Goal: Task Accomplishment & Management: Manage account settings

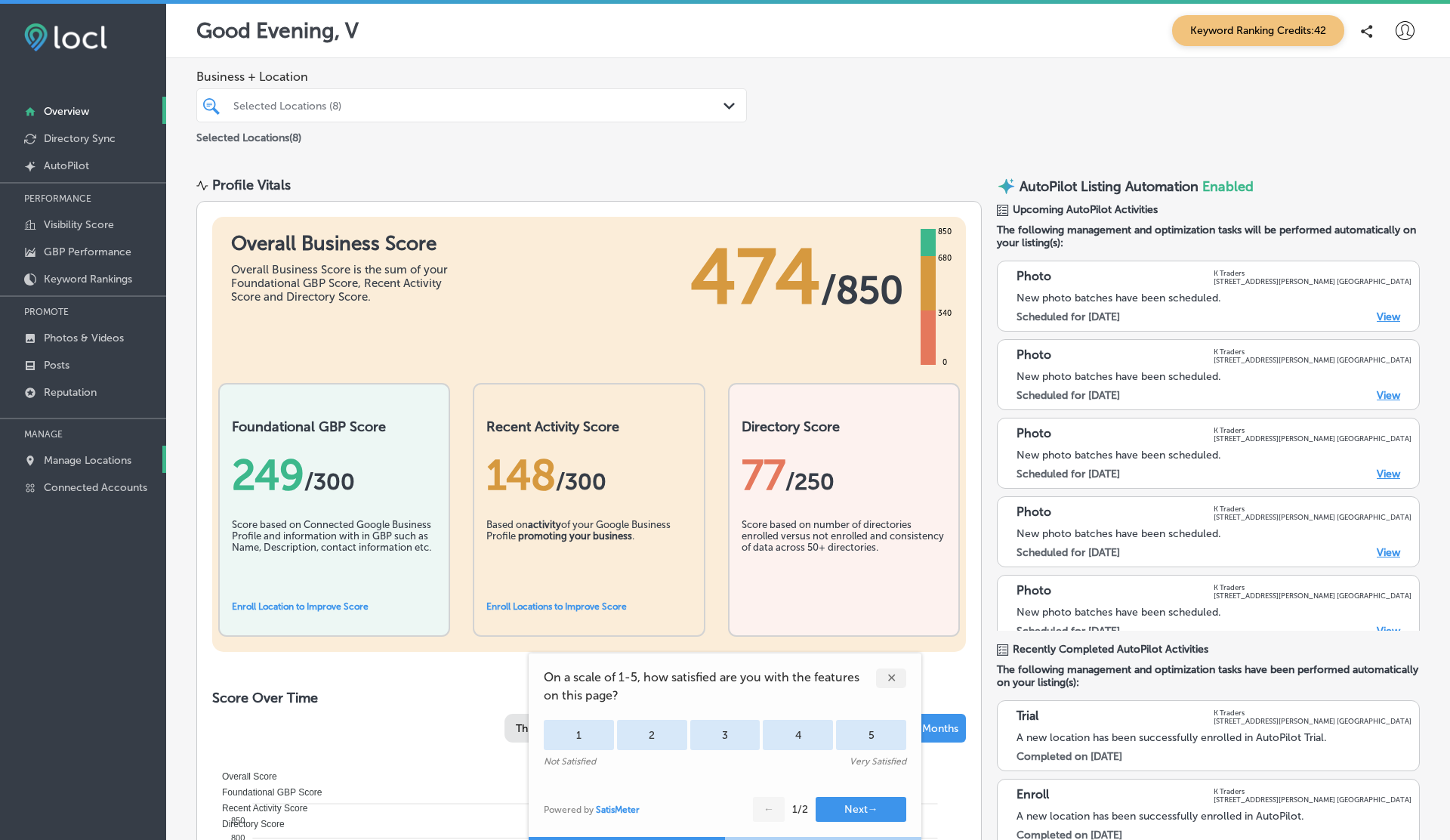
click at [117, 460] on p "Manage Locations" at bounding box center [88, 460] width 88 height 13
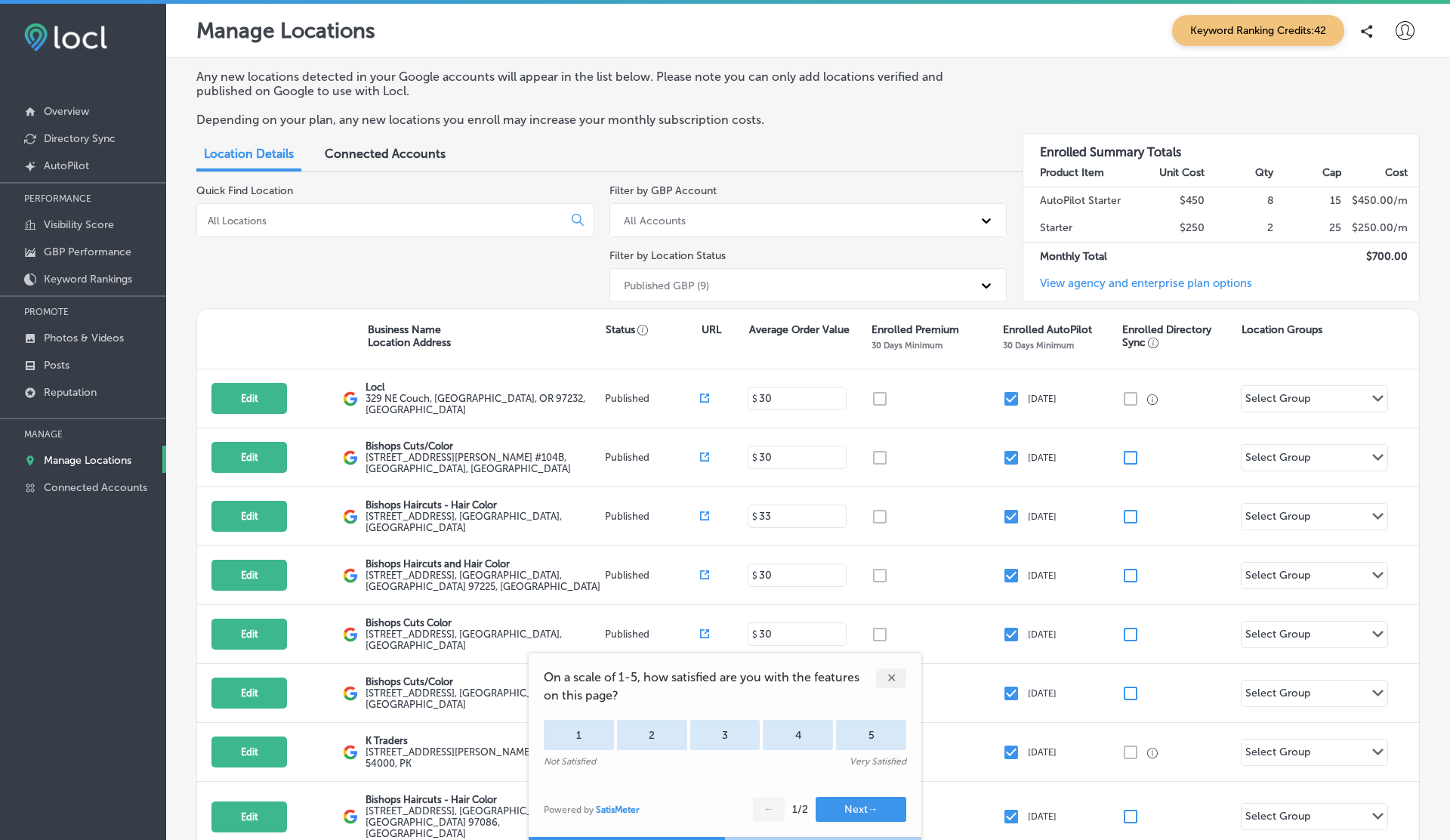
click at [250, 405] on button "Edit" at bounding box center [249, 398] width 75 height 31
select select "US"
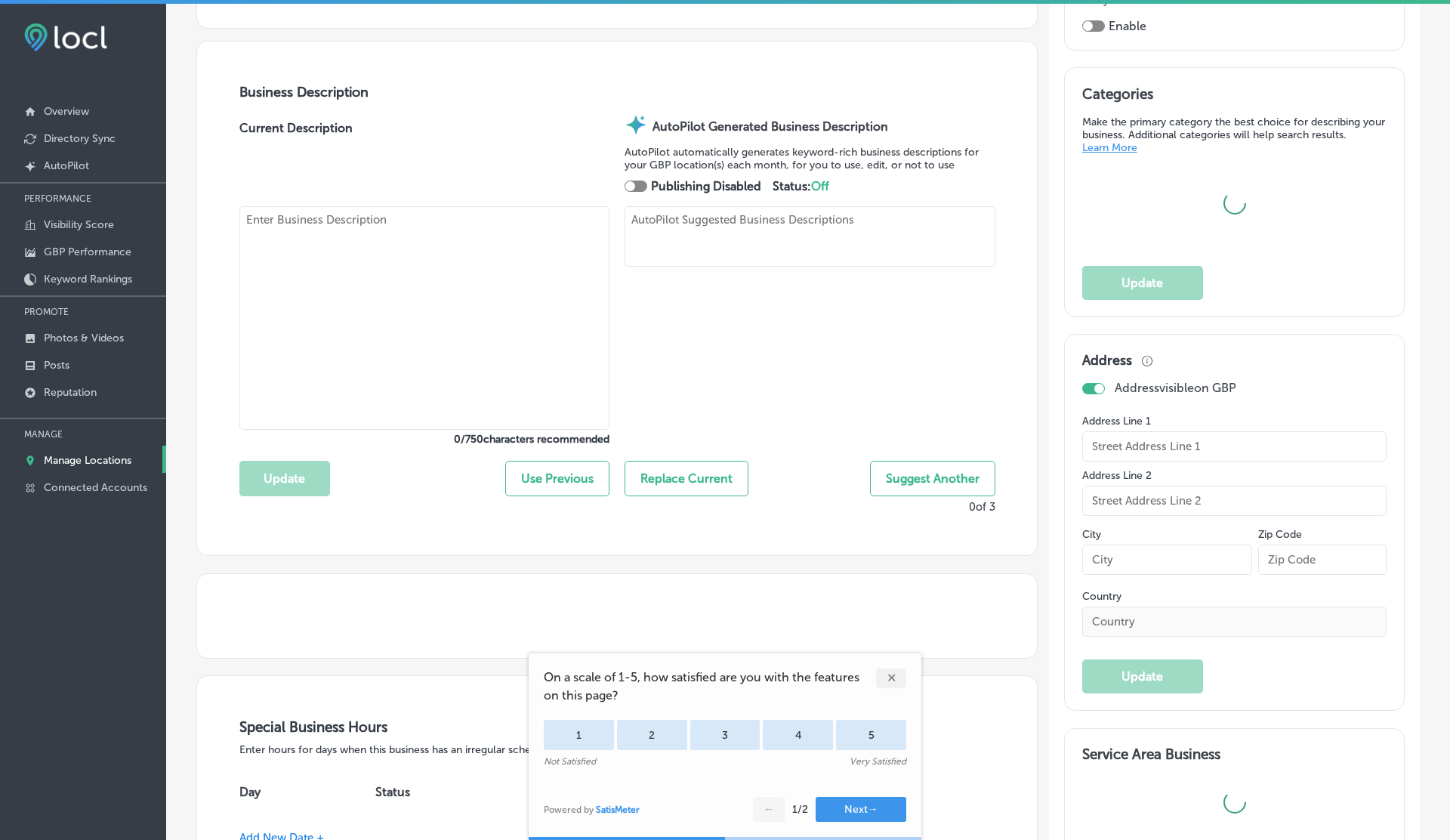
type input "Locl"
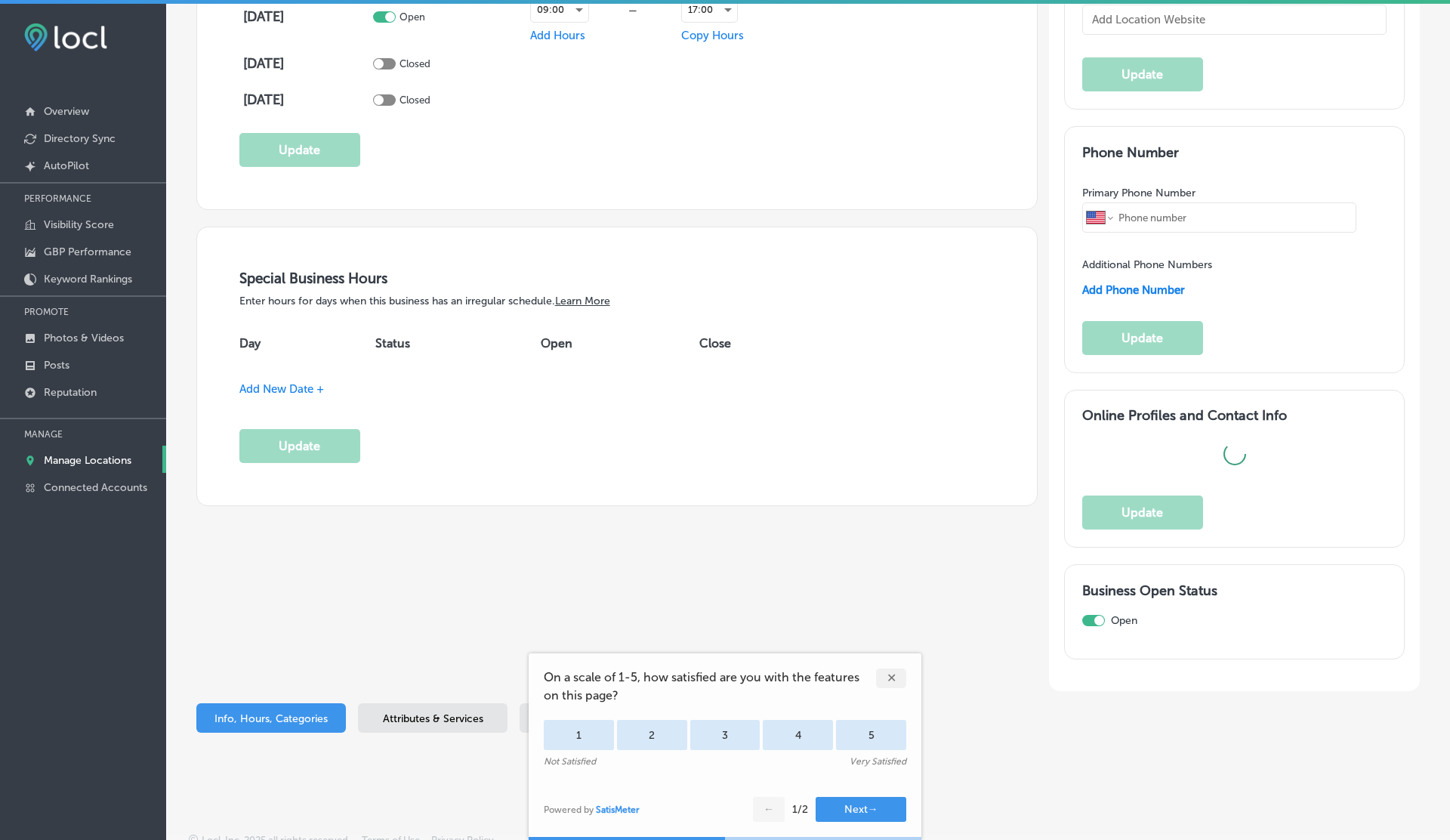
scroll to position [4, 0]
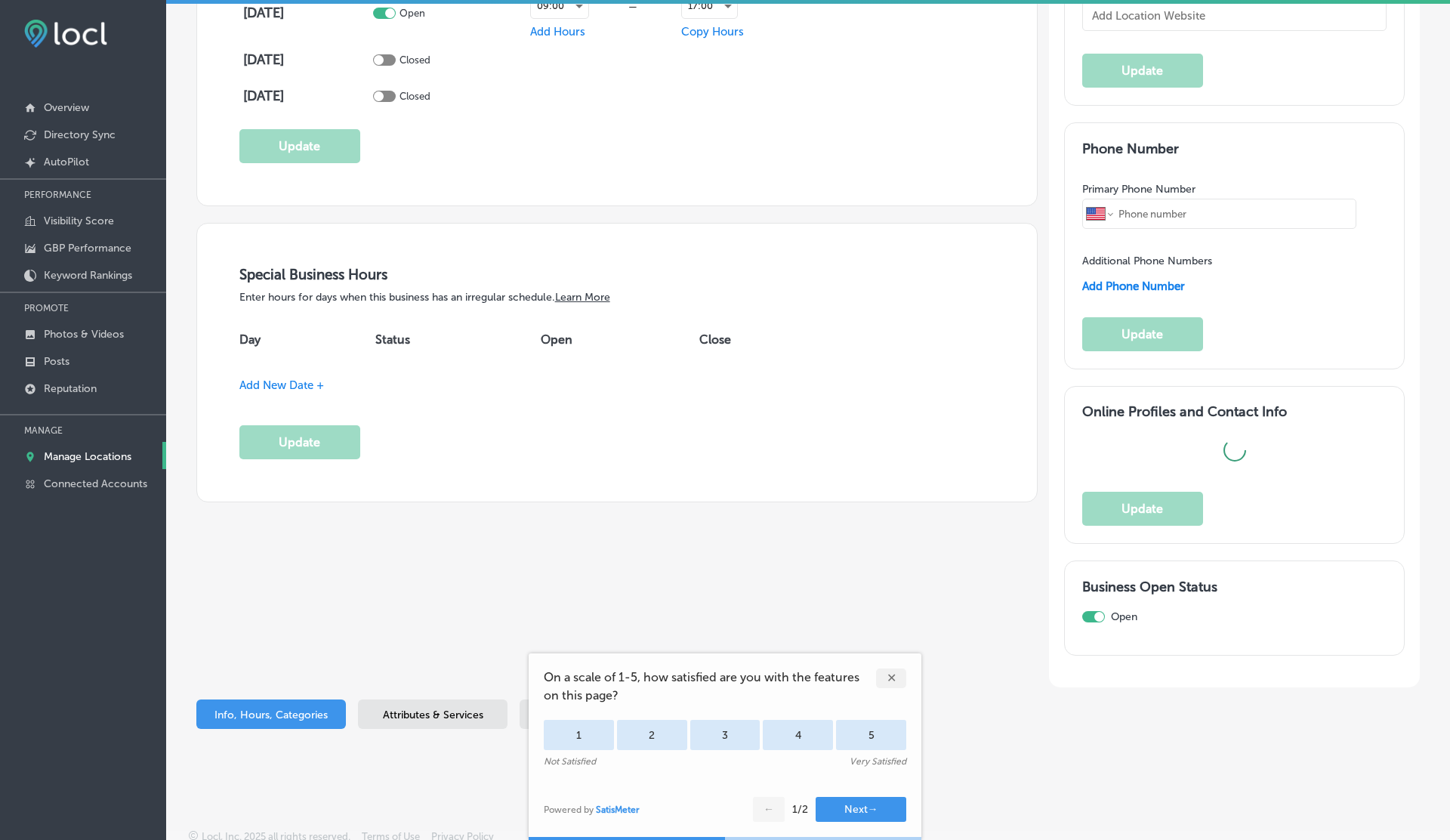
type textarea "Locl delivers powerful, intuitive software tailored for brick-and-mortar busine…"
type input "329 NE Couch"
type input "Portland"
type input "97232"
type input "US"
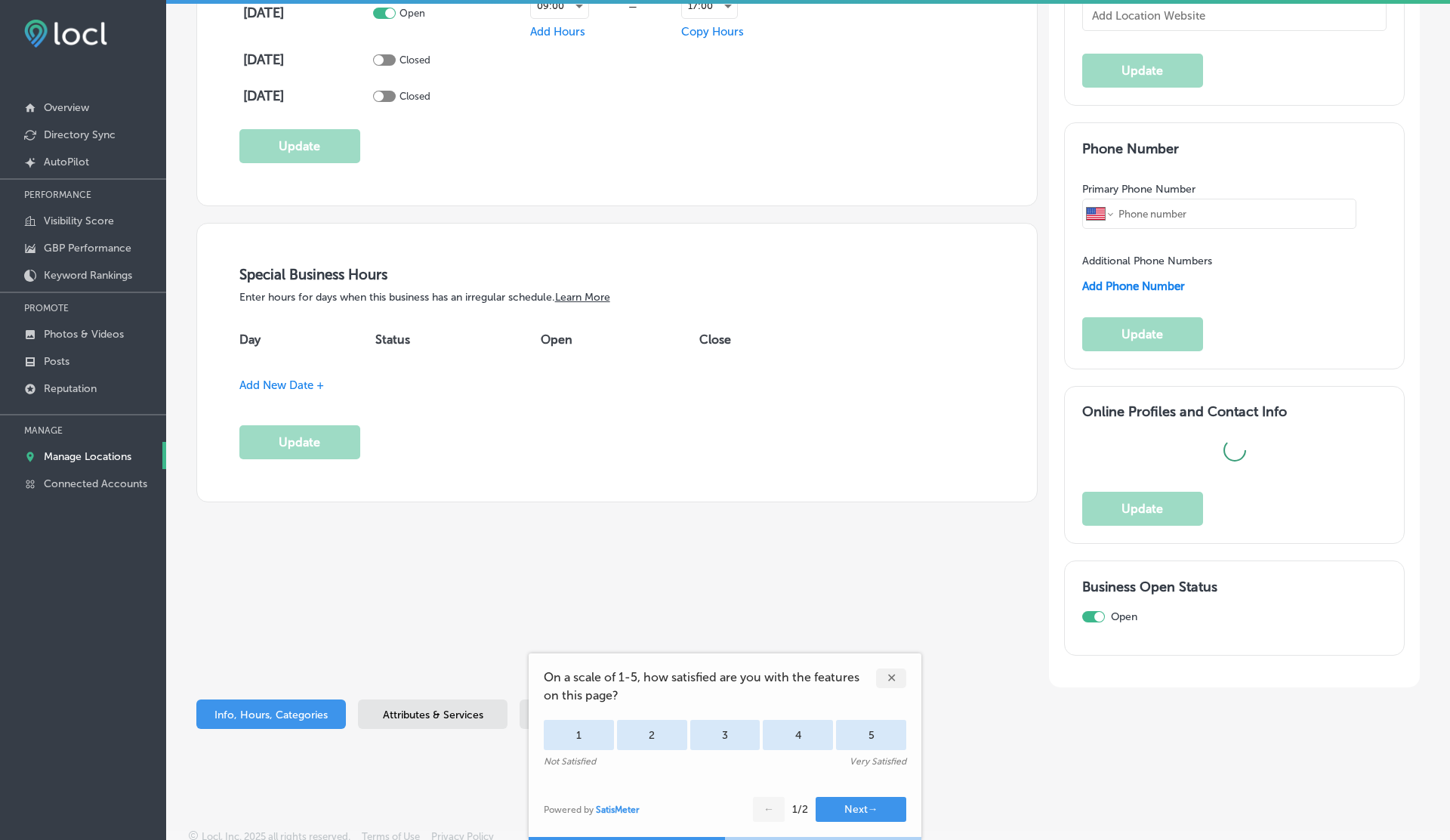
type input "https://www.locl.ai/"
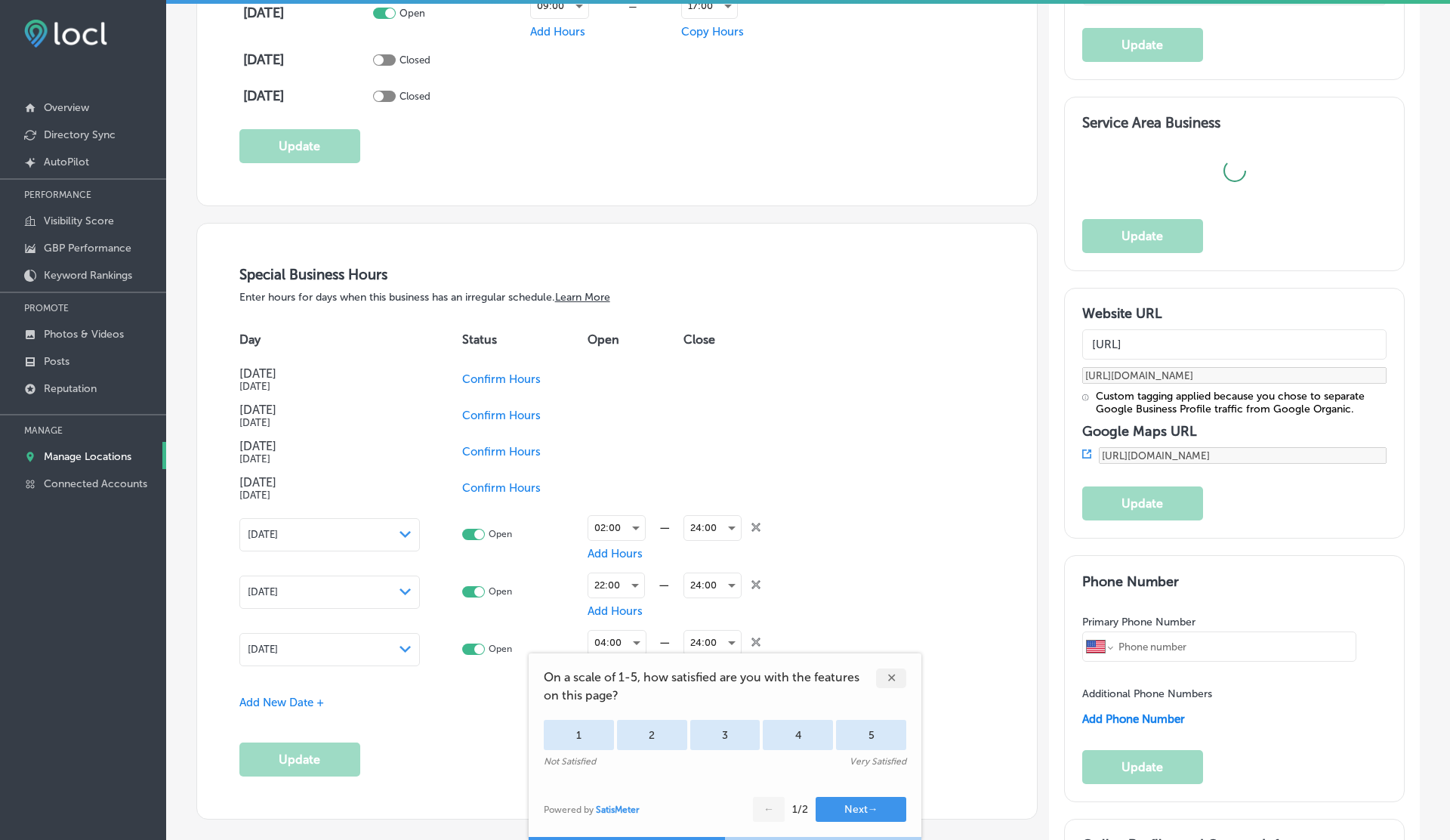
checkbox input "true"
type textarea "Locl empowers brick-and-mortar businesses to thrive in today’s digital landscap…"
type input "+1 503 956 6101"
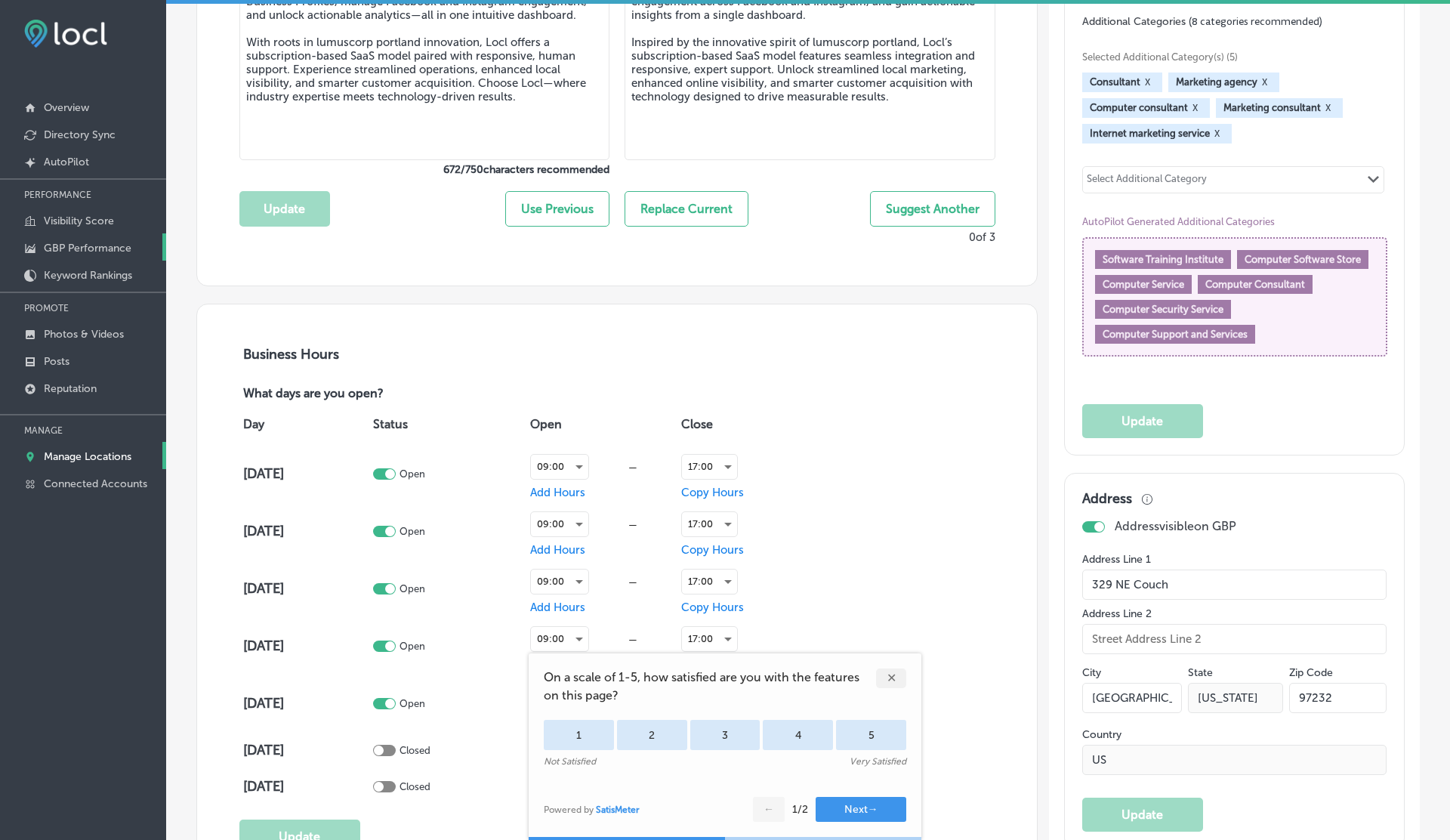
scroll to position [0, 0]
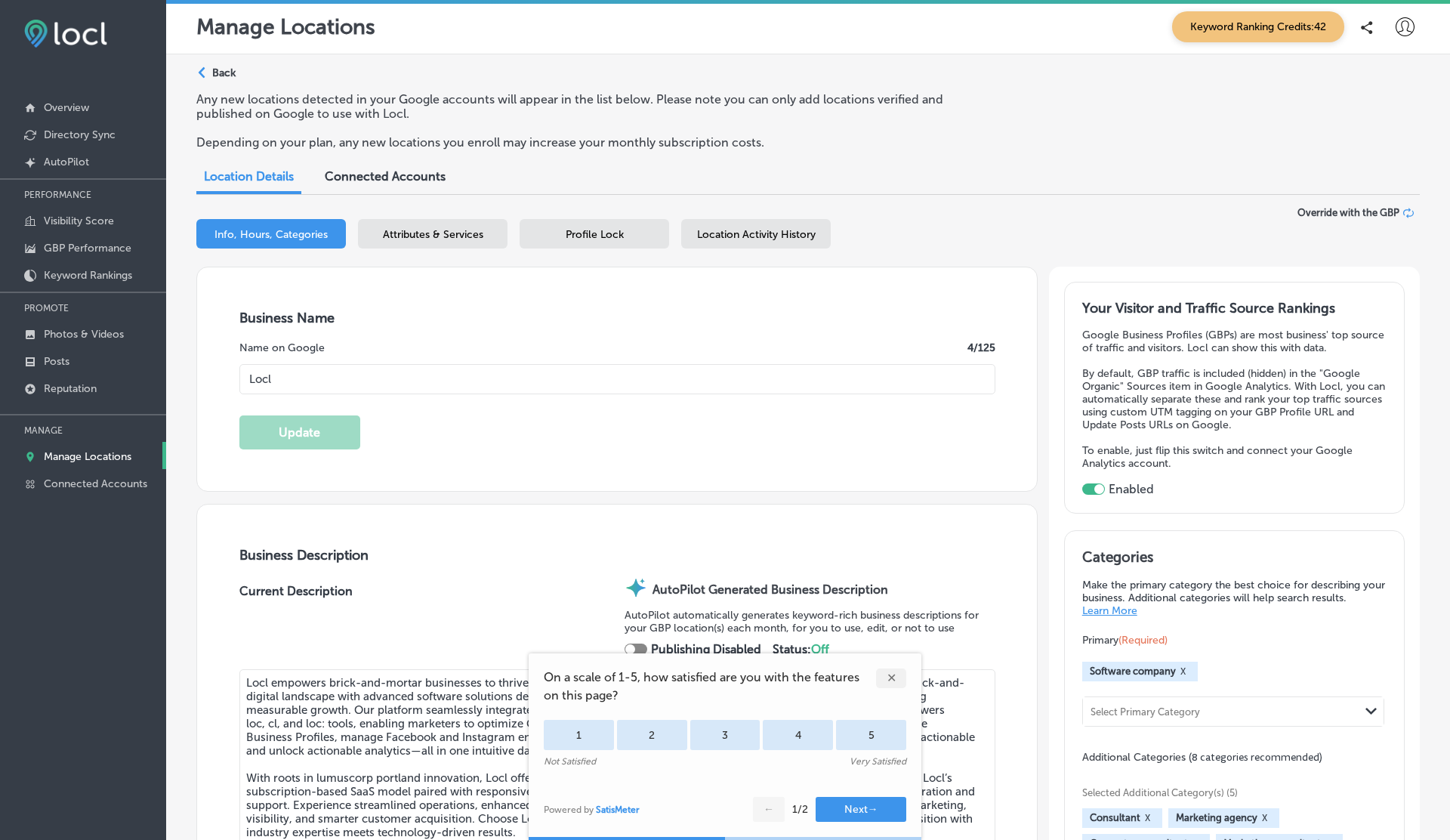
click div "✕"
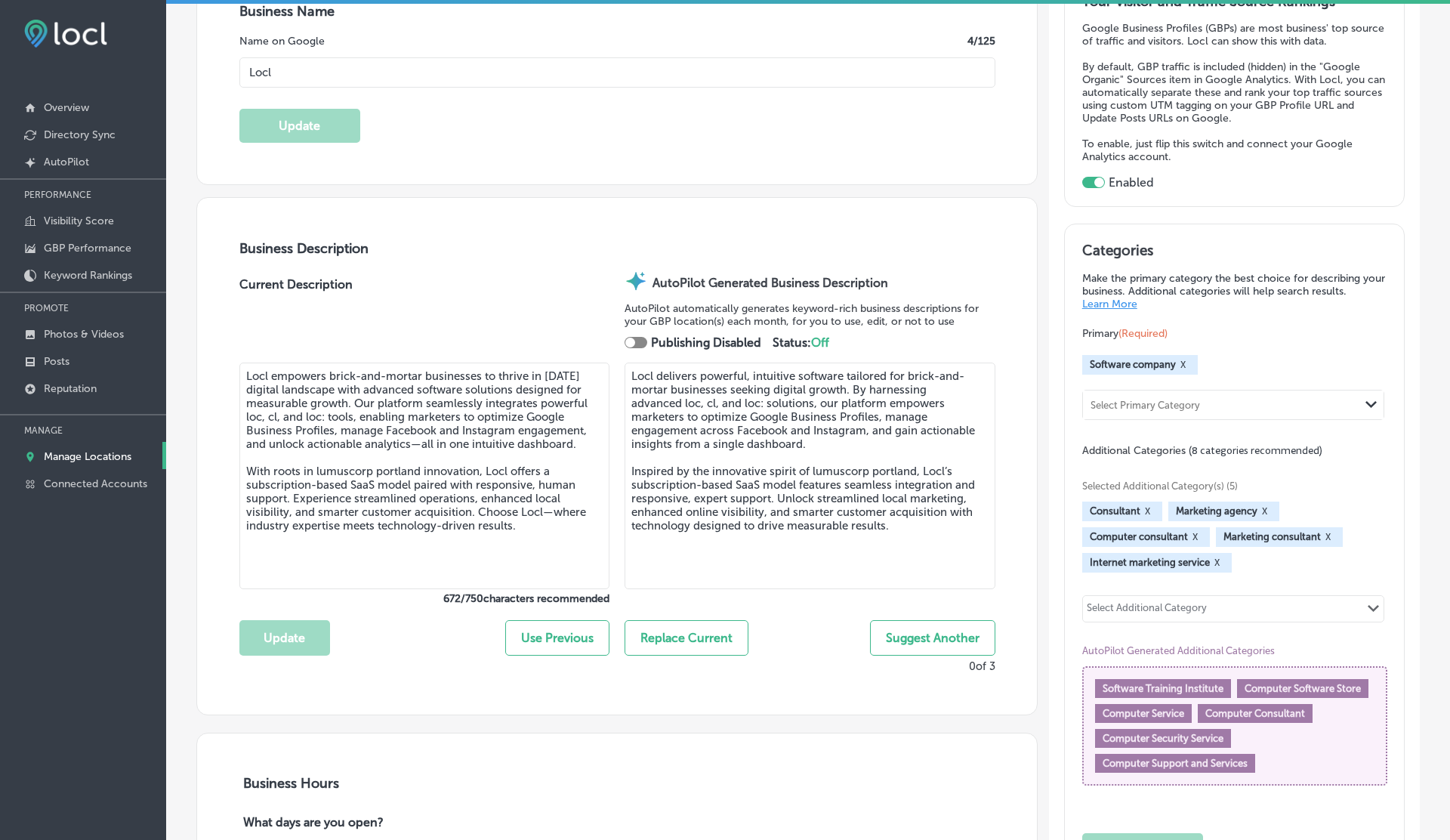
scroll to position [332, 0]
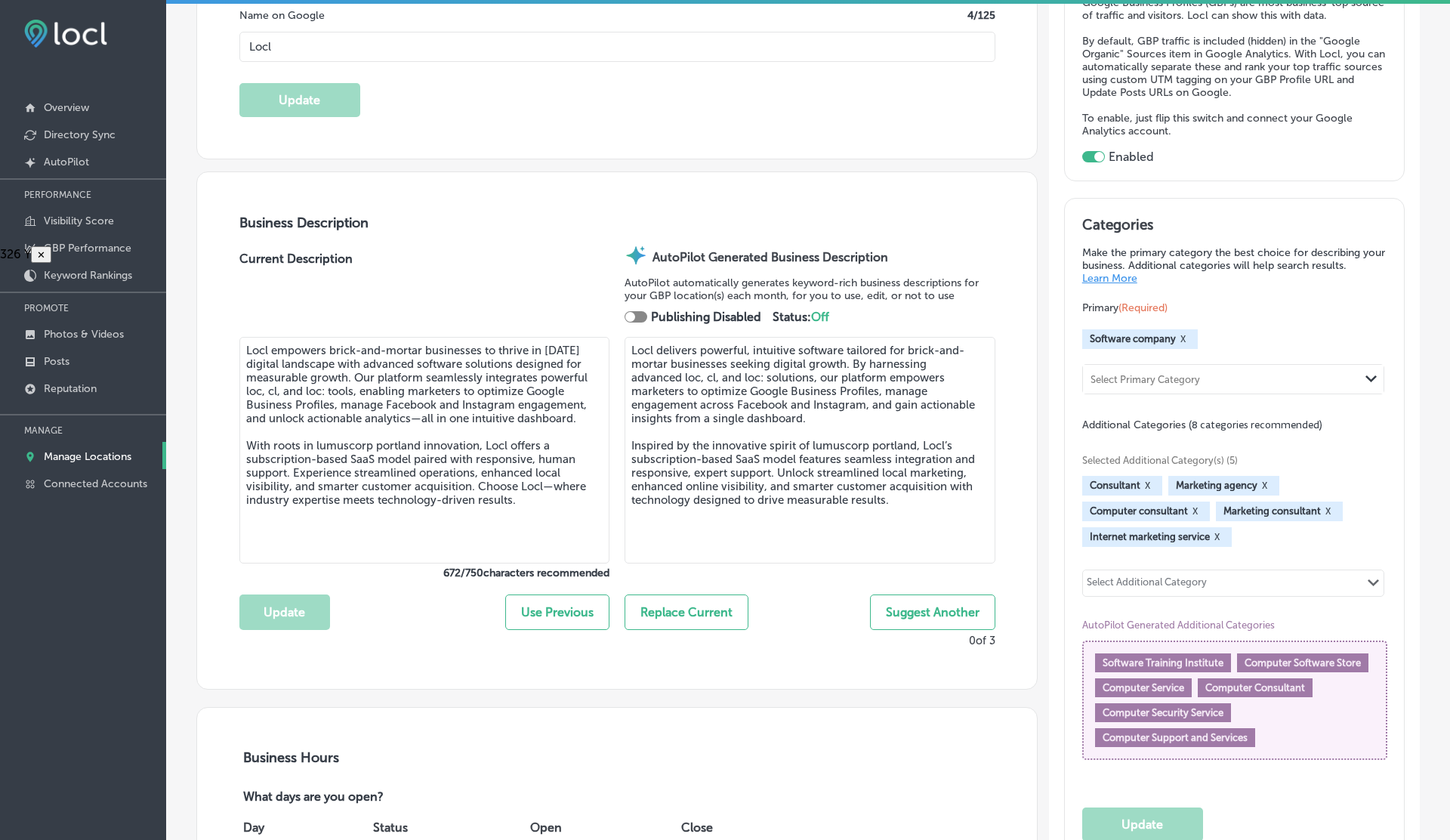
drag, startPoint x: 739, startPoint y: 13, endPoint x: 783, endPoint y: 246, distance: 237.1
click div "326 Y ✕"
click div
drag, startPoint x: 12, startPoint y: 421, endPoint x: 234, endPoint y: 445, distance: 223.3
click div "326 Y ✕ 312 X ✕"
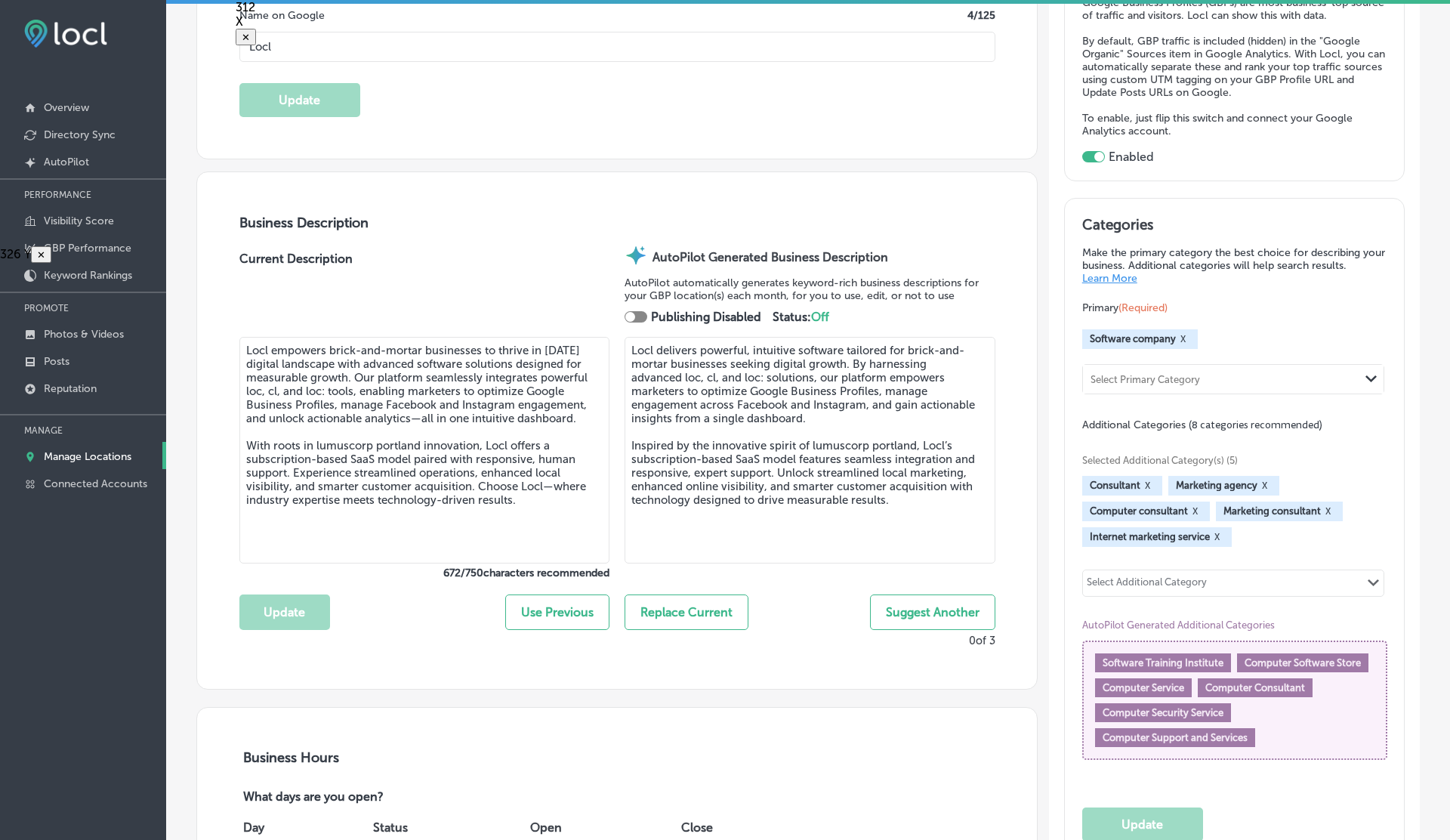
click div "312 X ✕"
click div "311 X ✕"
drag, startPoint x: 10, startPoint y: 340, endPoint x: 605, endPoint y: 403, distance: 598.3
click div "326 Y ✕ 311 X ✕ 801 X ✕"
drag, startPoint x: 11, startPoint y: 369, endPoint x: 621, endPoint y: 435, distance: 613.6
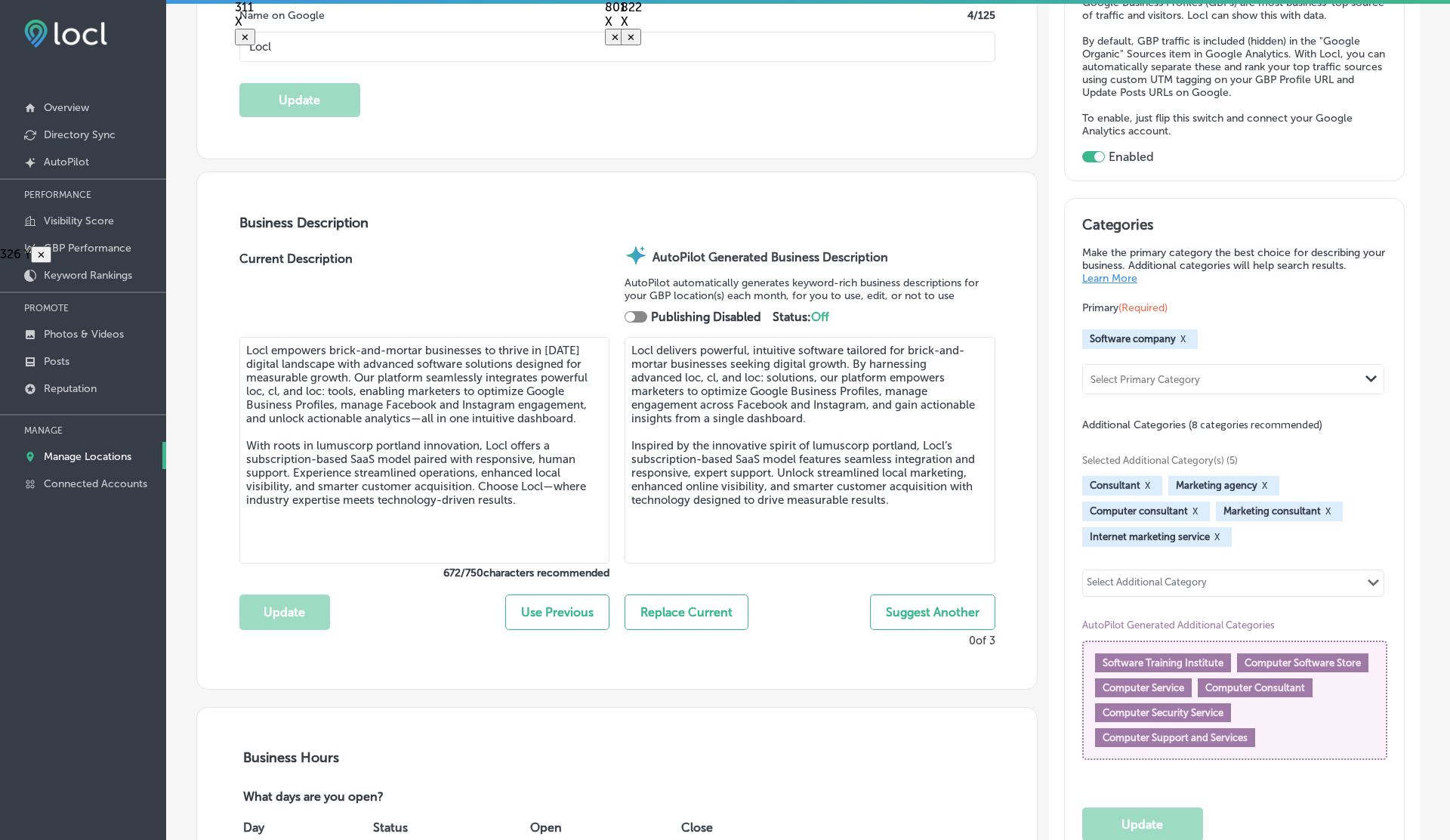
click div "326 Y ✕ 311 X ✕ 801 X ✕ 822 X ✕"
drag, startPoint x: 302, startPoint y: 12, endPoint x: 330, endPoint y: 588, distance: 576.7
click div "326 Y ✕ 311 X ✕ 801 X ✕ 822 X ✕ 779 Y ✕"
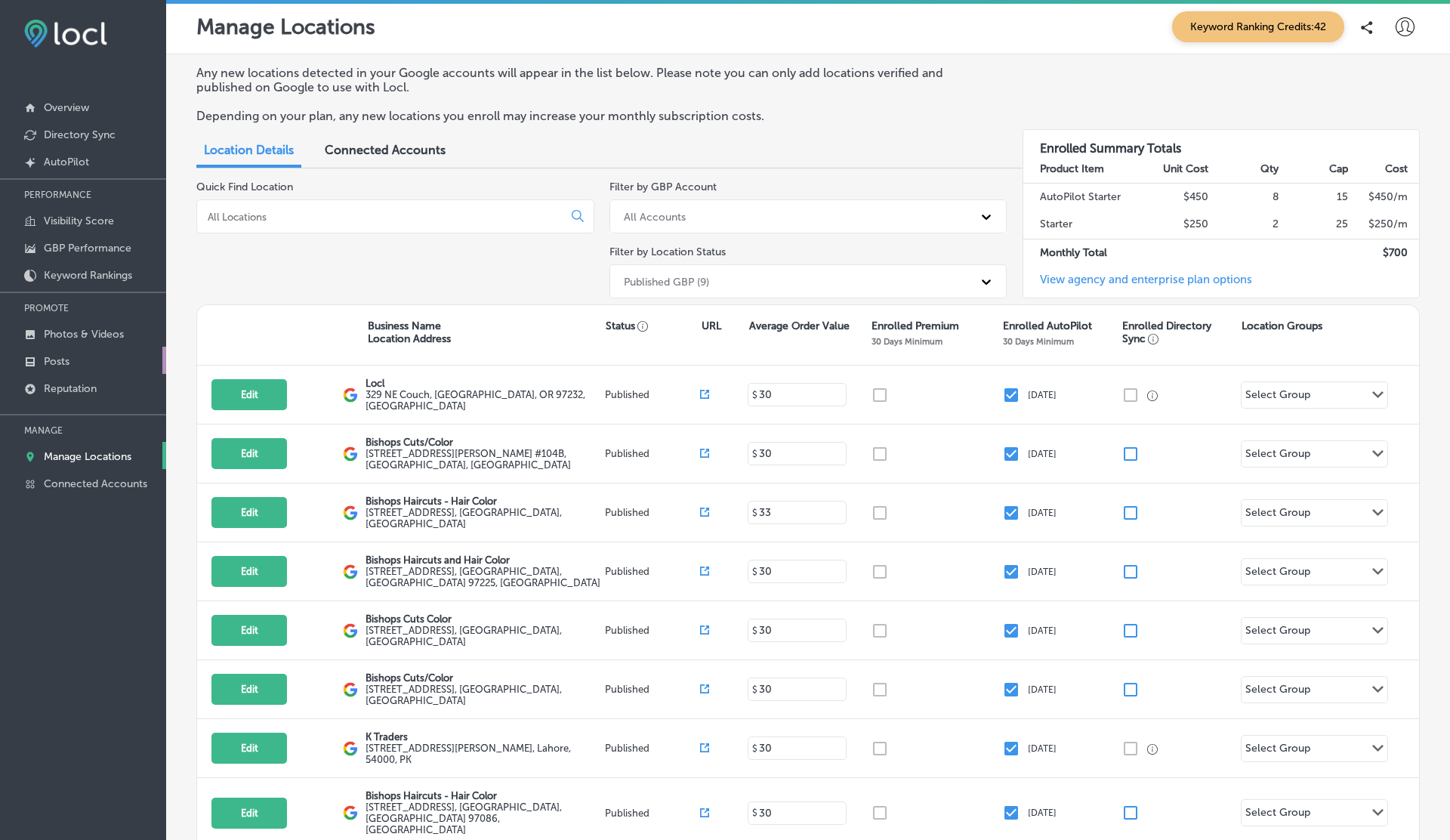
click at [65, 367] on link "Posts" at bounding box center [83, 360] width 166 height 27
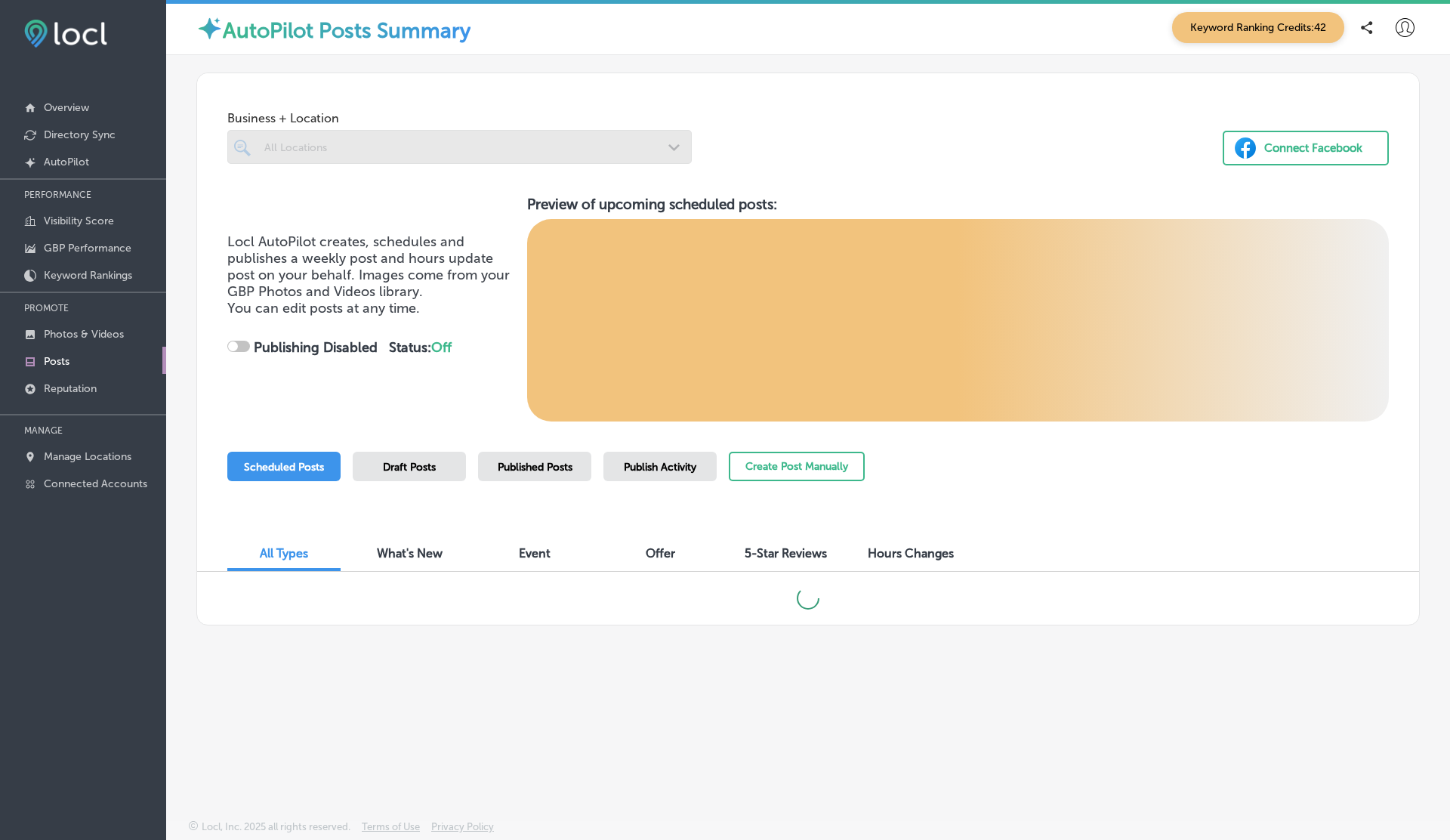
click at [65, 367] on link "Posts" at bounding box center [83, 360] width 166 height 27
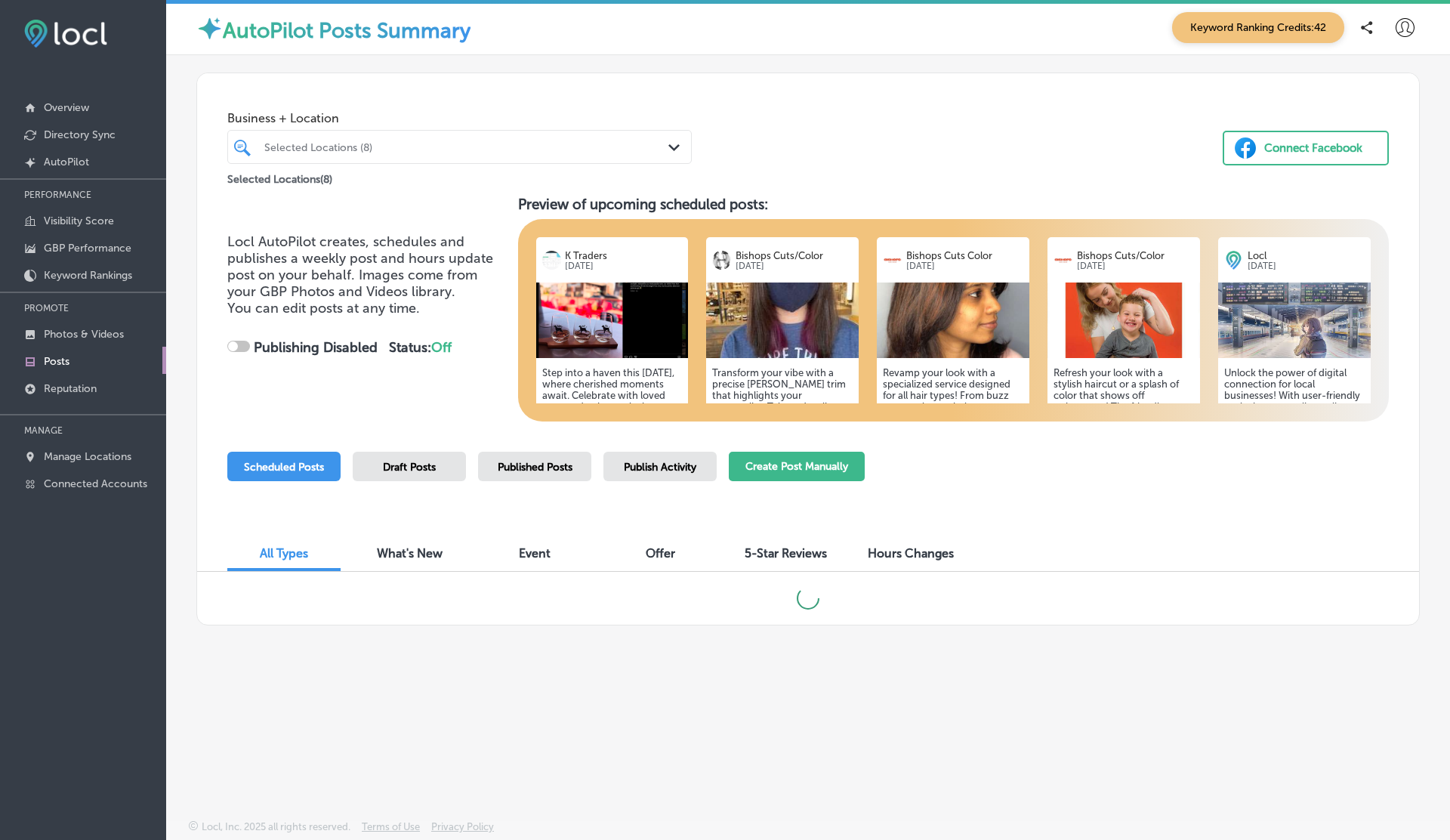
click at [784, 455] on button "Create Post Manually" at bounding box center [796, 466] width 136 height 30
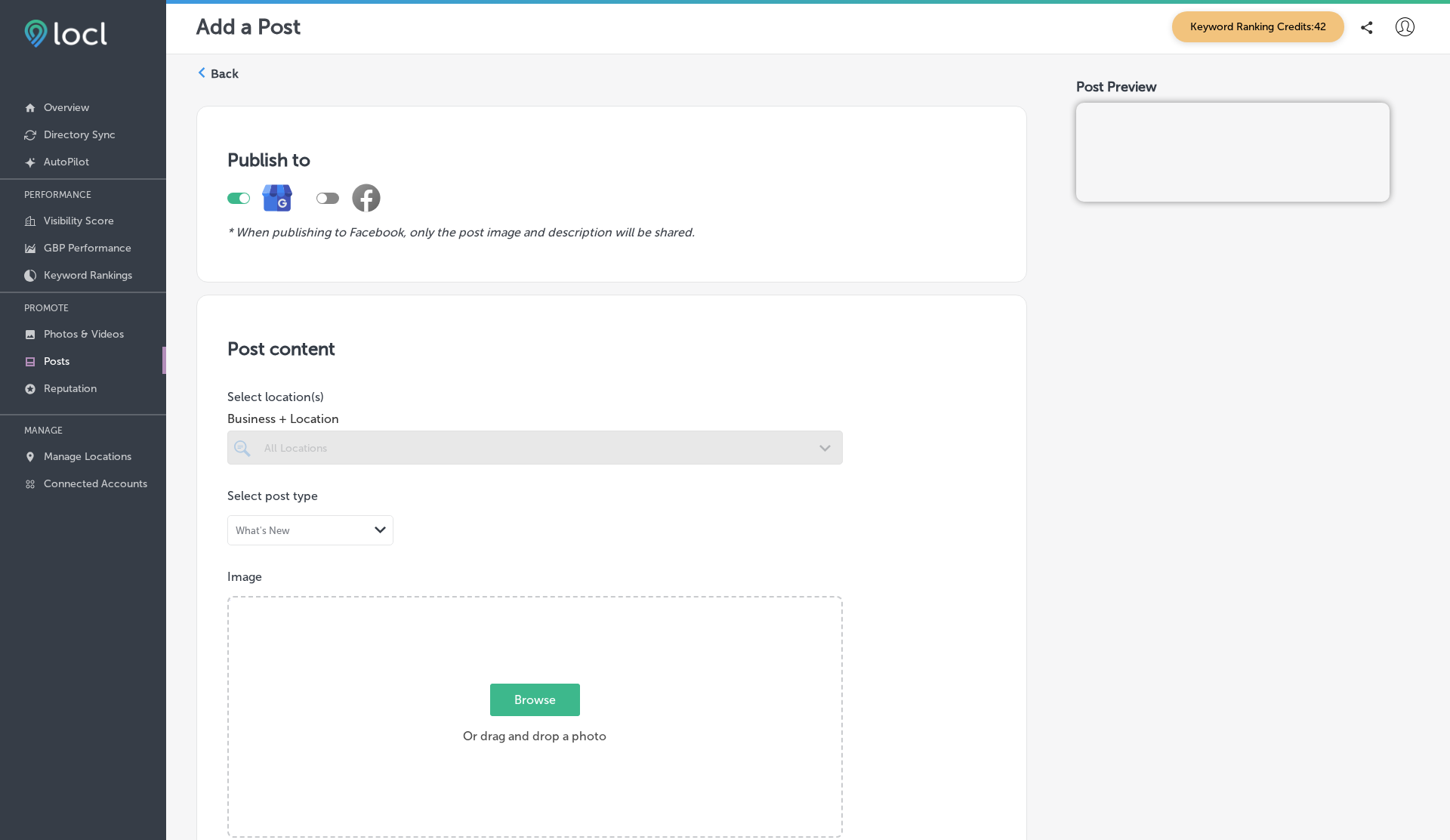
click at [231, 196] on div at bounding box center [238, 198] width 22 height 12
click at [334, 198] on div at bounding box center [327, 198] width 22 height 12
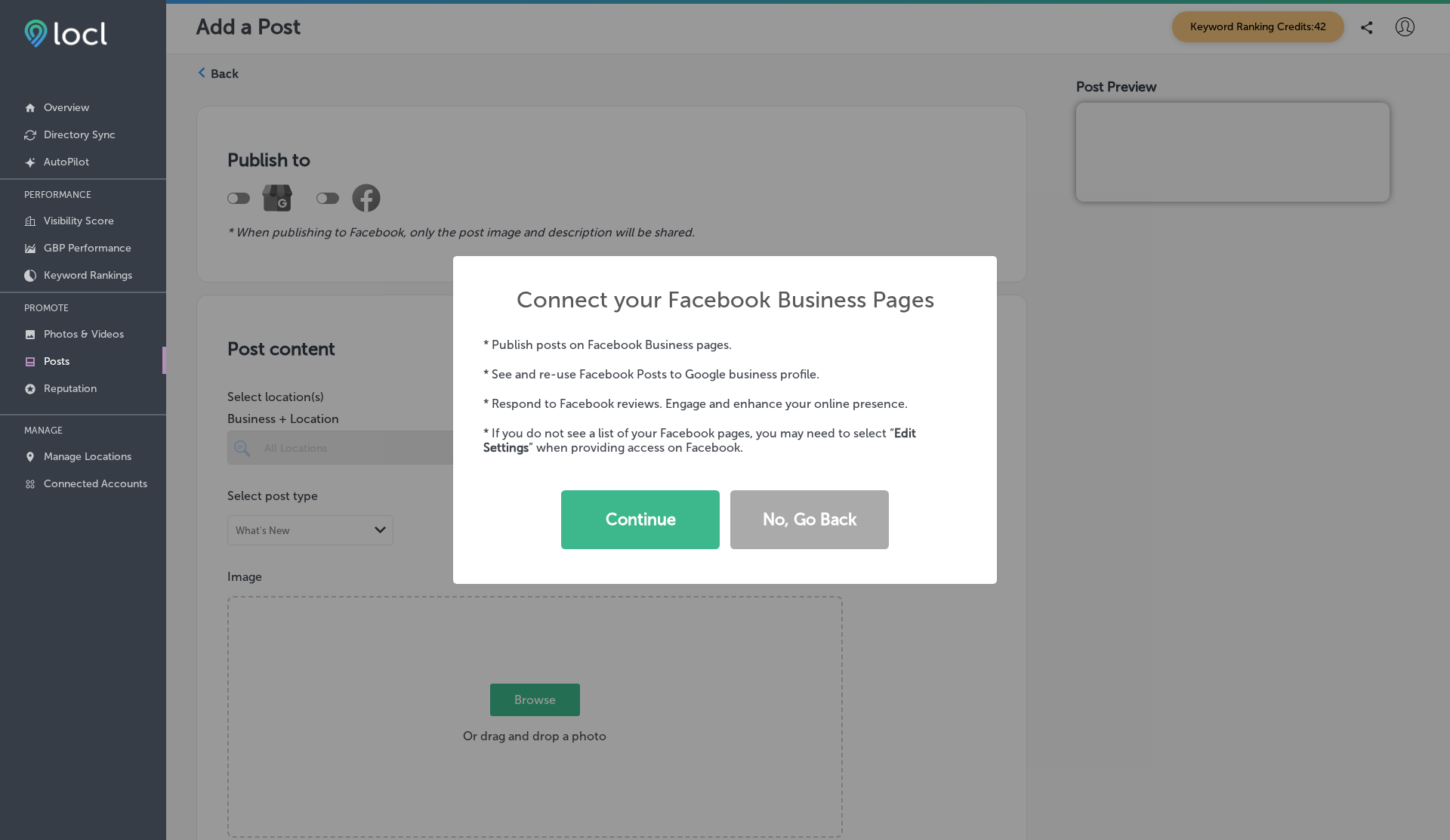
click at [603, 167] on div "Connect your Facebook Business Pages × * Publish posts on Facebook Business pag…" at bounding box center [725, 420] width 1450 height 840
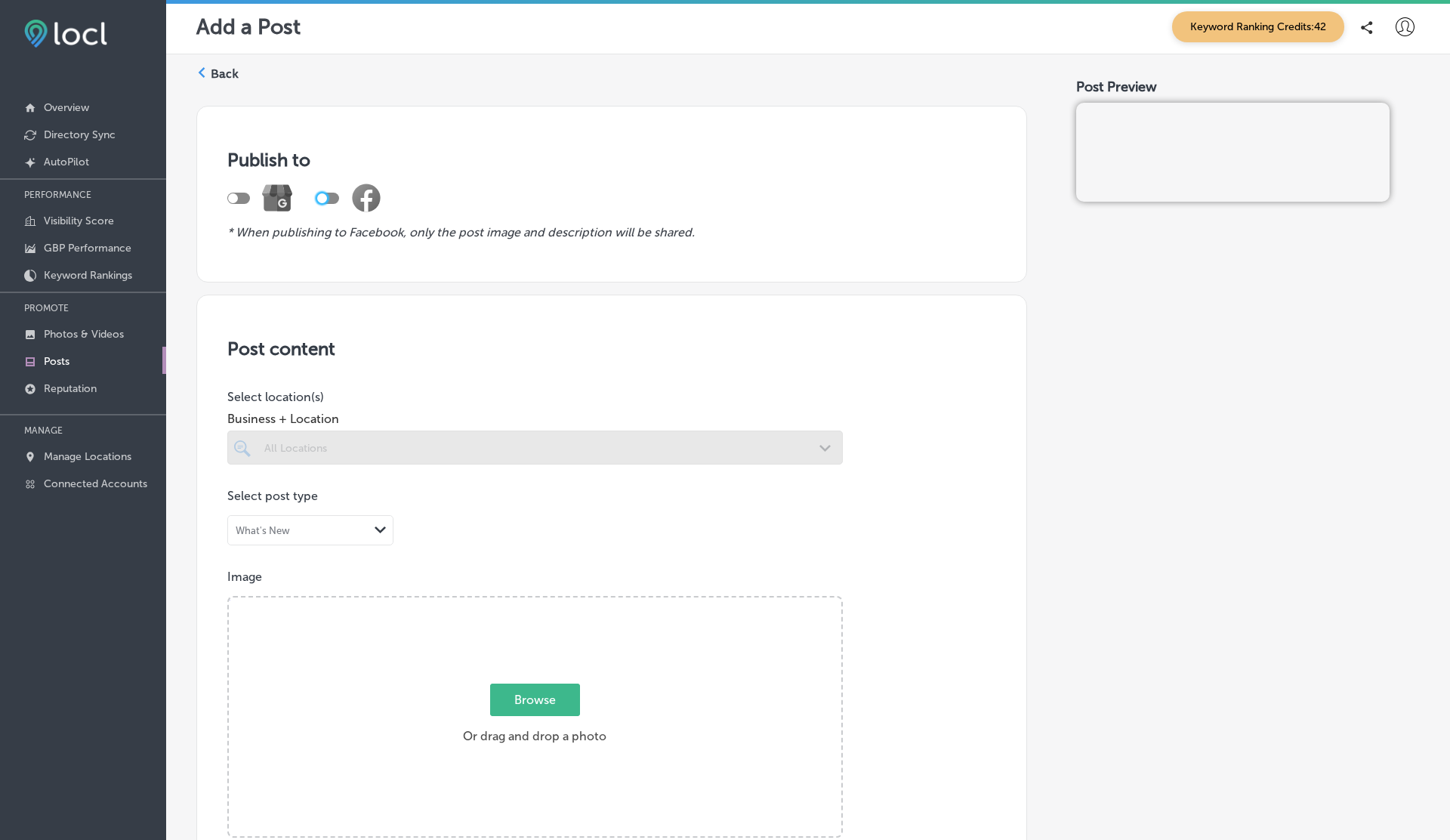
click at [238, 195] on div at bounding box center [238, 198] width 22 height 12
checkbox input "true"
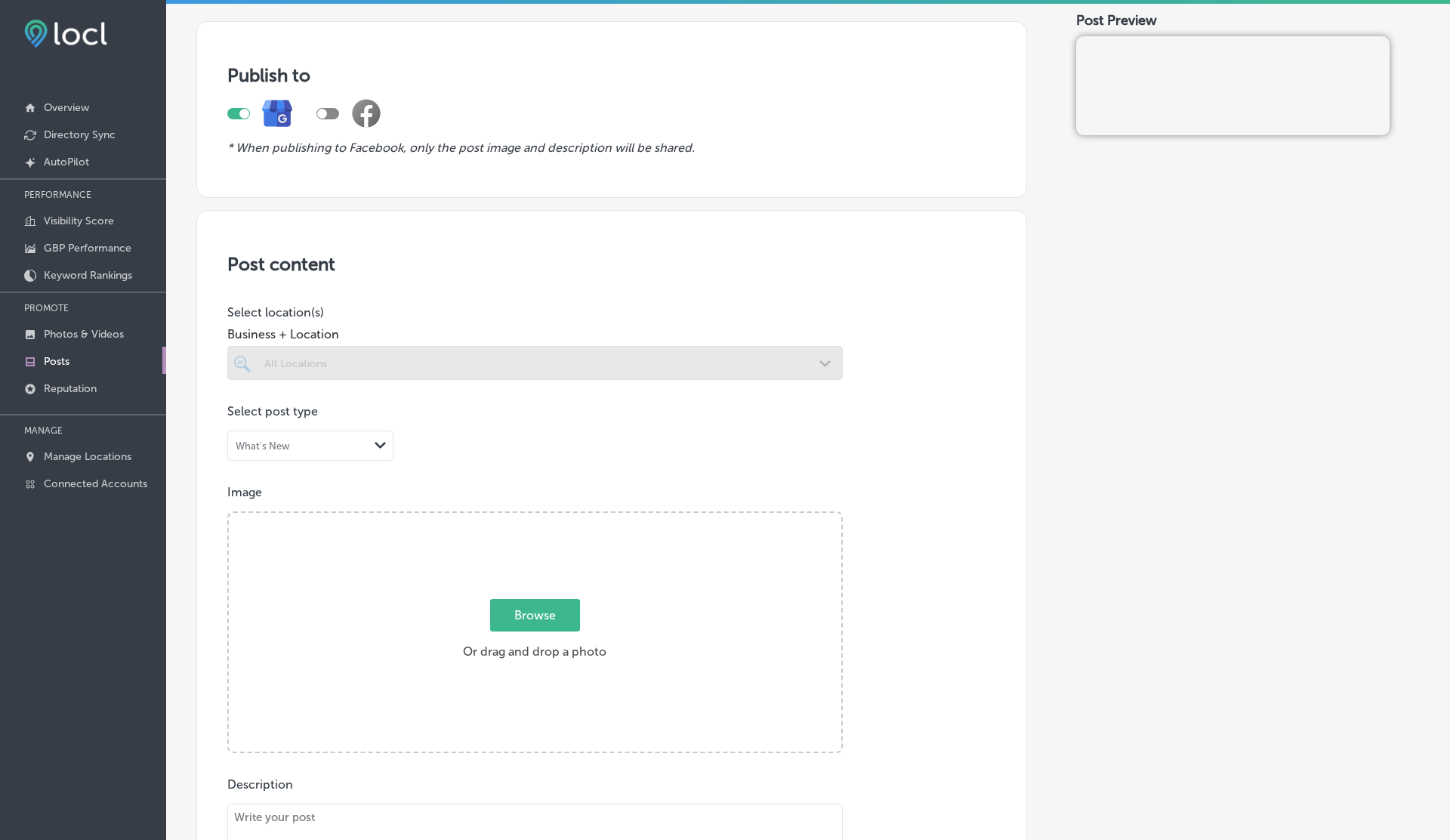
scroll to position [252, 0]
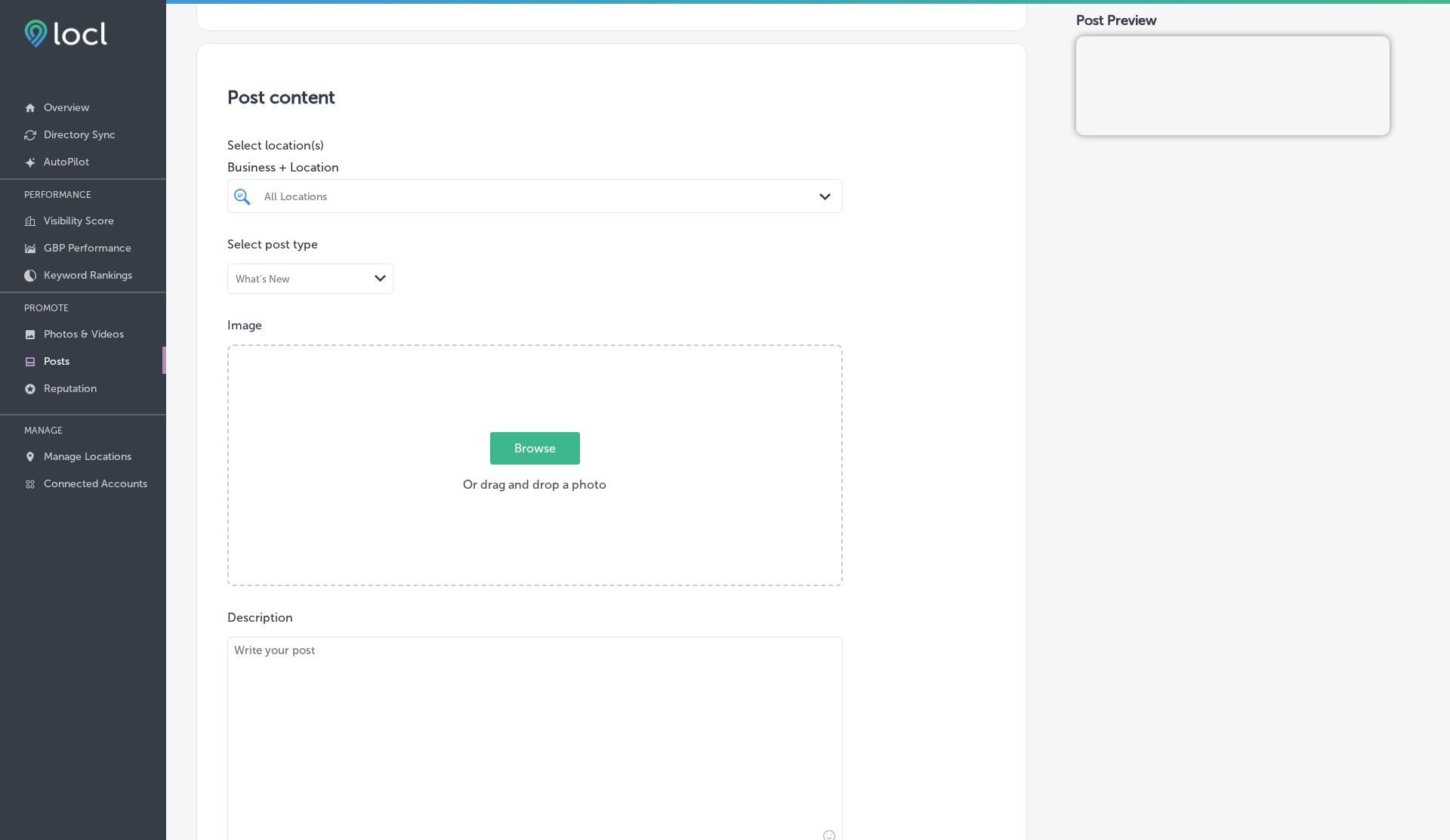
click at [533, 478] on label "Browse Or drag and drop a photo" at bounding box center [535, 467] width 155 height 66
click at [533, 350] on input "Browse Or drag and drop a photo" at bounding box center [535, 348] width 613 height 4
type input "C:\fakepath\278044108_140003795218032_8071878743168997487_n.jpg"
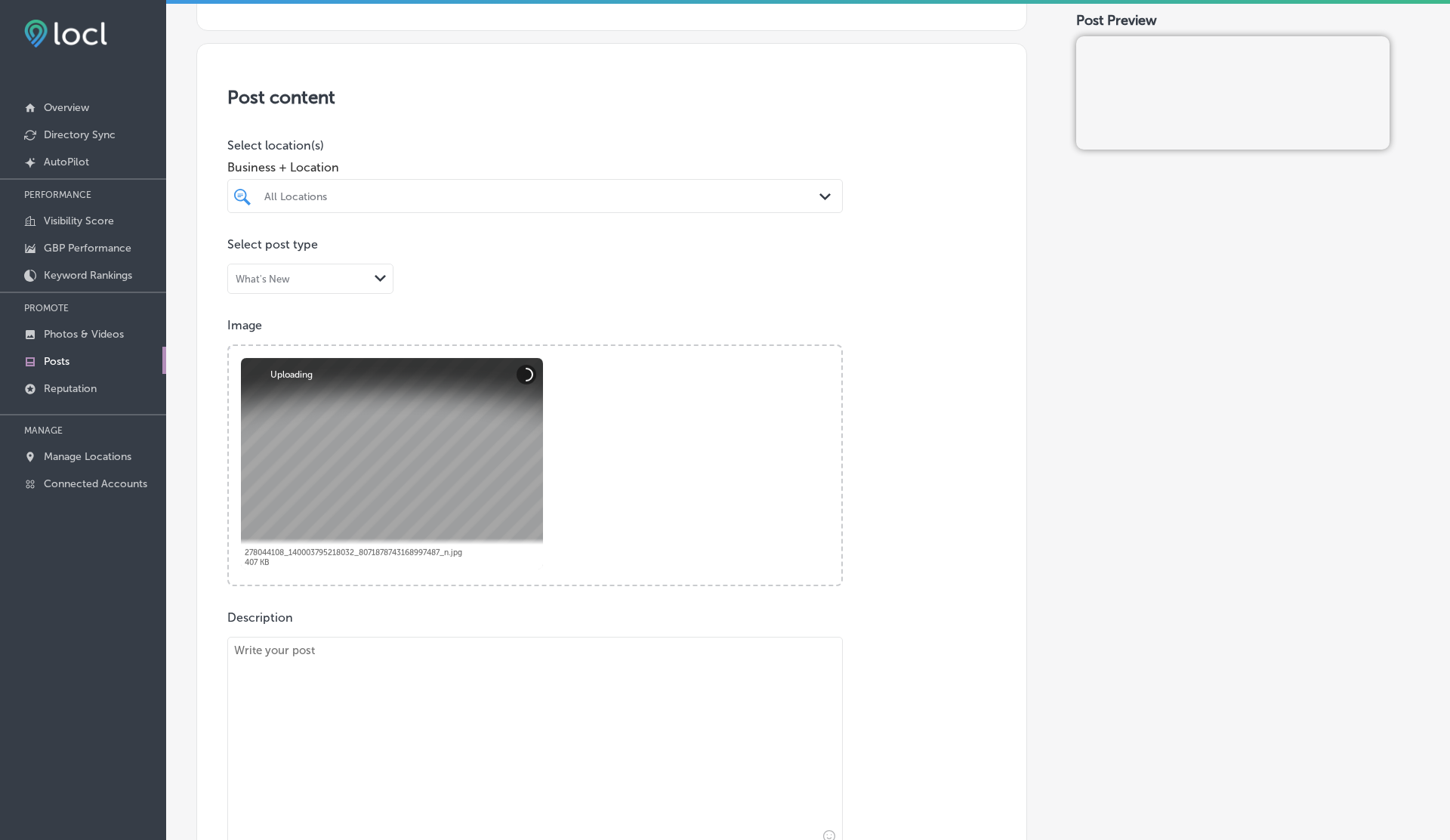
click at [358, 188] on div at bounding box center [508, 196] width 491 height 21
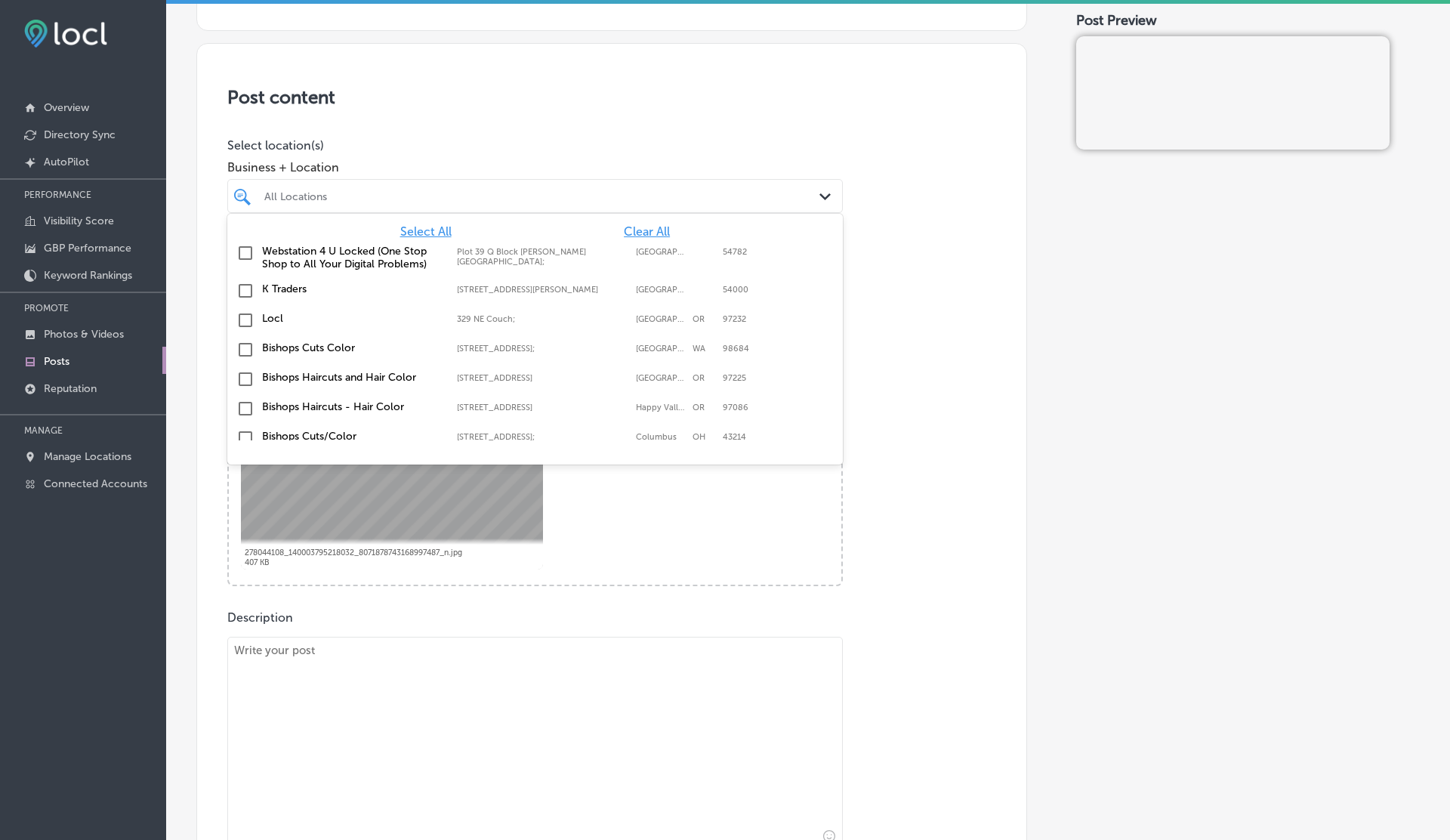
click at [435, 234] on span "Select All" at bounding box center [426, 232] width 51 height 14
click at [552, 146] on p "Select location(s)" at bounding box center [535, 146] width 615 height 14
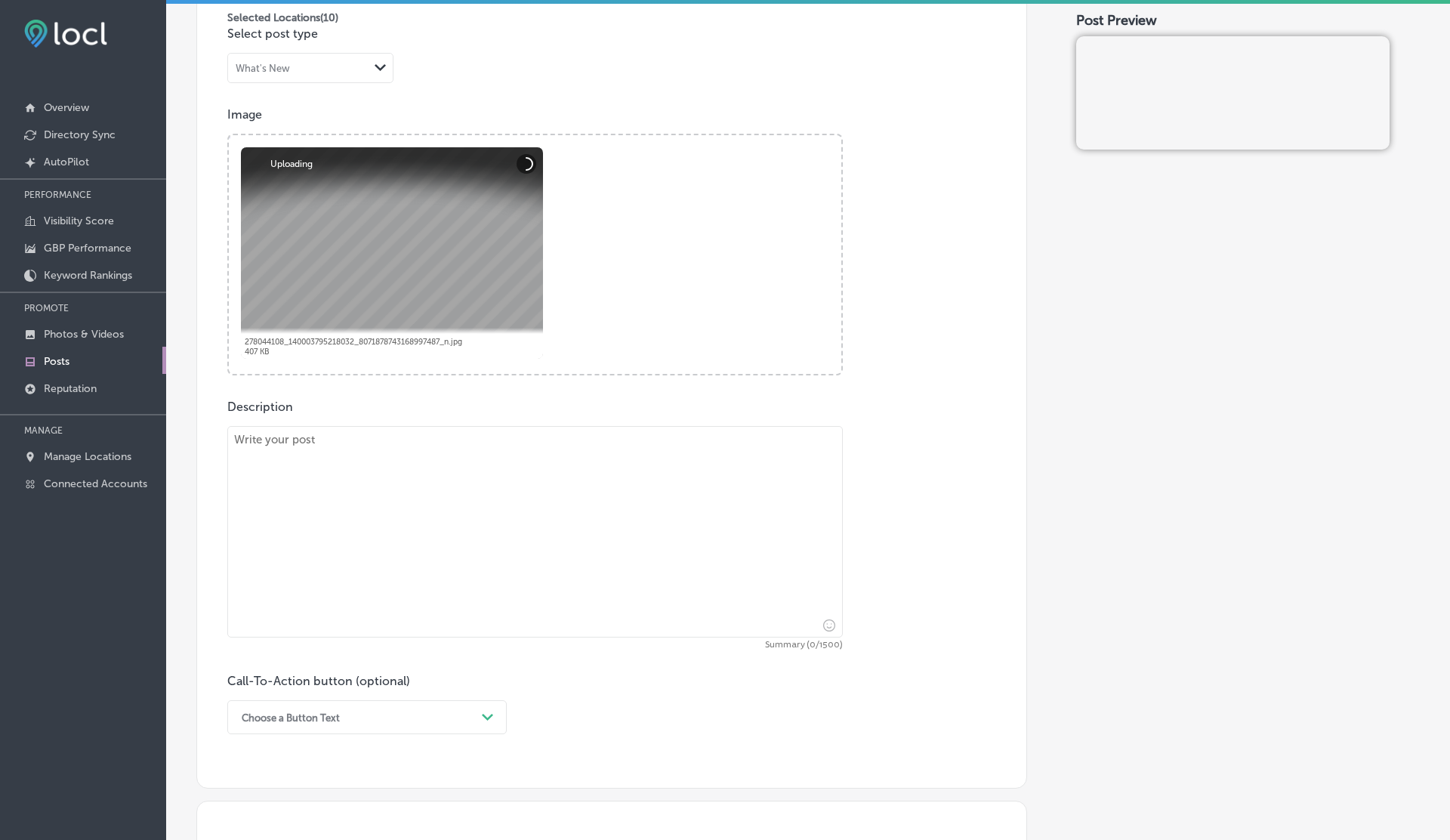
scroll to position [561, 0]
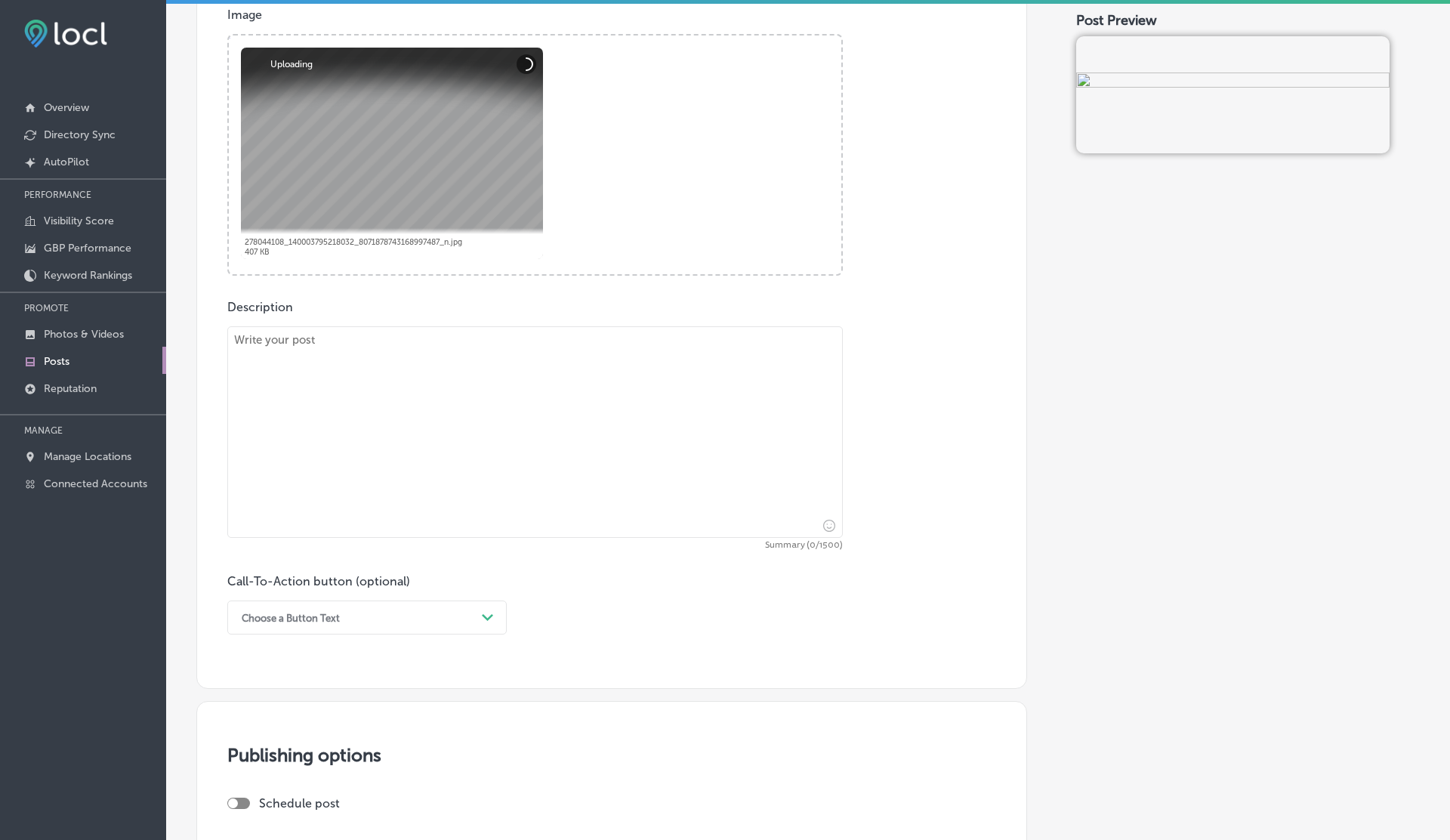
click at [353, 407] on textarea at bounding box center [535, 431] width 615 height 211
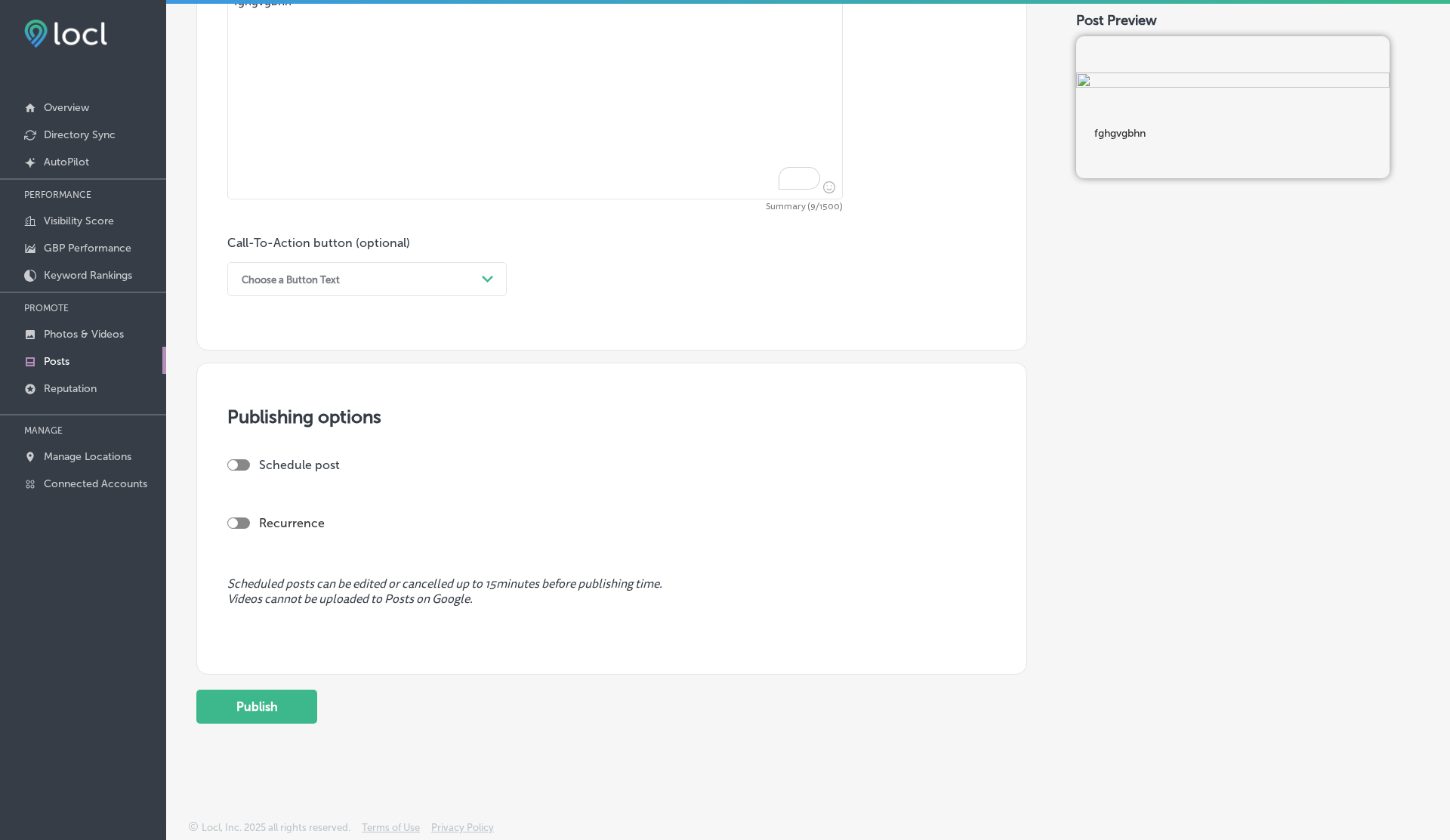
click at [240, 462] on div at bounding box center [238, 464] width 22 height 12
type textarea "fghgvgbhn"
checkbox input "true"
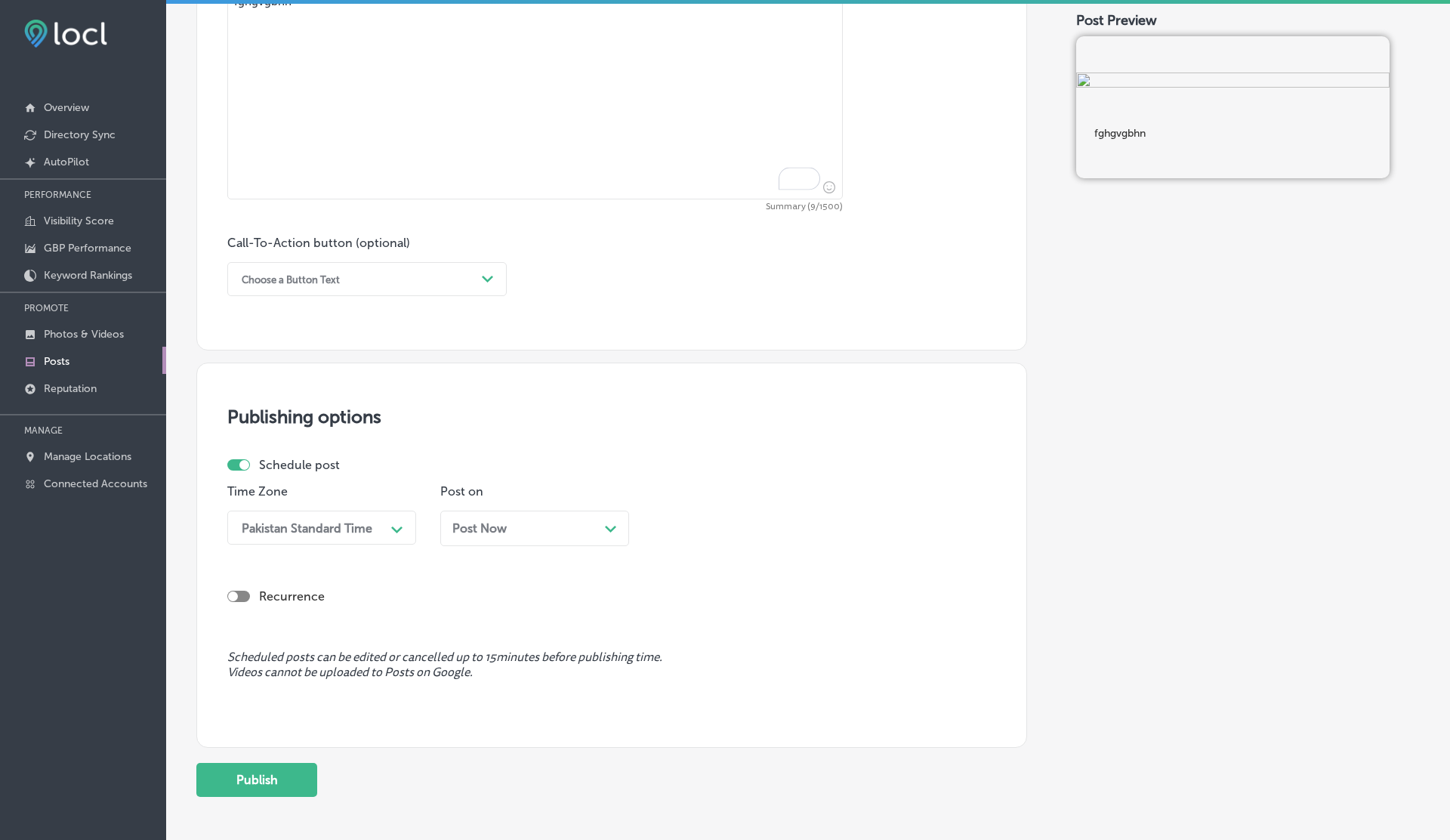
click at [485, 517] on div "Post Now Path Created with Sketch." at bounding box center [535, 528] width 189 height 36
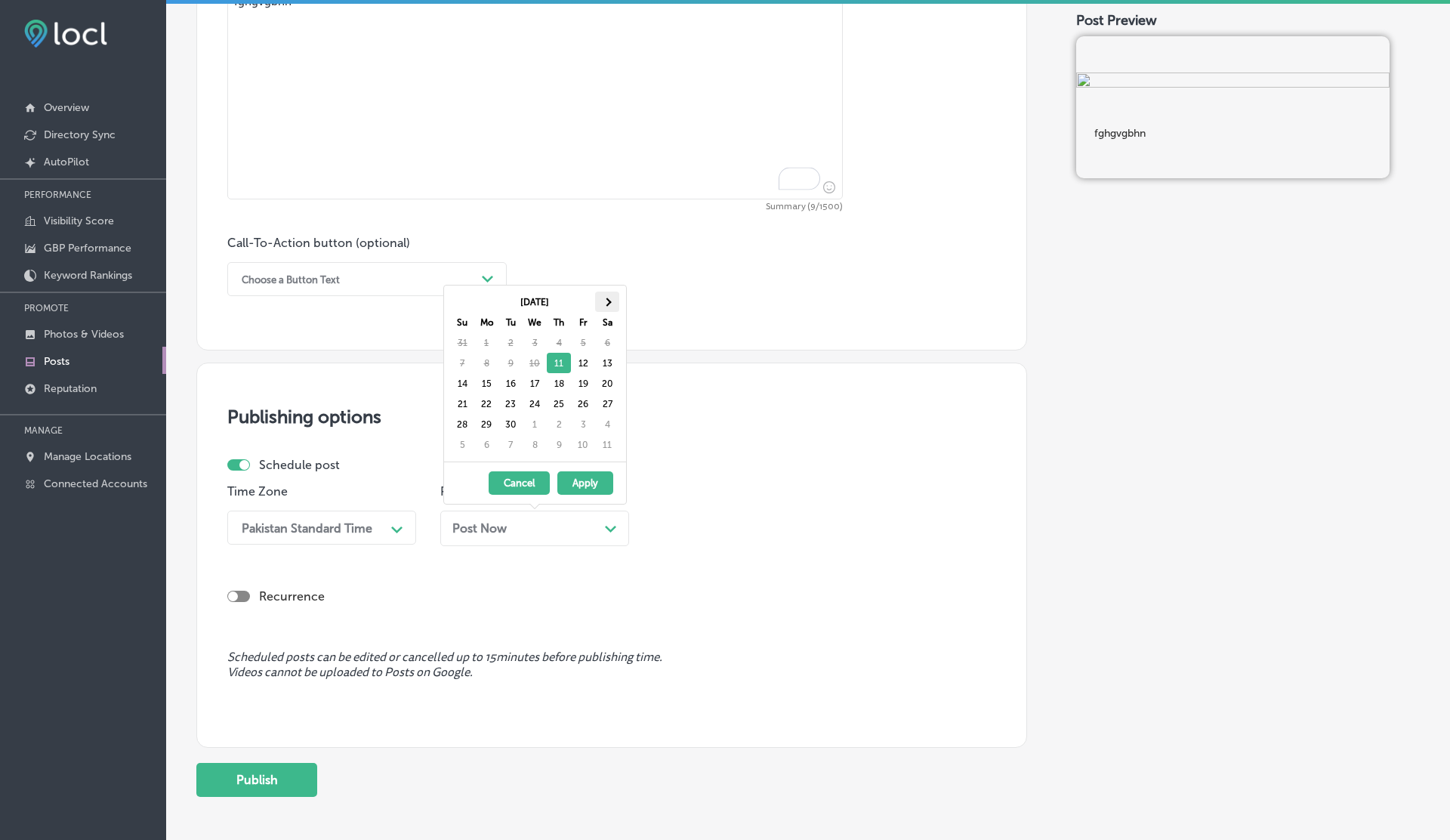
click at [608, 305] on th at bounding box center [606, 301] width 24 height 21
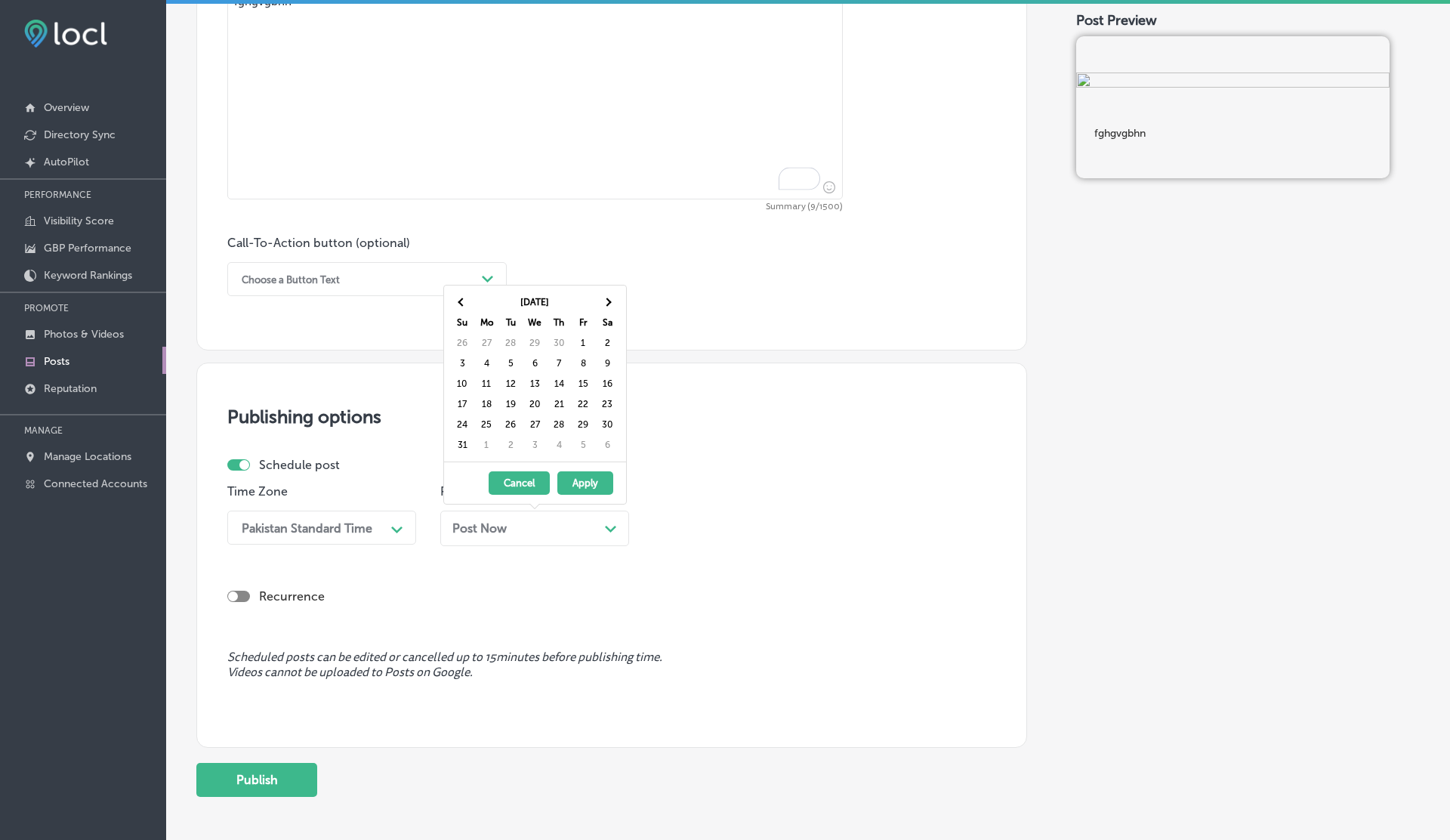
click at [608, 305] on th at bounding box center [606, 301] width 24 height 21
click at [582, 486] on button "Apply" at bounding box center [585, 483] width 56 height 23
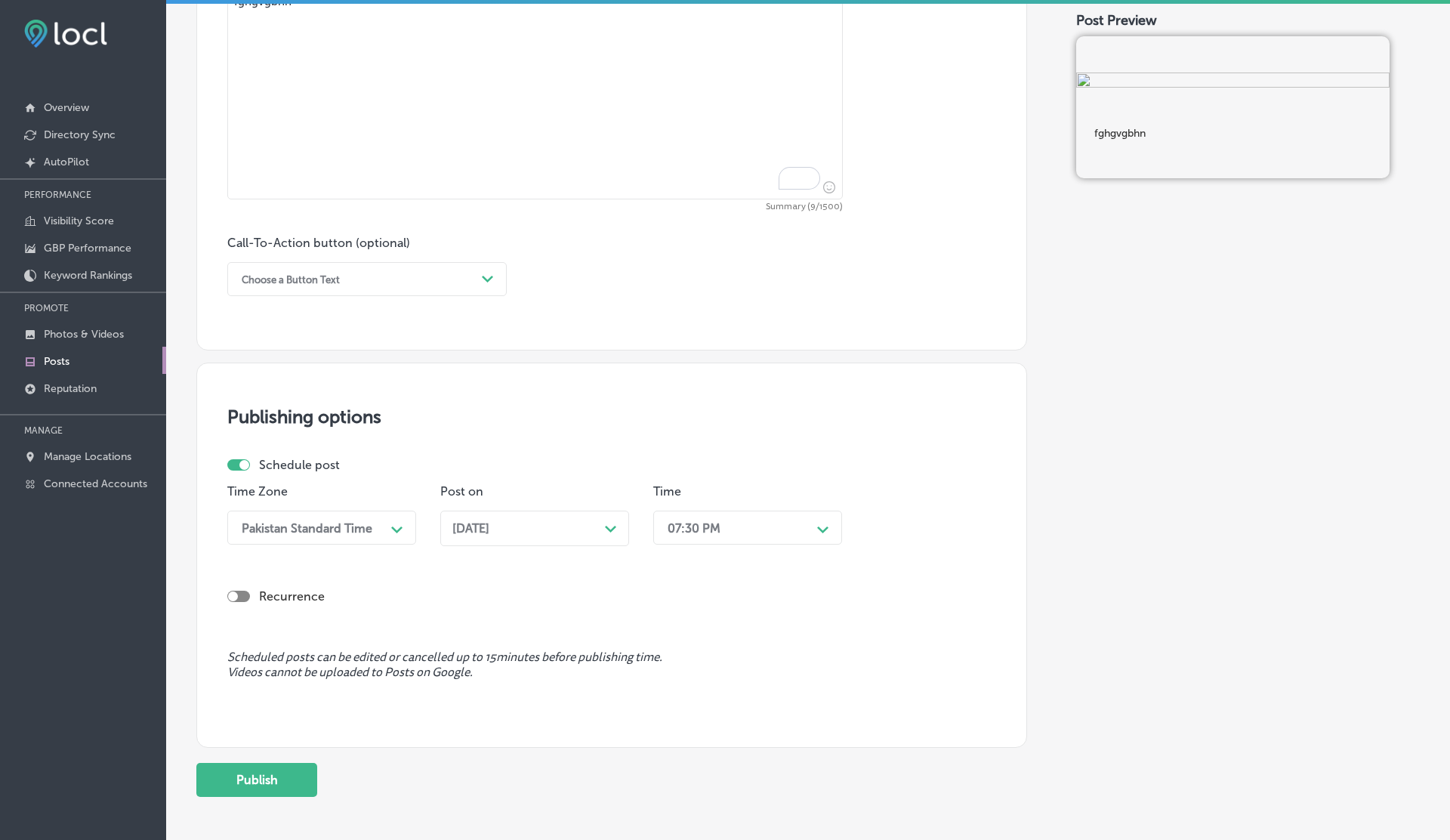
click at [605, 526] on icon "Path Created with Sketch." at bounding box center [610, 529] width 12 height 7
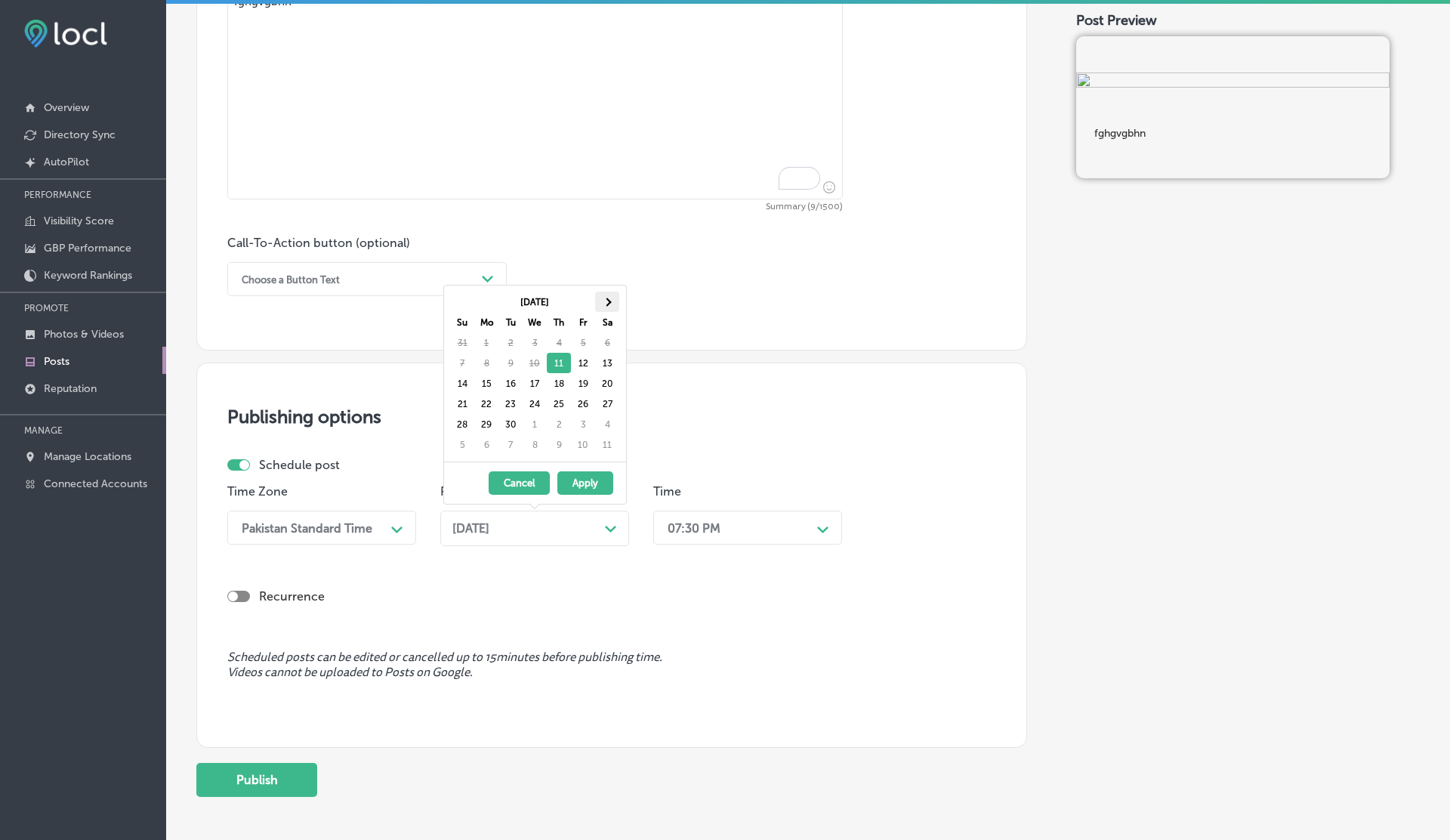
click at [607, 300] on span at bounding box center [606, 301] width 8 height 8
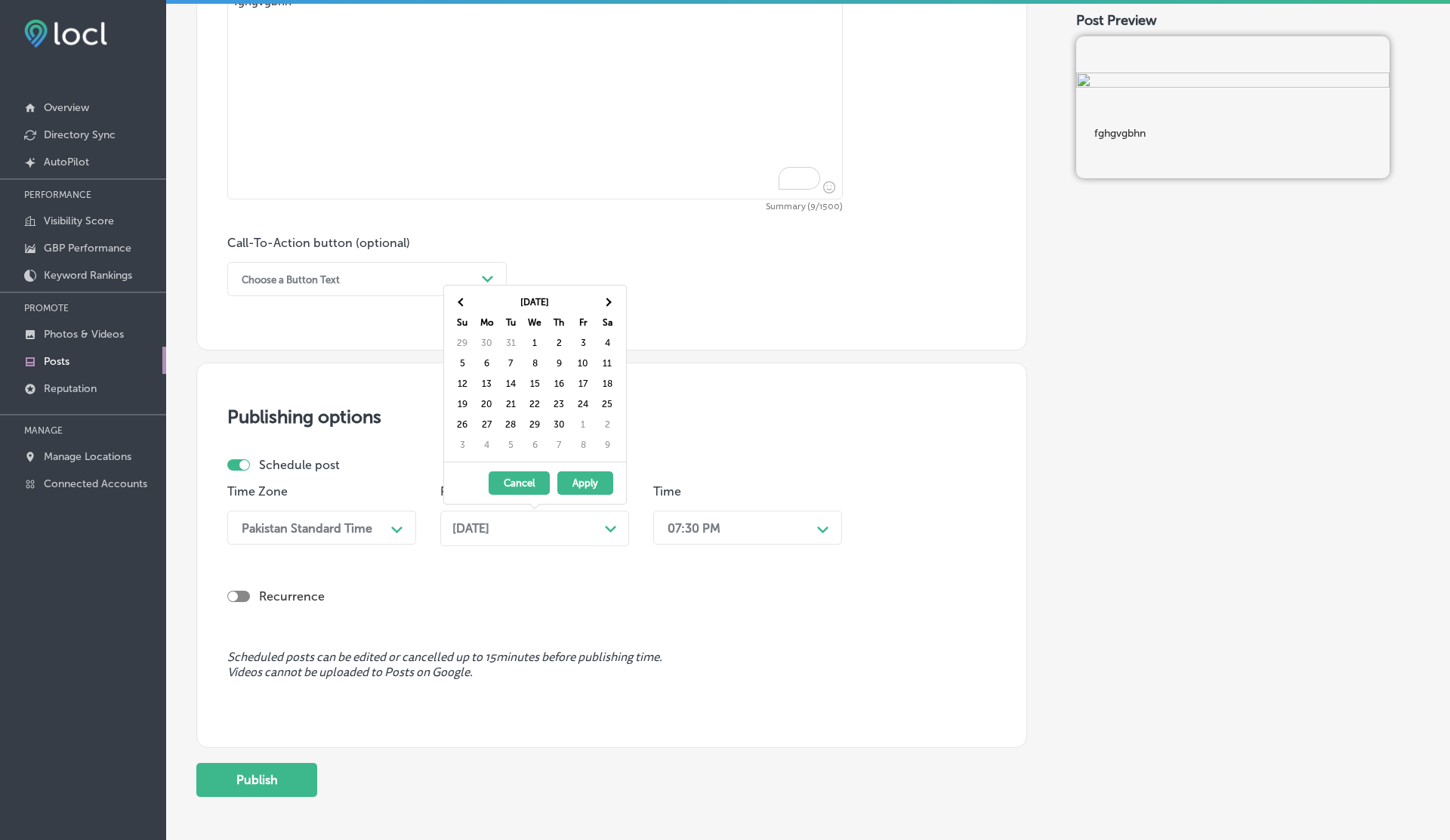
click at [607, 300] on span at bounding box center [606, 301] width 8 height 8
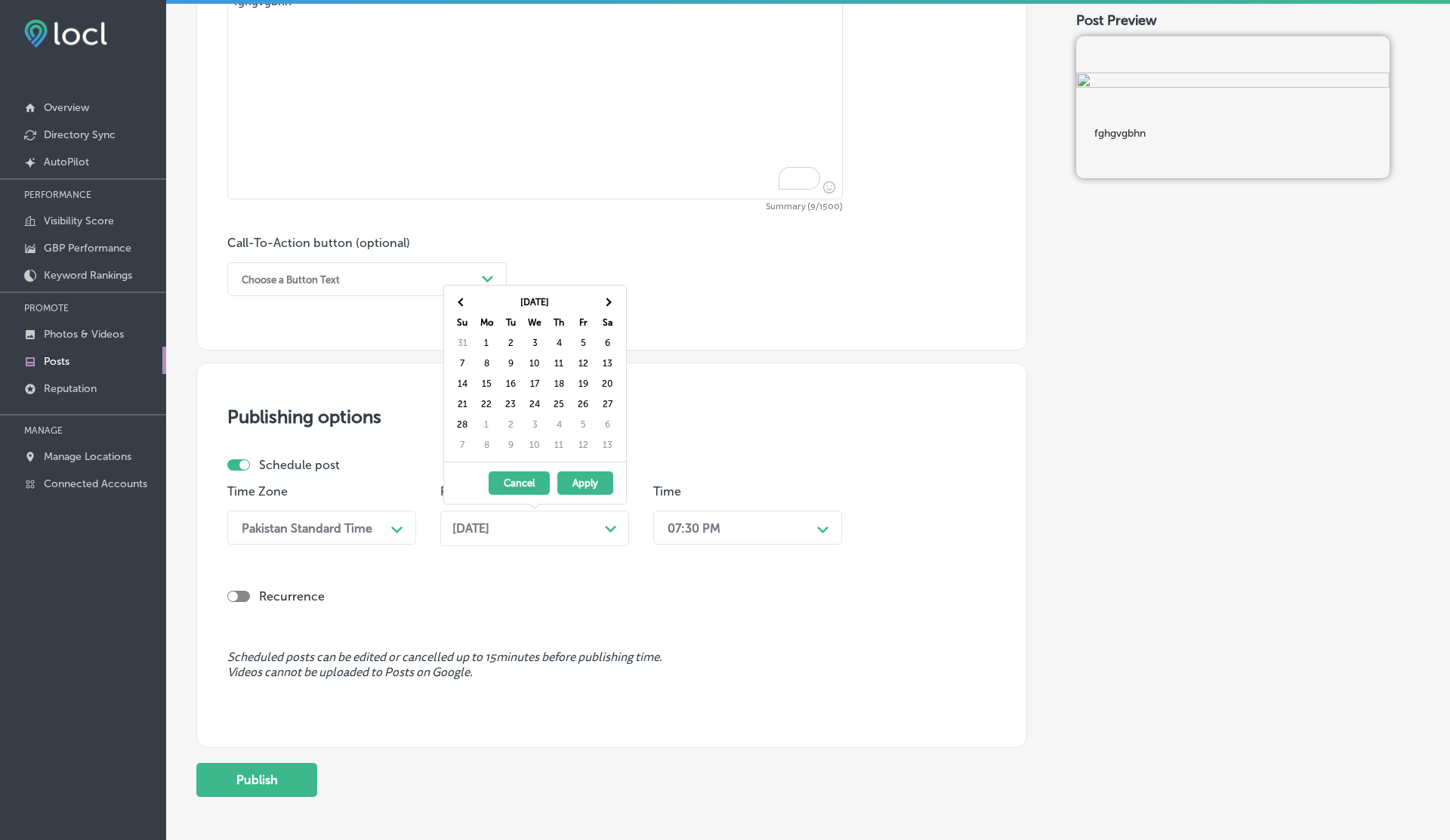
click at [607, 300] on span at bounding box center [606, 301] width 8 height 8
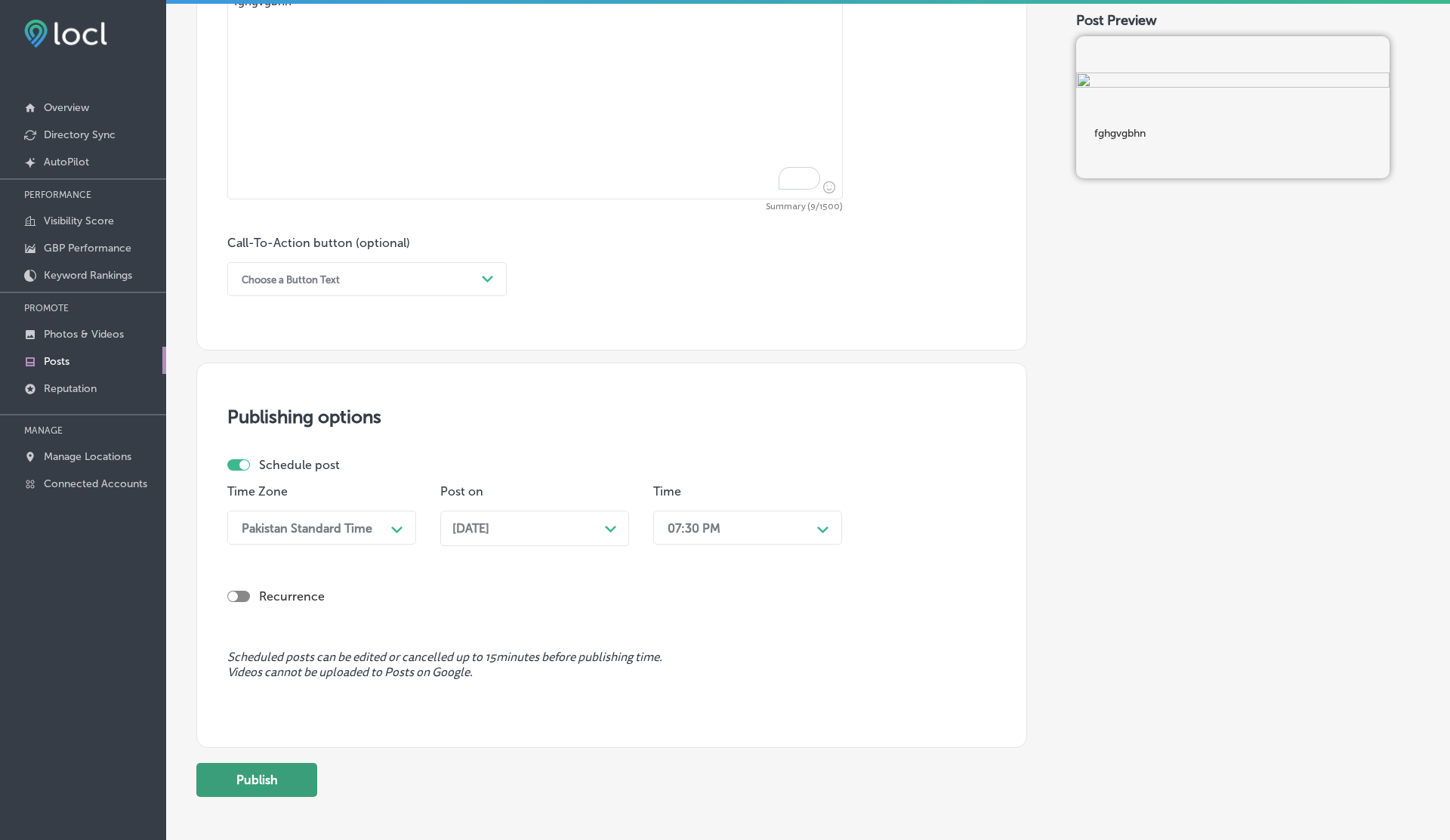
click at [268, 784] on button "Publish" at bounding box center [257, 780] width 121 height 34
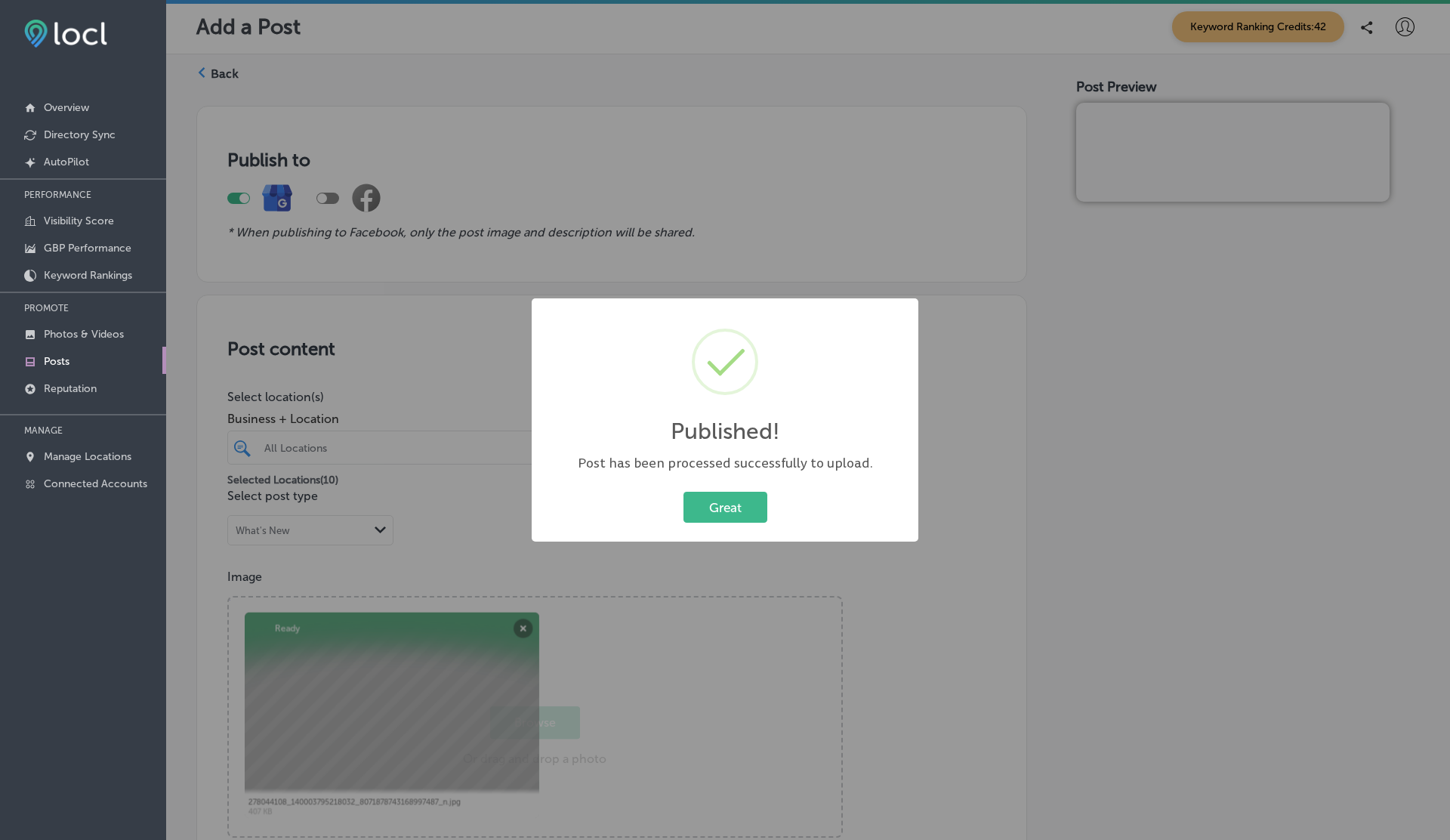
scroll to position [974, 0]
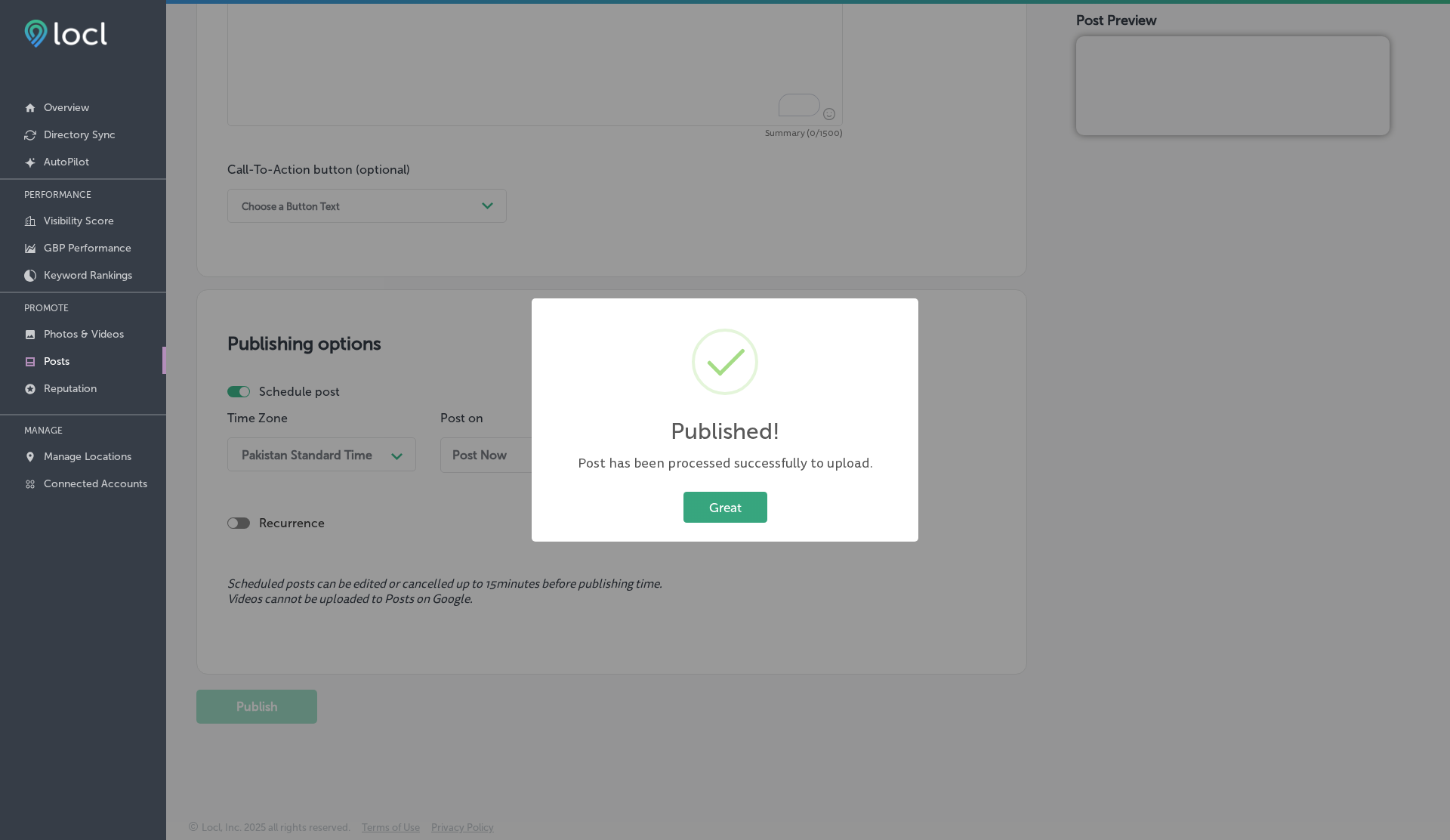
click at [719, 508] on button "Great" at bounding box center [725, 507] width 84 height 31
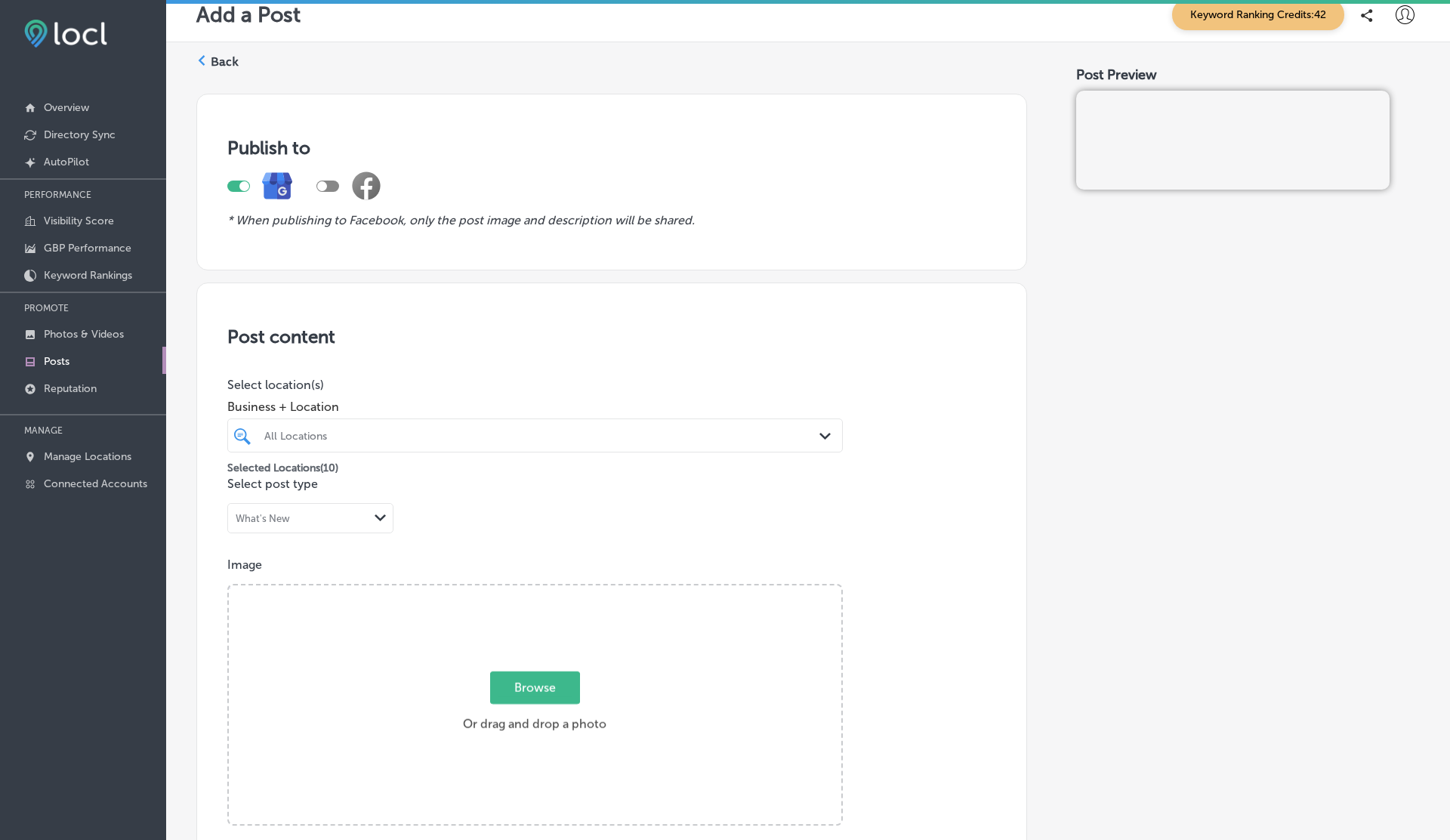
scroll to position [0, 0]
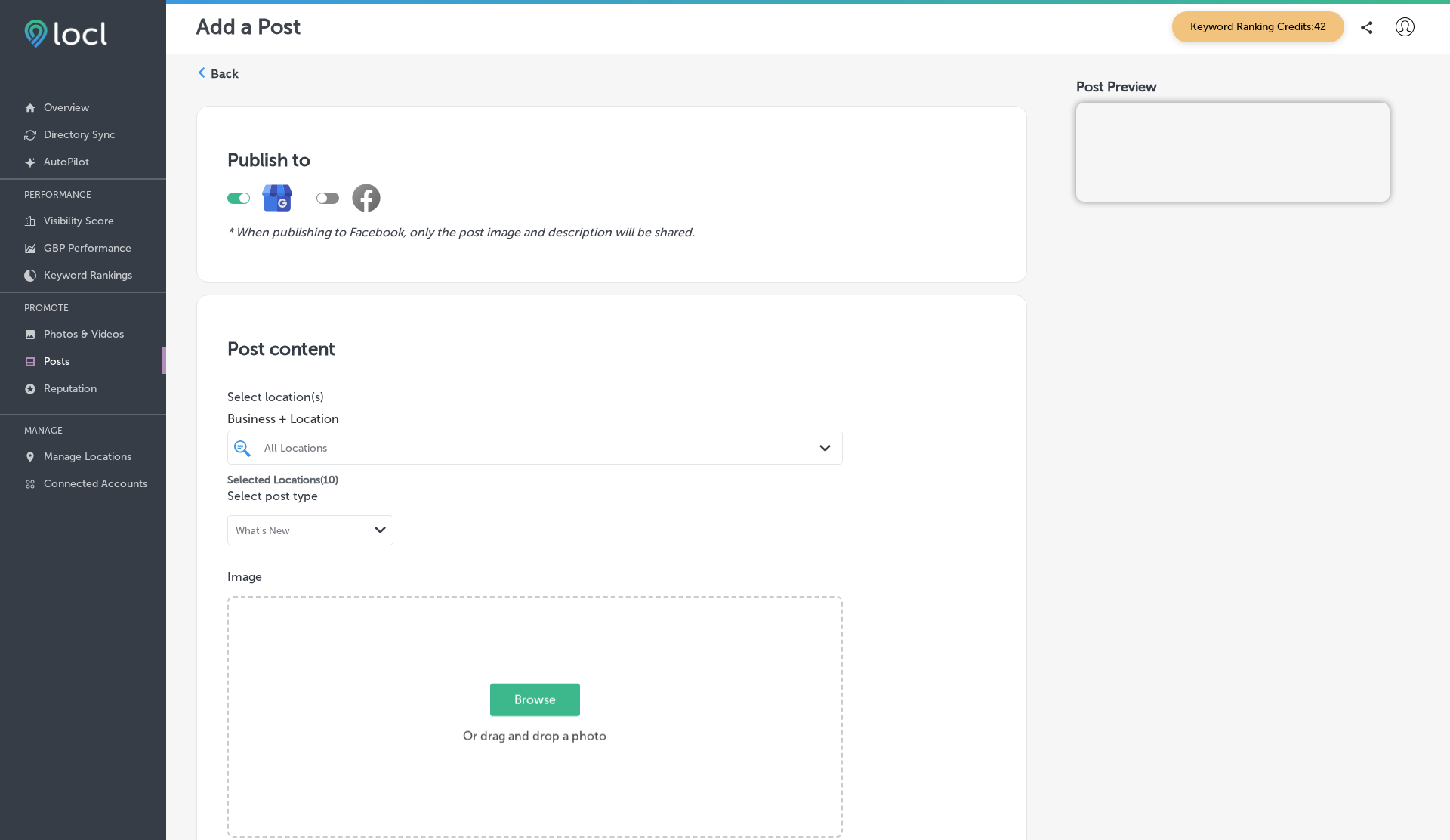
click at [216, 69] on label "Back" at bounding box center [225, 74] width 28 height 16
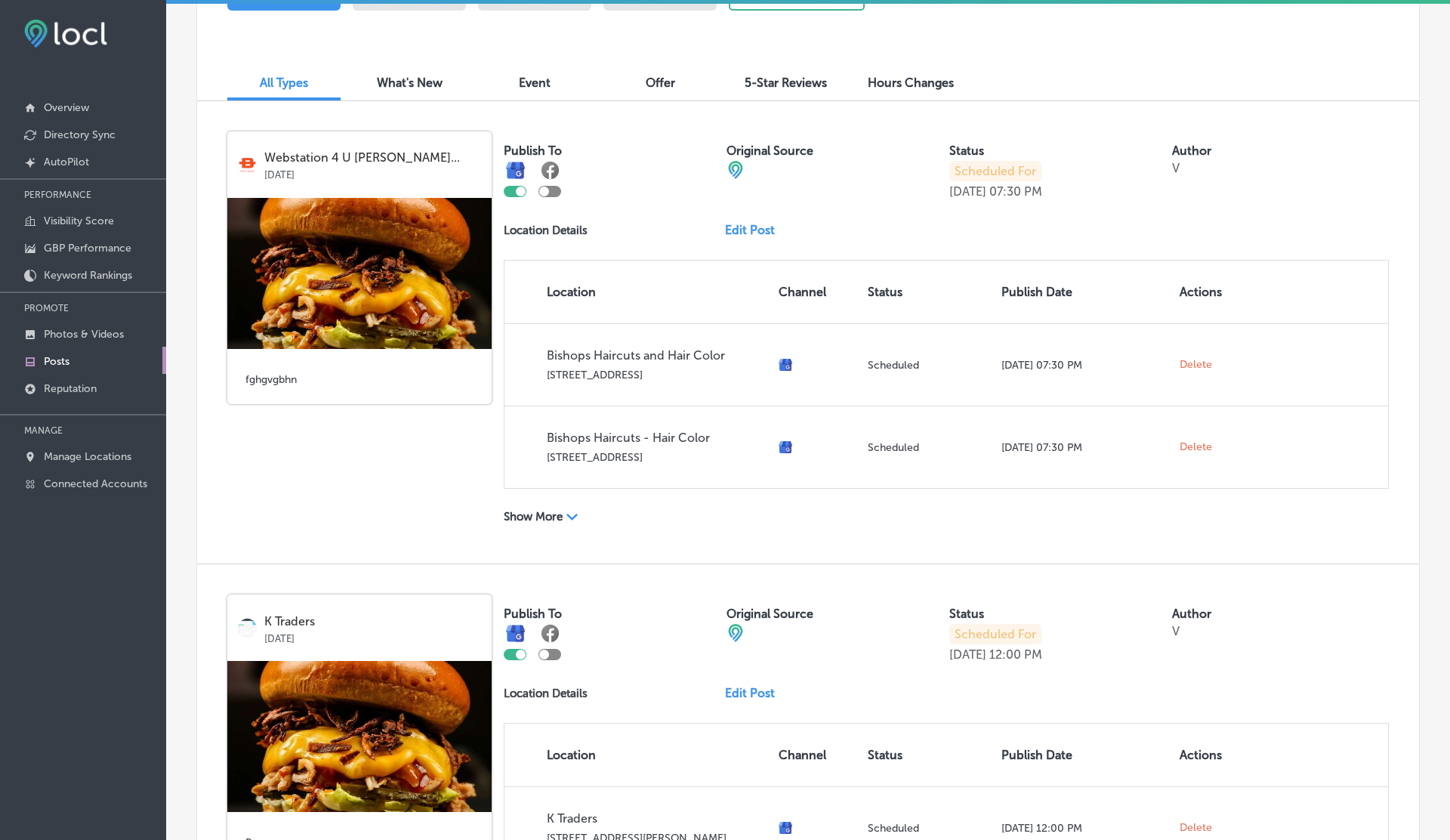
scroll to position [473, 0]
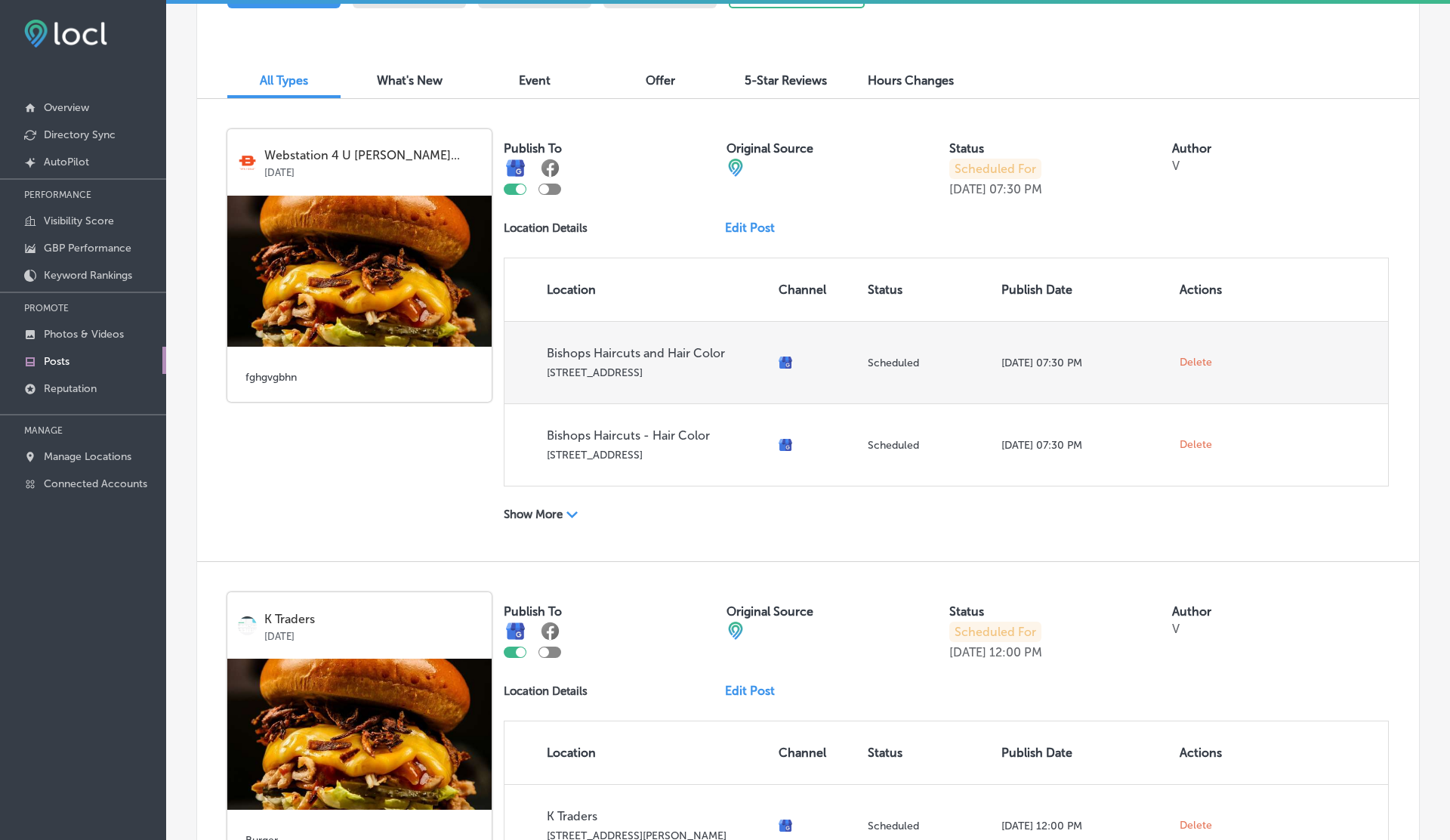
click at [1198, 361] on span "Delete" at bounding box center [1196, 362] width 32 height 13
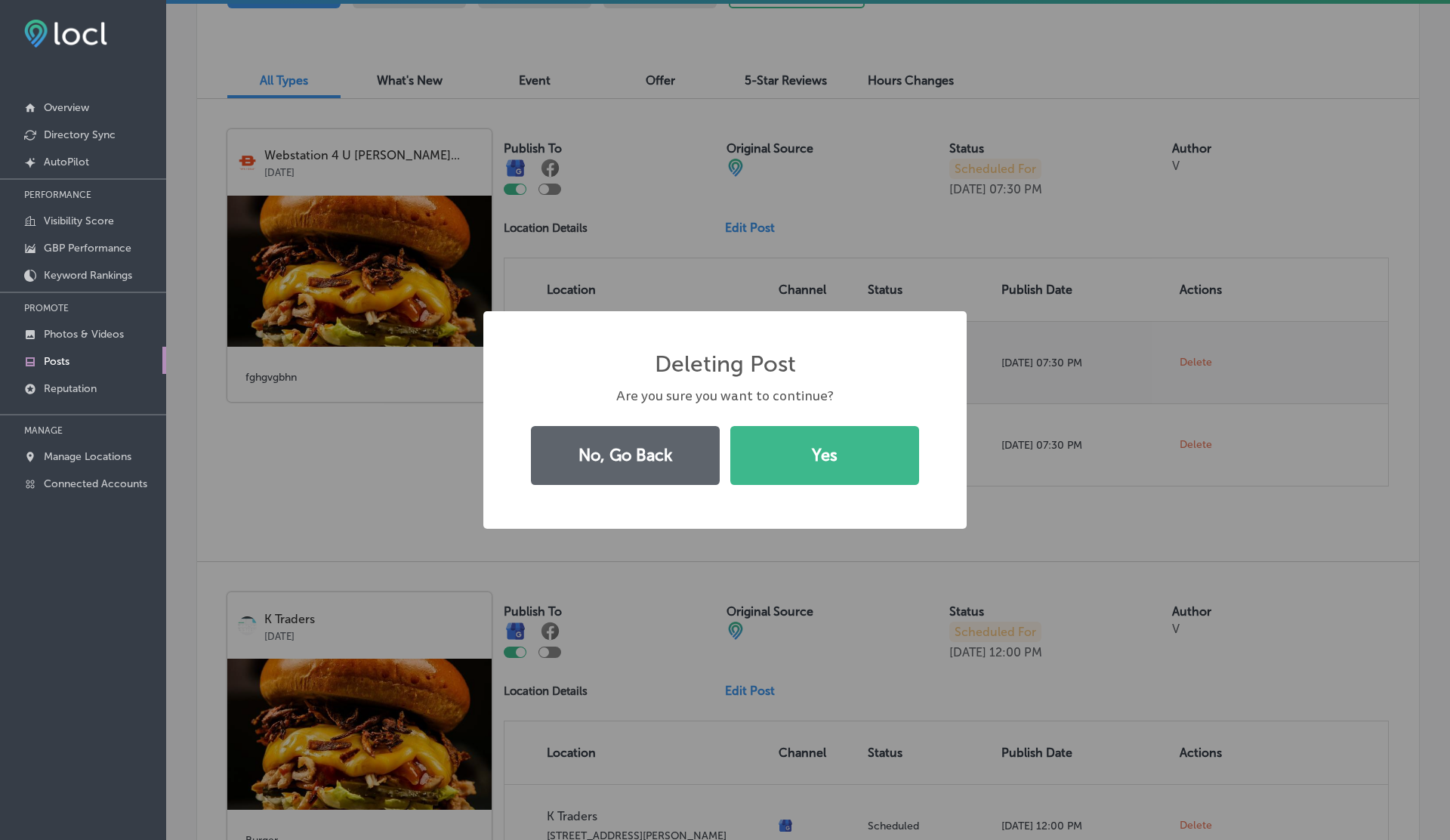
click at [730, 426] on button "Yes" at bounding box center [825, 455] width 189 height 59
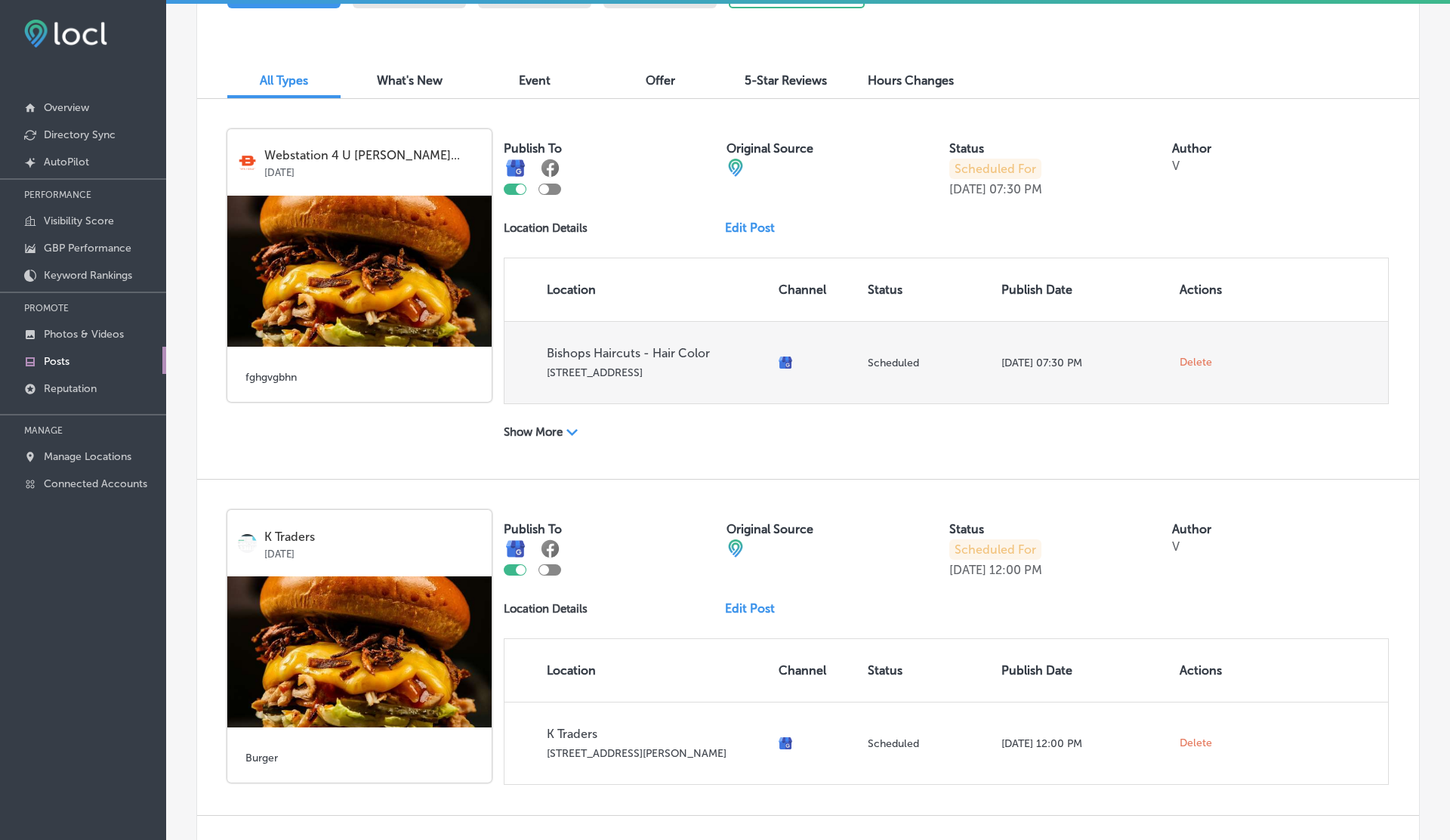
click at [1198, 361] on span "Delete" at bounding box center [1196, 362] width 32 height 13
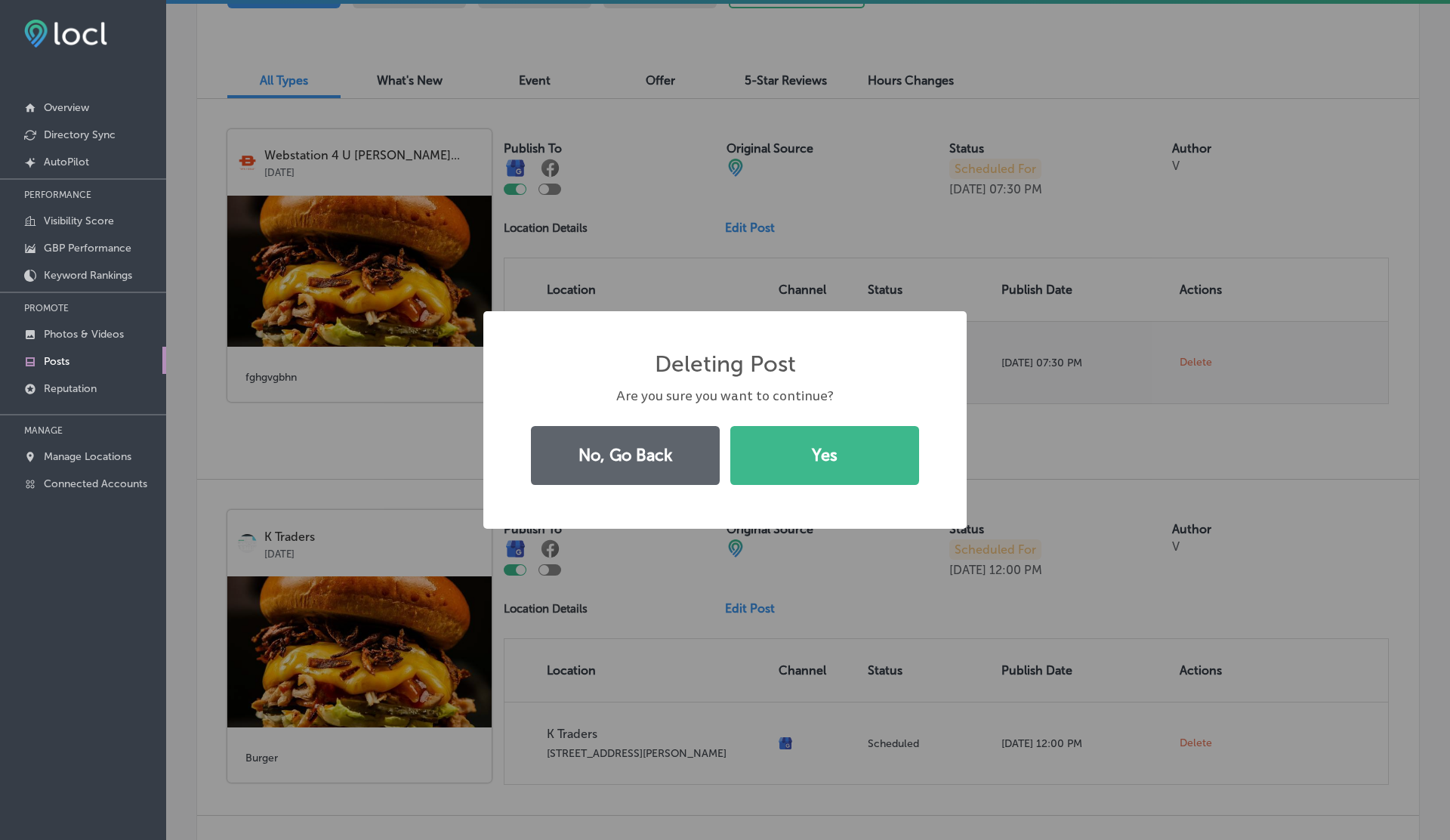
click at [730, 426] on button "Yes" at bounding box center [825, 455] width 189 height 59
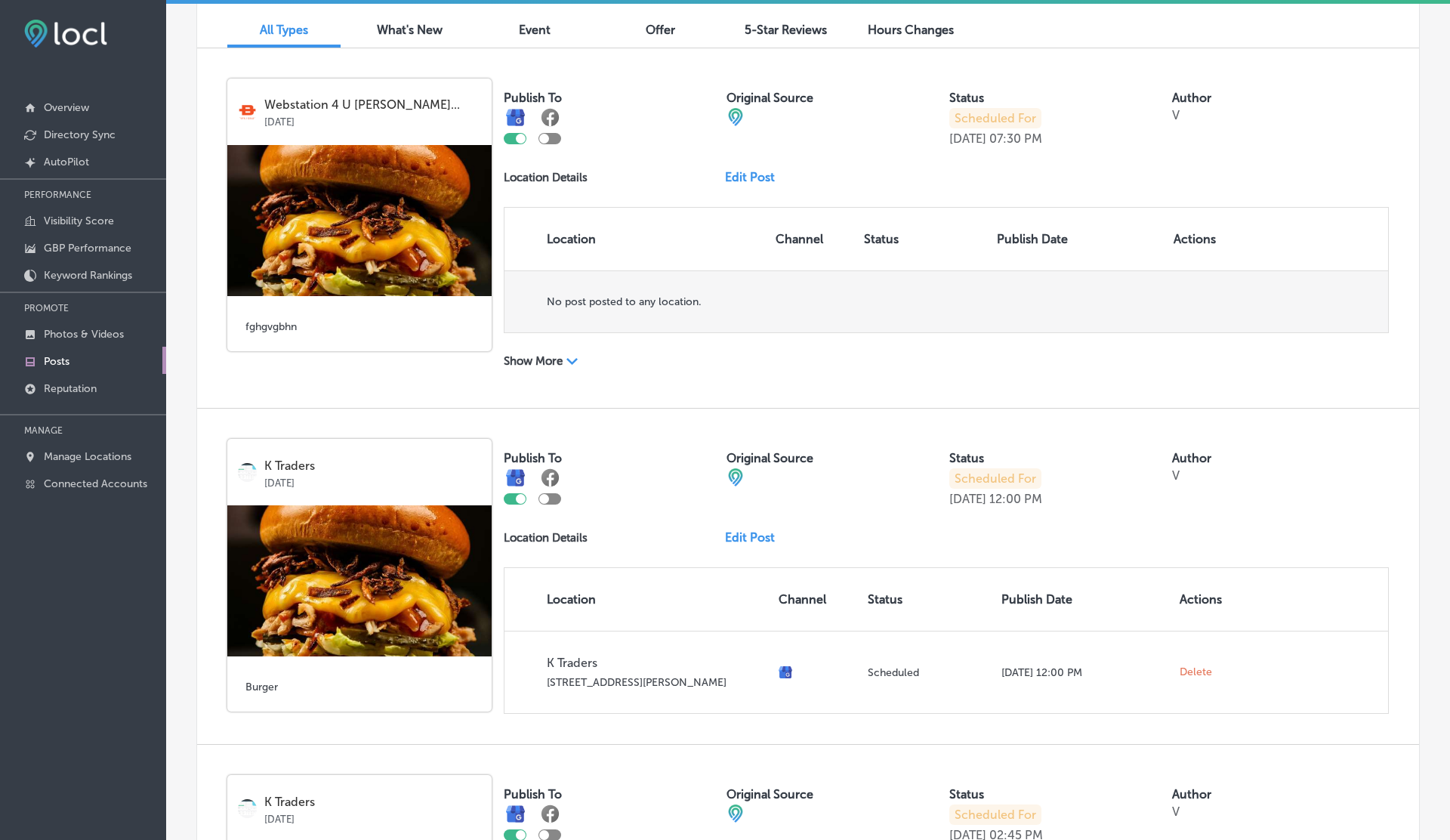
scroll to position [517, 0]
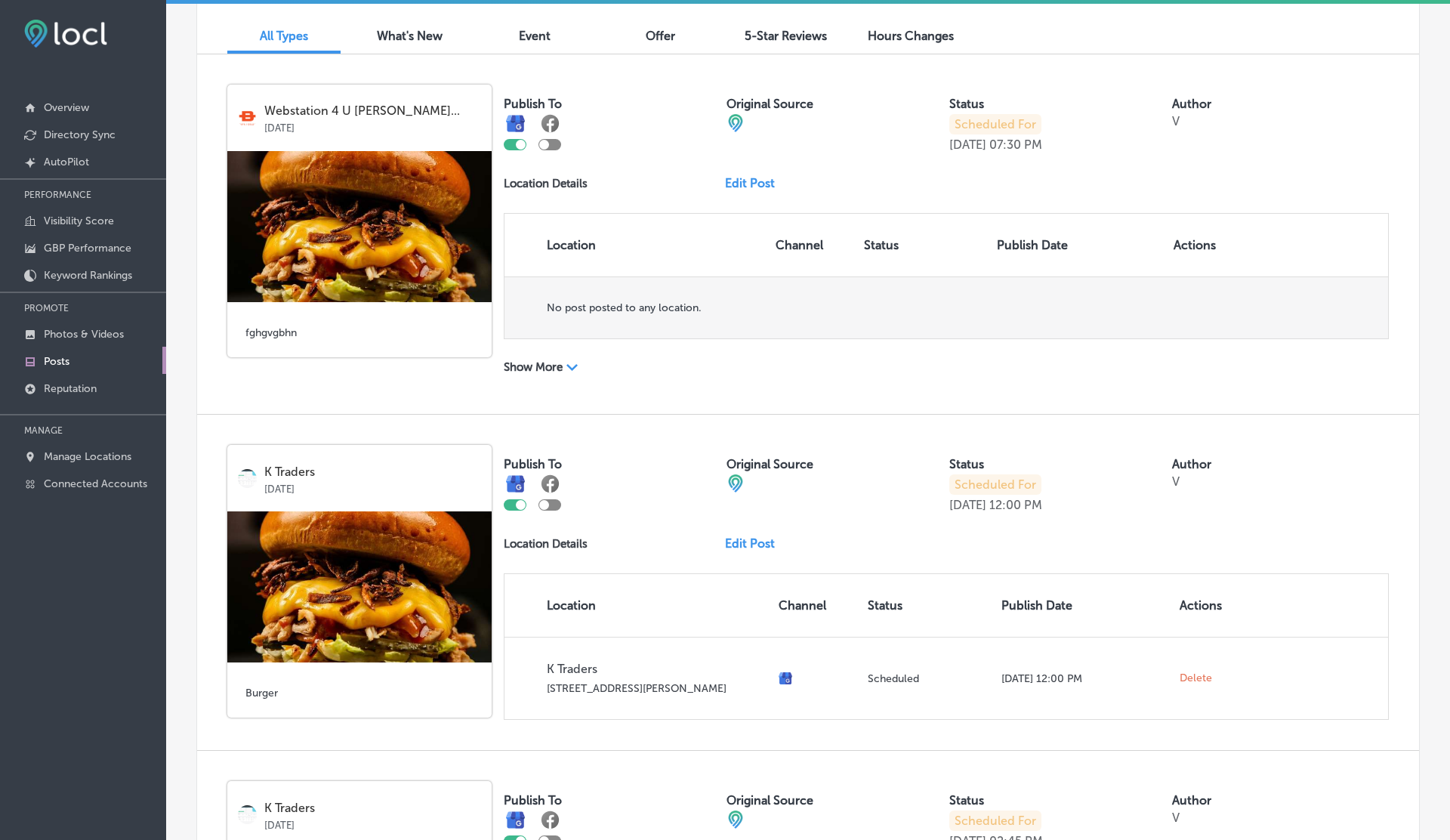
click at [544, 367] on p "Show More" at bounding box center [534, 367] width 59 height 13
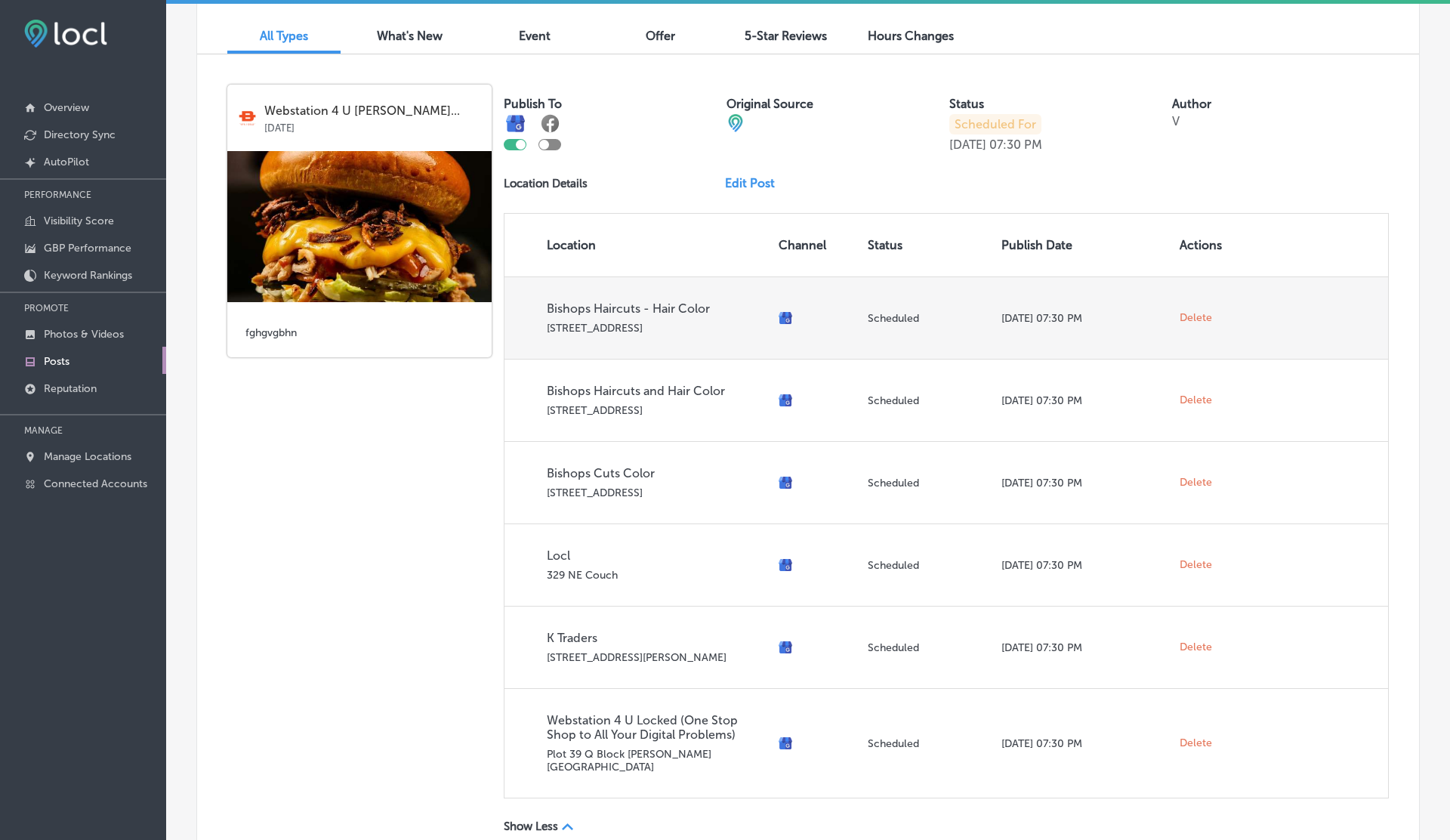
click at [1188, 312] on span "Delete" at bounding box center [1196, 317] width 32 height 13
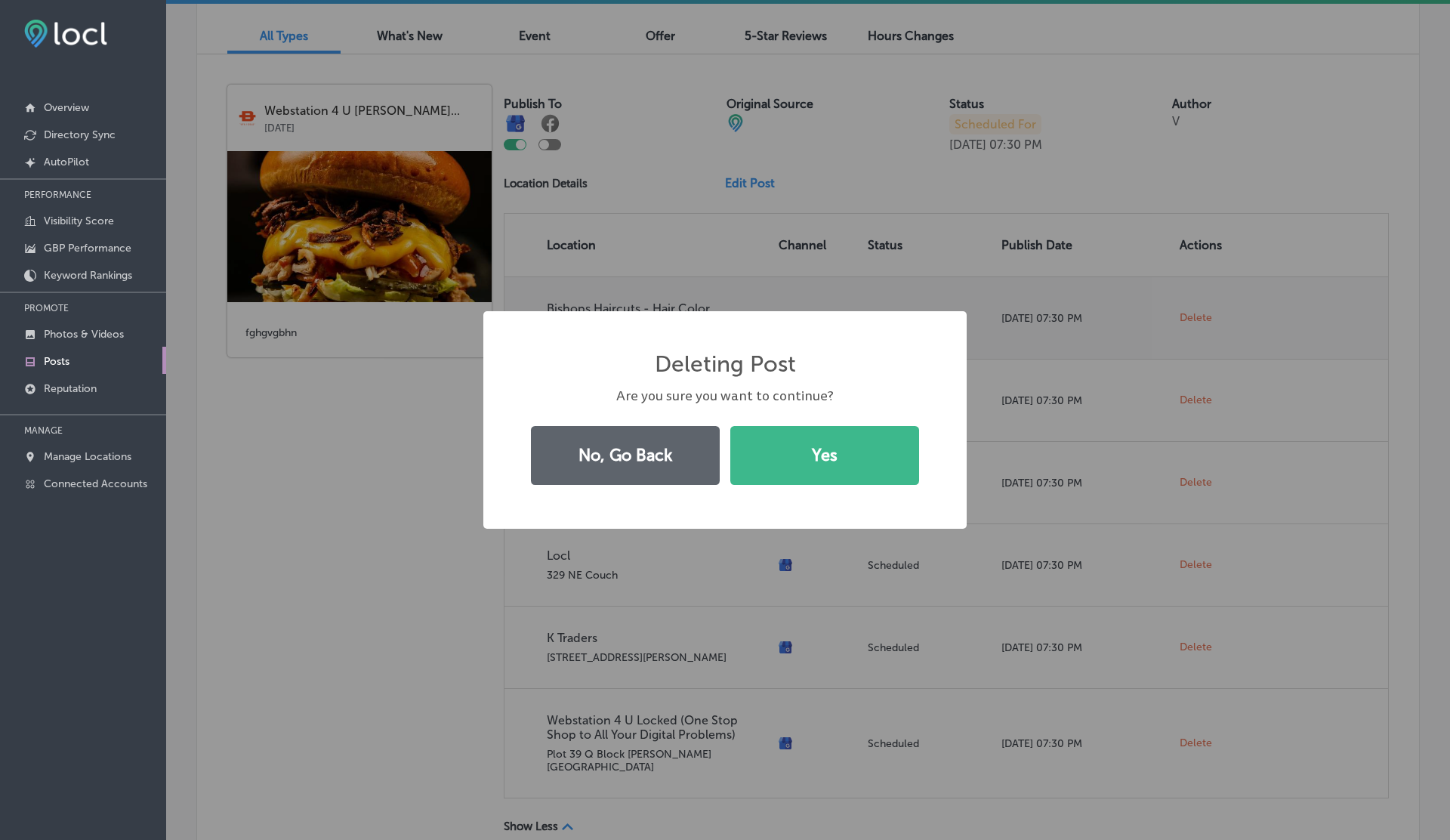
click at [730, 426] on button "Yes" at bounding box center [825, 455] width 189 height 59
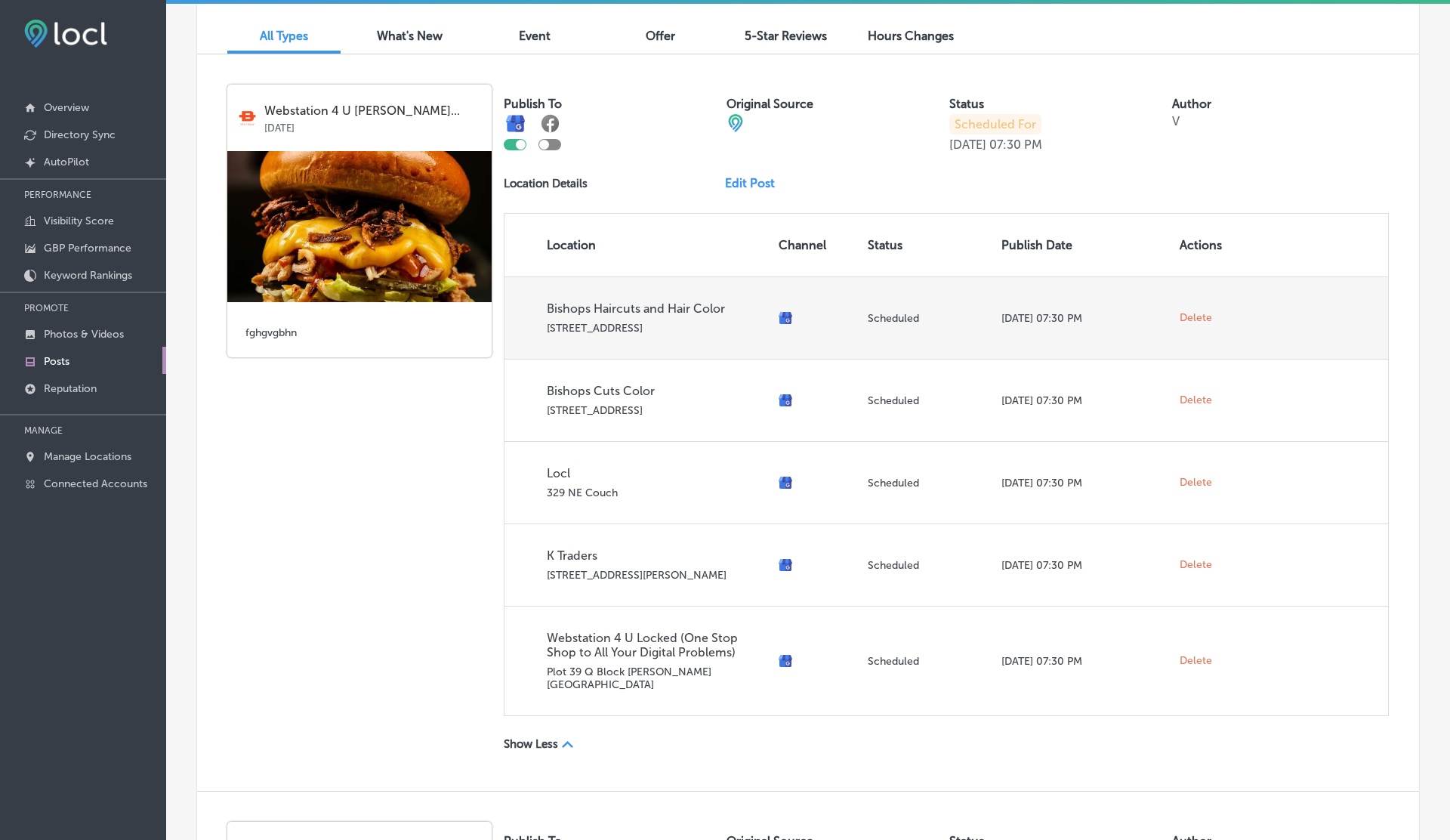
click at [1188, 312] on span "Delete" at bounding box center [1196, 317] width 32 height 13
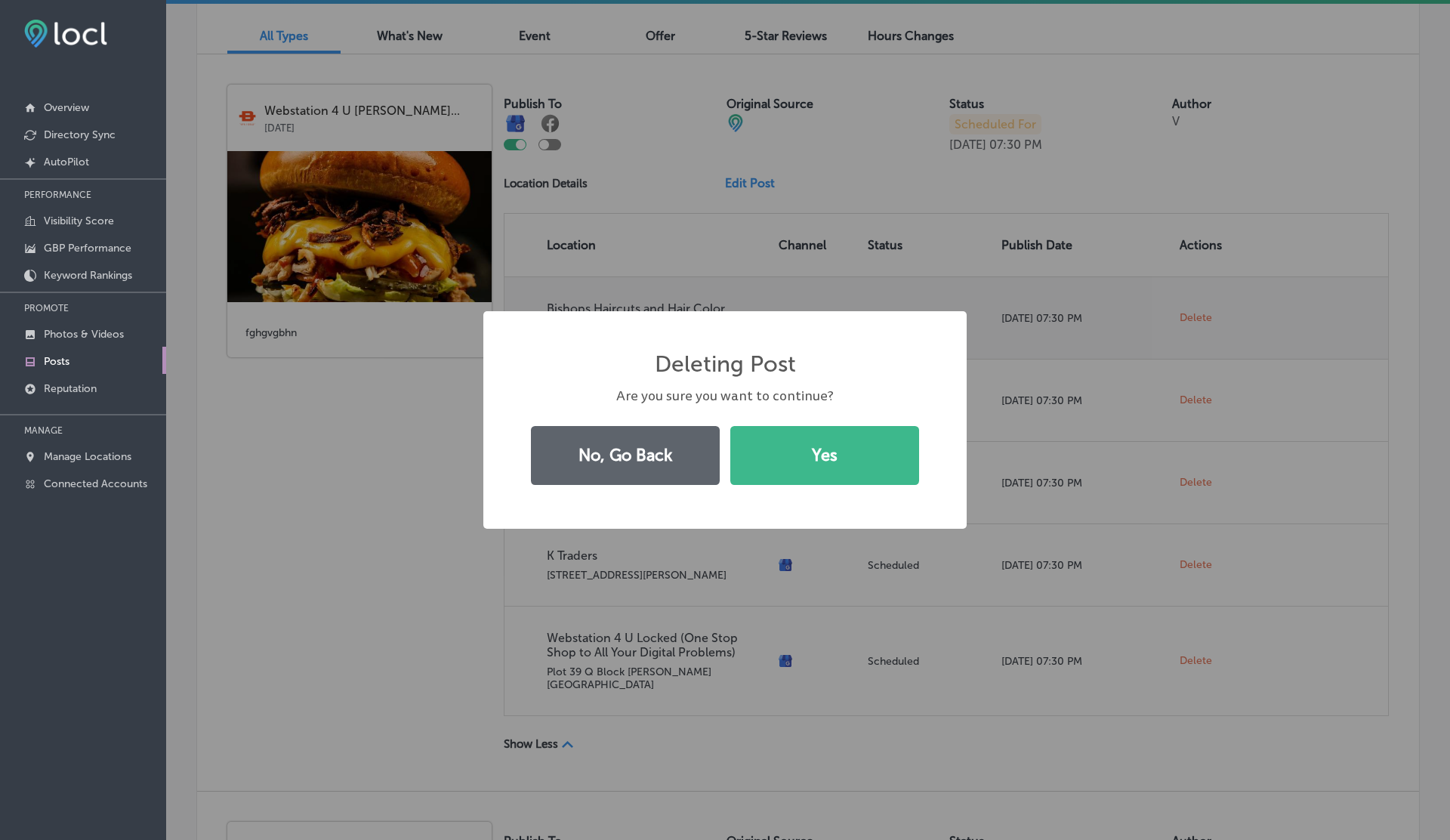
click at [730, 426] on button "Yes" at bounding box center [825, 455] width 189 height 59
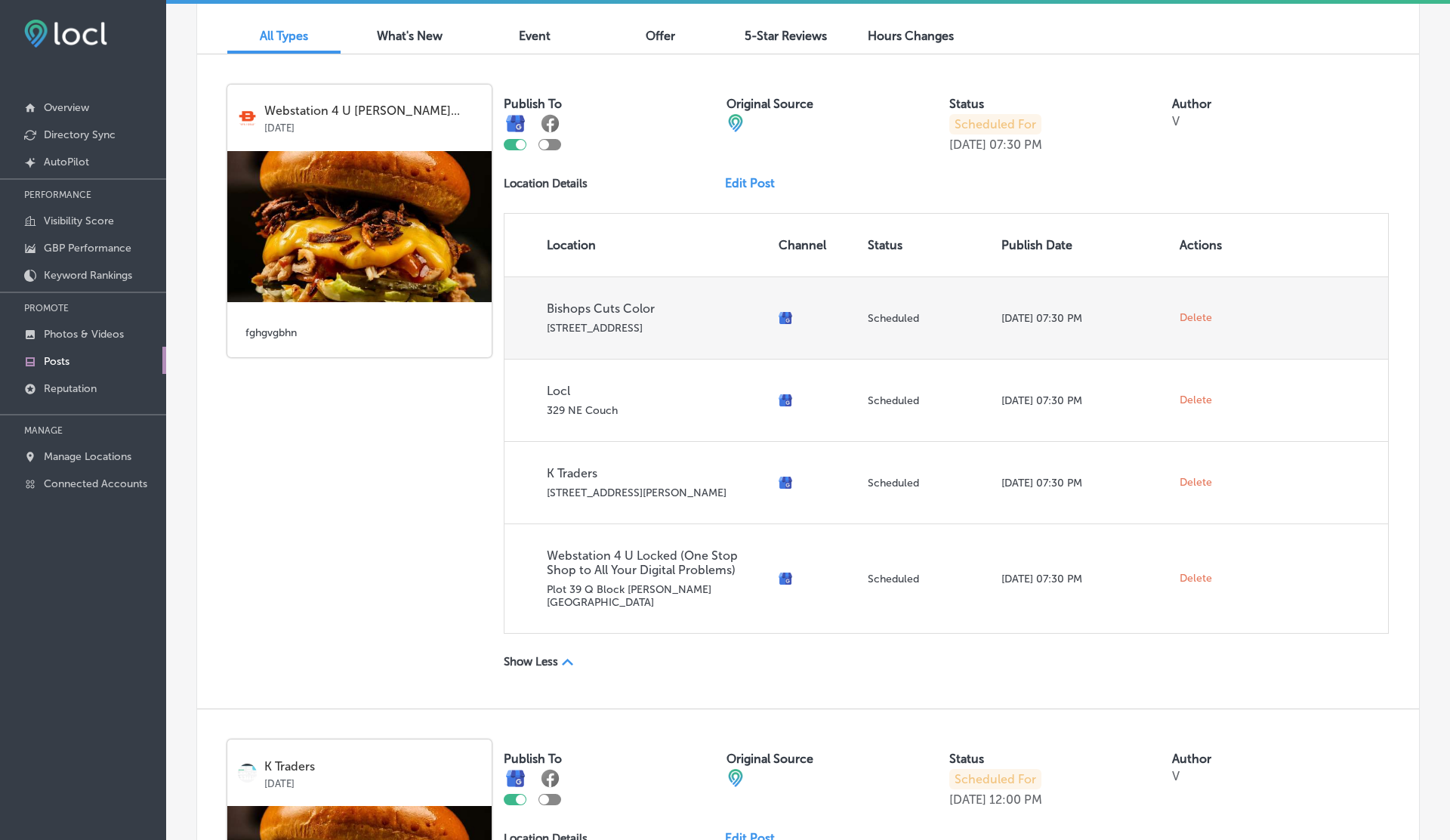
click at [1188, 312] on span "Delete" at bounding box center [1196, 317] width 32 height 13
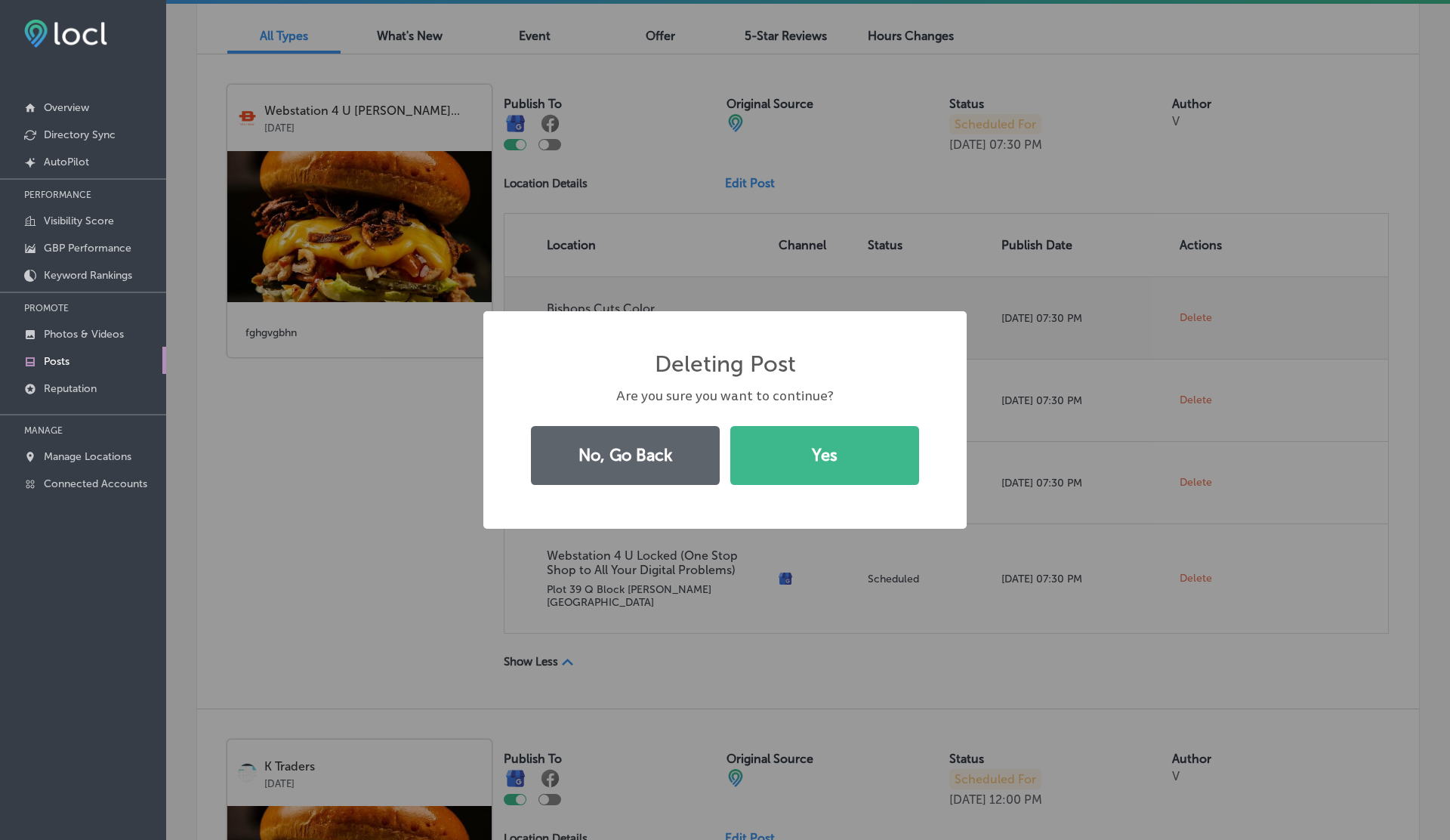
click at [730, 426] on button "Yes" at bounding box center [825, 455] width 189 height 59
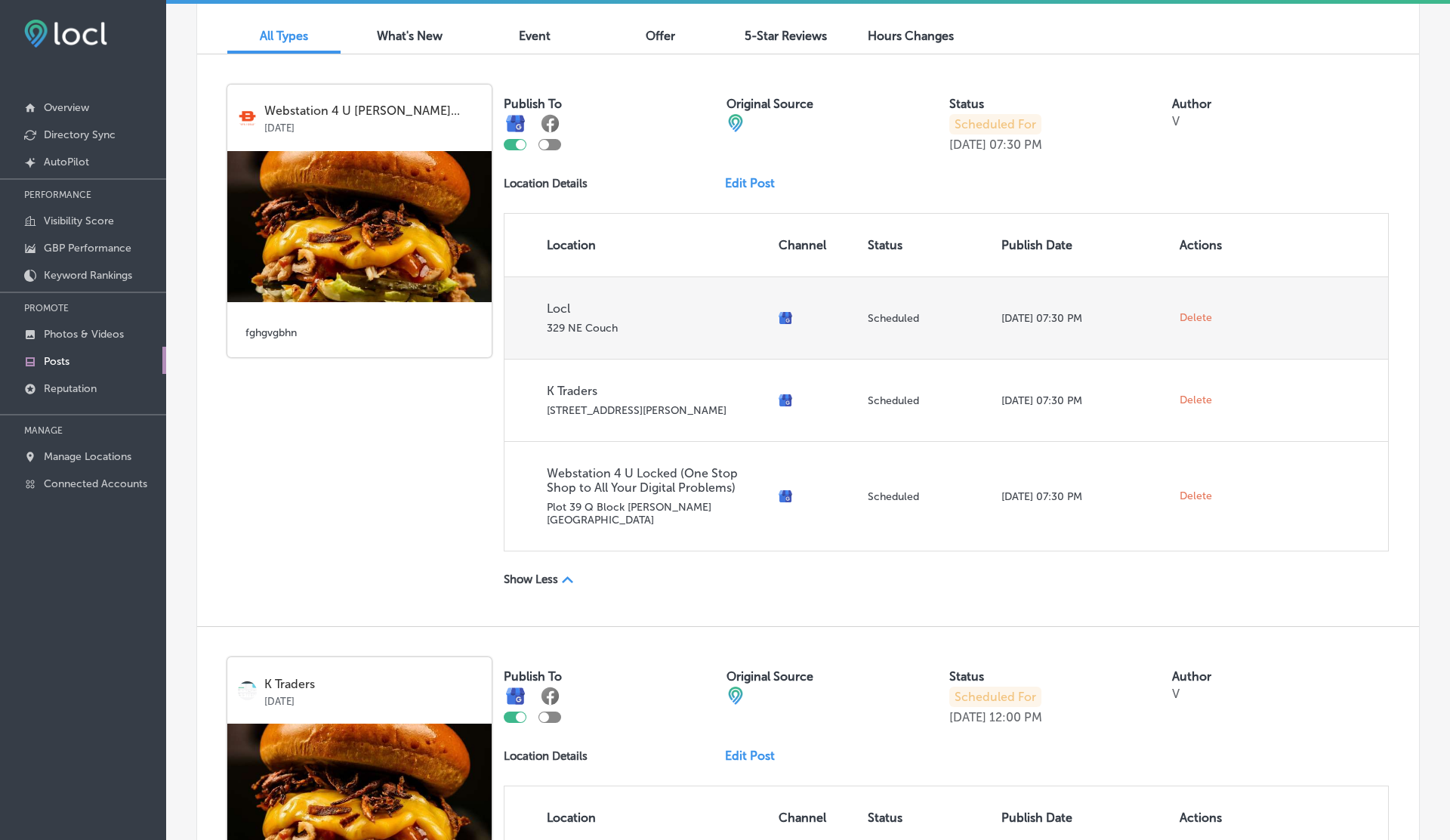
click at [1188, 312] on span "Delete" at bounding box center [1196, 317] width 32 height 13
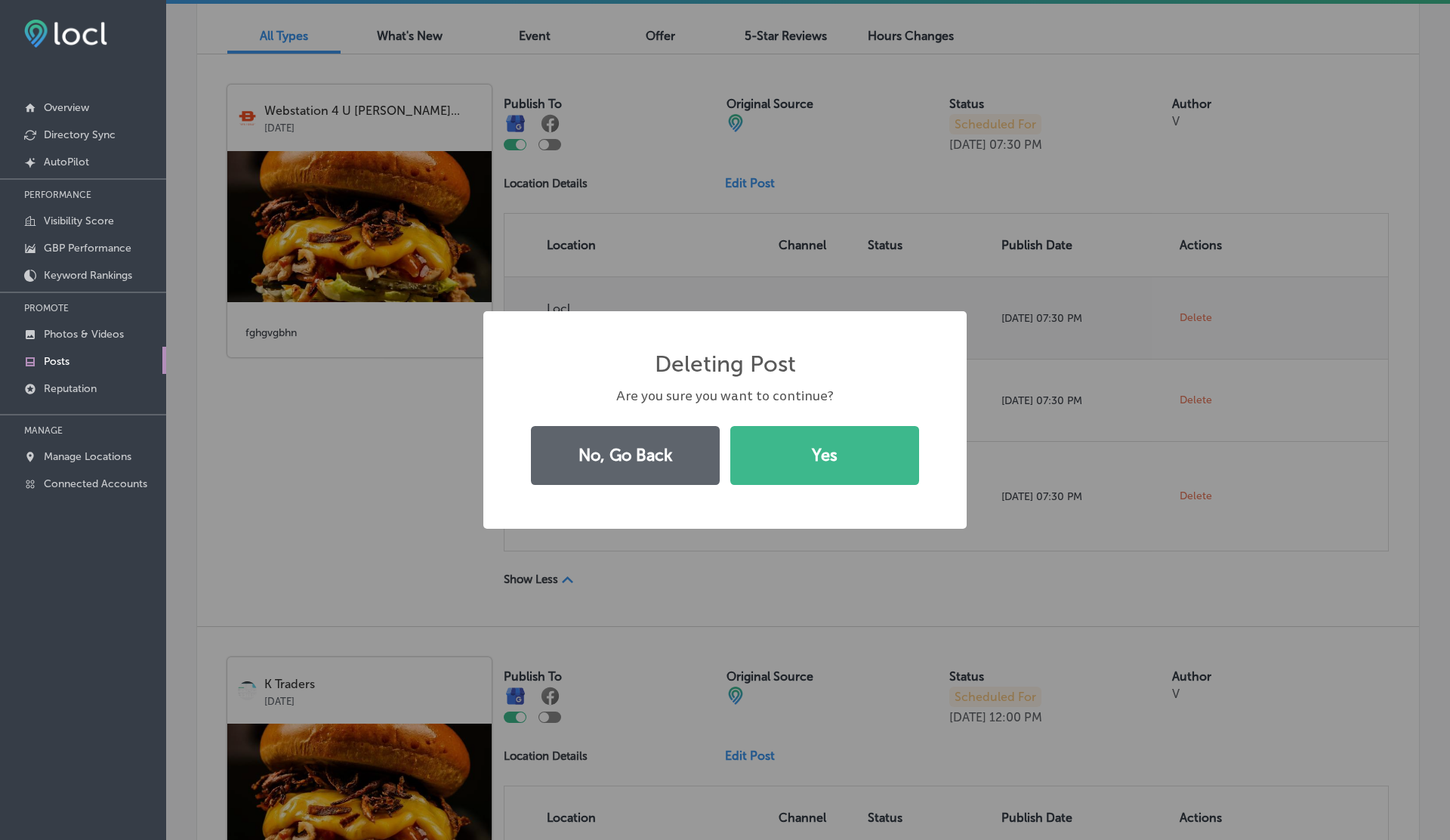
click at [730, 426] on button "Yes" at bounding box center [825, 455] width 189 height 59
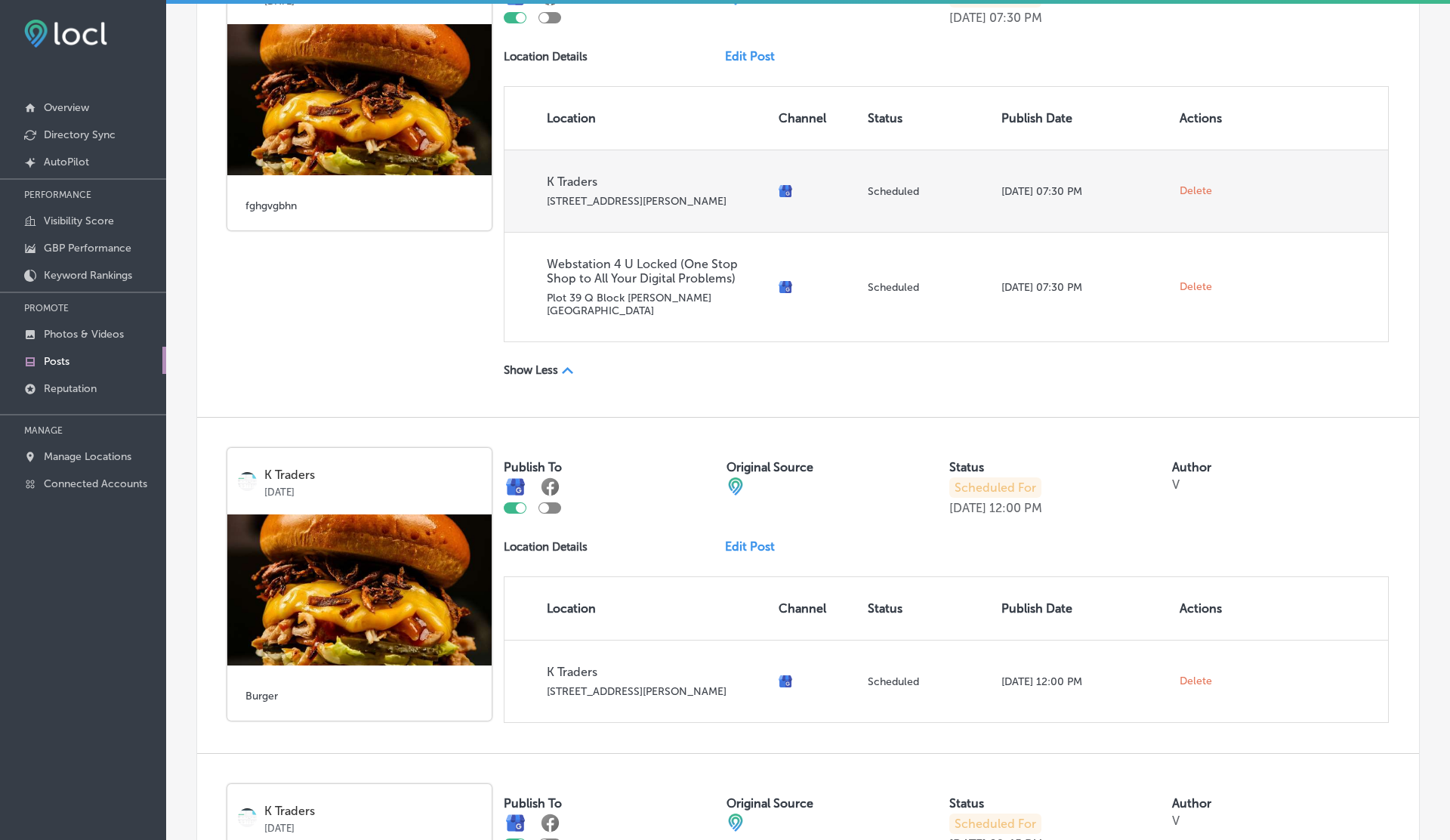
scroll to position [638, 0]
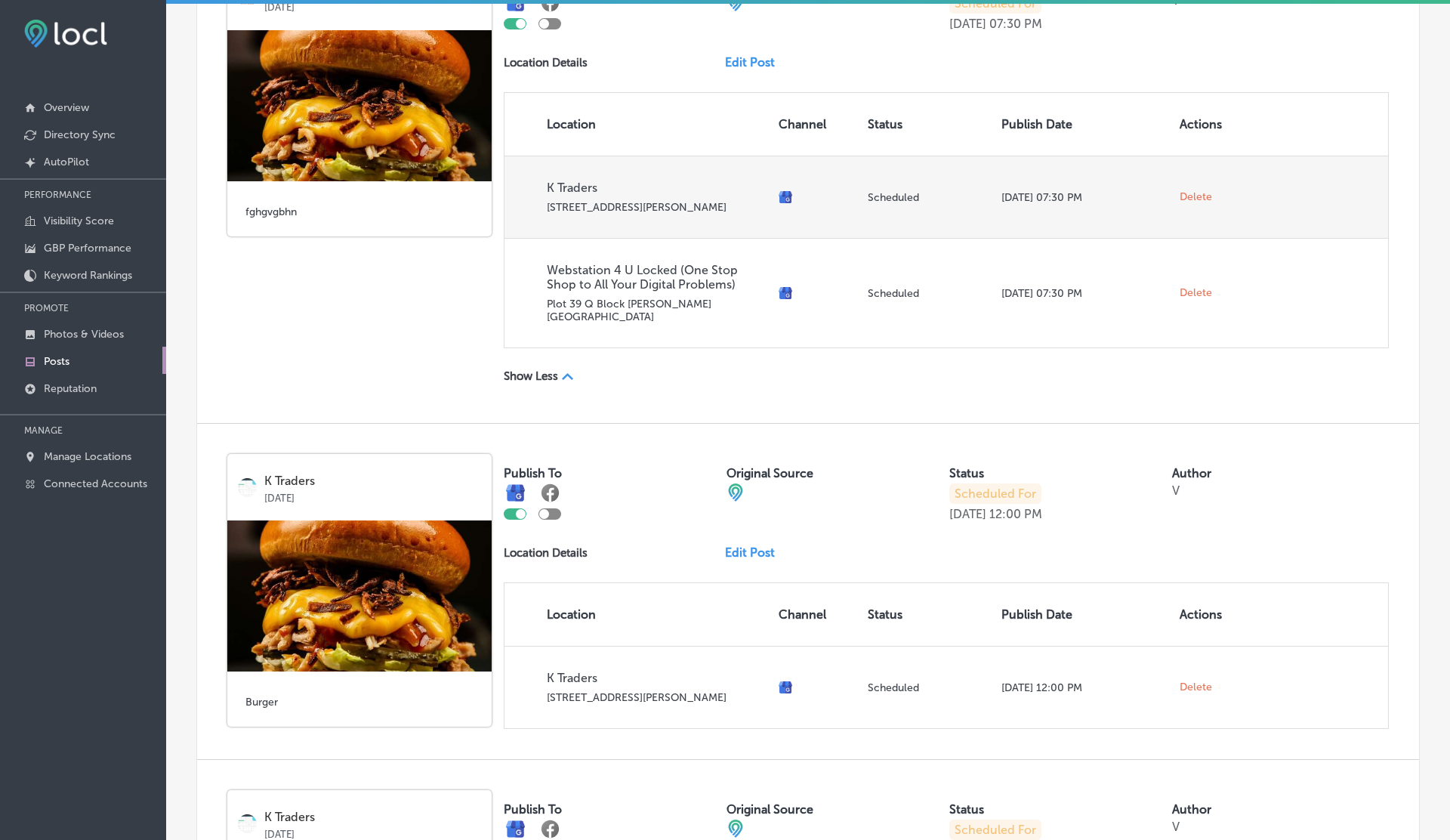
click at [1194, 194] on span "Delete" at bounding box center [1196, 197] width 32 height 13
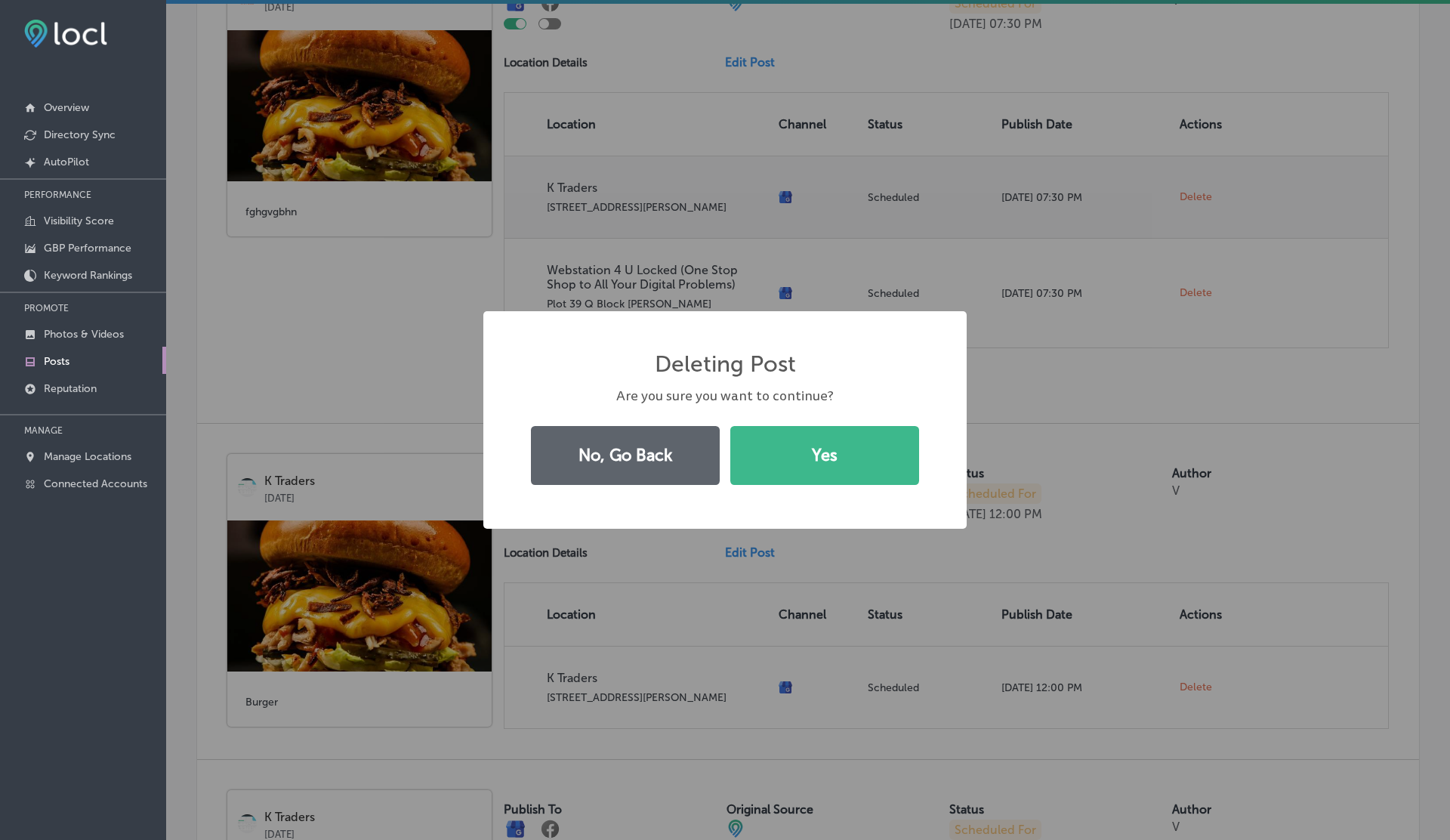
click at [730, 426] on button "Yes" at bounding box center [825, 455] width 189 height 59
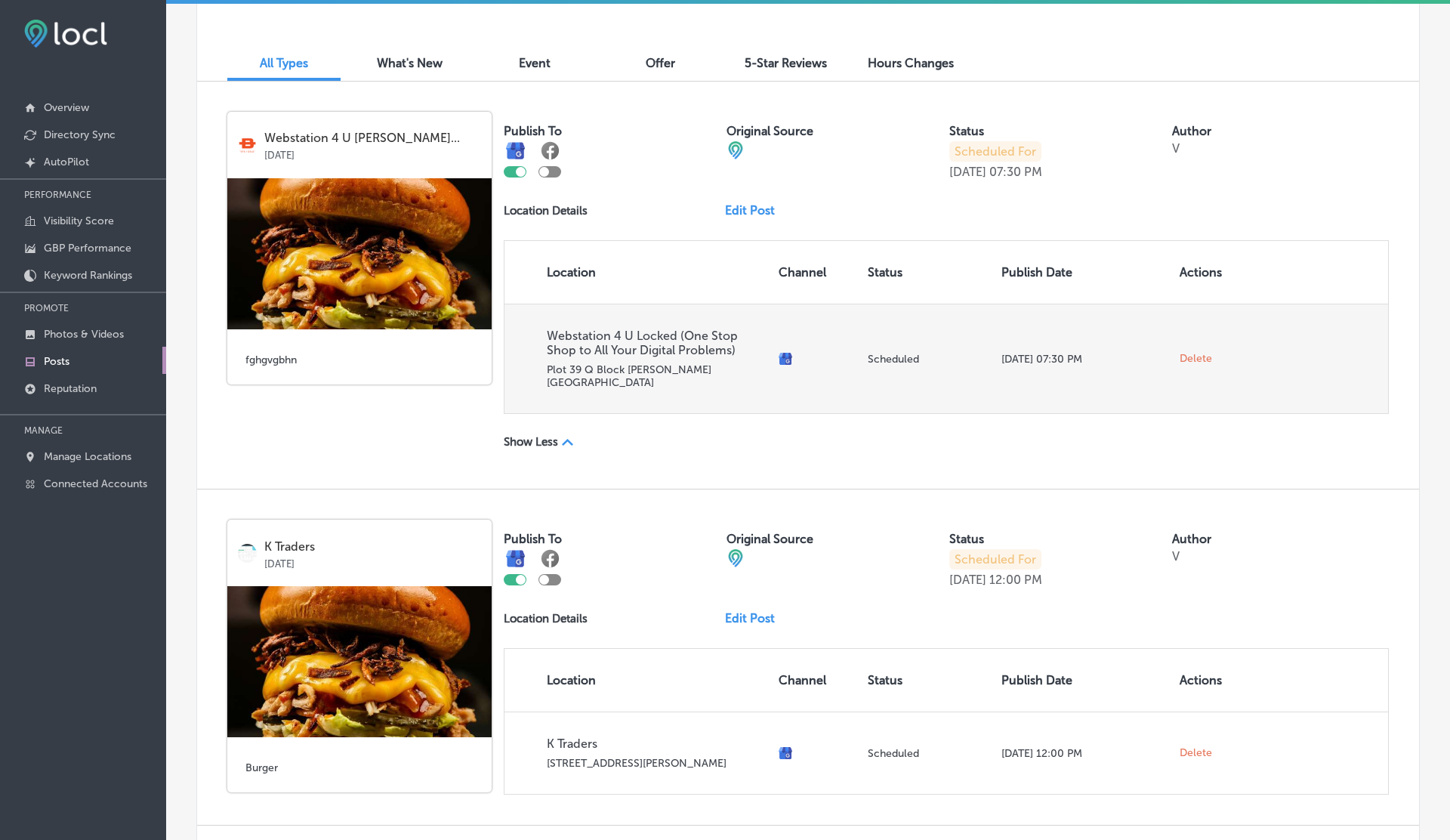
scroll to position [463, 0]
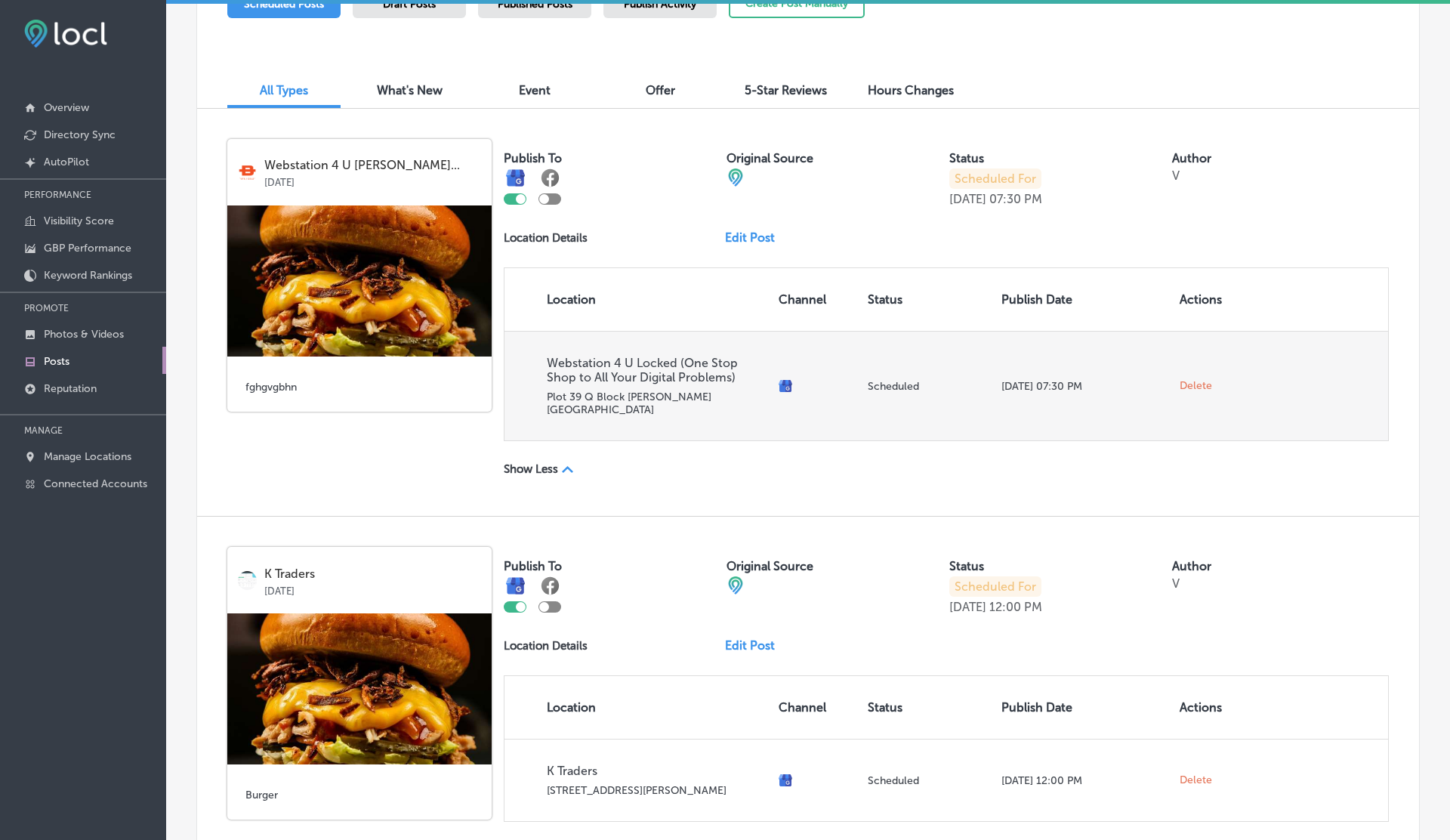
click at [1198, 379] on span "Delete" at bounding box center [1196, 385] width 32 height 13
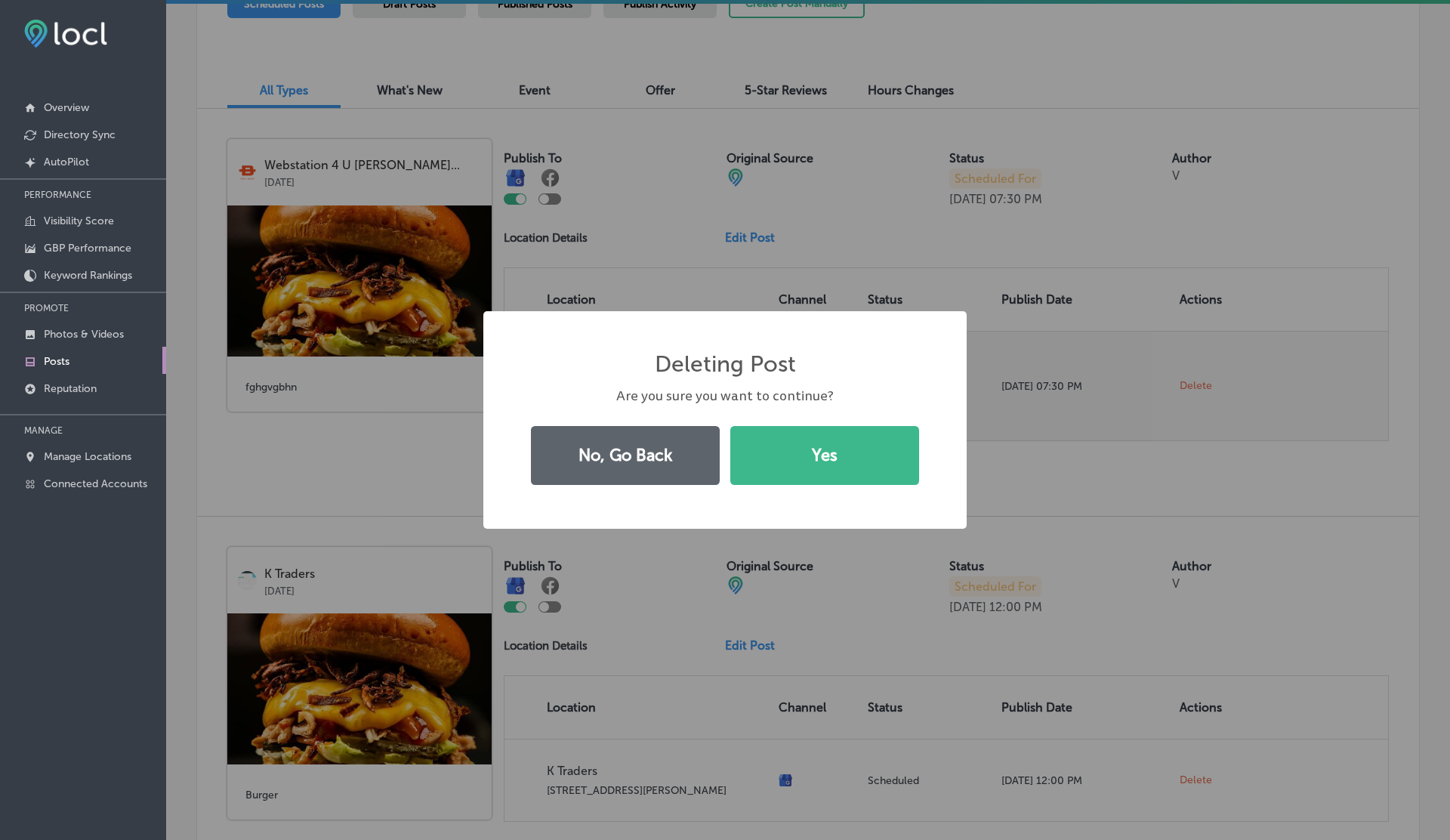
click at [730, 426] on button "Yes" at bounding box center [825, 455] width 189 height 59
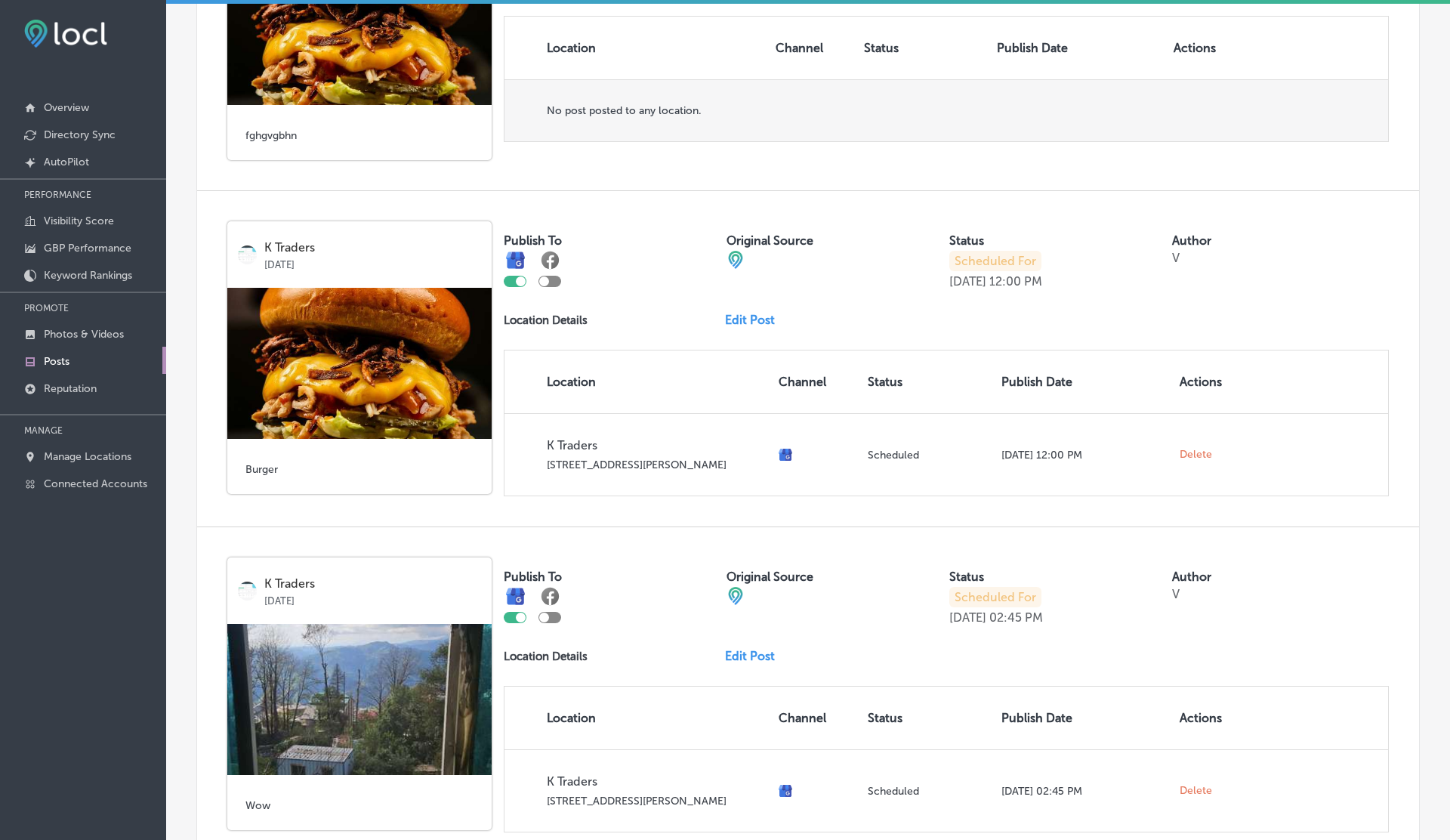
scroll to position [718, 0]
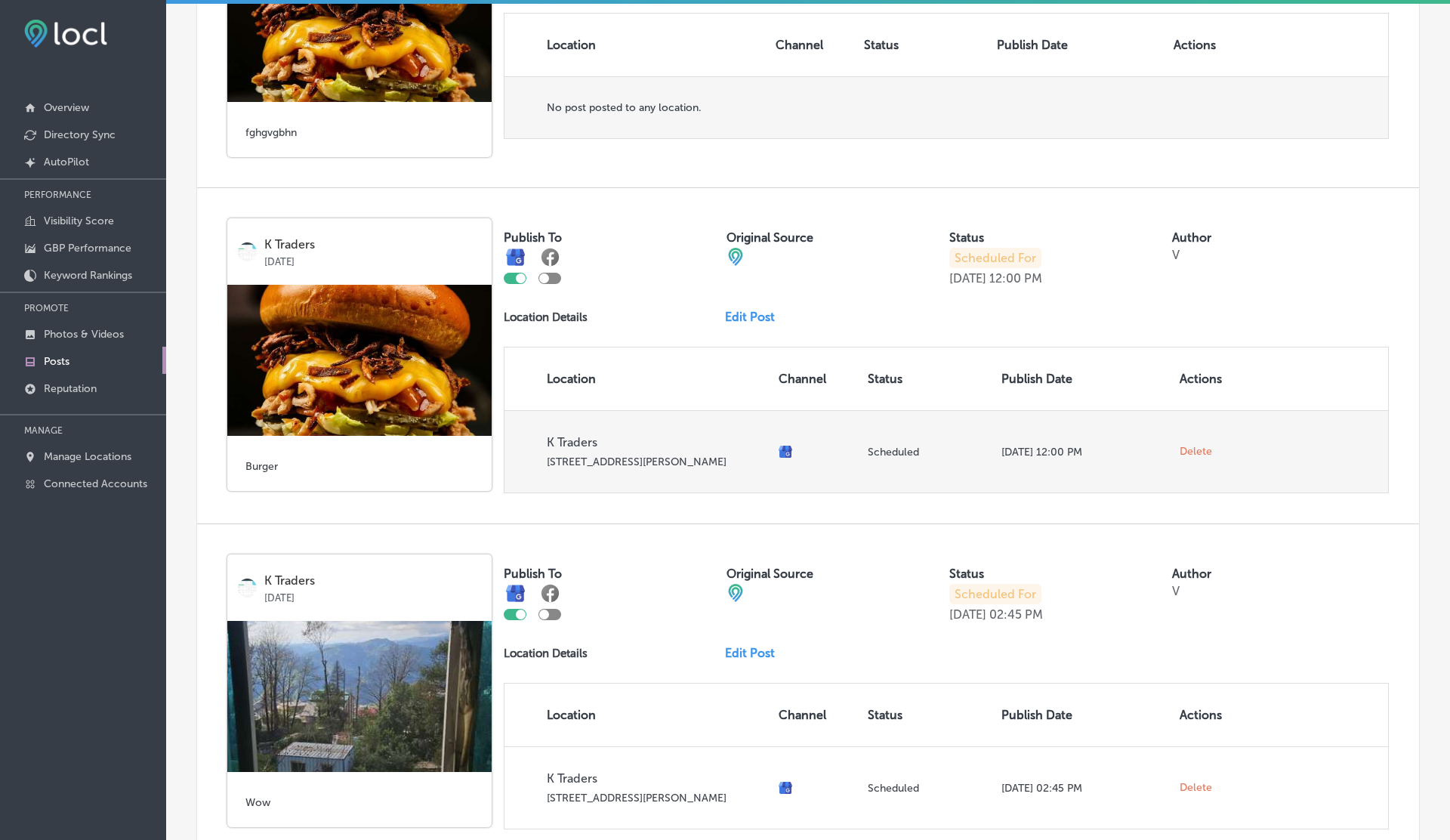
click at [1194, 451] on span "Delete" at bounding box center [1196, 451] width 32 height 13
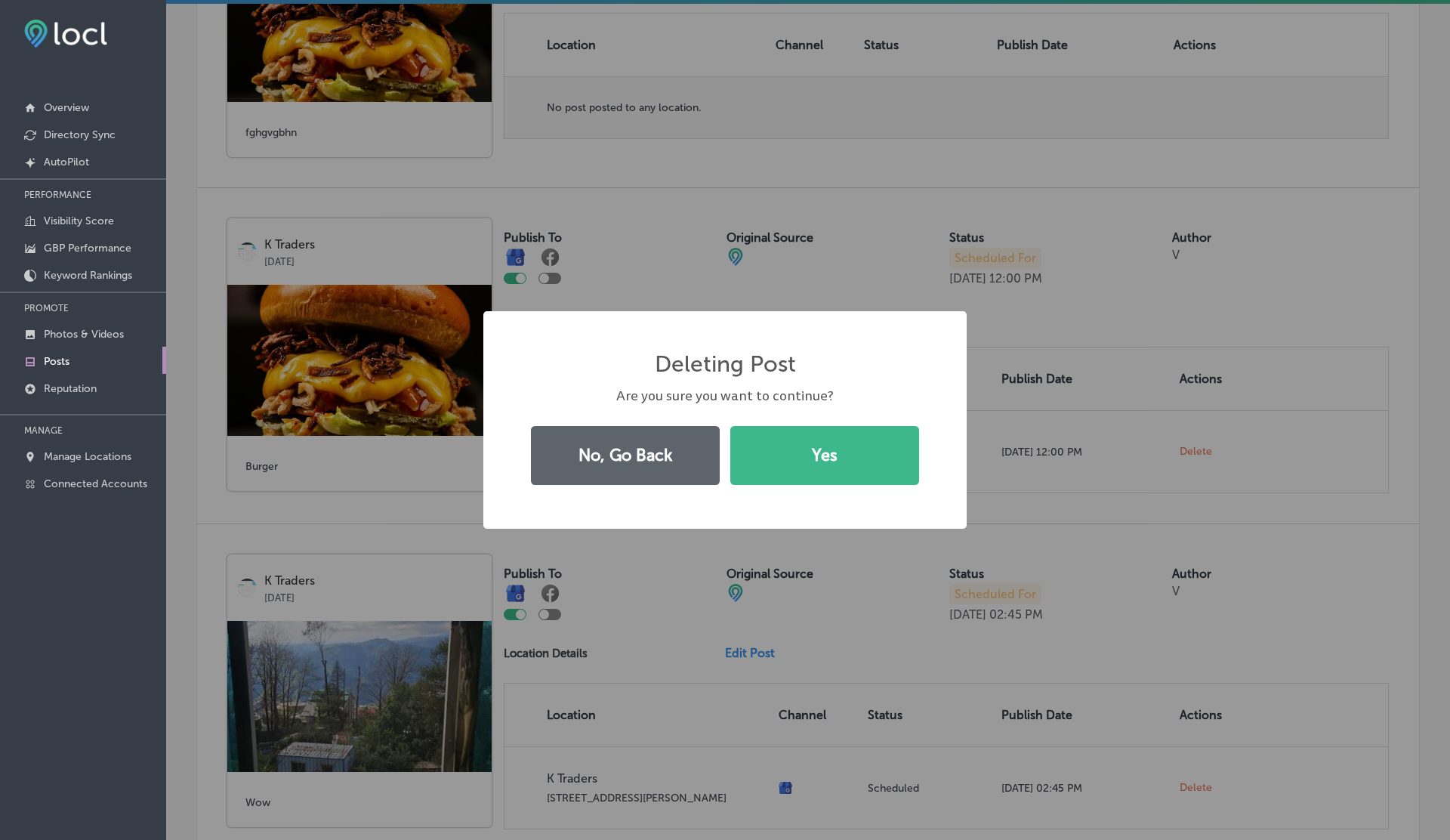
click at [851, 424] on div "No, Go Back Yes" at bounding box center [725, 455] width 405 height 69
click at [851, 453] on button "Yes" at bounding box center [825, 455] width 189 height 59
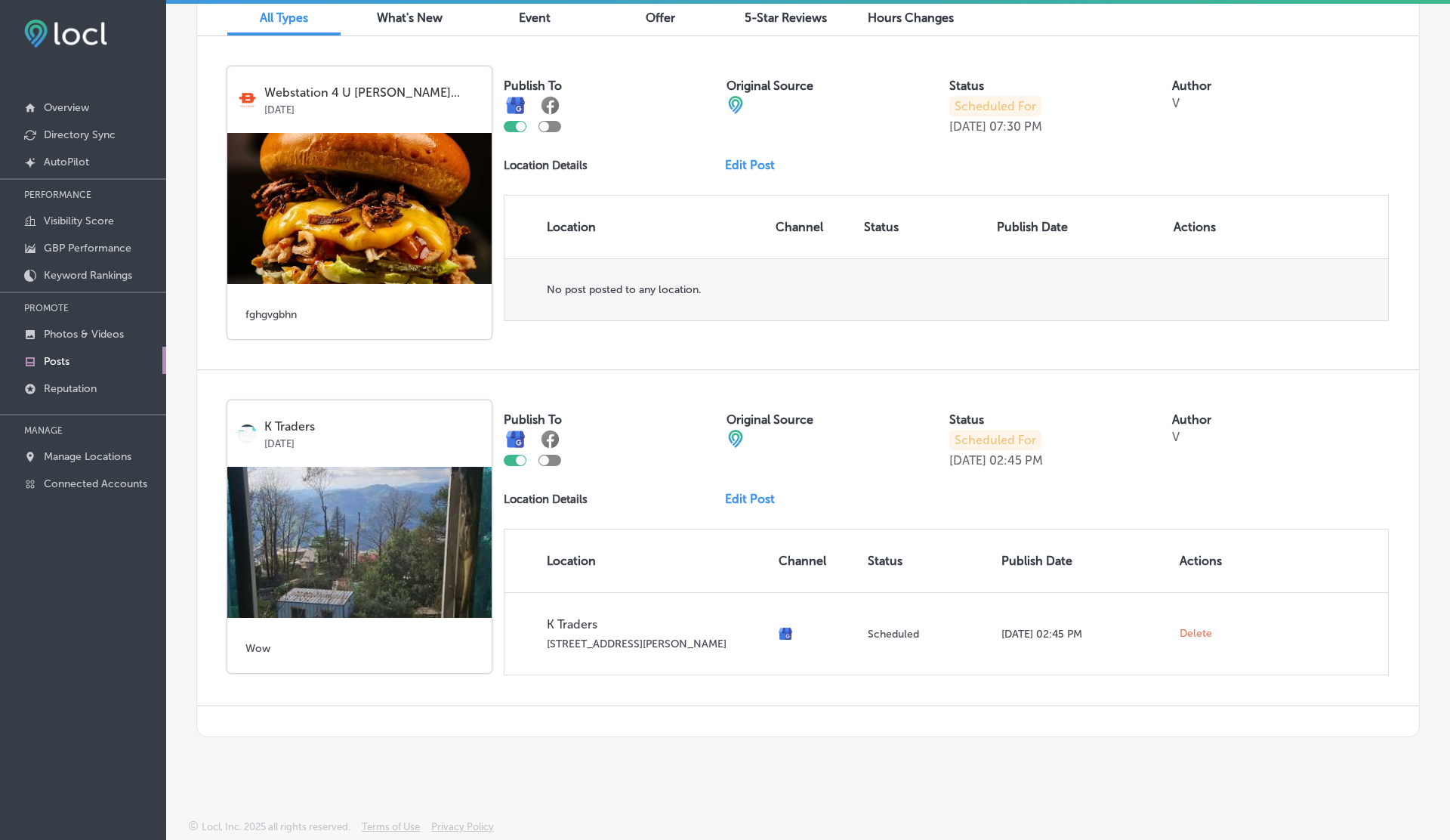
scroll to position [535, 0]
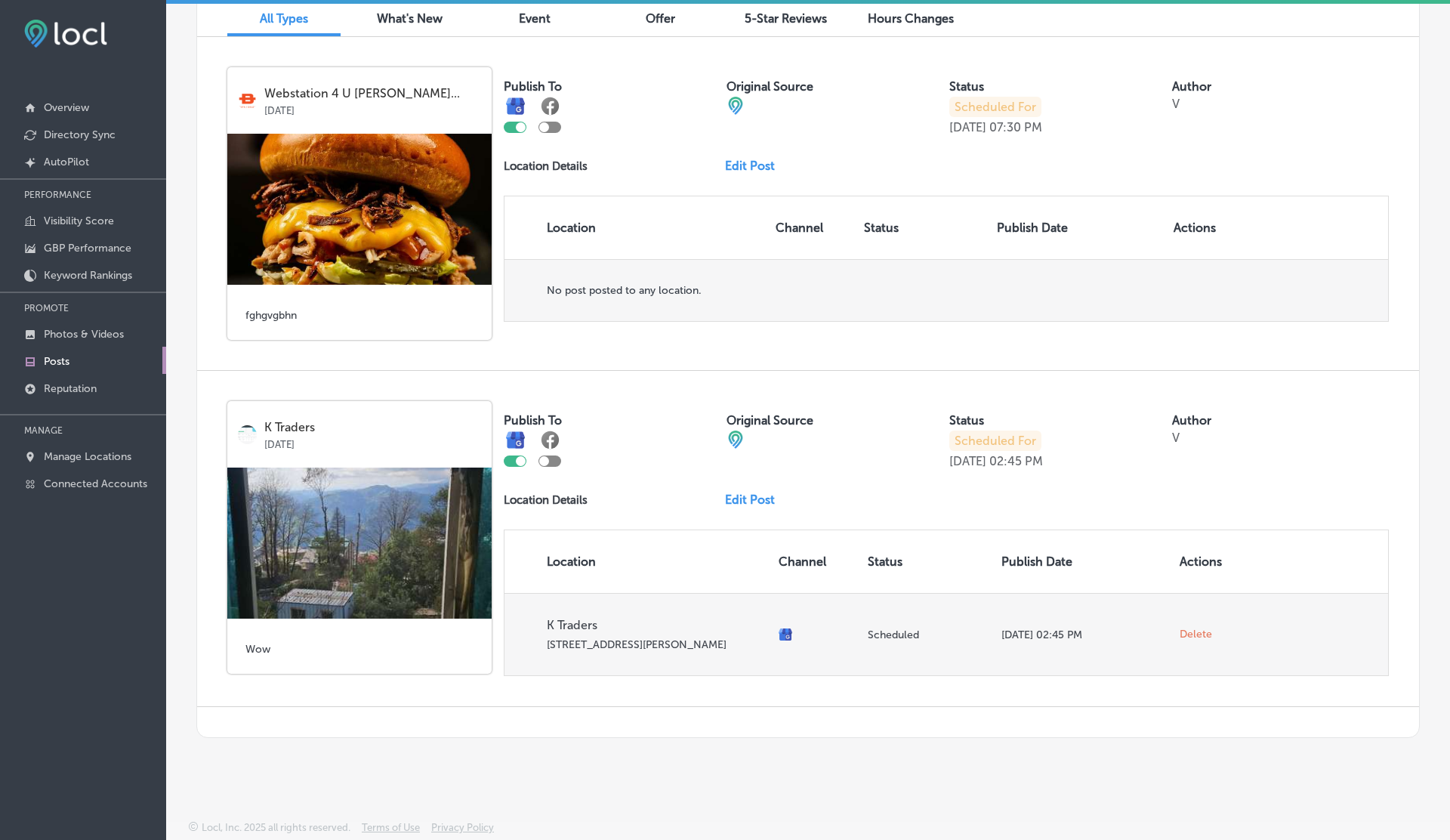
click at [1191, 629] on span "Delete" at bounding box center [1196, 634] width 32 height 13
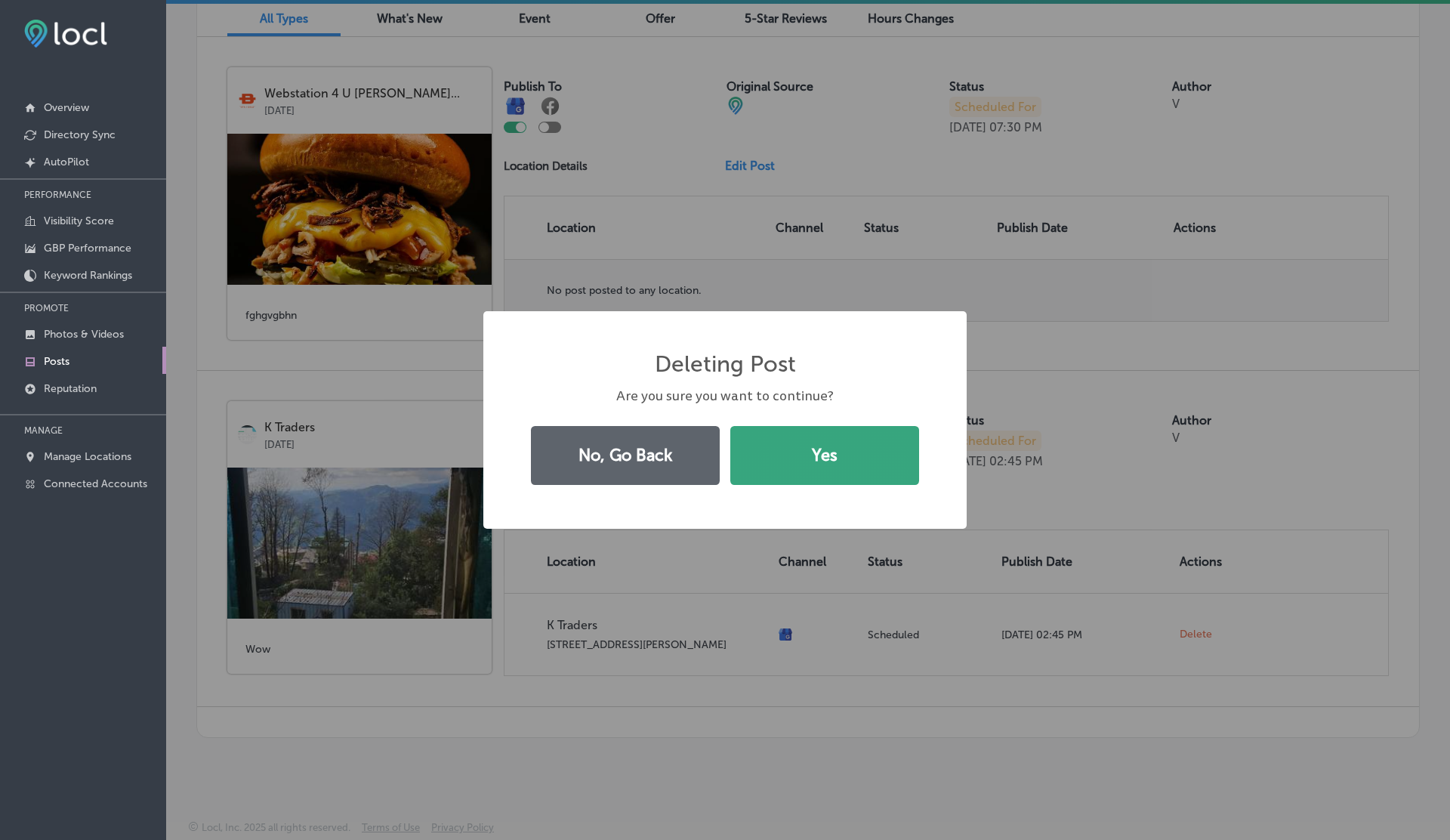
click at [834, 448] on button "Yes" at bounding box center [825, 455] width 189 height 59
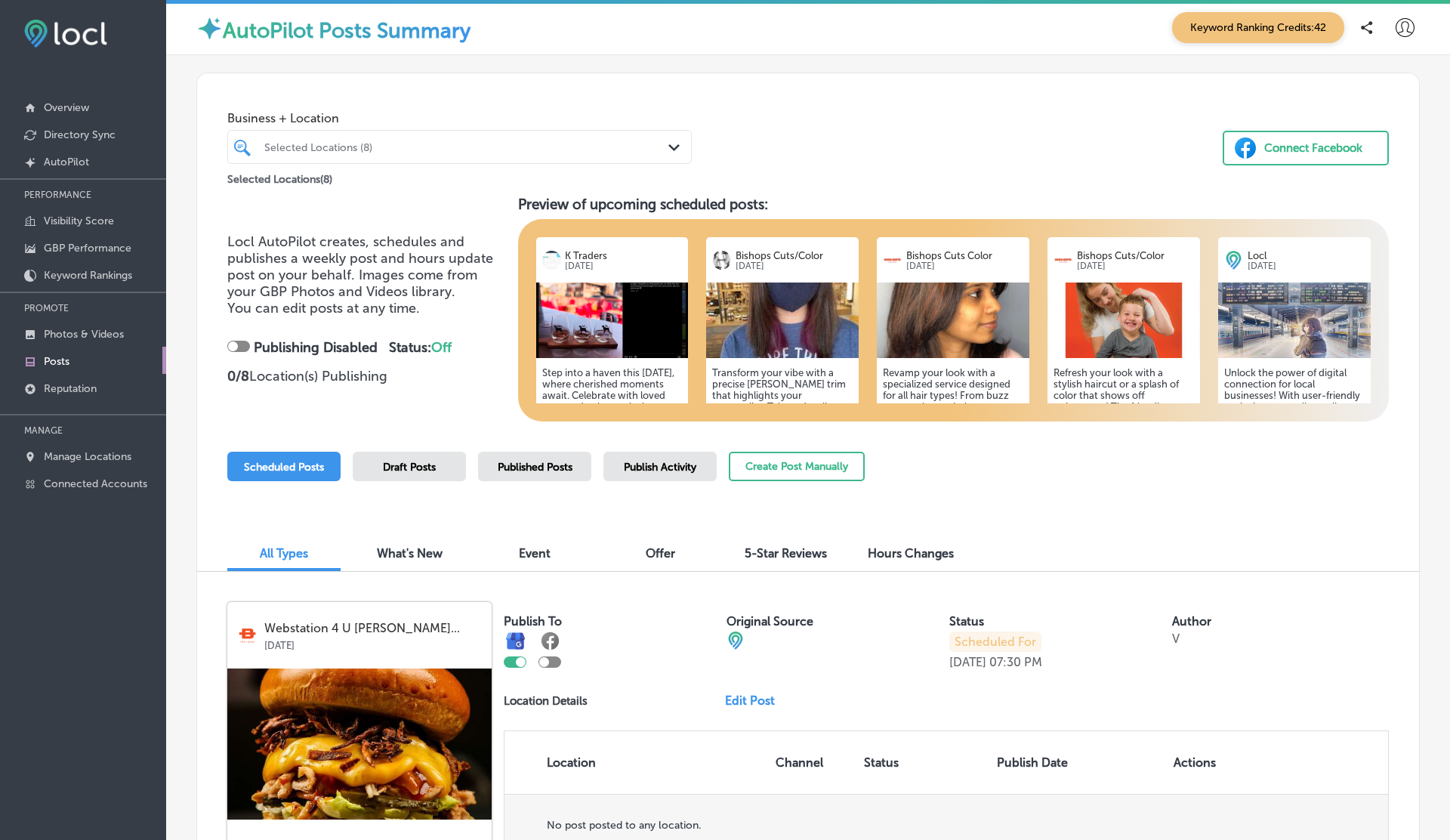
scroll to position [199, 0]
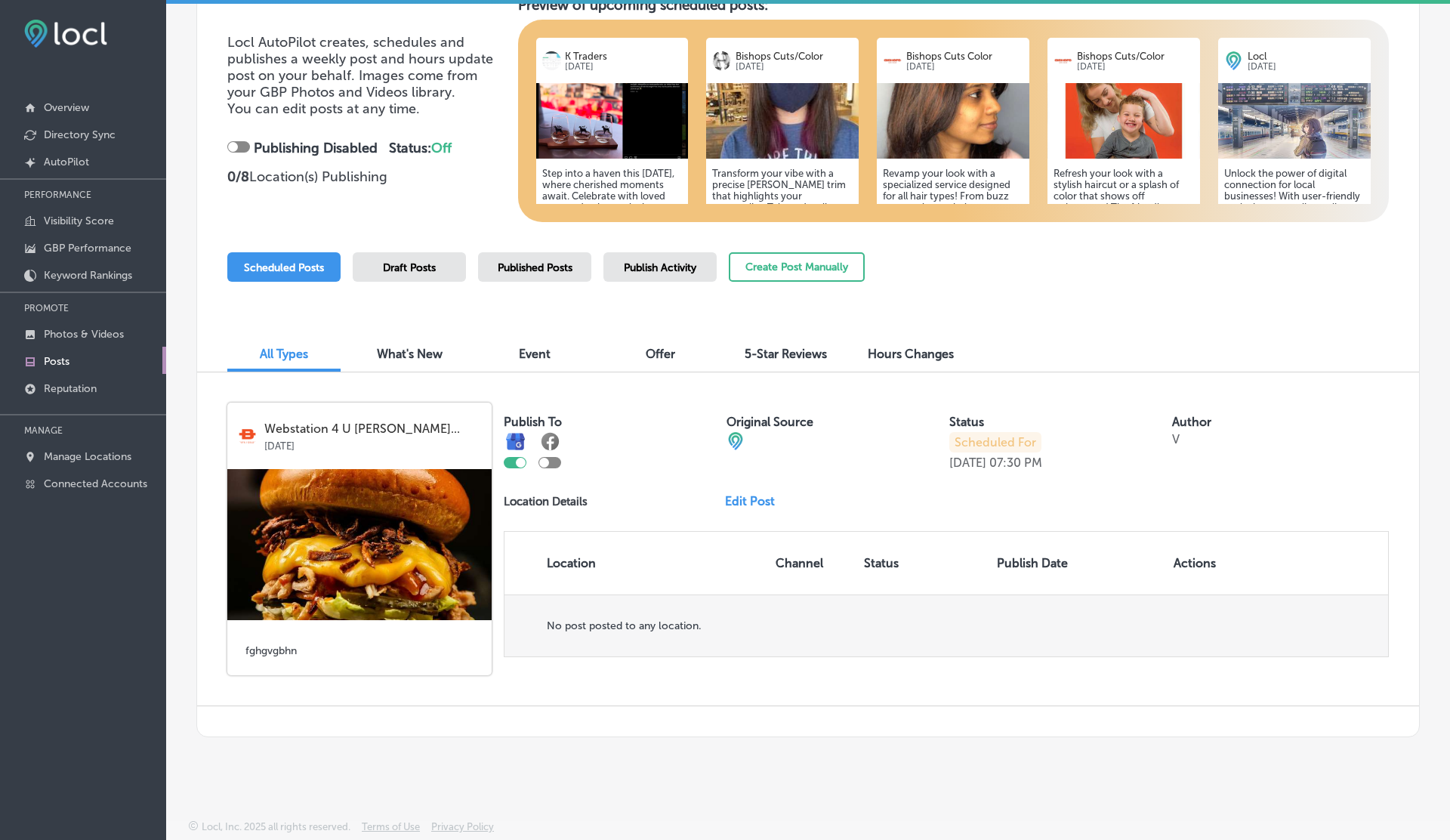
click at [404, 279] on div "Draft Posts" at bounding box center [410, 267] width 113 height 30
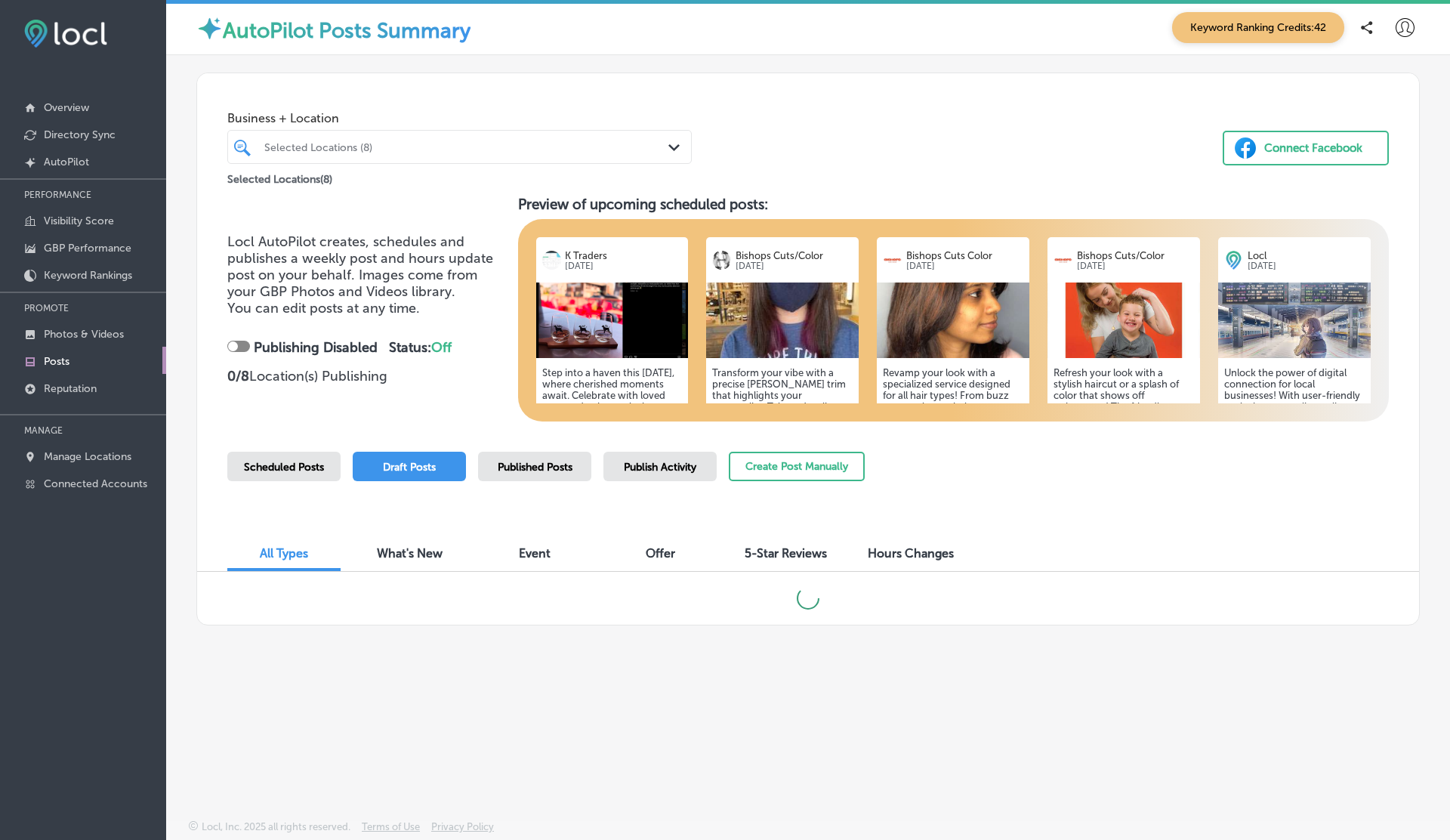
click at [273, 472] on span "Scheduled Posts" at bounding box center [284, 467] width 80 height 13
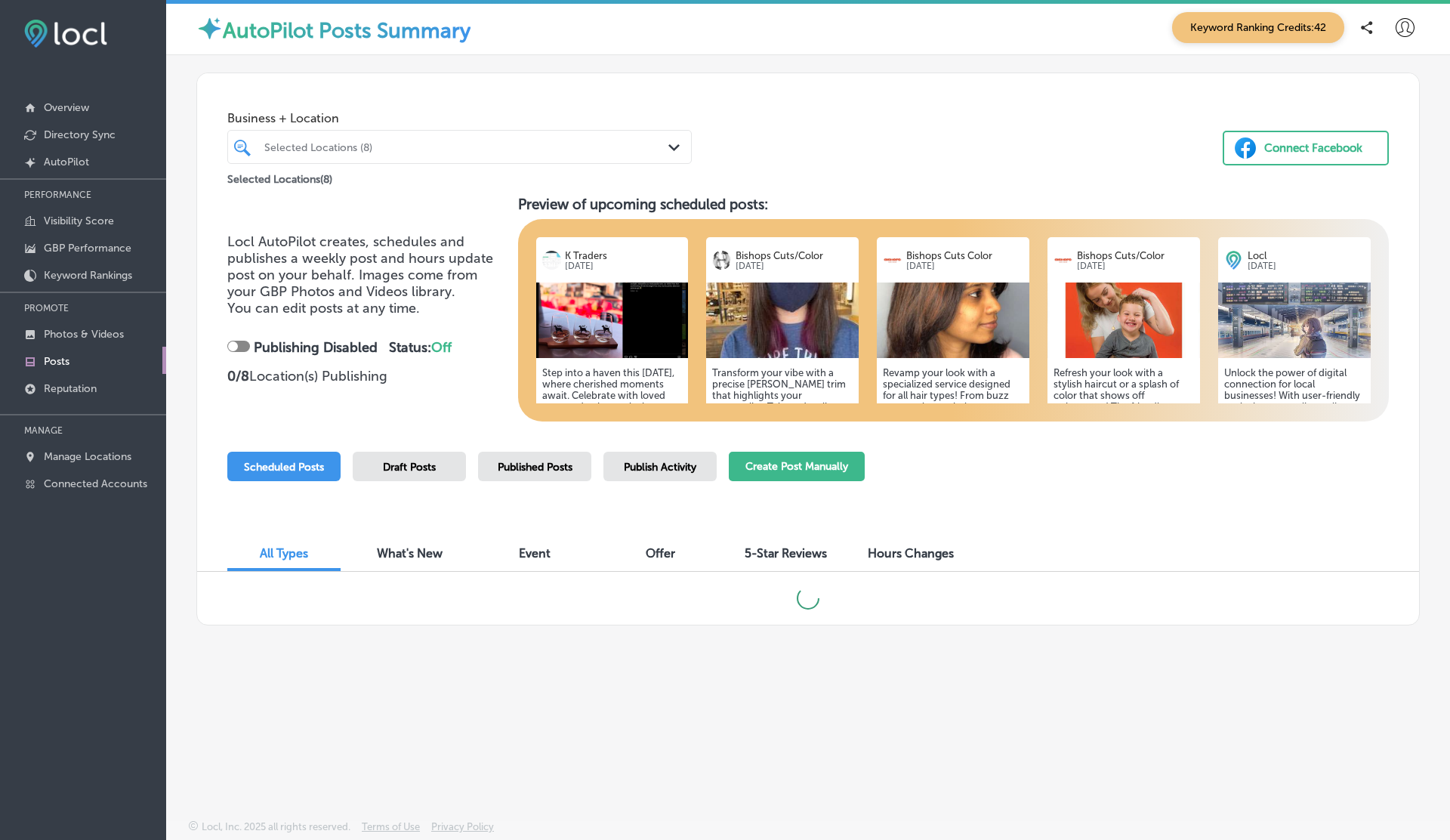
click at [800, 462] on button "Create Post Manually" at bounding box center [796, 466] width 136 height 30
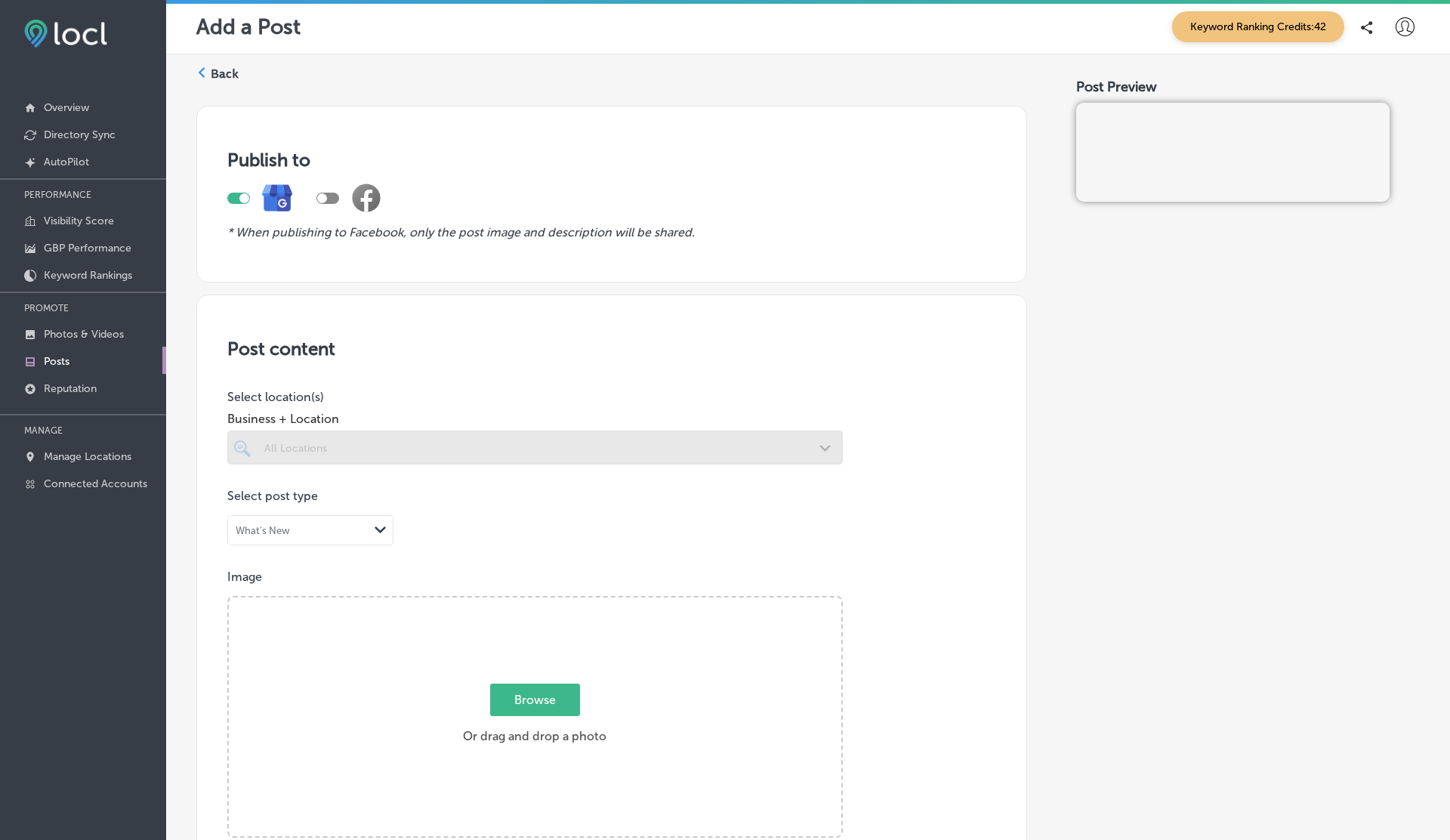
click at [389, 448] on div at bounding box center [535, 447] width 615 height 34
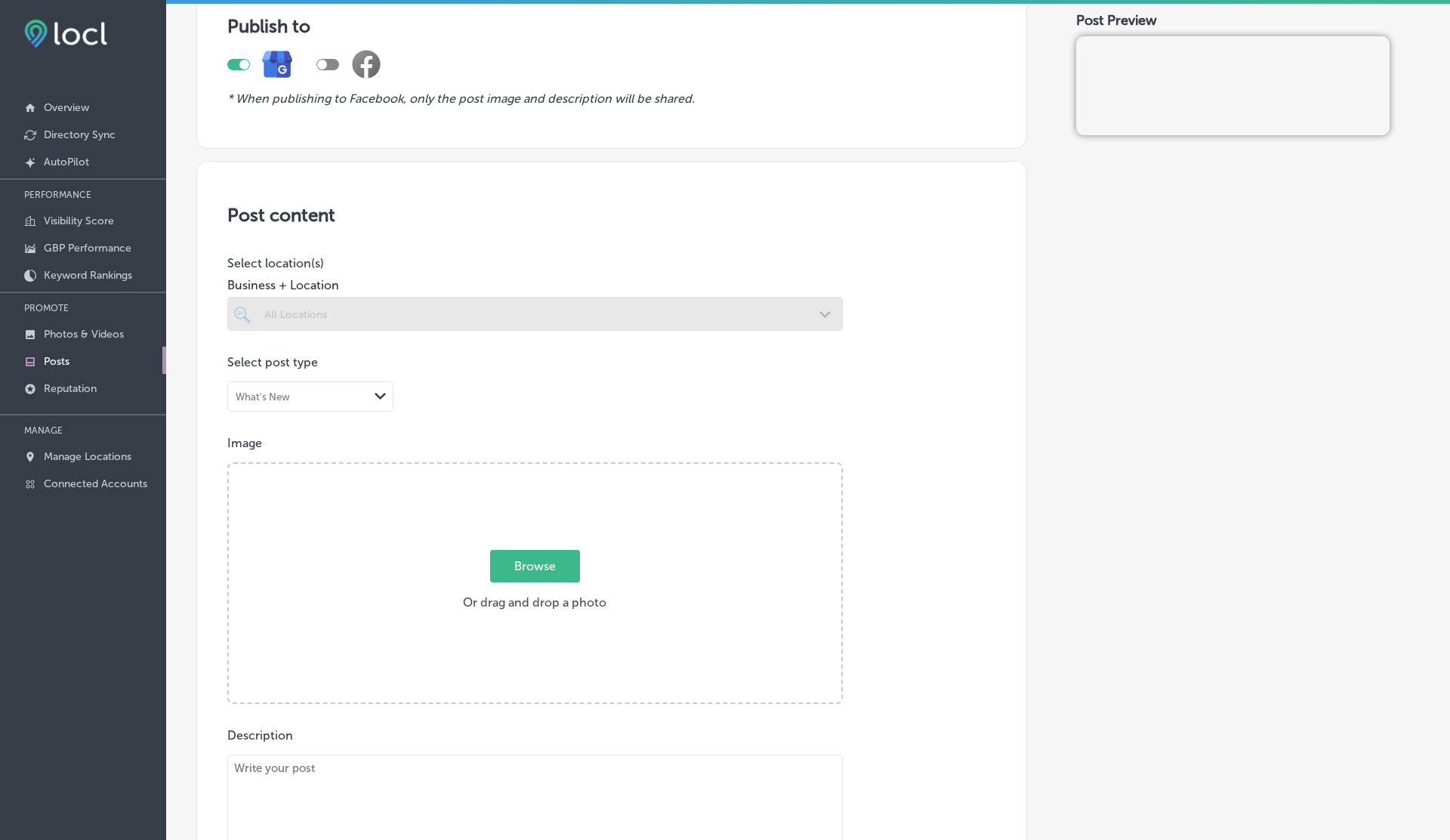
scroll to position [162, 0]
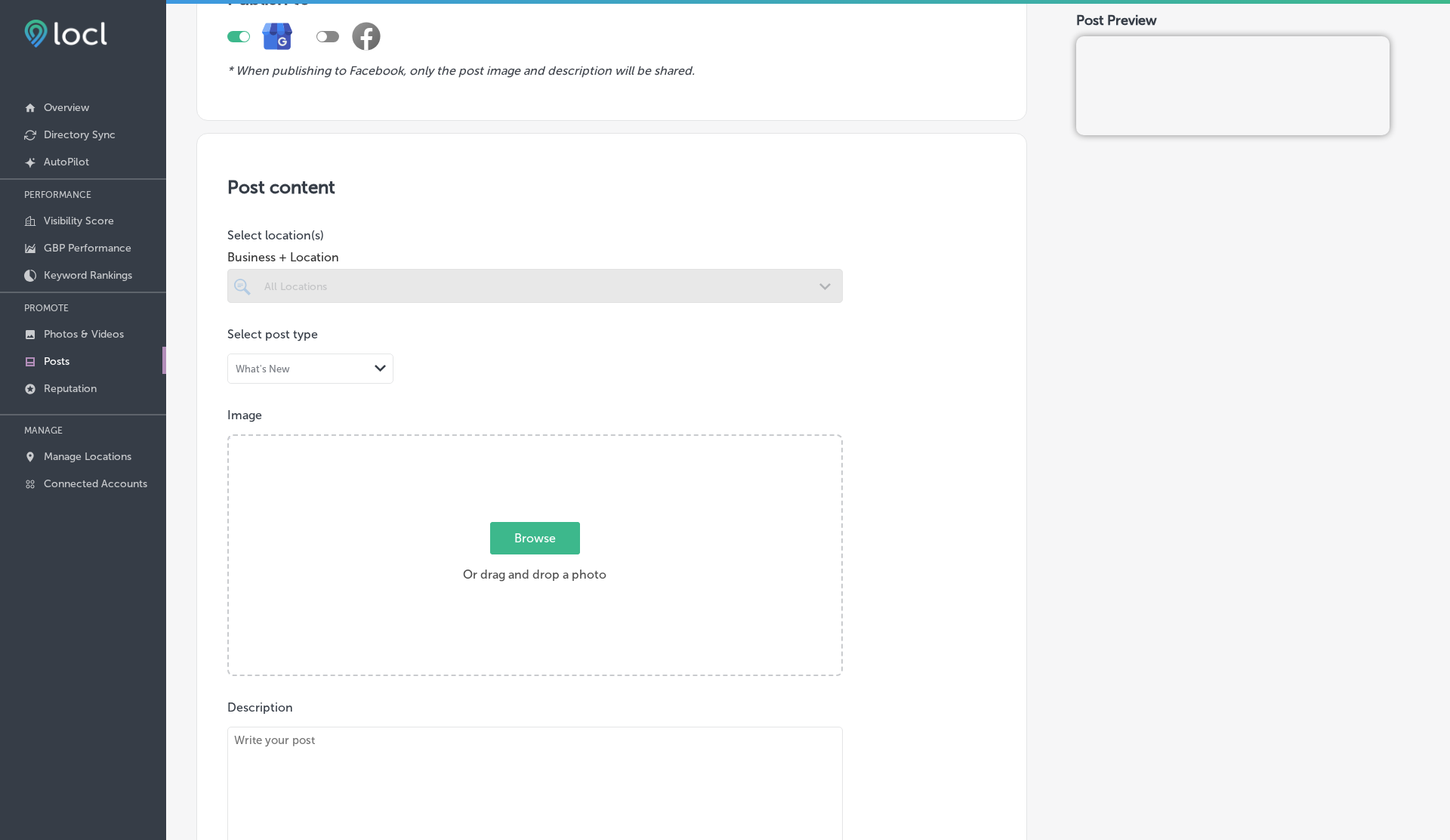
click at [508, 522] on span "Browse" at bounding box center [535, 538] width 90 height 32
click at [508, 440] on input "Browse Or drag and drop a photo" at bounding box center [535, 438] width 613 height 4
type input "C:\fakepath\278044108_140003795218032_8071878743168997487_n.jpg"
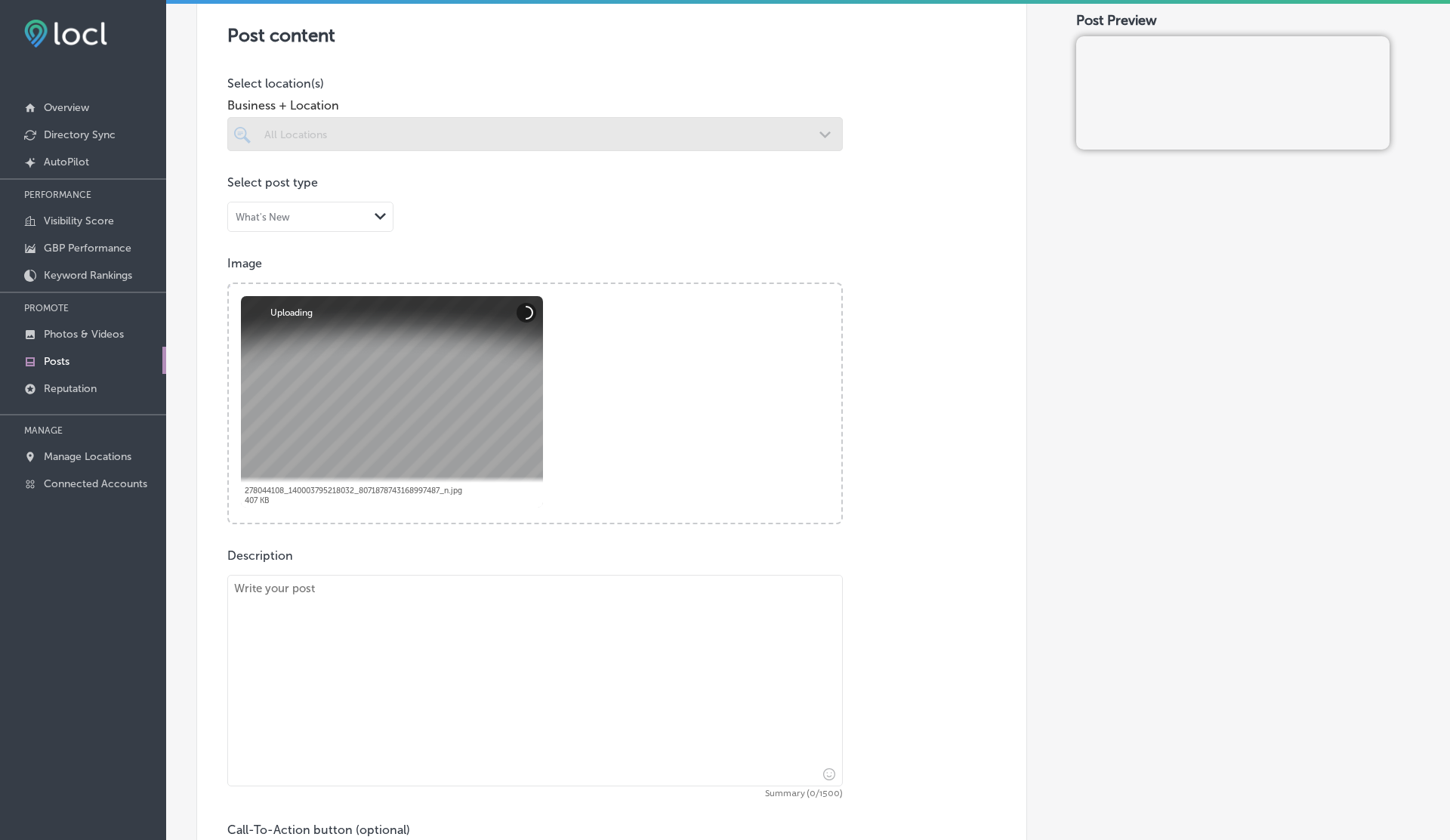
scroll to position [385, 0]
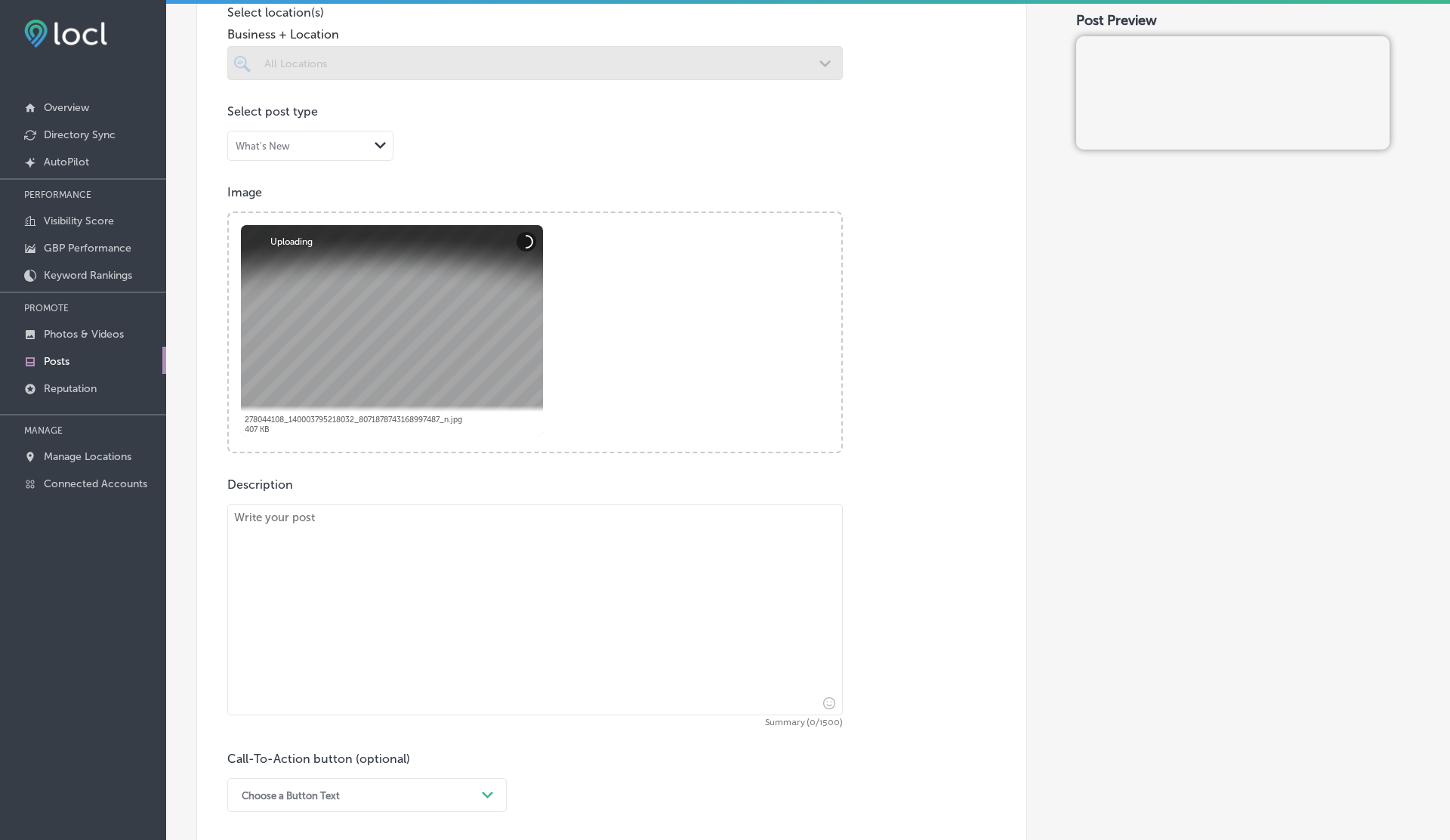
click at [361, 588] on textarea at bounding box center [535, 609] width 615 height 211
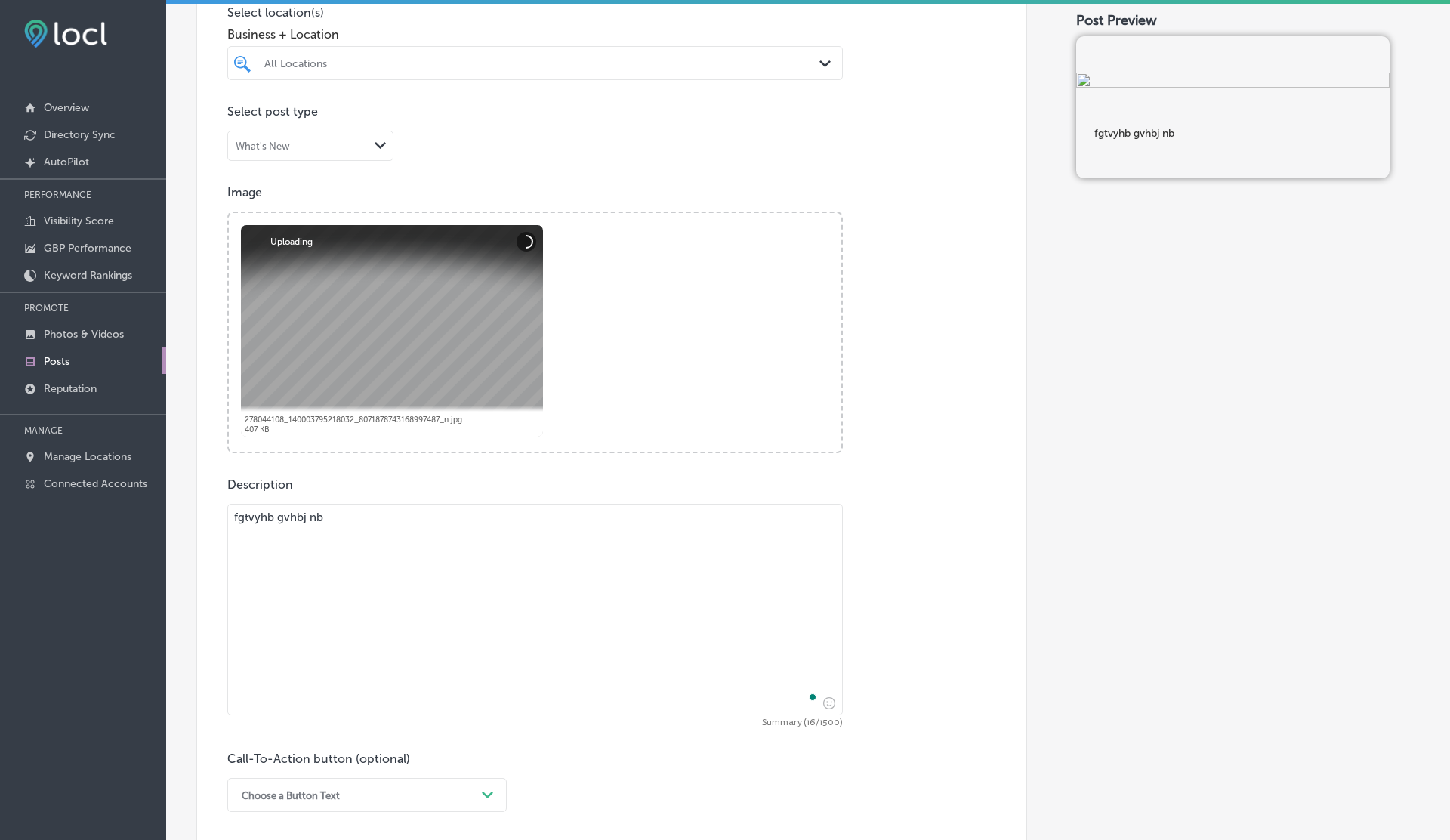
type textarea "fgtvyhb gvhbj nb"
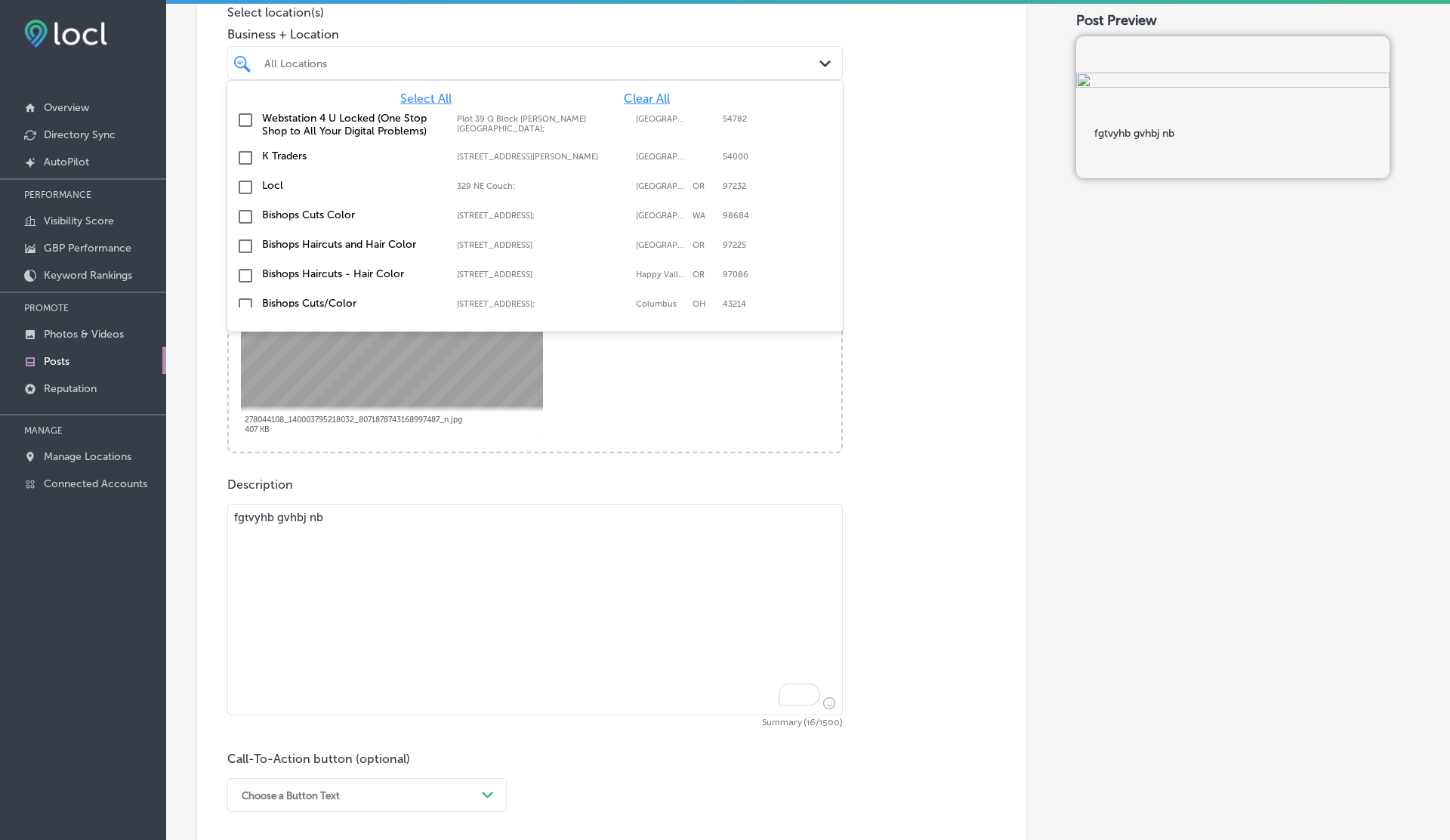
click at [445, 55] on div at bounding box center [508, 63] width 491 height 21
click at [428, 86] on div "Select All Clear All Webstation 4 U Locked (One Stop Shop to All Your Digital P…" at bounding box center [535, 194] width 615 height 226
click at [428, 89] on div "Select All Clear All Webstation 4 U Locked (One Stop Shop to All Your Digital P…" at bounding box center [535, 194] width 615 height 226
click at [428, 92] on span "Select All" at bounding box center [426, 99] width 51 height 14
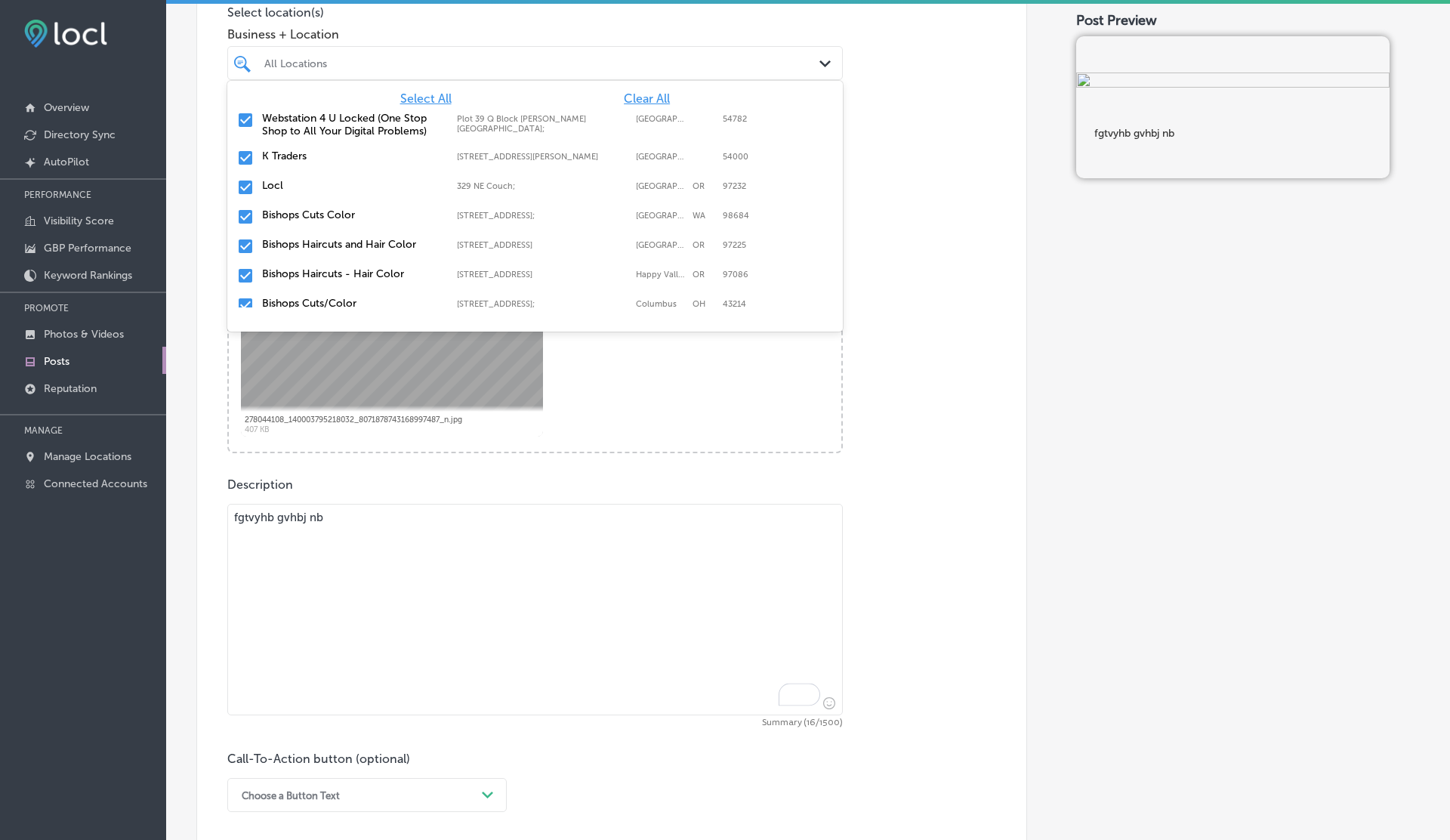
click at [927, 240] on div "Image Powered by PQINA Browse Or drag and drop a photo 278044108_14000379521803…" at bounding box center [612, 319] width 769 height 268
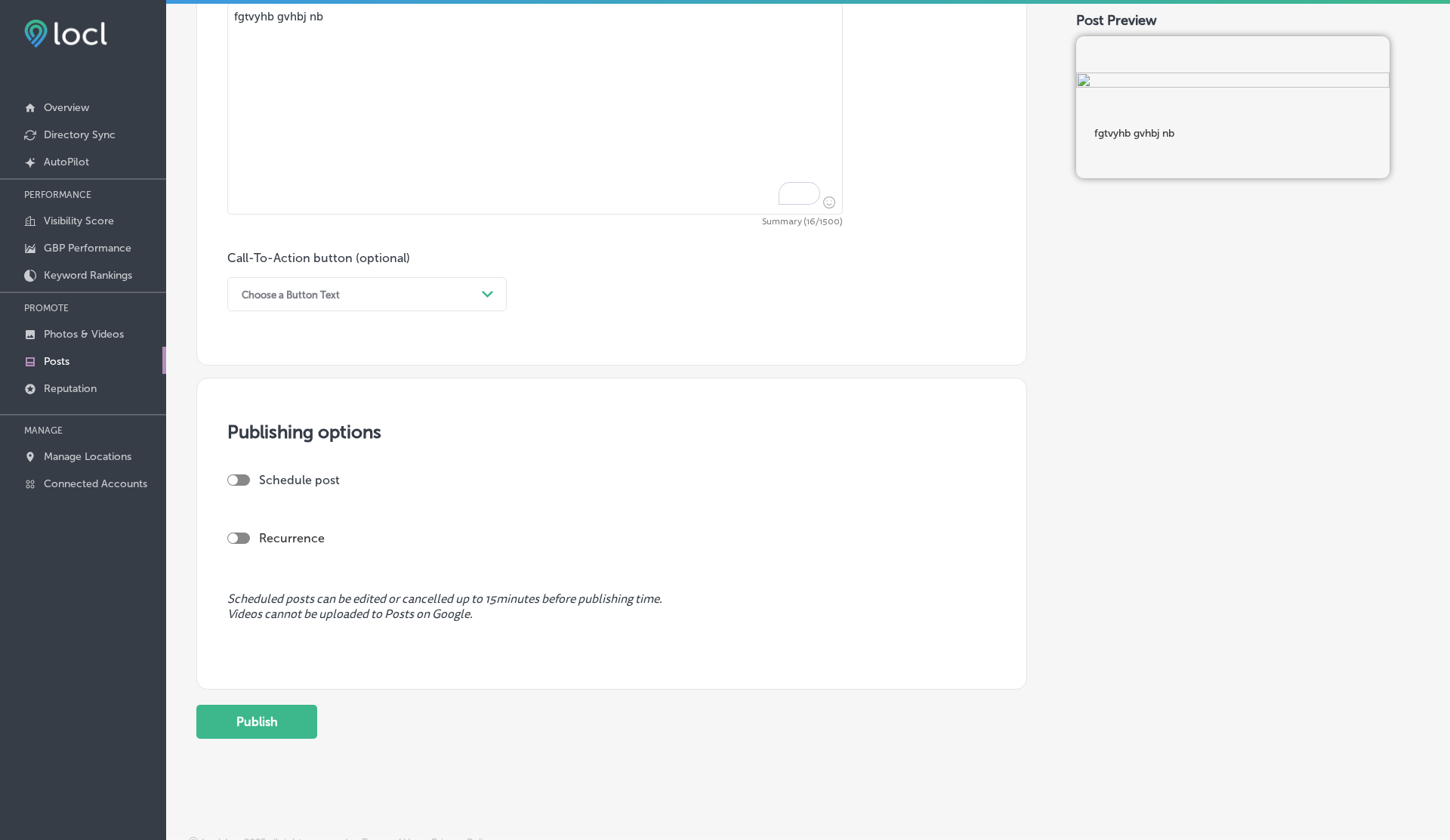
scroll to position [886, 0]
click at [236, 481] on div at bounding box center [233, 479] width 10 height 10
checkbox input "true"
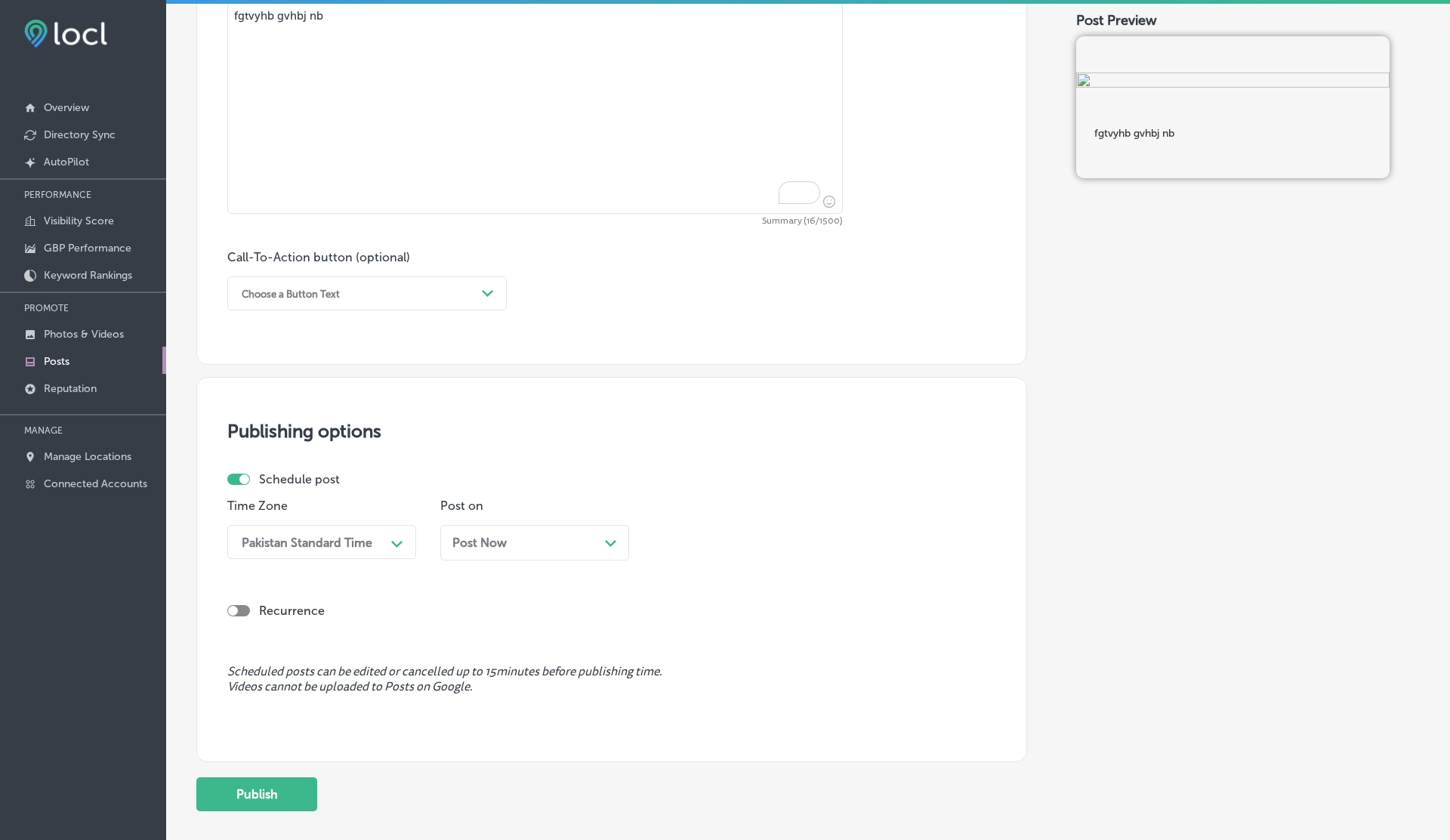
click at [539, 525] on div "Post Now Path Created with Sketch." at bounding box center [535, 543] width 189 height 36
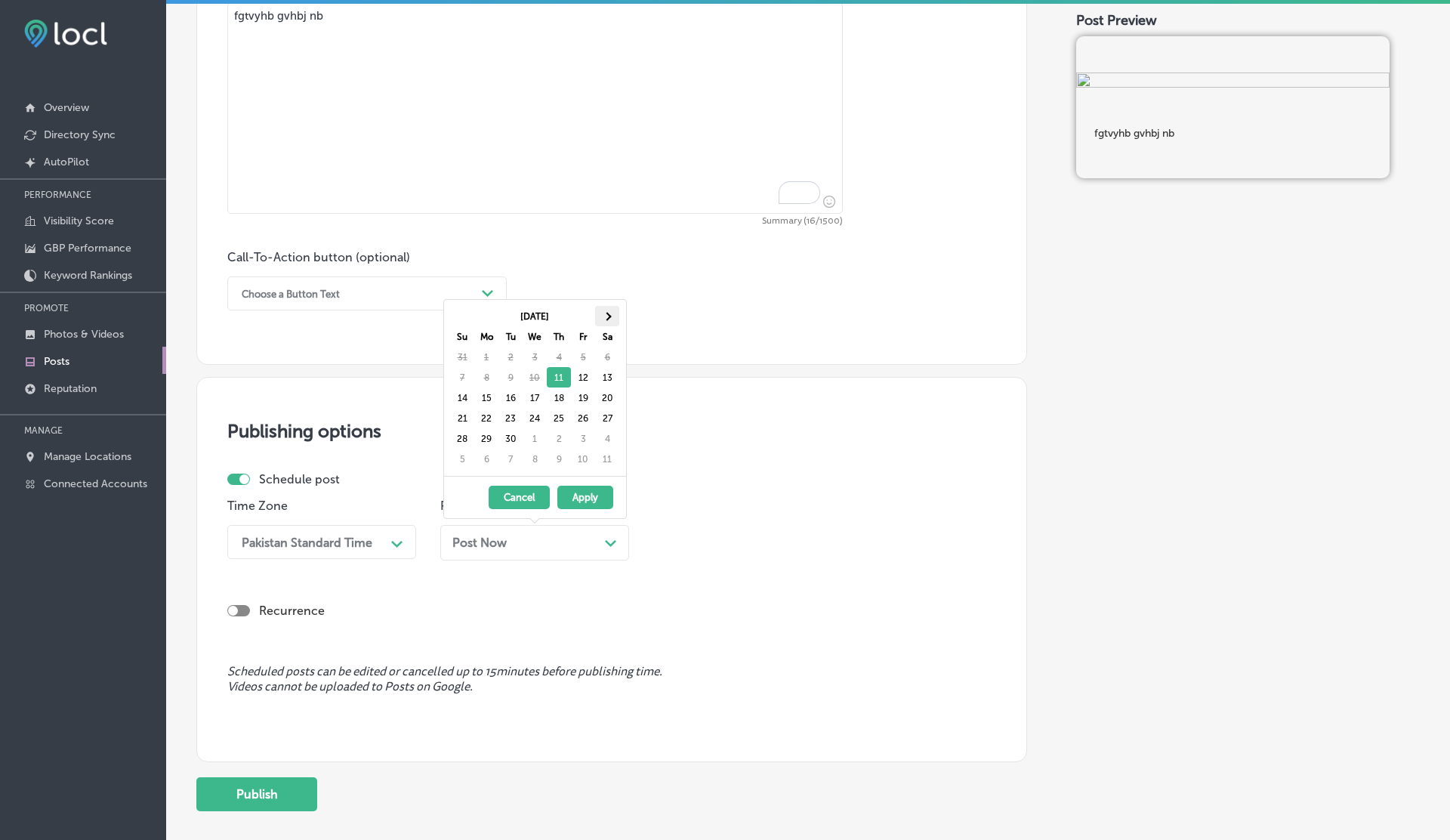
click at [600, 316] on th at bounding box center [606, 315] width 24 height 21
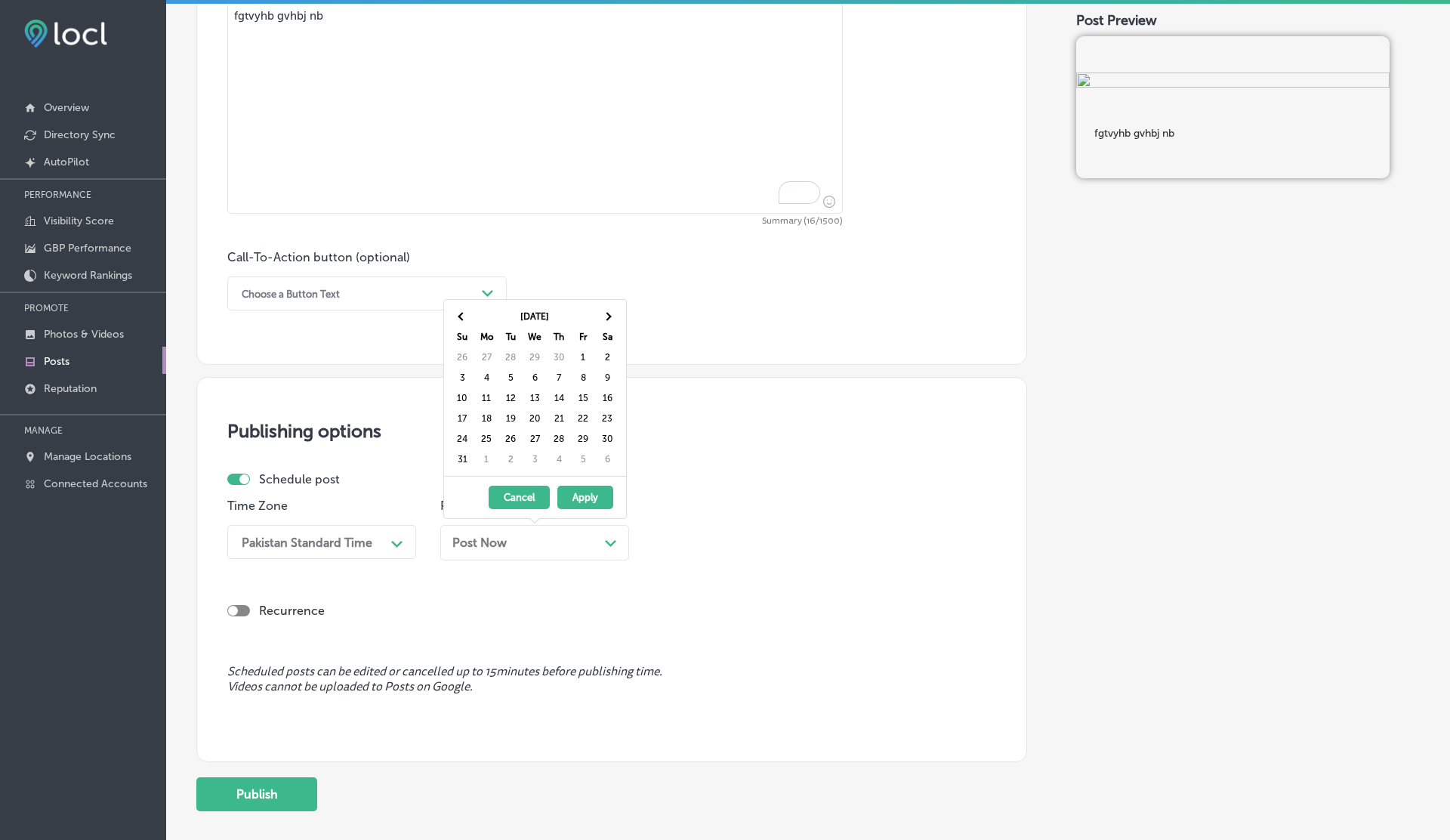
click at [600, 316] on th at bounding box center [606, 315] width 24 height 21
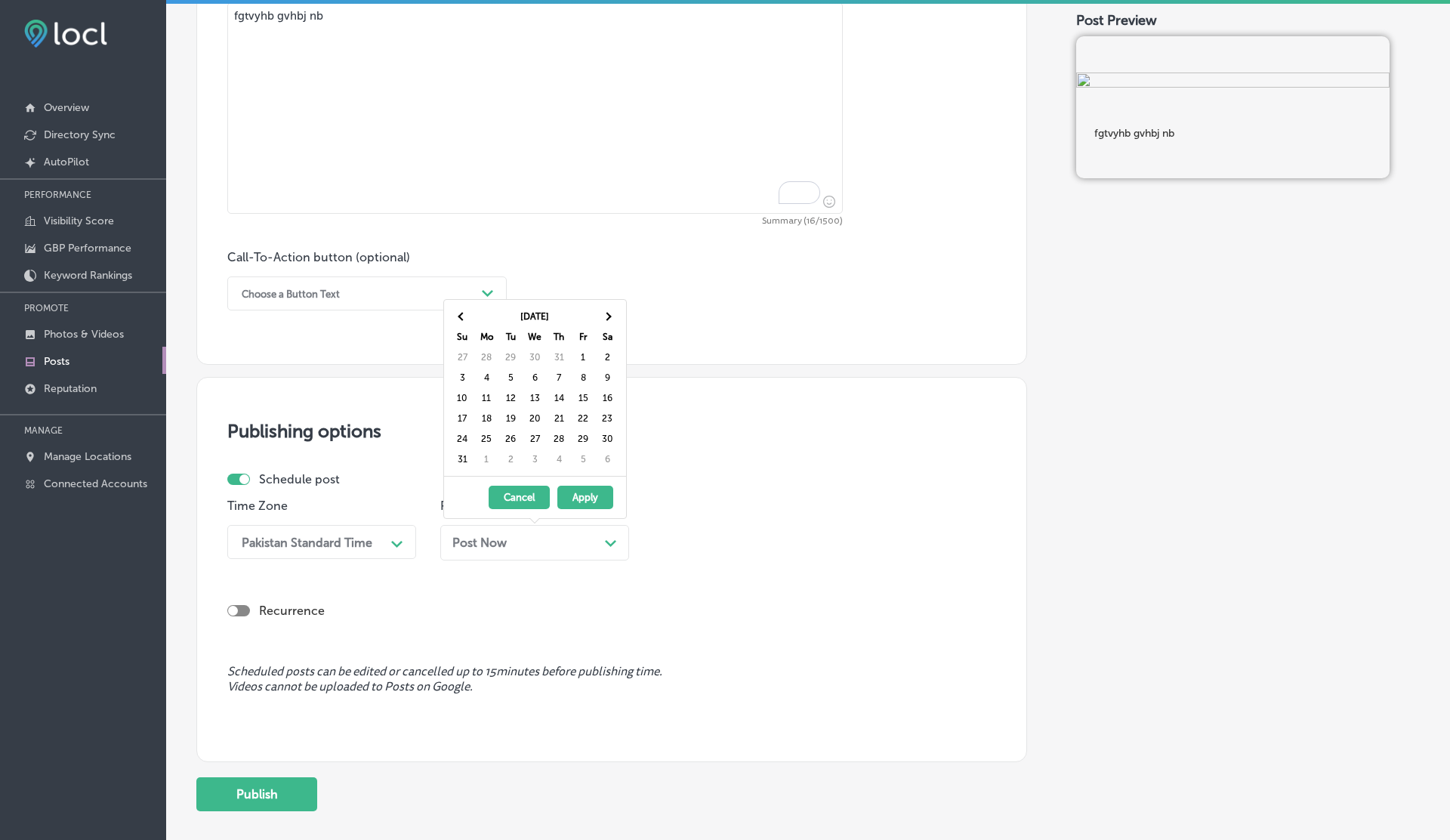
click at [600, 316] on th at bounding box center [606, 315] width 24 height 21
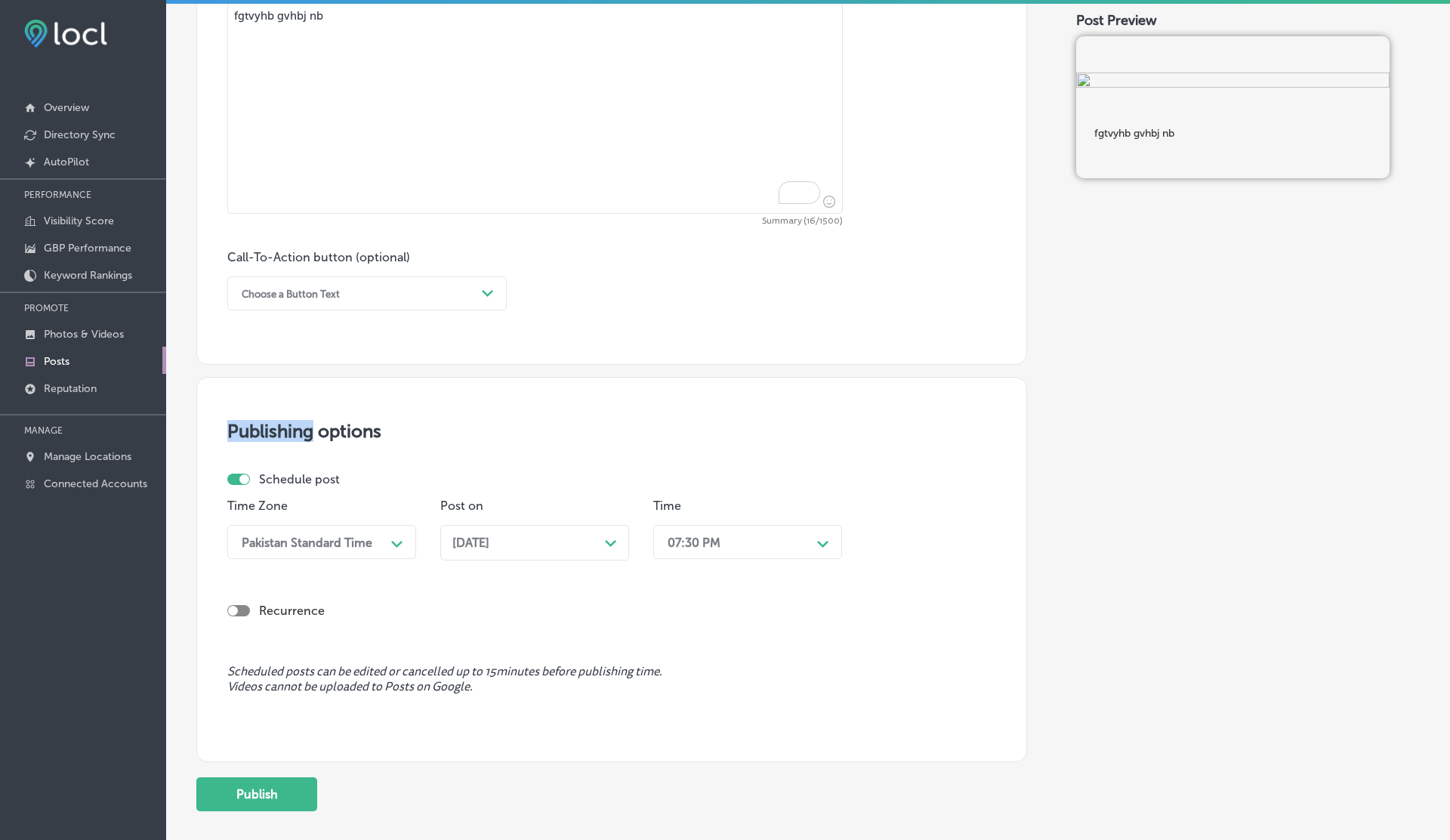
click at [576, 397] on div "Publishing options Schedule post Time Zone Pakistan Standard Time Path Created …" at bounding box center [612, 569] width 831 height 385
click at [296, 781] on button "Publish" at bounding box center [257, 794] width 121 height 34
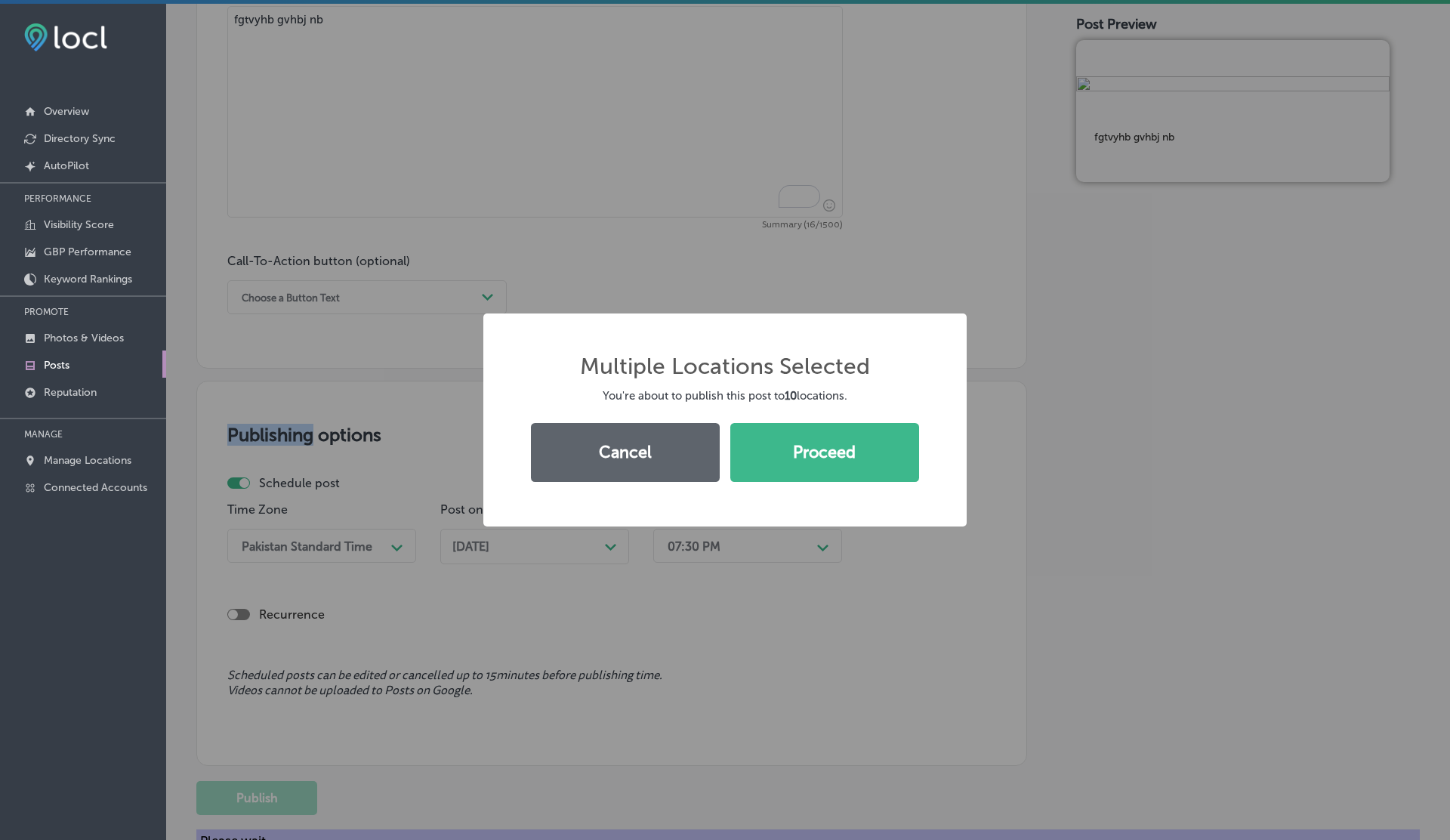
scroll to position [4, 0]
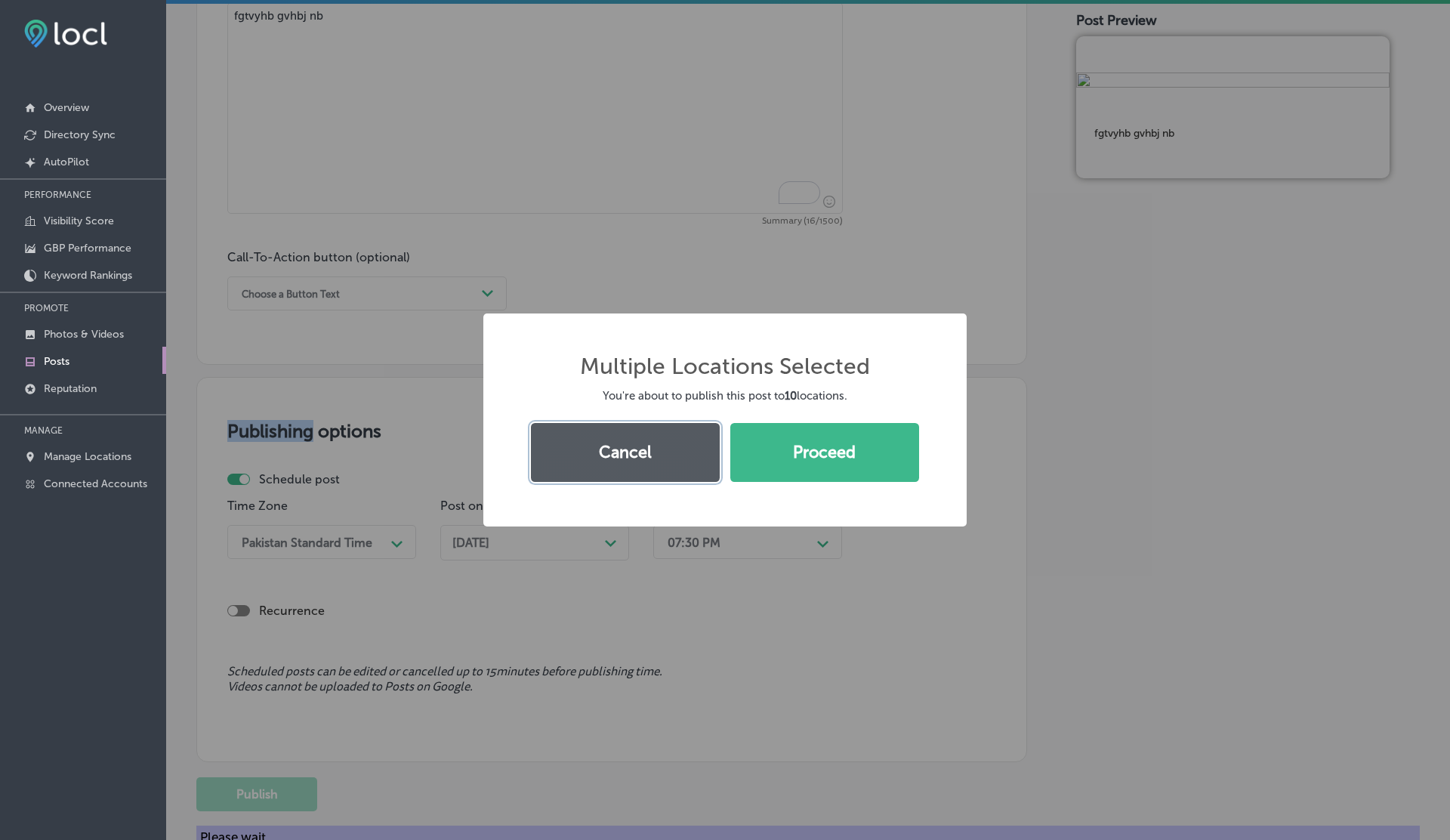
click at [661, 459] on button "Cancel" at bounding box center [625, 453] width 189 height 59
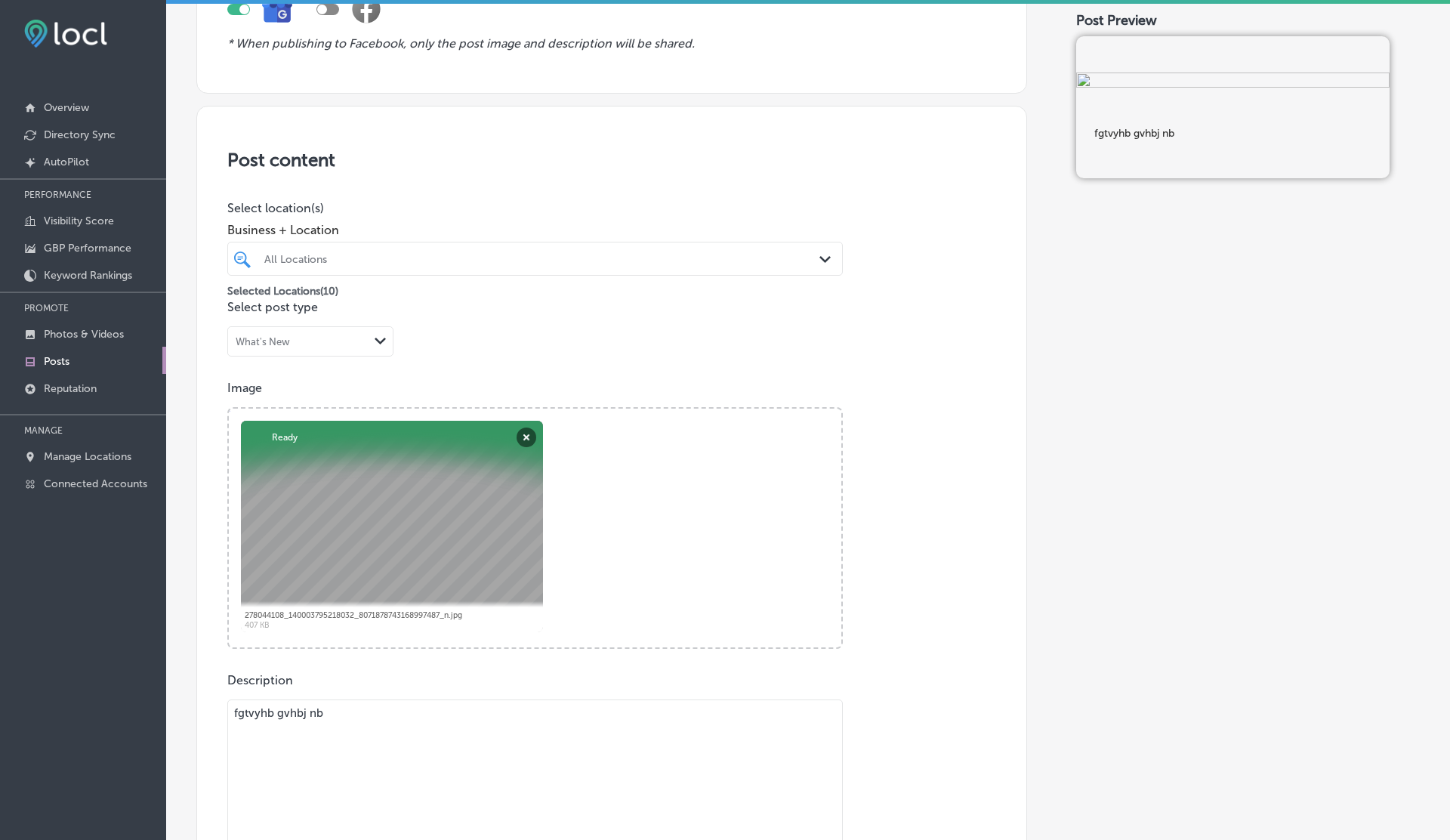
scroll to position [0, 0]
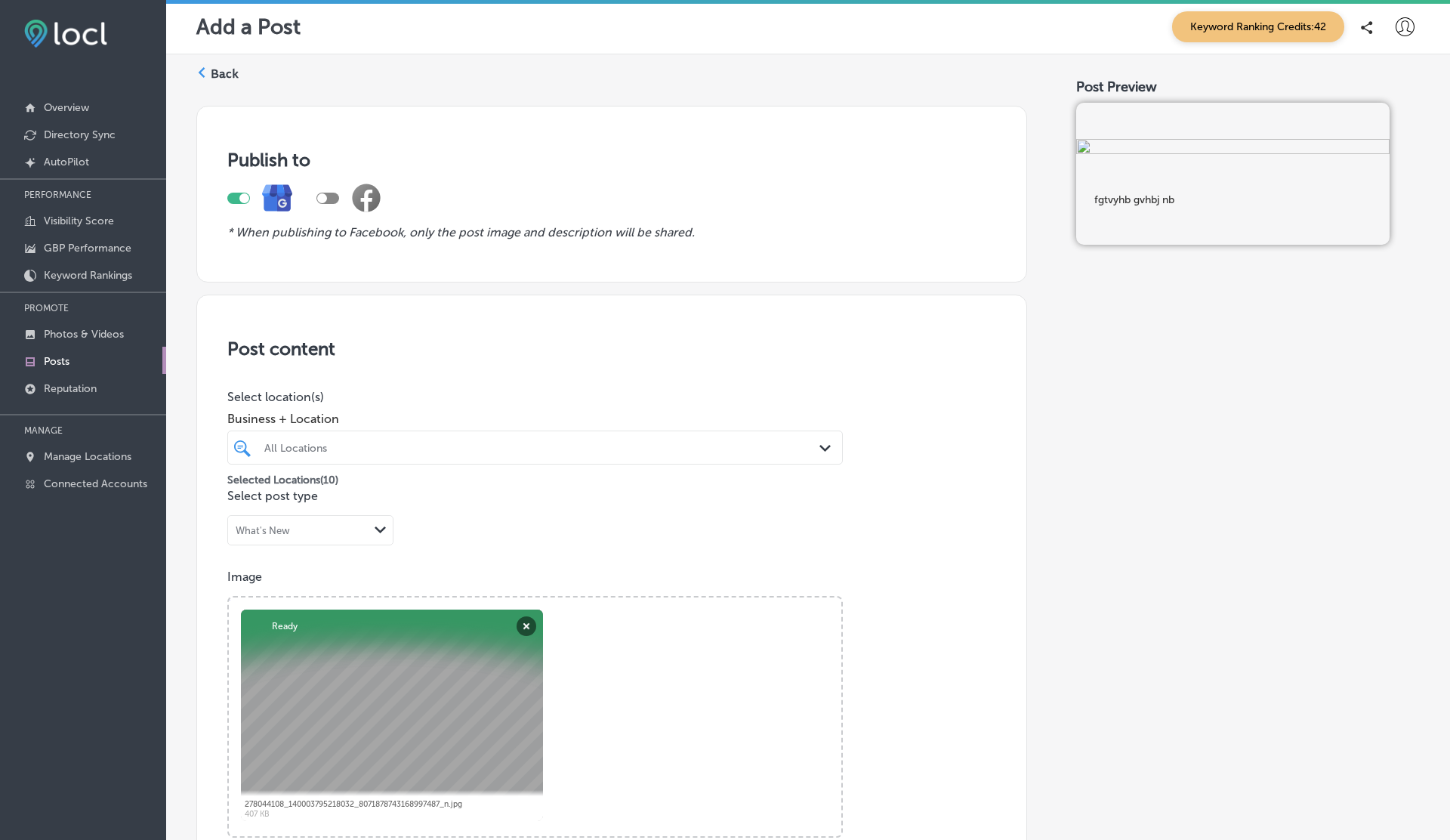
click at [219, 66] on label "Back" at bounding box center [225, 74] width 28 height 16
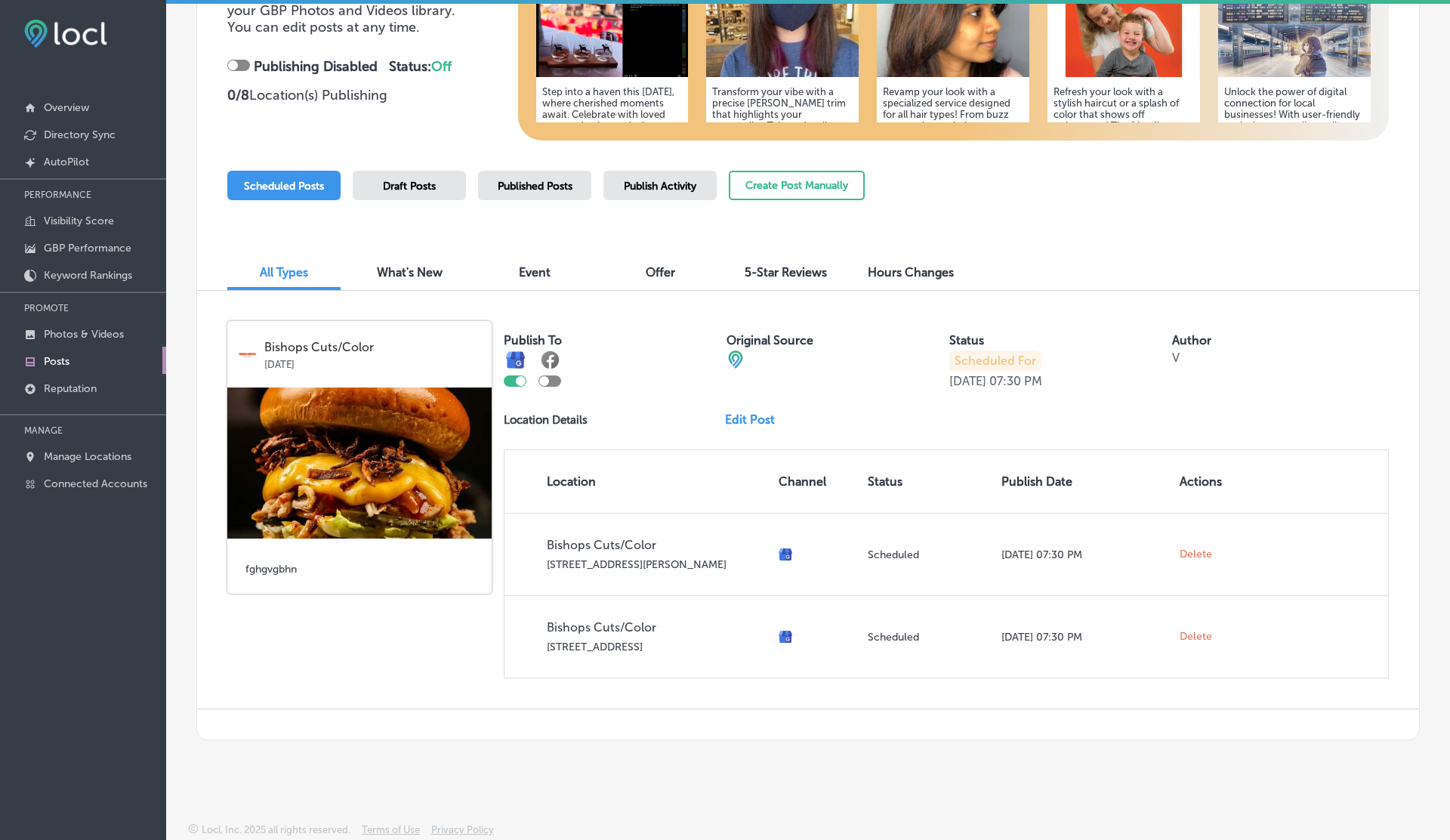
scroll to position [283, 0]
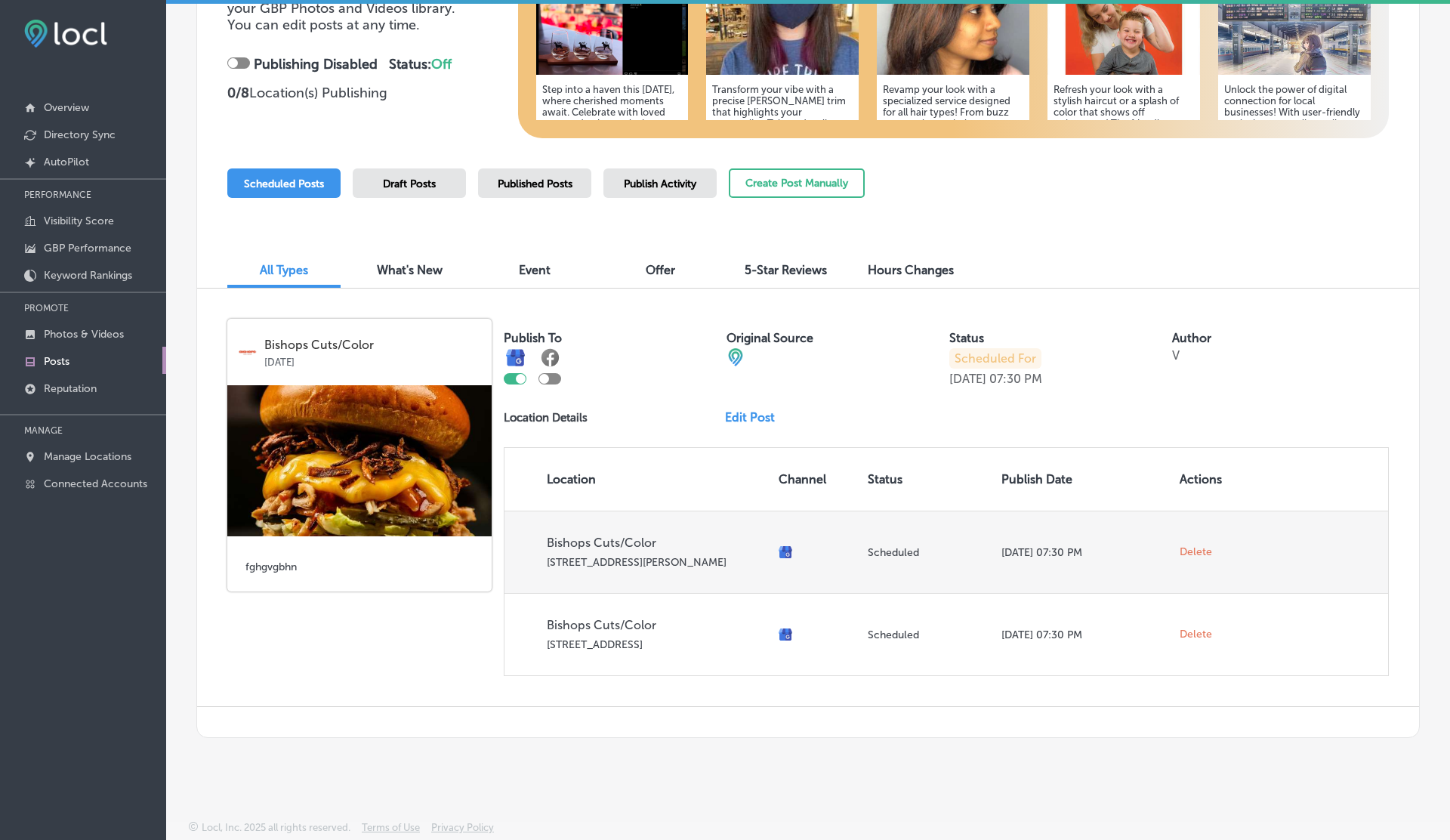
click at [1189, 550] on span "Delete" at bounding box center [1196, 552] width 32 height 13
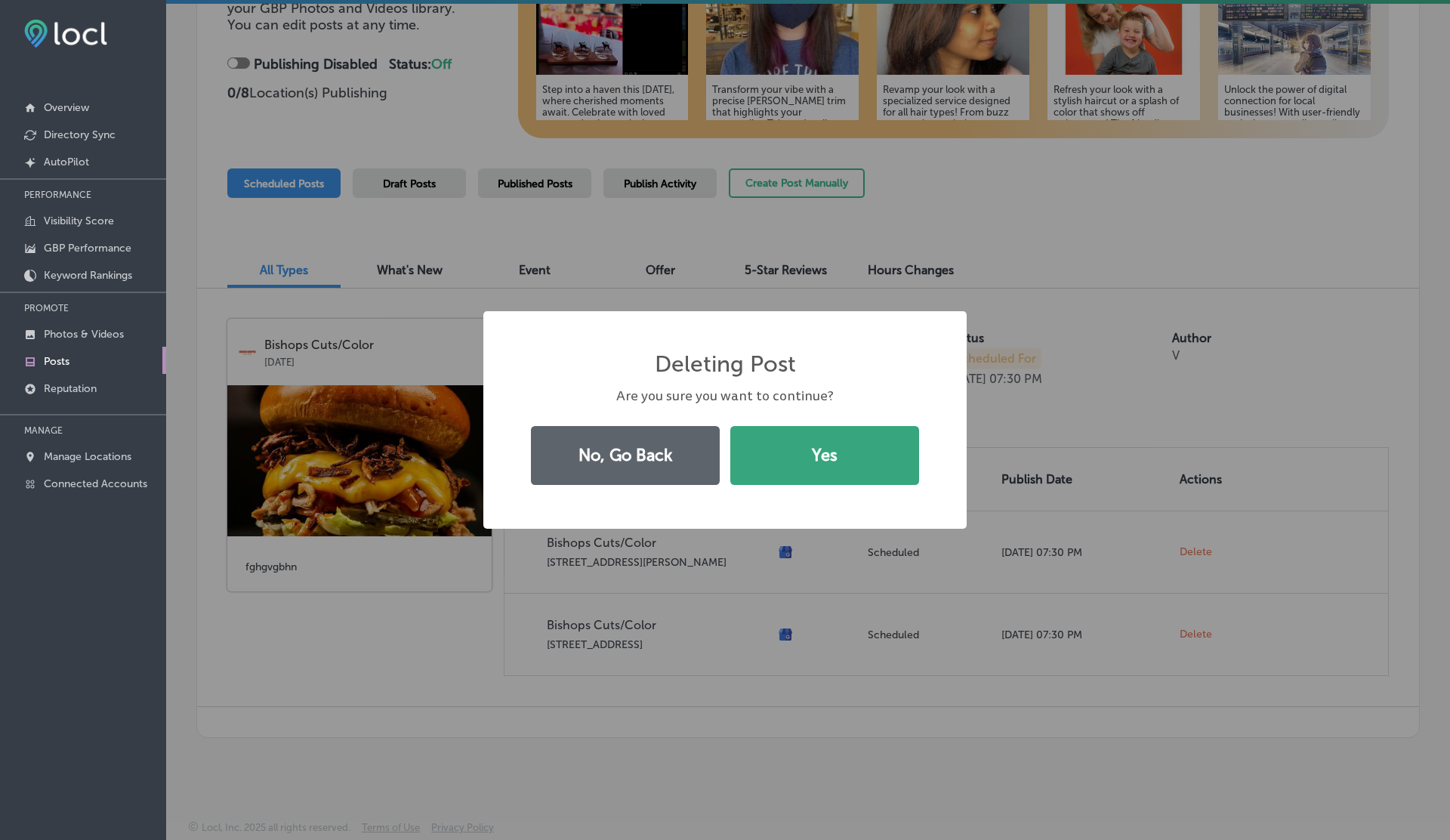
click at [827, 468] on button "Yes" at bounding box center [825, 455] width 189 height 59
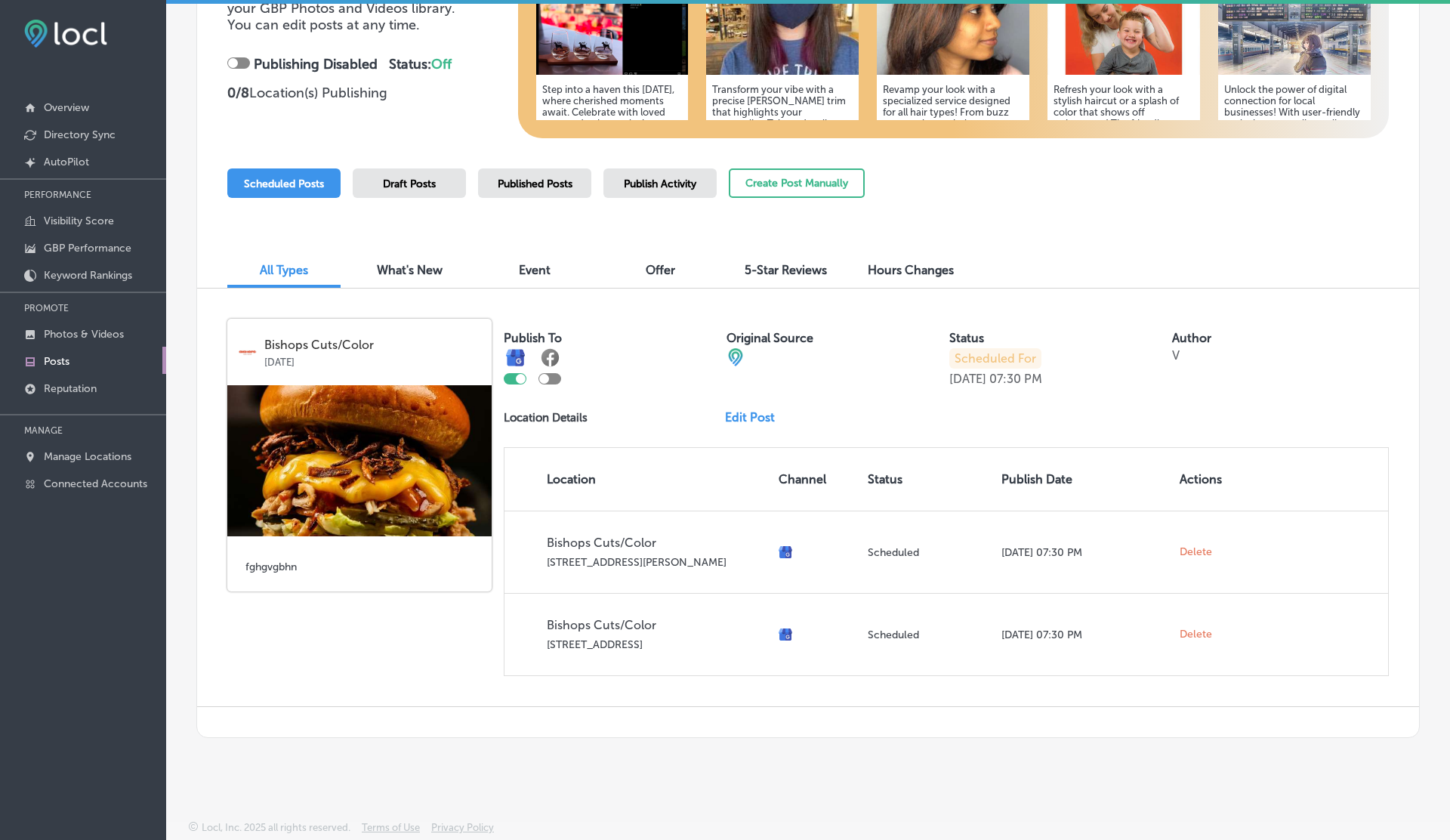
scroll to position [201, 0]
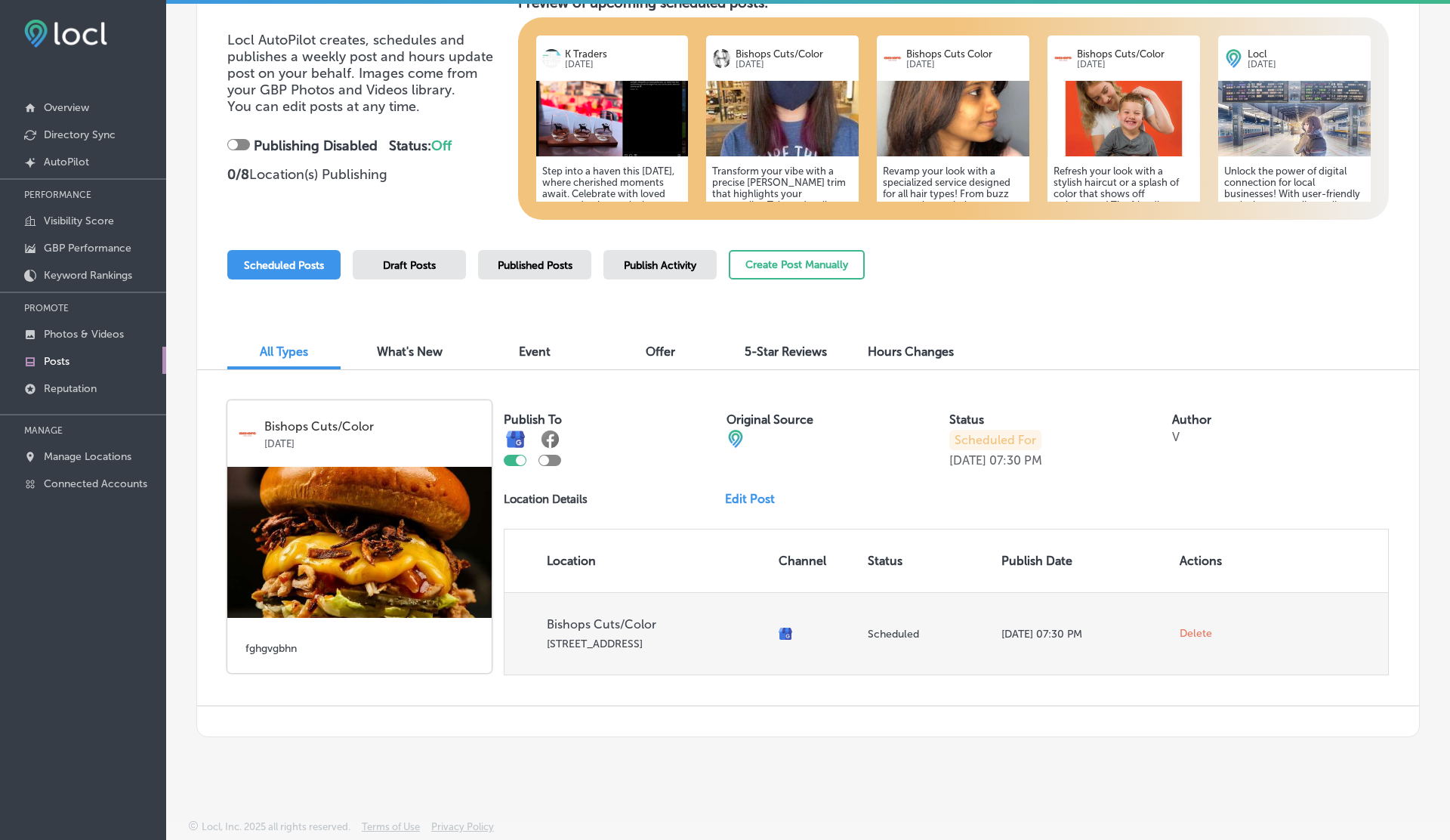
click at [1194, 632] on span "Delete" at bounding box center [1196, 633] width 32 height 13
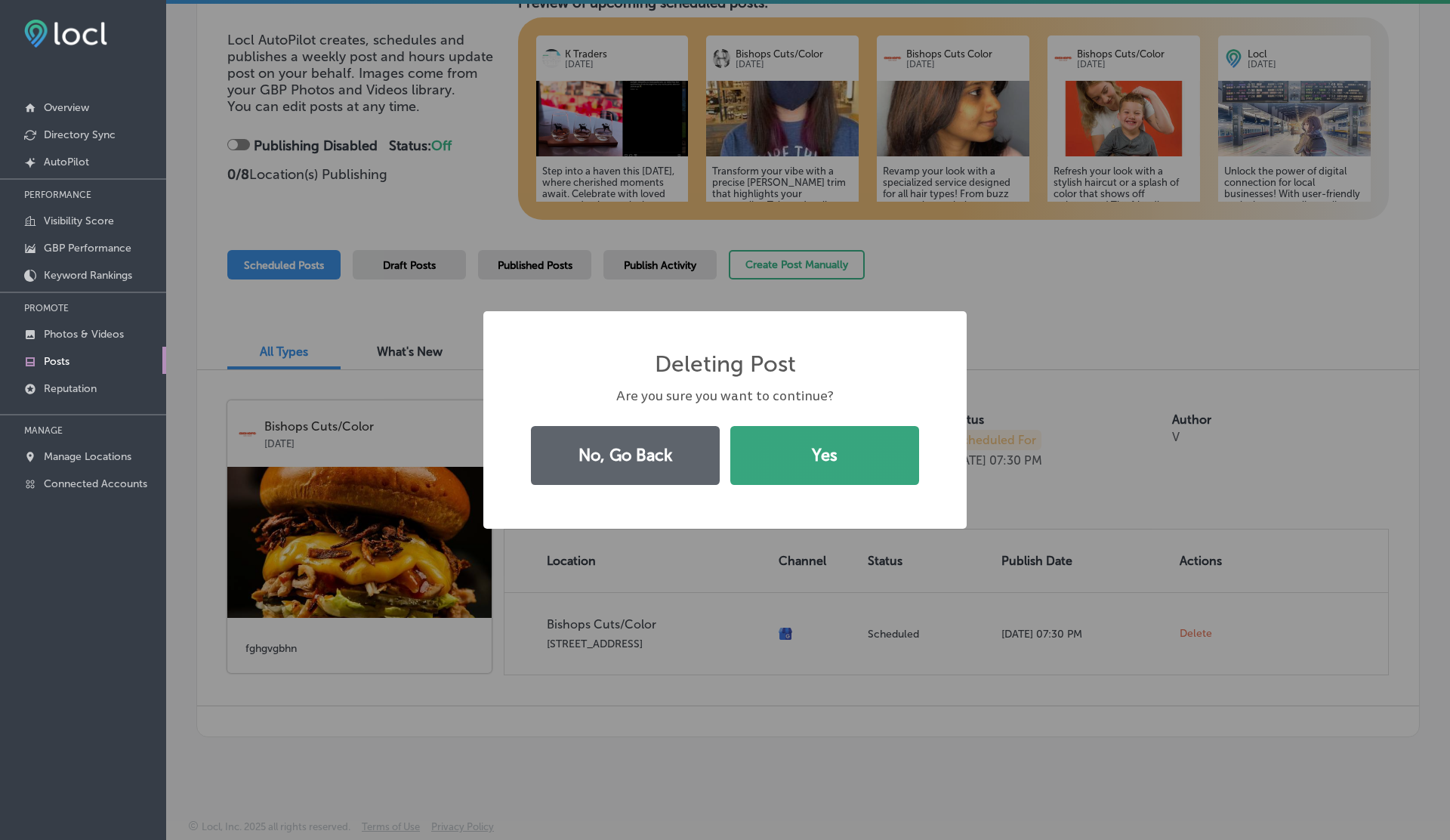
click at [792, 457] on button "Yes" at bounding box center [825, 455] width 189 height 59
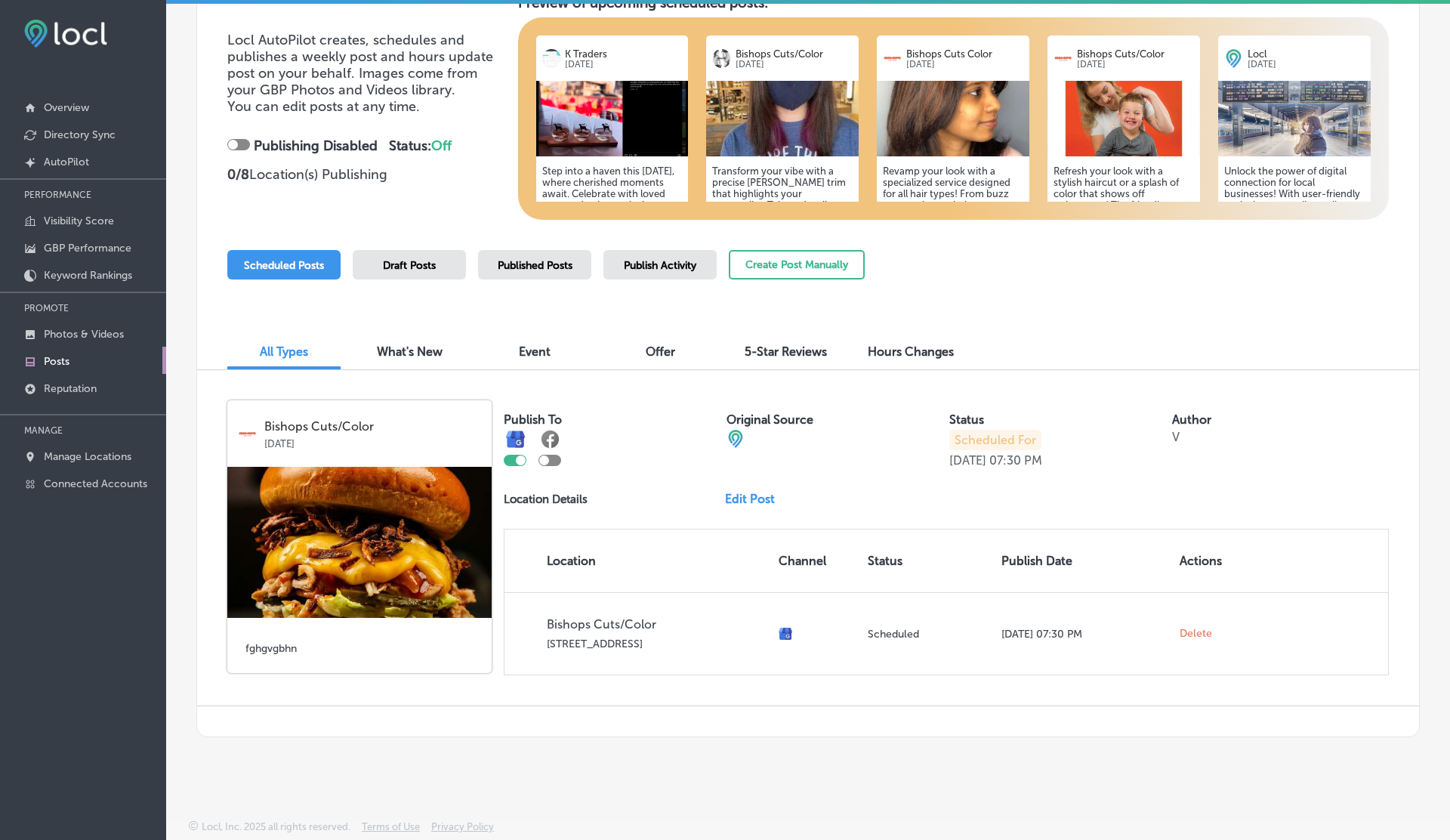
scroll to position [0, 0]
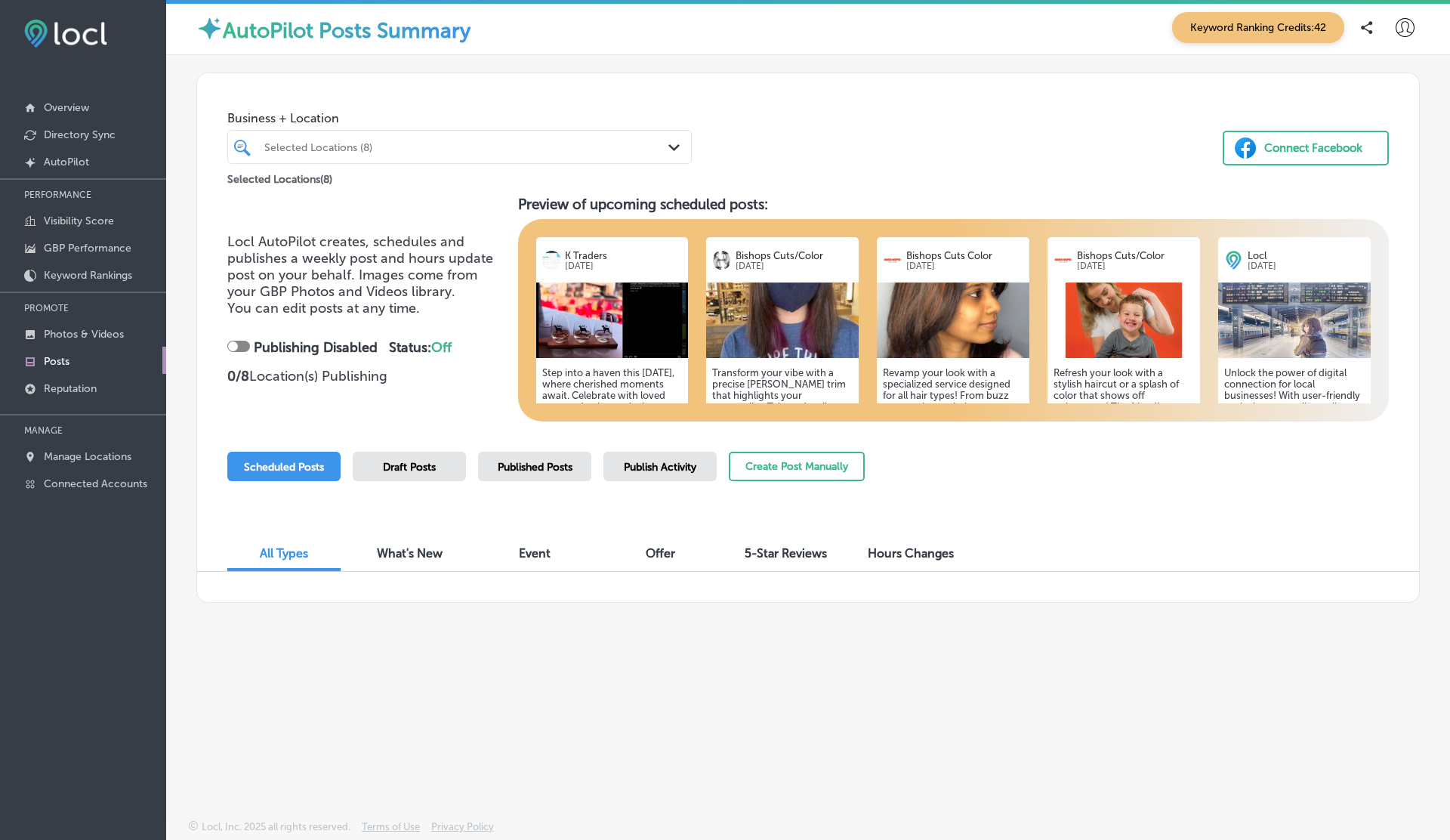
click at [407, 472] on span "Draft Posts" at bounding box center [409, 467] width 53 height 13
click at [295, 472] on span "Scheduled Posts" at bounding box center [284, 467] width 80 height 13
click at [522, 477] on div "Published Posts" at bounding box center [535, 466] width 113 height 30
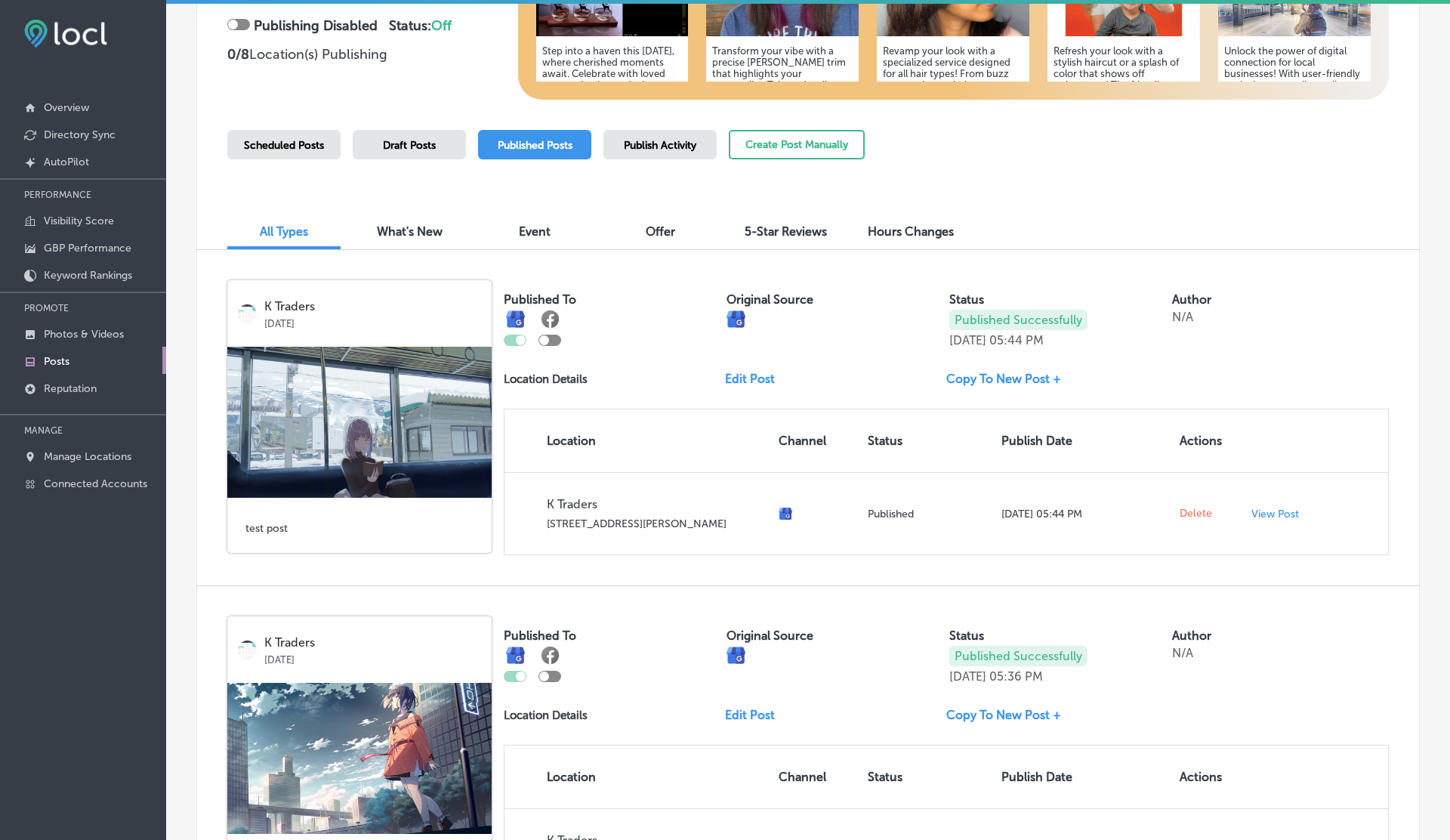
scroll to position [439, 0]
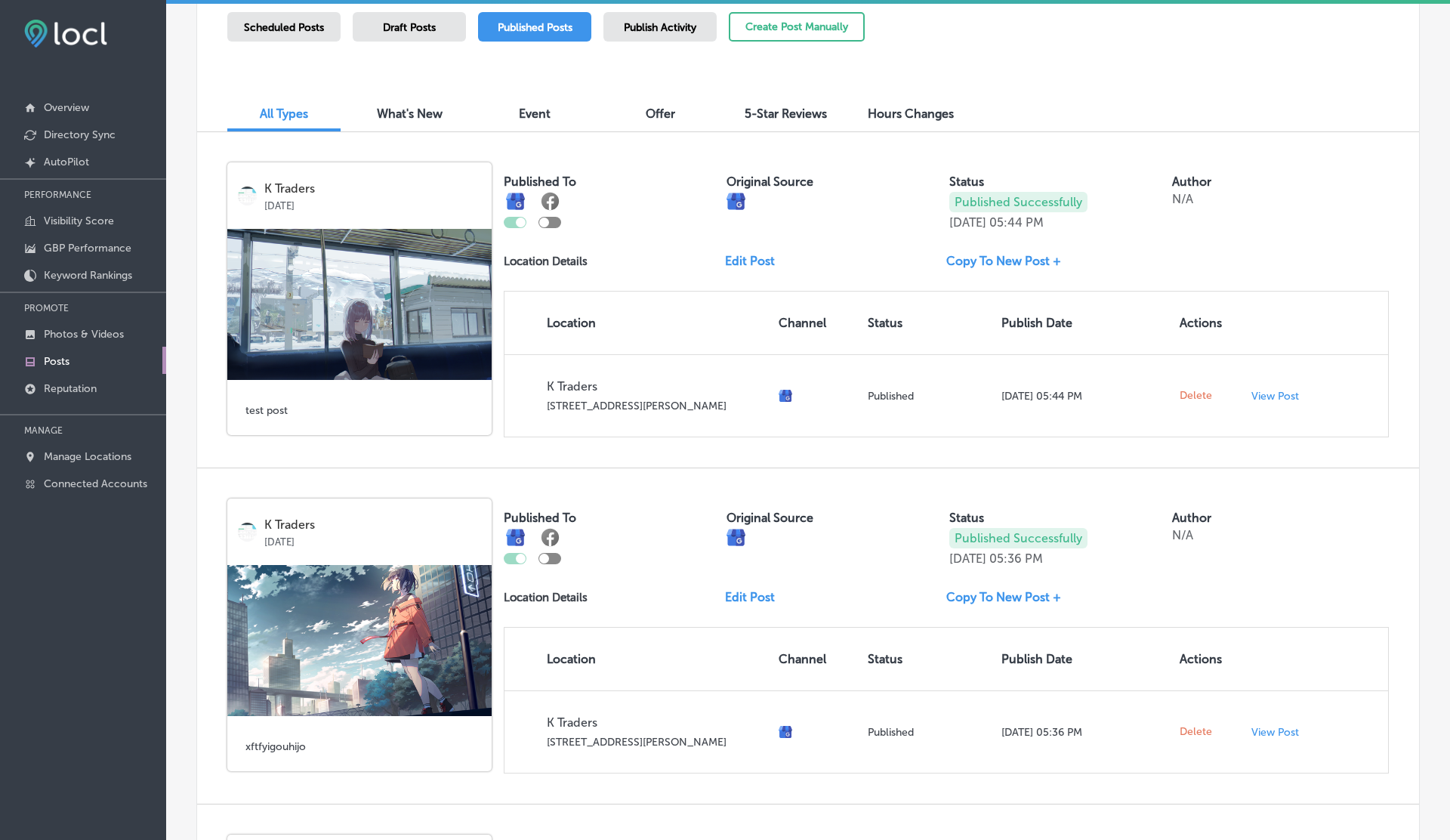
click at [753, 261] on link "Edit Post" at bounding box center [756, 261] width 62 height 14
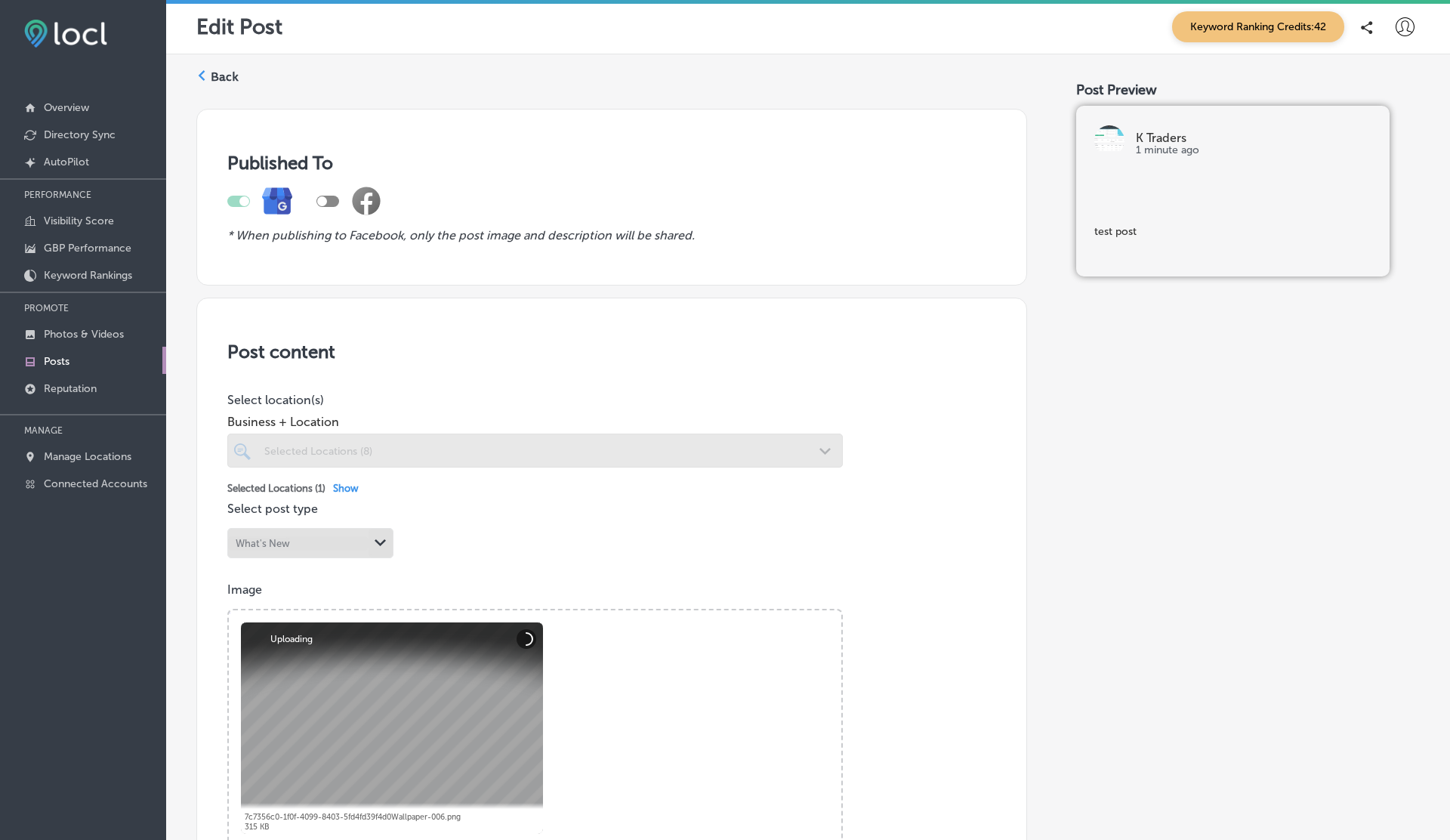
click at [325, 201] on div at bounding box center [322, 201] width 10 height 10
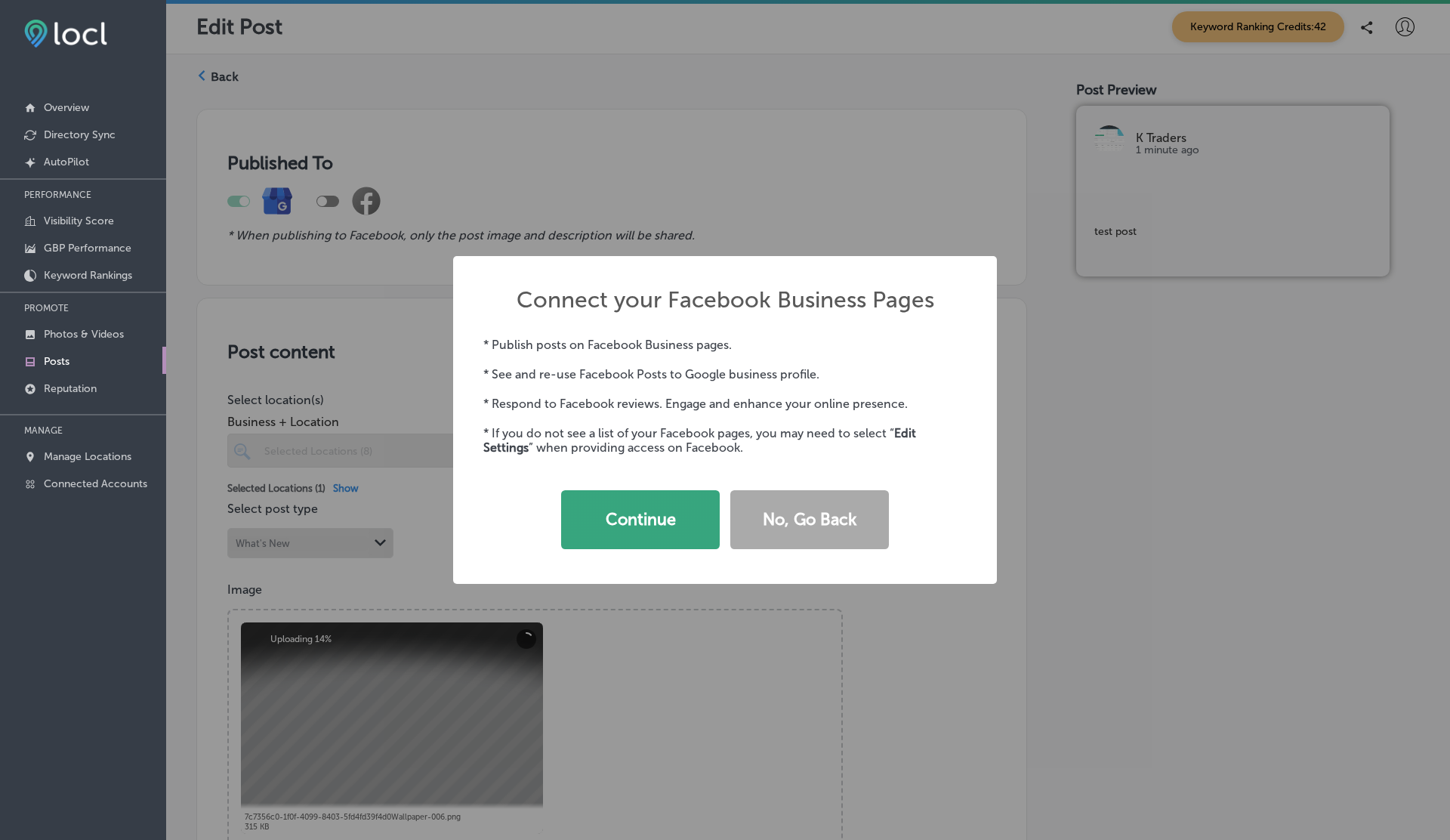
click at [609, 524] on button "Continue" at bounding box center [641, 520] width 159 height 59
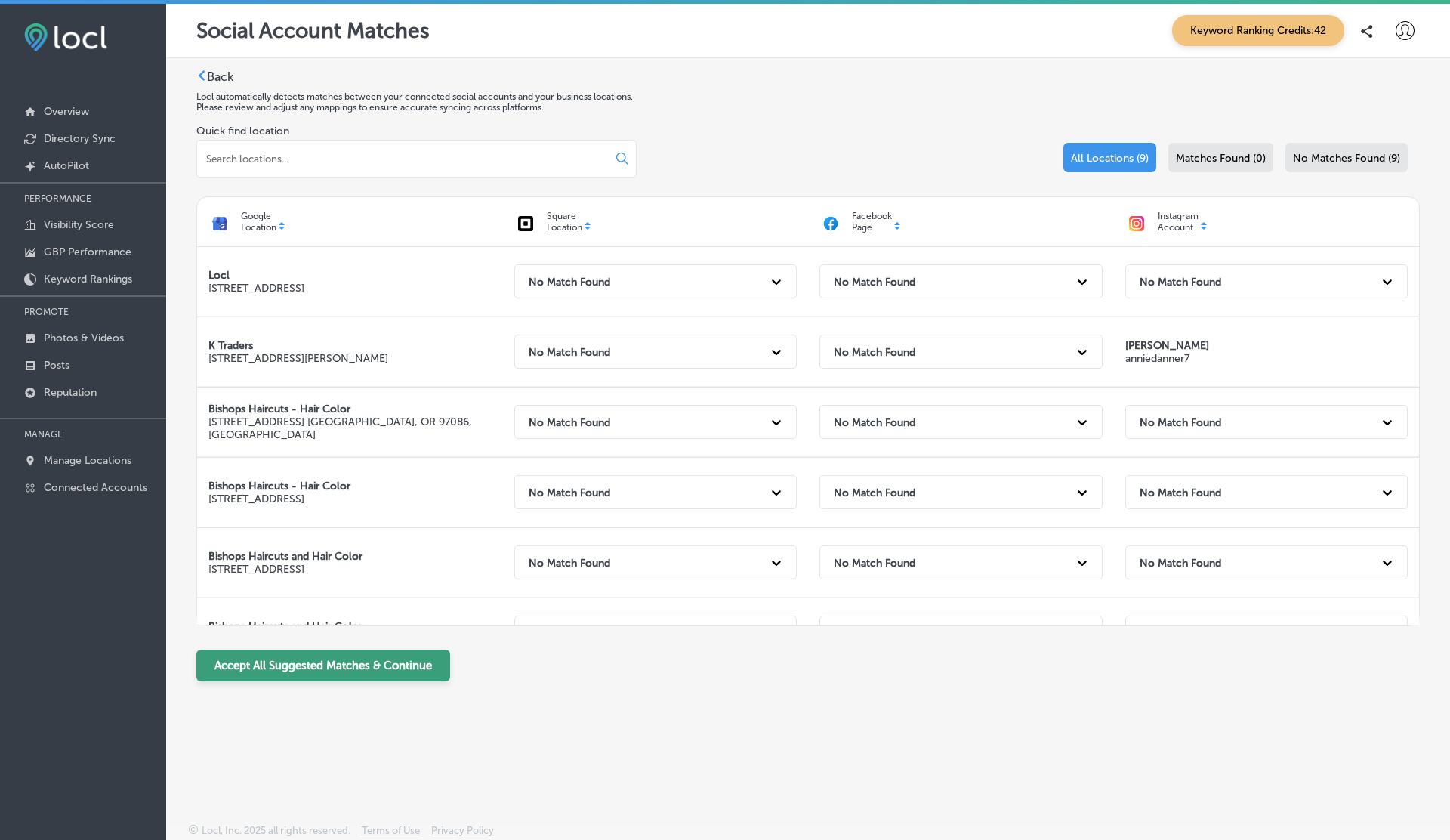
click at [394, 653] on button "Accept All Suggested Matches & Continue" at bounding box center [323, 665] width 253 height 31
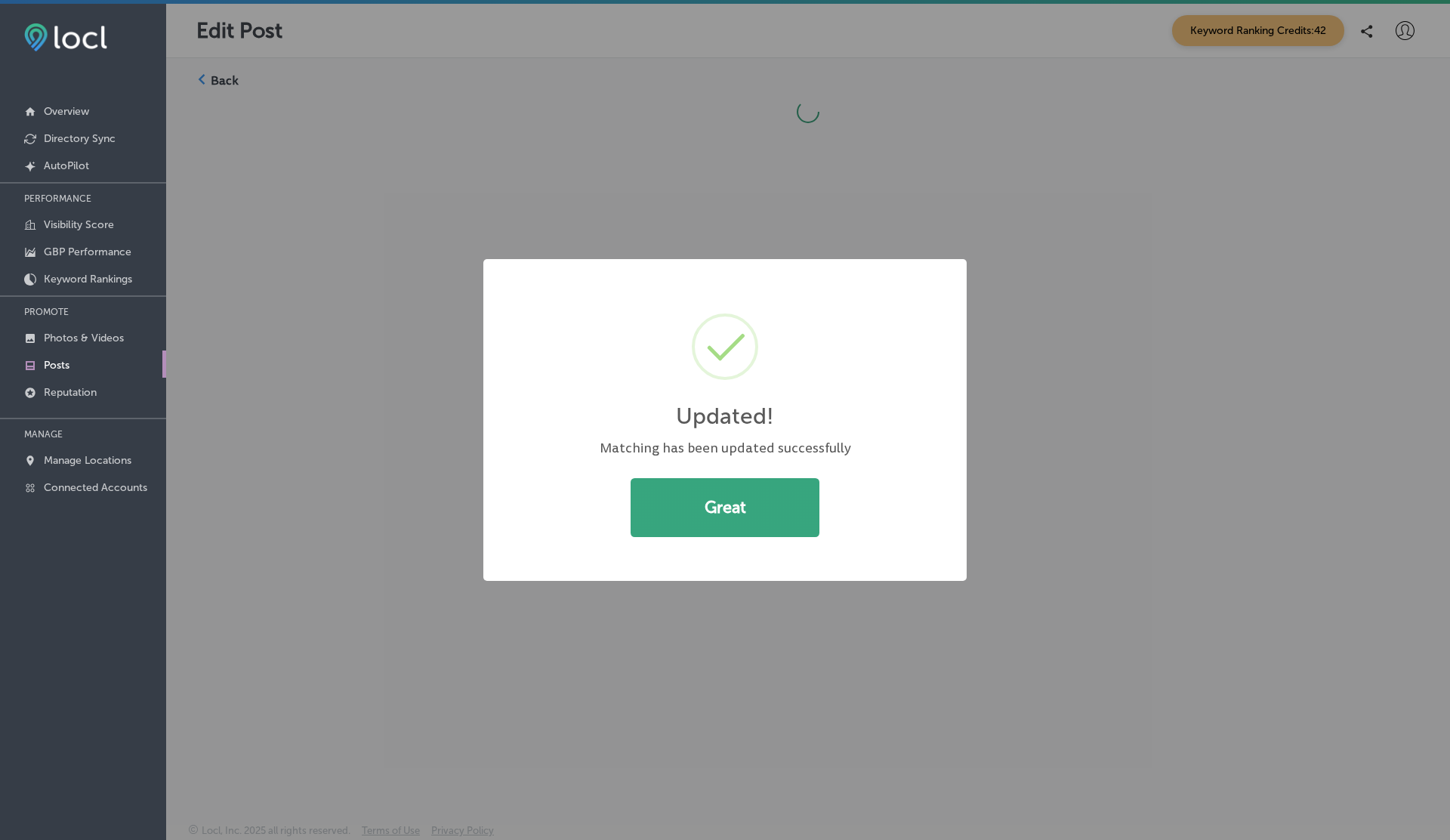
click at [782, 491] on button "Great" at bounding box center [725, 508] width 189 height 59
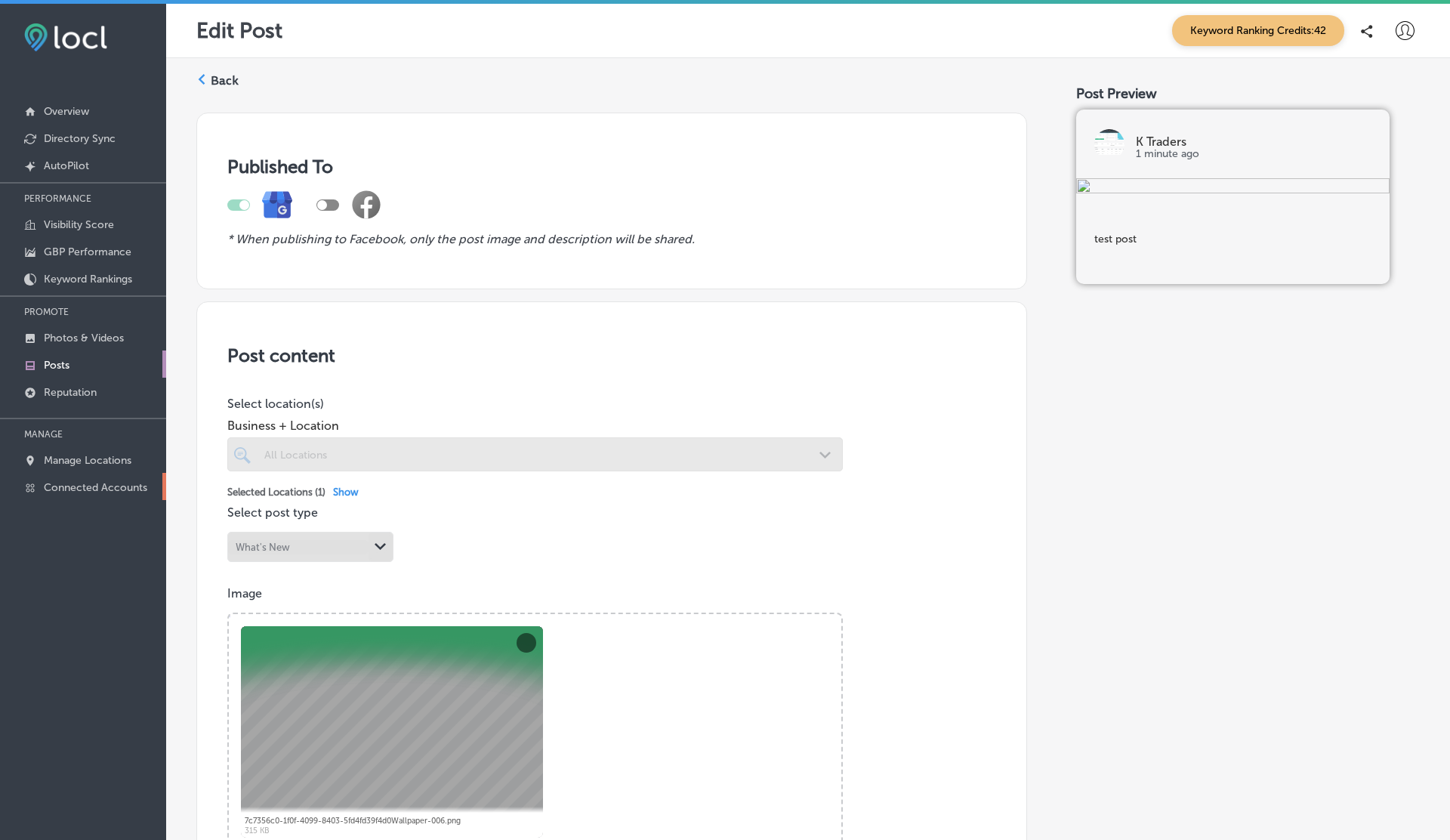
click at [79, 482] on p "Connected Accounts" at bounding box center [95, 488] width 103 height 13
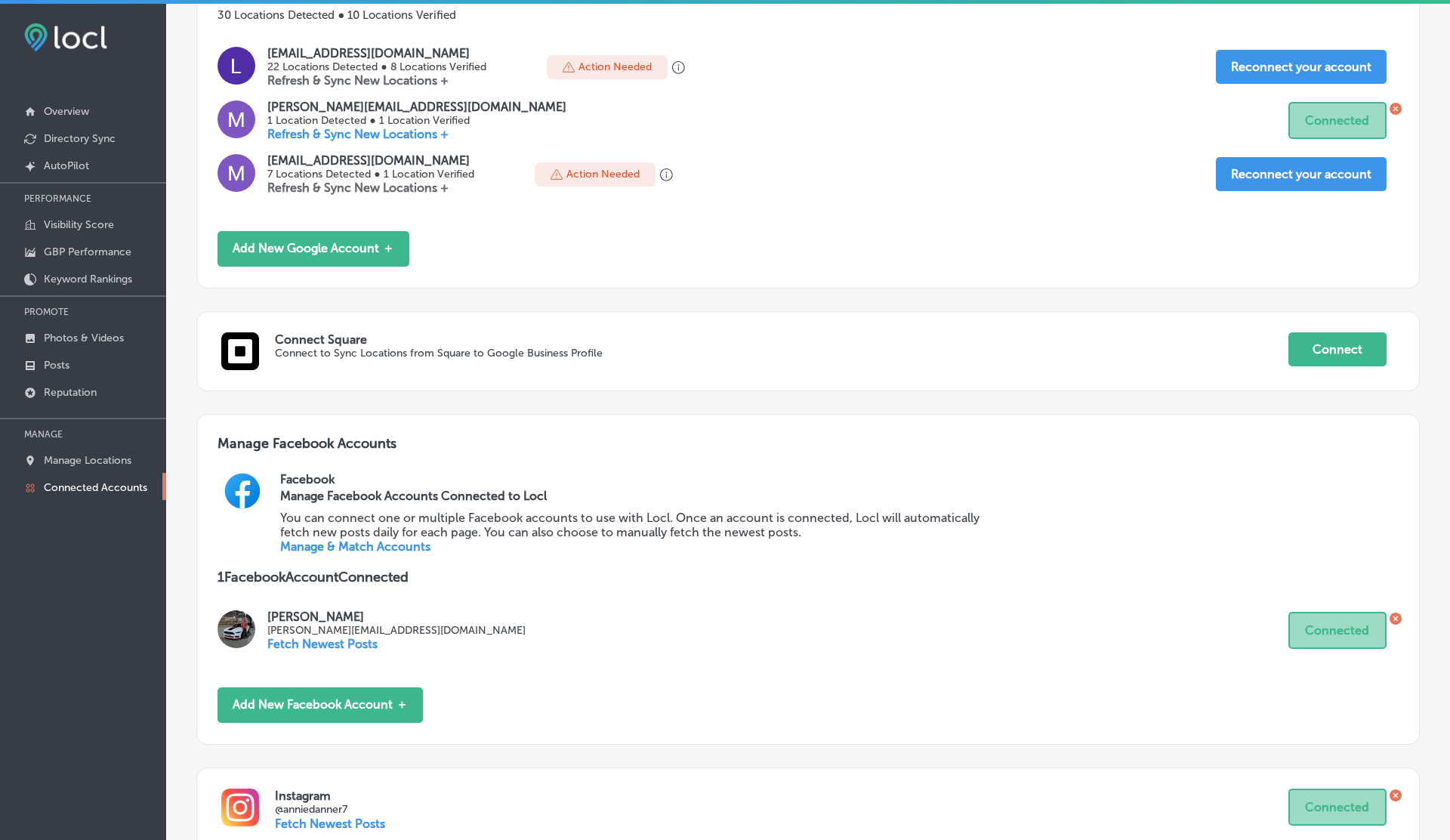
scroll to position [353, 0]
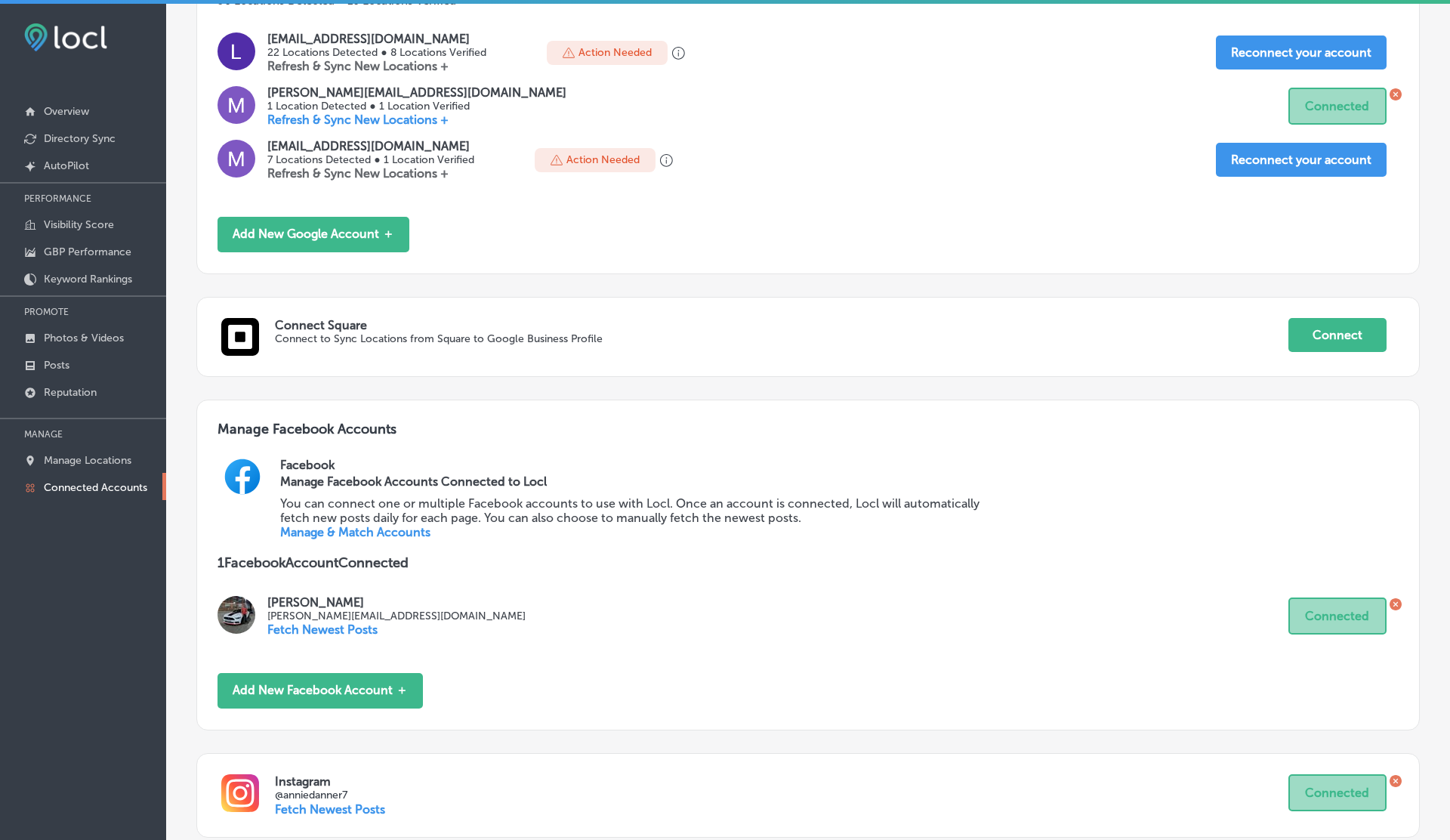
click at [327, 533] on link "Manage & Match Accounts" at bounding box center [355, 532] width 150 height 14
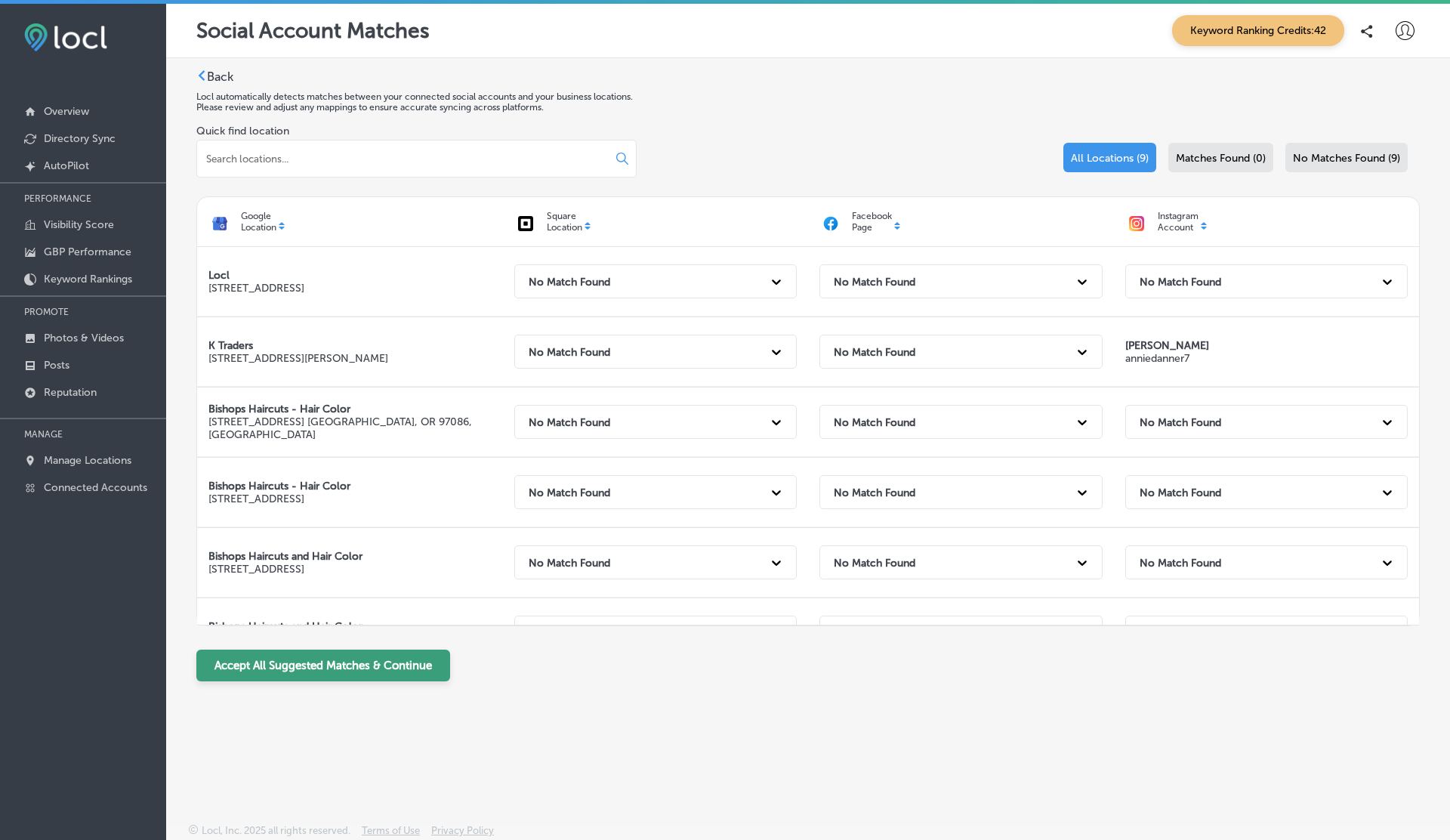
click at [349, 659] on button "Accept All Suggested Matches & Continue" at bounding box center [323, 665] width 253 height 31
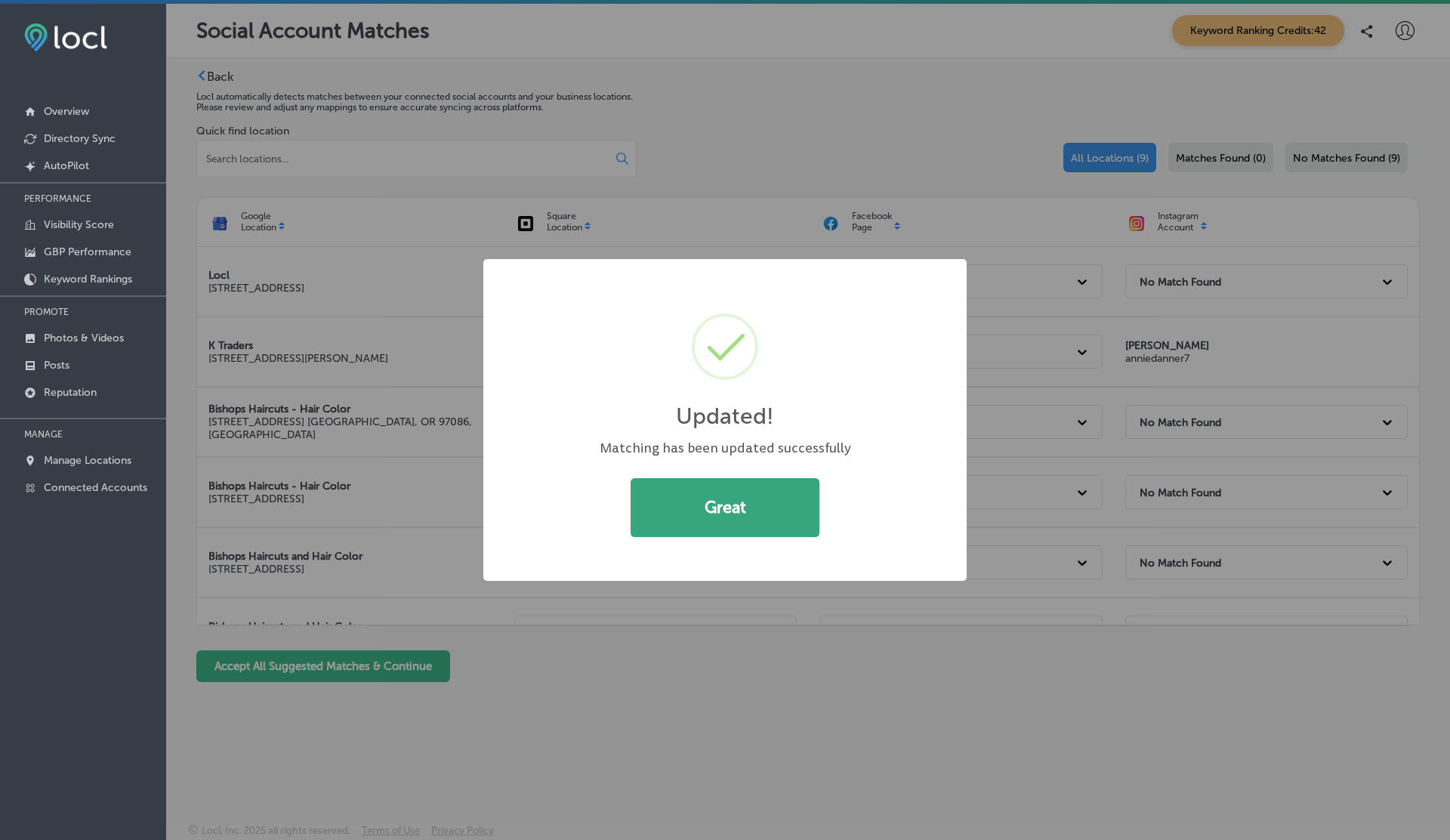
click at [736, 525] on button "Great" at bounding box center [725, 508] width 189 height 59
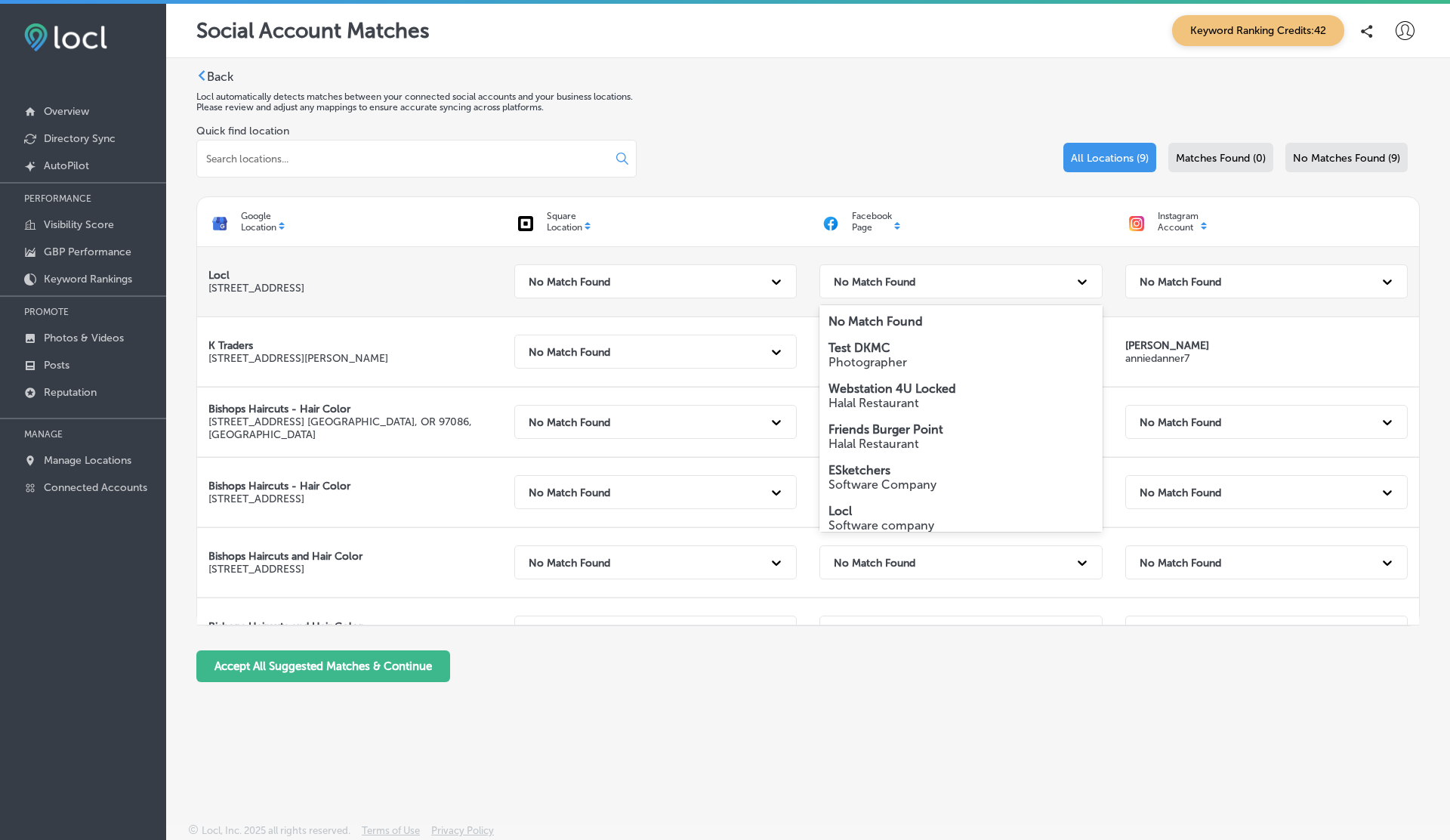
click at [907, 277] on strong "No Match Found" at bounding box center [874, 281] width 82 height 13
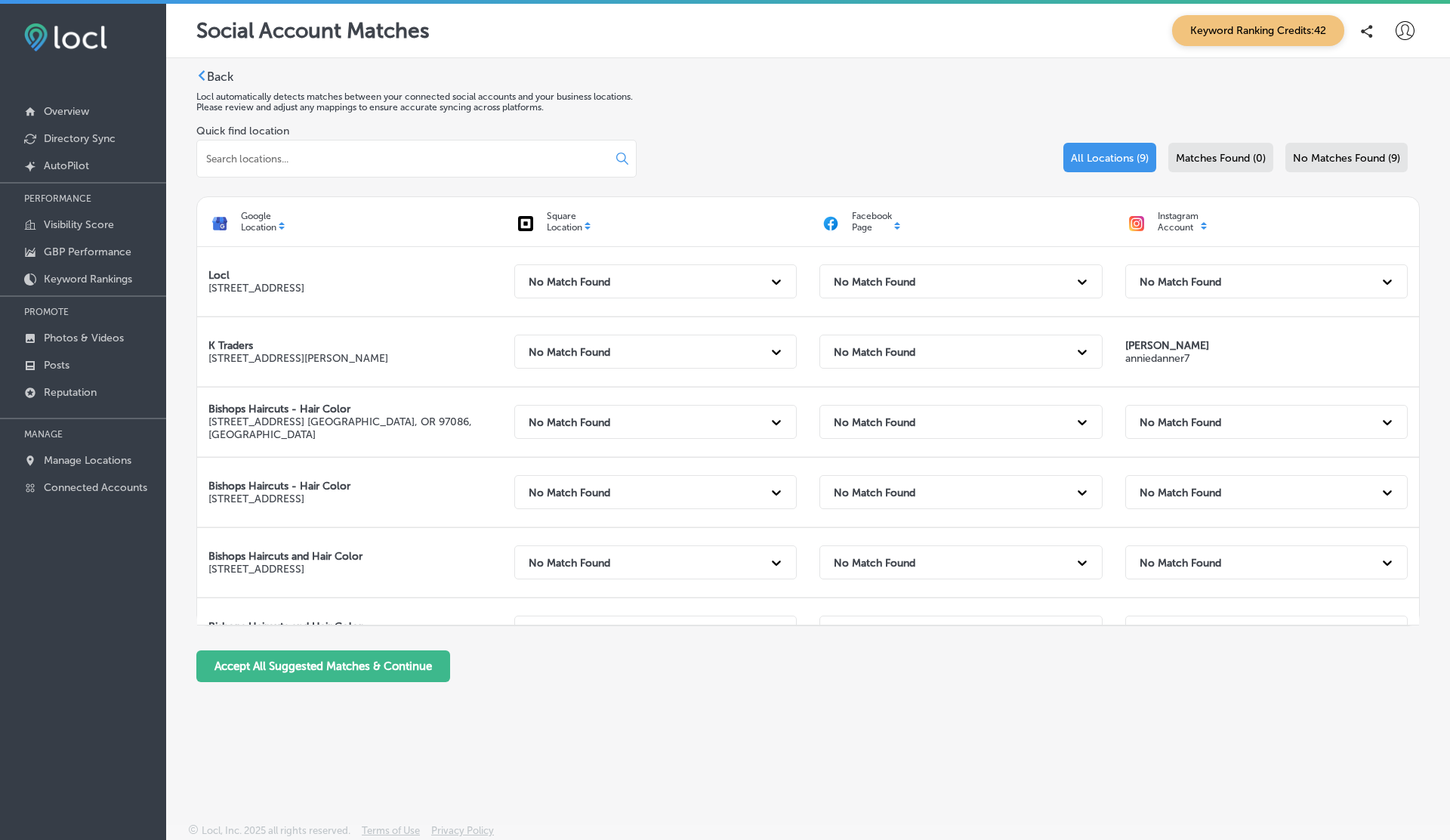
click at [959, 126] on div "Quick find location All Locations (9) Matches Found (0) No Matches Found (9)" at bounding box center [809, 161] width 1224 height 72
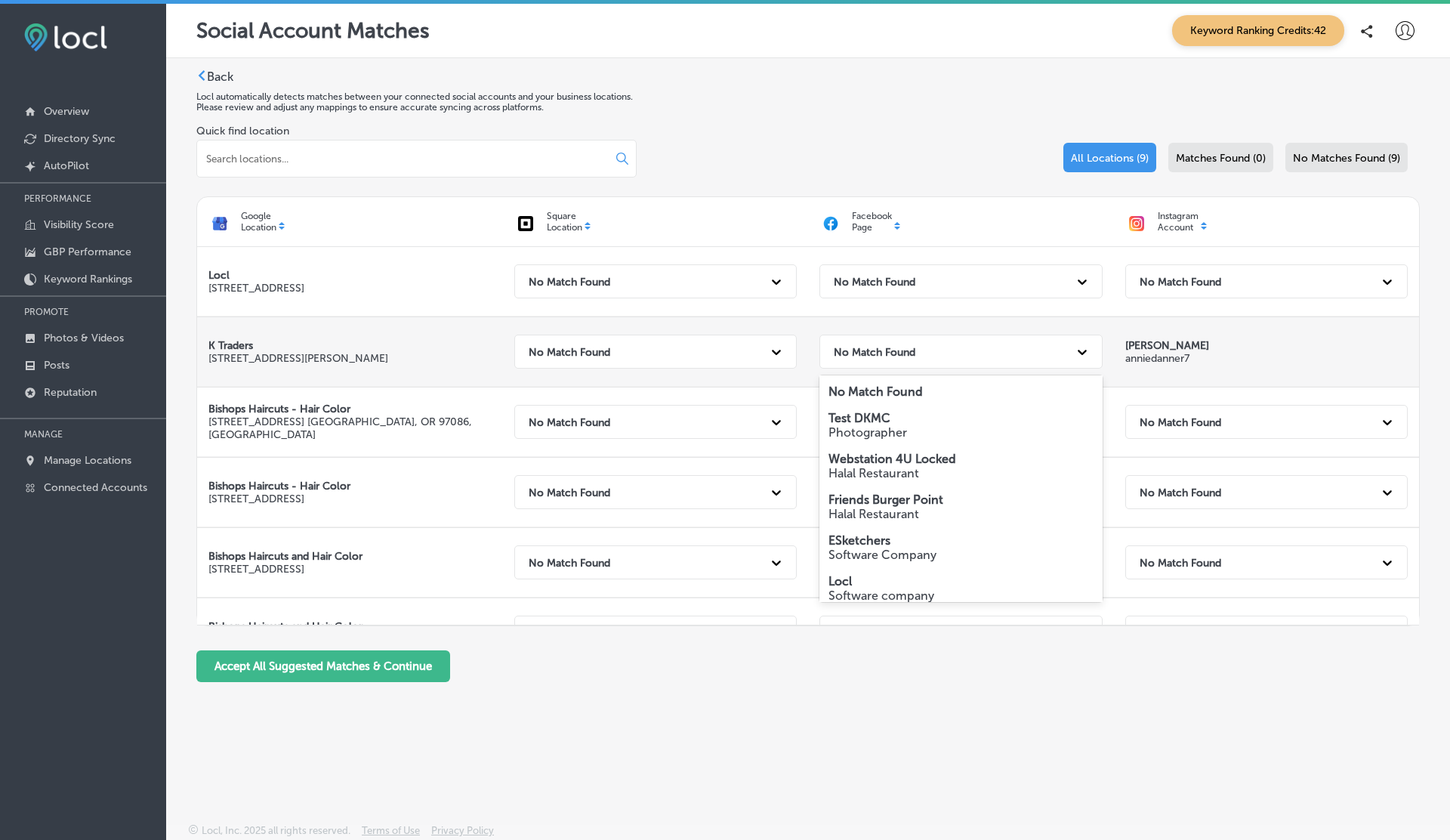
click at [921, 345] on div "No Match Found" at bounding box center [948, 351] width 243 height 31
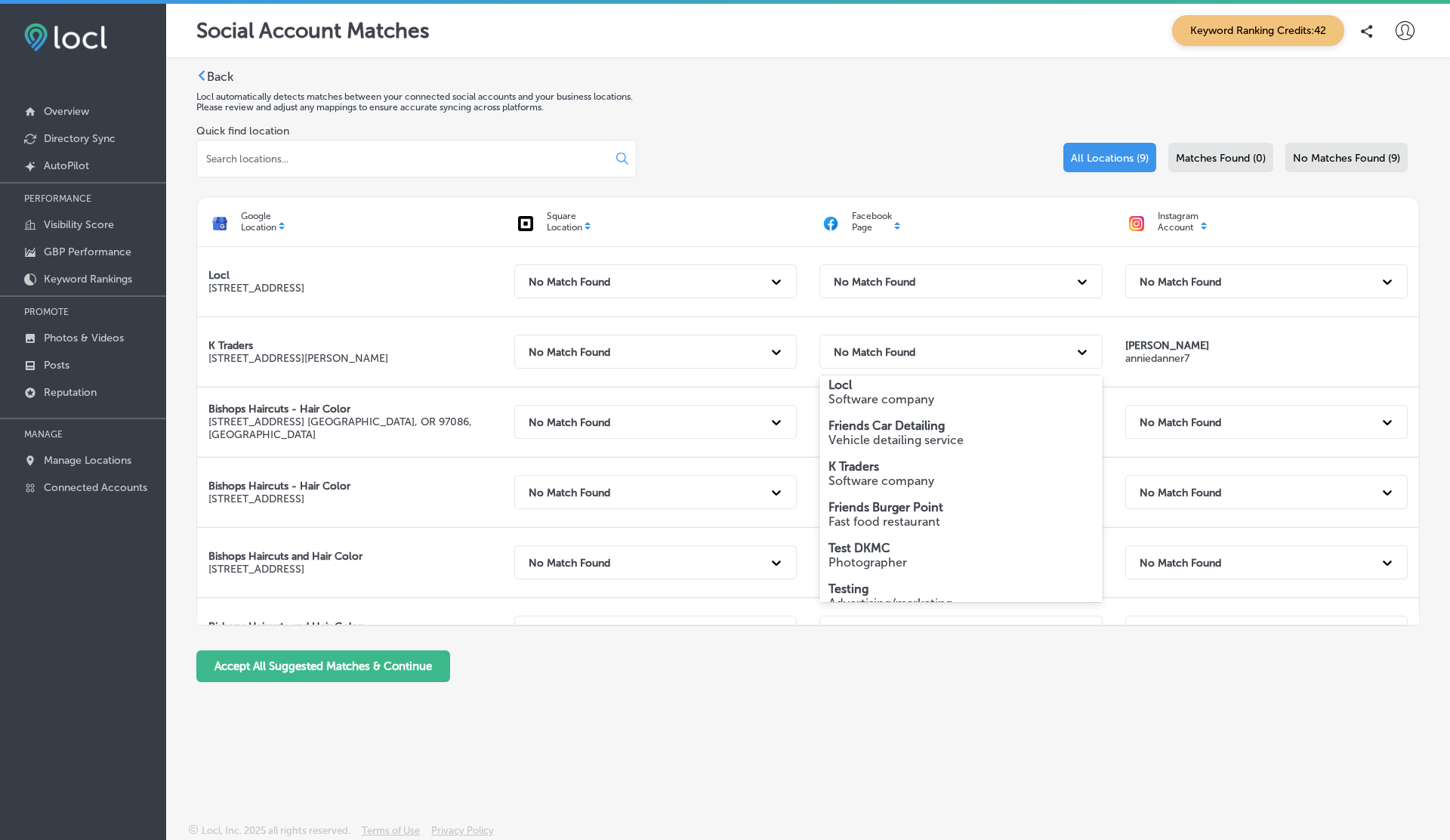
scroll to position [214, 0]
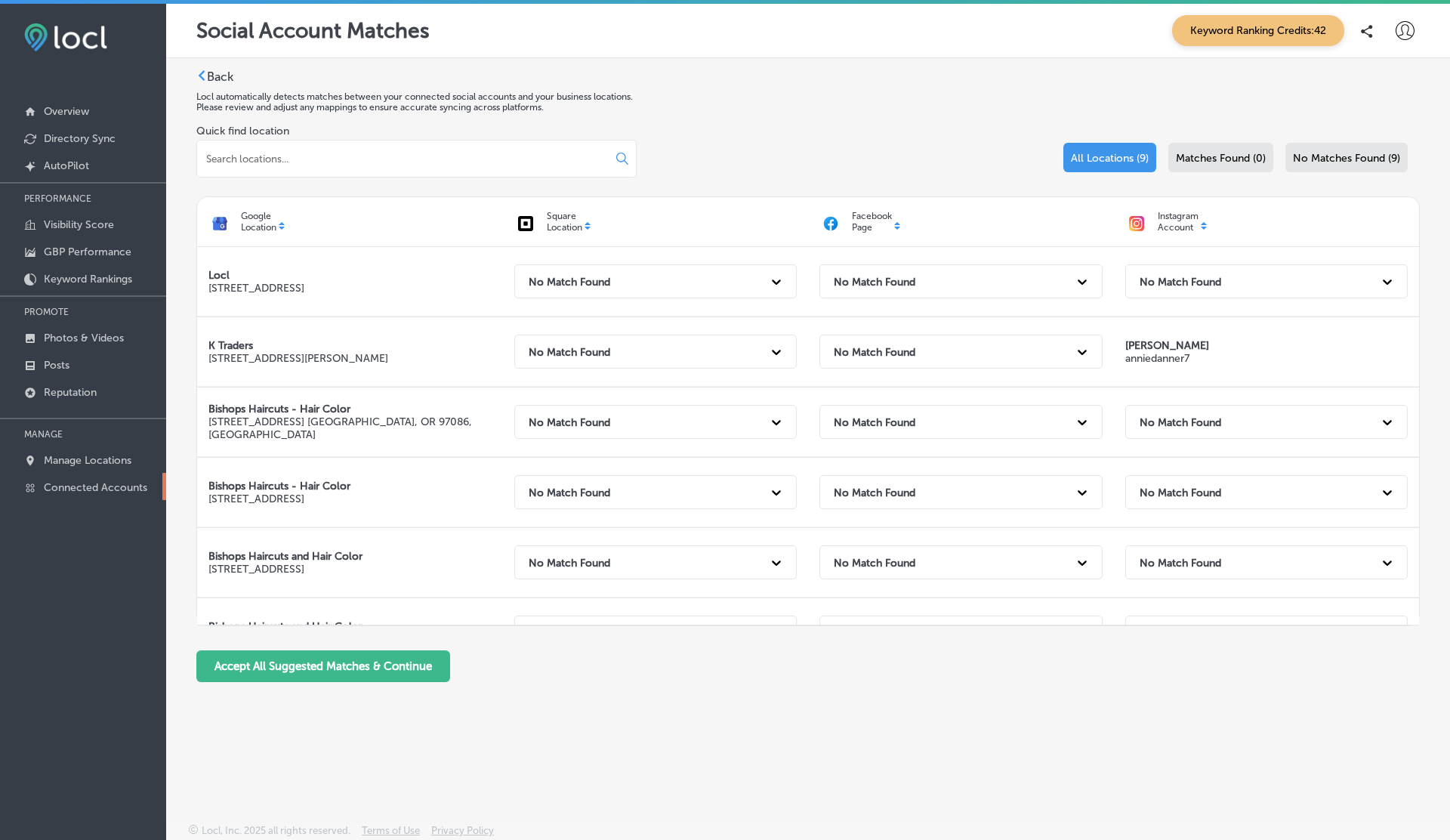
click at [108, 491] on link "Connected Accounts" at bounding box center [83, 486] width 166 height 27
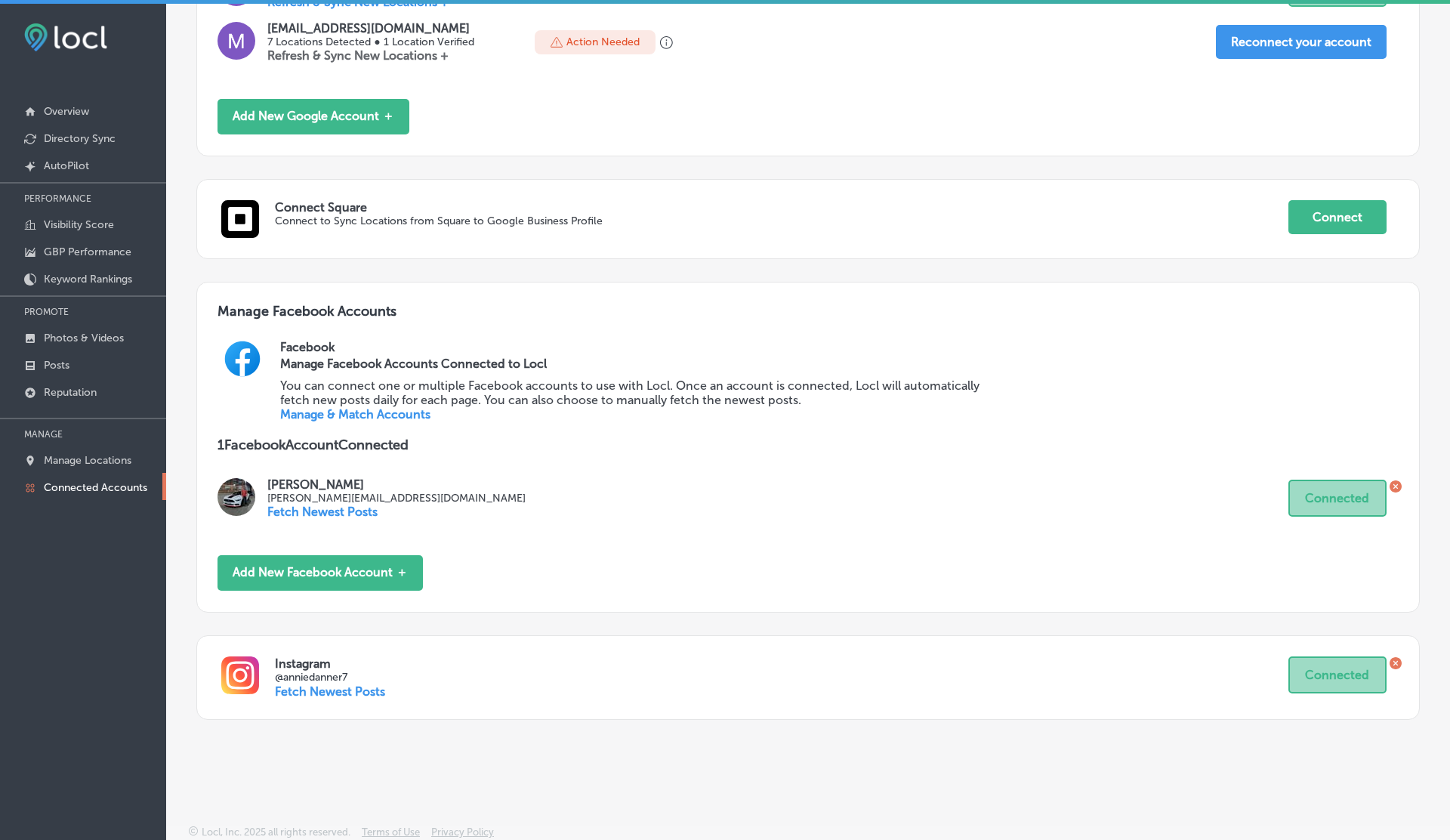
scroll to position [4, 0]
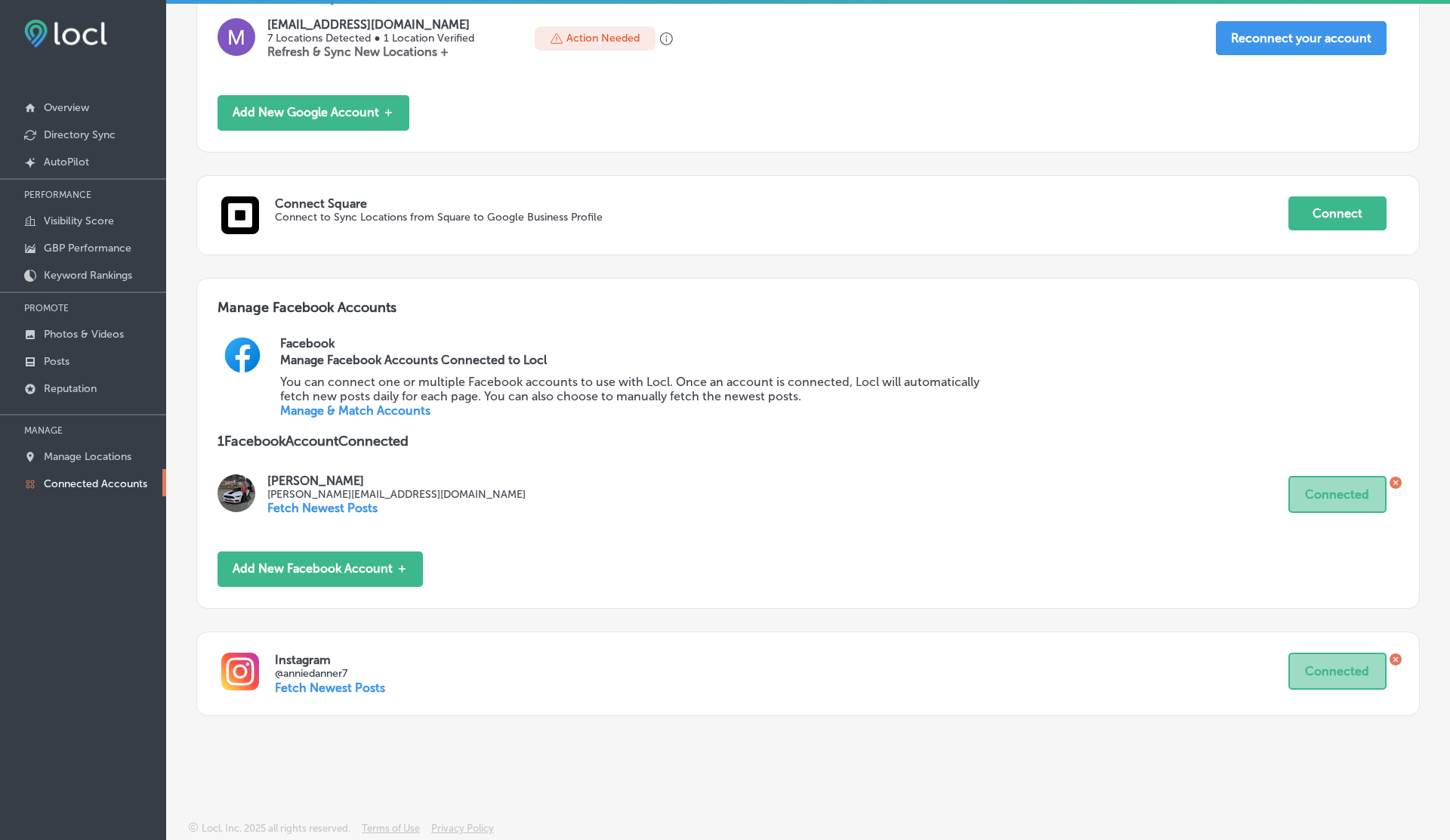
click at [1394, 476] on icon at bounding box center [1395, 482] width 12 height 13
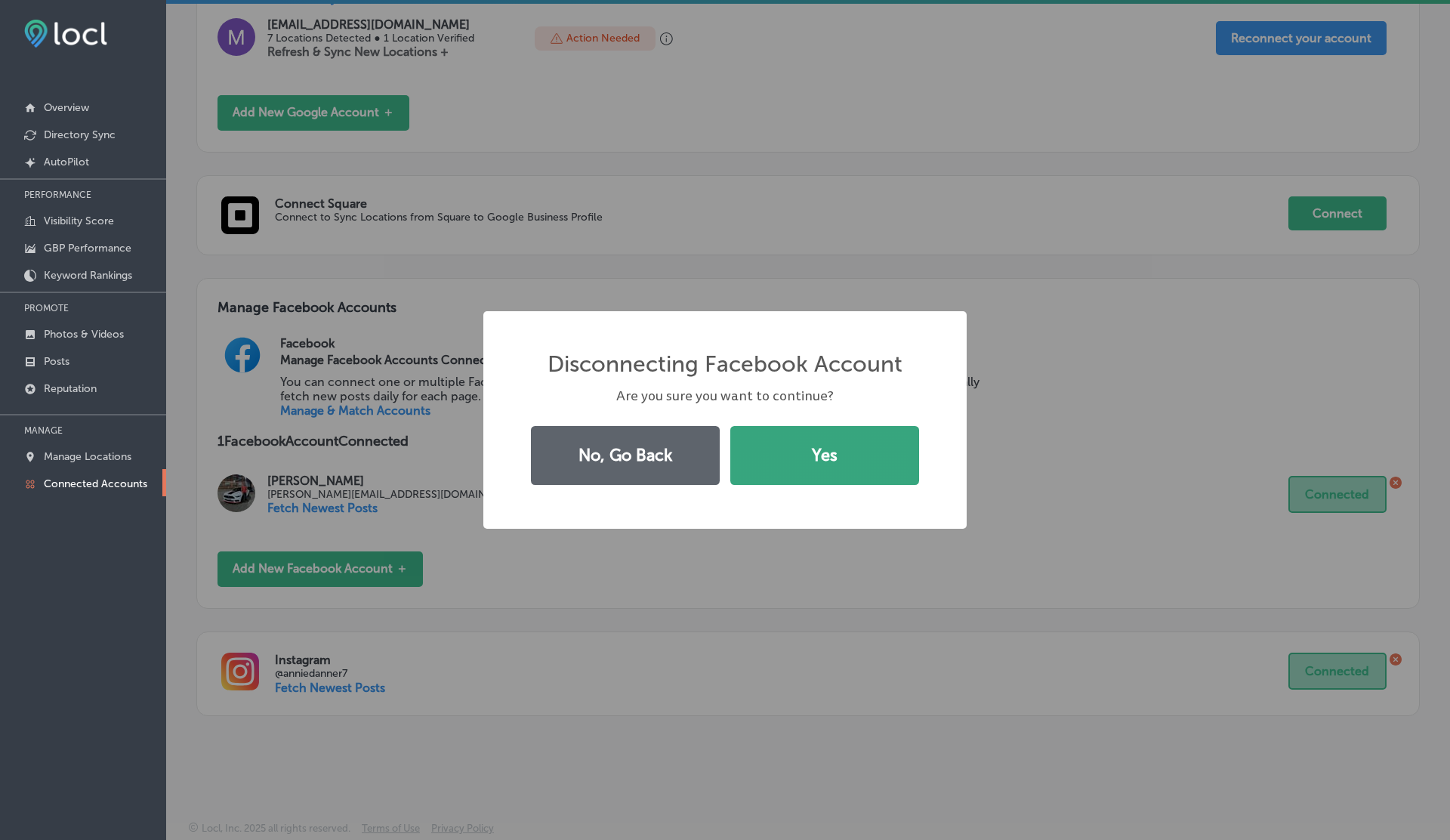
click at [837, 473] on button "Yes" at bounding box center [825, 455] width 189 height 59
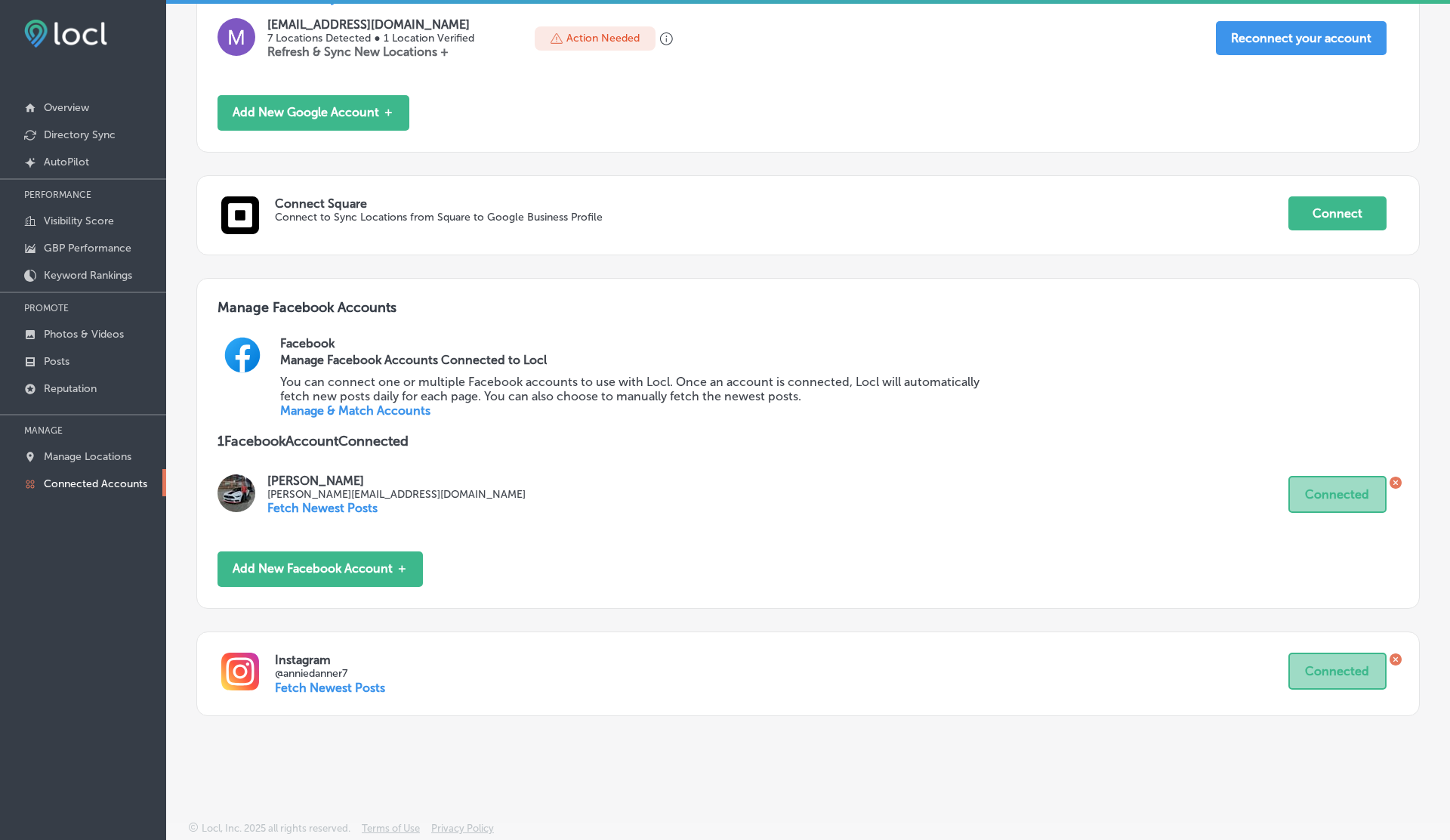
scroll to position [339, 0]
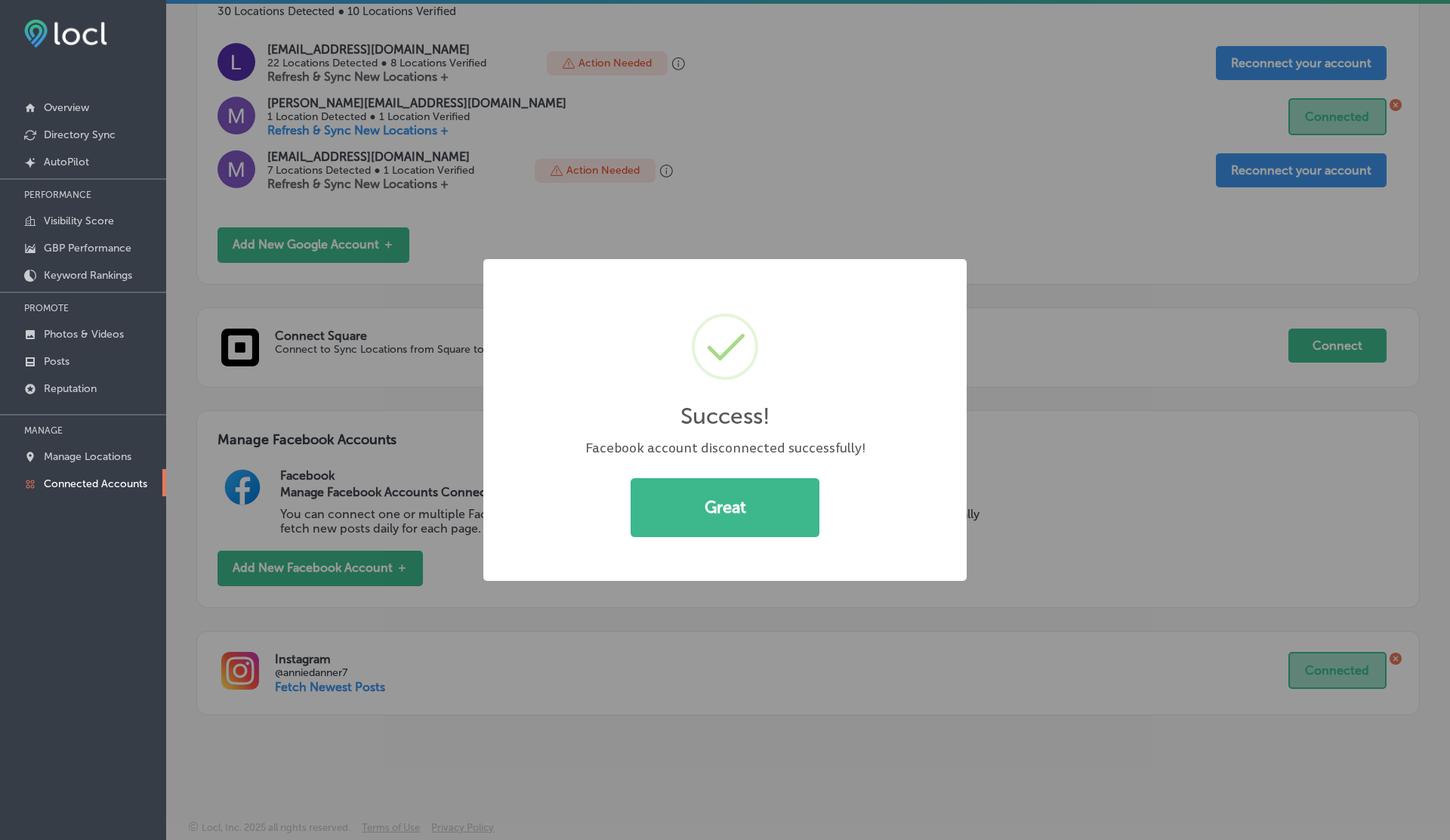
click at [631, 478] on button "Great" at bounding box center [725, 508] width 189 height 59
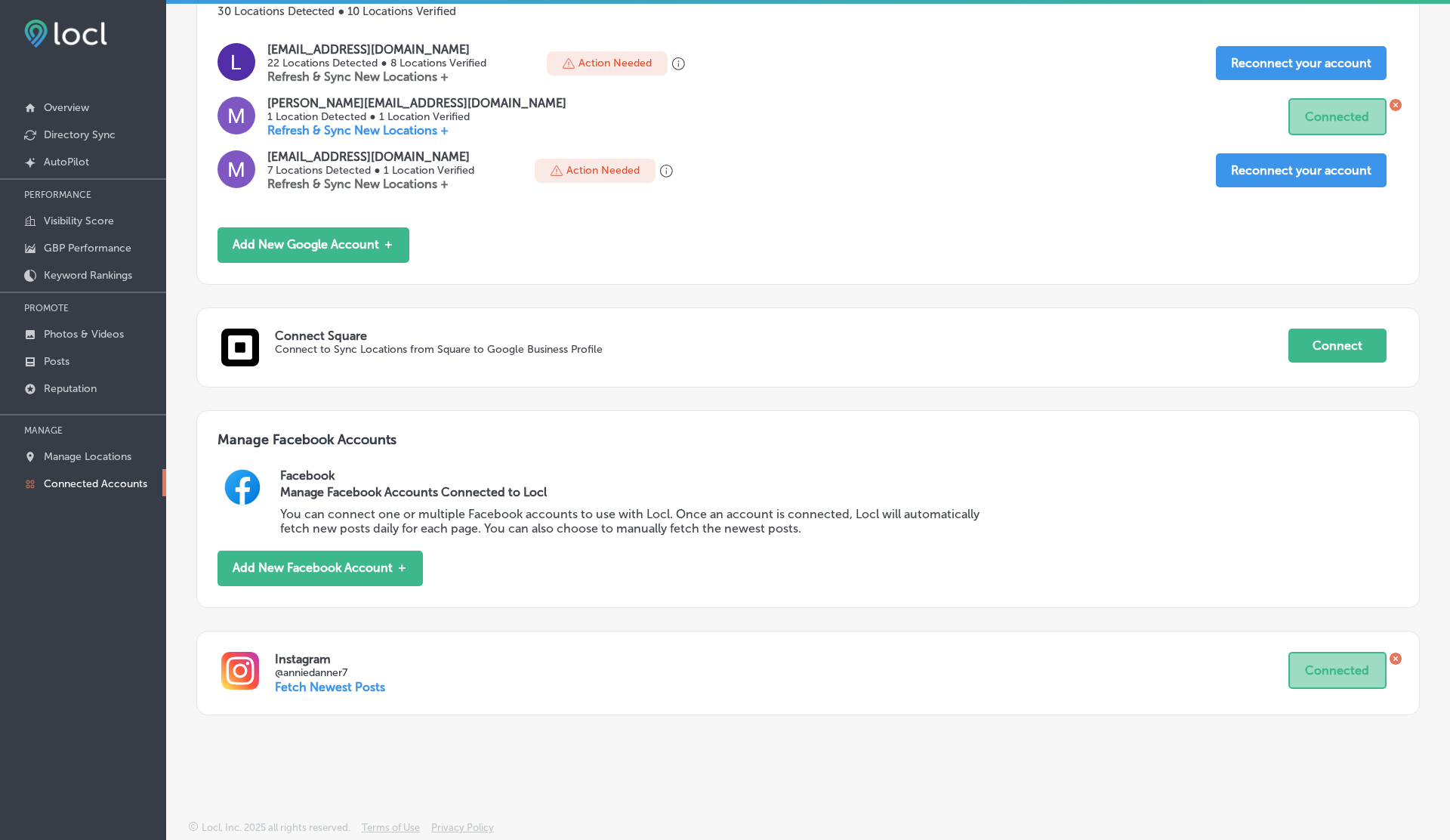
scroll to position [0, 0]
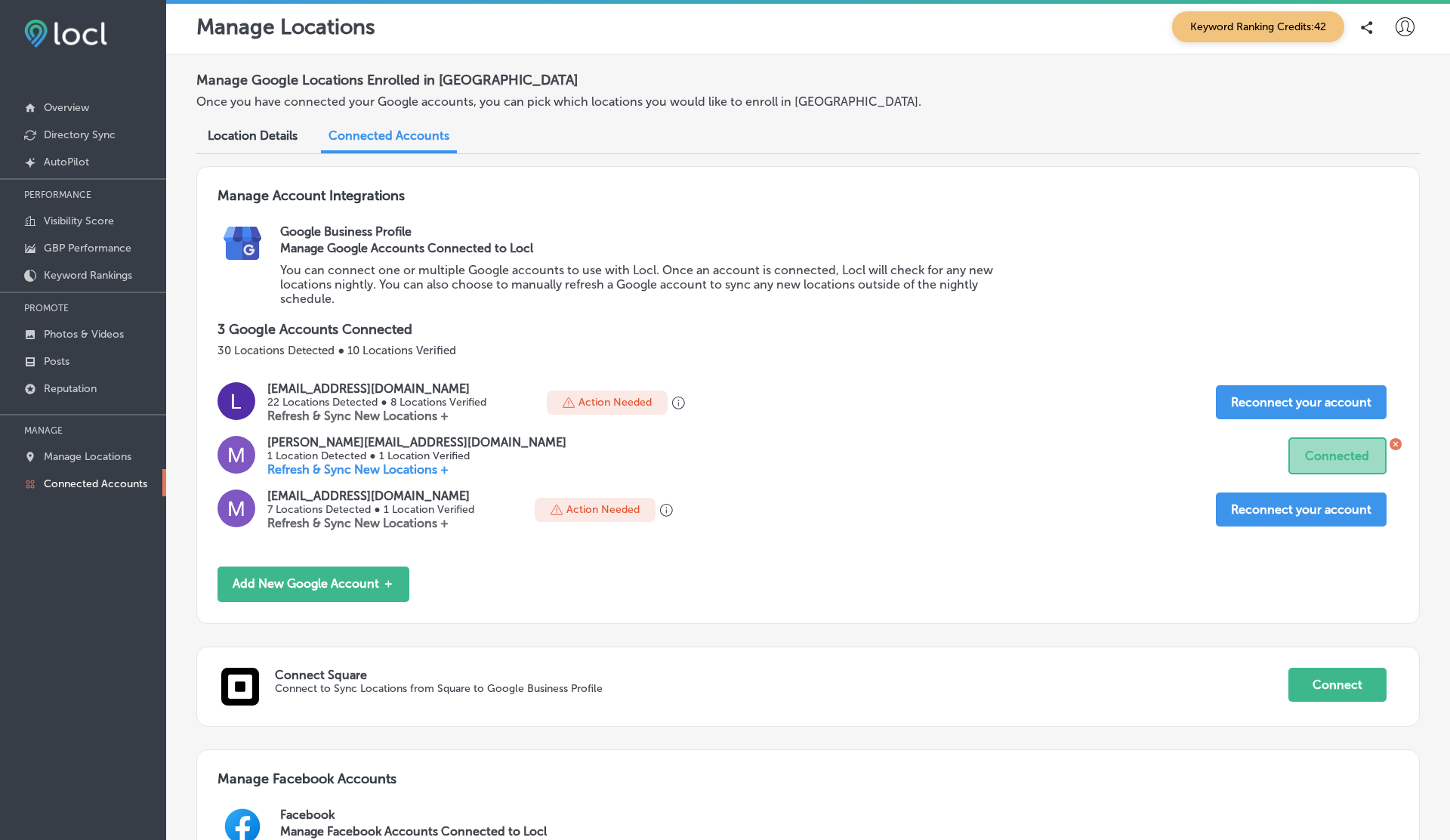
click at [1407, 22] on icon at bounding box center [1405, 26] width 19 height 19
click at [1367, 161] on p "Log Out" at bounding box center [1372, 163] width 45 height 18
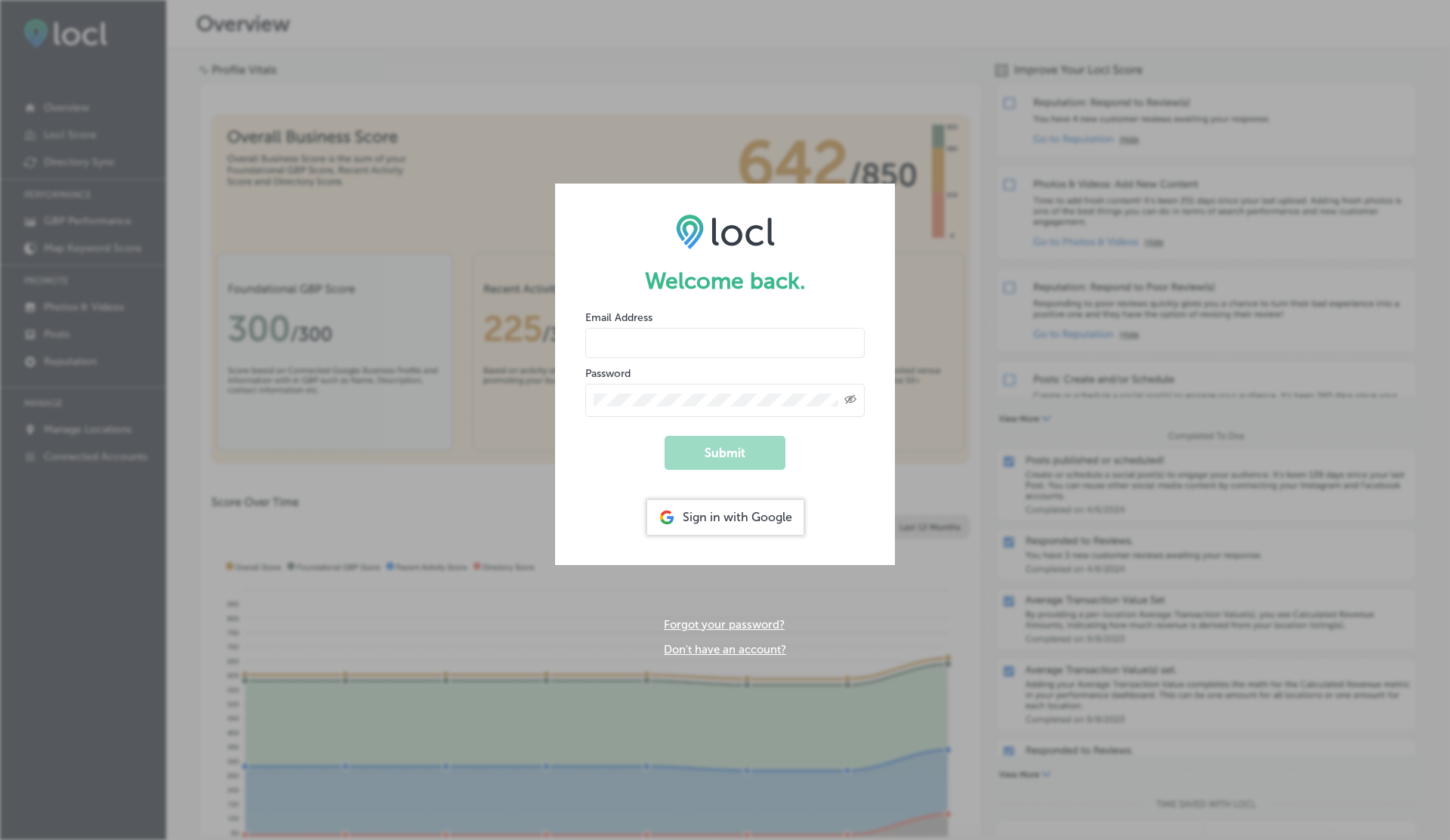
click at [682, 349] on input "email" at bounding box center [725, 343] width 279 height 31
type input "vasilikigreece69+ap01@gmail.com"
click at [665, 436] on button "Submit" at bounding box center [725, 453] width 121 height 34
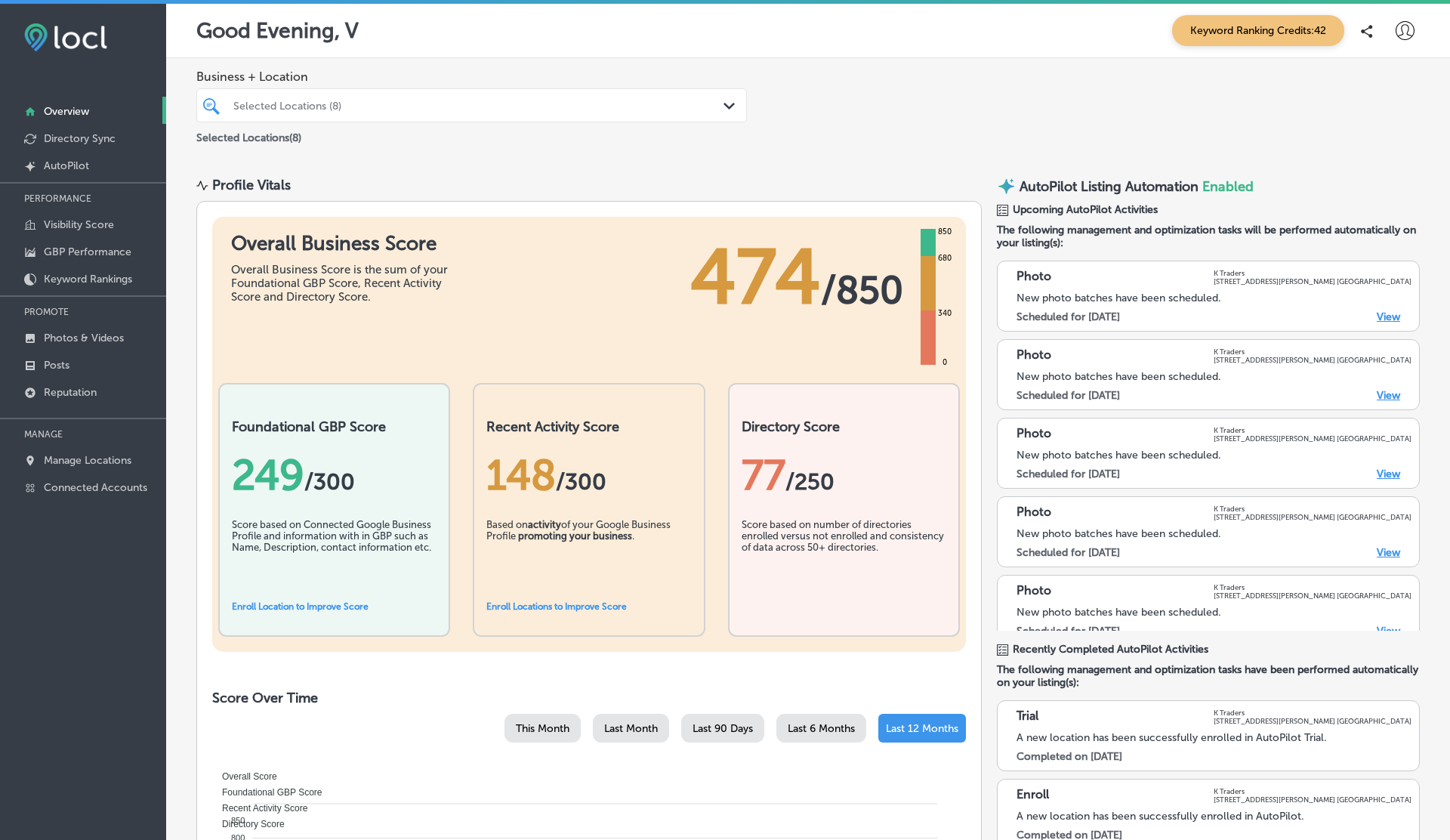
click at [1409, 28] on icon at bounding box center [1405, 31] width 19 height 19
click at [1381, 159] on p "Log Out" at bounding box center [1372, 163] width 45 height 18
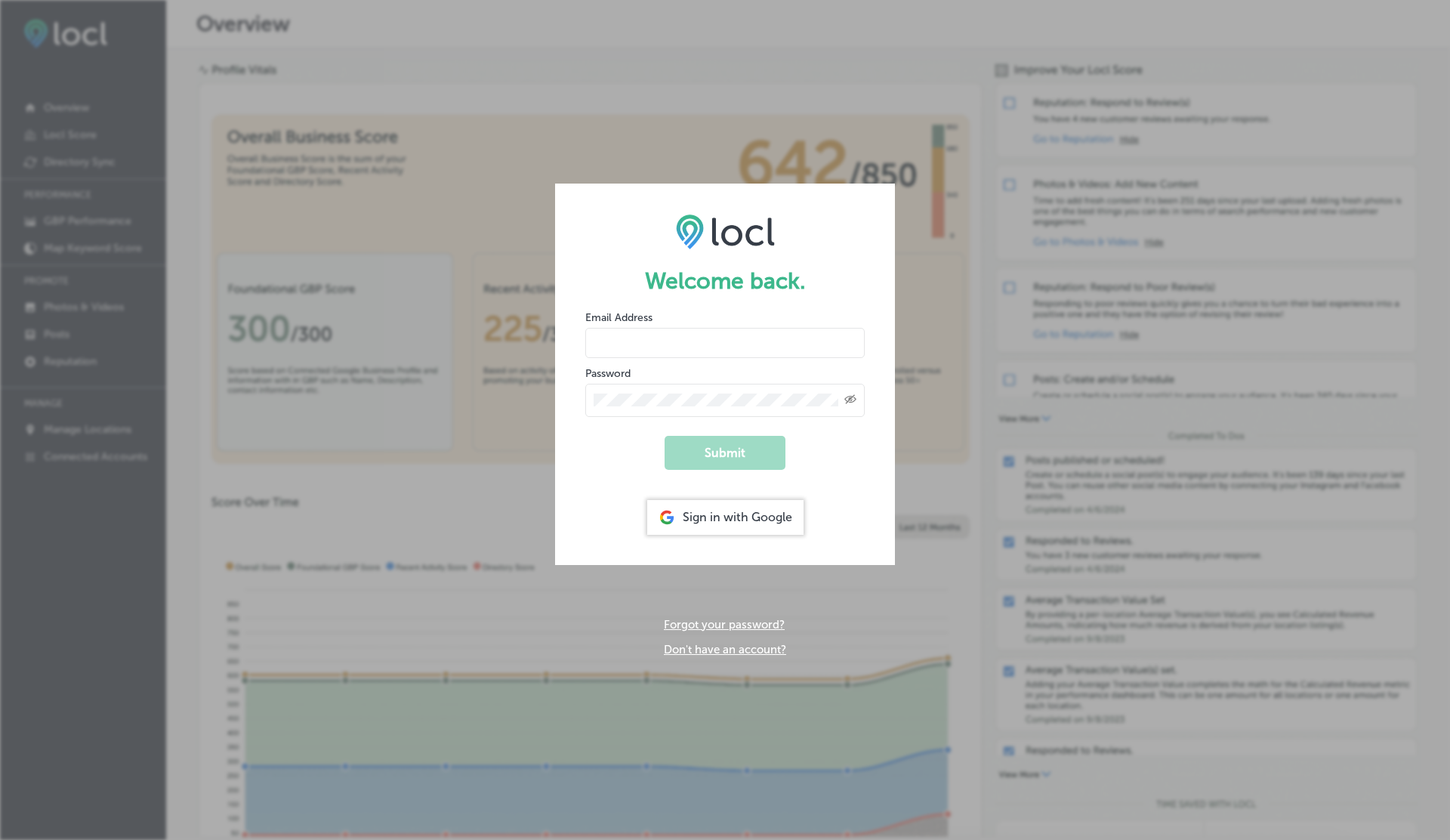
click at [632, 337] on input "email" at bounding box center [725, 343] width 279 height 31
paste input "vasilikigreece69+testytfgb@gmail.com"
type input "vasilikigreece69+testytfgb@gmail.com"
click at [665, 436] on button "Submit" at bounding box center [725, 453] width 121 height 34
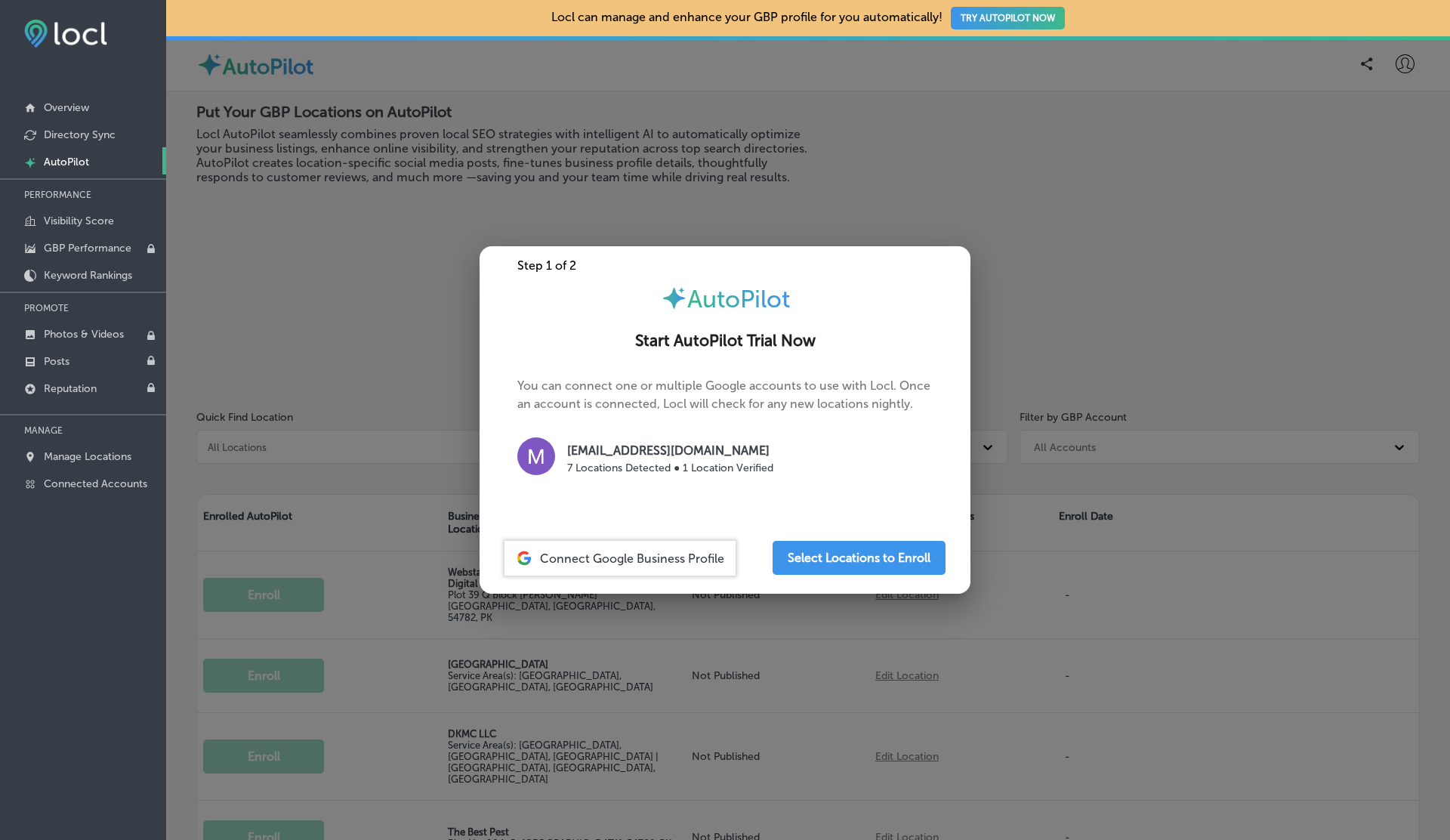
click at [1408, 59] on div at bounding box center [725, 420] width 1450 height 840
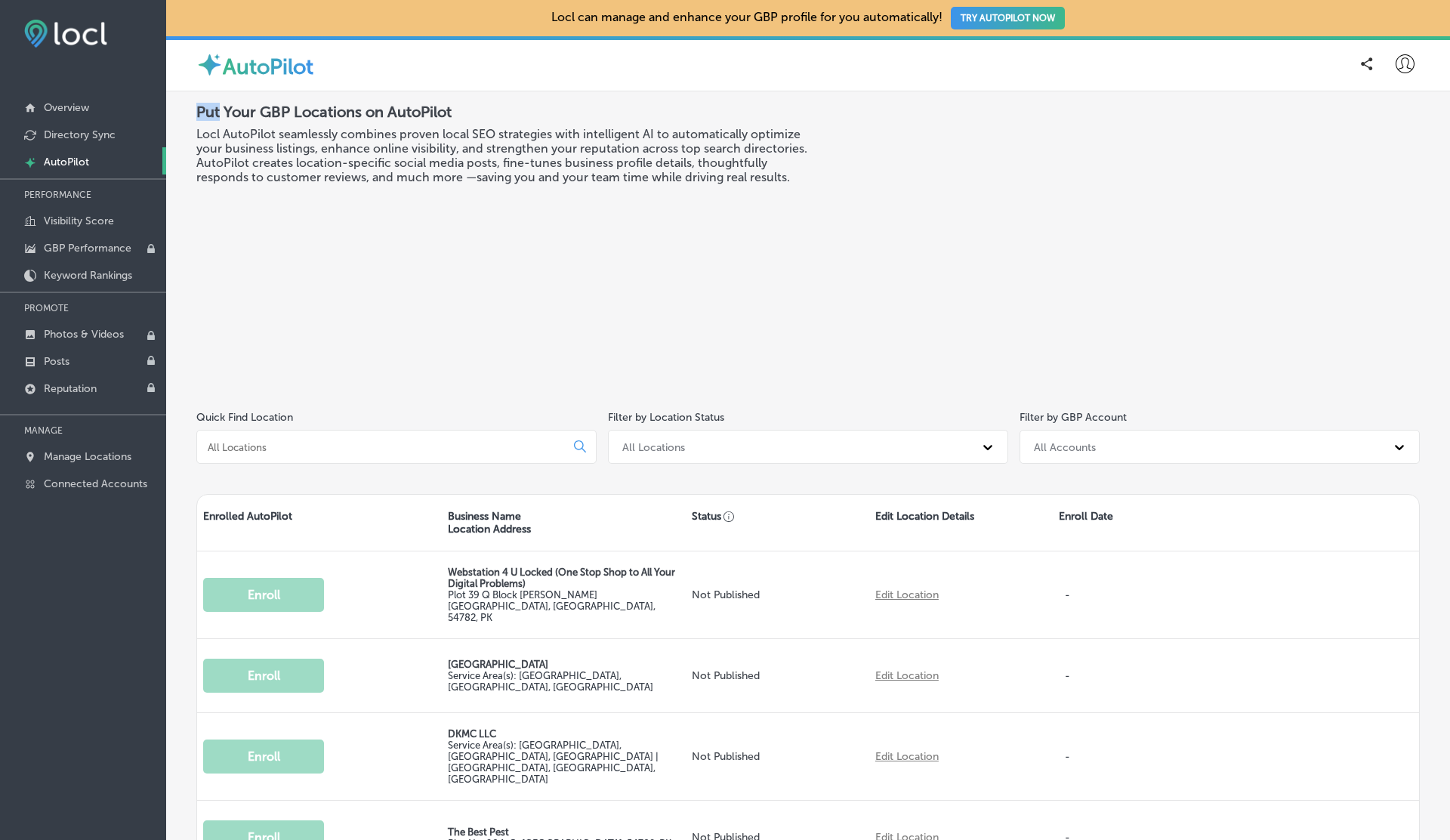
click at [1408, 59] on icon at bounding box center [1405, 64] width 19 height 19
click at [1357, 211] on li "Log Out" at bounding box center [1377, 195] width 104 height 35
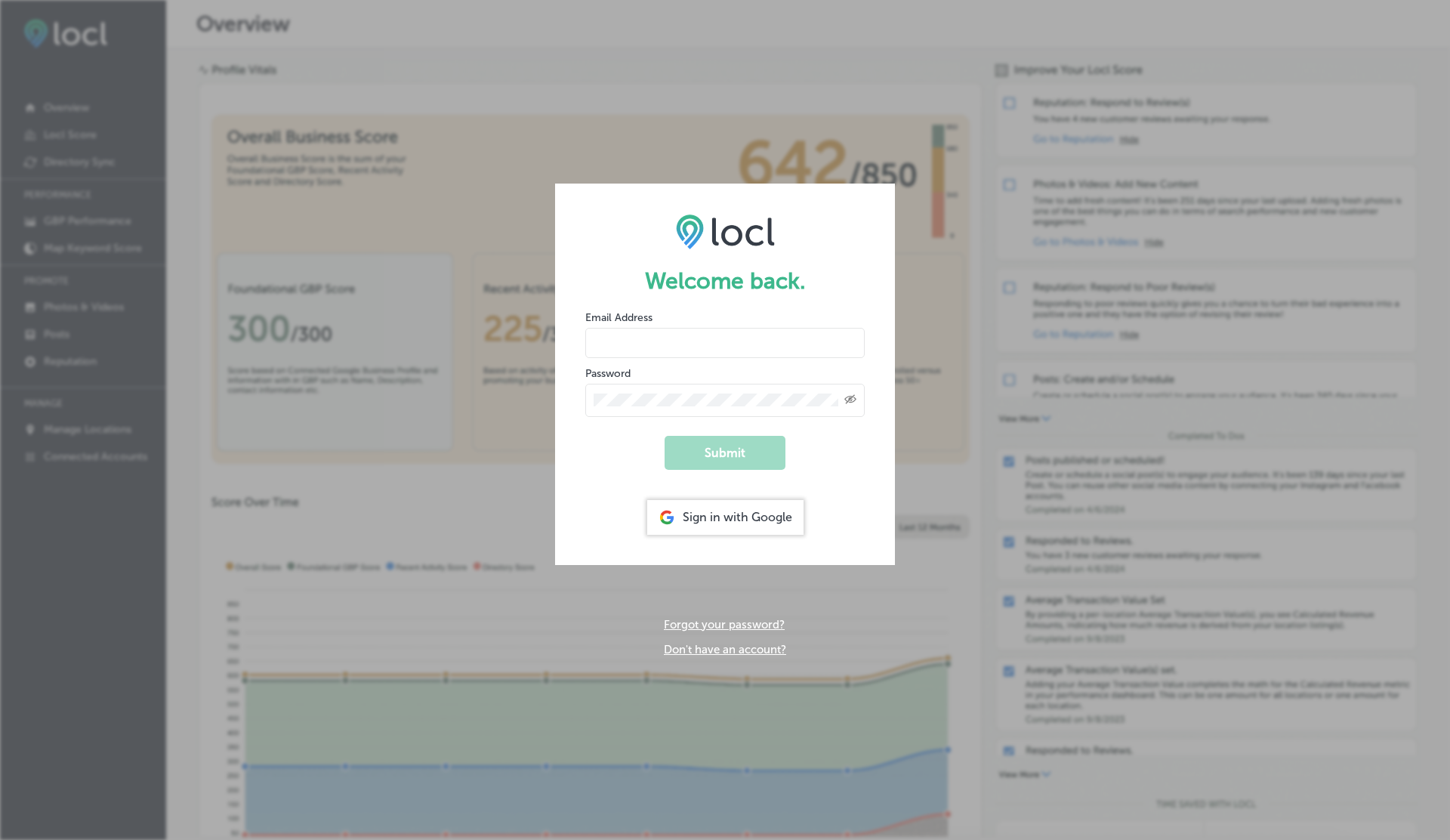
click at [674, 344] on input "email" at bounding box center [725, 343] width 279 height 31
paste input "vasilikigreece69+testfjyuhk@gmail.com"
type input "vasilikigreece69+testfjyuhk@gmail.com"
click at [665, 436] on button "Submit" at bounding box center [725, 453] width 121 height 34
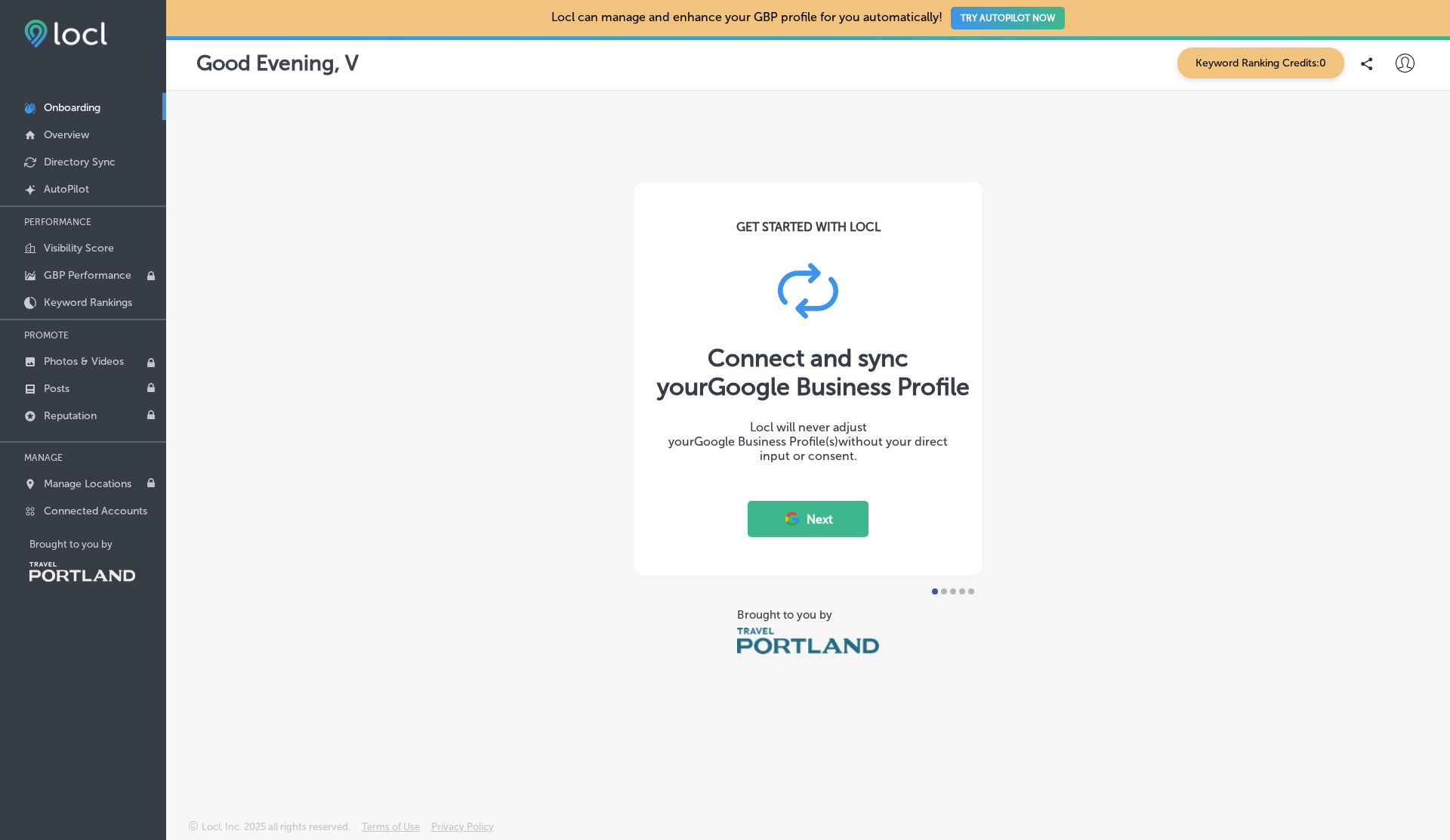
click at [1404, 64] on icon at bounding box center [1405, 63] width 19 height 19
click at [1375, 187] on p "Log Out" at bounding box center [1372, 195] width 45 height 18
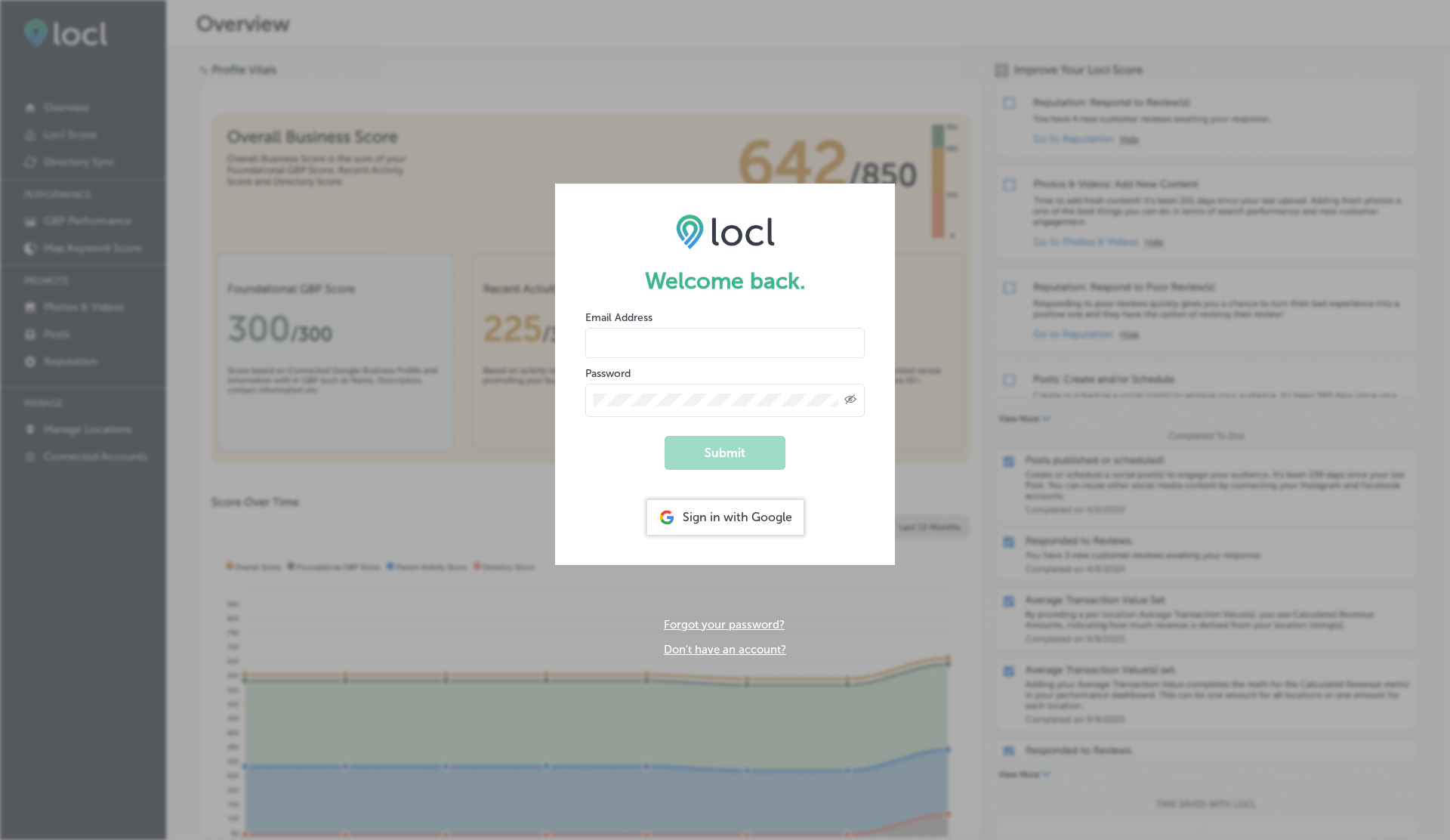
click at [622, 346] on input "email" at bounding box center [725, 343] width 279 height 31
paste input "vasilikigreece69+testap12@gmail.com"
type input "vasilikigreece69+testap12@gmail.com"
click at [665, 436] on button "Submit" at bounding box center [725, 453] width 121 height 34
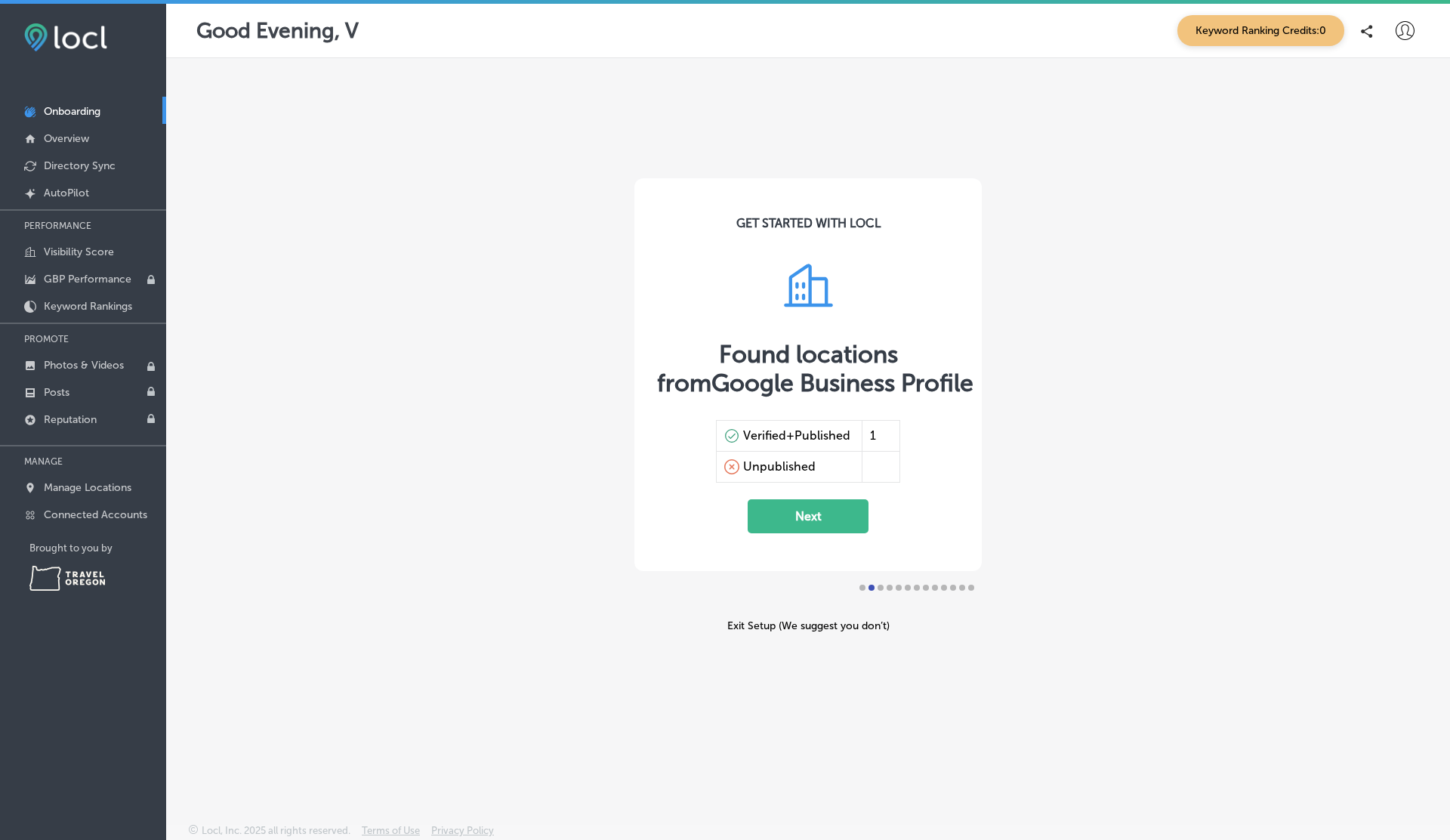
click at [1410, 26] on icon at bounding box center [1405, 31] width 19 height 19
click at [1387, 149] on li "Log Out" at bounding box center [1377, 162] width 104 height 35
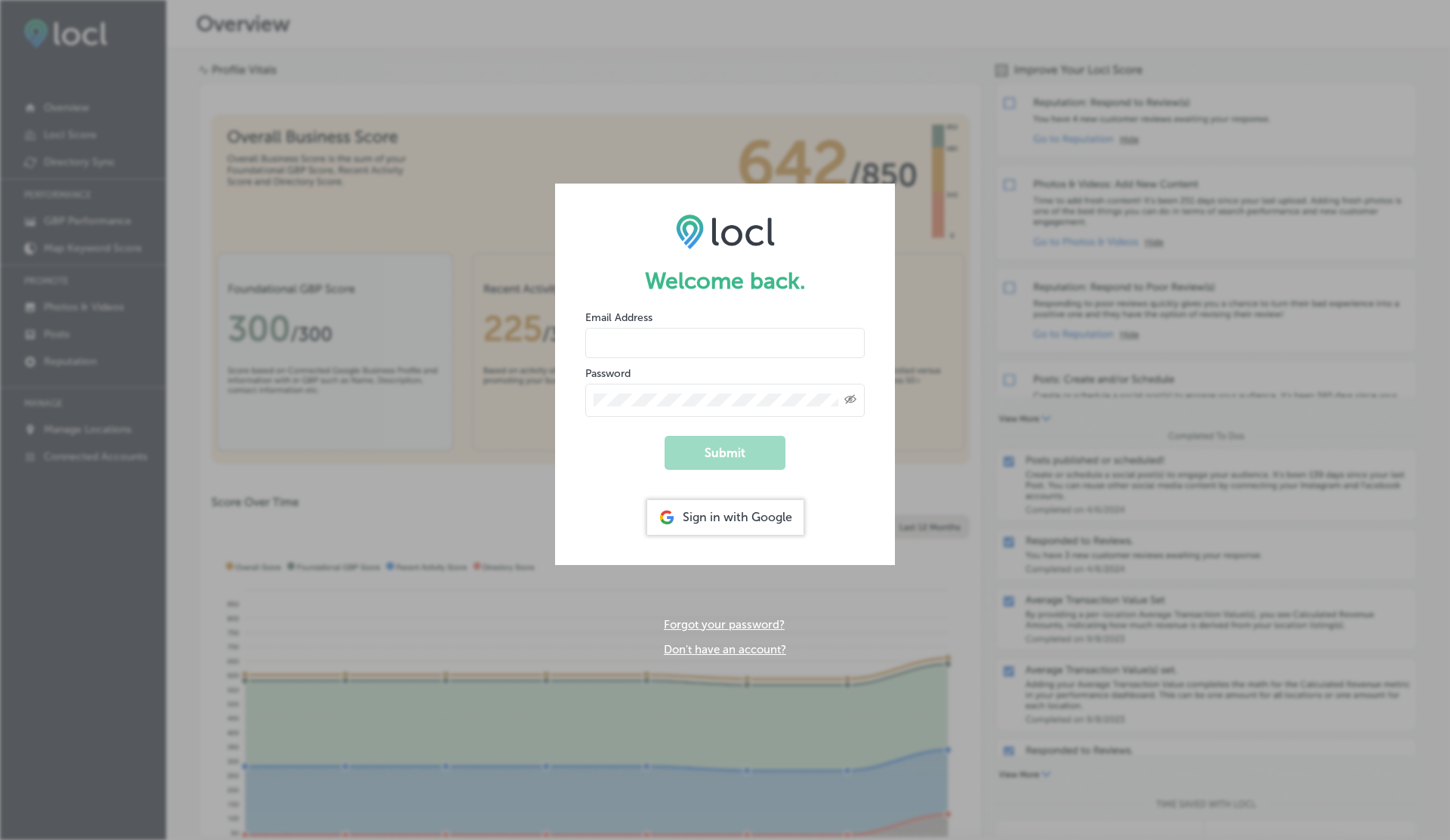
click at [661, 339] on input "email" at bounding box center [725, 343] width 279 height 31
paste input "vasilikigreece69+testap04@gmail.com"
type input "vasilikigreece69+testap04@gmail.com"
click at [665, 436] on button "Submit" at bounding box center [725, 453] width 121 height 34
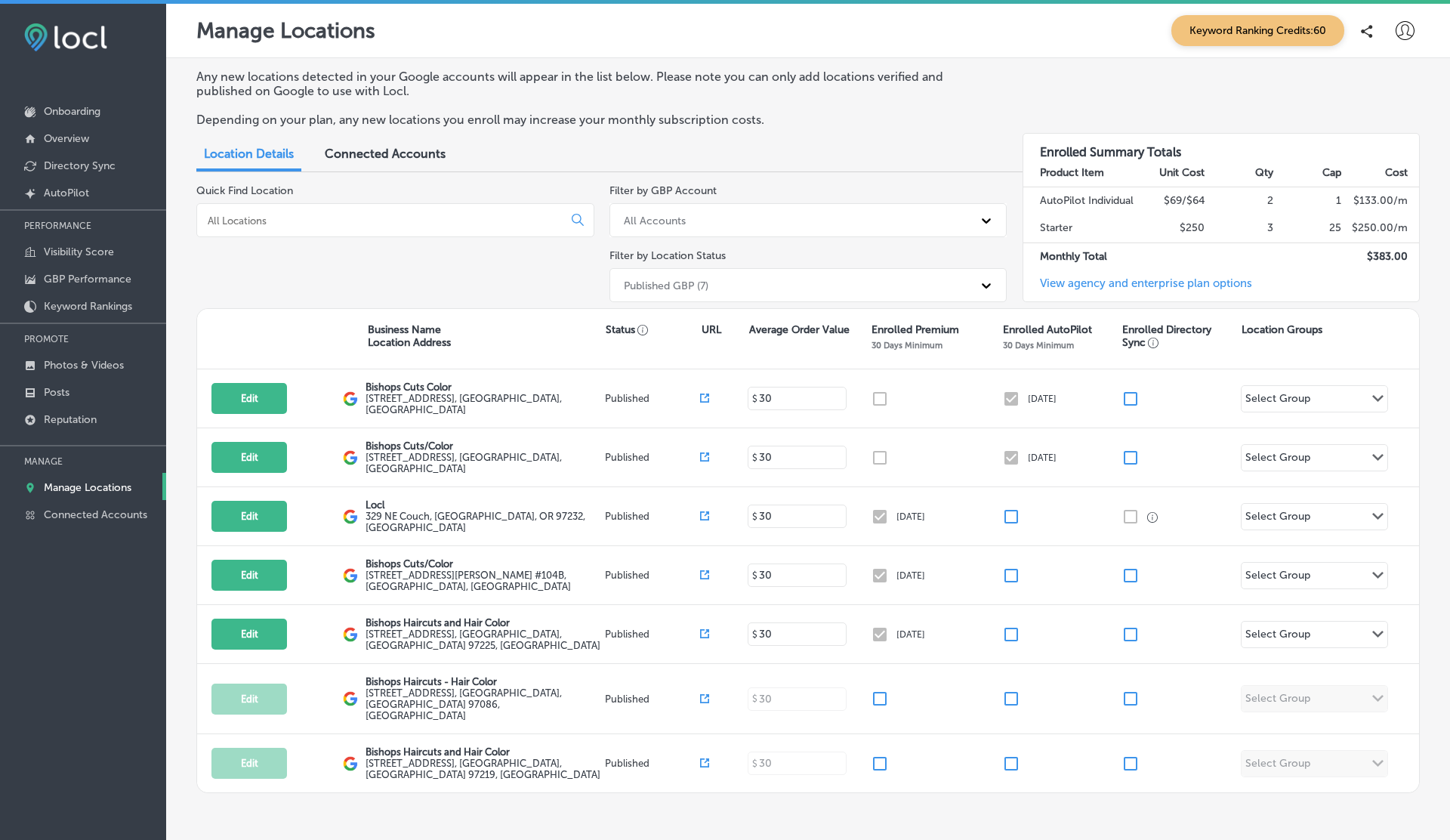
click at [1409, 37] on icon at bounding box center [1405, 31] width 19 height 19
click at [1356, 103] on ul "My Account My Teams Log Out" at bounding box center [1377, 124] width 104 height 111
click at [1356, 100] on li "My Account" at bounding box center [1377, 85] width 104 height 35
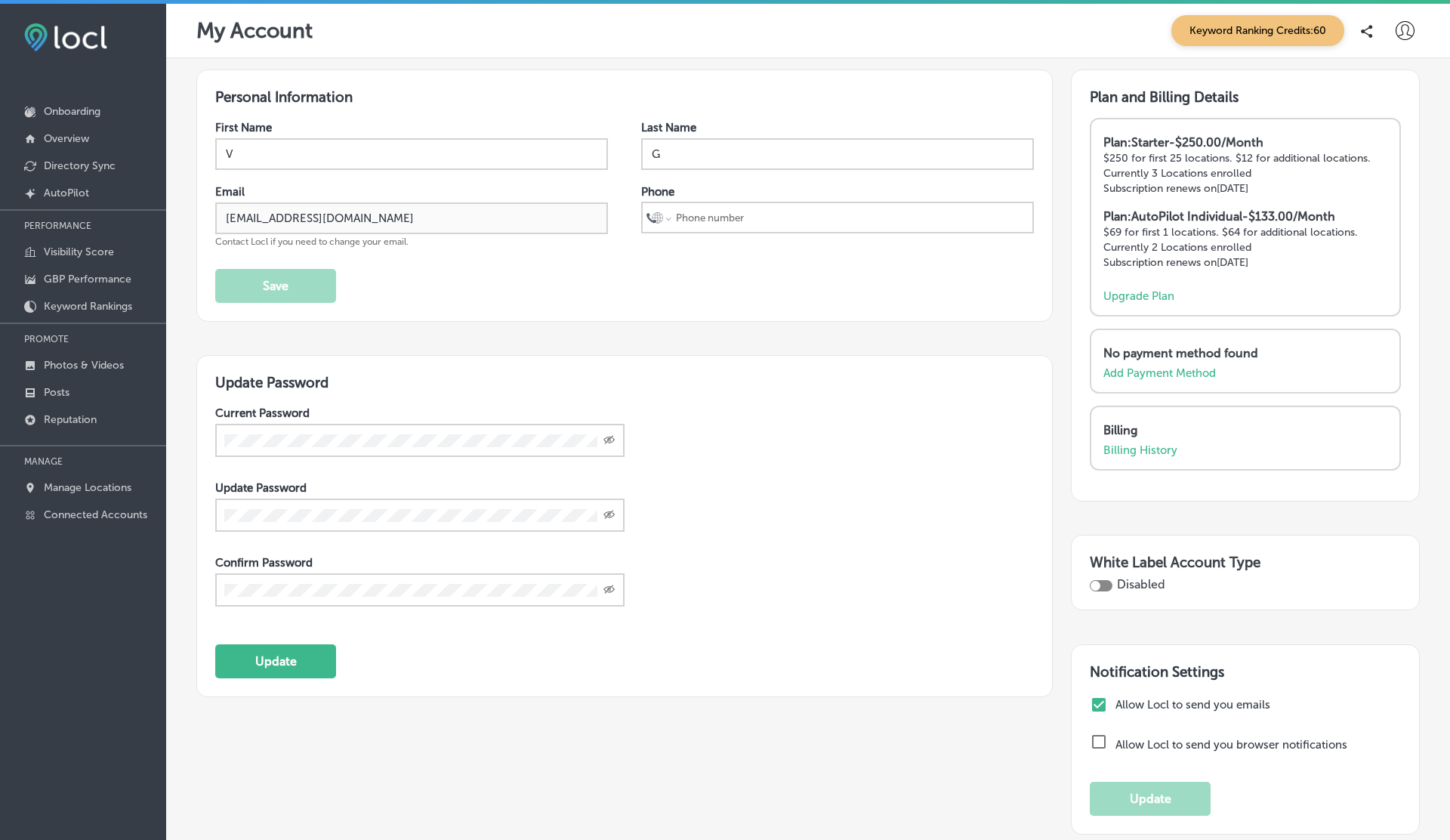
click at [1408, 32] on icon at bounding box center [1405, 31] width 19 height 19
click at [1348, 172] on li "Log Out" at bounding box center [1377, 162] width 104 height 35
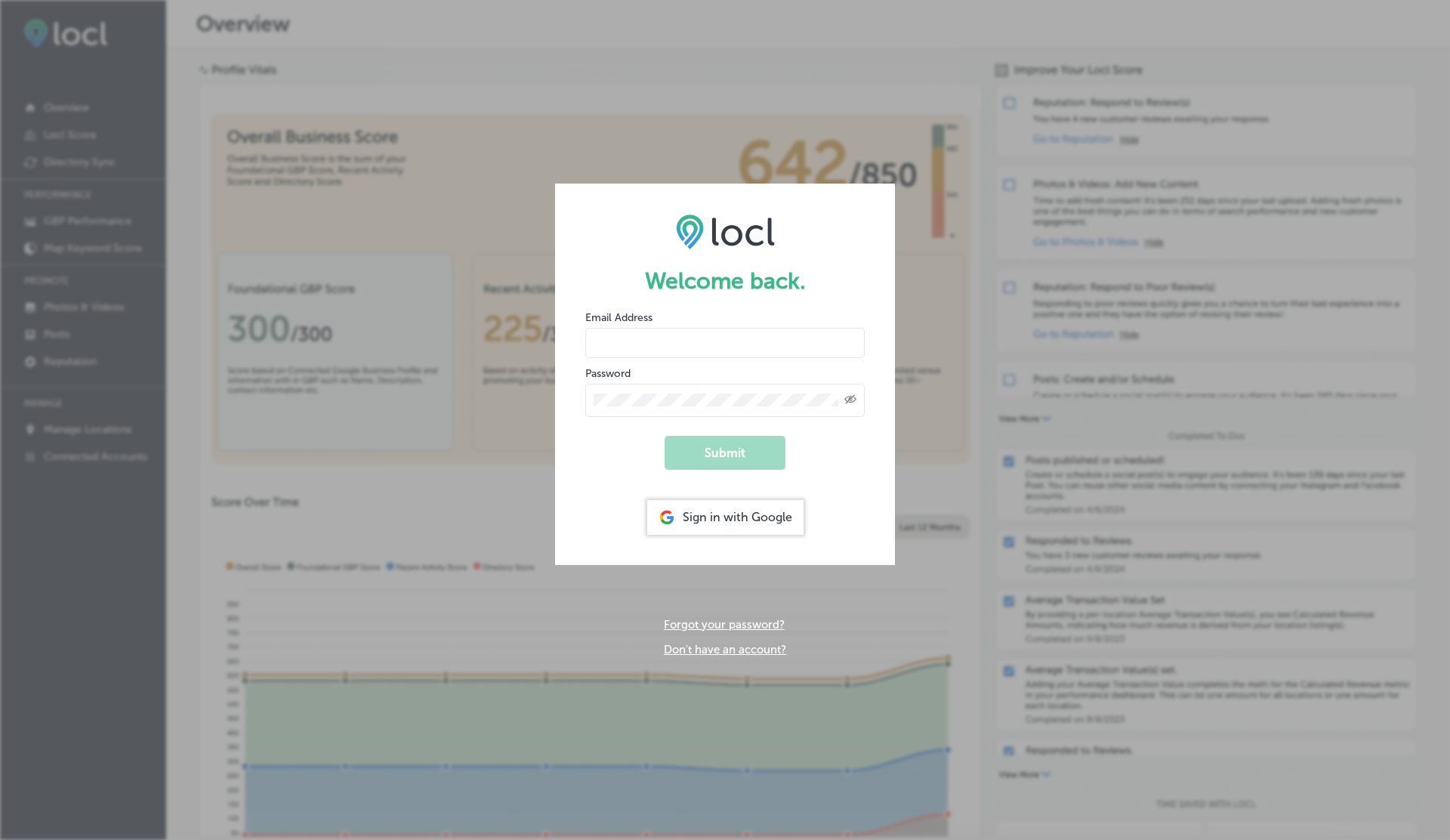
click at [613, 342] on input "email" at bounding box center [725, 343] width 279 height 31
paste input "vasilikigreece69+testap04@gmail.com"
type input "vasilikigreece69+testap04@gmail.com"
click at [665, 436] on button "Submit" at bounding box center [725, 453] width 121 height 34
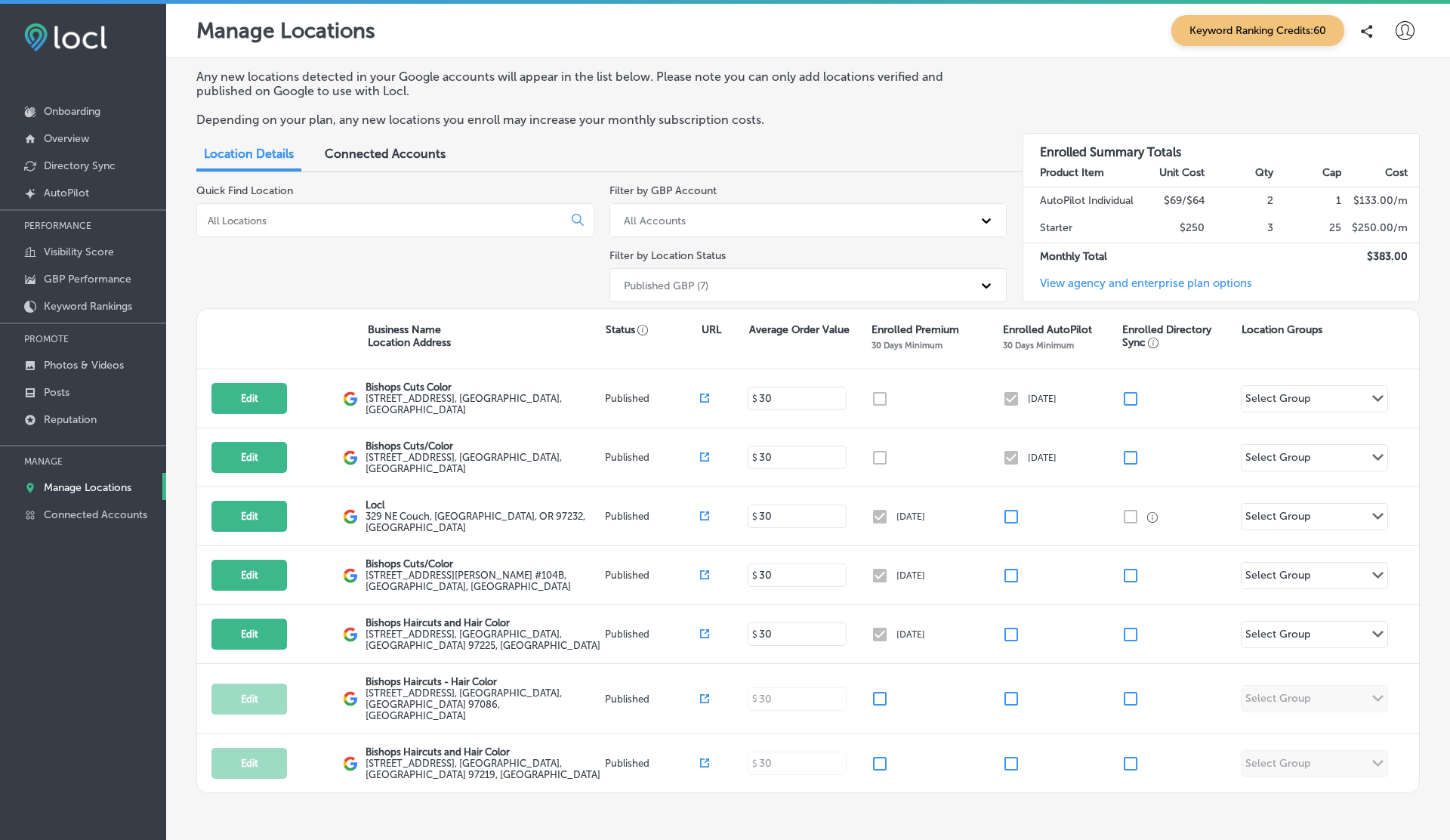
click at [1288, 77] on div "Any new locations detected in your Google accounts will appear in the list belo…" at bounding box center [809, 103] width 1224 height 69
click at [72, 112] on p "Onboarding" at bounding box center [72, 111] width 57 height 13
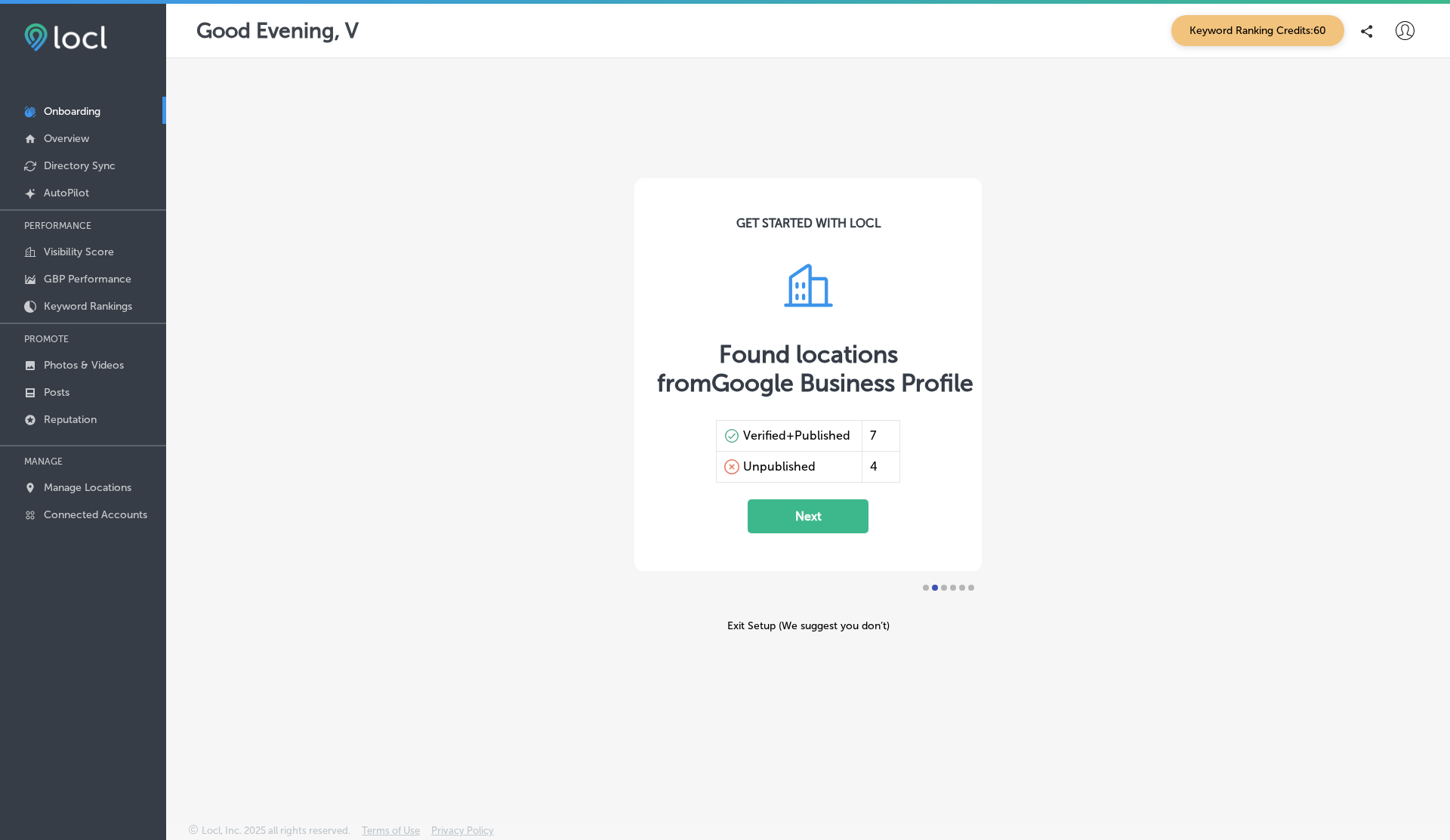
click at [1405, 35] on icon at bounding box center [1405, 31] width 19 height 19
click at [1363, 168] on p "Log Out" at bounding box center [1372, 163] width 45 height 18
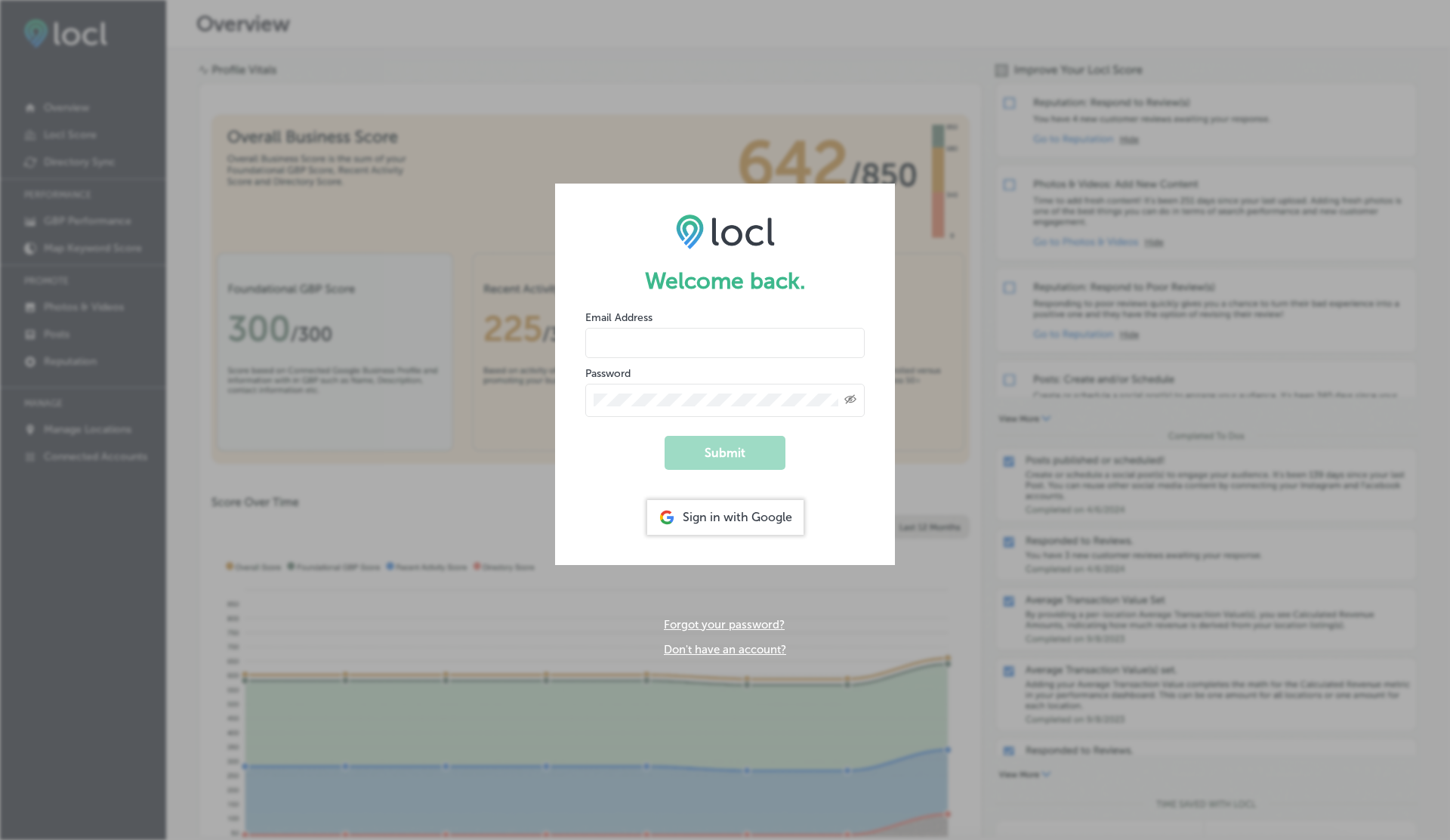
click at [623, 358] on form "Welcome back. Email Address Password Created with Sketch. Submit Sign in with G…" at bounding box center [725, 374] width 340 height 381
click at [621, 344] on input "email" at bounding box center [725, 343] width 279 height 31
paste input "vasilikigreece69+ap04@gmail.com"
type input "vasilikigreece69+ap04@gmail.com"
click at [665, 436] on button "Submit" at bounding box center [725, 453] width 121 height 34
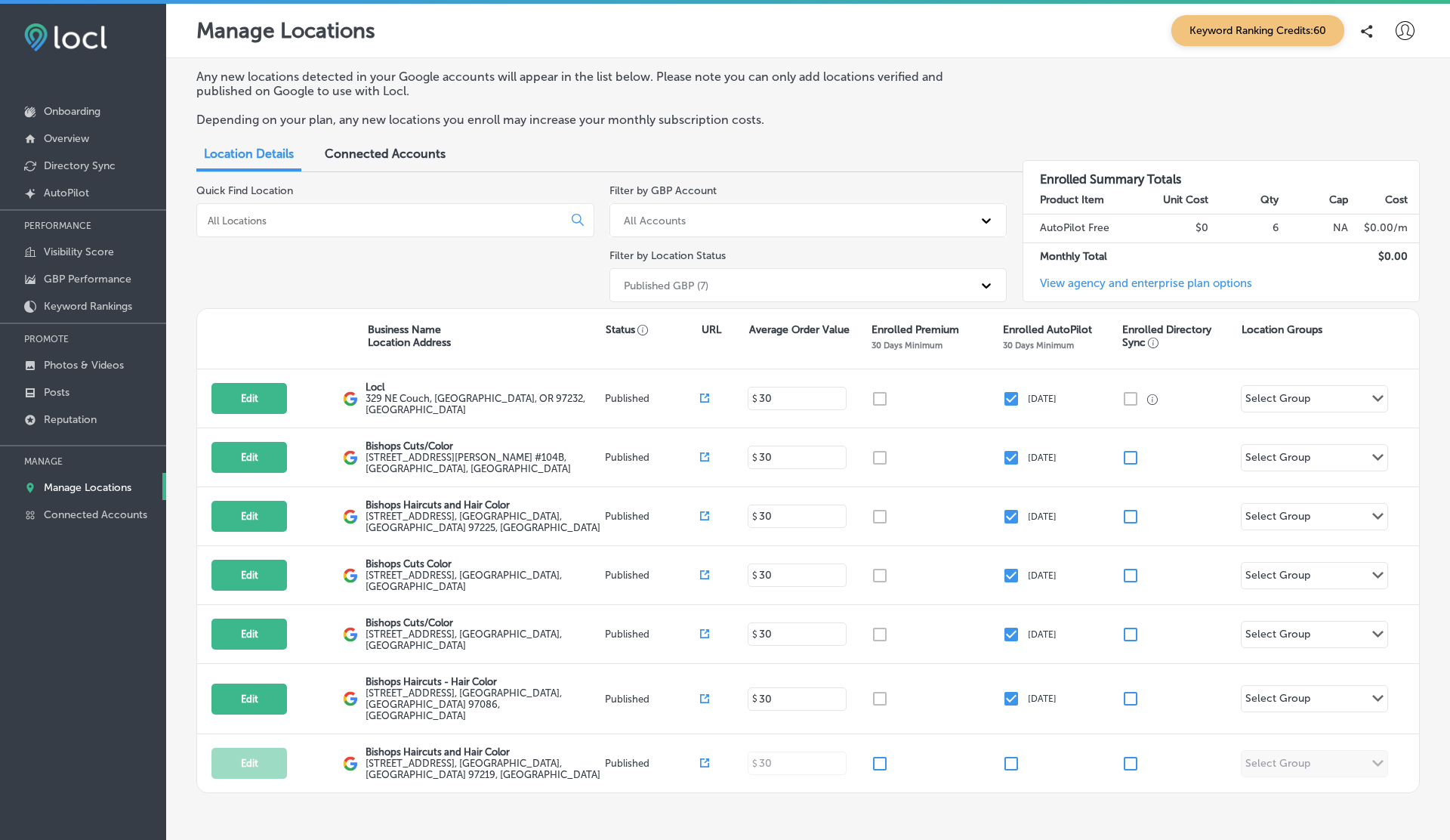
click at [959, 113] on p "Depending on your plan, any new locations you enroll may increase your monthly …" at bounding box center [594, 119] width 795 height 14
click at [91, 111] on p "Onboarding" at bounding box center [72, 111] width 57 height 13
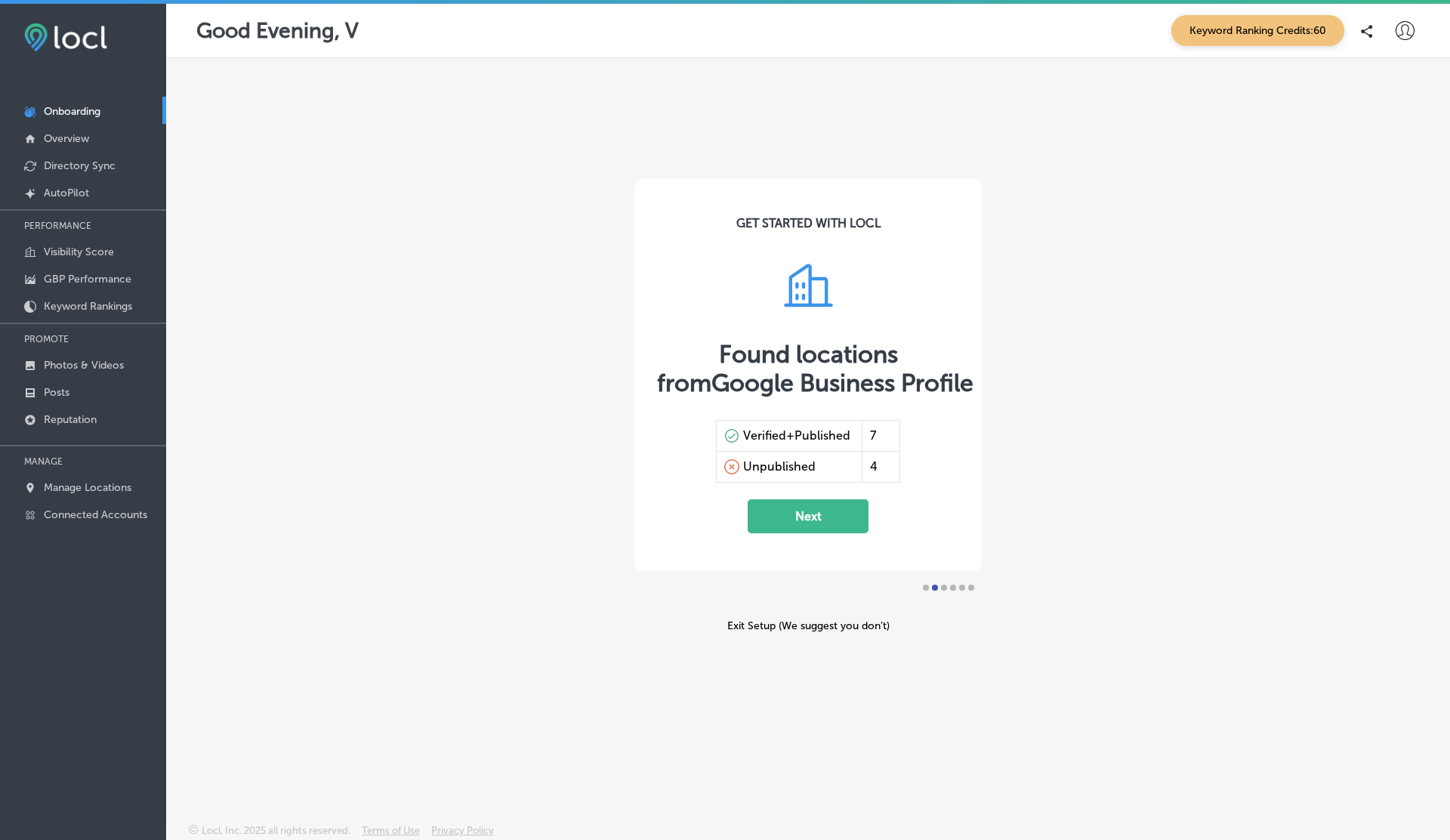
click at [1399, 31] on icon at bounding box center [1405, 31] width 19 height 19
click at [1375, 152] on li "Log Out" at bounding box center [1377, 162] width 104 height 35
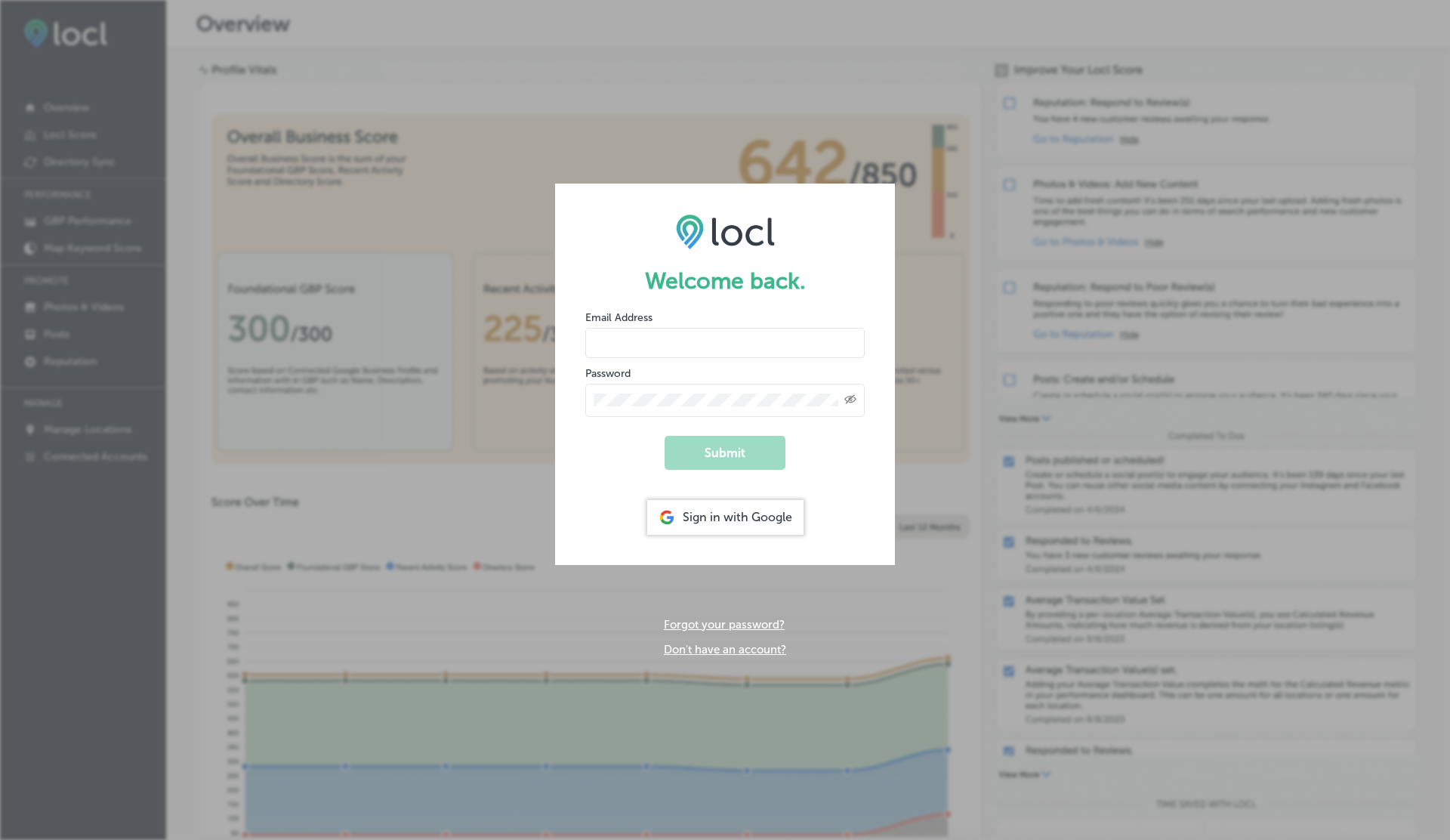
click at [673, 346] on input "email" at bounding box center [725, 343] width 279 height 31
paste input "vasilikigreece69+testap07@gmail.com"
type input "vasilikigreece69+testap07@gmail.com"
click at [665, 436] on button "Submit" at bounding box center [725, 453] width 121 height 34
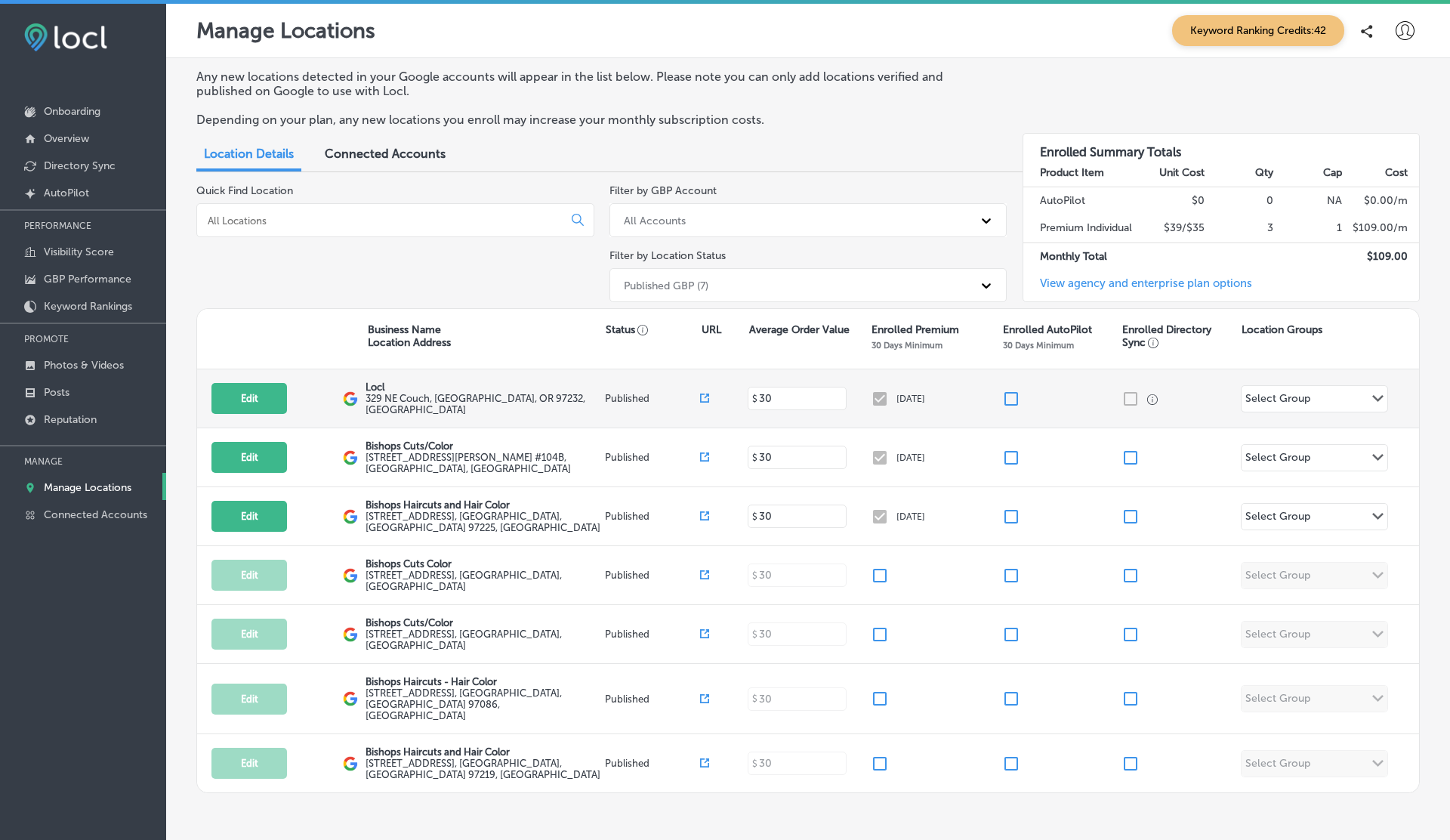
click at [1016, 390] on input "checkbox" at bounding box center [1012, 399] width 18 height 18
checkbox input "false"
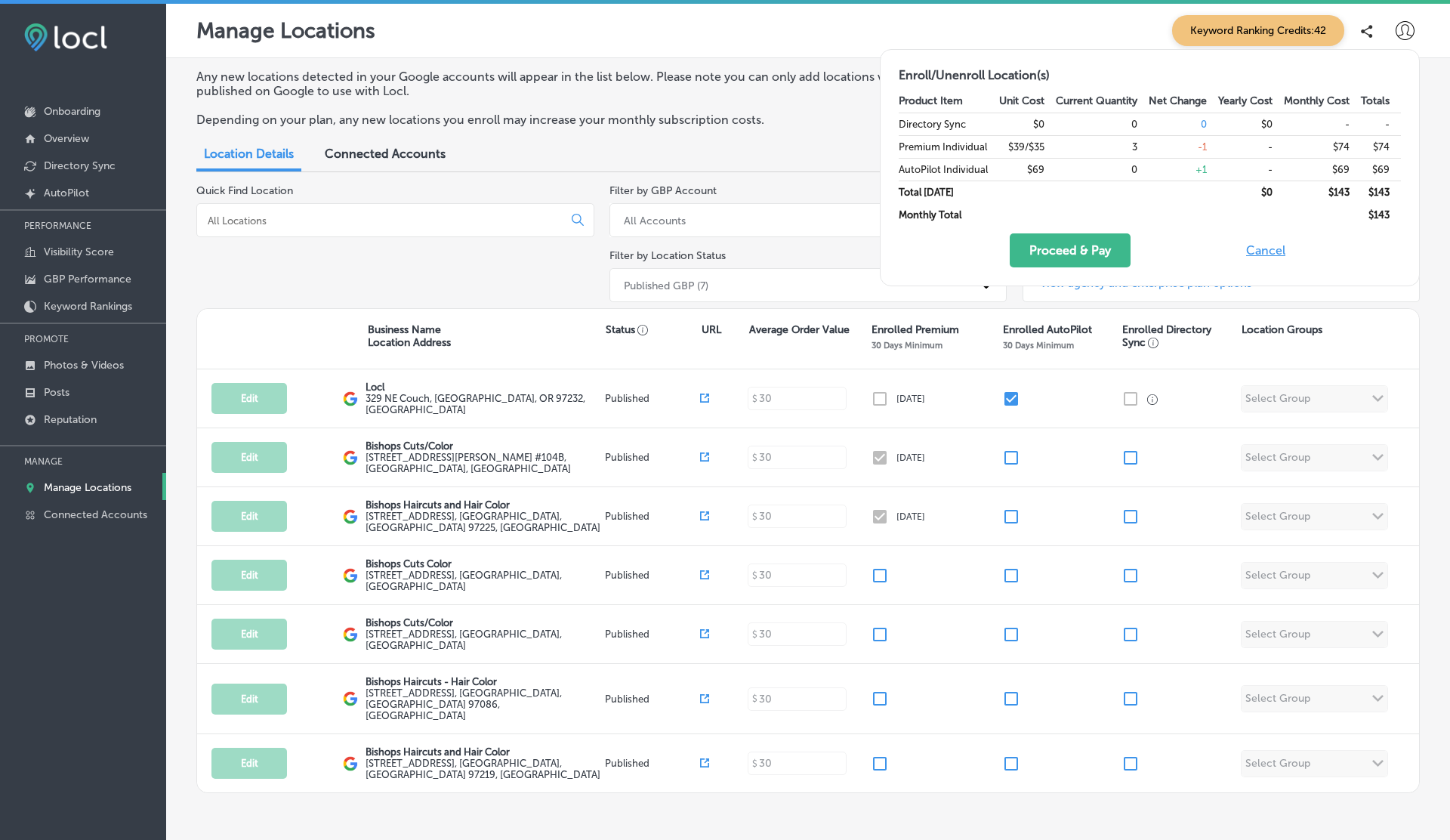
click at [1279, 254] on button "Cancel" at bounding box center [1266, 251] width 49 height 34
checkbox input "true"
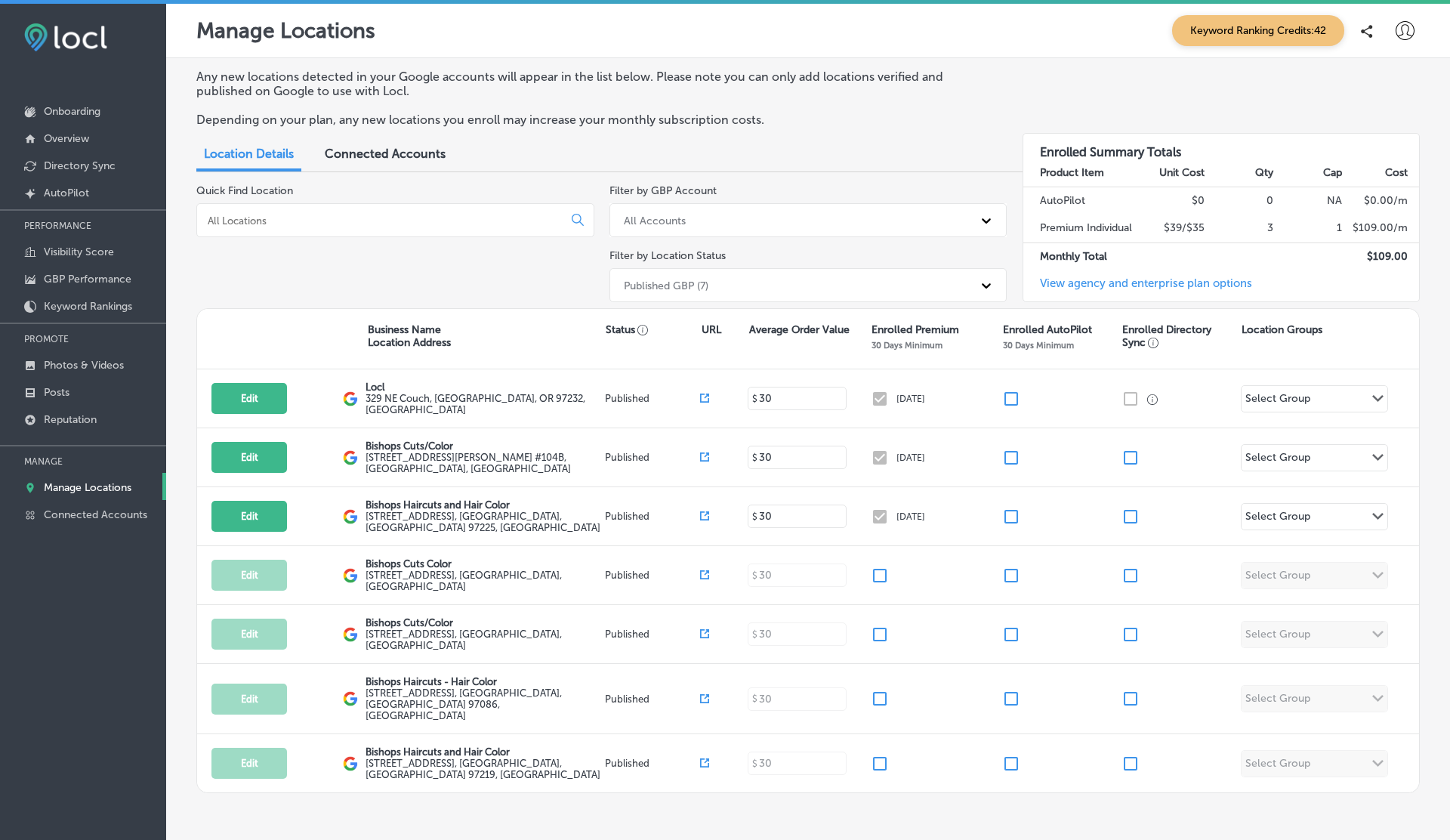
click at [1409, 26] on icon at bounding box center [1405, 31] width 19 height 19
click at [1391, 145] on li "Log Out" at bounding box center [1377, 162] width 104 height 35
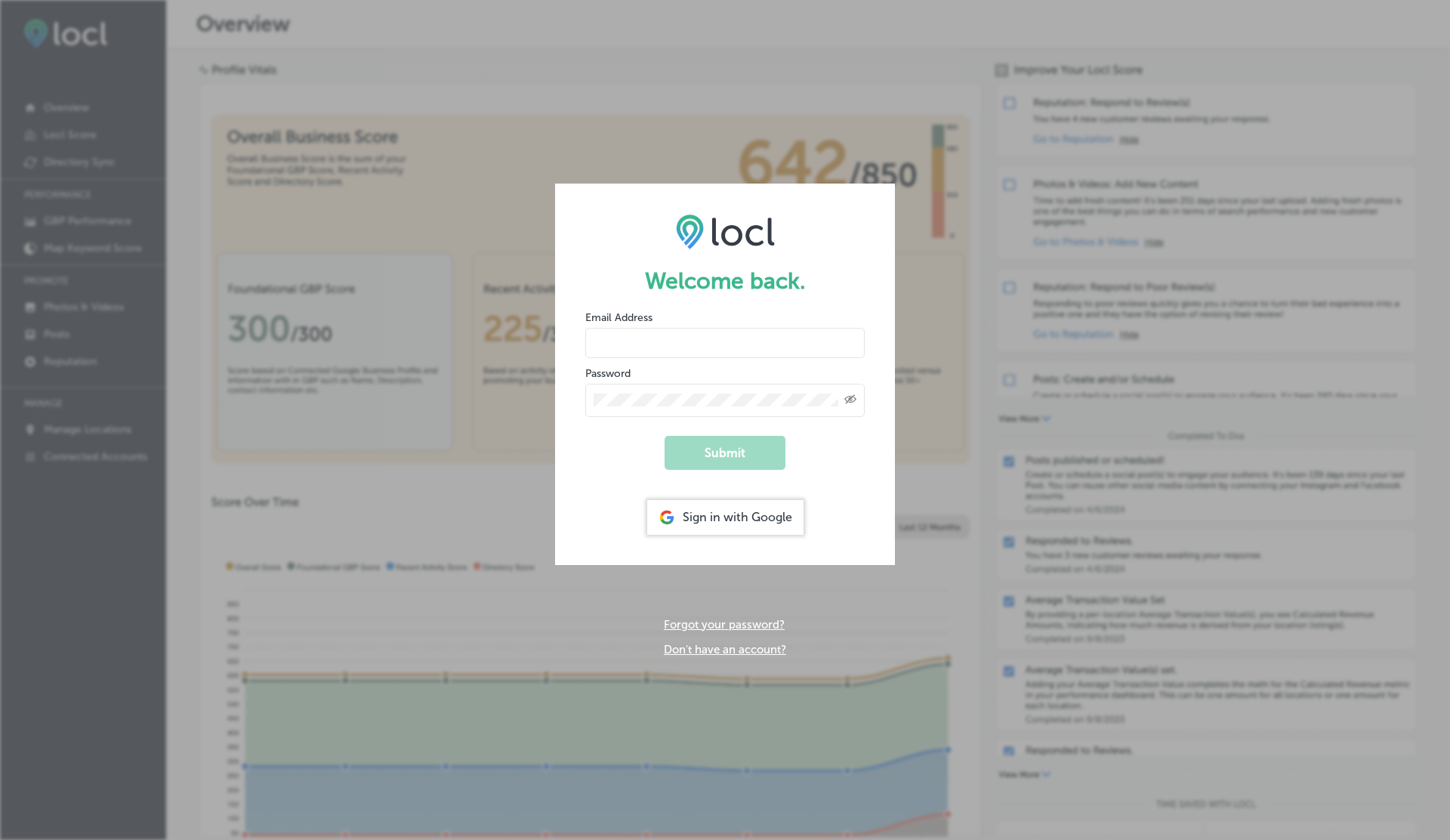
click at [624, 367] on label "Password" at bounding box center [608, 374] width 45 height 13
click at [623, 360] on form "Welcome back. Email Address Password Created with Sketch. Submit Sign in with G…" at bounding box center [725, 374] width 340 height 381
click at [618, 349] on input "email" at bounding box center [725, 343] width 279 height 31
paste input "vasilikigreece69+testytfgb@gmail.com"
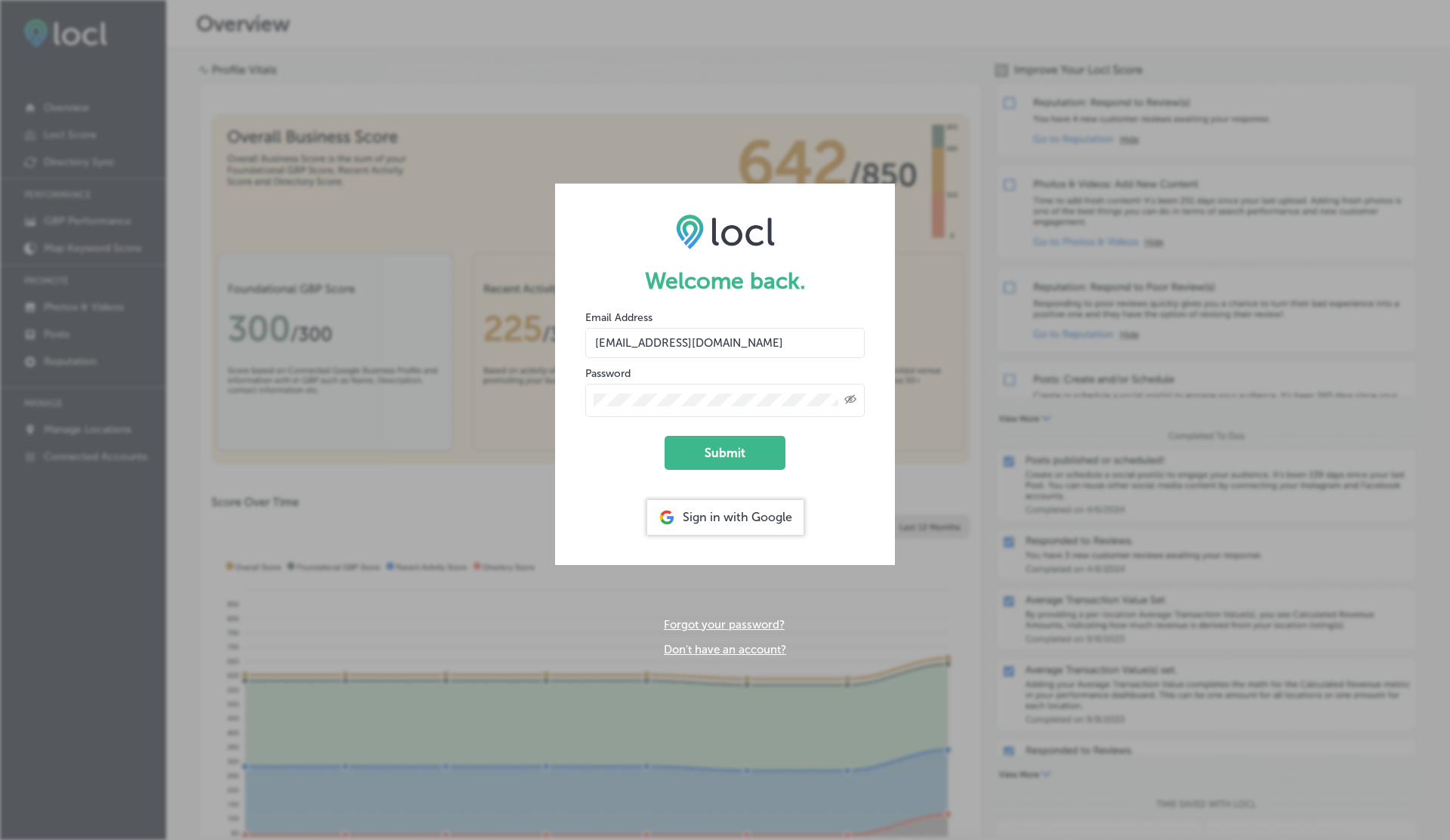
type input "vasilikigreece69+testytfgb@gmail.com"
click at [665, 436] on button "Submit" at bounding box center [725, 453] width 121 height 34
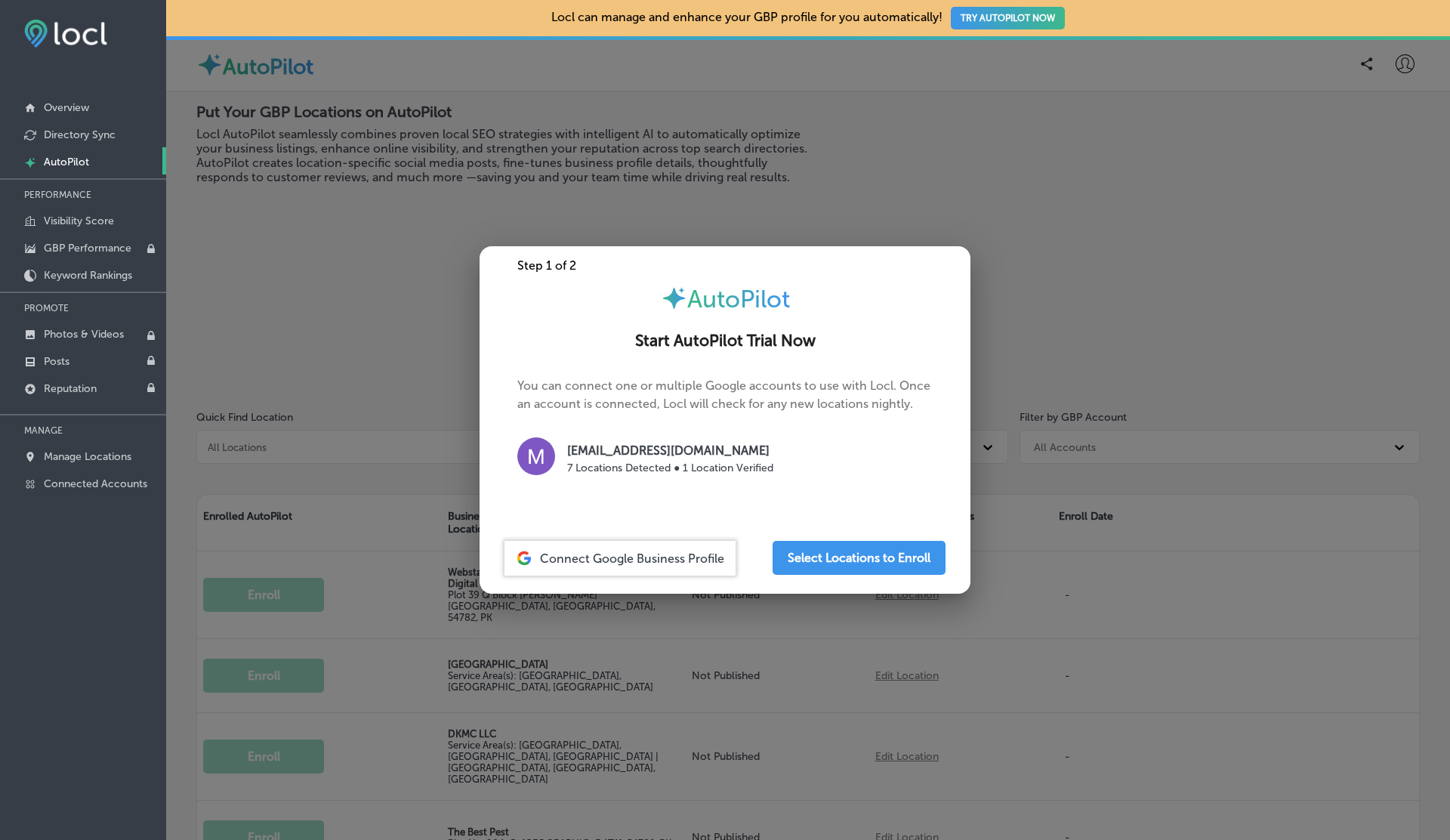
click at [1410, 69] on div at bounding box center [725, 420] width 1450 height 840
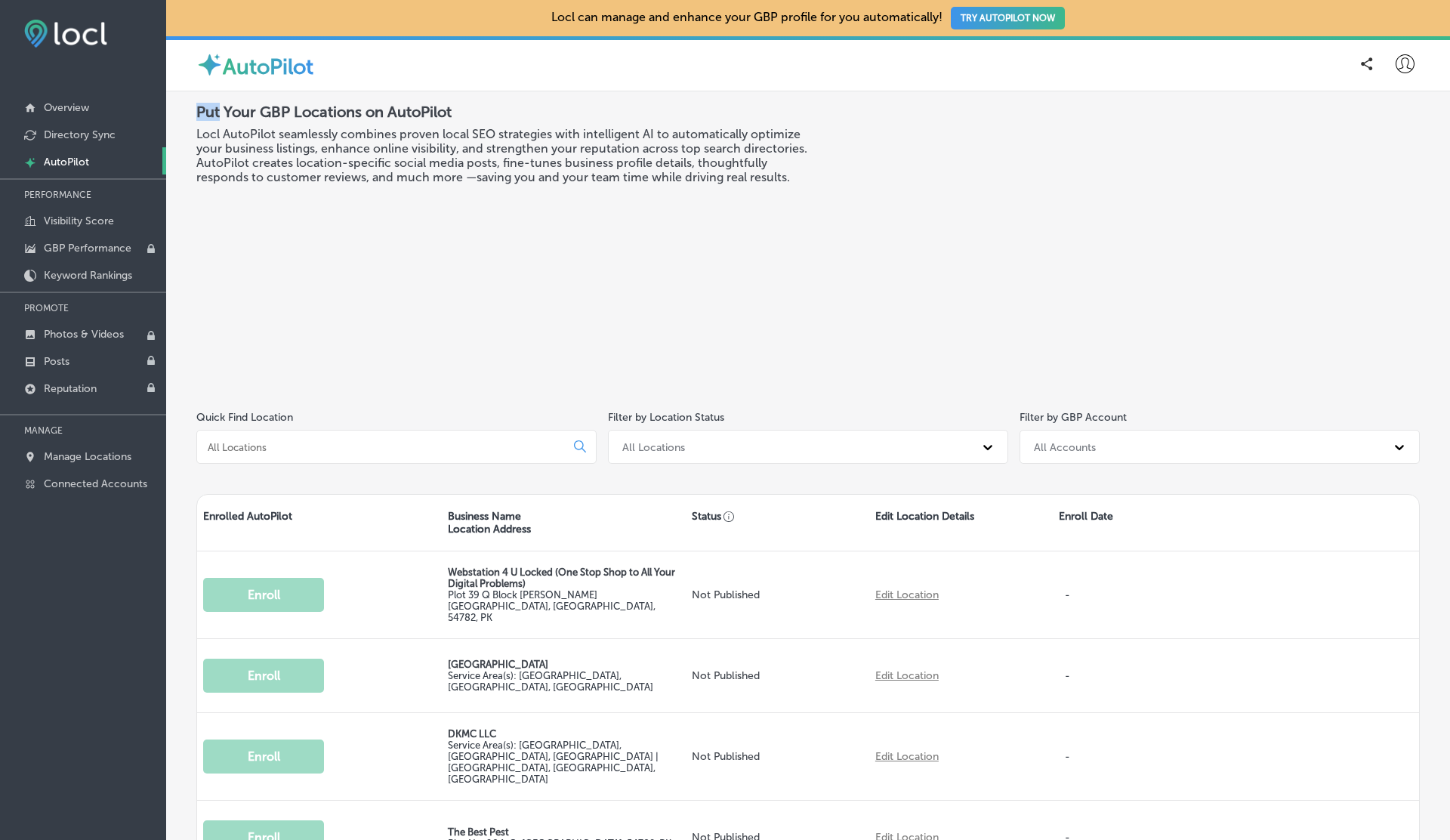
click at [1410, 69] on icon at bounding box center [1405, 64] width 19 height 19
click at [1384, 197] on p "Log Out" at bounding box center [1372, 195] width 45 height 18
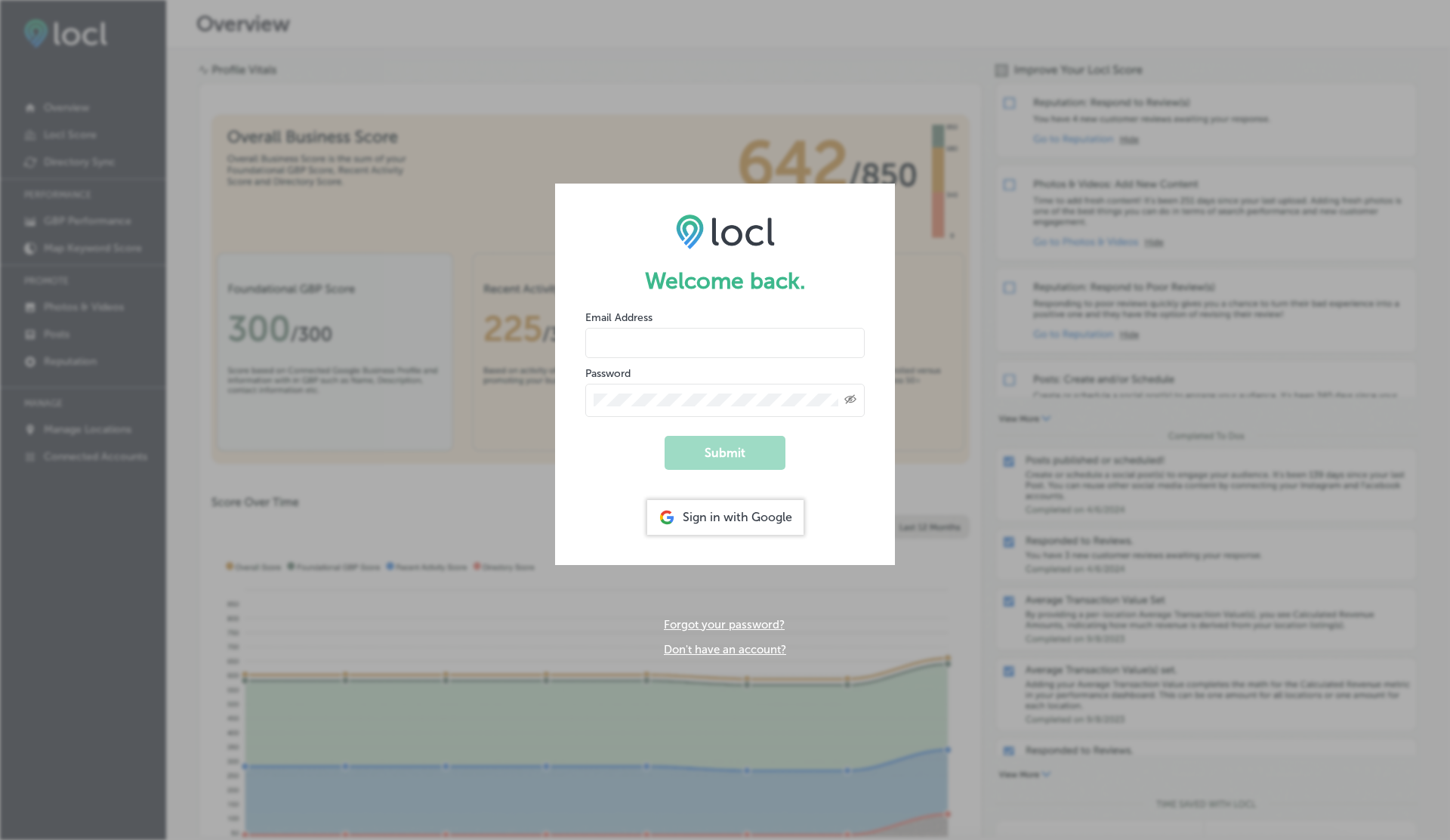
click at [646, 332] on input "email" at bounding box center [725, 343] width 279 height 31
type input "vasilikigreece69+ap01@gmail.com"
click at [665, 436] on button "Submit" at bounding box center [725, 453] width 121 height 34
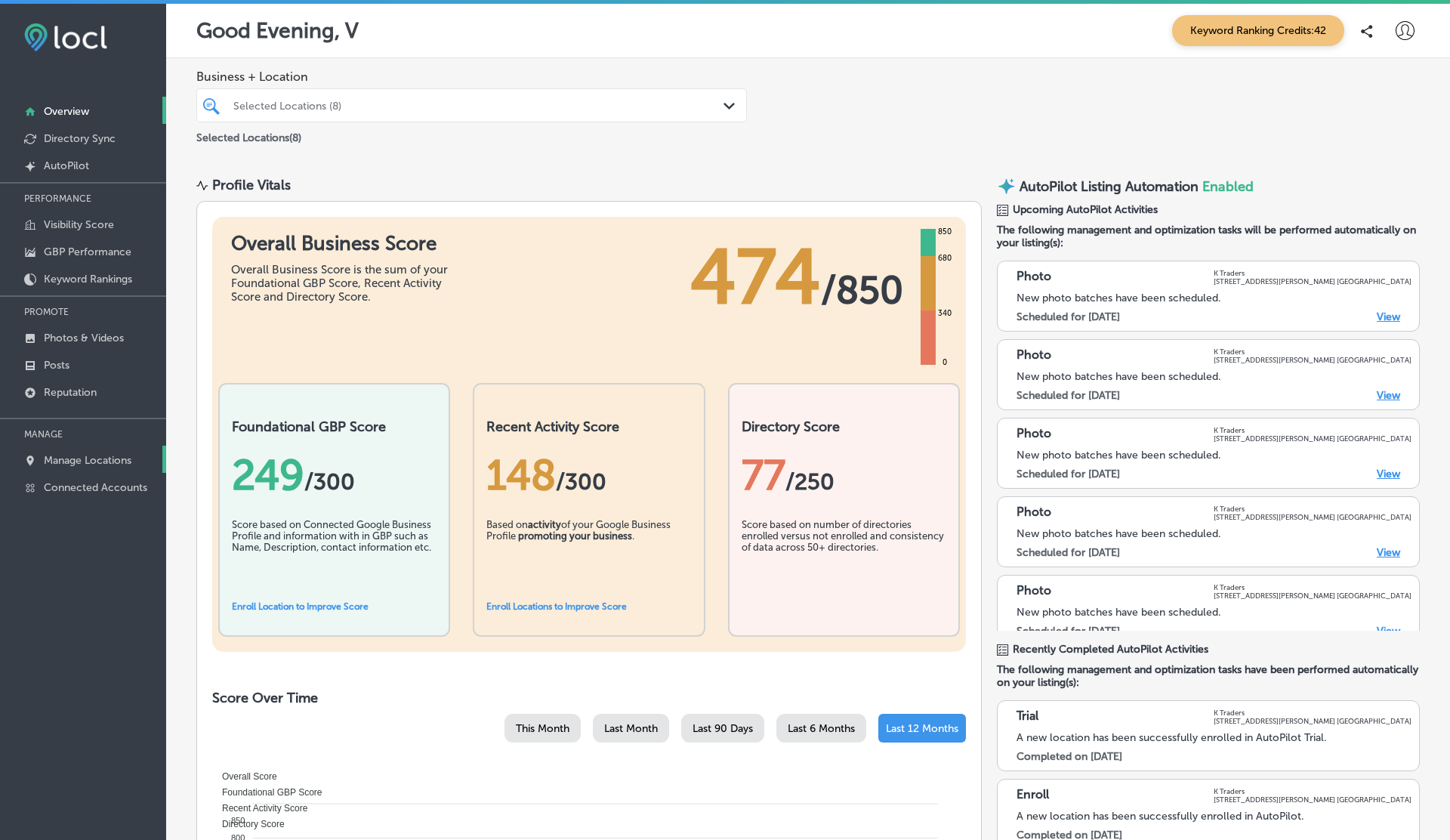
click at [102, 455] on p "Manage Locations" at bounding box center [88, 460] width 88 height 13
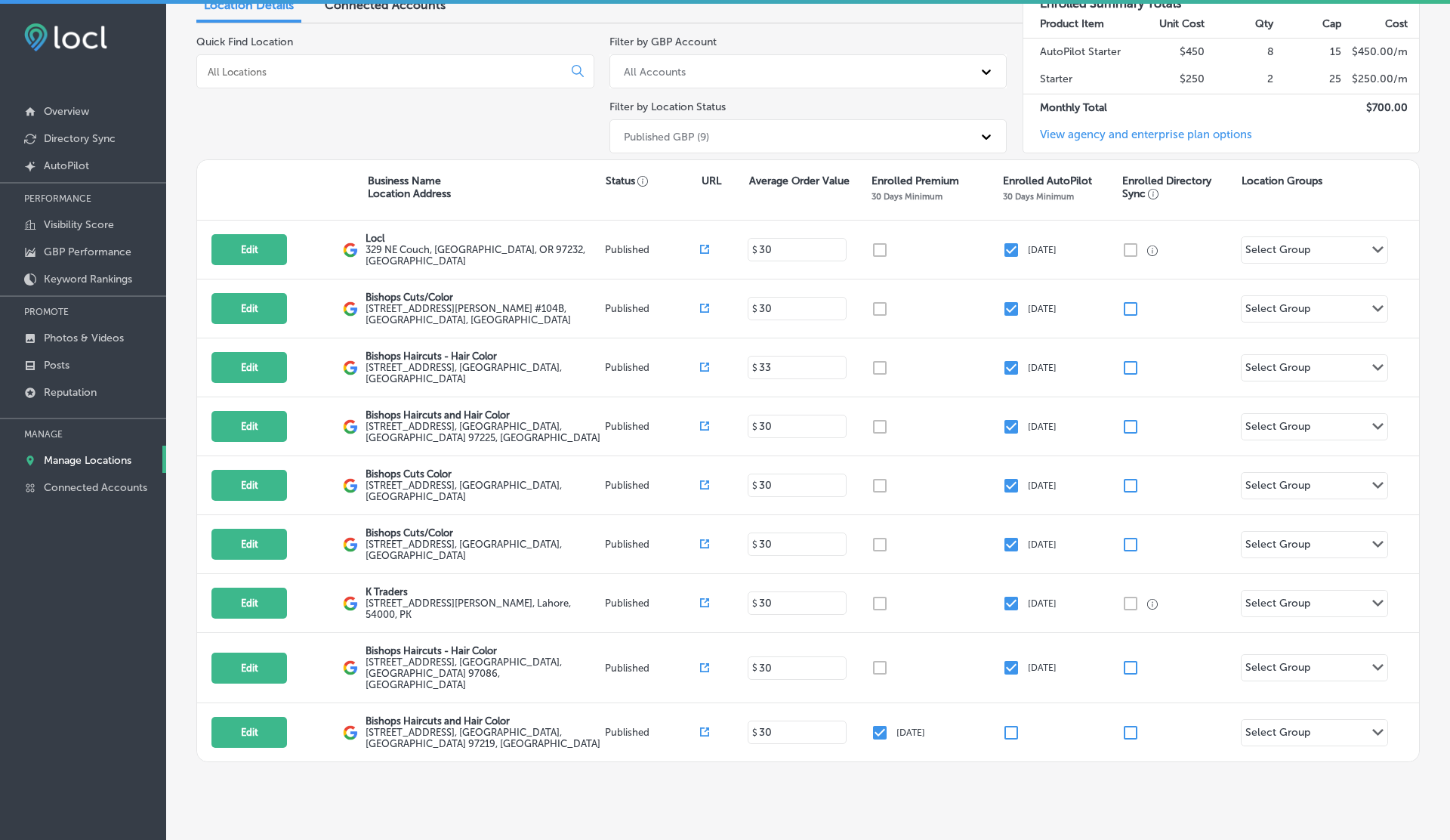
scroll to position [4, 0]
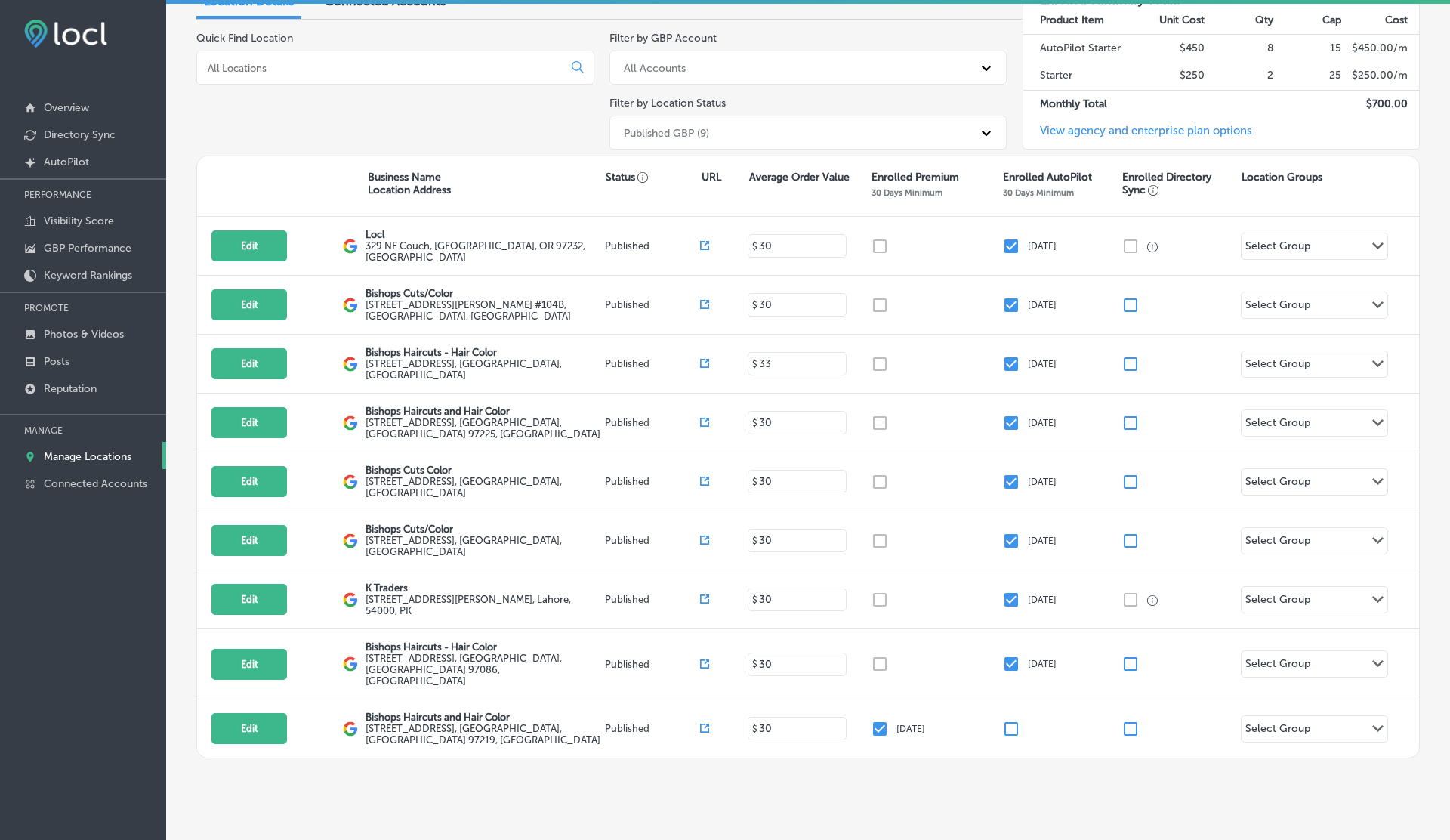
click at [765, 143] on div "Published GBP (9)" at bounding box center [795, 133] width 358 height 25
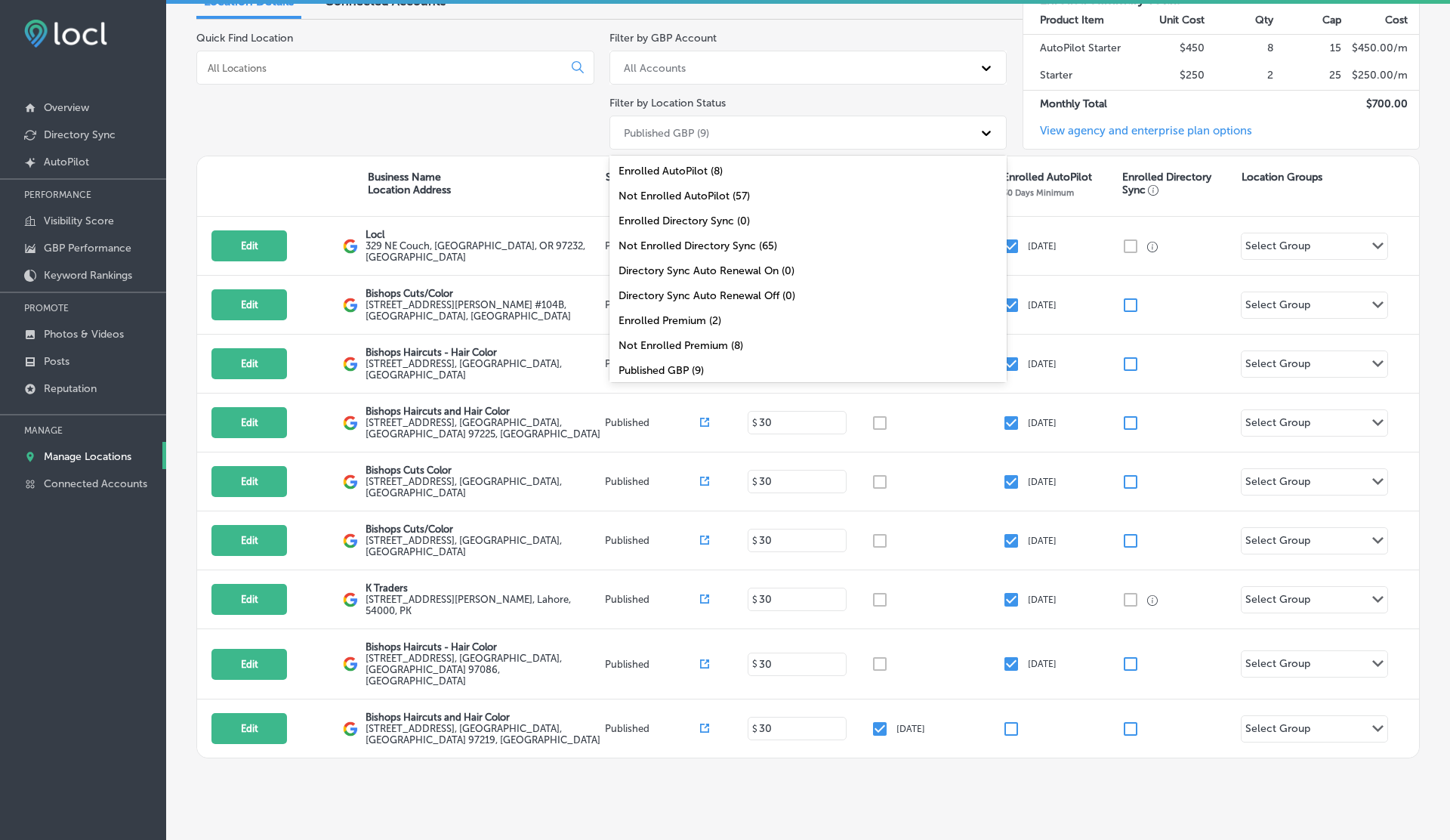
scroll to position [49, 0]
click at [668, 368] on div "All Locations (65)" at bounding box center [808, 371] width 398 height 25
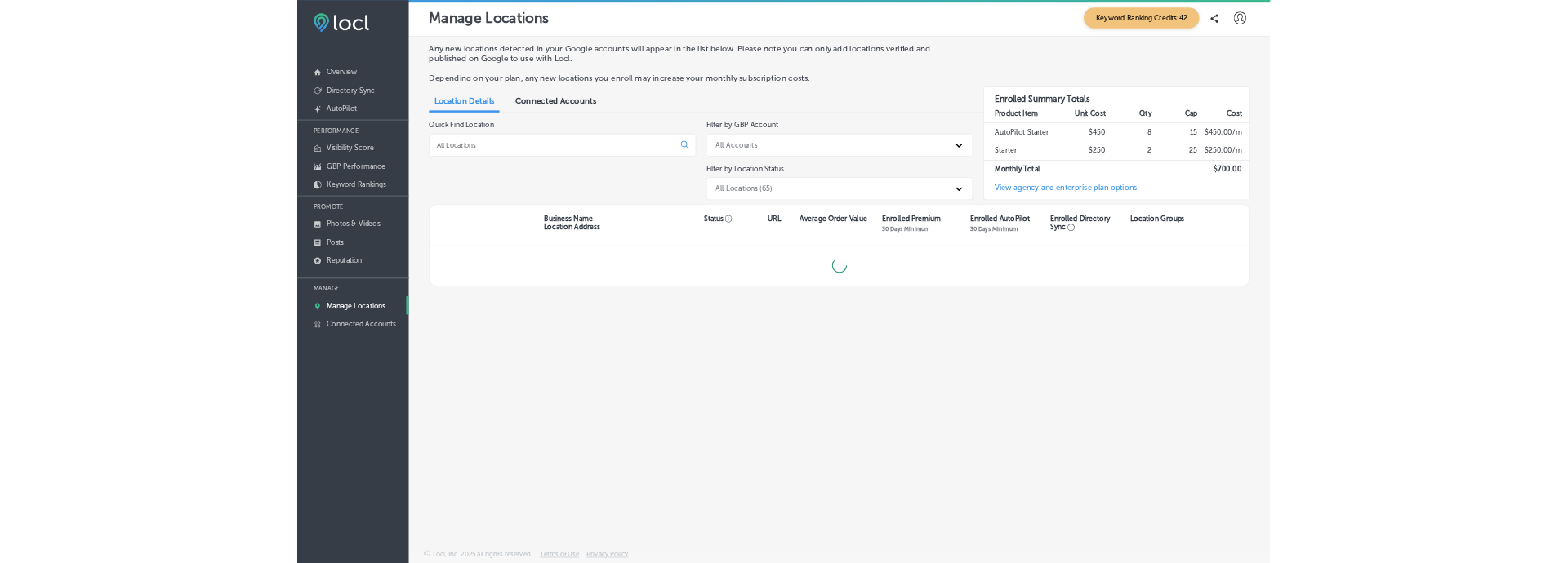
scroll to position [0, 0]
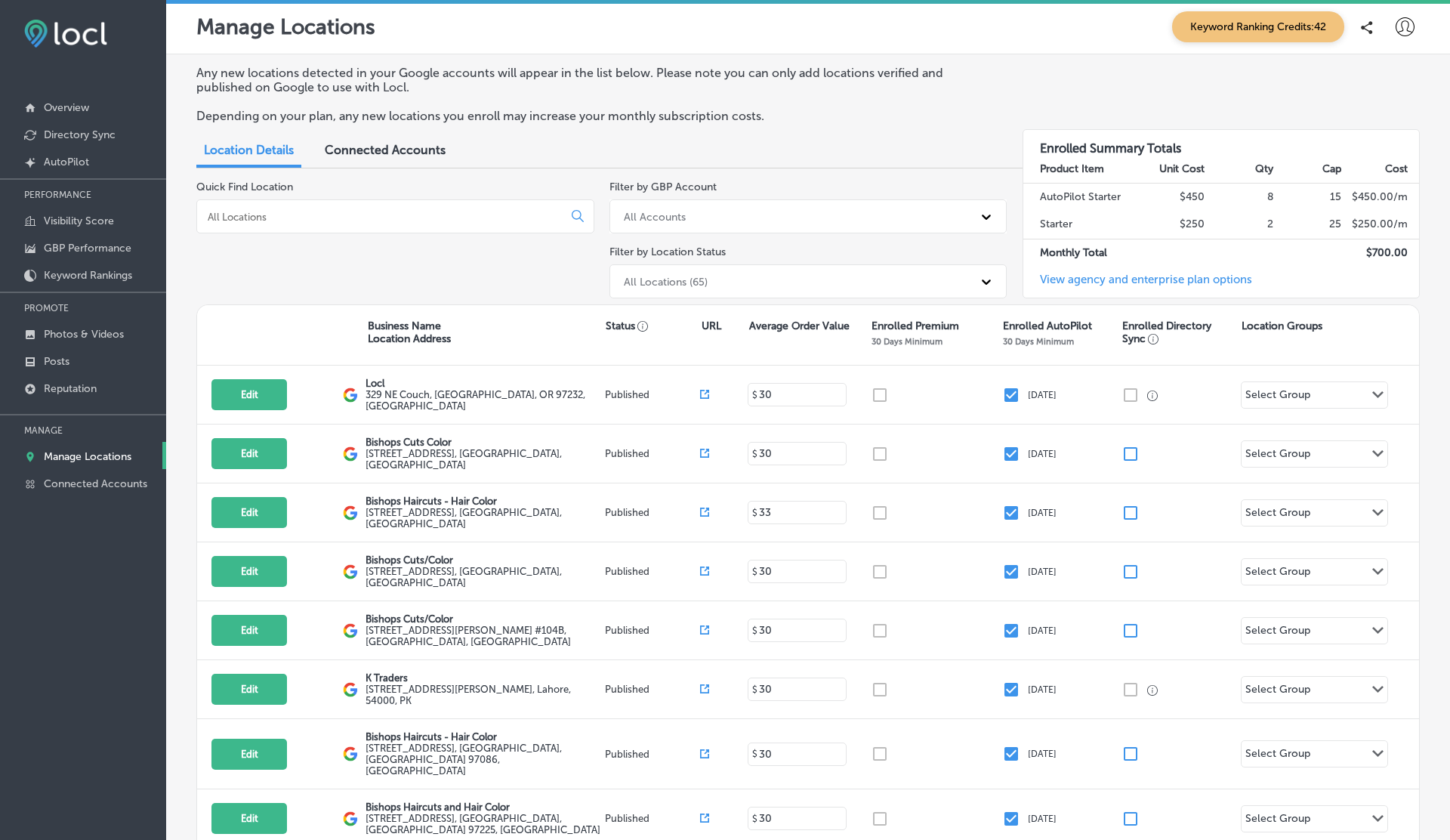
click at [394, 219] on input at bounding box center [383, 217] width 353 height 13
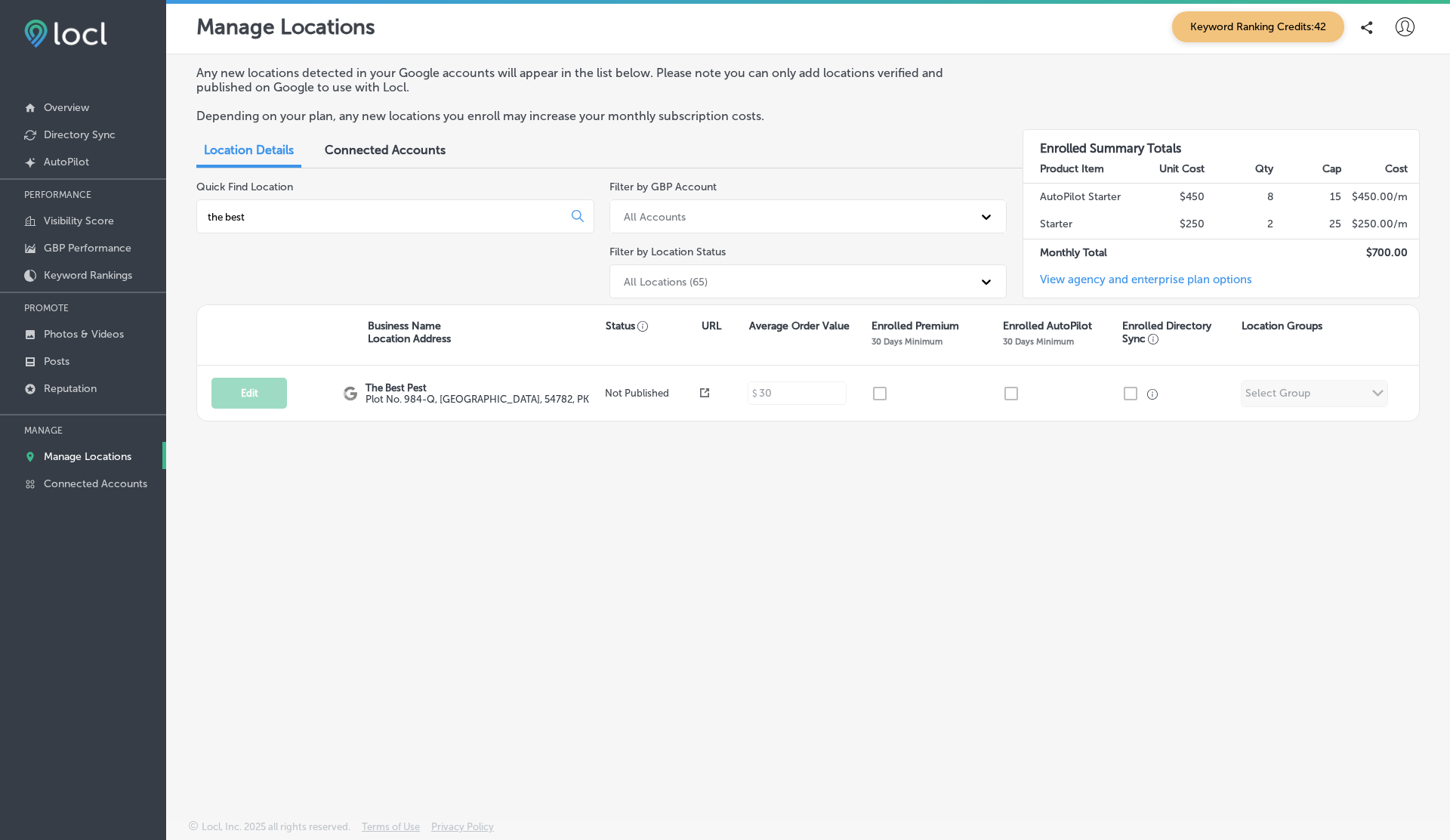
type input "the best"
click at [763, 215] on div "All Accounts" at bounding box center [795, 217] width 358 height 25
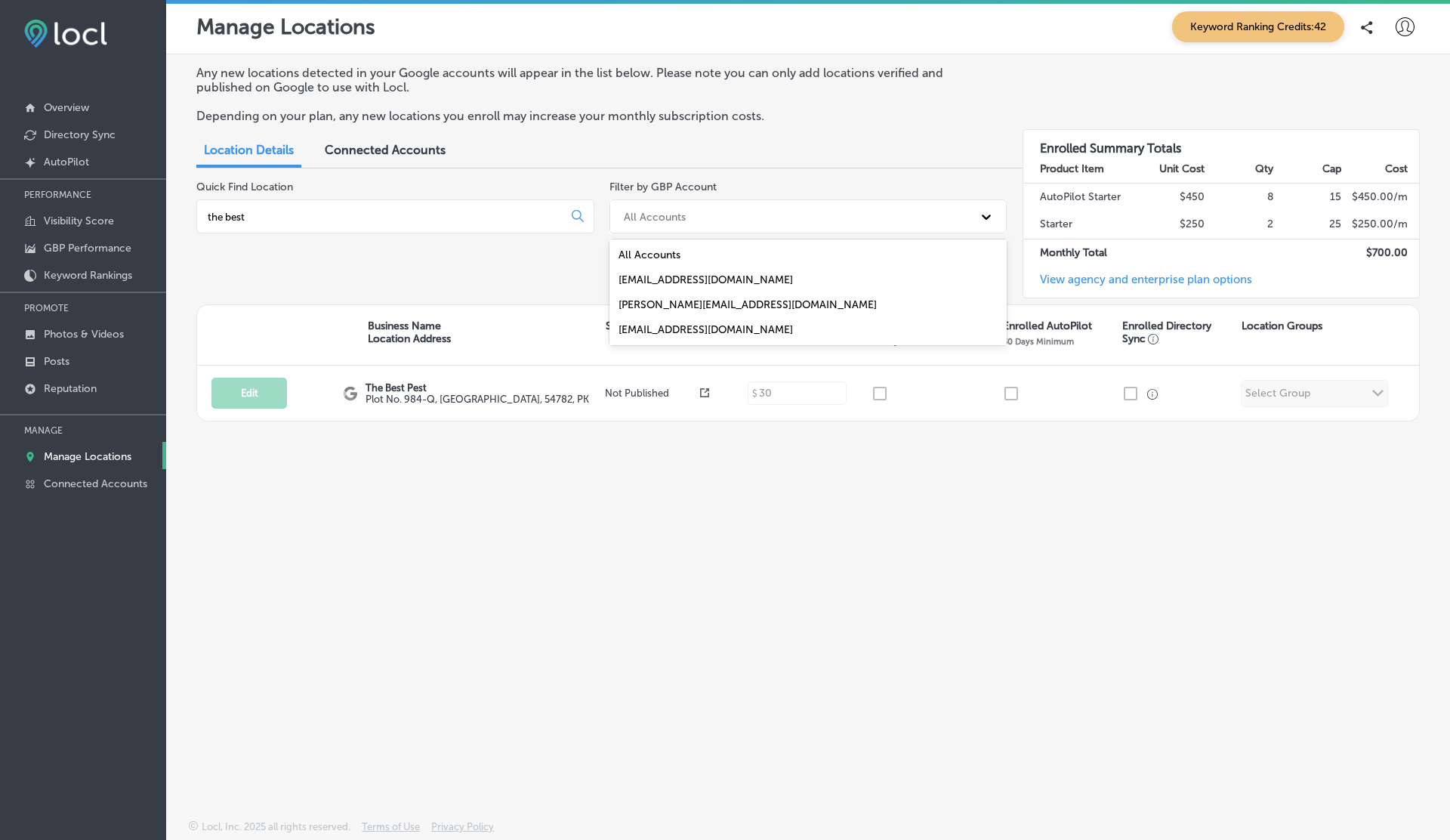
click at [676, 326] on div "illyas.esketchers@gmail.com" at bounding box center [808, 330] width 398 height 25
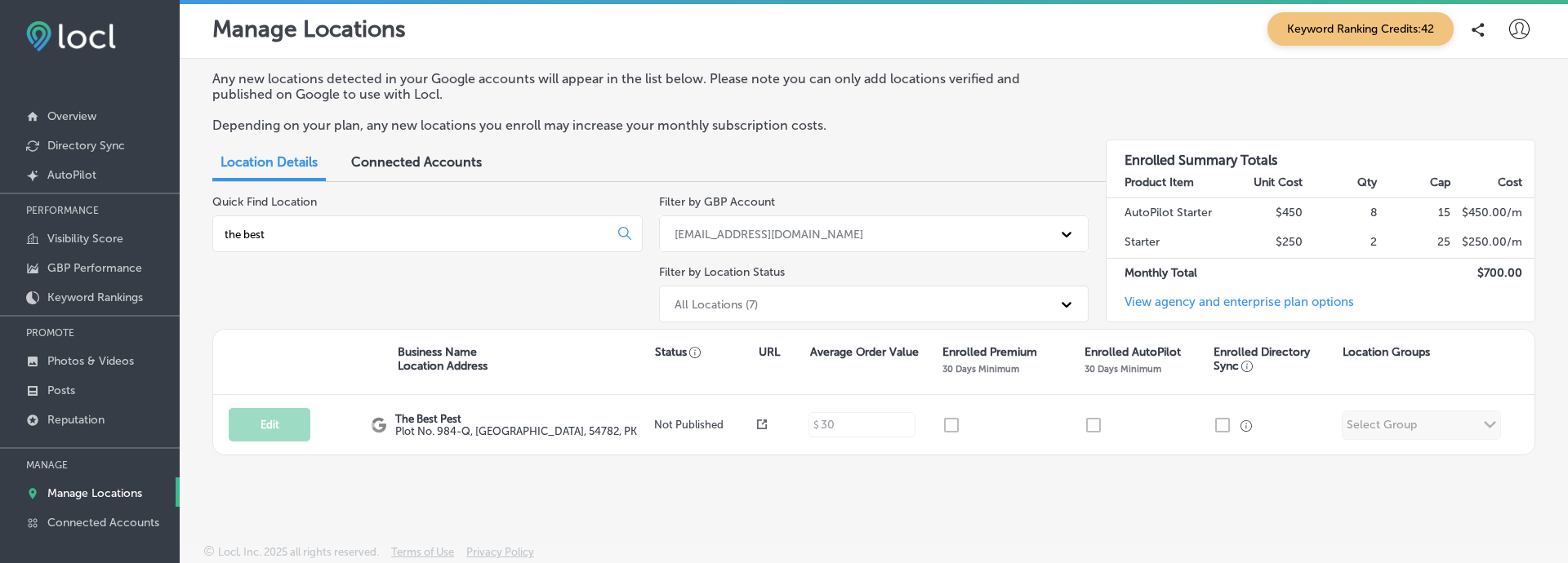
click at [770, 239] on div "illyas.esketchers@gmail.com" at bounding box center [860, 234] width 387 height 27
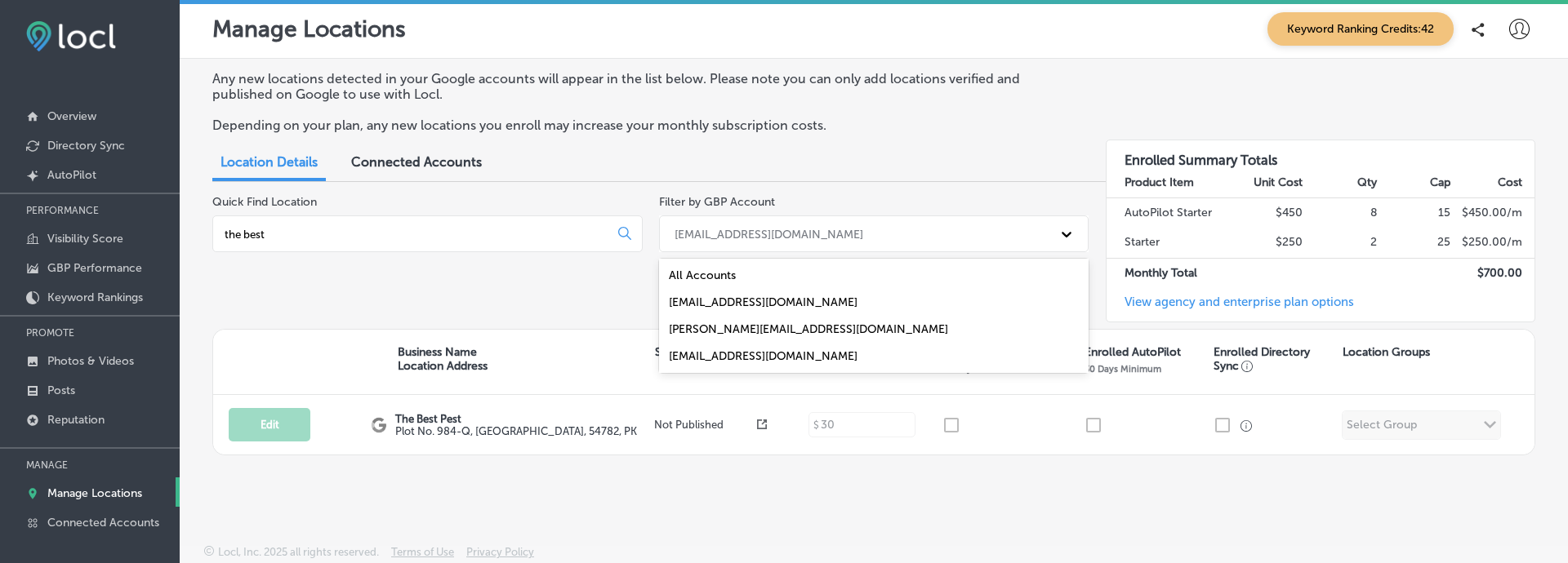
click at [727, 281] on div "All Accounts" at bounding box center [873, 276] width 430 height 27
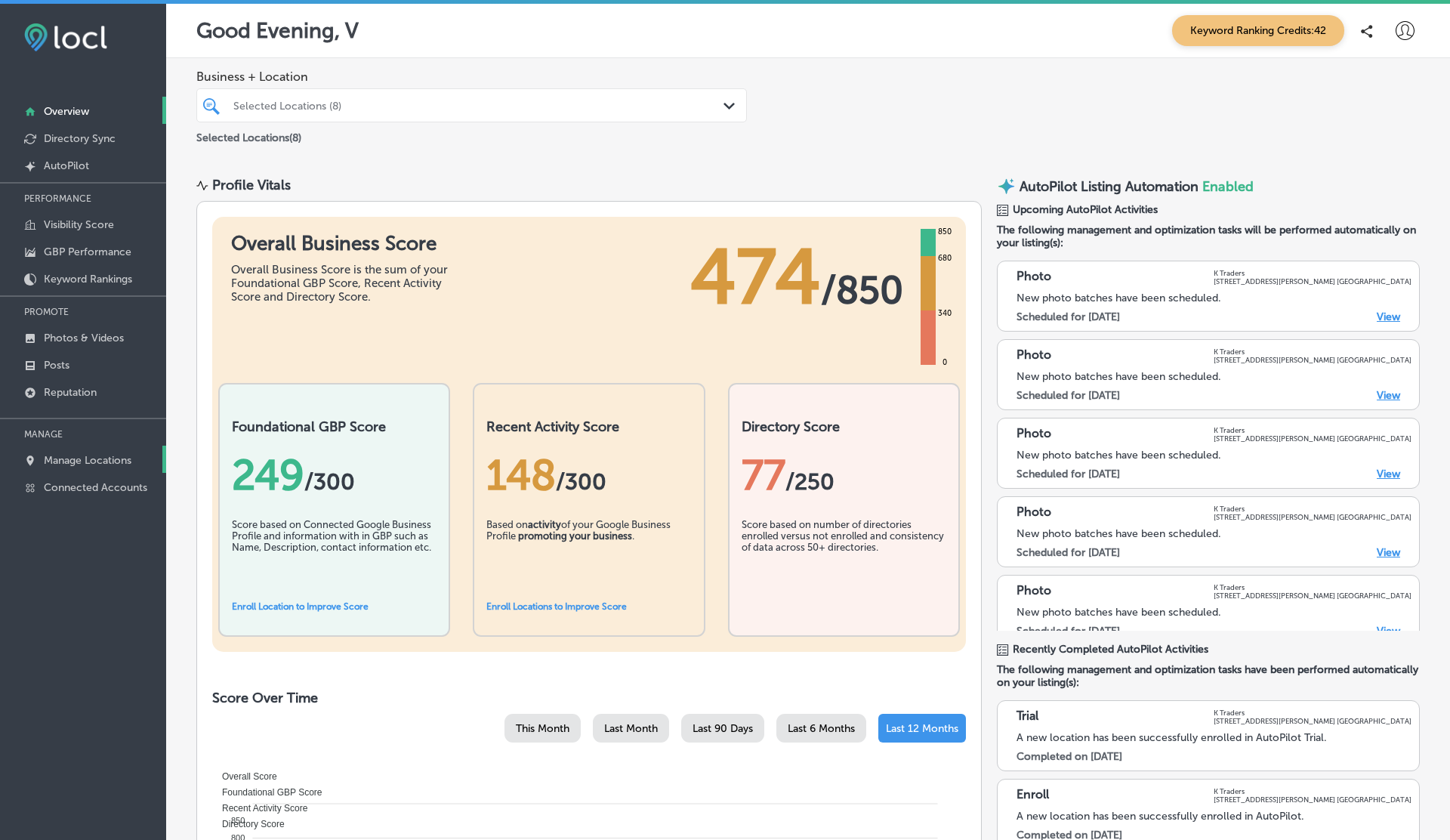
click at [89, 460] on p "Manage Locations" at bounding box center [88, 460] width 88 height 13
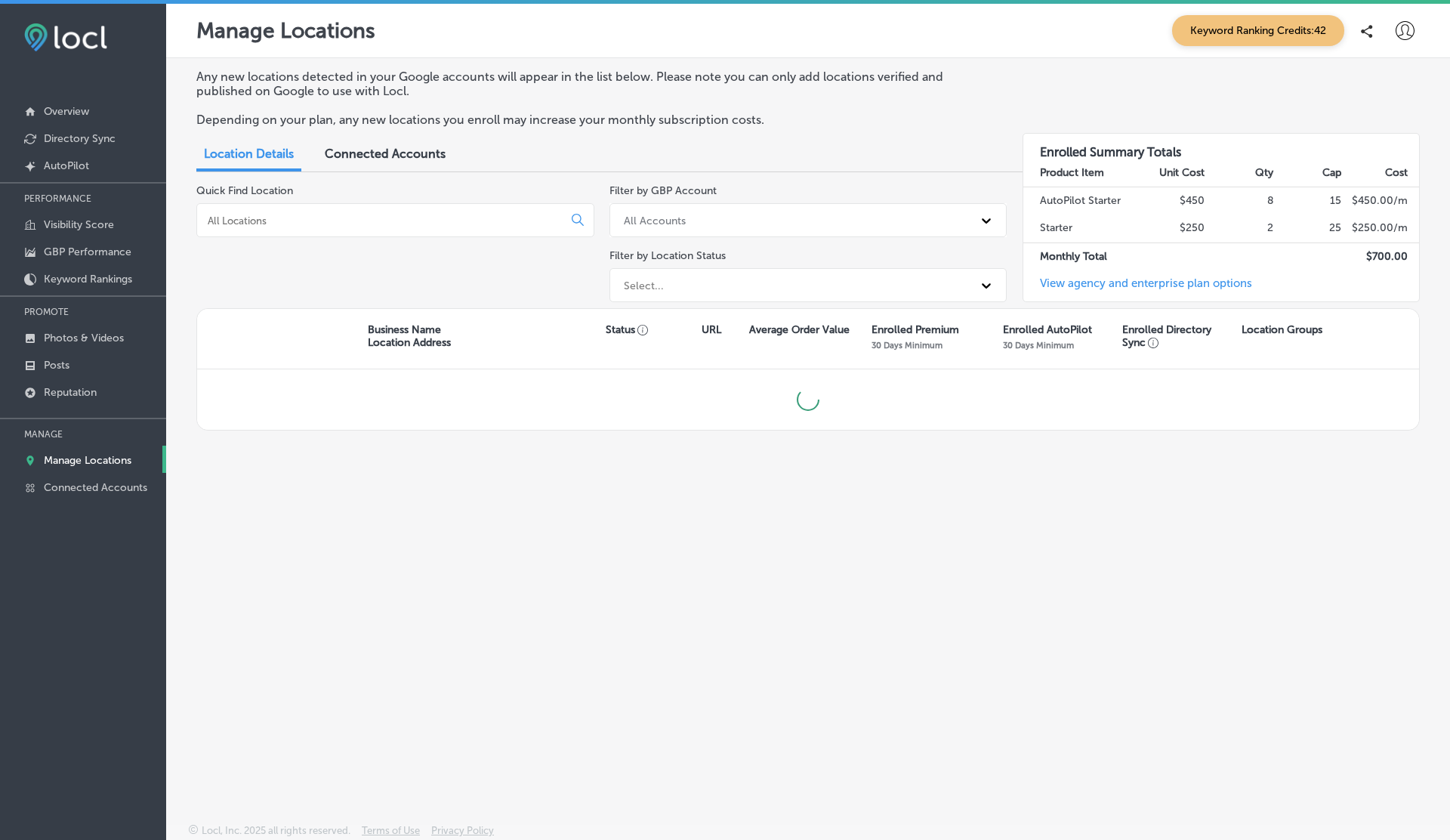
click at [89, 460] on p "Manage Locations" at bounding box center [88, 460] width 88 height 13
click at [372, 159] on span "Connected Accounts" at bounding box center [385, 154] width 121 height 14
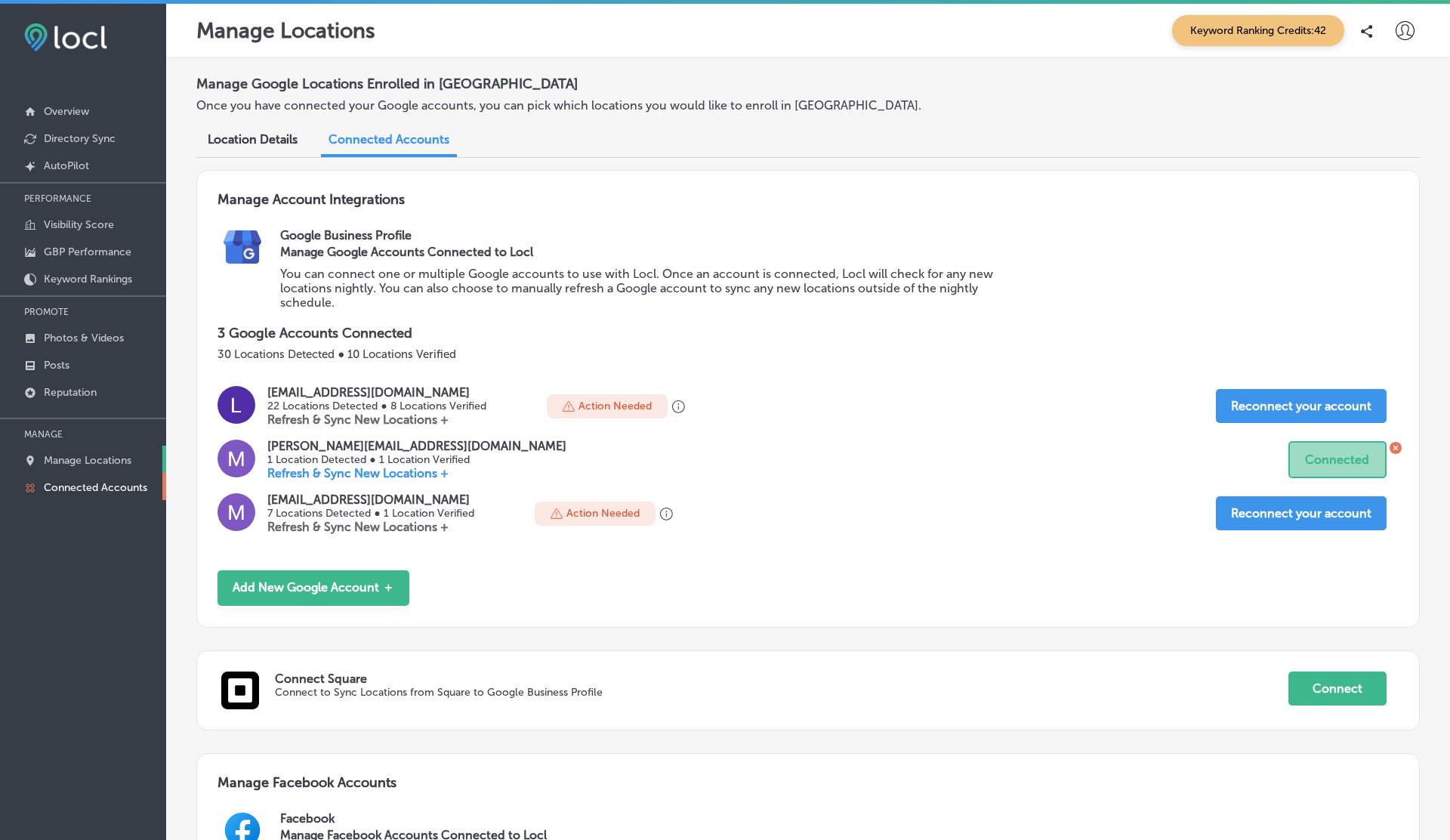
click at [97, 454] on p "Manage Locations" at bounding box center [88, 460] width 88 height 13
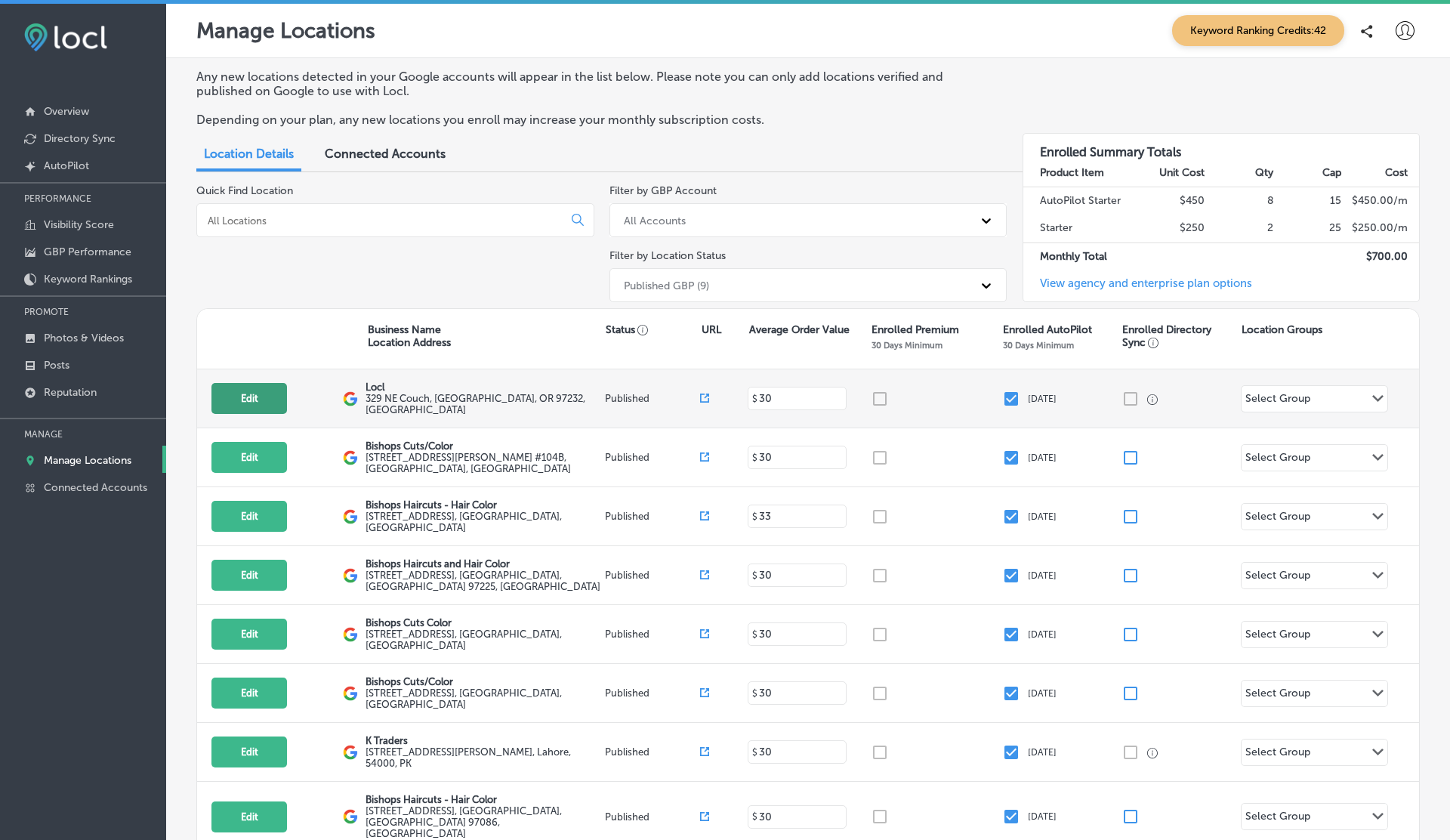
click at [260, 396] on button "Edit" at bounding box center [249, 398] width 75 height 31
select select "US"
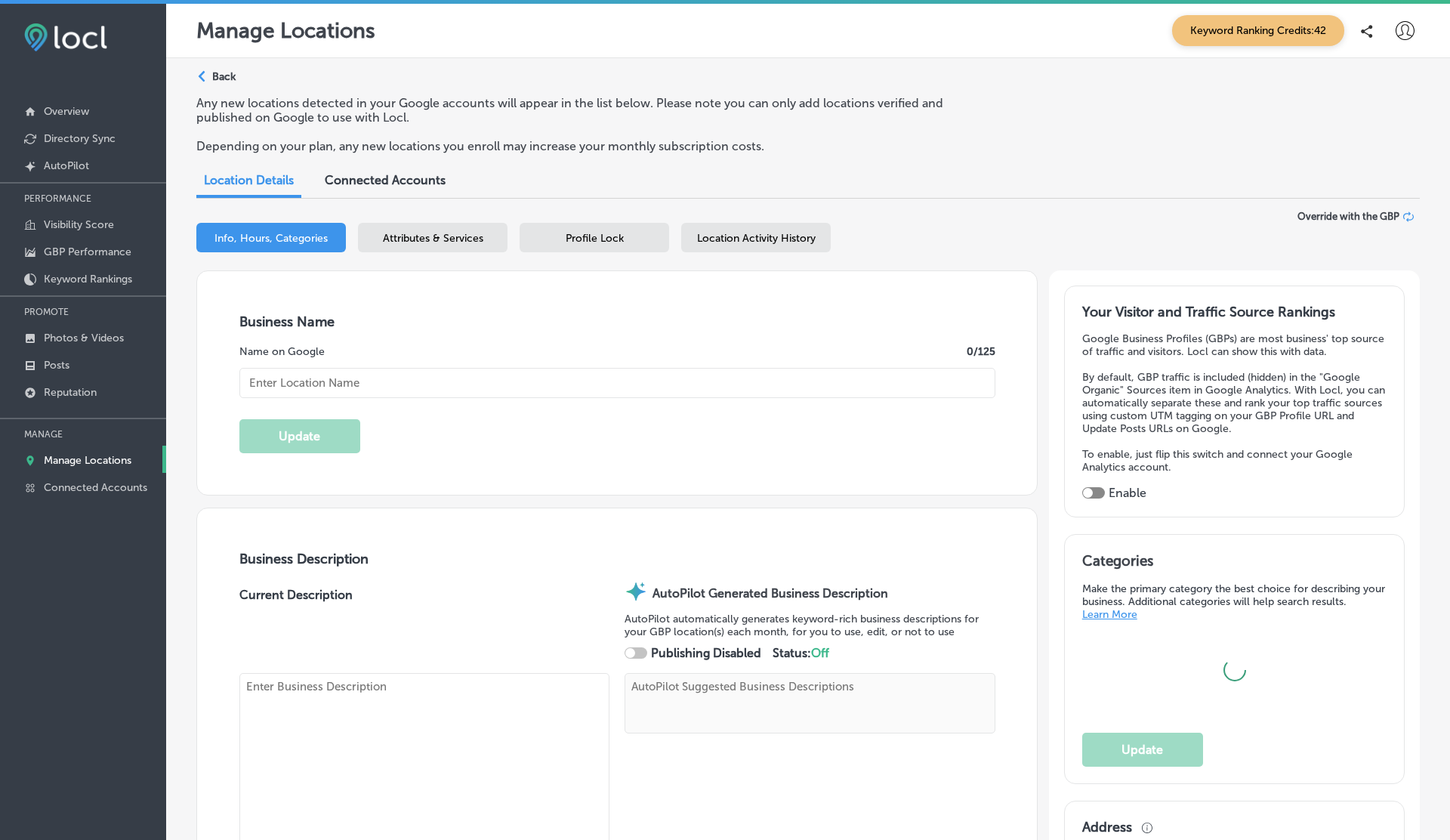
type input "Locl"
type textarea "Locl delivers powerful, intuitive software tailored for brick-and-mortar busine…"
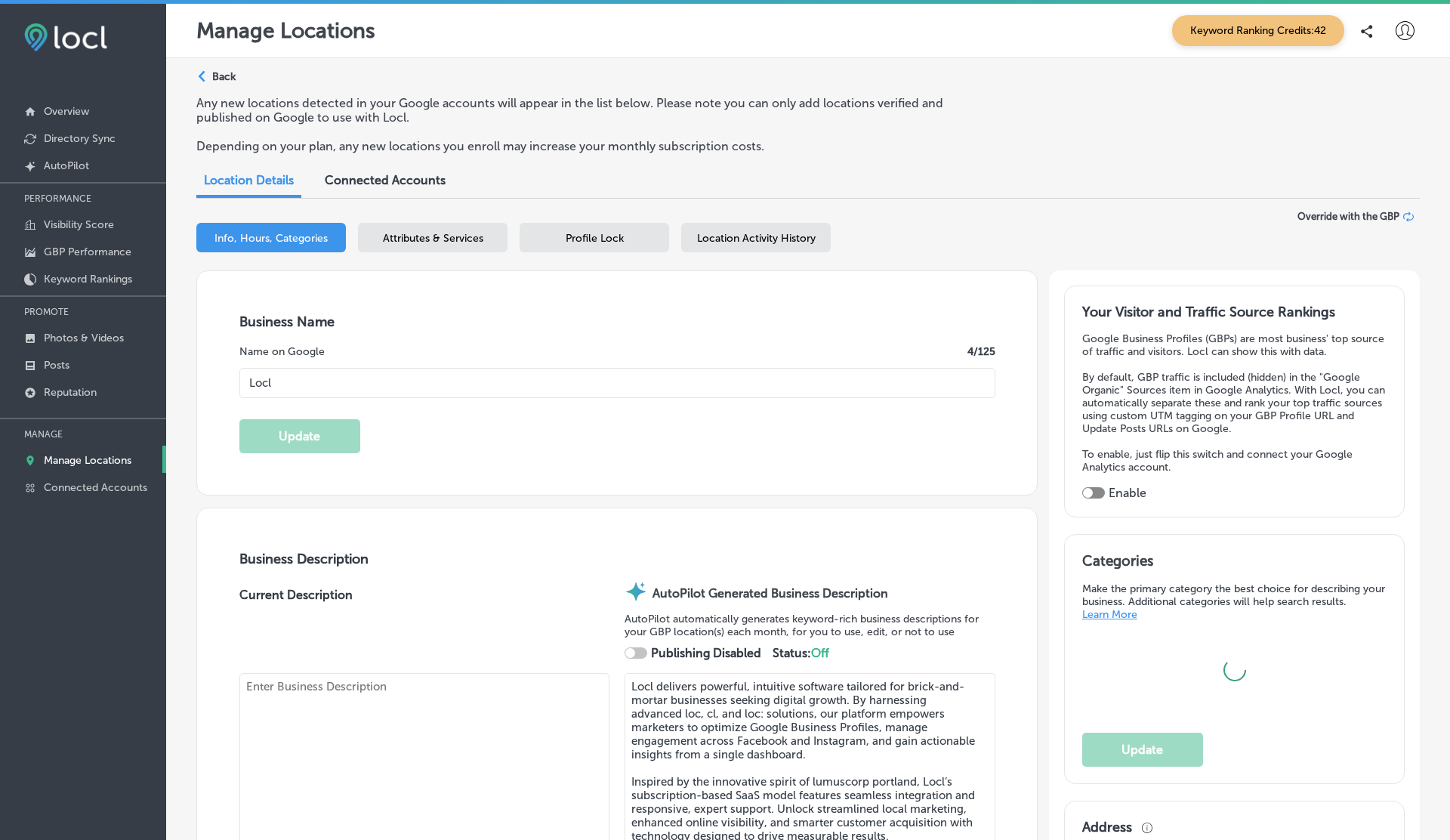
type input "329 NE Couch"
type input "[GEOGRAPHIC_DATA]"
type input "97232"
type input "US"
type input "[URL]"
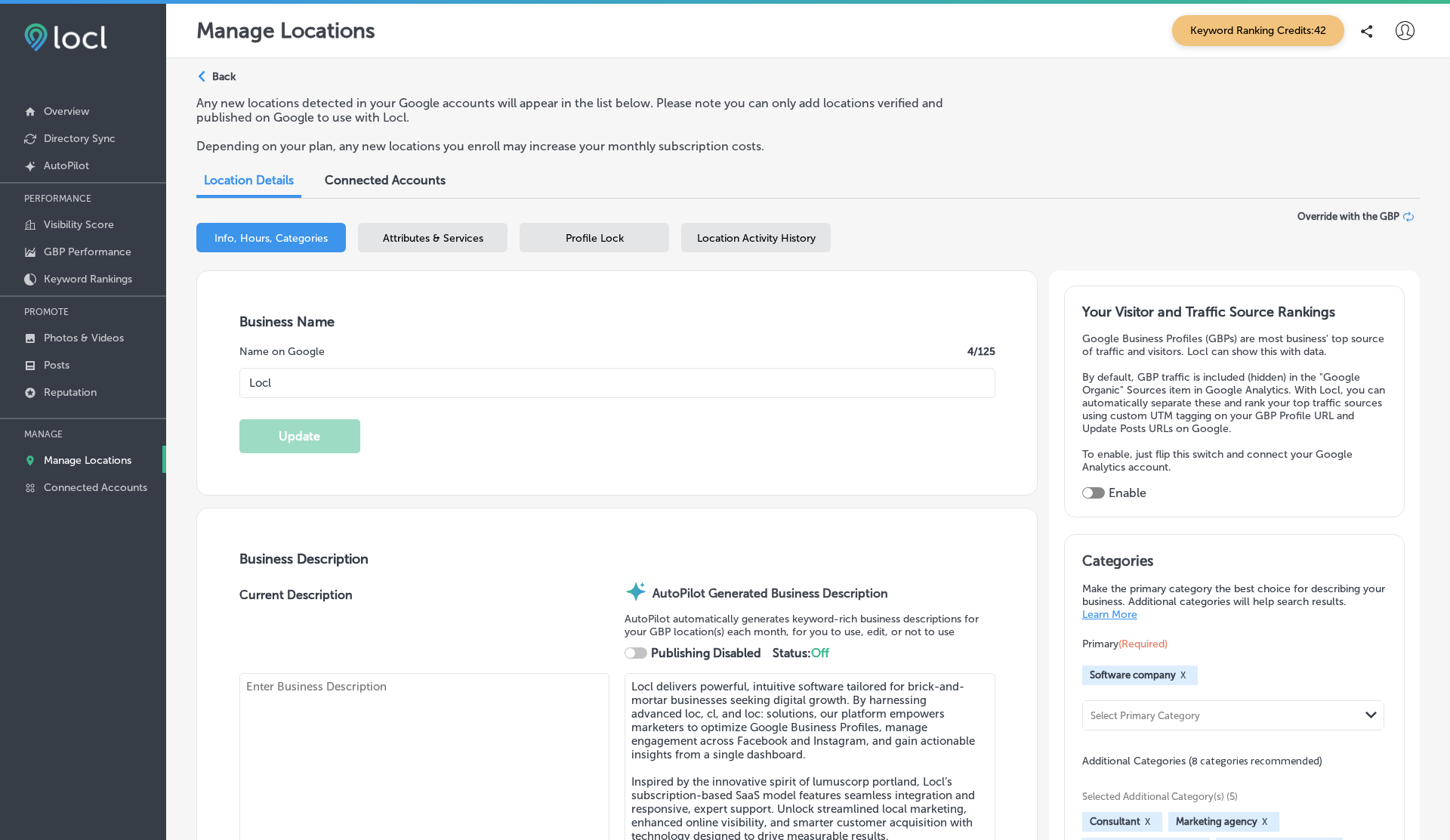
checkbox input "true"
type textarea "Locl empowers brick-and-mortar businesses to thrive in [DATE] digital landscape…"
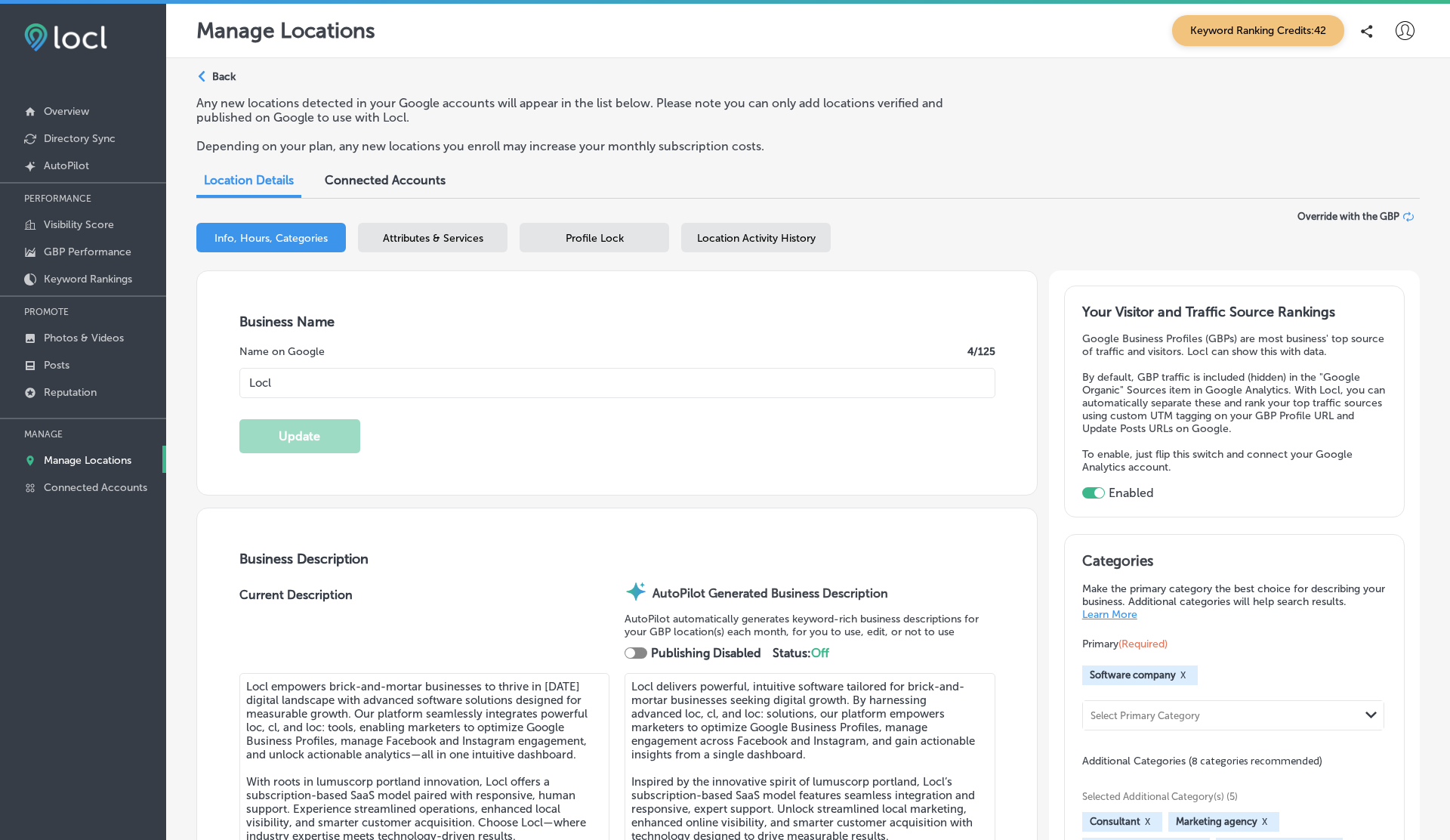
type input "[PHONE_NUMBER]"
click at [1405, 26] on icon at bounding box center [1405, 31] width 19 height 19
click at [1381, 170] on p "Log Out" at bounding box center [1372, 163] width 45 height 18
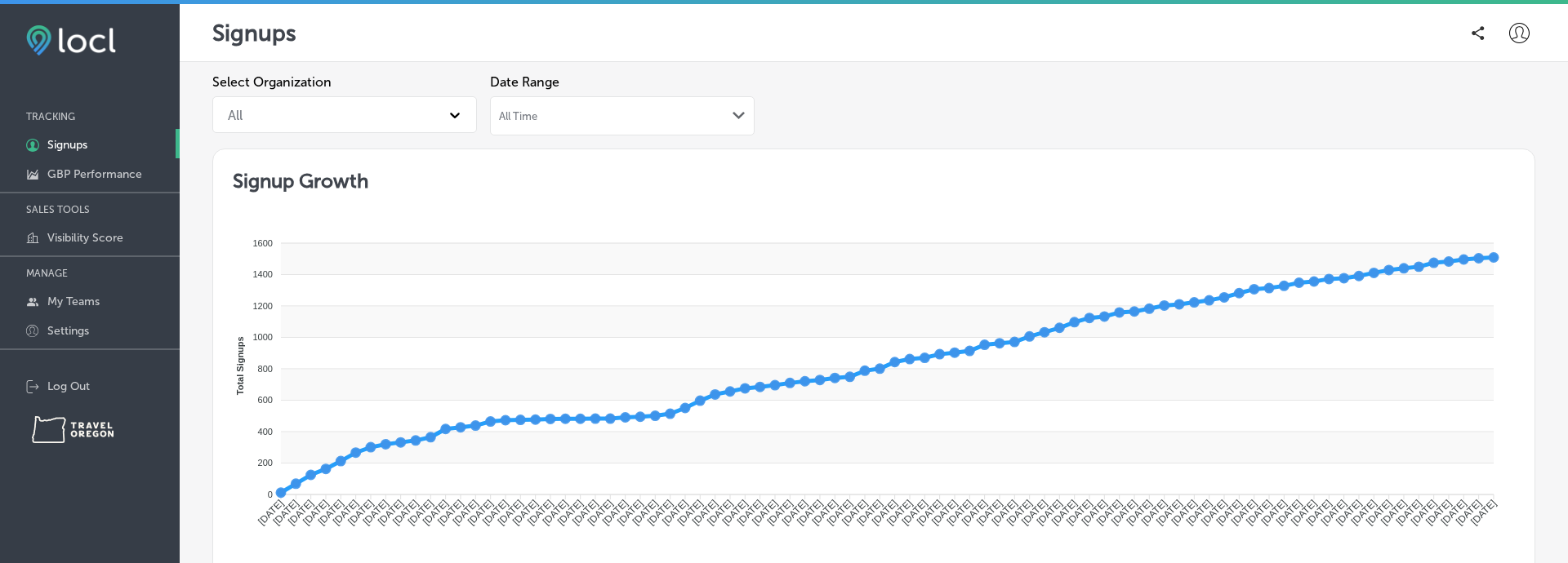
click at [597, 120] on div "All Time Path Created with Sketch." at bounding box center [623, 116] width 247 height 13
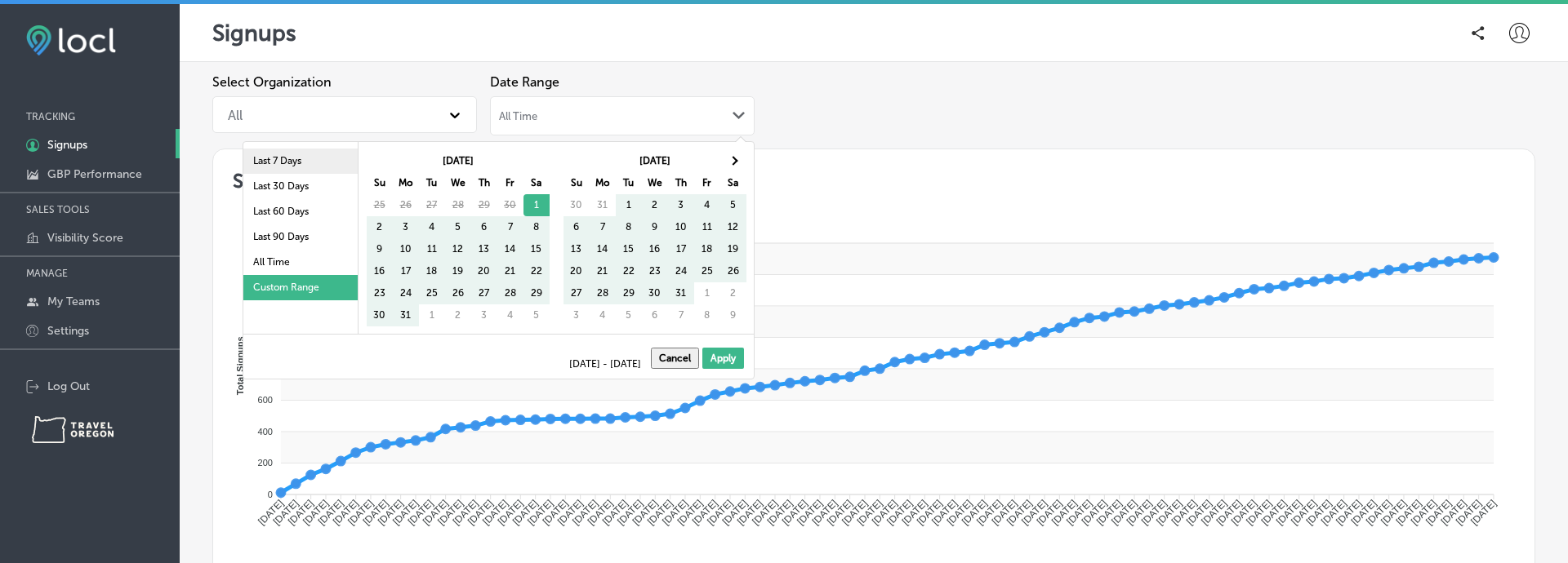
click at [307, 165] on li "Last 7 Days" at bounding box center [301, 161] width 115 height 25
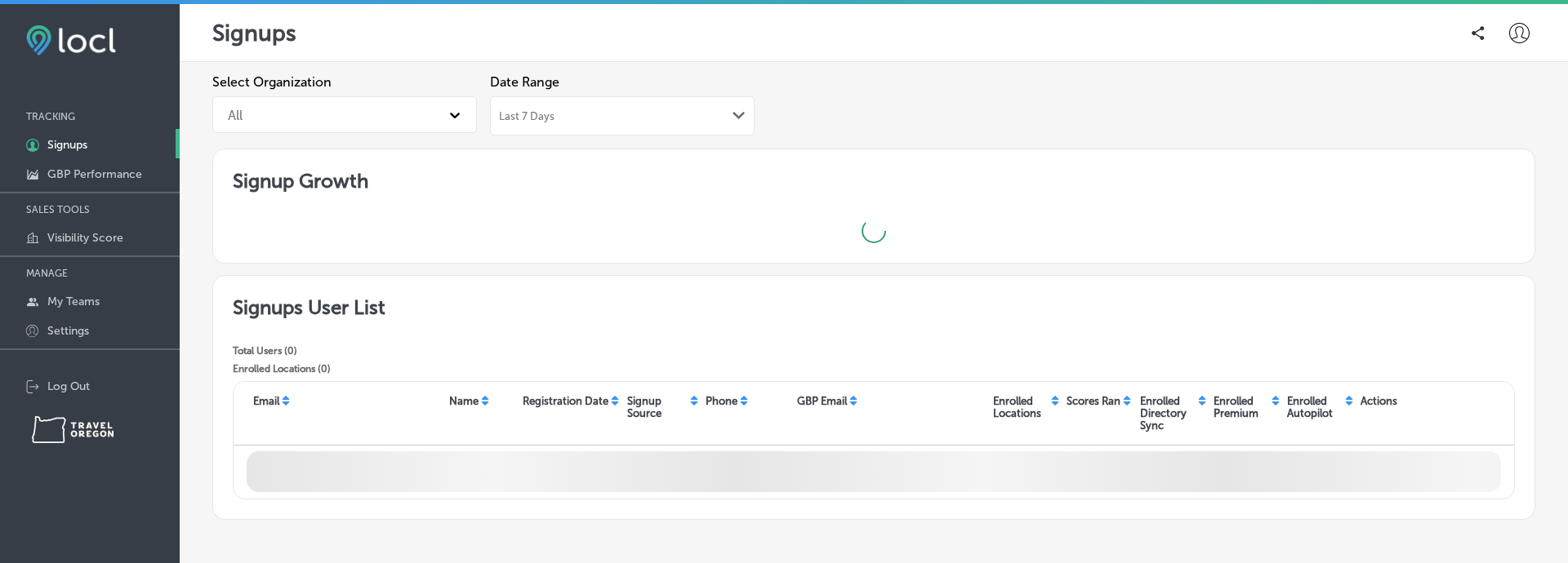
click at [888, 98] on div "Select Organization All Date Range Last 7 Days Path Created with Sketch." at bounding box center [874, 112] width 1323 height 75
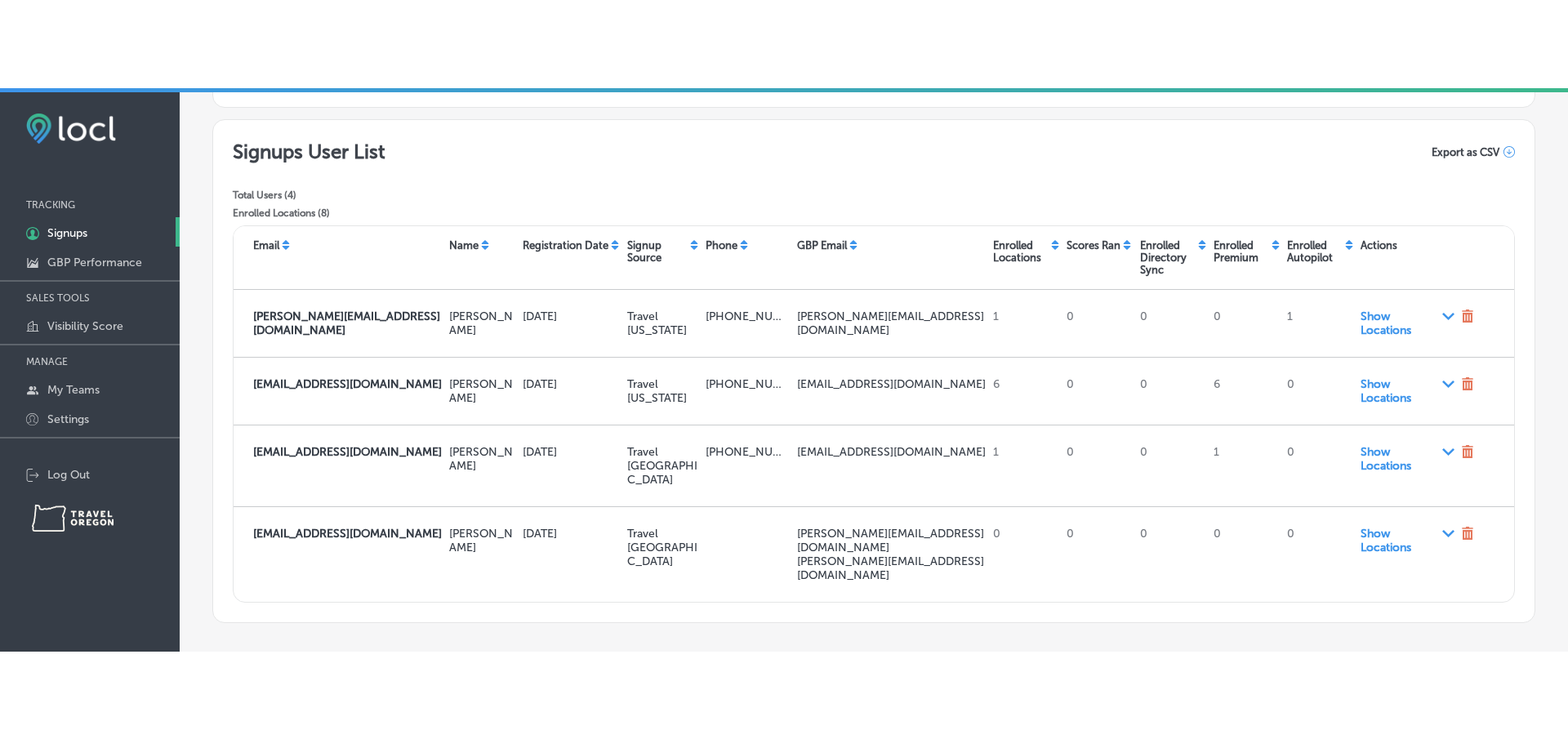
scroll to position [571, 0]
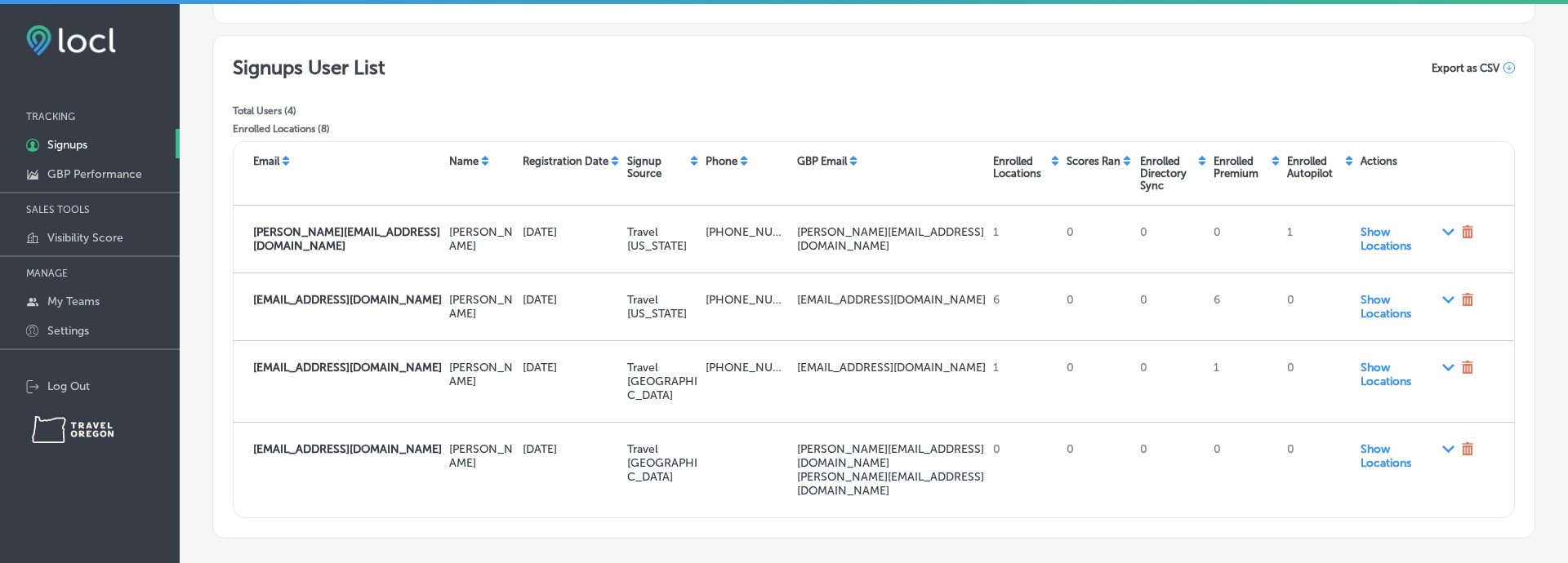
click at [1508, 64] on icon at bounding box center [1510, 68] width 12 height 12
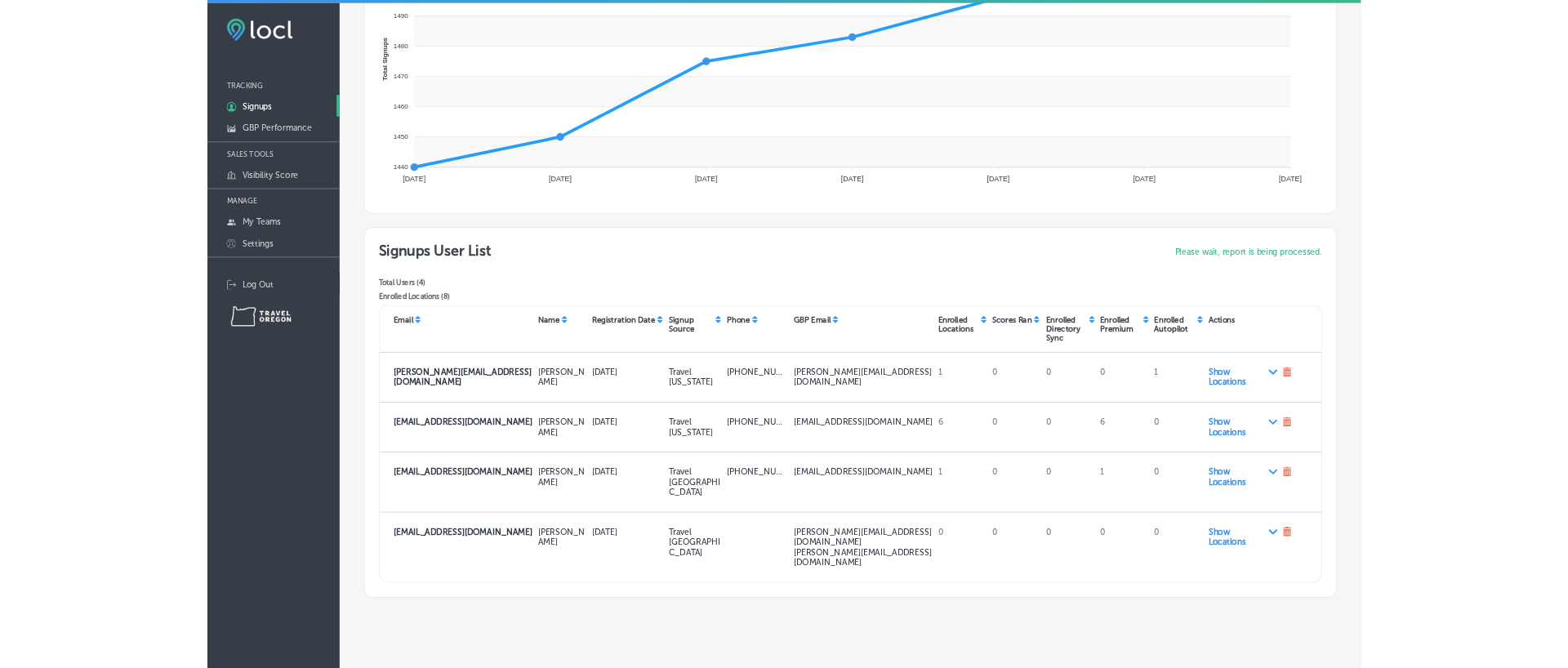
scroll to position [0, 0]
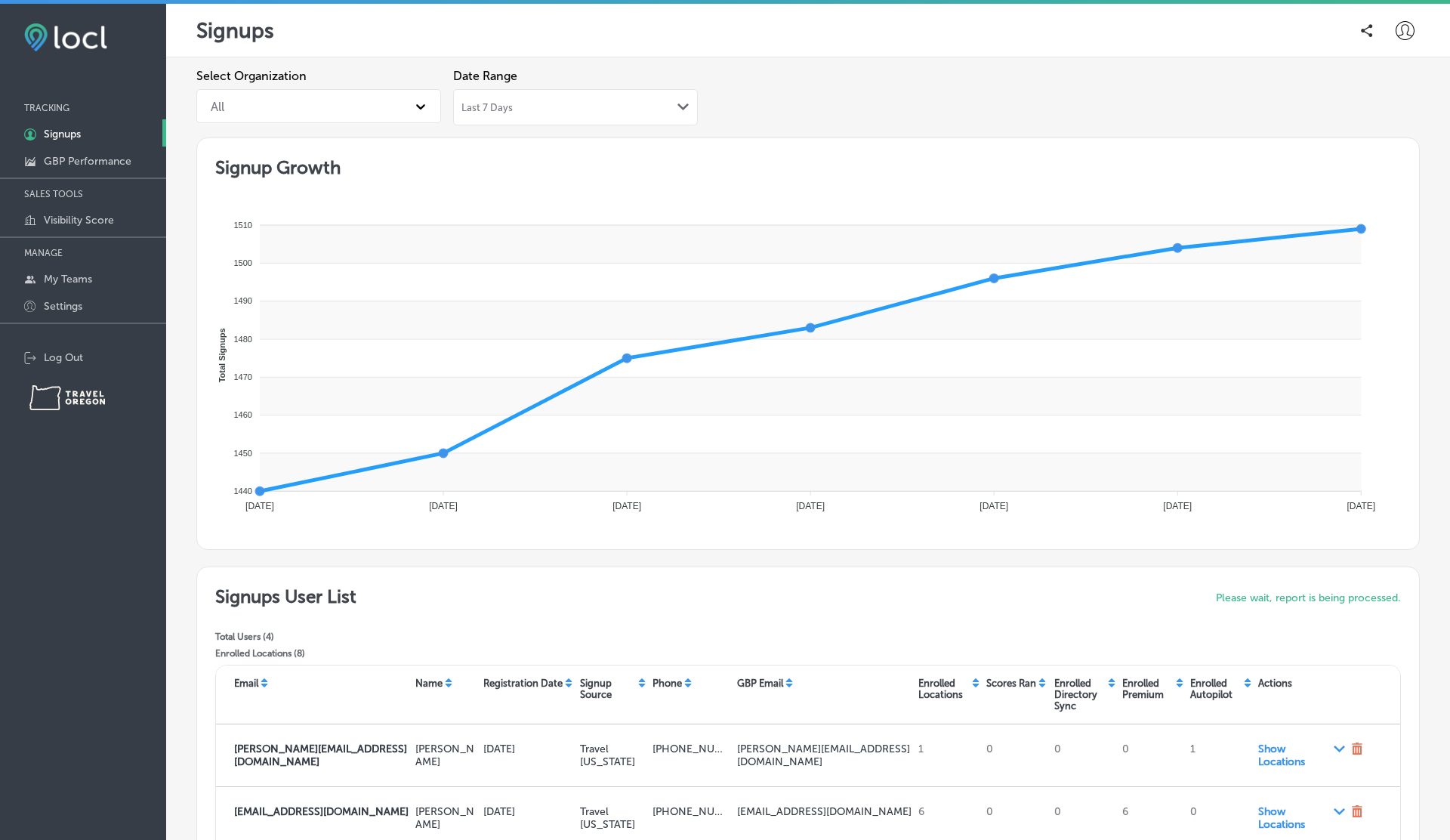
click at [1406, 31] on icon at bounding box center [1405, 31] width 19 height 19
click at [1362, 166] on p "Log Out" at bounding box center [1372, 163] width 45 height 18
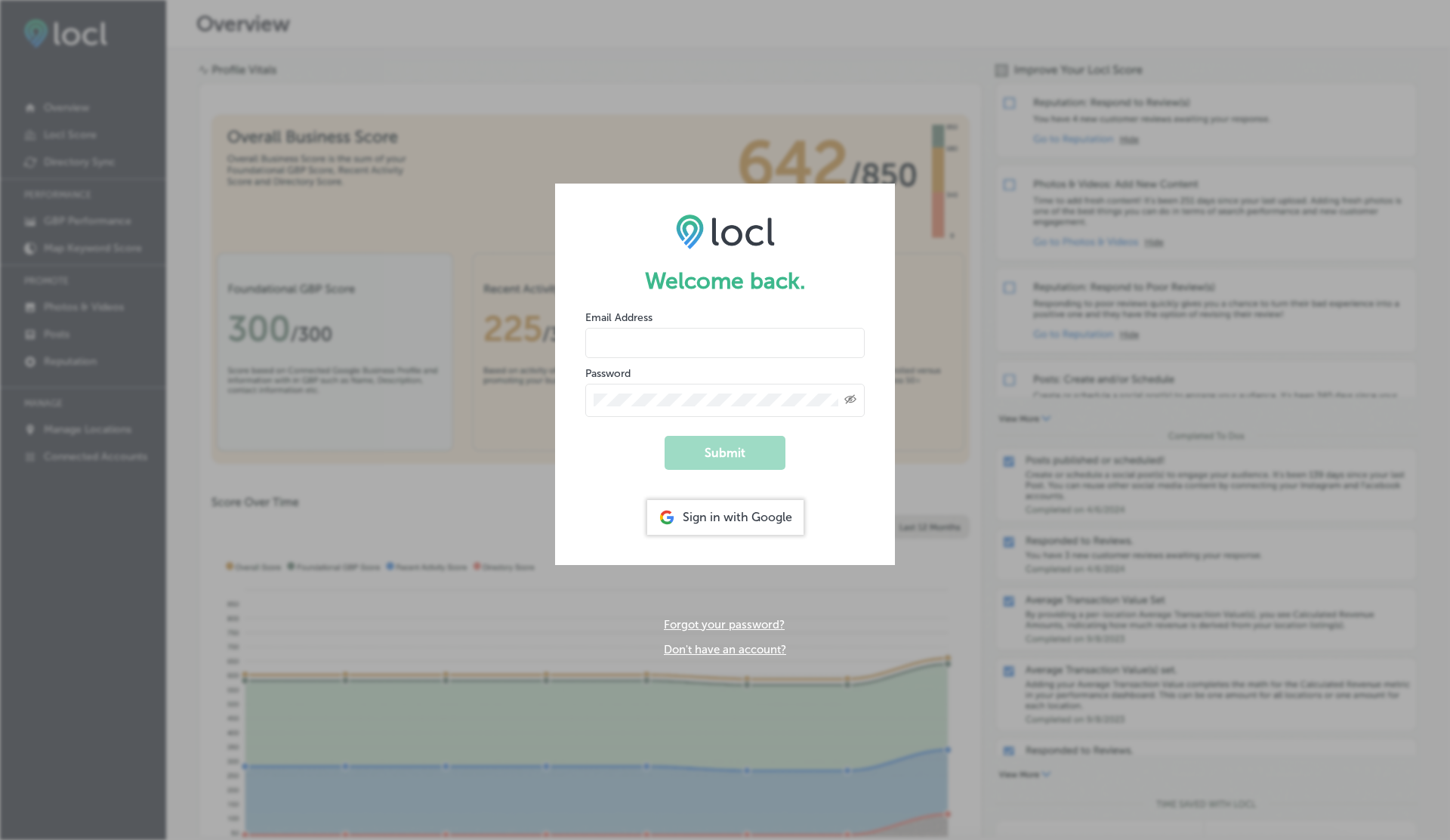
click at [612, 321] on label "Email Address" at bounding box center [619, 317] width 67 height 13
click at [611, 340] on input "email" at bounding box center [725, 343] width 279 height 31
type input "[EMAIL_ADDRESS][DOMAIN_NAME]"
click at [665, 436] on button "Submit" at bounding box center [725, 453] width 121 height 34
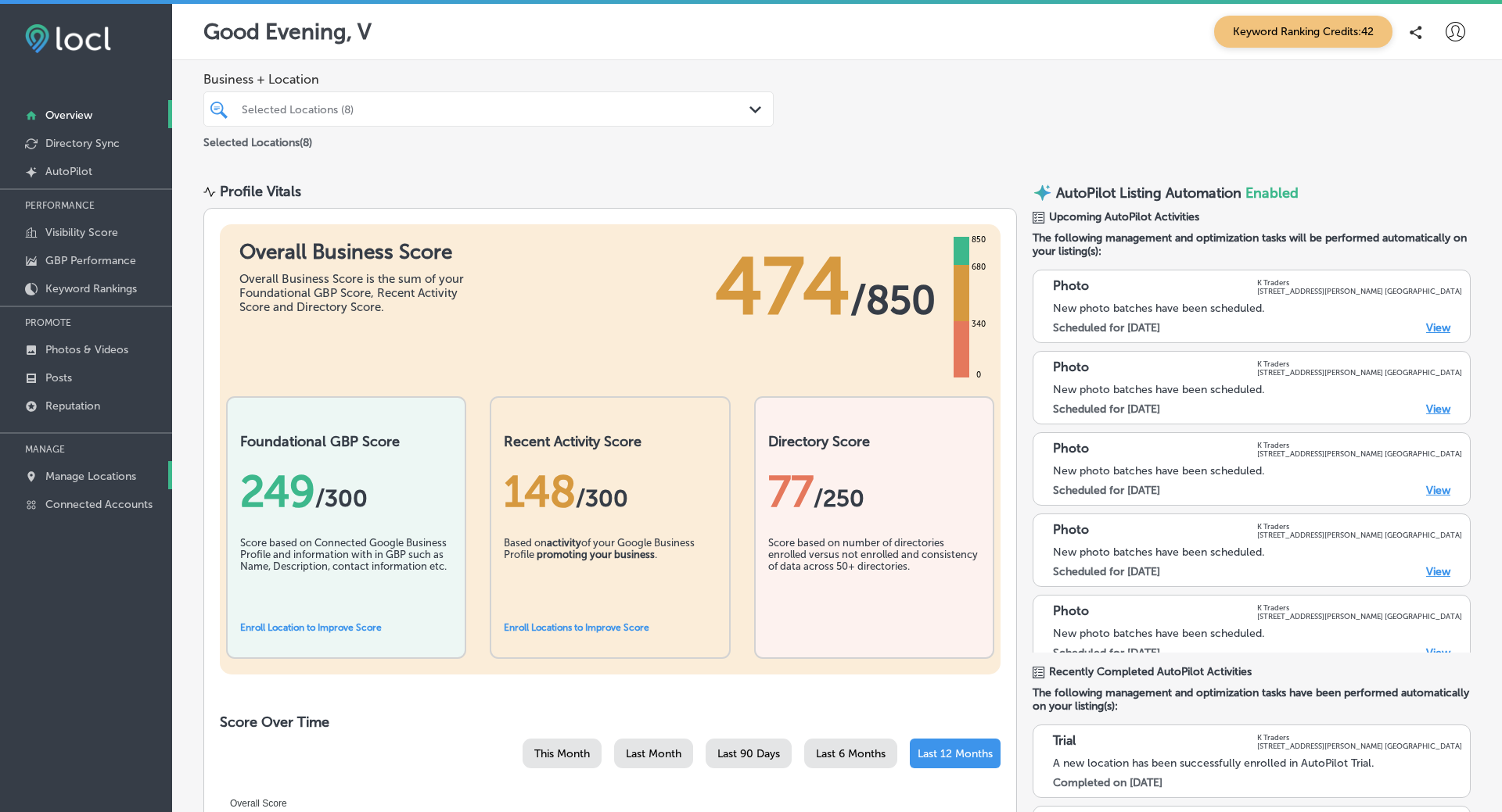
click at [91, 470] on p "Manage Locations" at bounding box center [91, 476] width 91 height 13
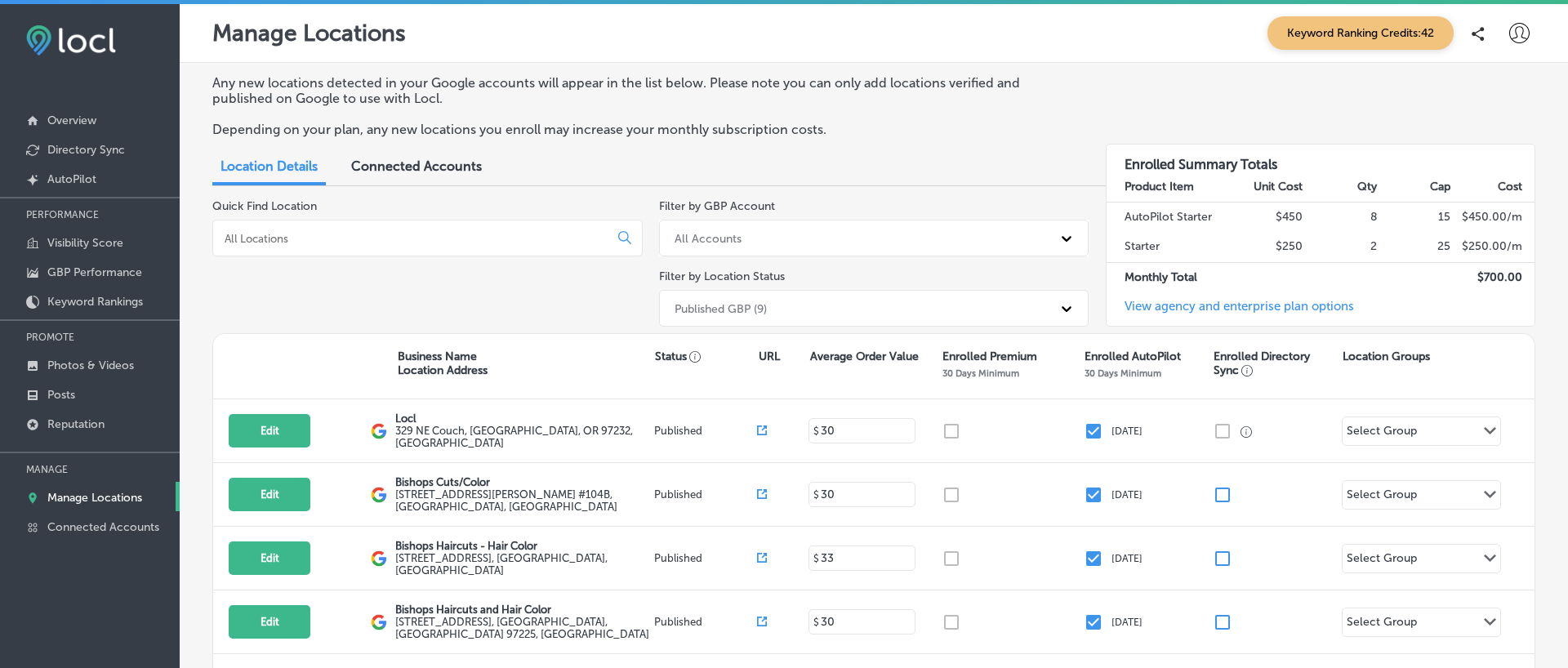
click at [396, 235] on input at bounding box center [414, 238] width 382 height 15
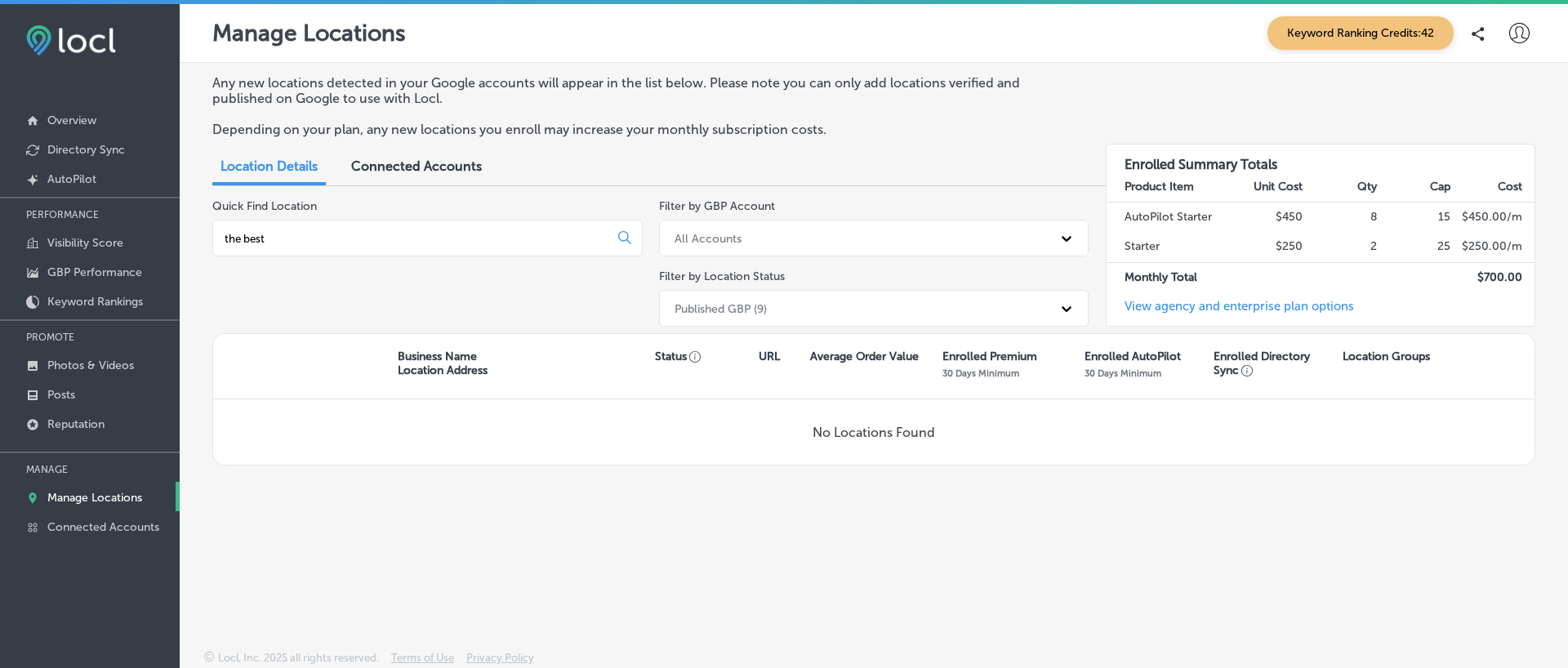
type input "the best"
click at [742, 303] on div "Published GBP (9)" at bounding box center [720, 308] width 92 height 14
click at [772, 297] on div "Published GBP (9)" at bounding box center [860, 308] width 387 height 27
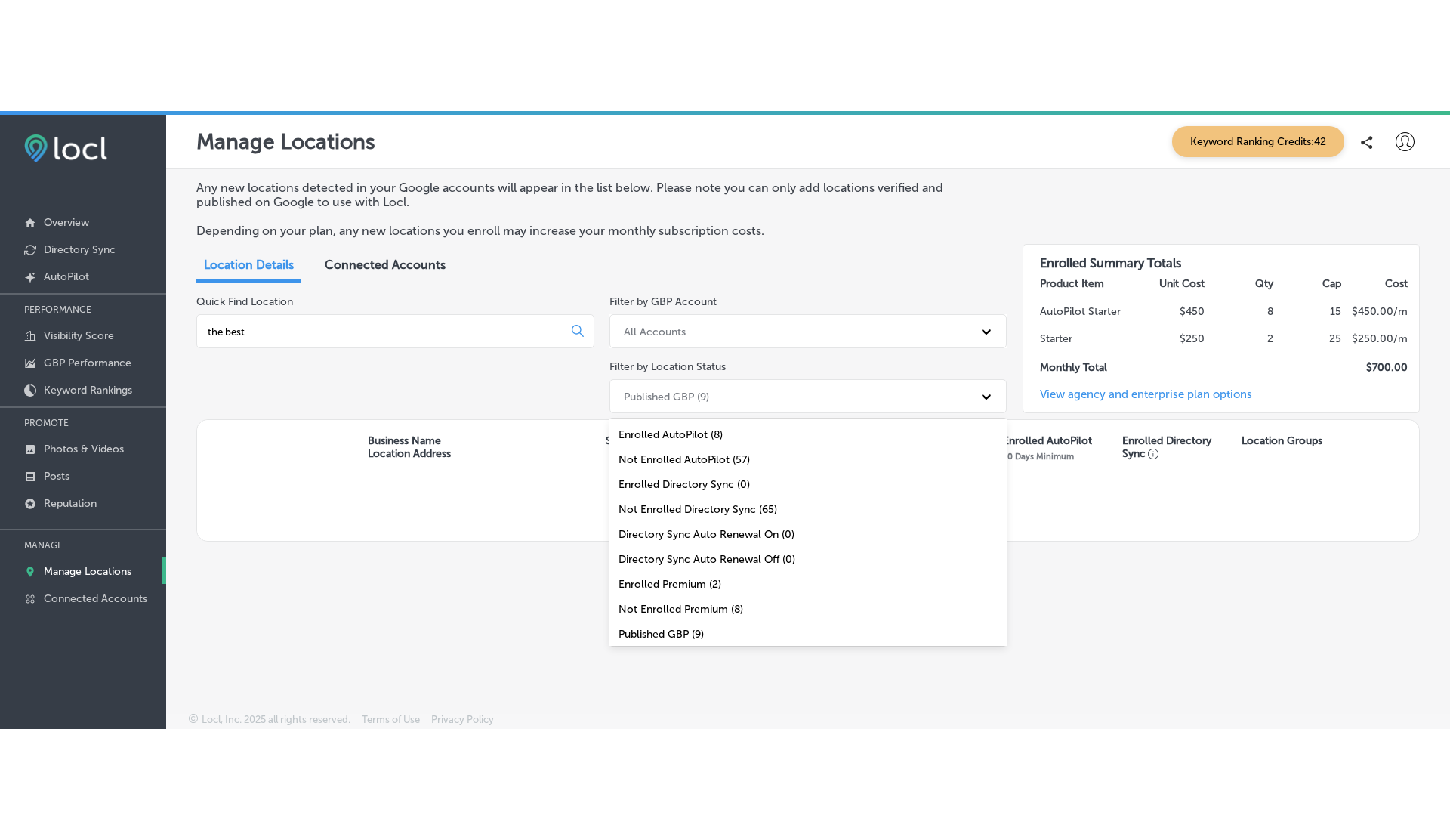
scroll to position [49, 0]
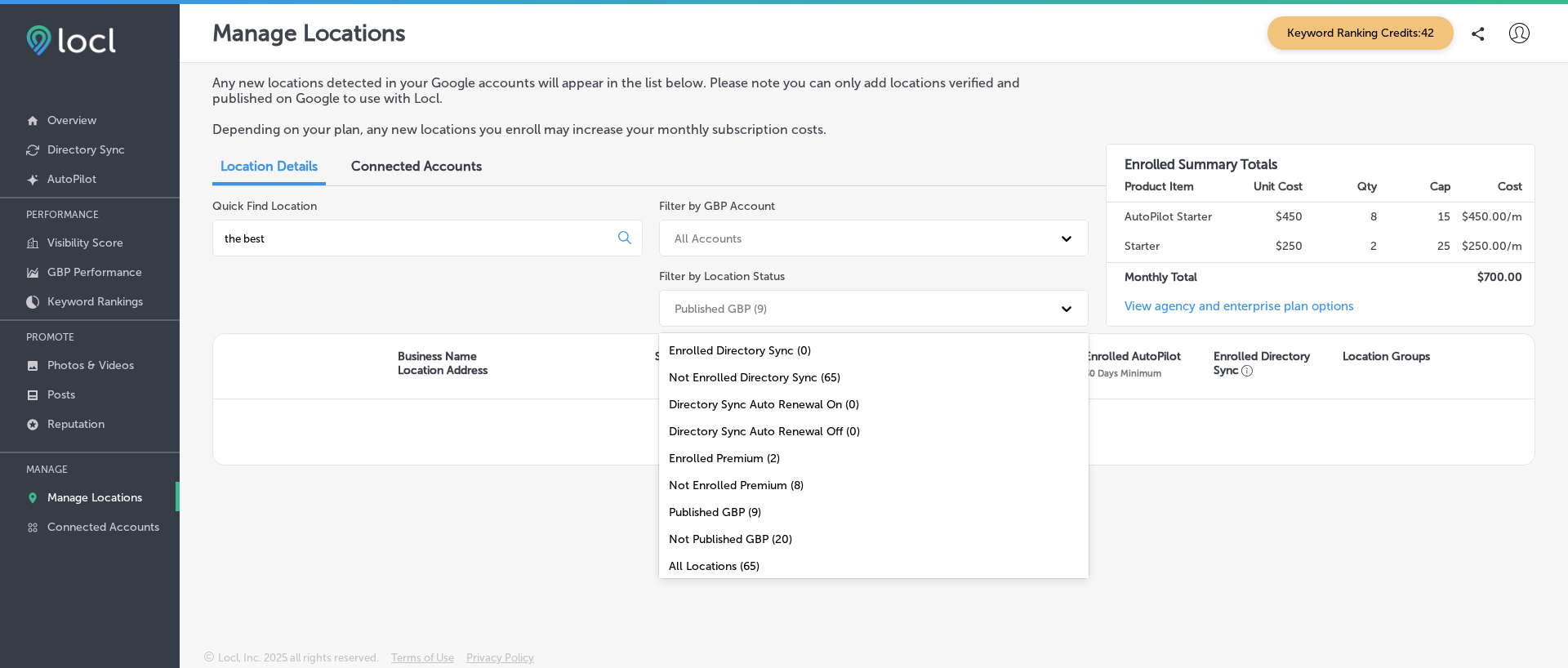
click at [726, 555] on div "All Locations (65)" at bounding box center [873, 566] width 430 height 27
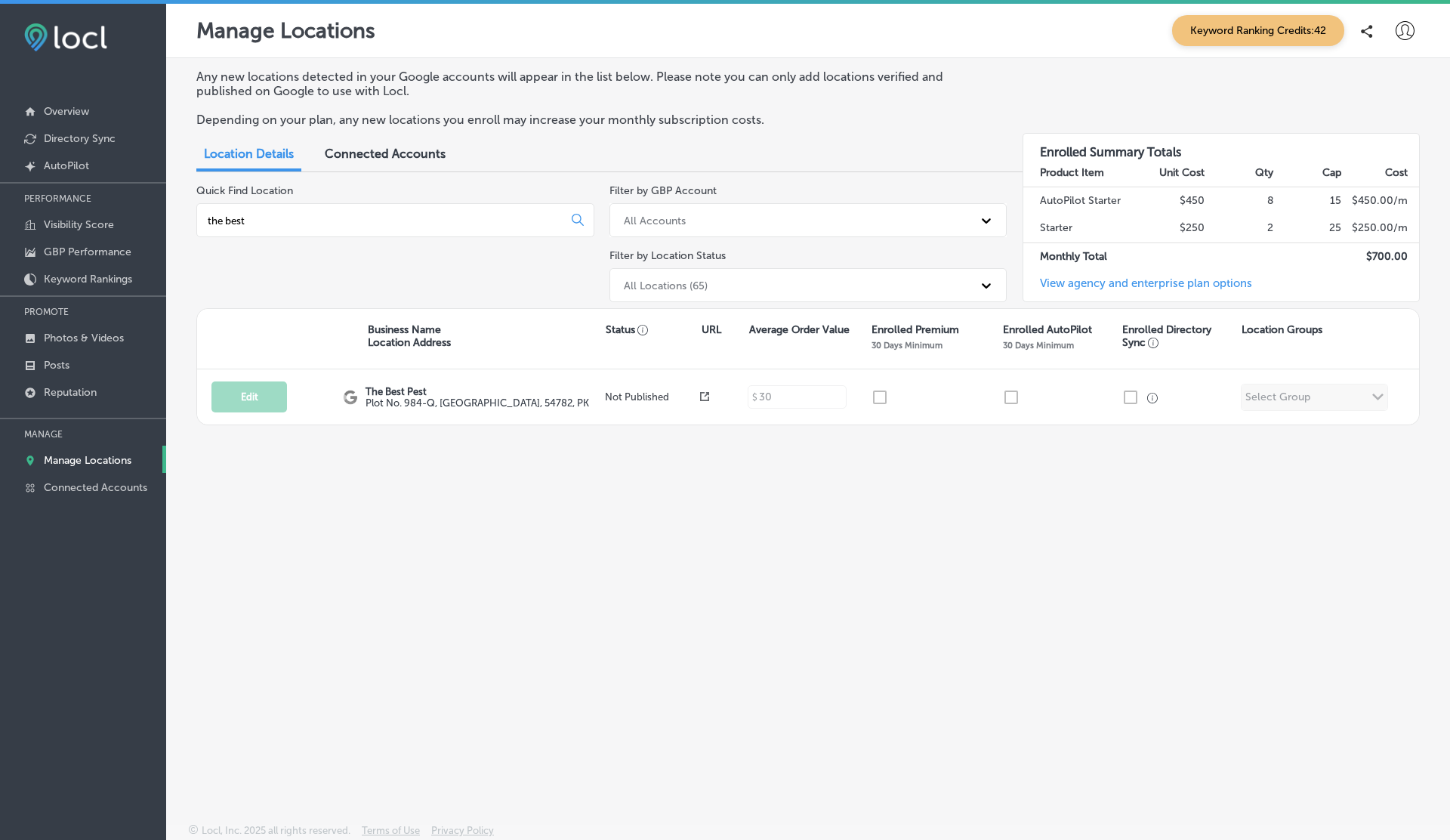
click at [476, 220] on input "the best" at bounding box center [383, 220] width 353 height 13
click at [763, 287] on div "All Locations (65)" at bounding box center [795, 285] width 358 height 25
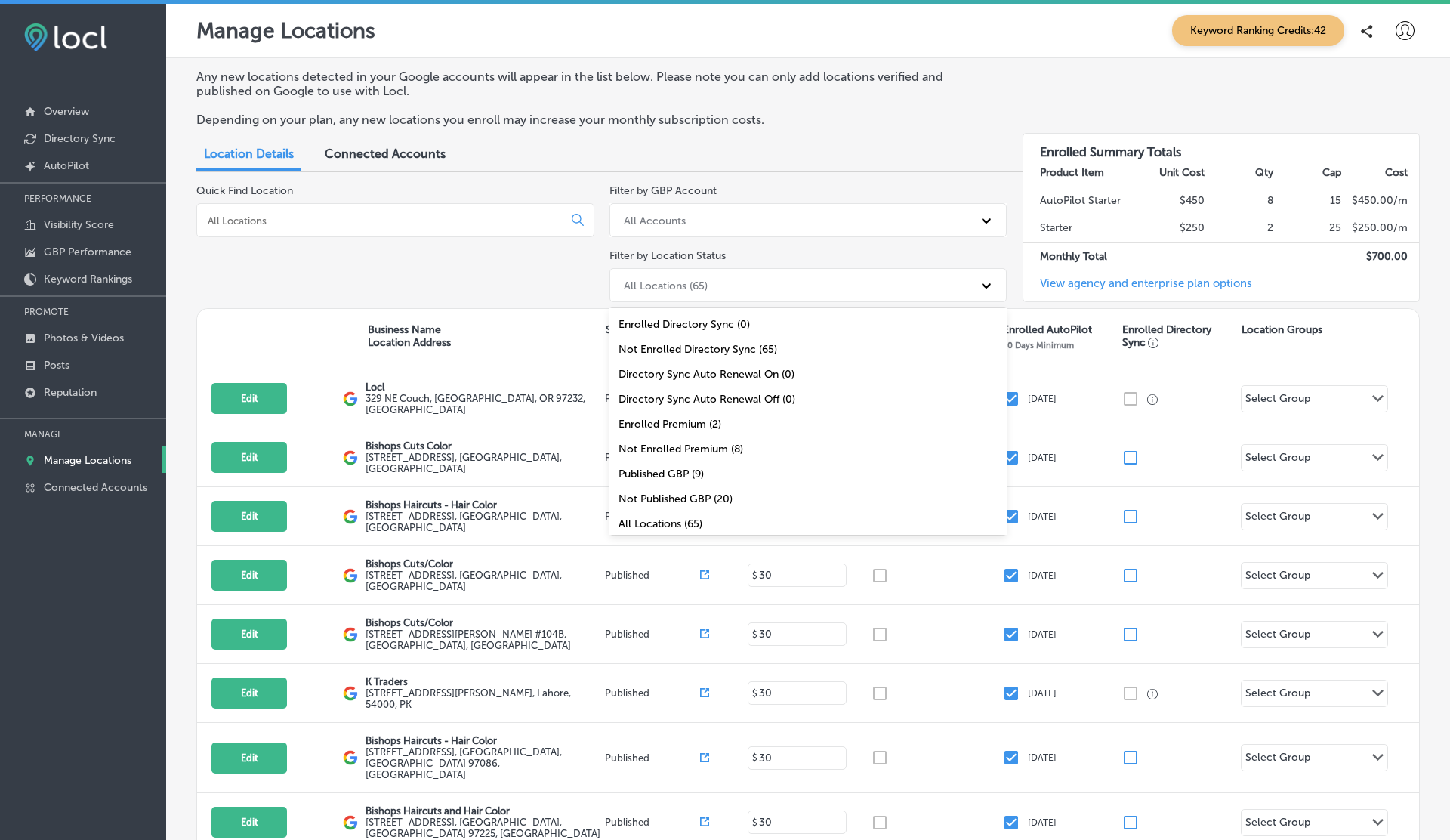
click at [666, 472] on div "Published GBP (9)" at bounding box center [808, 474] width 398 height 25
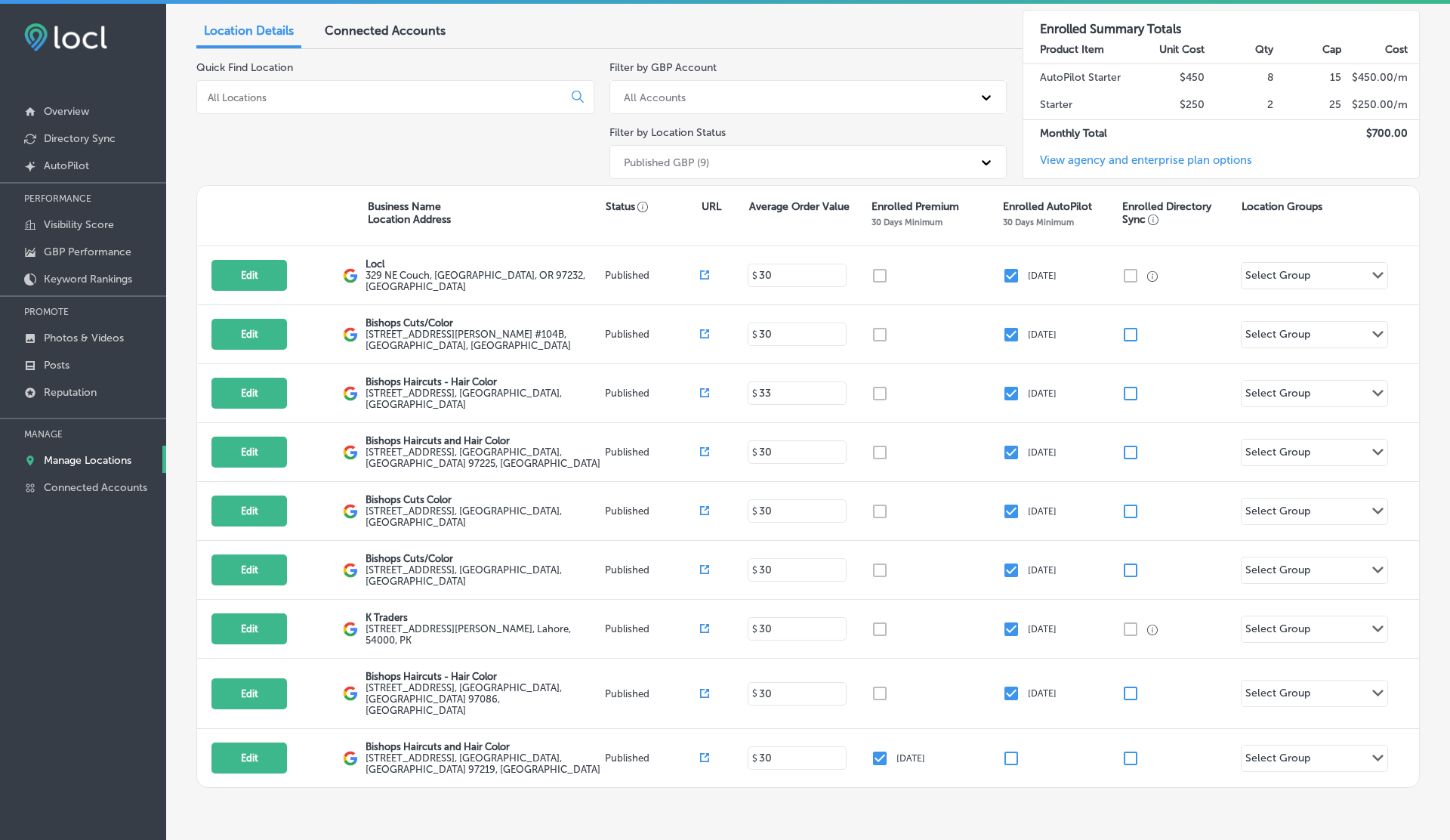
scroll to position [147, 0]
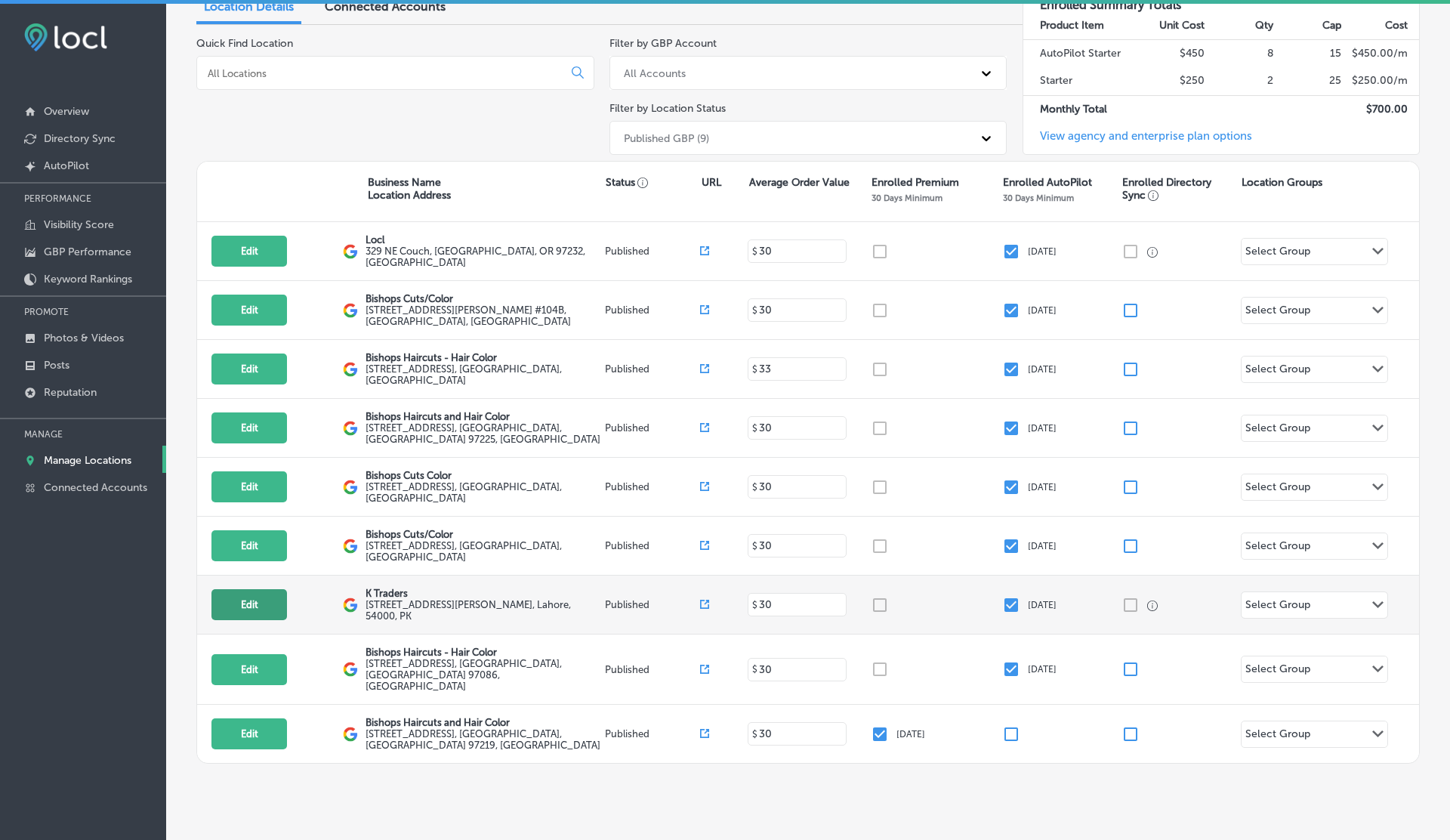
click at [233, 589] on button "Edit" at bounding box center [249, 605] width 75 height 31
select select "US"
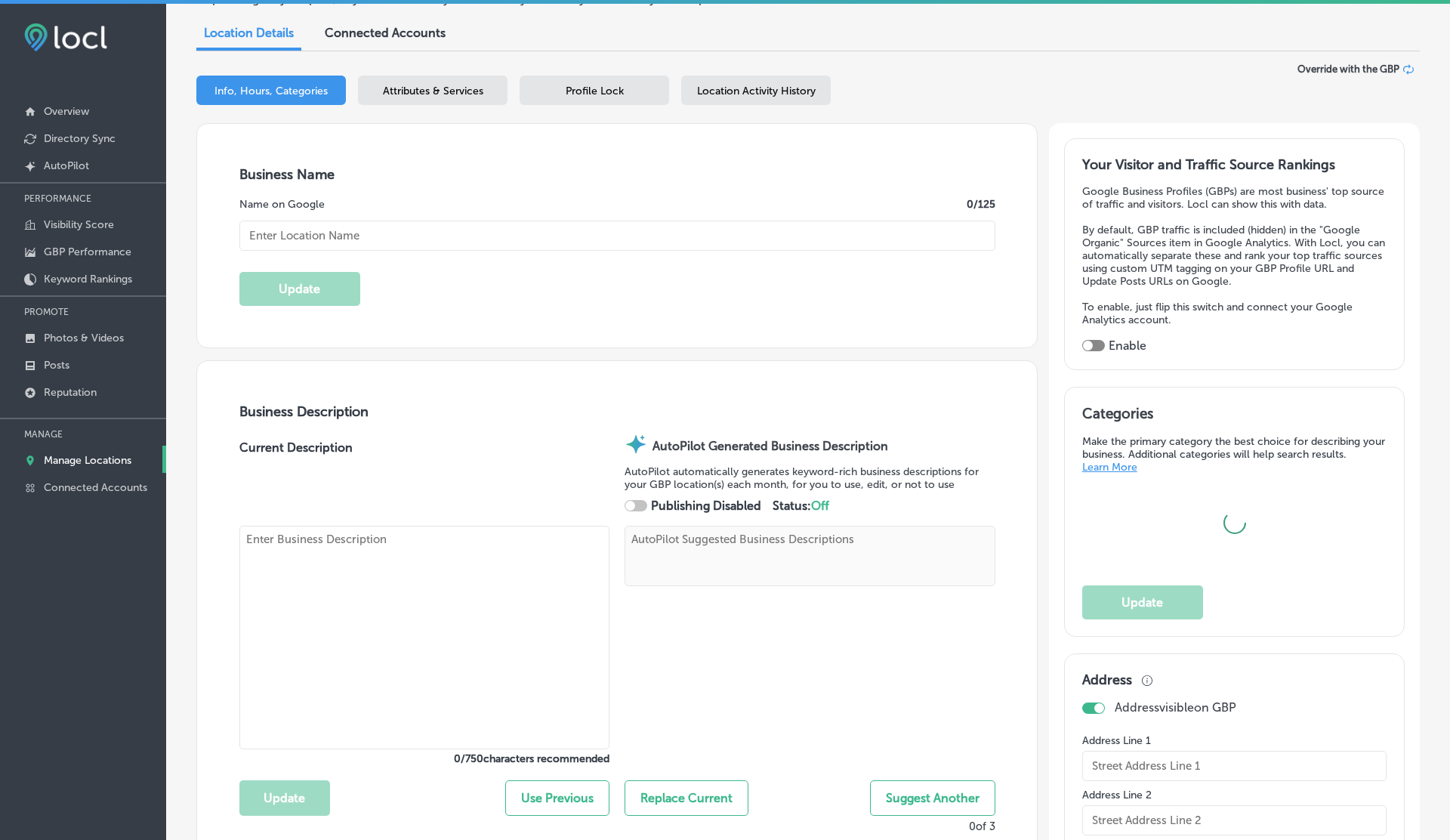
scroll to position [173, 0]
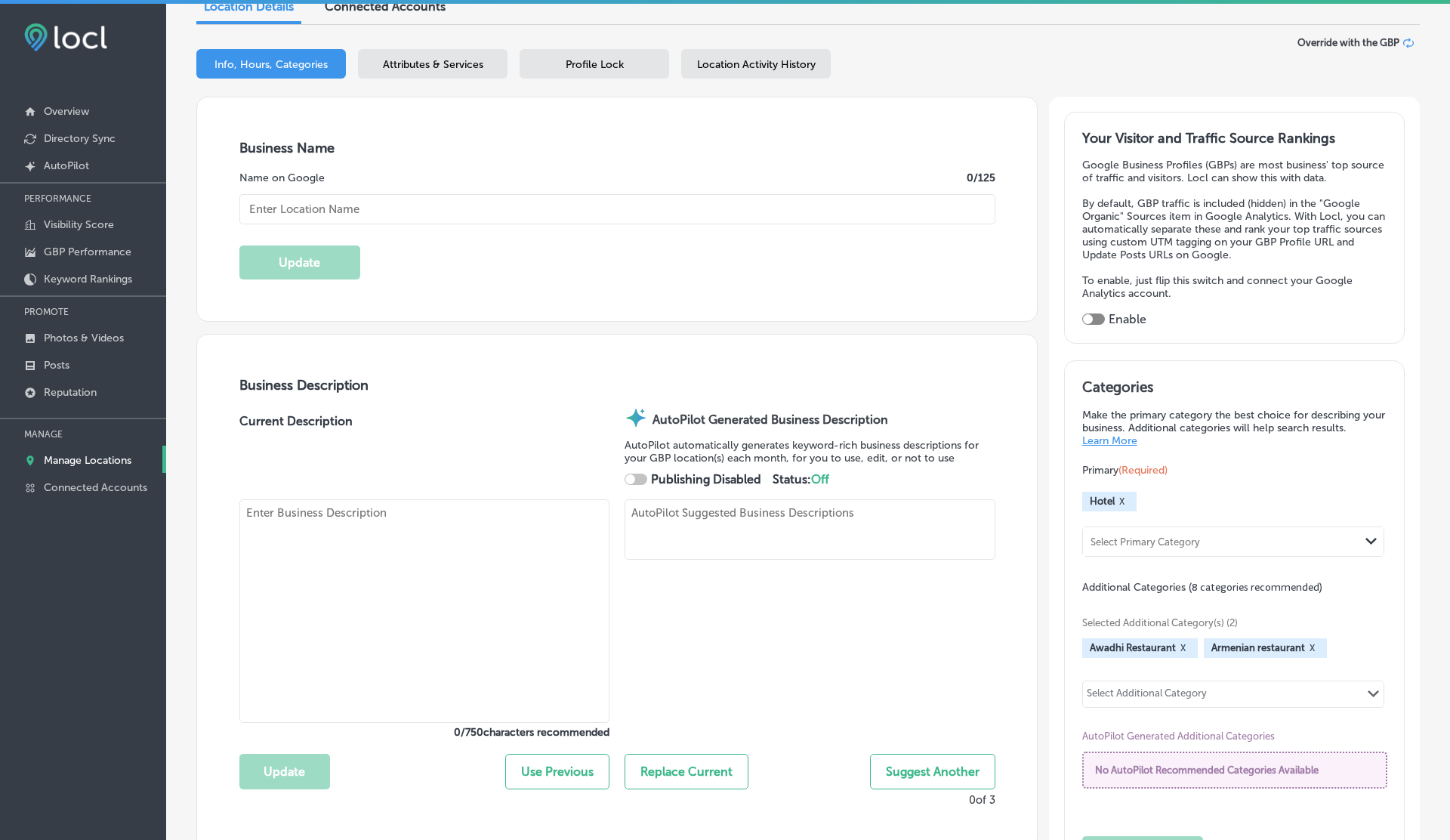
checkbox input "true"
type input "K Traders"
type input "[STREET_ADDRESS][PERSON_NAME]"
type input "[GEOGRAPHIC_DATA]"
type input "54000"
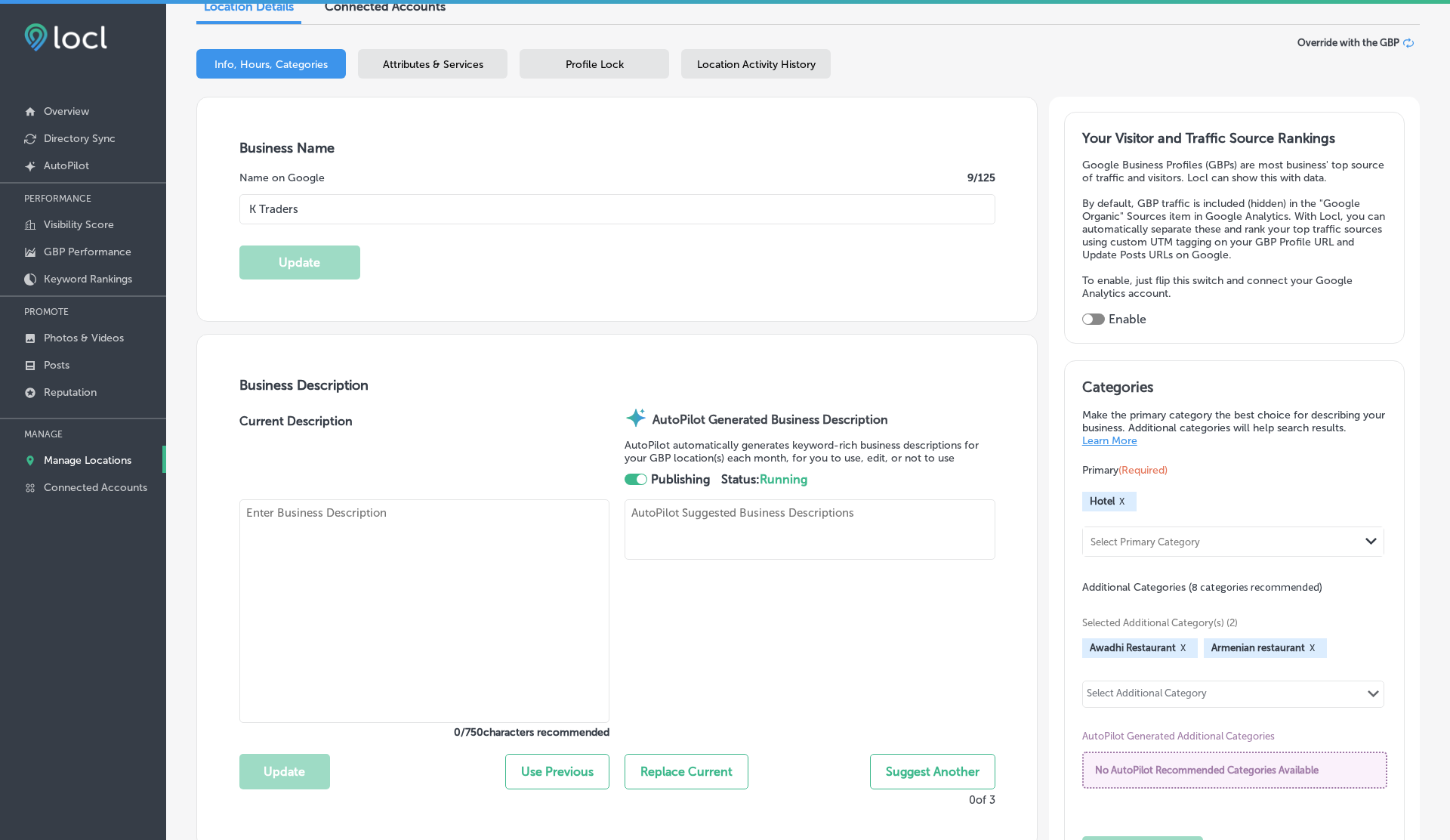
type input "PK"
type input "[URL][DOMAIN_NAME][DOMAIN_NAME]"
select select "PK"
type input "+92 310 4170286"
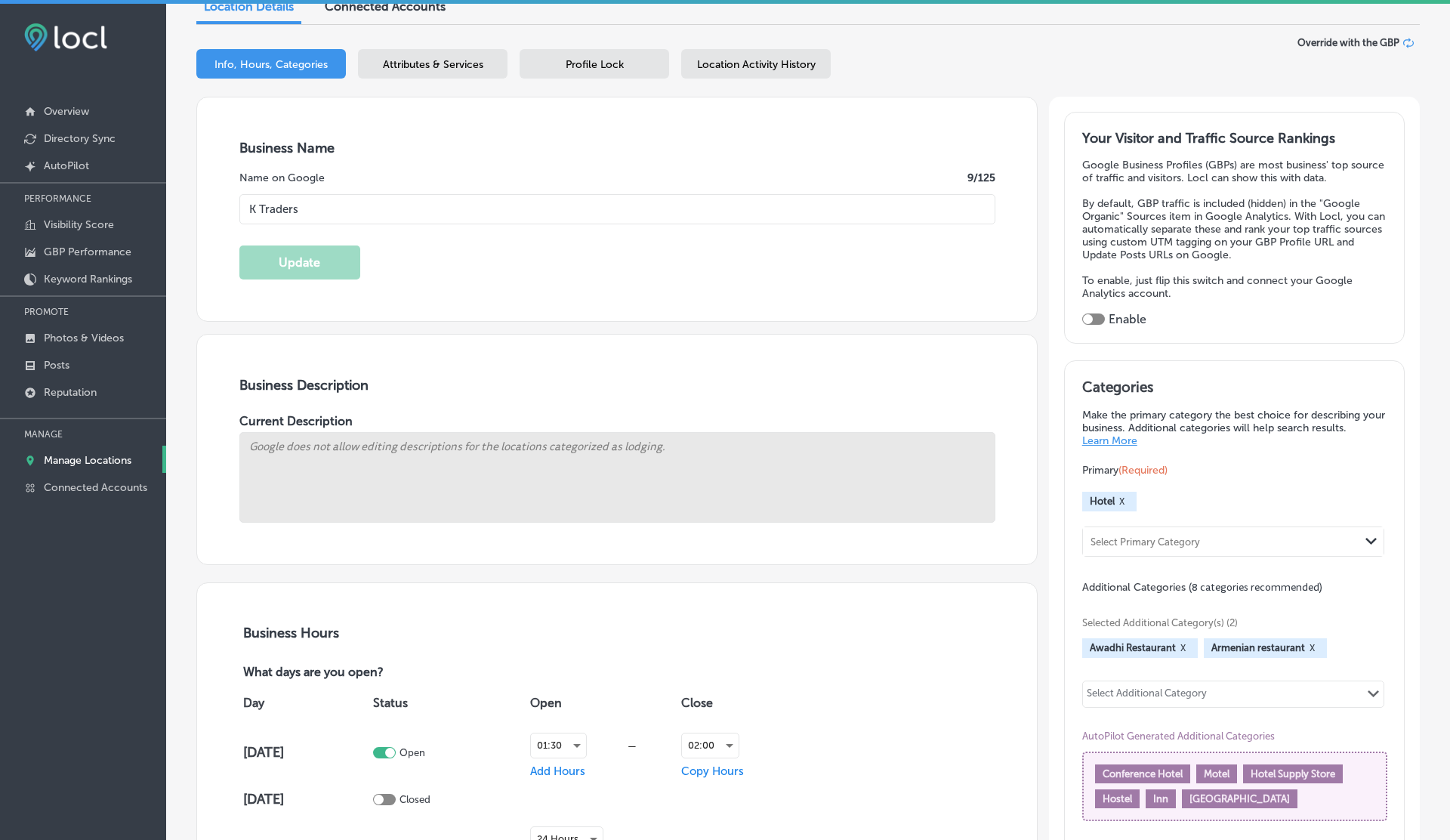
click at [740, 66] on span "Location Activity History" at bounding box center [756, 65] width 119 height 13
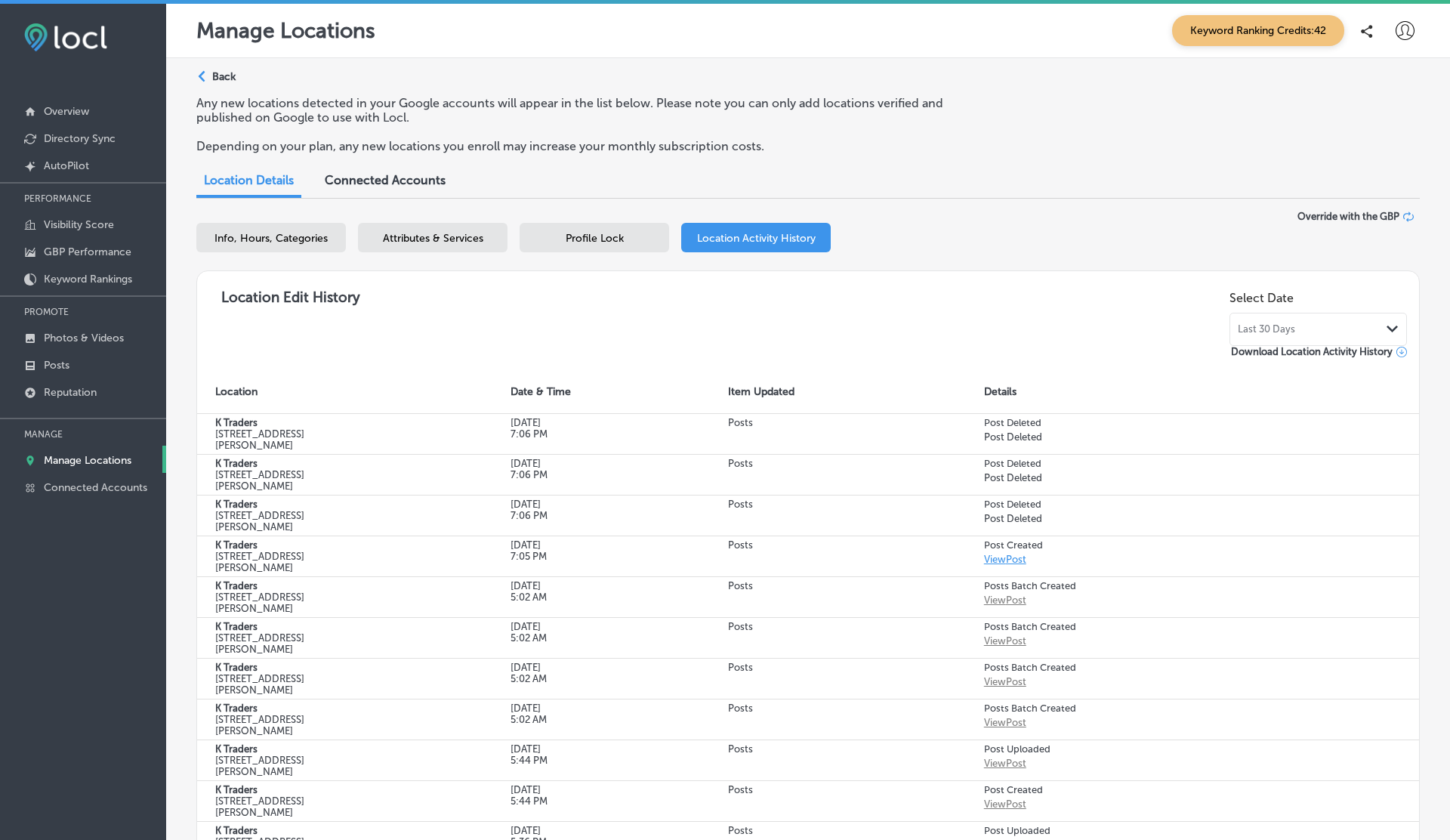
click at [293, 239] on span "Info, Hours, Categories" at bounding box center [271, 238] width 113 height 13
select select "US"
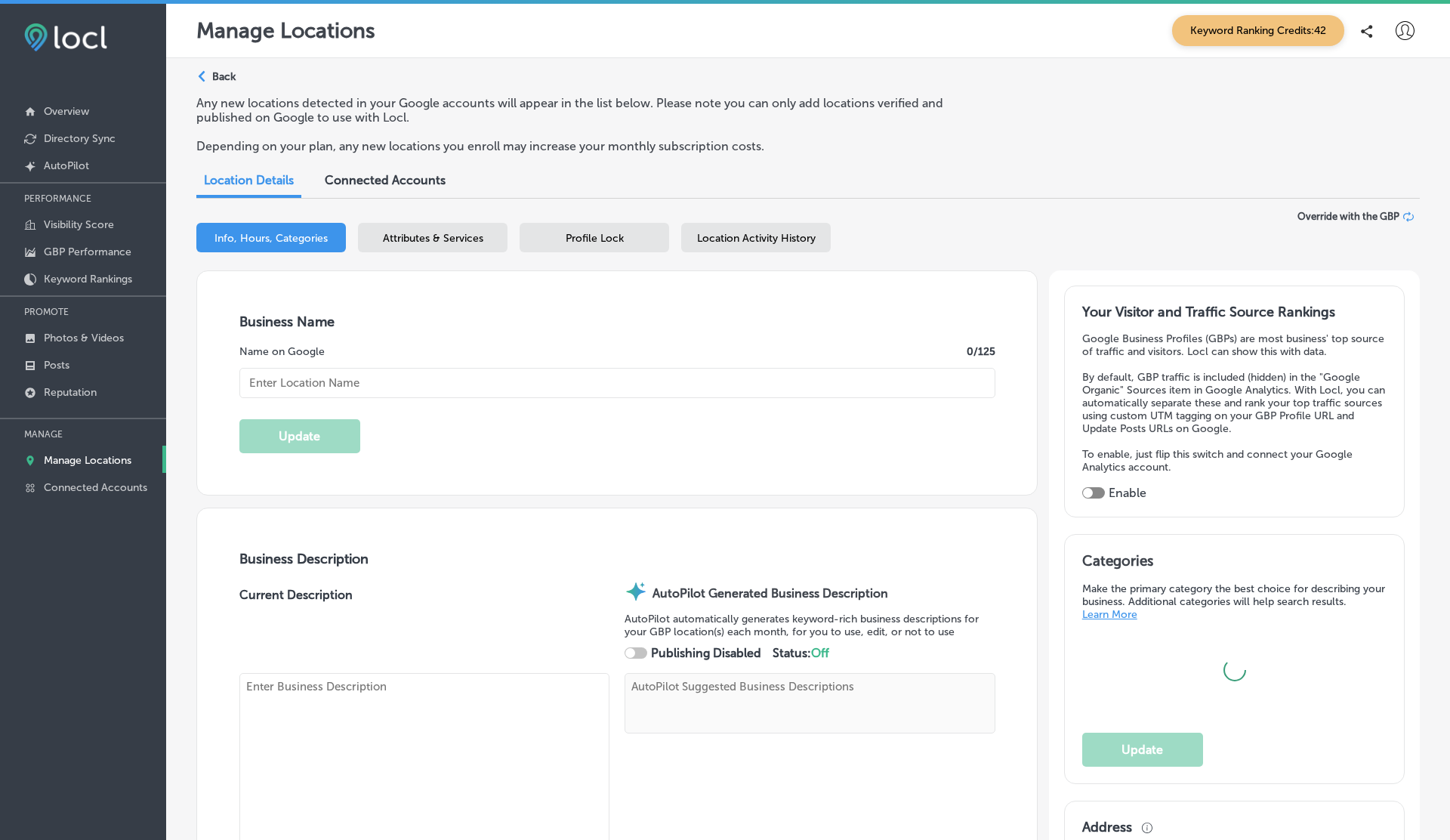
type input "K Traders"
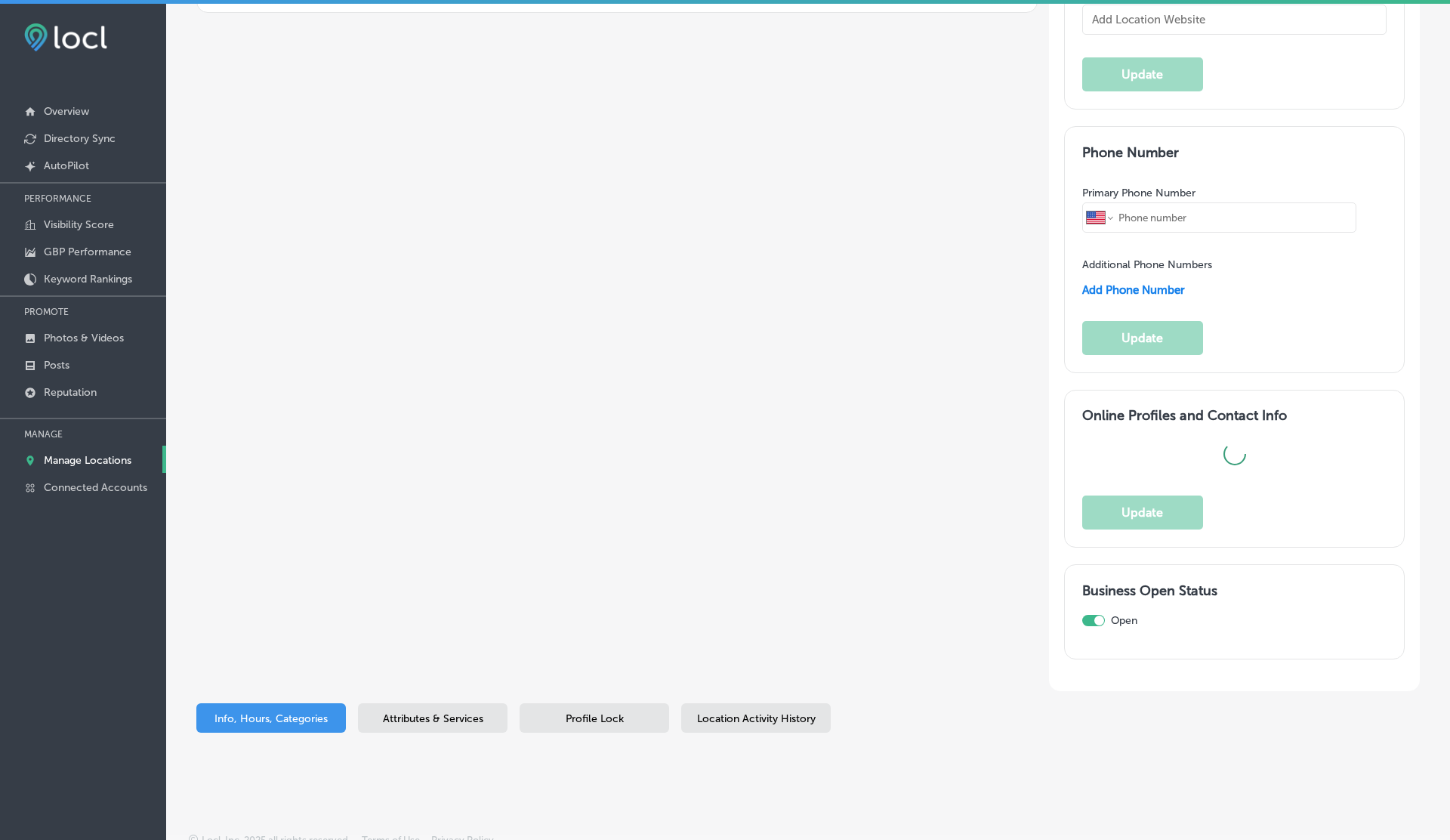
type input "[STREET_ADDRESS][PERSON_NAME]"
type input "[GEOGRAPHIC_DATA]"
type input "54000"
type input "PK"
type input "[URL][DOMAIN_NAME][DOMAIN_NAME]"
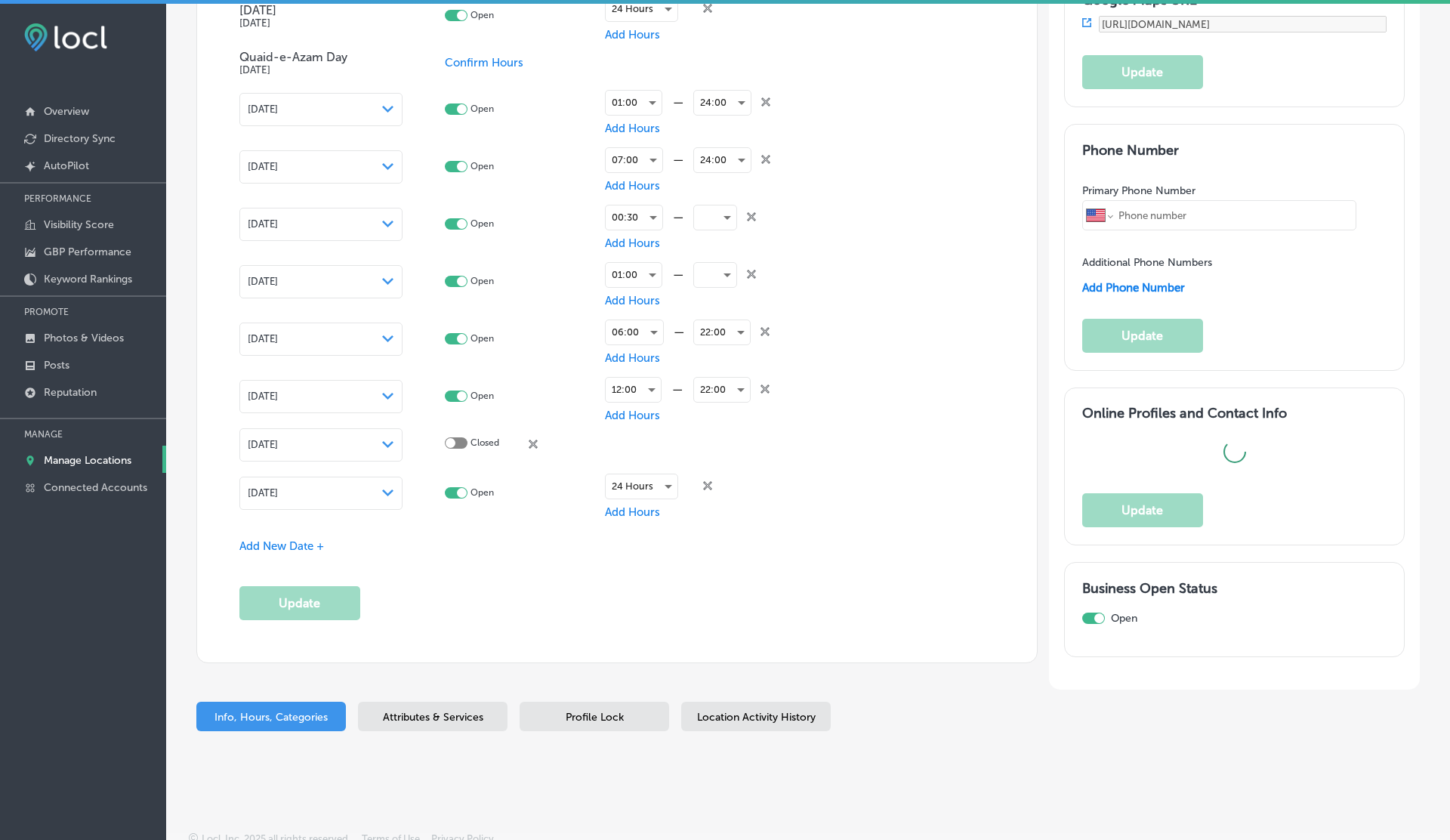
checkbox input "true"
select select "PK"
type input "+92 310 4170286"
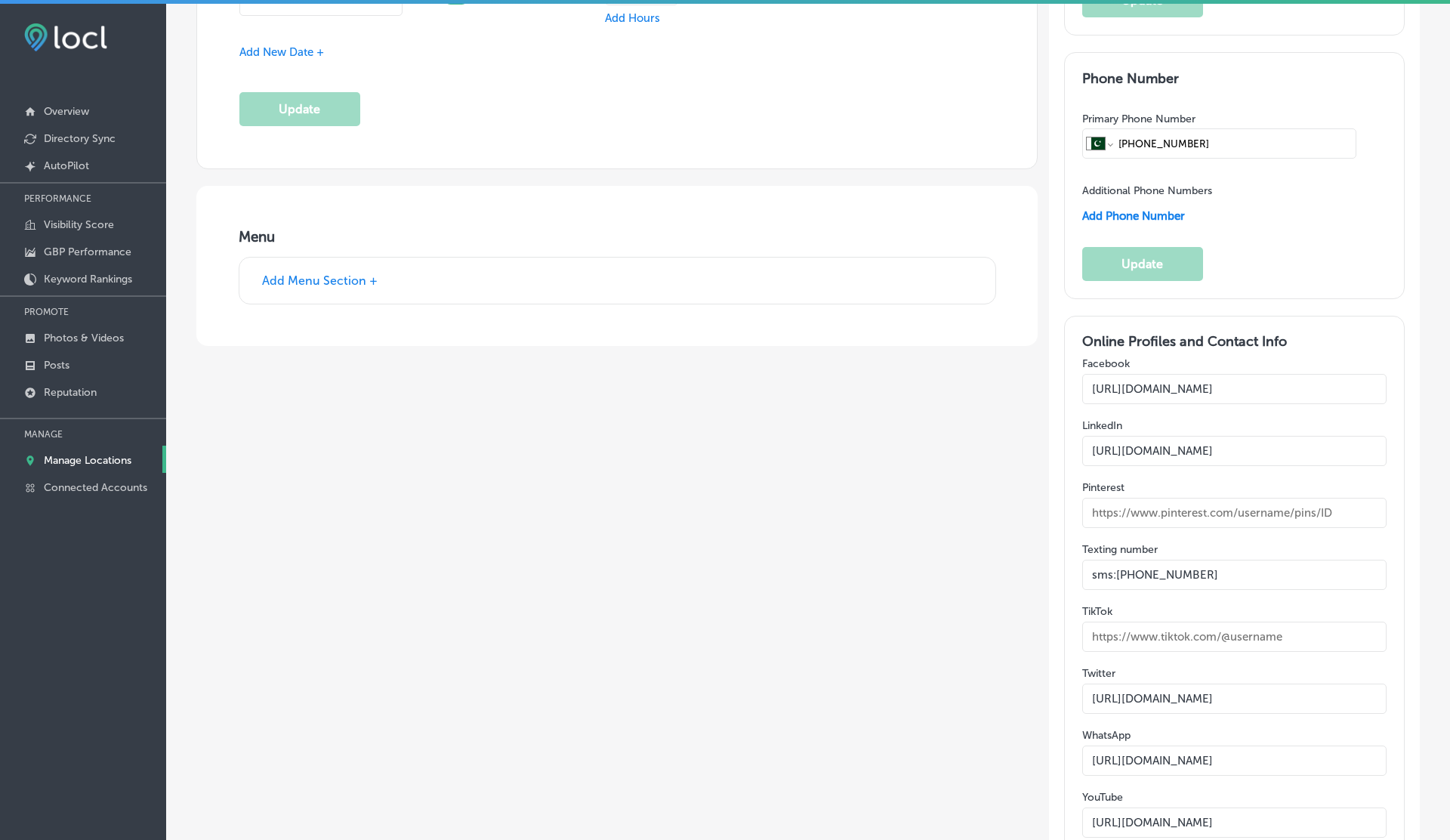
scroll to position [1951, 0]
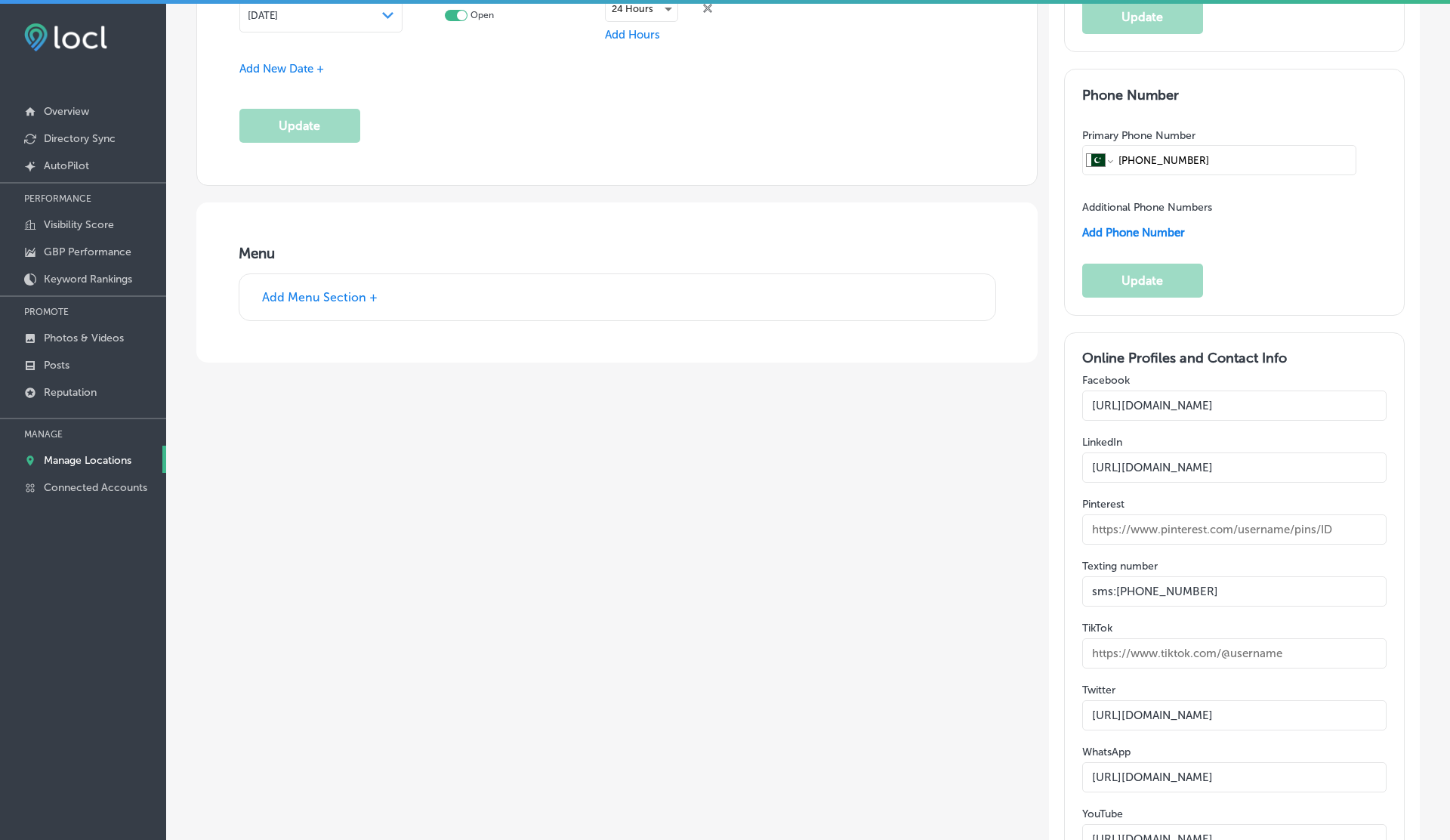
click at [343, 281] on div "Add Menu Section +" at bounding box center [617, 296] width 756 height 46
click at [341, 289] on button "Add Menu Section +" at bounding box center [320, 297] width 125 height 16
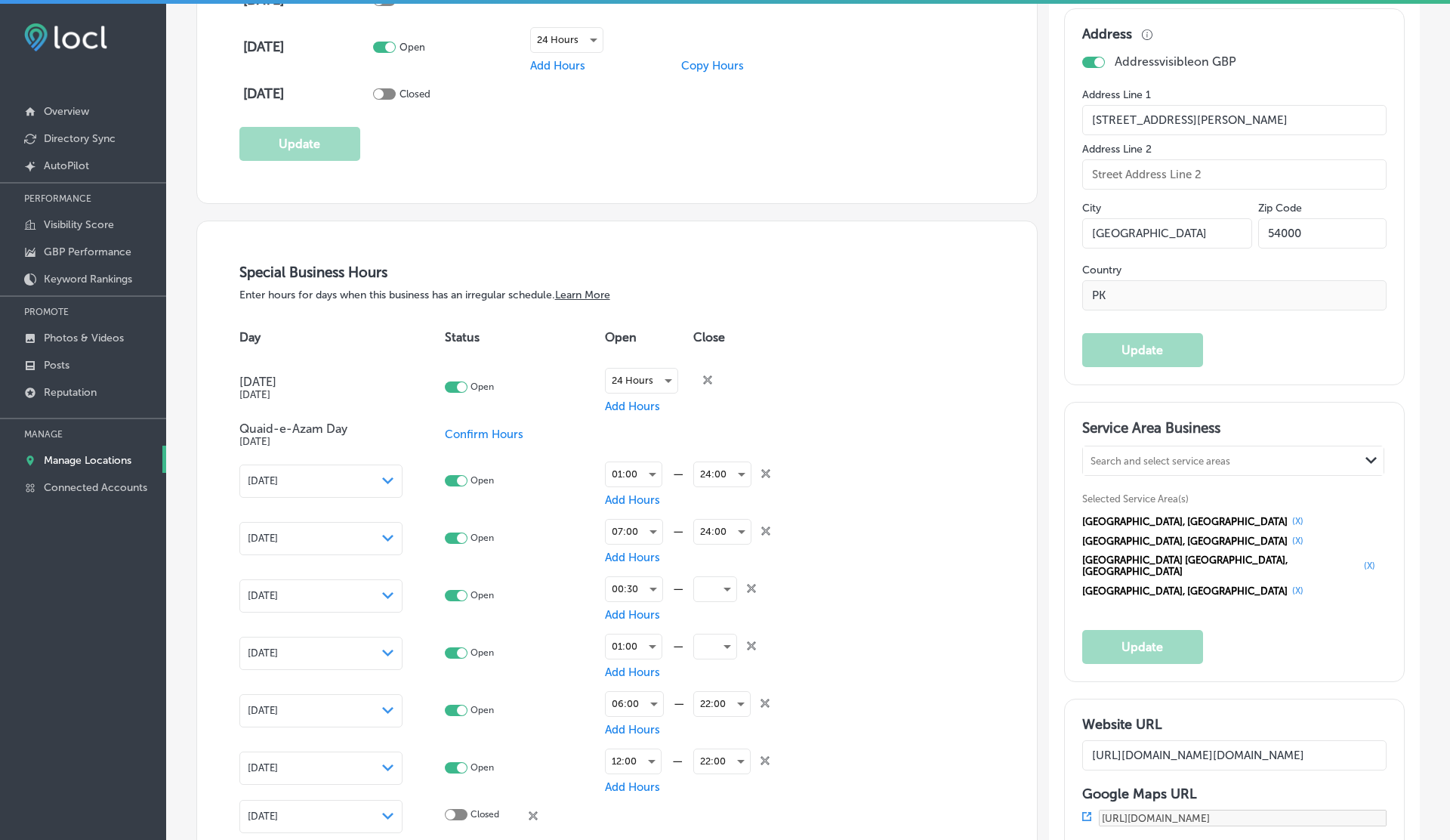
scroll to position [769, 0]
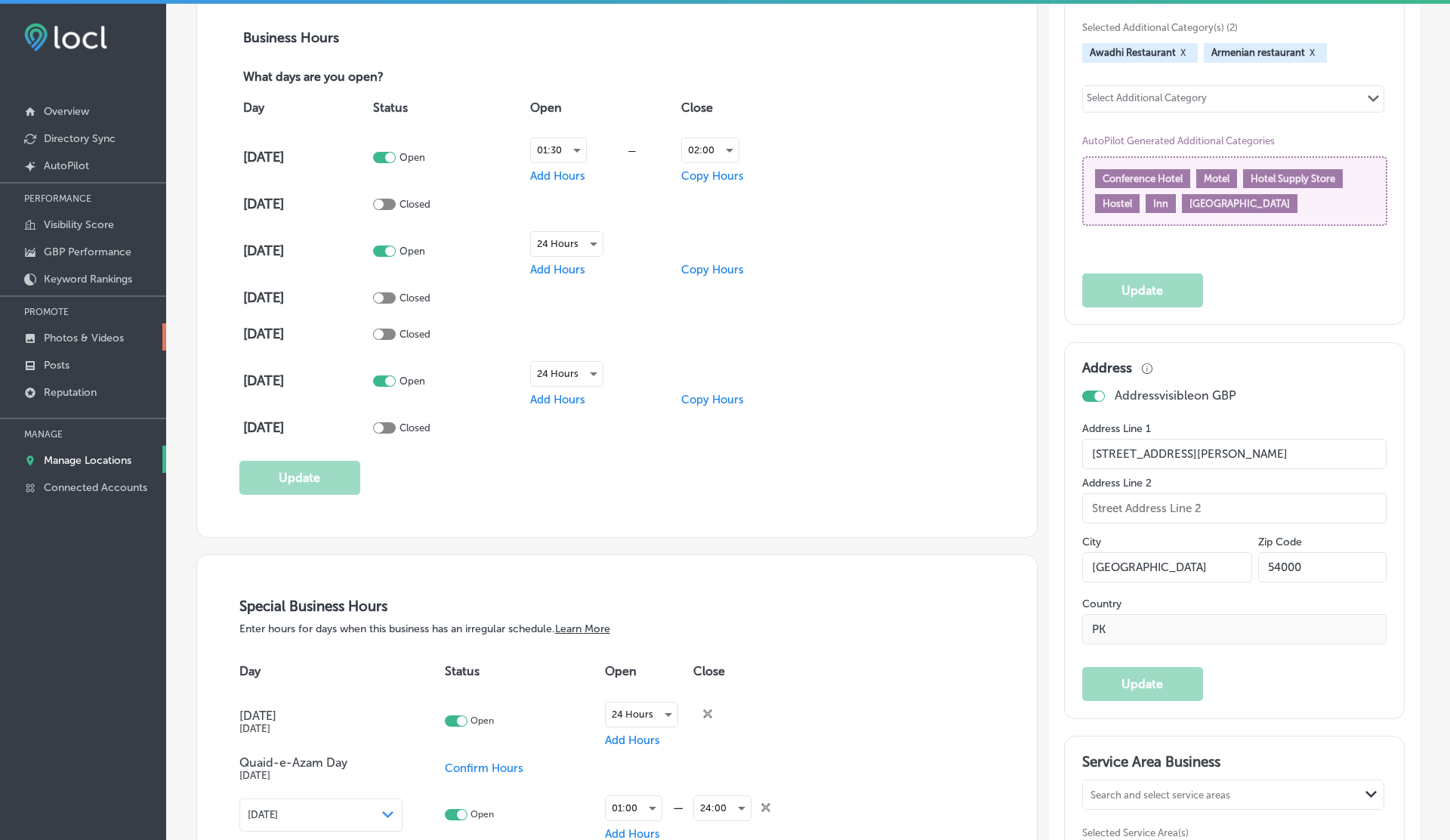
click at [129, 340] on link "Photos & Videos" at bounding box center [83, 337] width 166 height 27
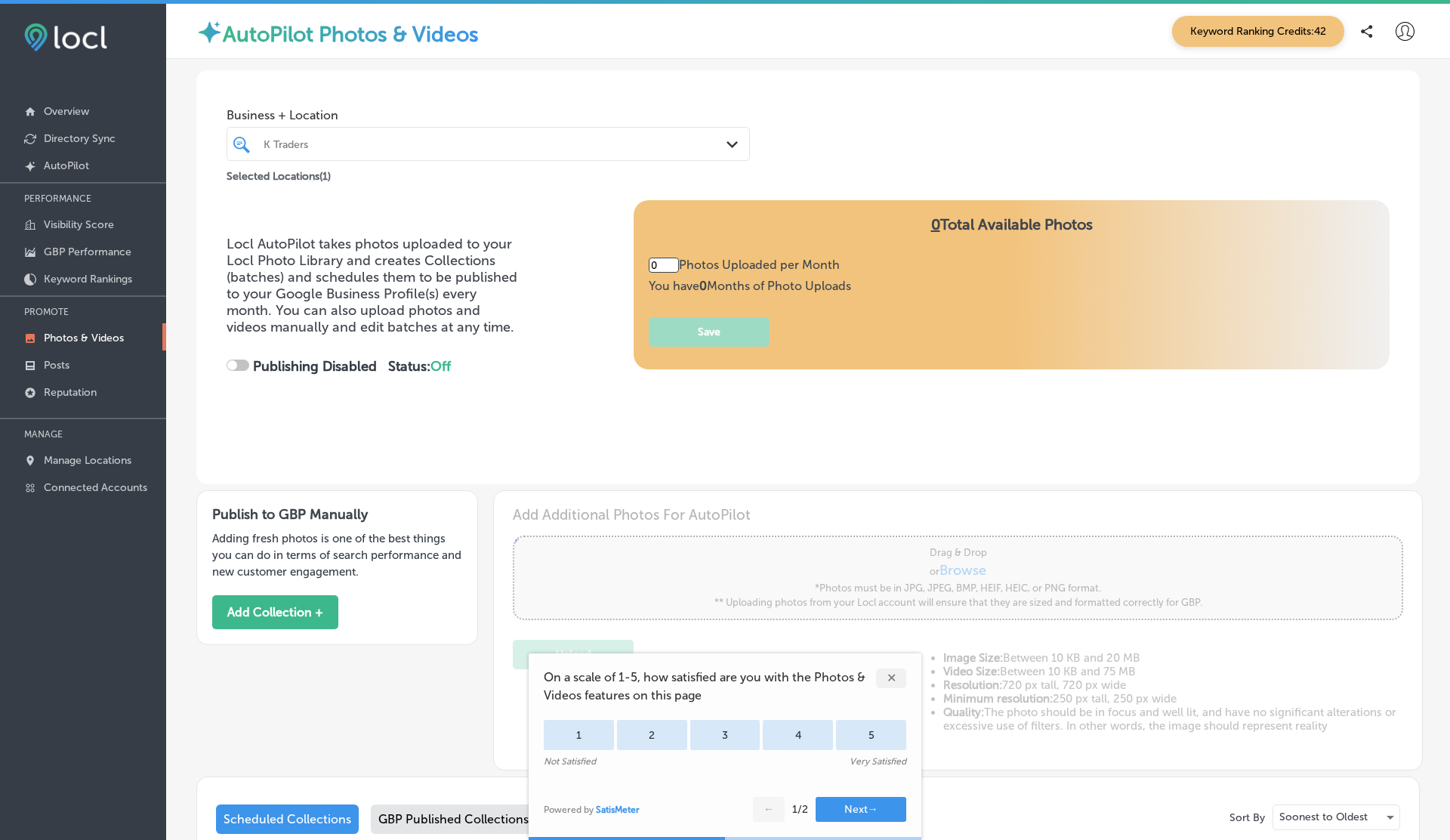
type input "5"
checkbox input "true"
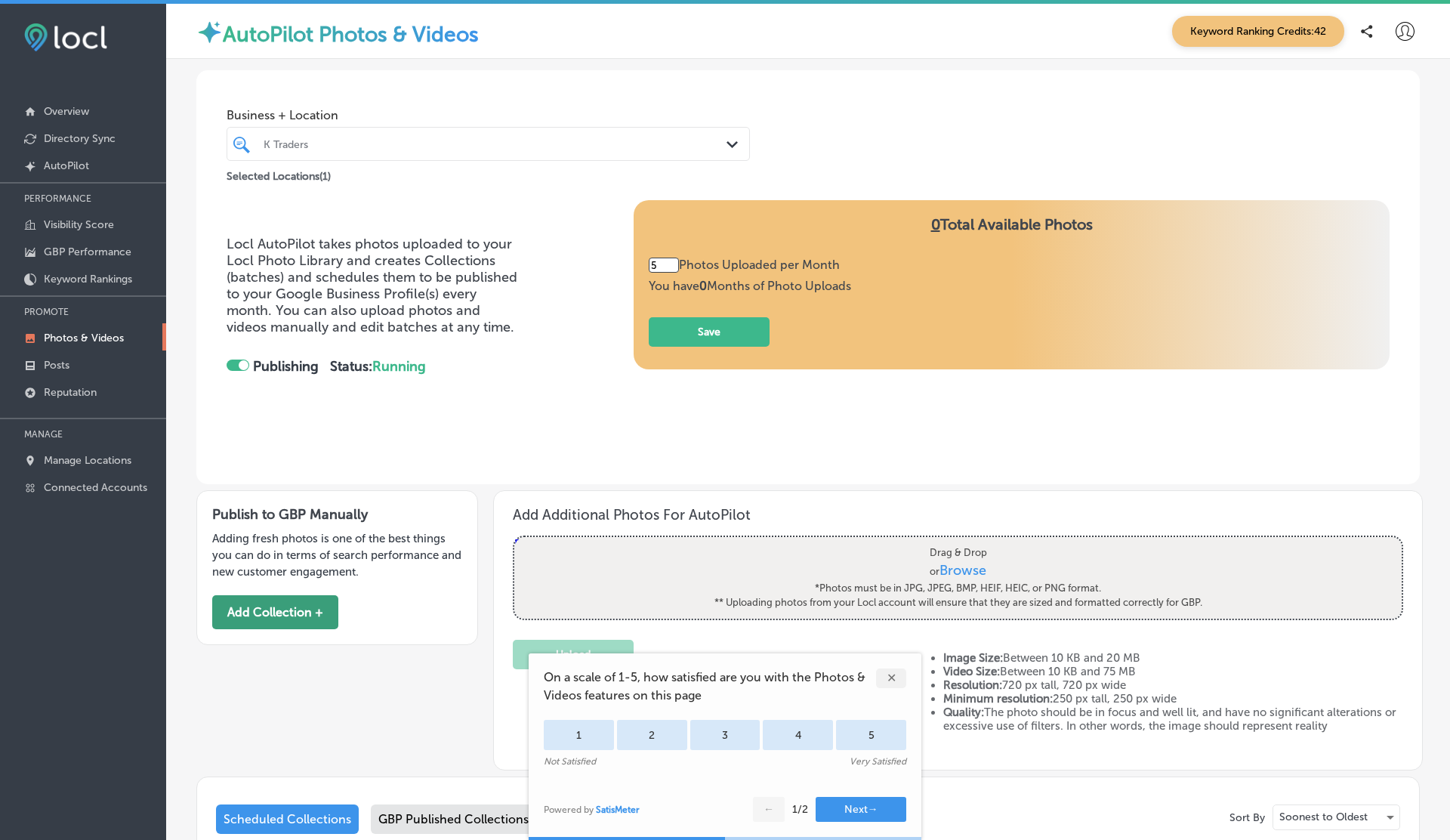
click at [305, 613] on button "Add Collection +" at bounding box center [275, 612] width 126 height 34
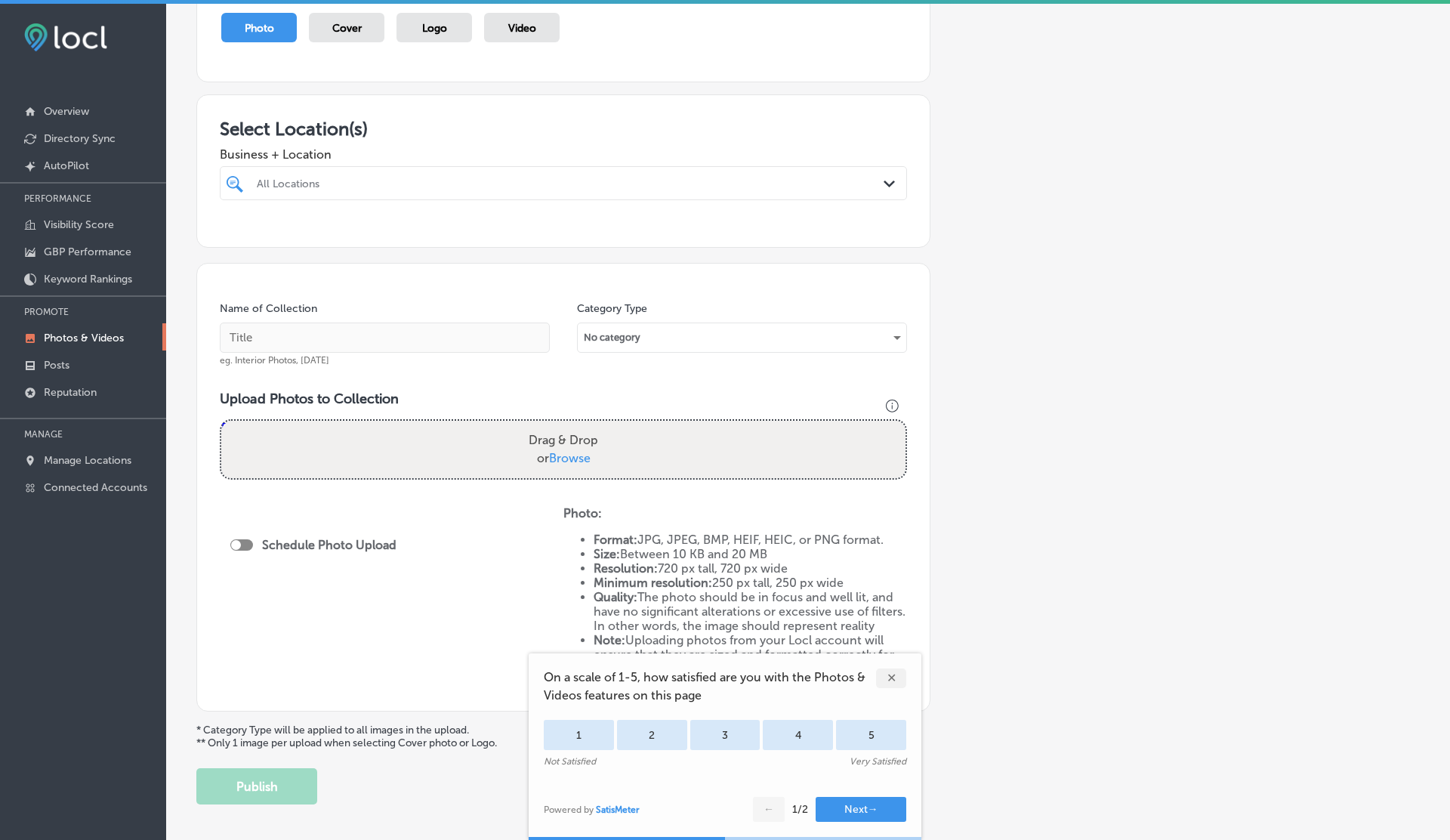
scroll to position [193, 0]
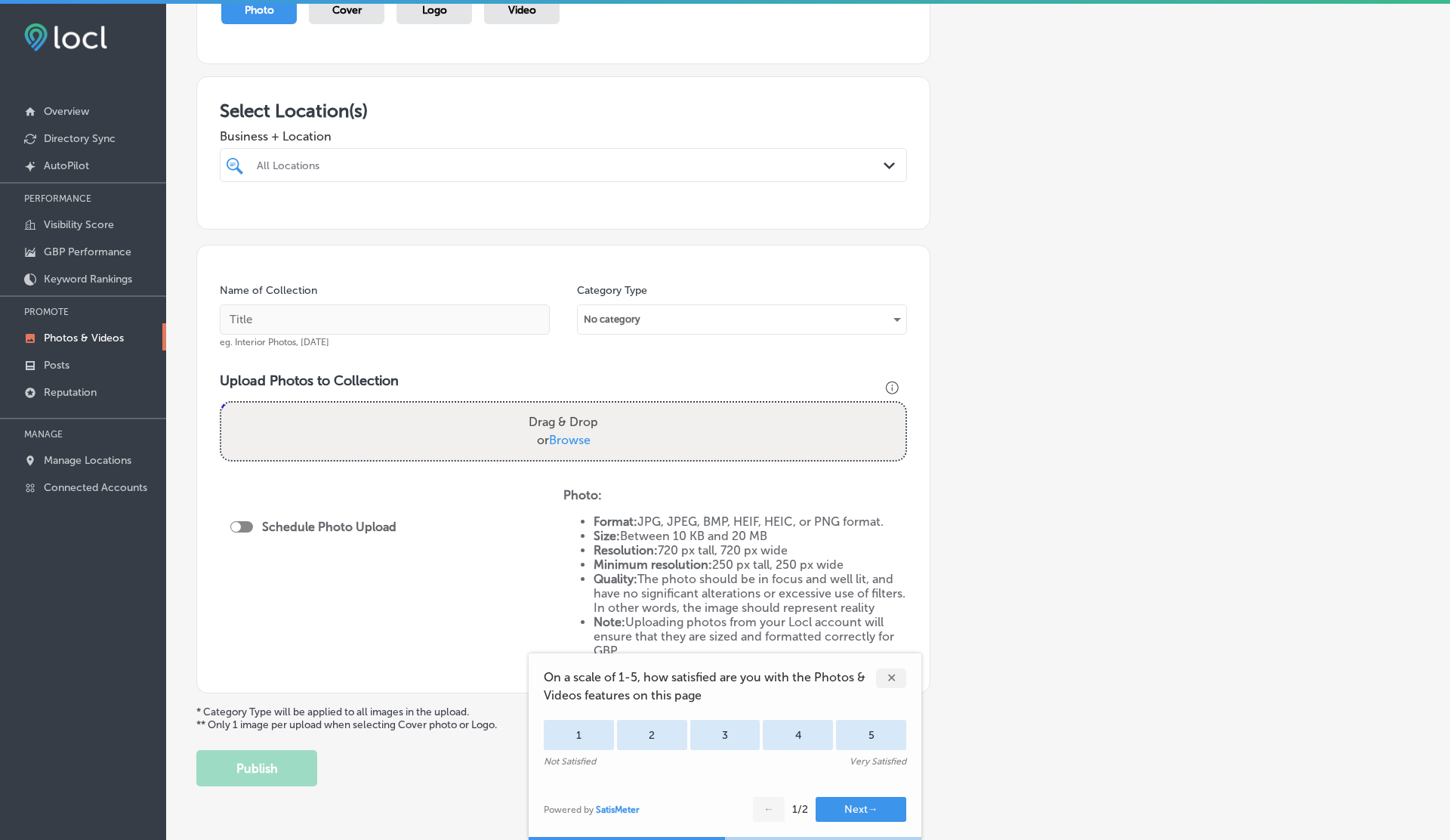
click at [392, 168] on div "All Locations" at bounding box center [570, 165] width 628 height 13
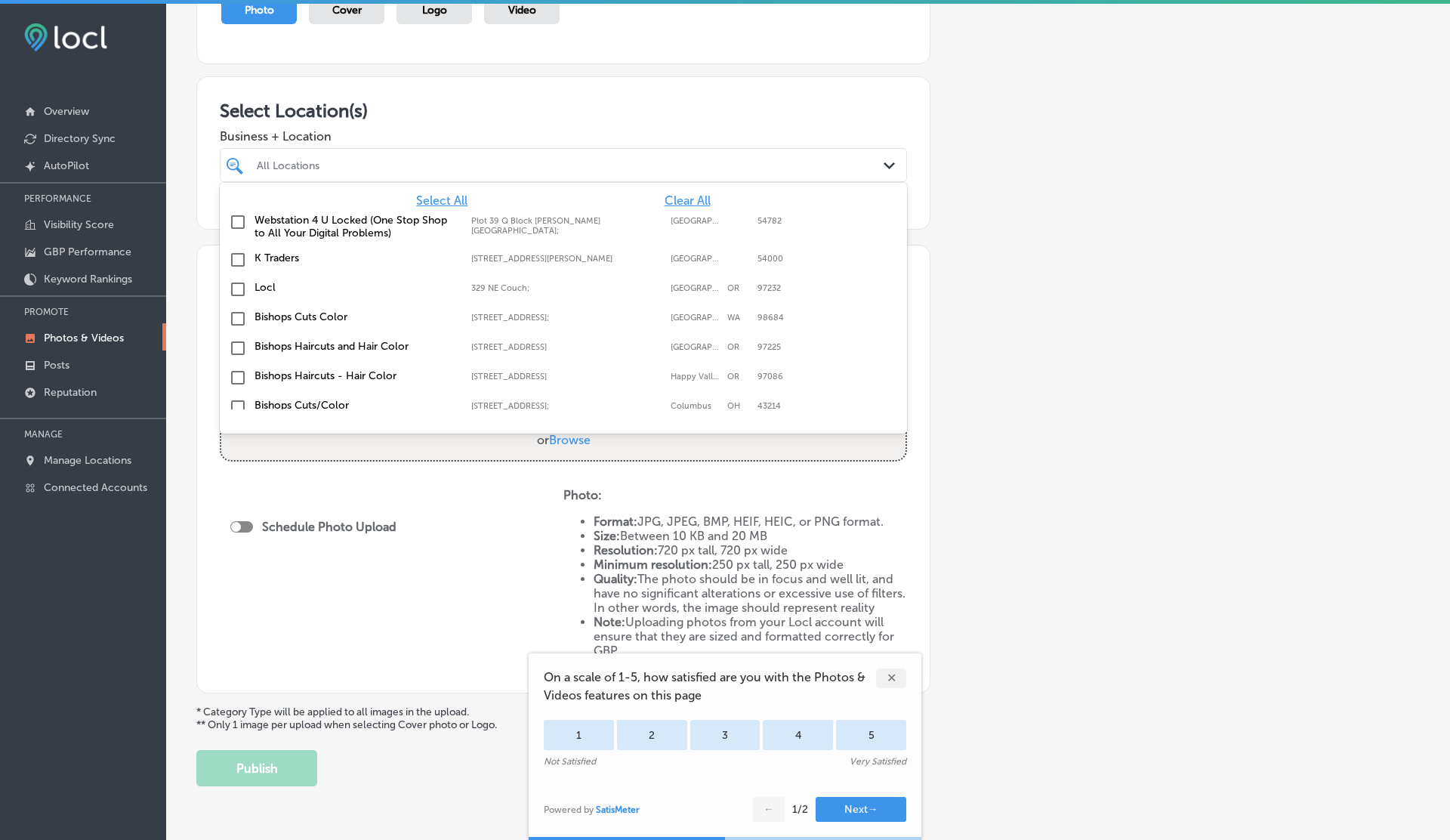
click at [281, 216] on label "Webstation 4 U Locked (One Stop Shop to All Your Digital Problems)" at bounding box center [355, 226] width 201 height 26
click at [587, 149] on div "Webstation 4 U Locked (One Stop Shop to All Your Digital Problems) Path Created…" at bounding box center [563, 165] width 687 height 34
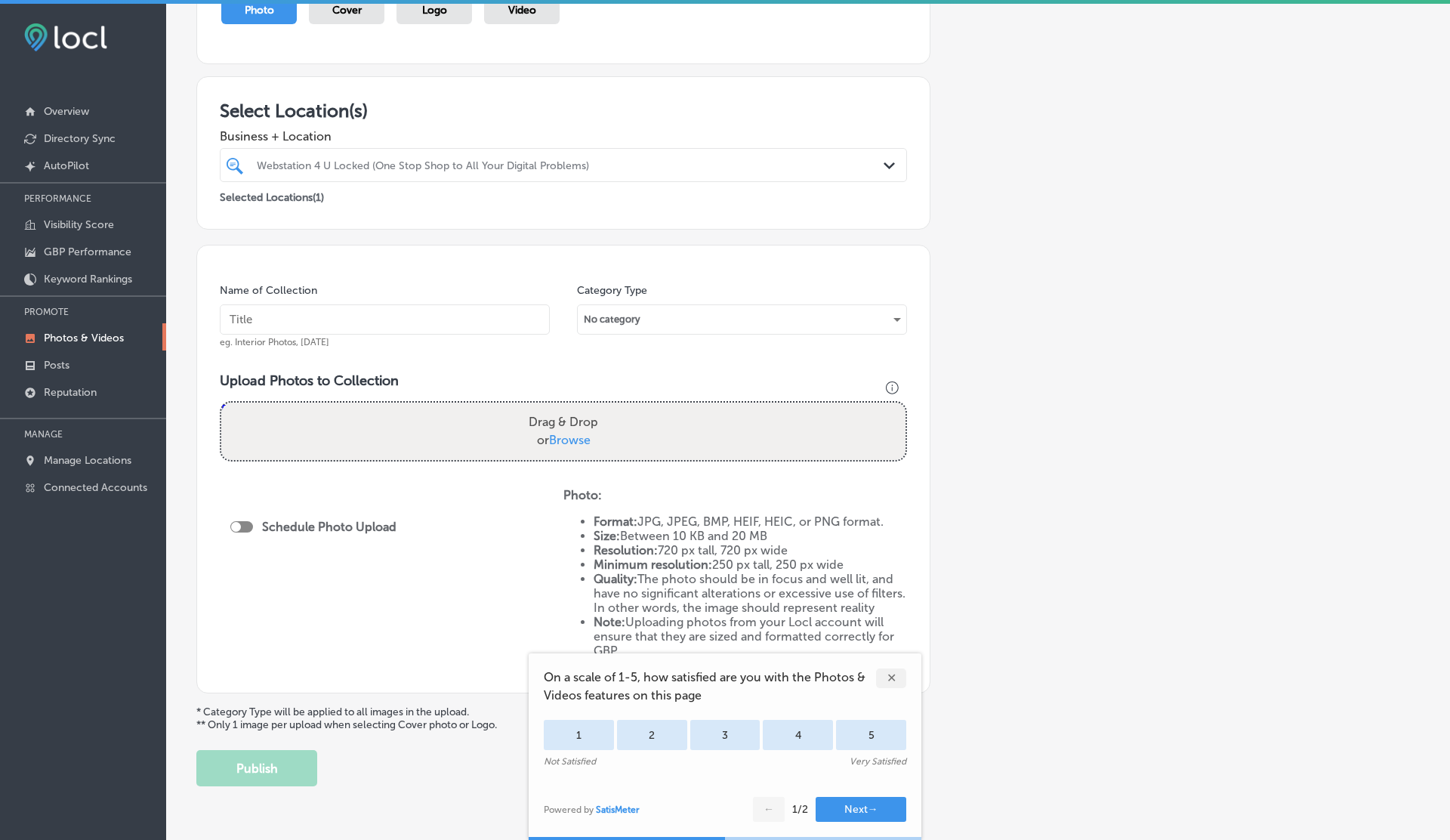
click at [477, 425] on div "Drag & Drop or Browse" at bounding box center [563, 431] width 685 height 57
click at [221, 402] on input "Drag & Drop or Browse" at bounding box center [563, 404] width 685 height 4
click at [368, 577] on div "Schedule Photo Upload" at bounding box center [323, 548] width 186 height 121
click at [892, 668] on div "✕" at bounding box center [891, 678] width 31 height 20
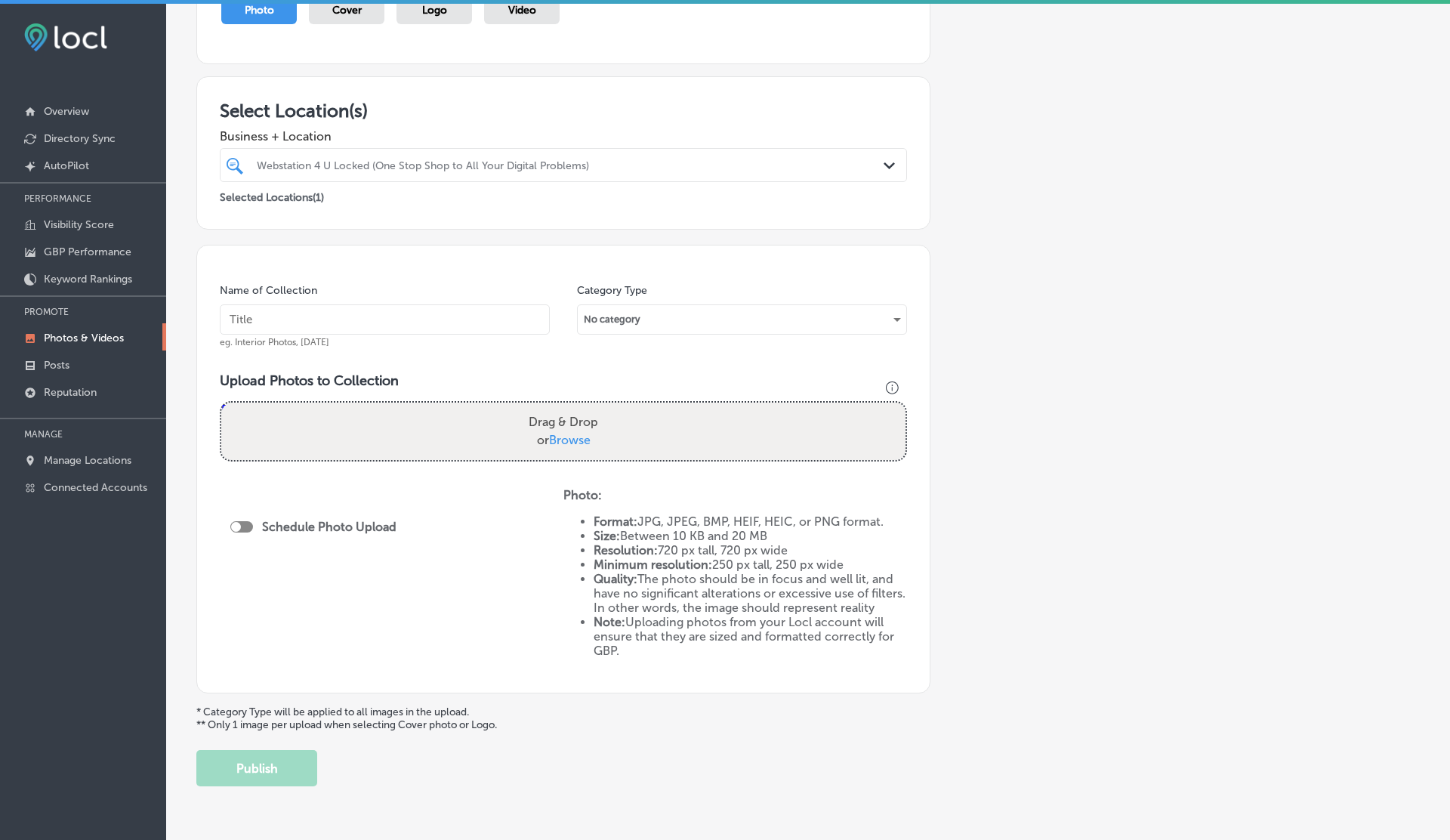
click at [309, 315] on input "text" at bounding box center [385, 320] width 330 height 31
type input "Nature"
click at [623, 317] on div "No category" at bounding box center [742, 319] width 329 height 24
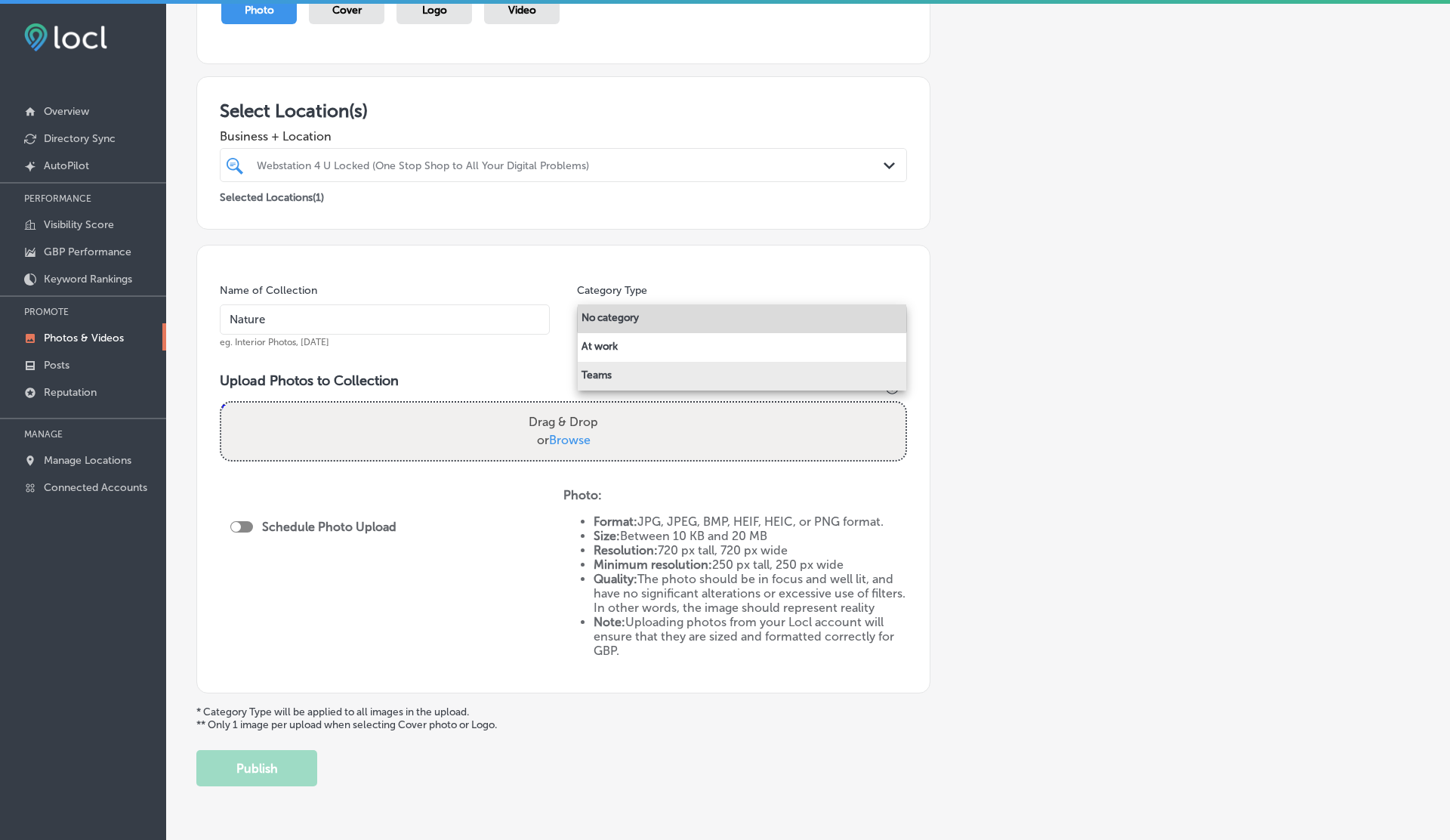
click at [620, 376] on li "Teams" at bounding box center [742, 376] width 329 height 29
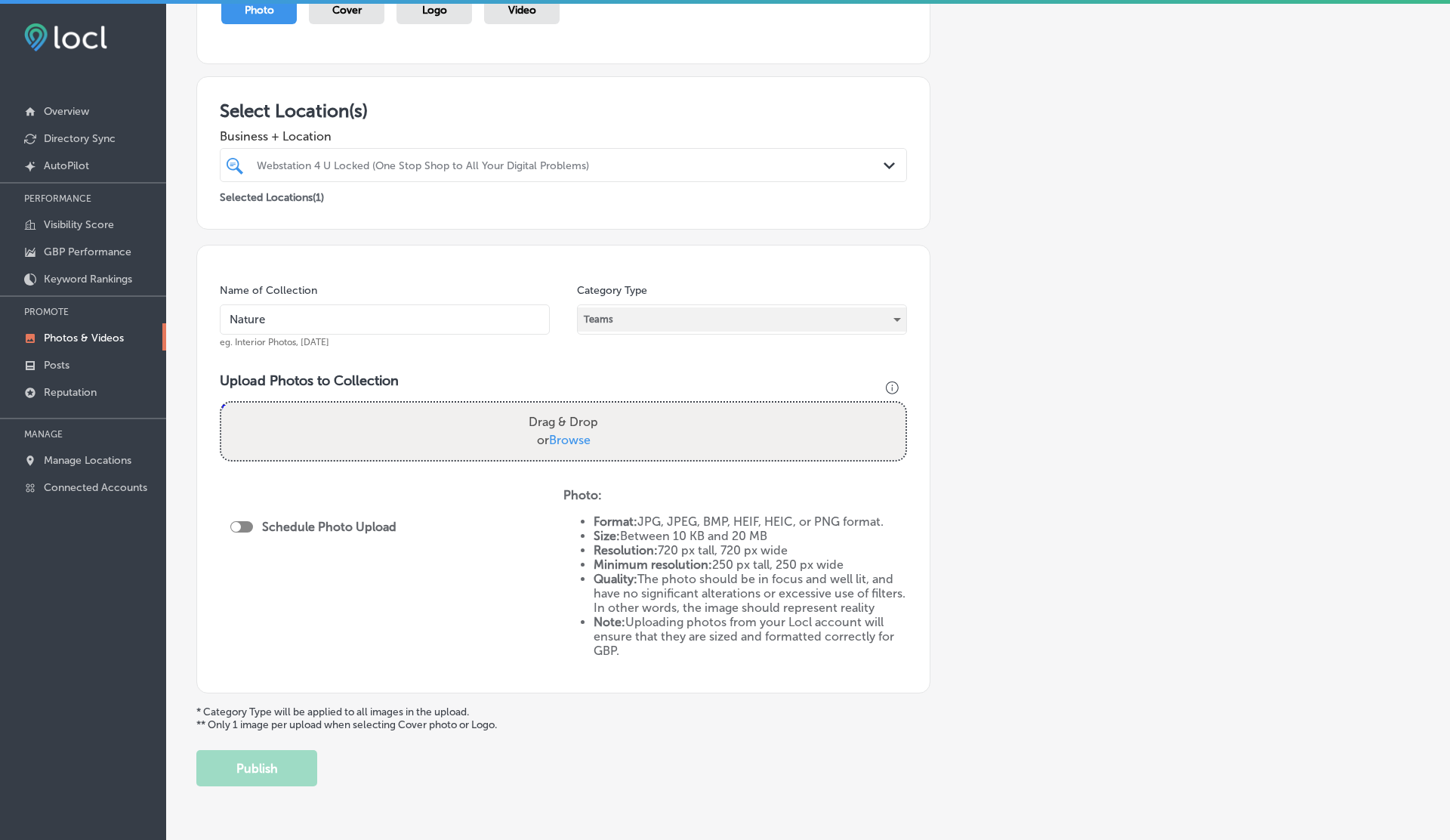
click at [243, 524] on div at bounding box center [241, 526] width 22 height 12
checkbox input "true"
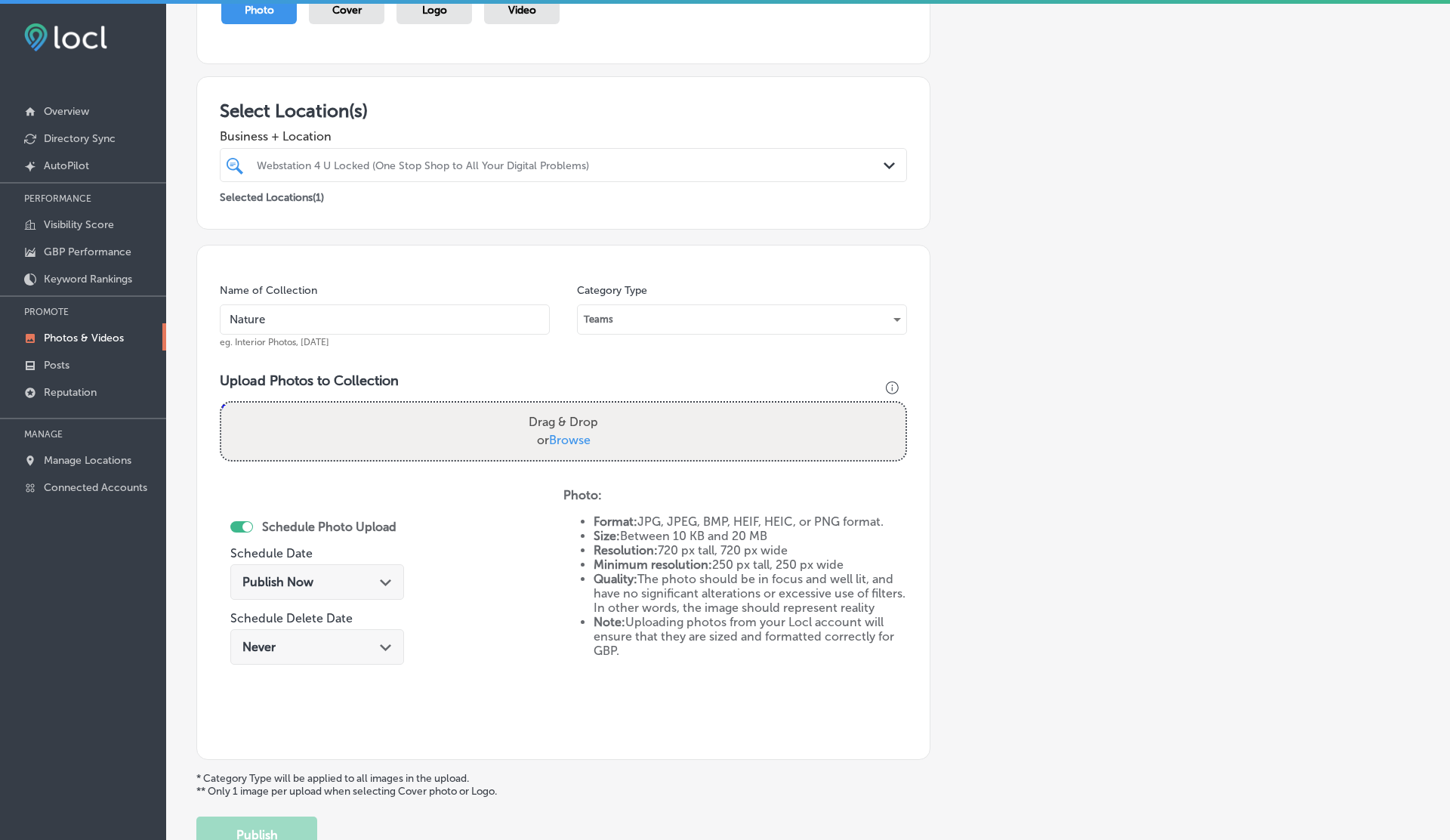
click at [340, 640] on div "Never Path Created with Sketch." at bounding box center [317, 647] width 149 height 14
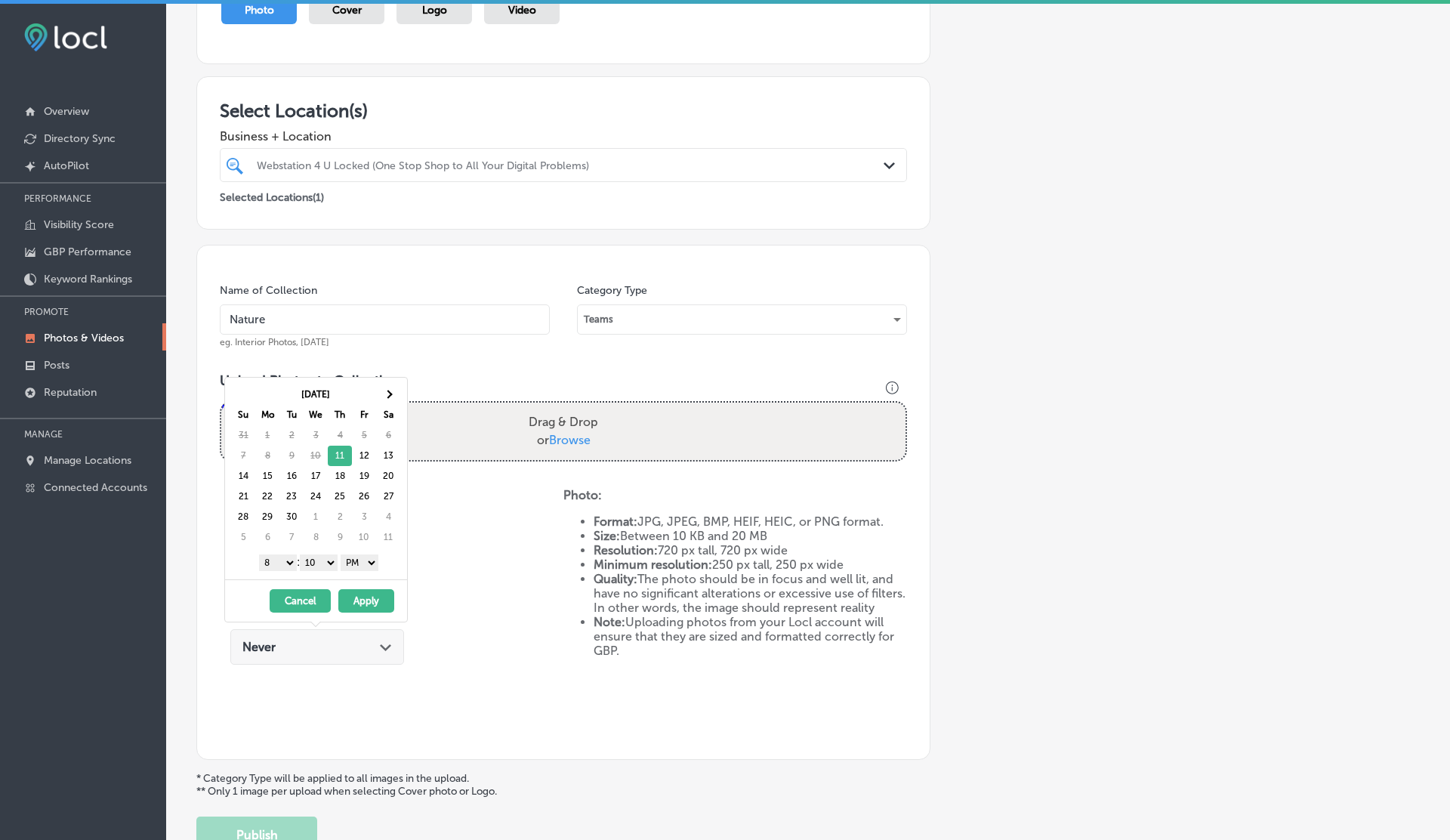
click at [367, 632] on div "Never Path Created with Sketch." at bounding box center [316, 647] width 173 height 36
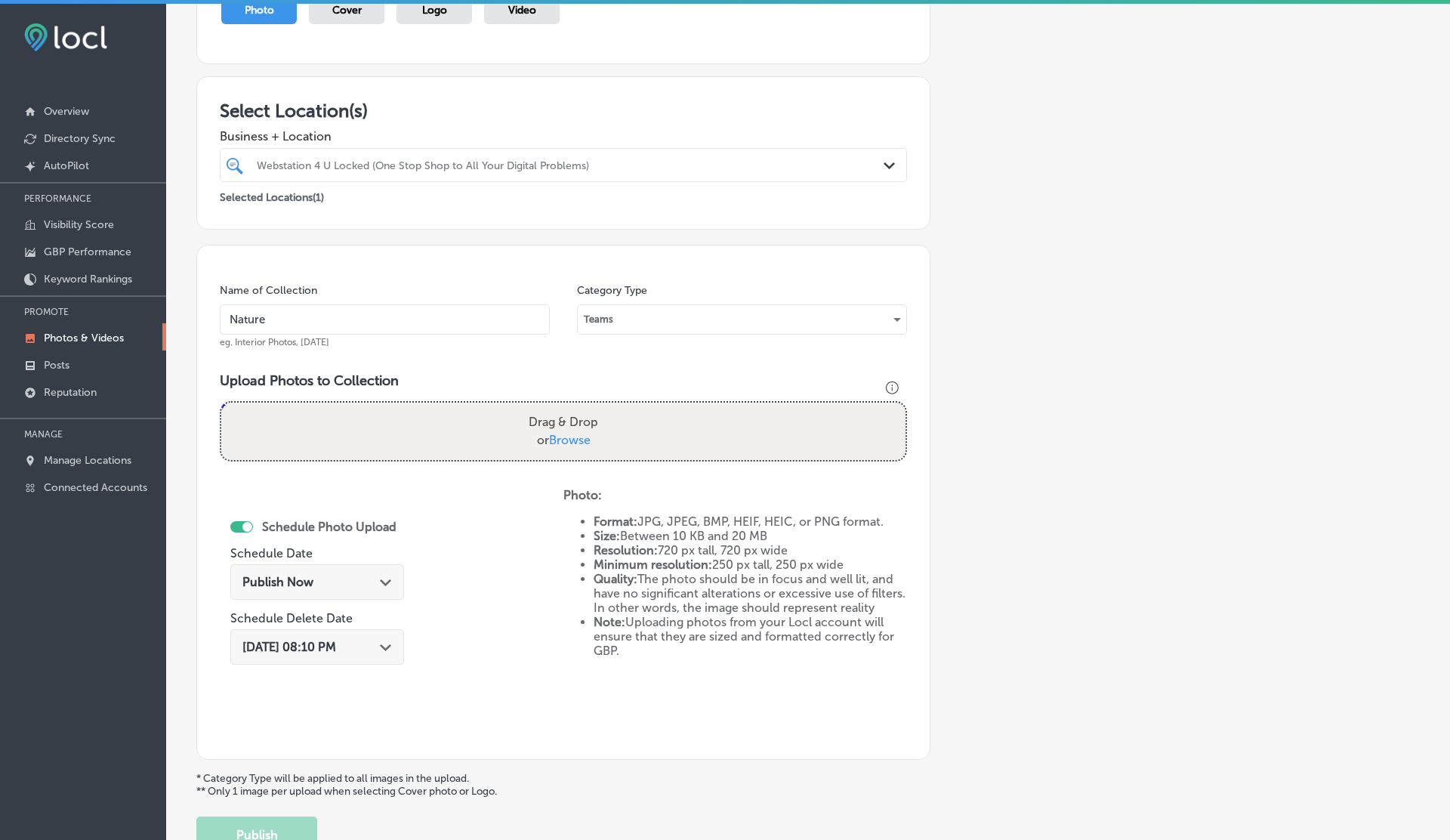
click at [371, 640] on div "Sep 11, 2025 08:10 PM Path Created with Sketch." at bounding box center [317, 647] width 149 height 14
click at [500, 535] on div "Schedule Photo Upload Schedule Date Publish Now Path Created with Sketch. Sched…" at bounding box center [392, 612] width 344 height 249
click at [327, 576] on div "Publish Now Path Created with Sketch." at bounding box center [317, 582] width 149 height 14
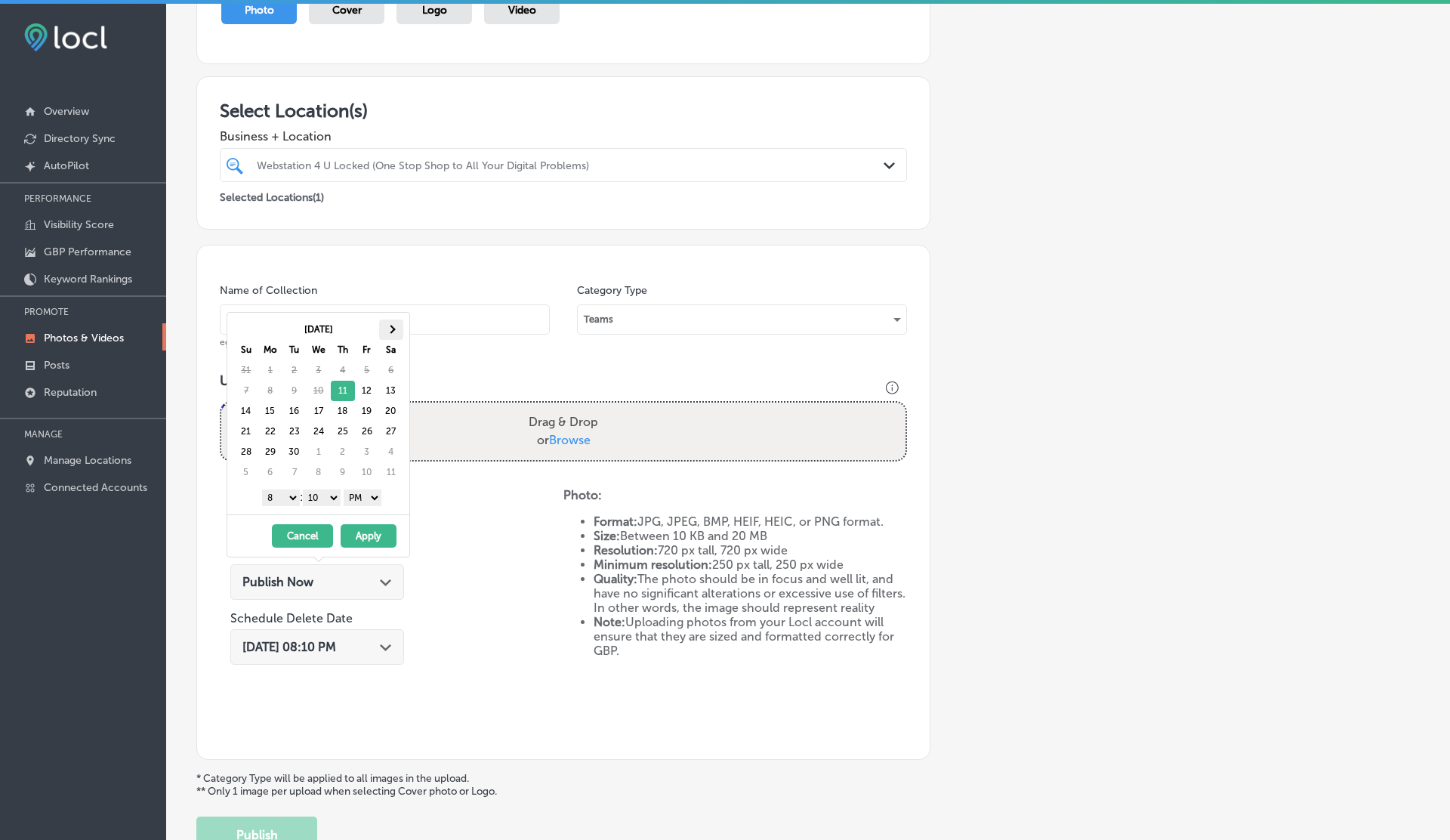
click at [393, 324] on th at bounding box center [391, 330] width 24 height 21
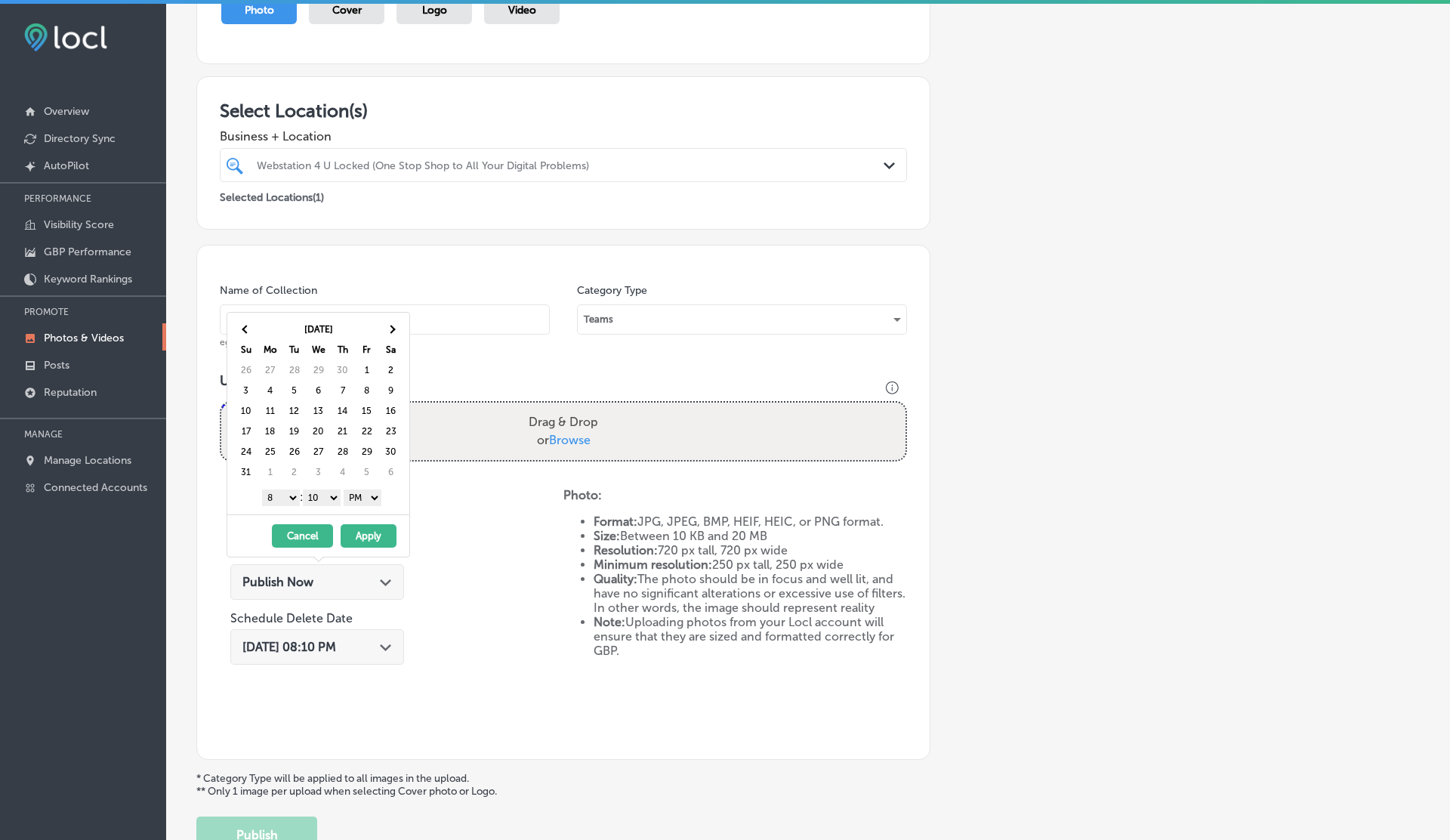
click at [393, 324] on th at bounding box center [391, 330] width 24 height 21
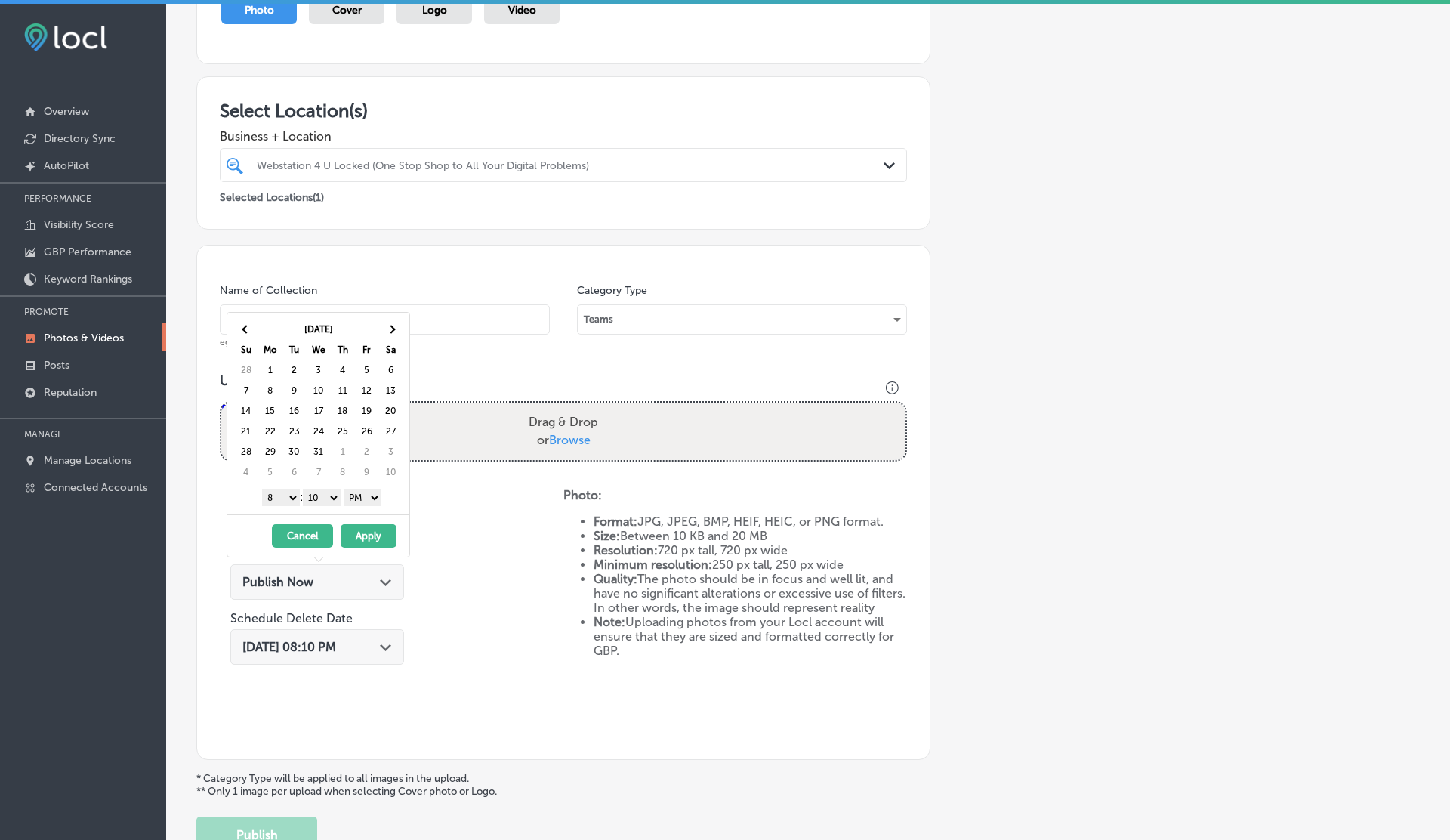
click at [393, 324] on th at bounding box center [391, 330] width 24 height 21
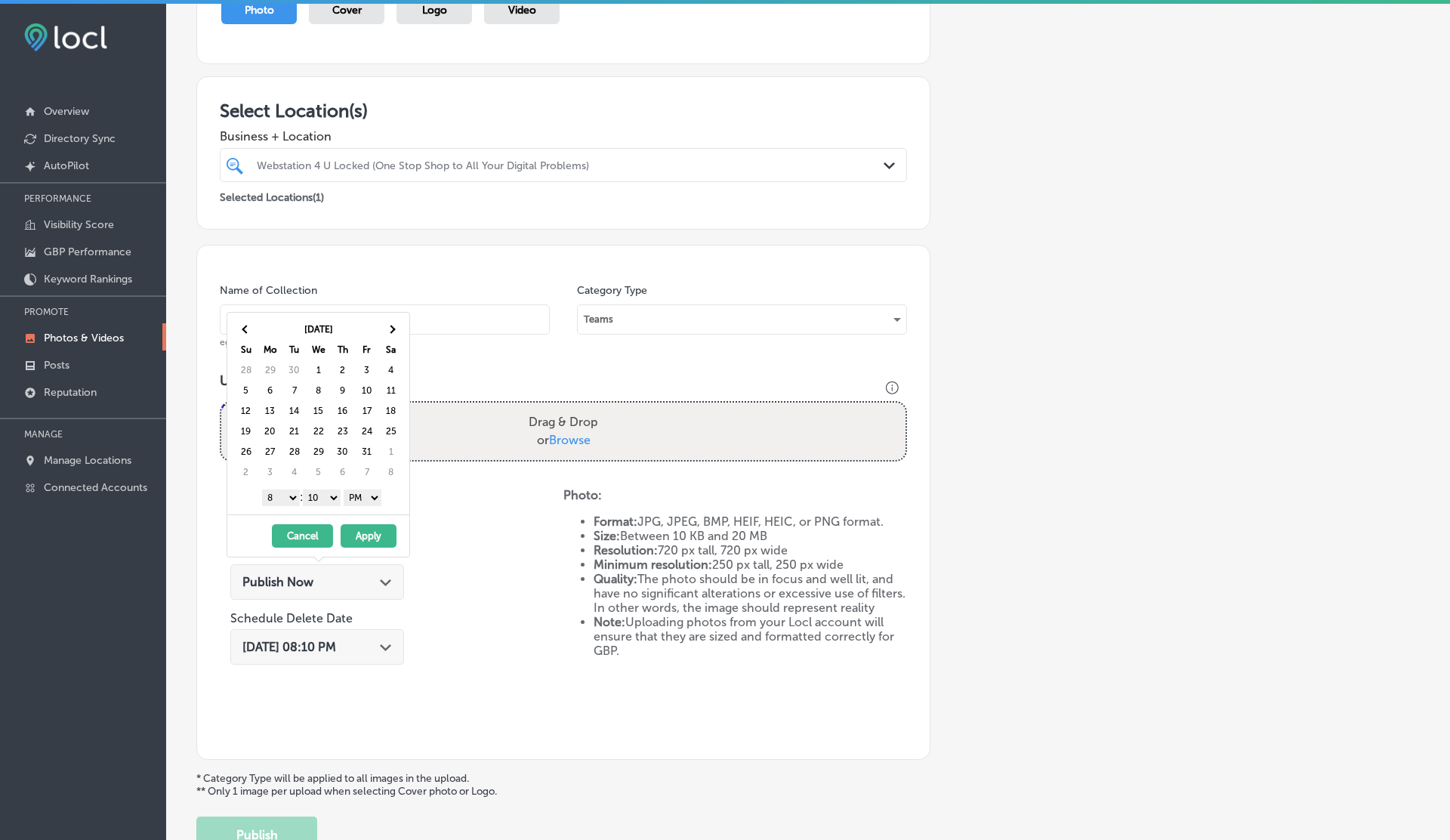
click at [393, 324] on th at bounding box center [391, 330] width 24 height 21
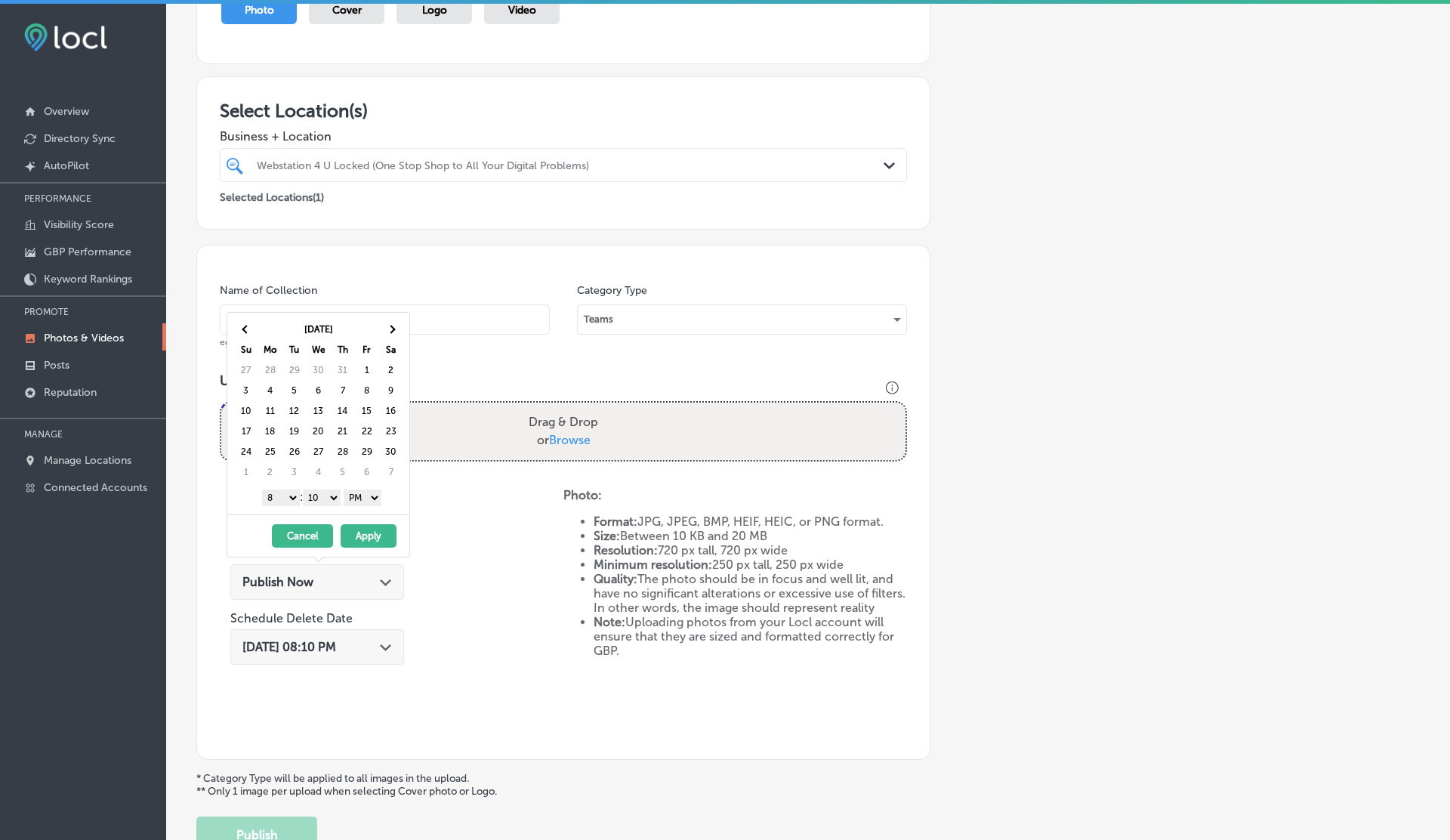
click at [393, 324] on th at bounding box center [391, 330] width 24 height 21
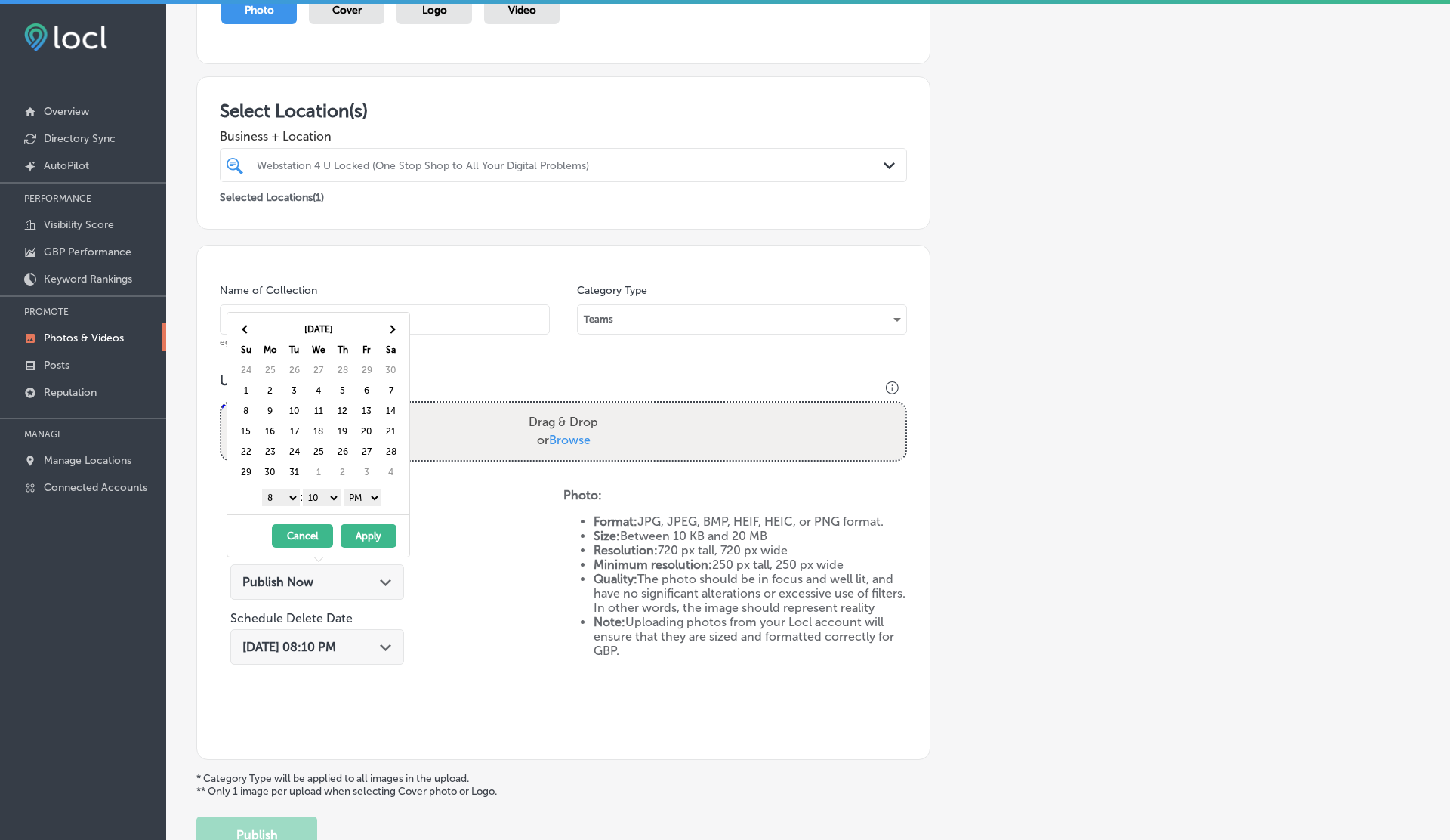
click at [393, 324] on th at bounding box center [391, 330] width 24 height 21
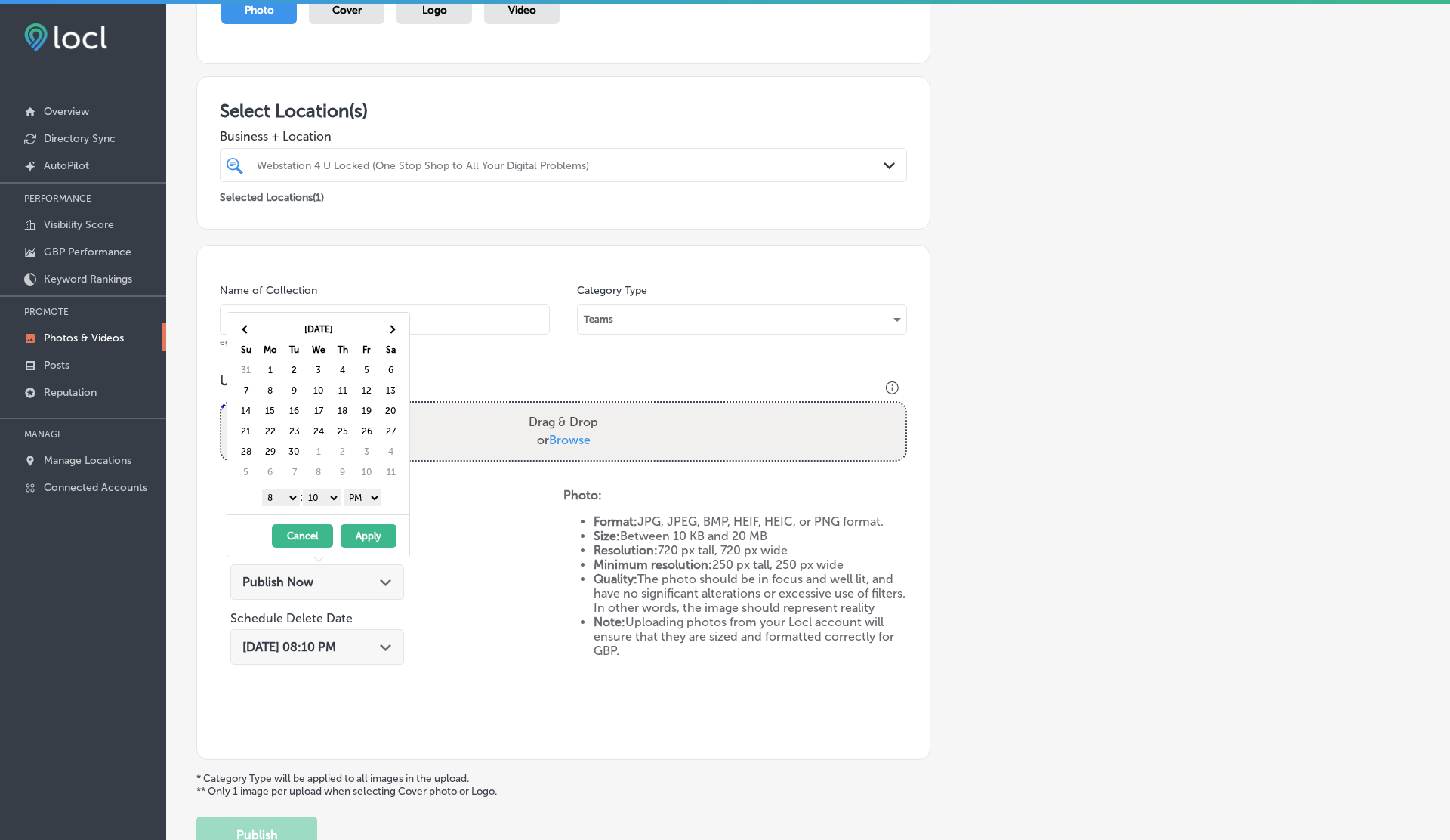
click at [393, 324] on th at bounding box center [391, 330] width 24 height 21
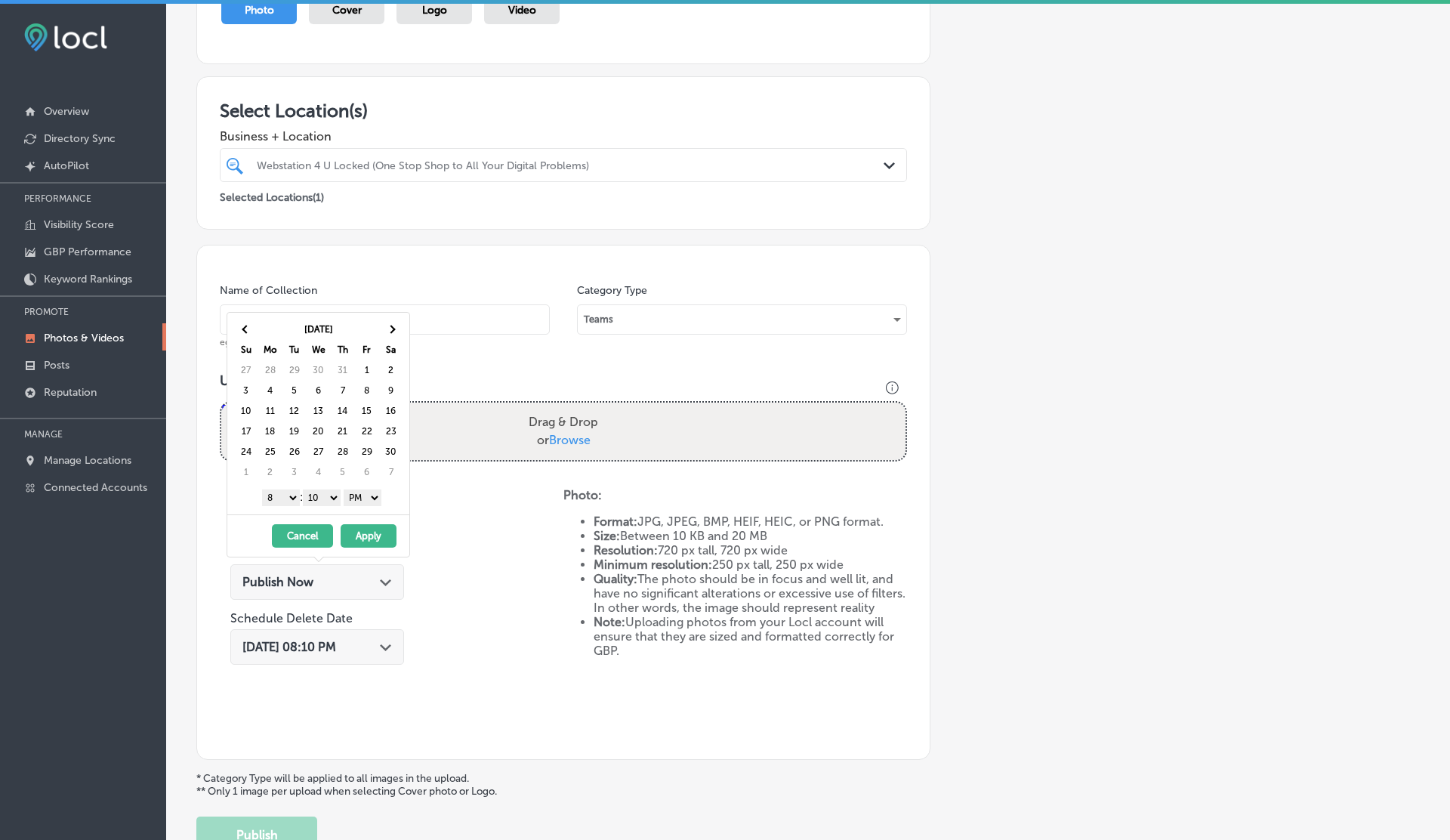
click at [393, 324] on th at bounding box center [391, 330] width 24 height 21
click at [321, 499] on select "00 10 20 30 40 50" at bounding box center [322, 498] width 38 height 16
click at [282, 500] on select "1 2 3 4 5 6 7 8 9 10 11 12" at bounding box center [281, 498] width 38 height 16
click at [374, 535] on button "Apply" at bounding box center [368, 535] width 56 height 23
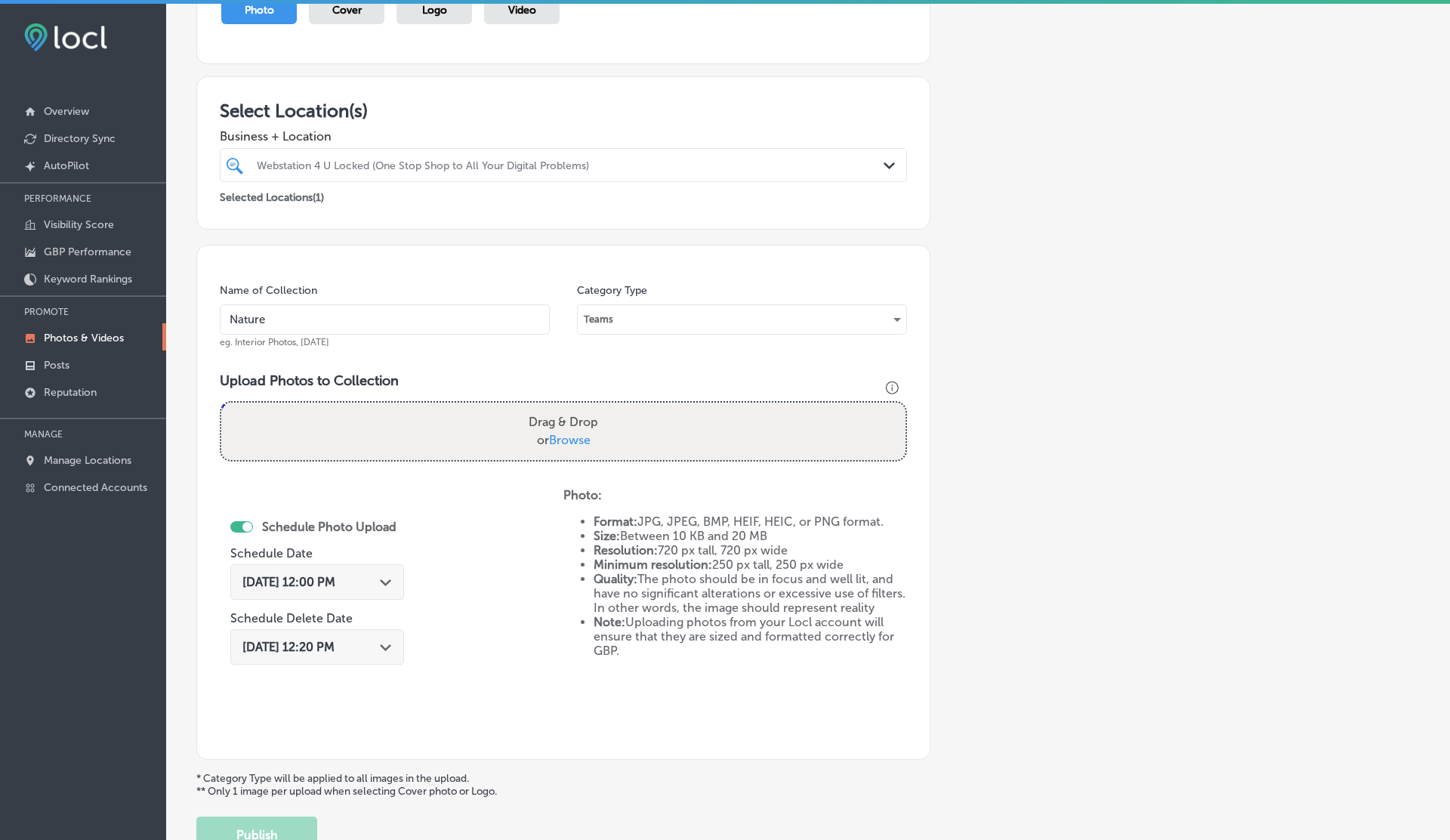
click at [382, 643] on div "Dec 31, 2030 12:20 PM Path Created with Sketch." at bounding box center [317, 647] width 149 height 14
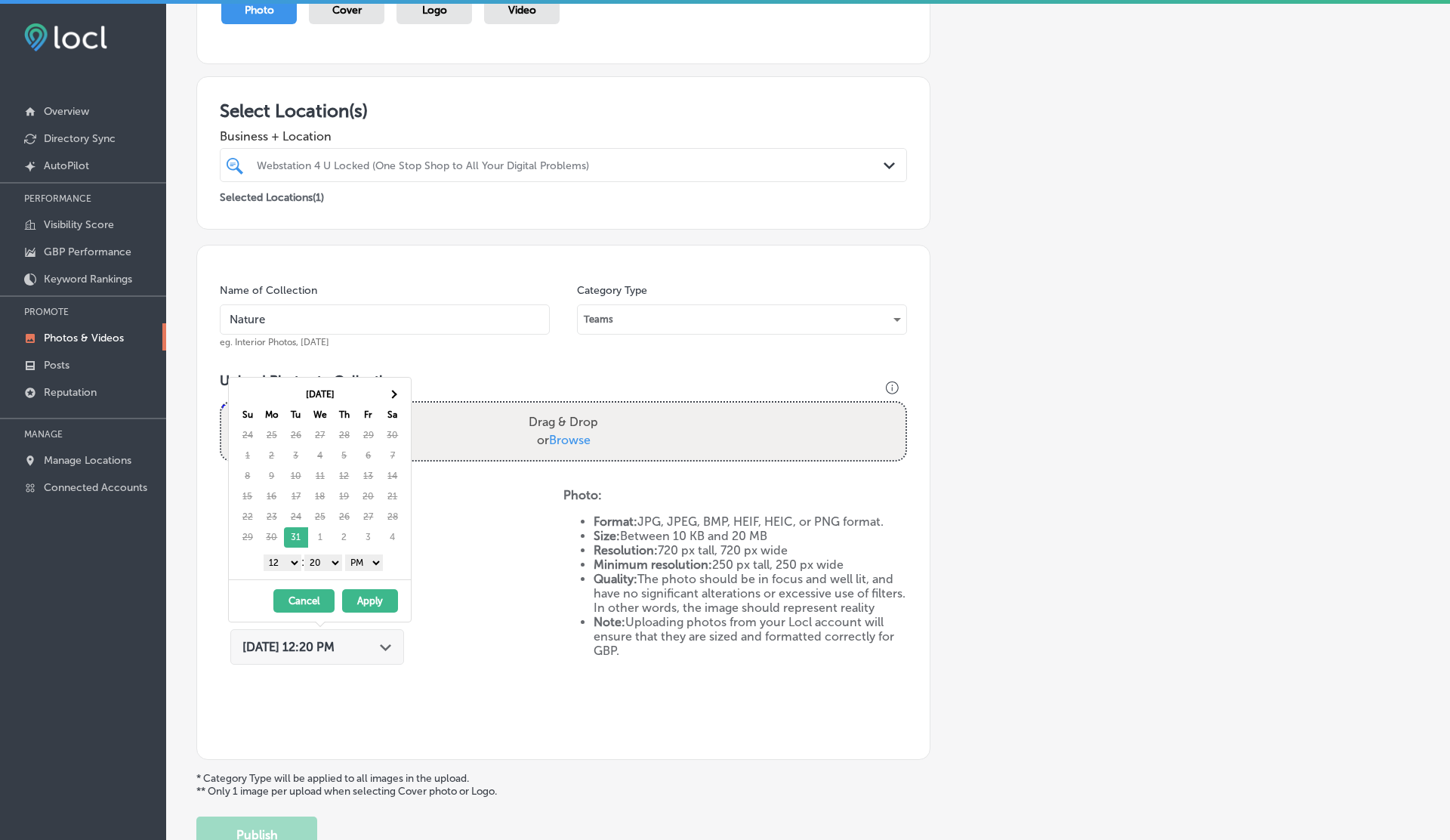
click at [315, 604] on button "Cancel" at bounding box center [304, 601] width 61 height 23
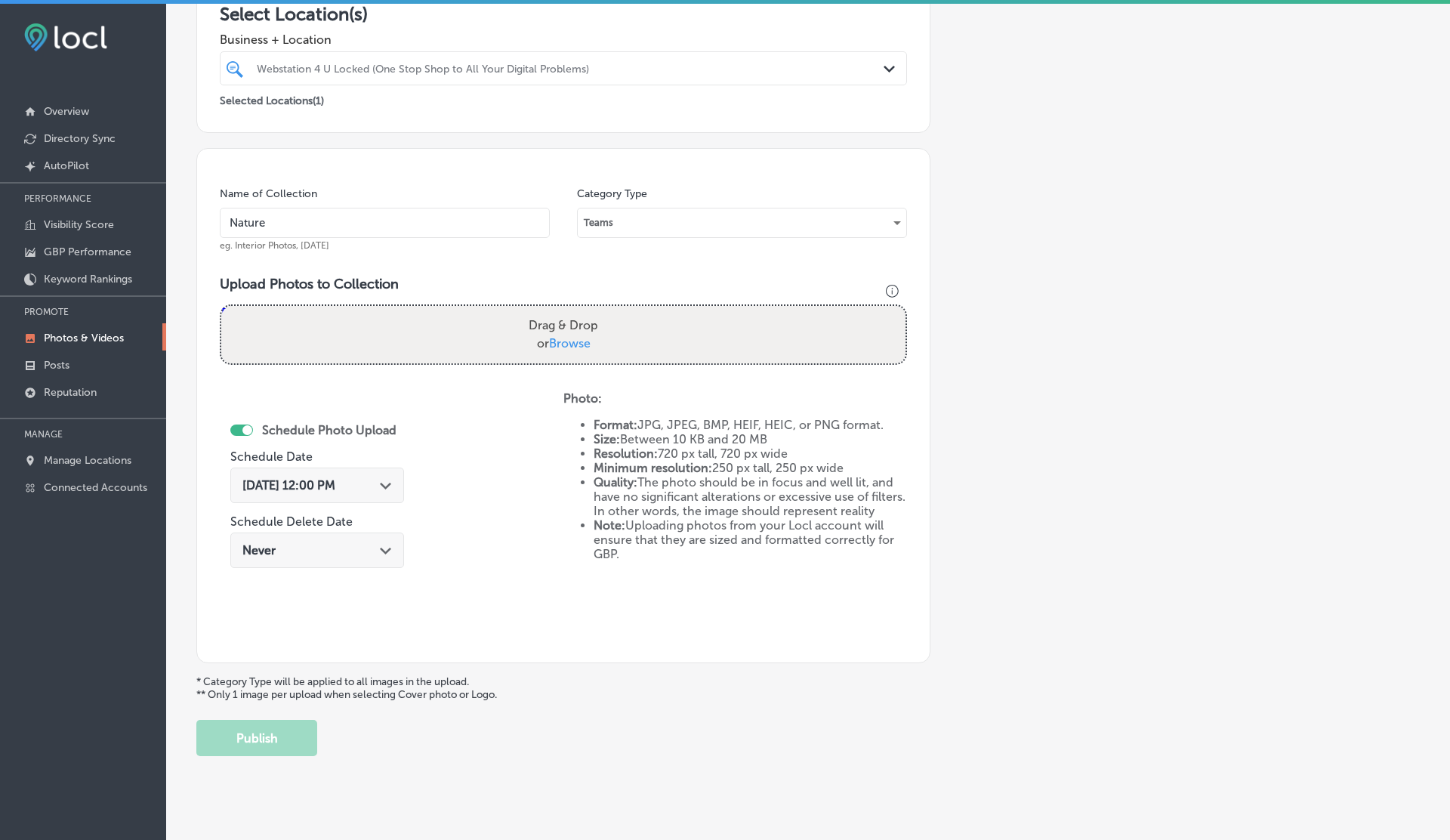
scroll to position [303, 0]
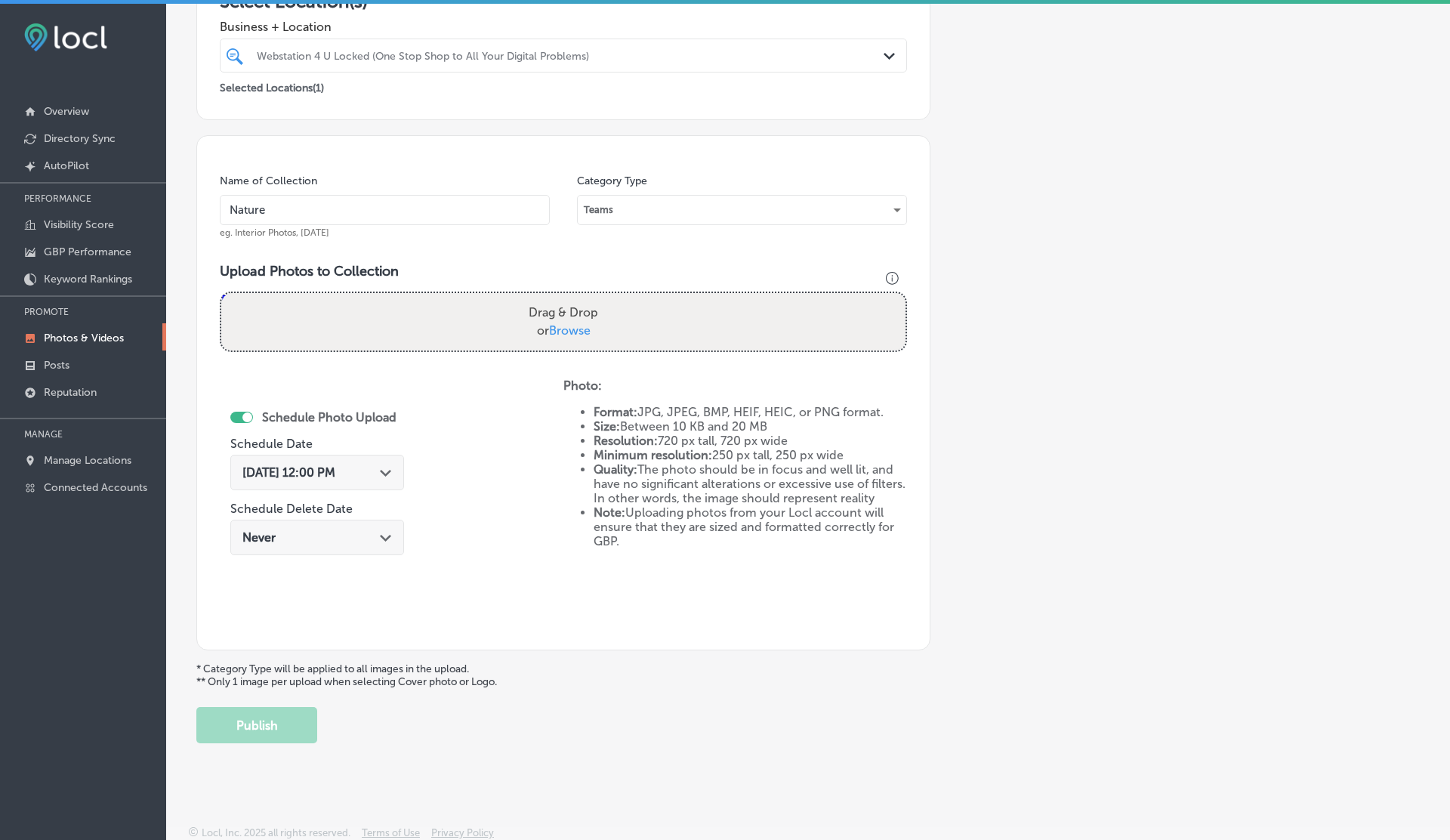
click at [268, 741] on div "Back Add a Collection Which Type of Image or Video Would You Like to Upload? Ph…" at bounding box center [808, 255] width 1284 height 999
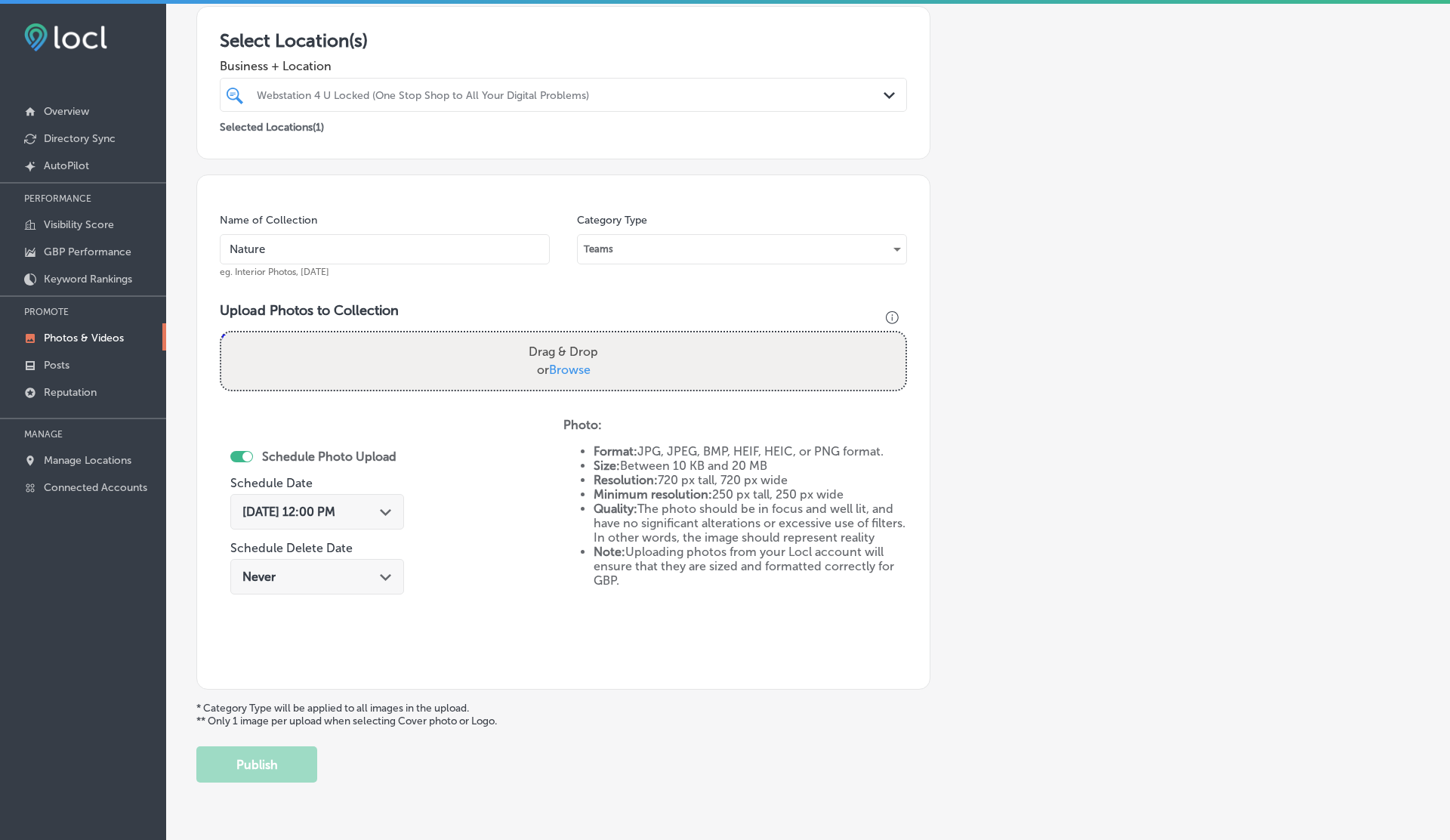
scroll to position [204, 0]
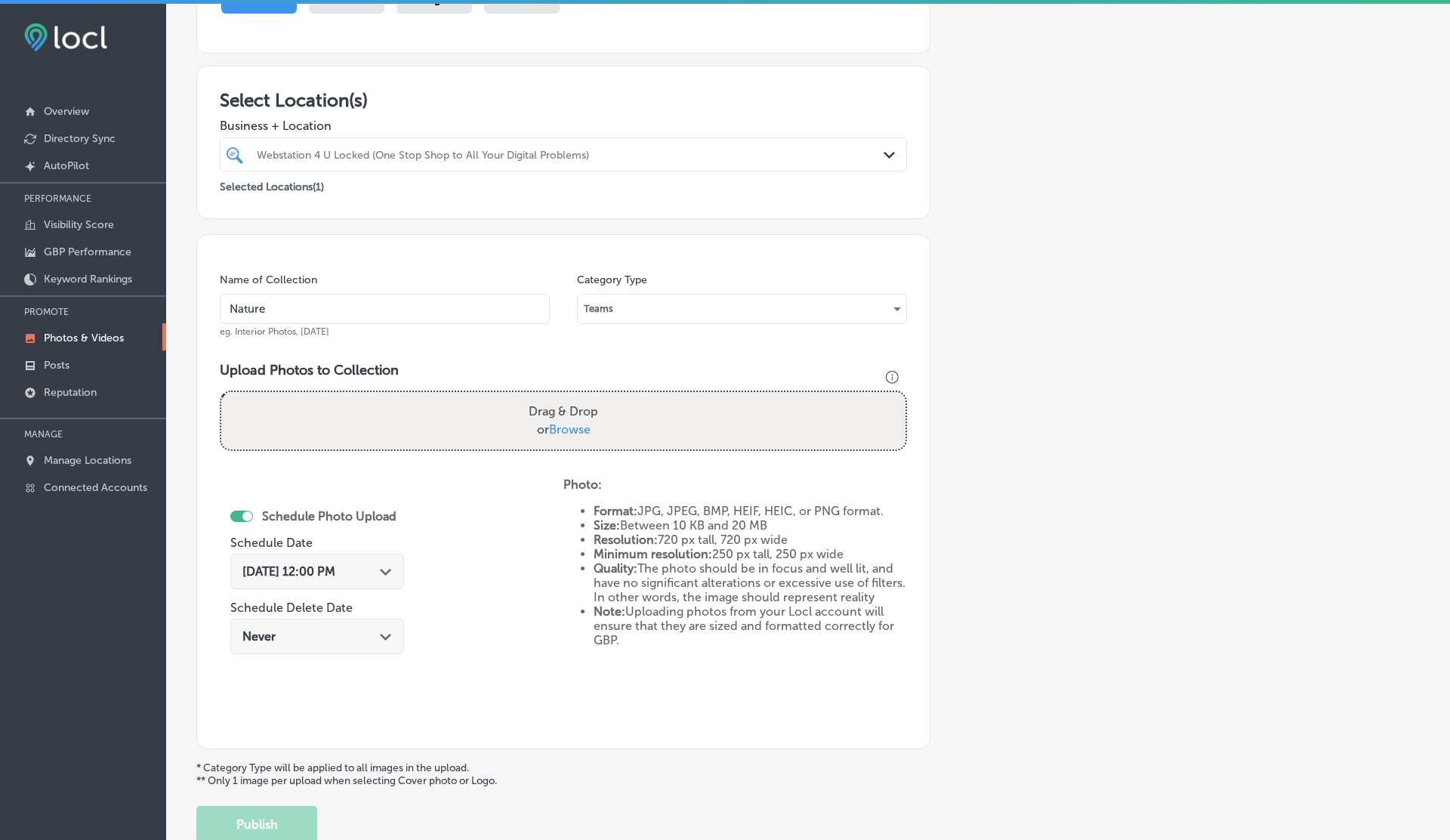
click at [454, 420] on div "Drag & Drop or Browse" at bounding box center [563, 420] width 685 height 57
click at [221, 392] on input "Drag & Drop or Browse" at bounding box center [563, 393] width 685 height 4
type input "C:\fakepath\278044108_140003795218032_8071878743168997487_n.jpg"
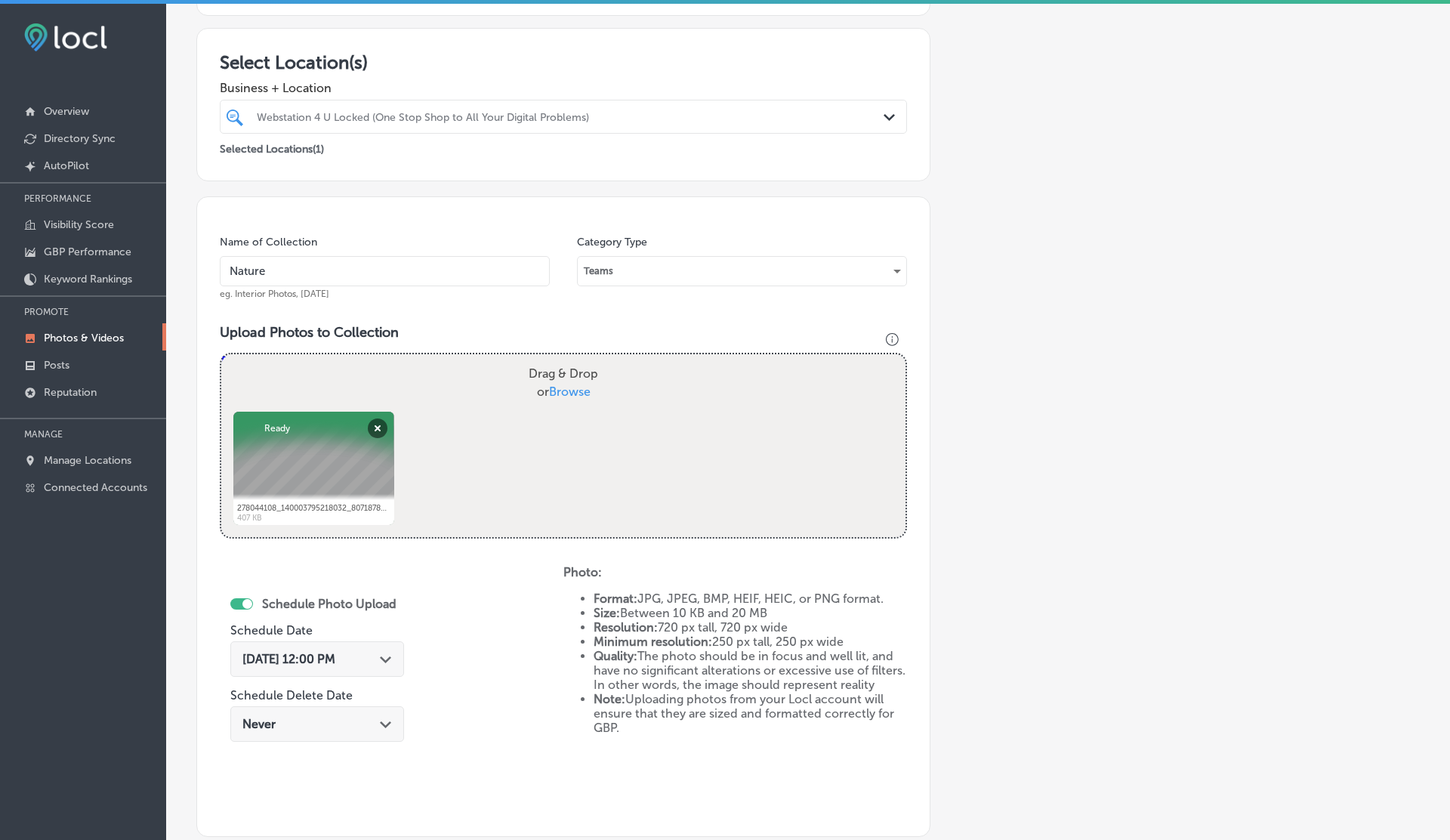
scroll to position [219, 0]
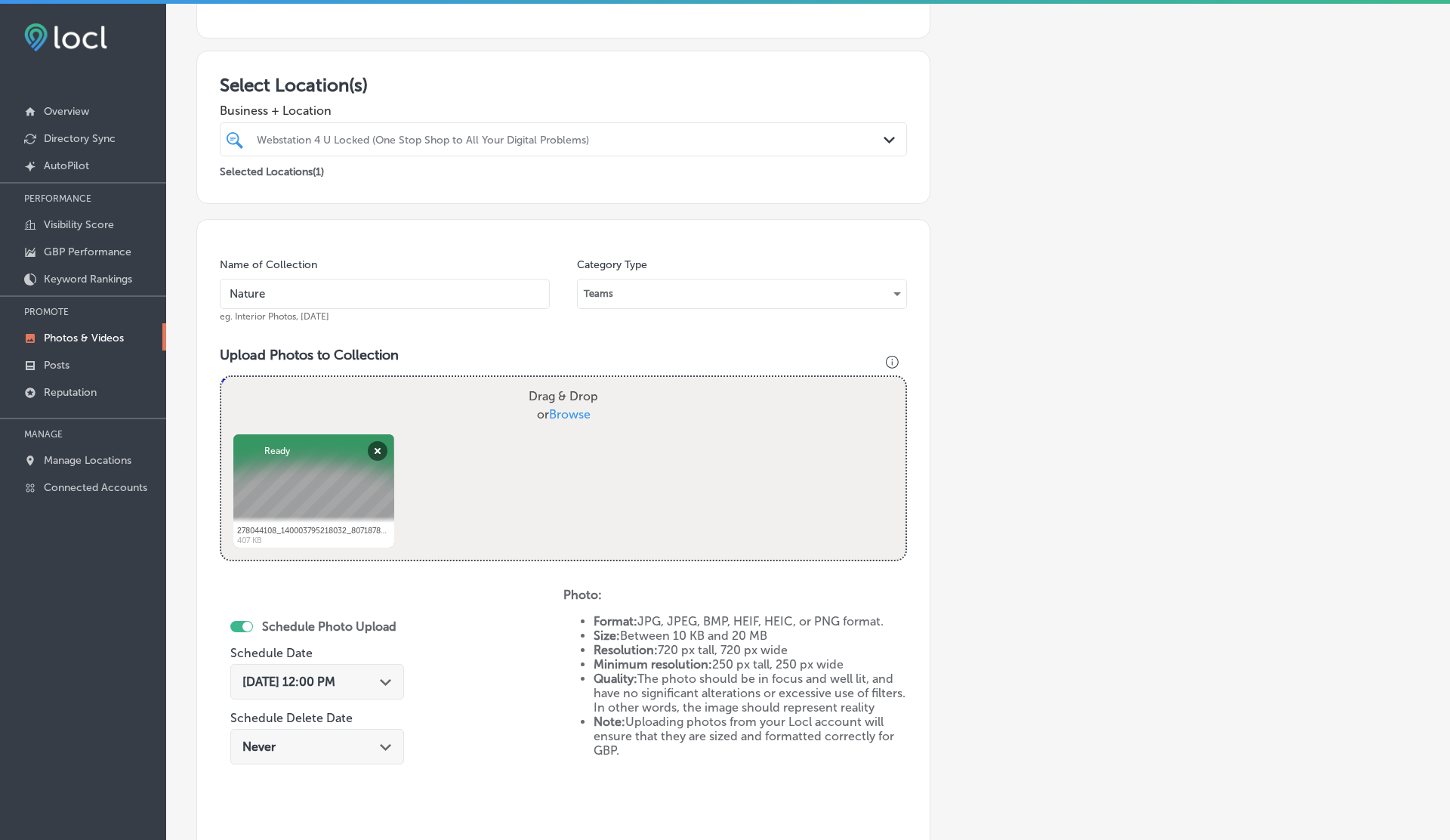
click at [381, 137] on div "Webstation 4 U Locked (One Stop Shop to All Your Digital Problems)" at bounding box center [570, 139] width 628 height 13
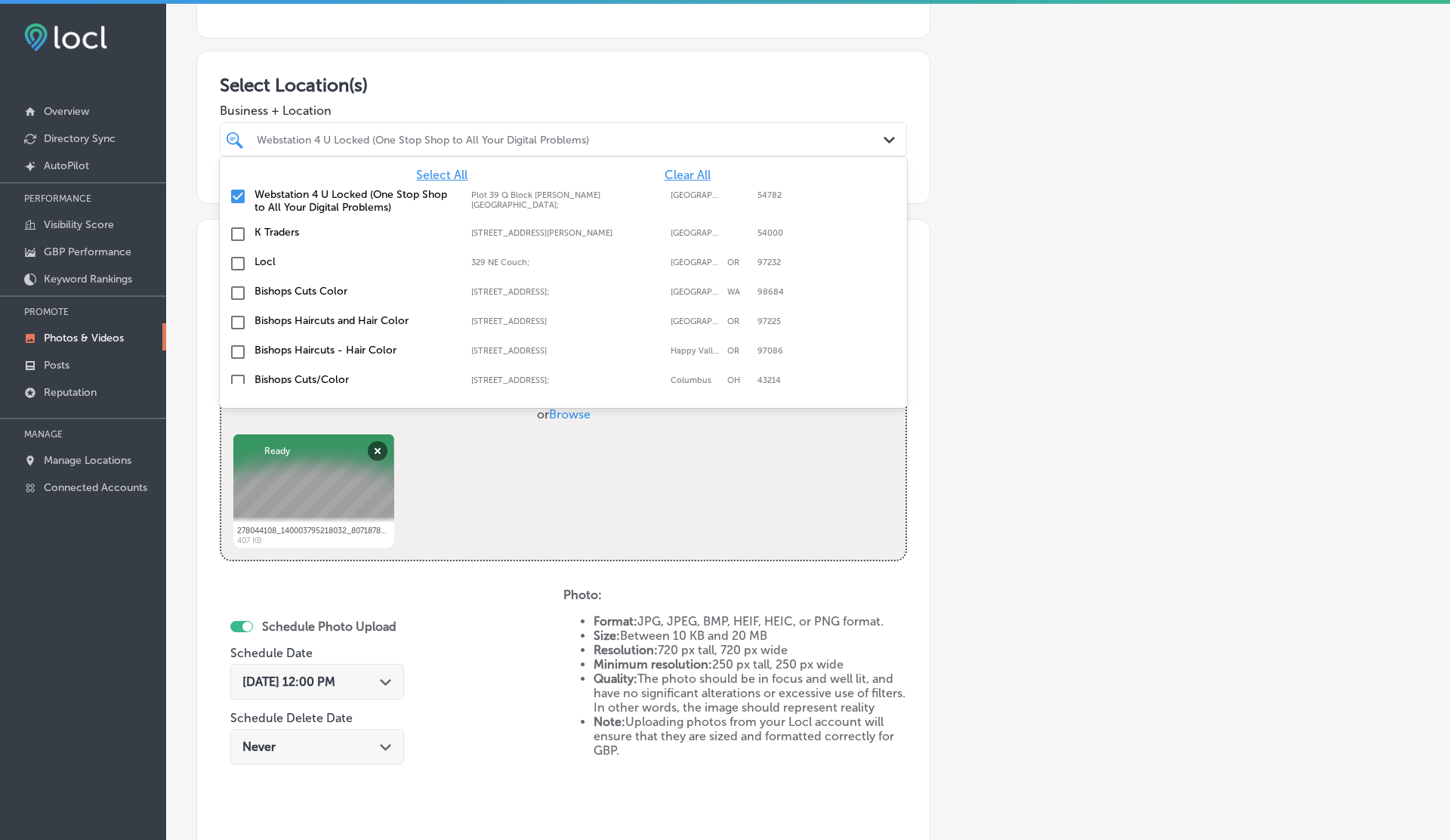
click at [289, 226] on label "K Traders" at bounding box center [355, 232] width 201 height 13
click at [440, 93] on h3 "Select Location(s)" at bounding box center [563, 84] width 687 height 22
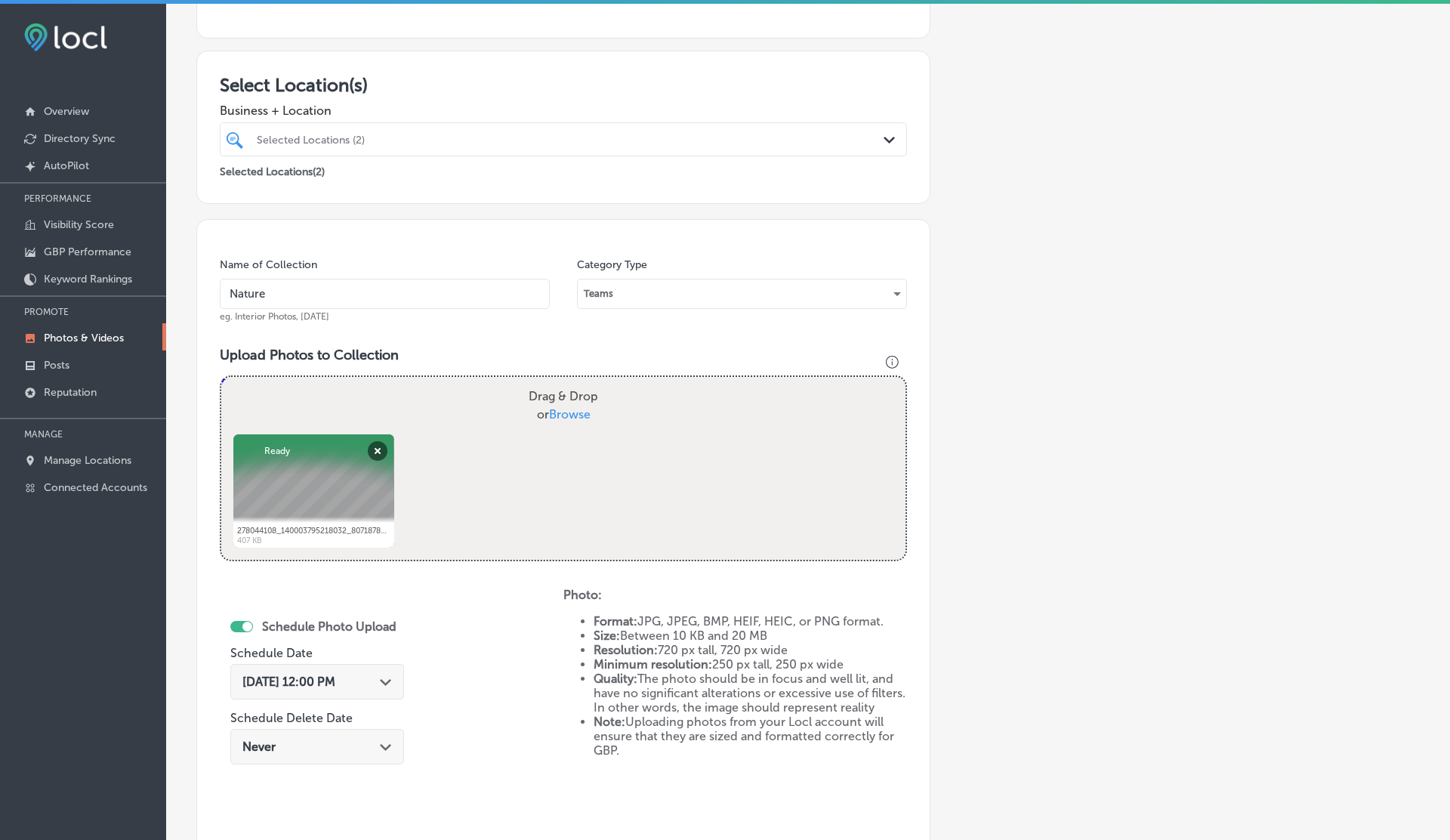
scroll to position [429, 0]
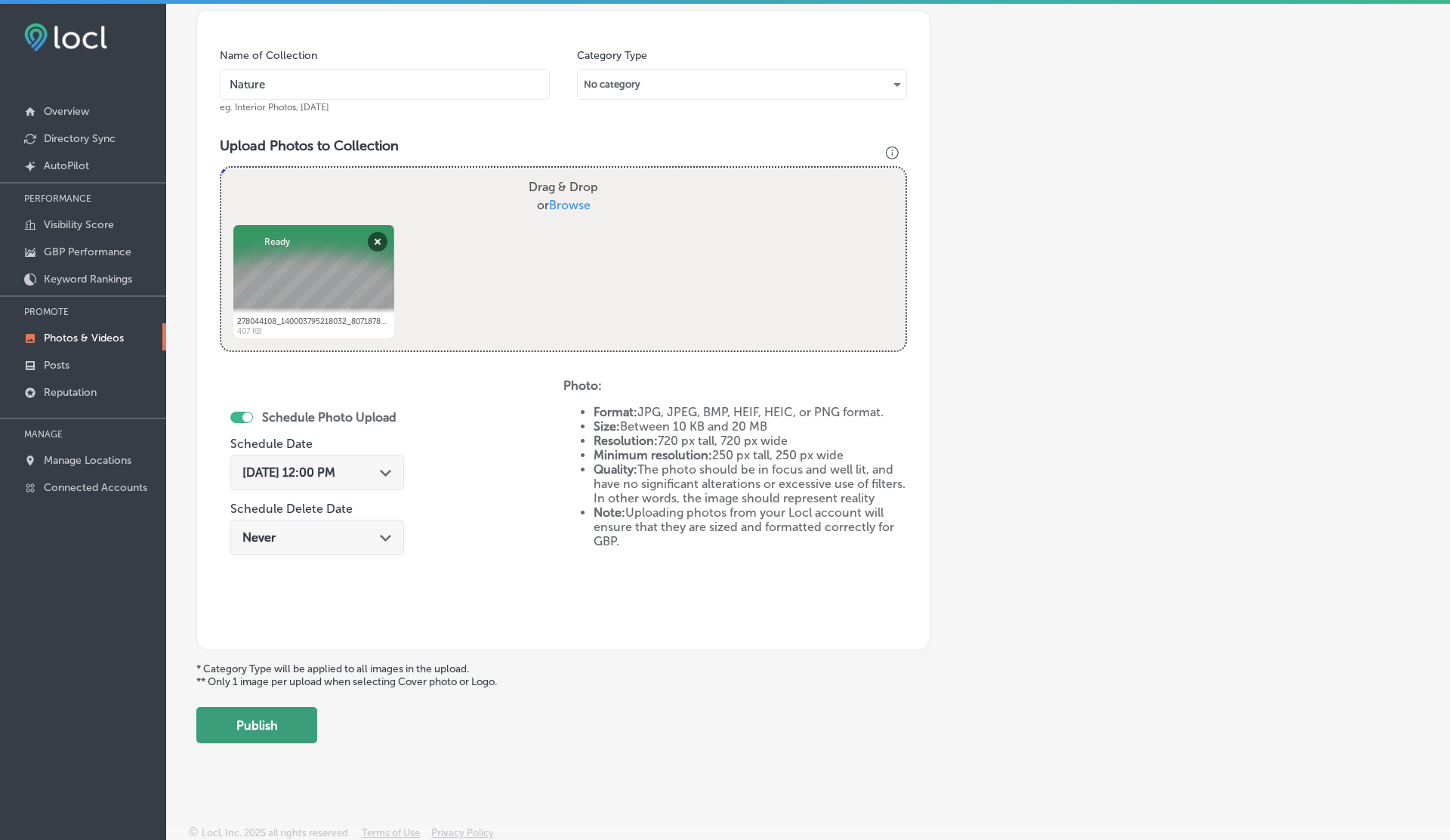
click at [253, 722] on button "Publish" at bounding box center [257, 725] width 121 height 36
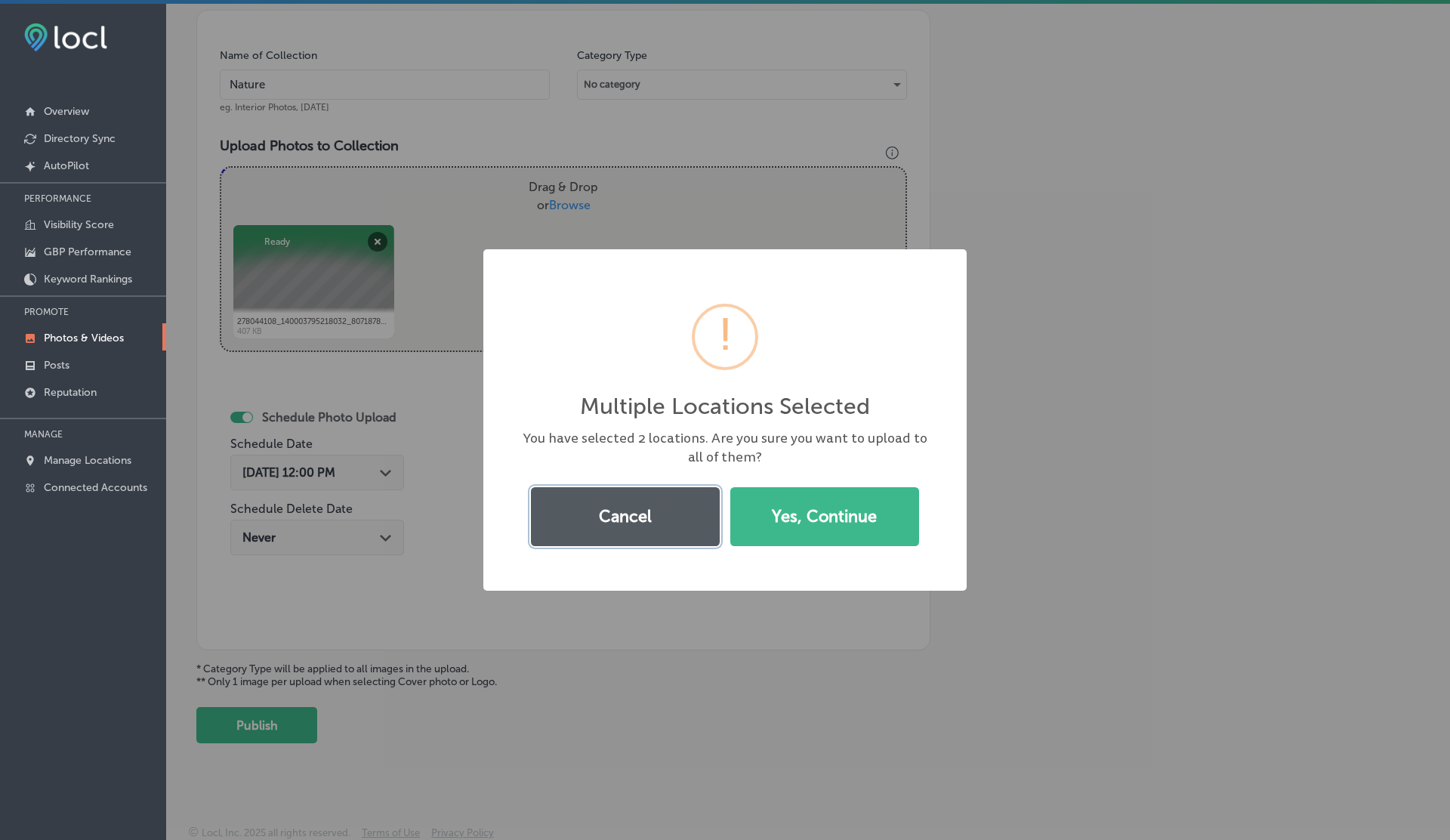
click at [669, 517] on button "Cancel" at bounding box center [625, 517] width 189 height 59
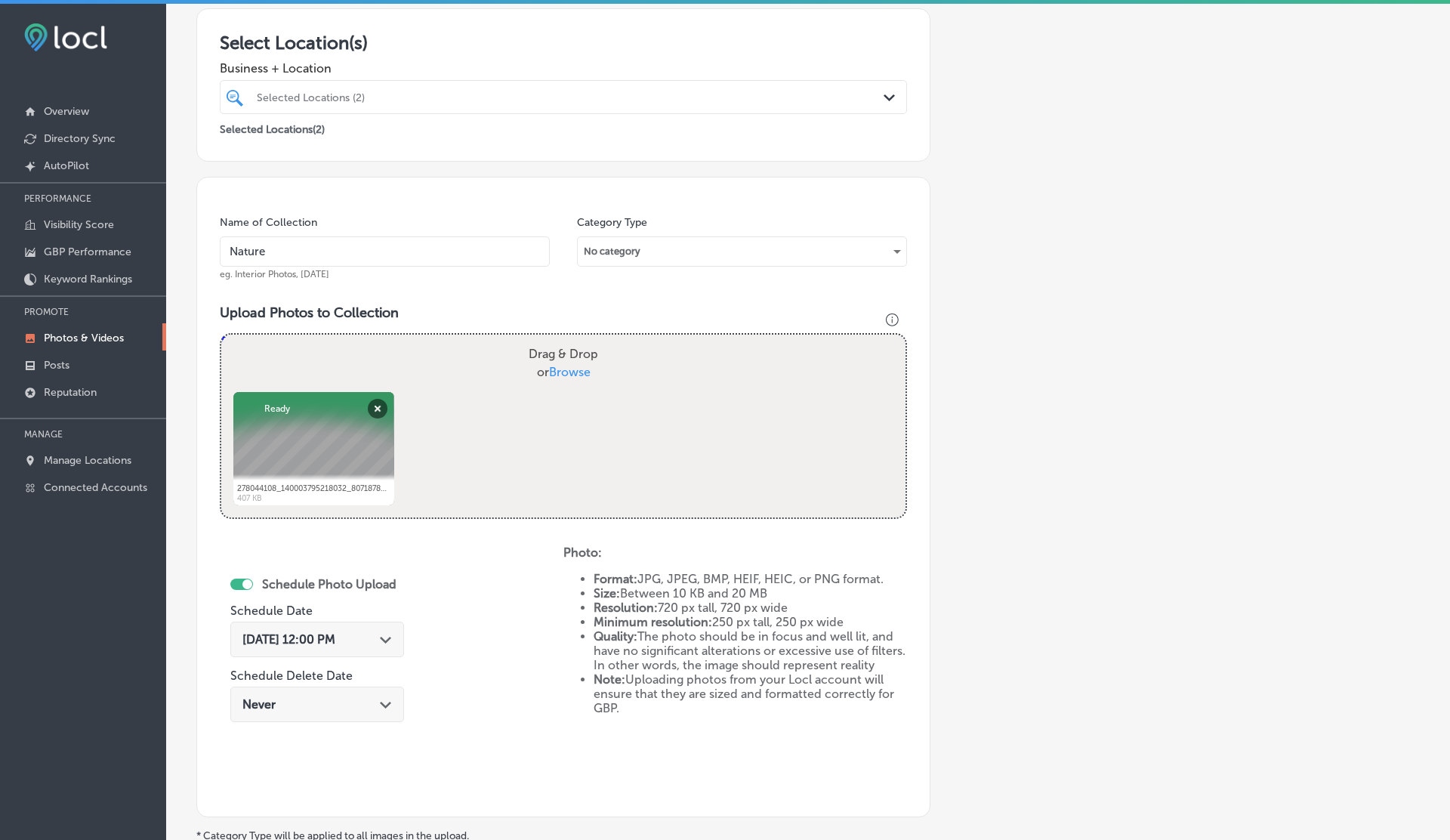
scroll to position [256, 0]
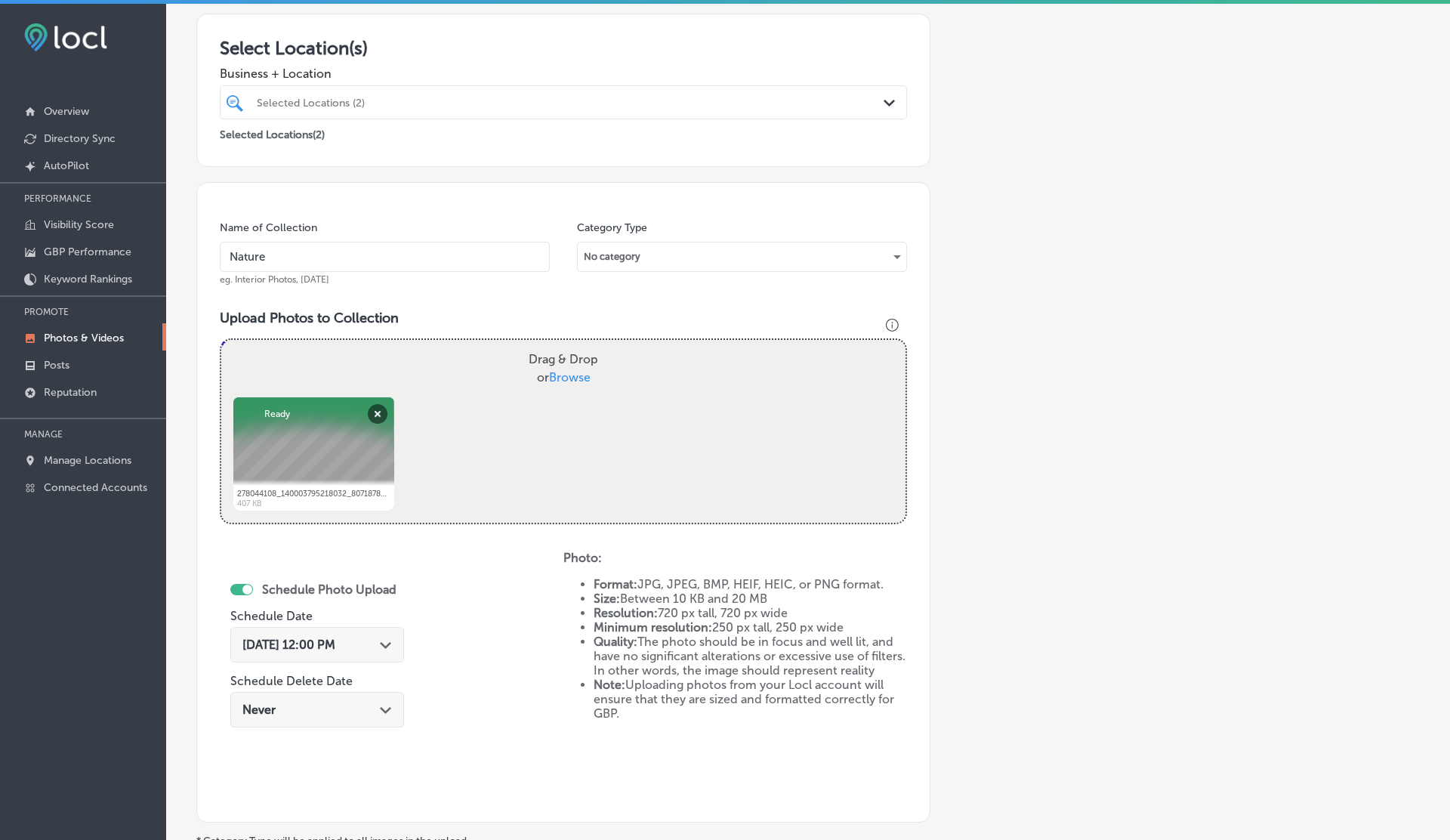
click at [421, 96] on div "Selected Locations (2)" at bounding box center [570, 102] width 628 height 13
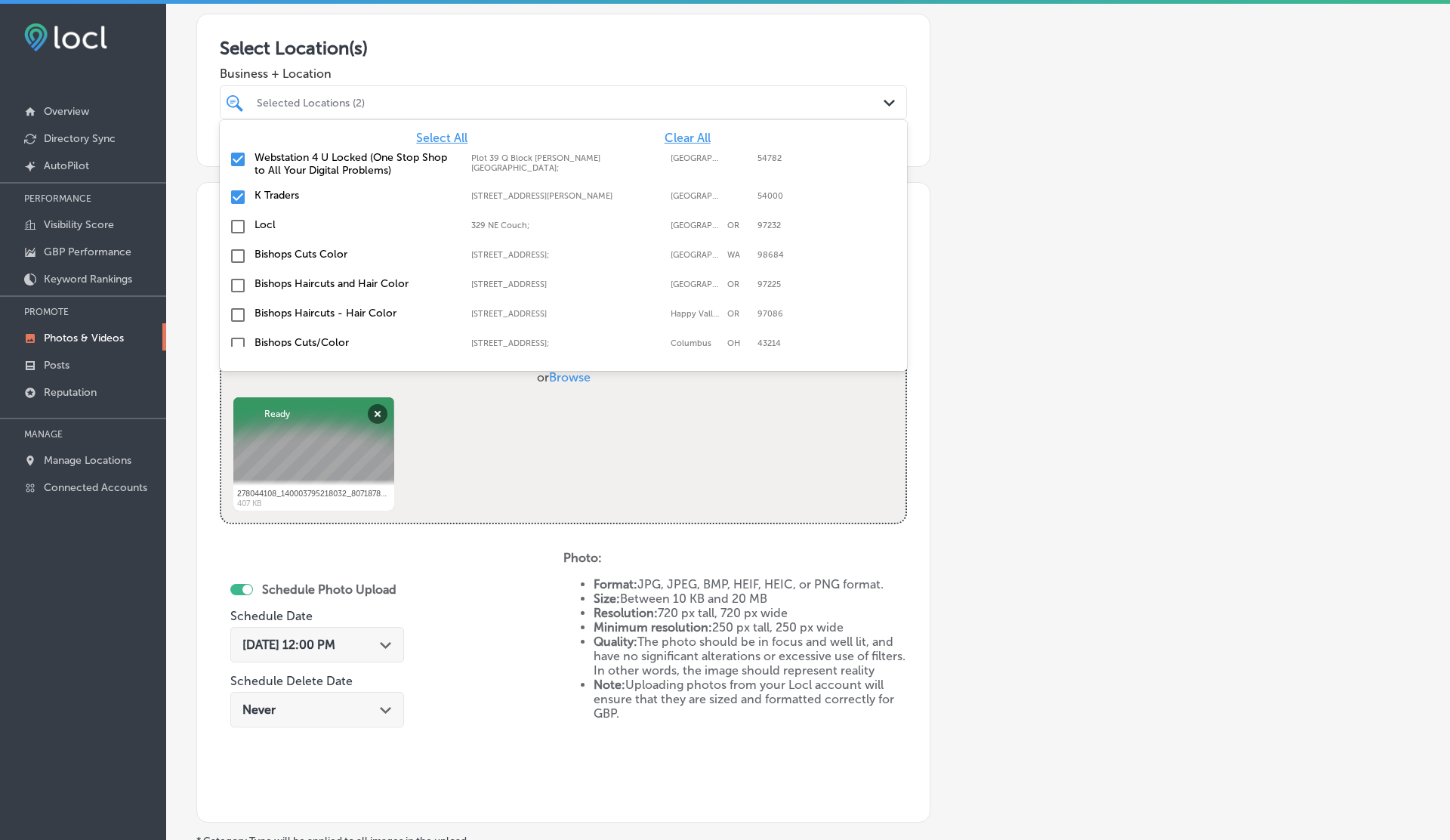
click at [291, 189] on label "K Traders" at bounding box center [355, 195] width 201 height 13
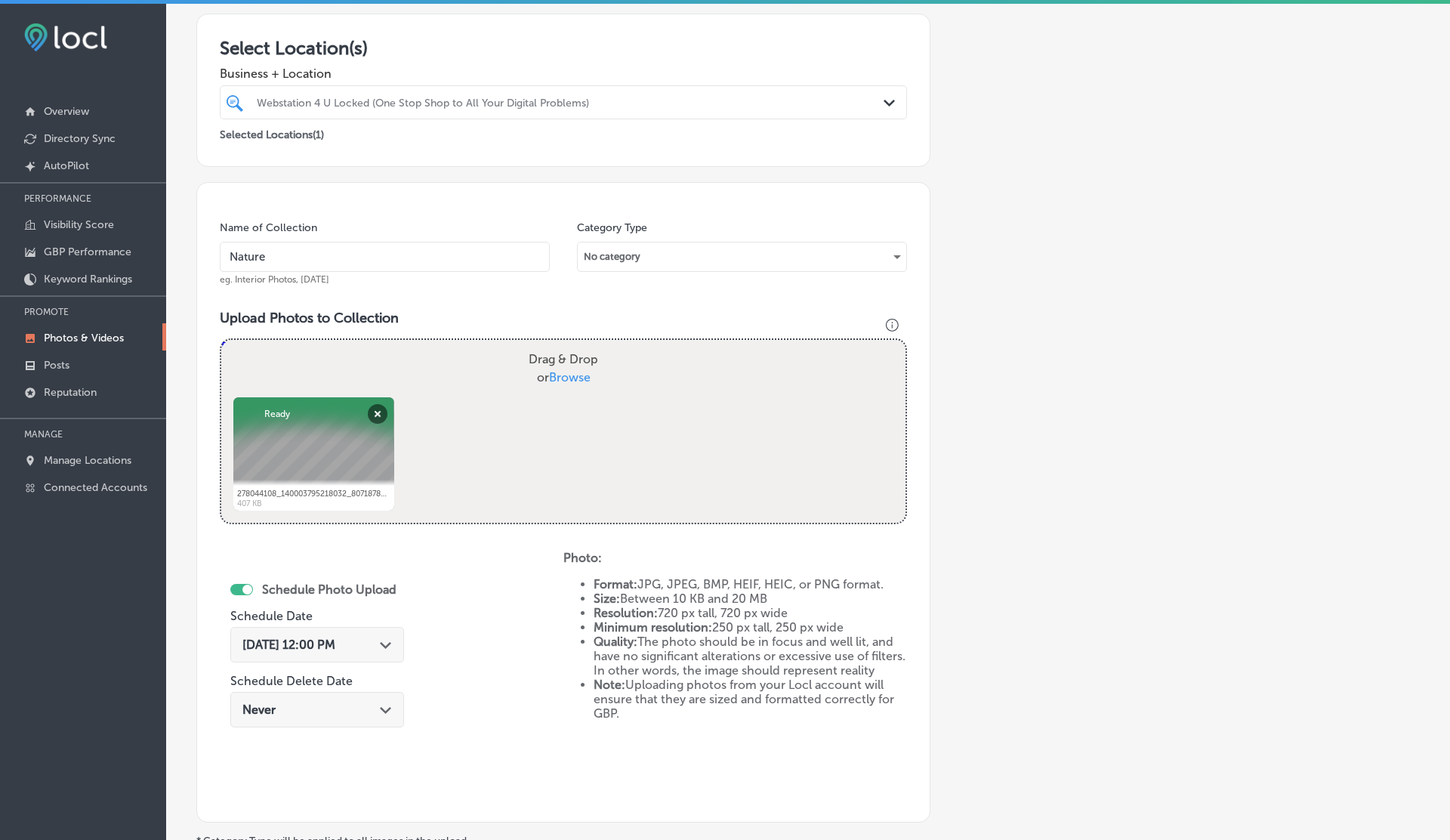
click at [474, 31] on div "Select Location(s) Business + Location Webstation 4 U Locked (One Stop Shop to …" at bounding box center [563, 90] width 734 height 154
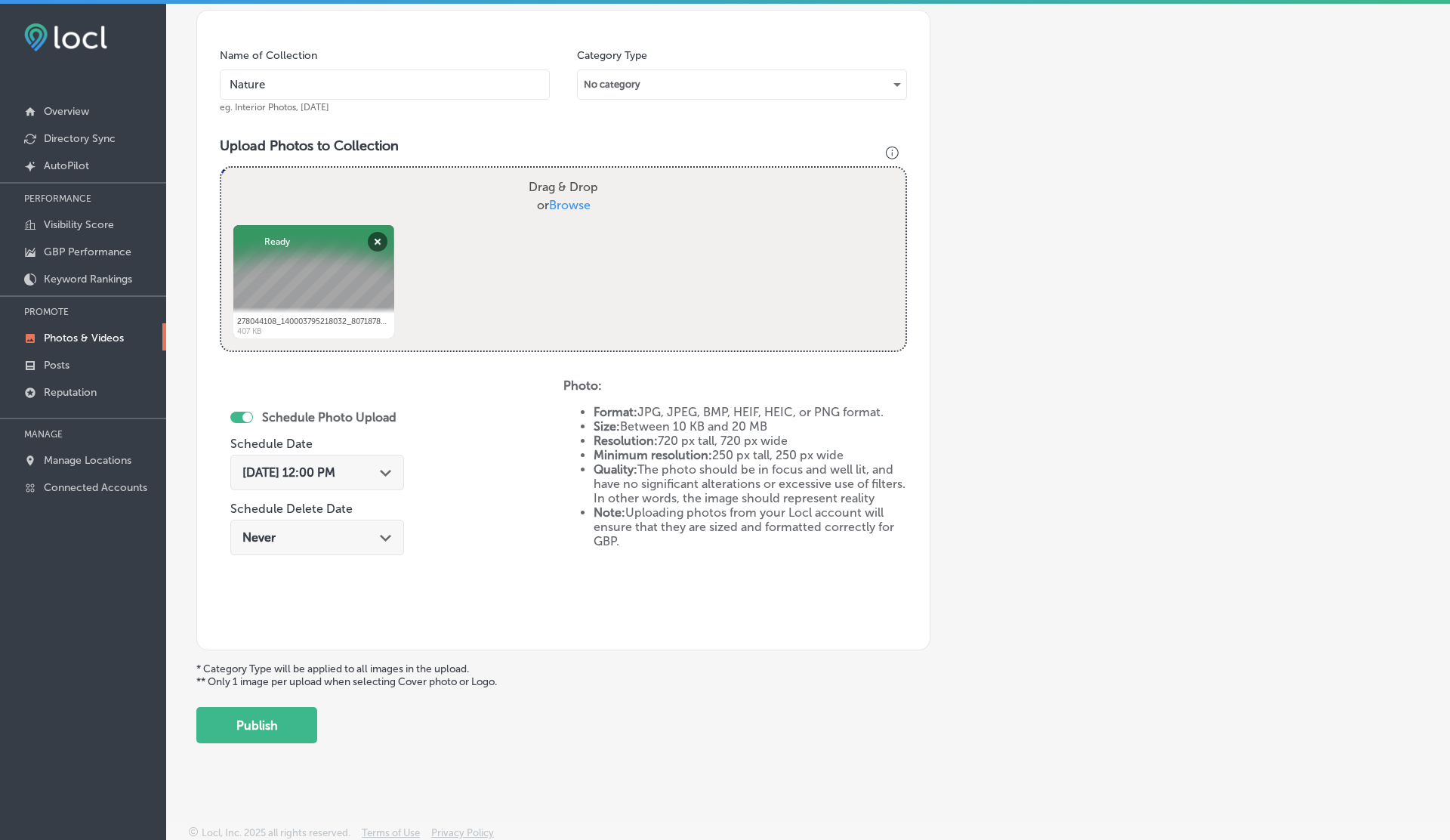
click at [263, 751] on div "Back Add a Collection Which Type of Image or Video Would You Like to Upload? Ph…" at bounding box center [808, 192] width 1284 height 1125
click at [267, 736] on button "Publish" at bounding box center [257, 725] width 121 height 36
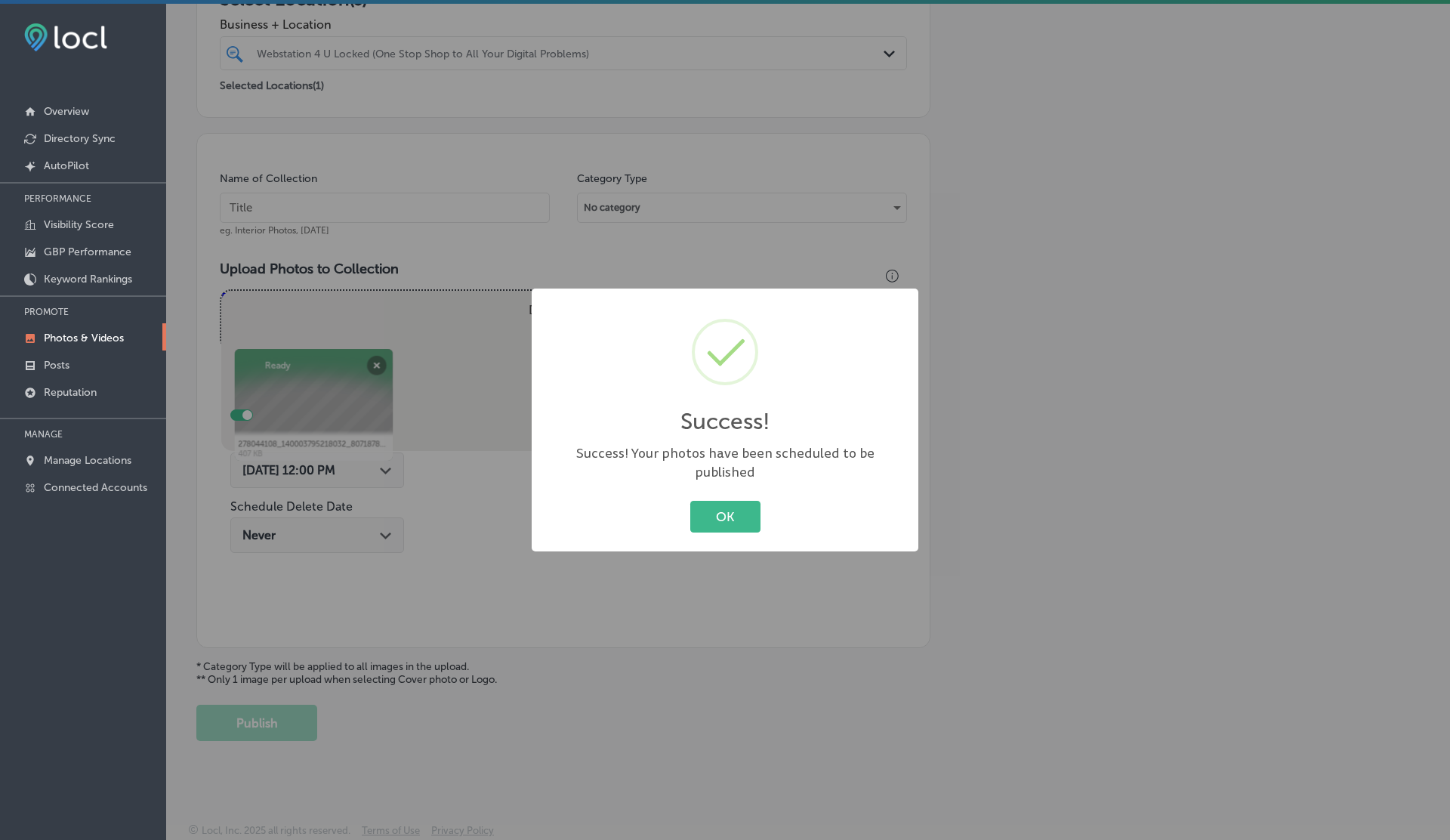
scroll to position [303, 0]
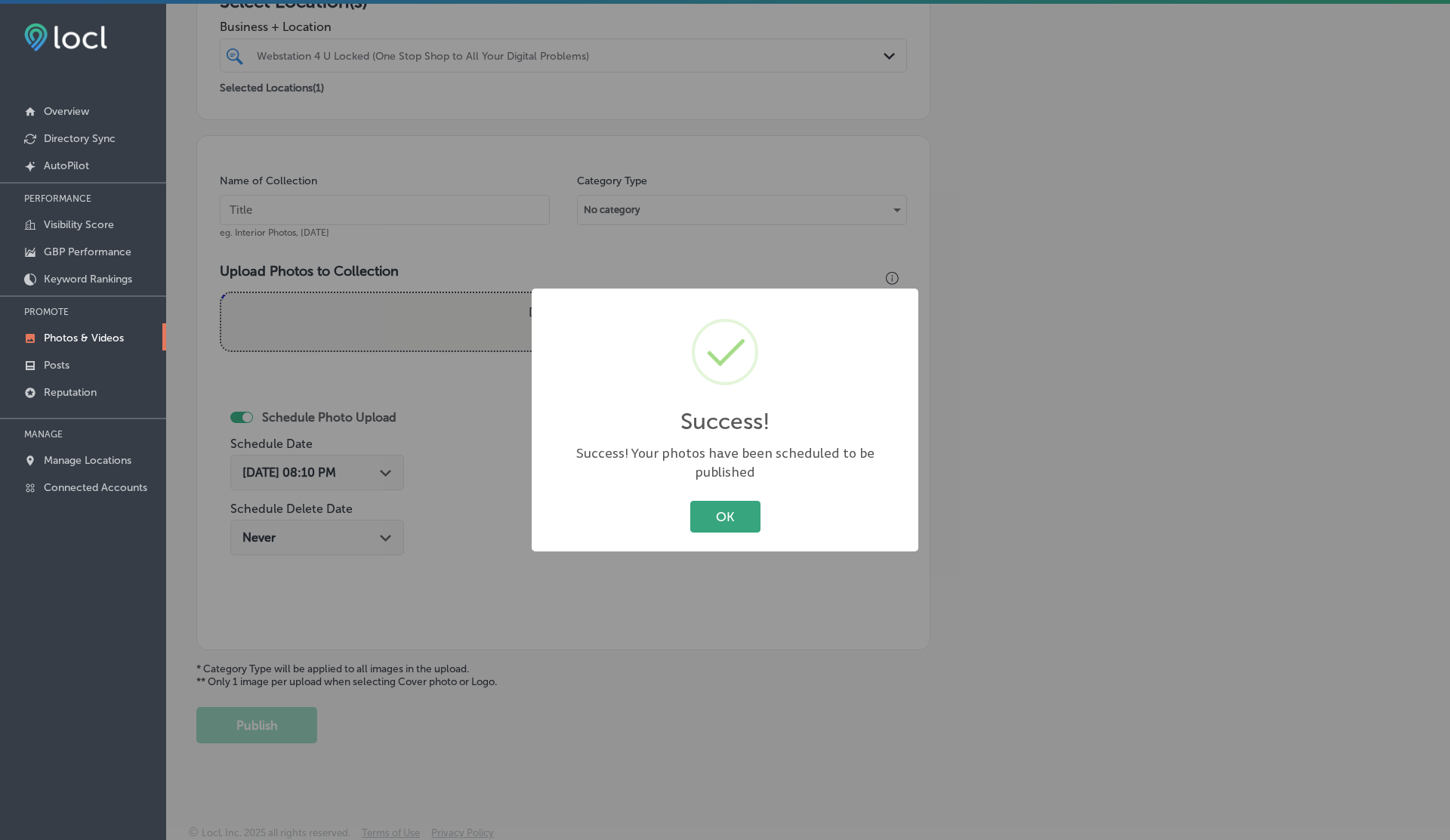
click at [729, 508] on button "OK" at bounding box center [725, 516] width 70 height 31
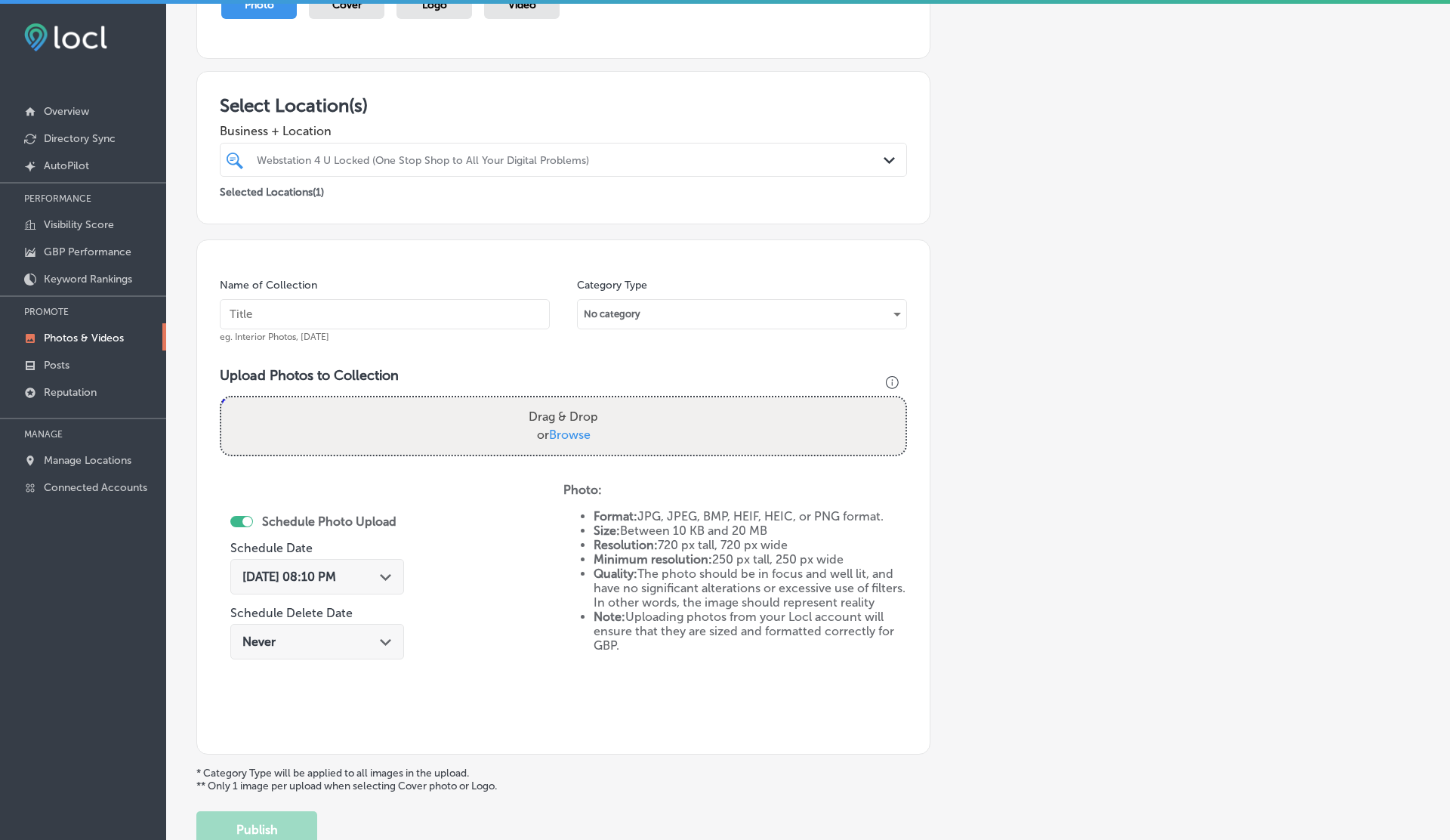
scroll to position [164, 0]
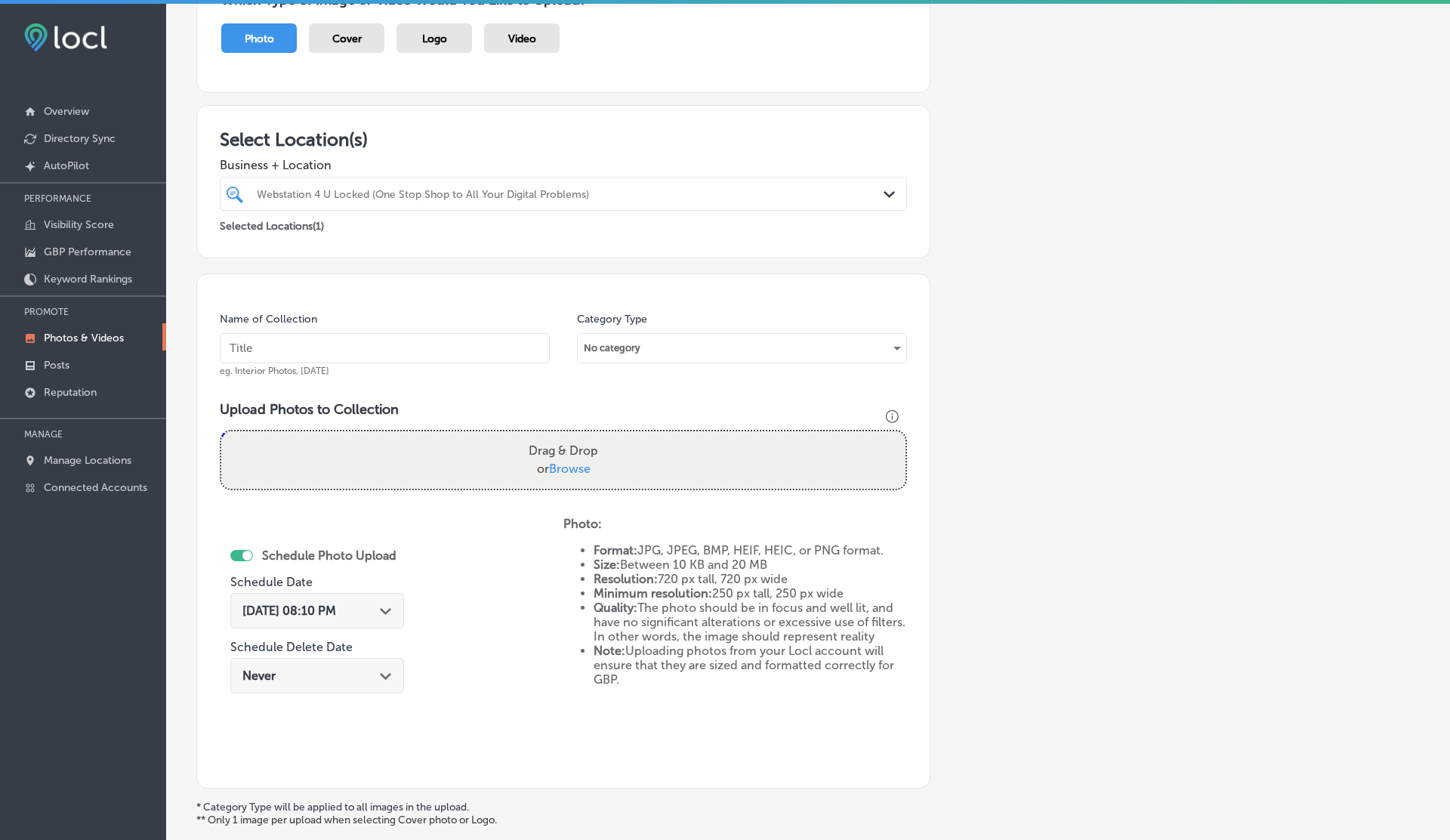
click at [449, 190] on div "Webstation 4 U Locked (One Stop Shop to All Your Digital Problems)" at bounding box center [570, 193] width 628 height 13
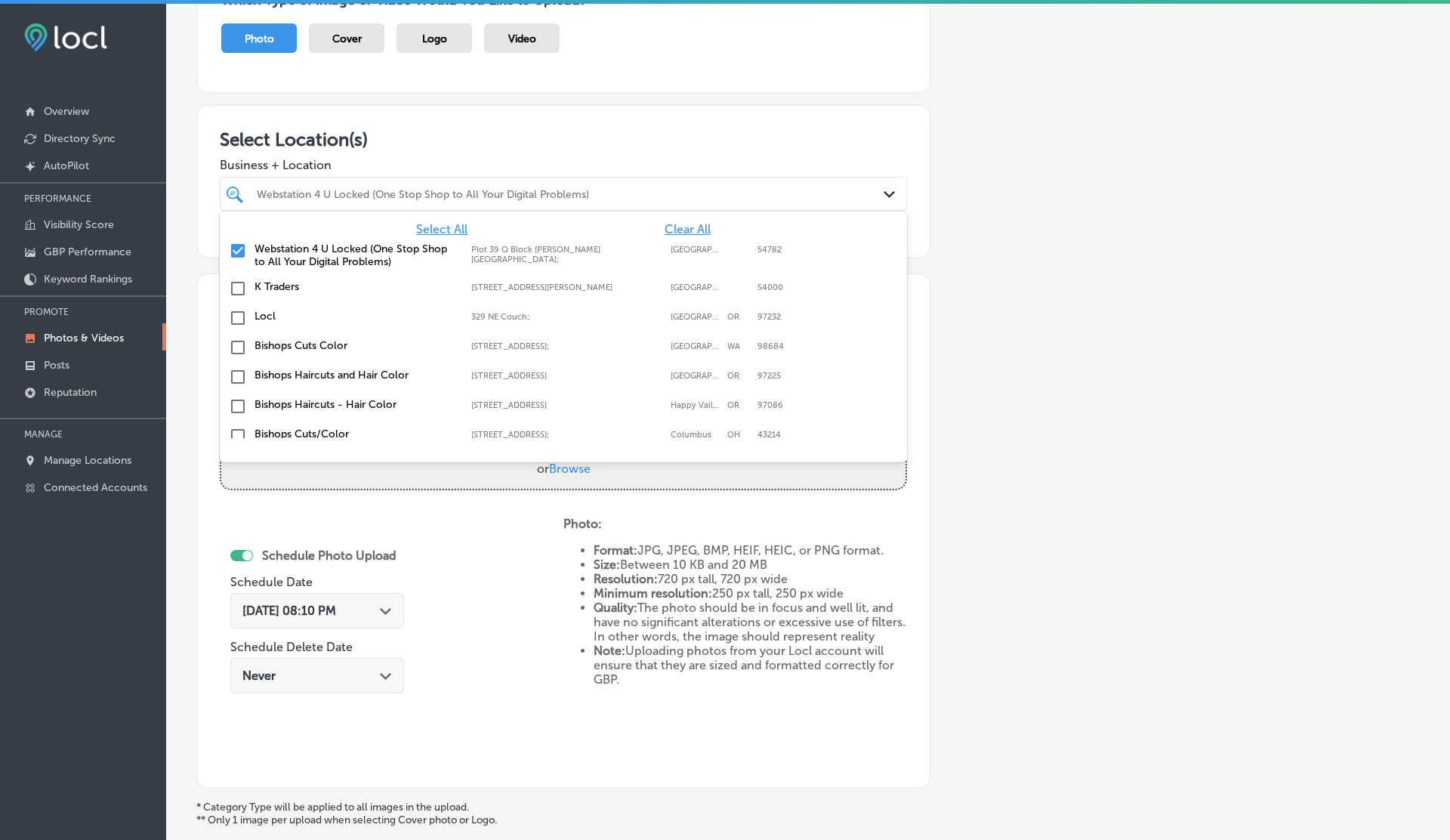
click at [278, 280] on label "K Traders" at bounding box center [355, 287] width 201 height 13
click at [534, 150] on div "Business + Location option 505 A1 Block Johar Town, selected. option Plot 39 Q …" at bounding box center [563, 180] width 687 height 60
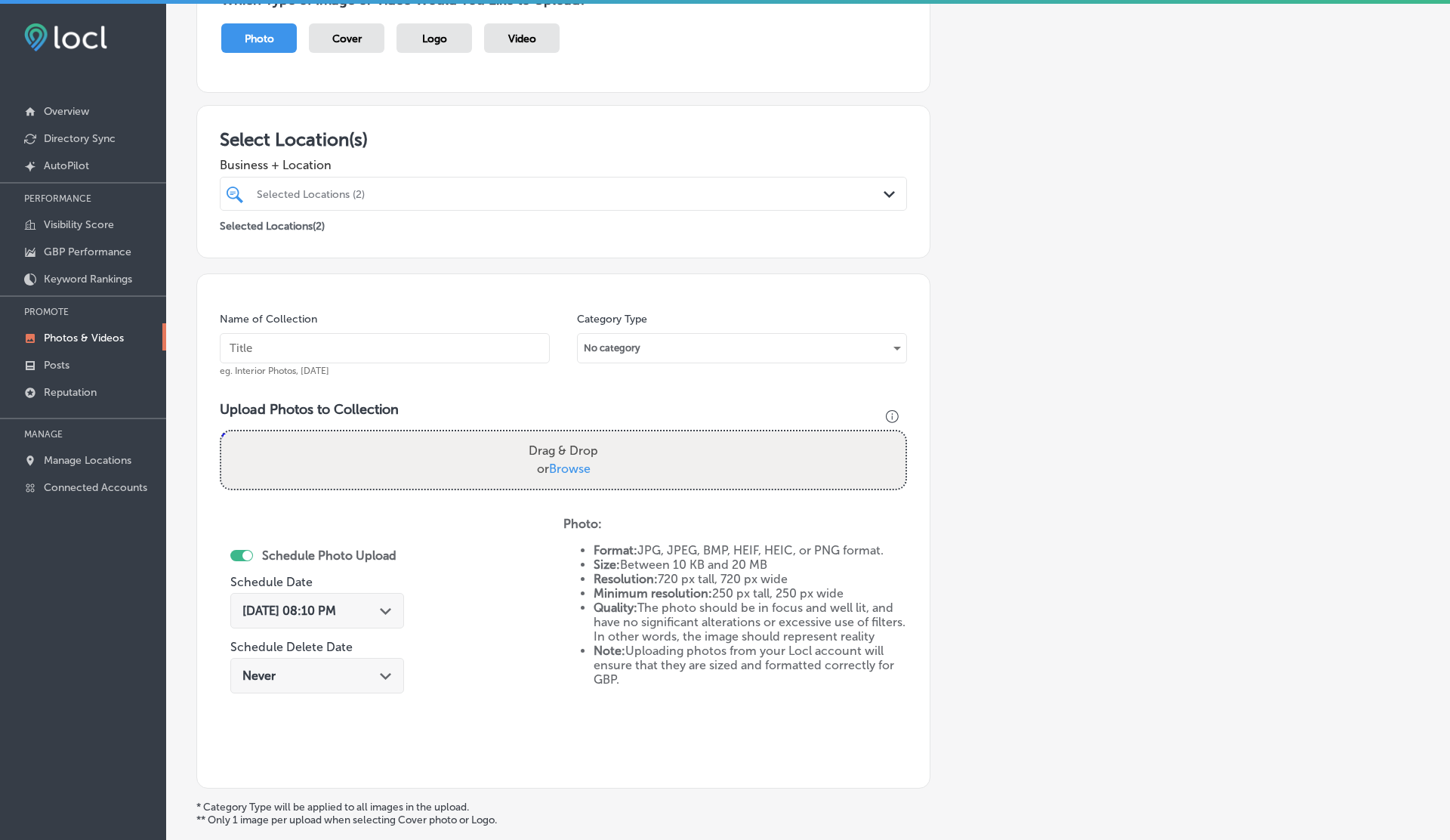
scroll to position [303, 0]
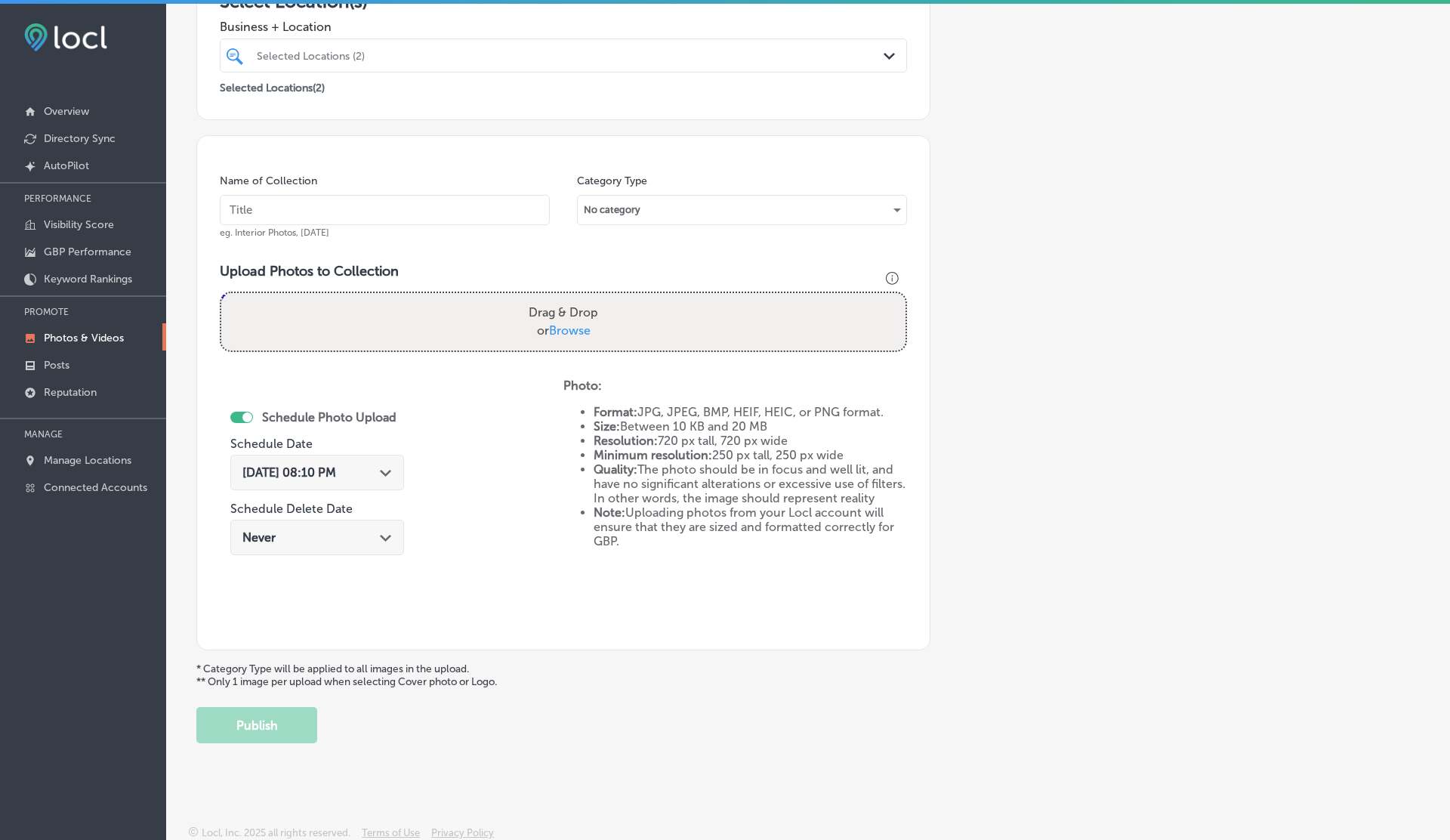
click at [356, 314] on div "Drag & Drop or Browse" at bounding box center [563, 322] width 685 height 57
click at [221, 293] on input "Drag & Drop or Browse" at bounding box center [563, 295] width 685 height 4
type input "C:\fakepath\Wallpaper - 033.png"
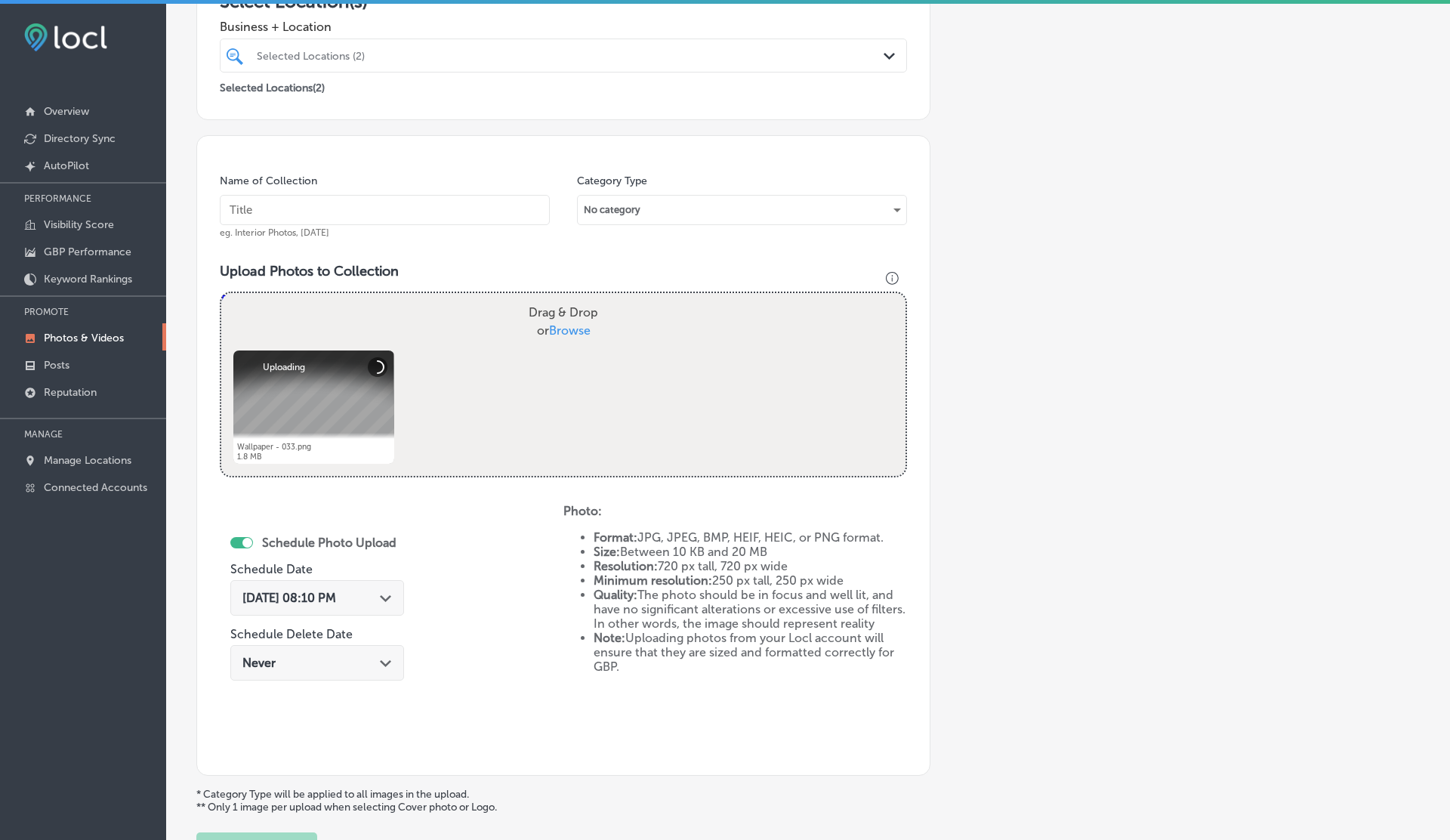
scroll to position [292, 0]
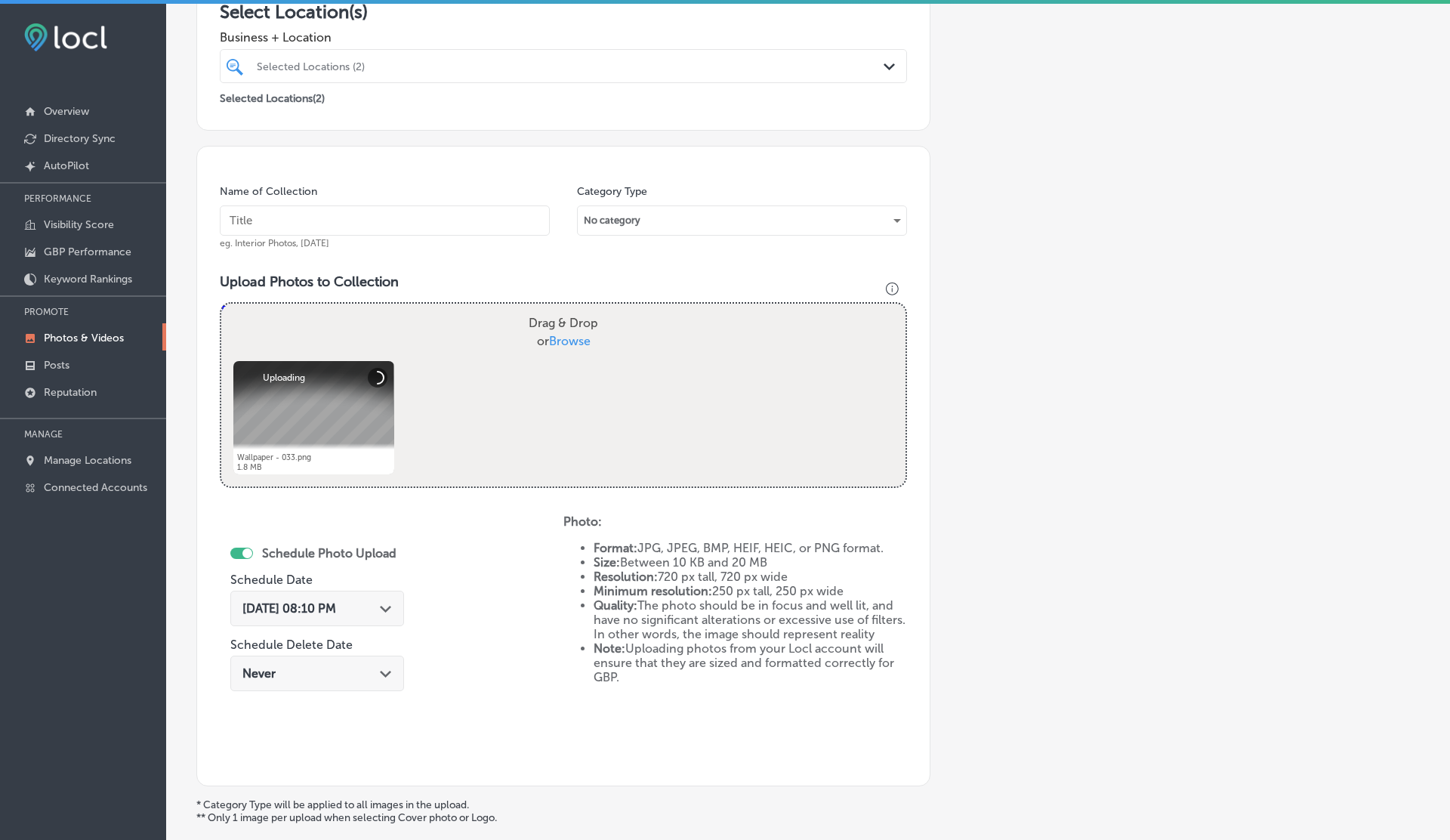
click at [372, 220] on input "text" at bounding box center [385, 221] width 330 height 31
type input "Outdoor"
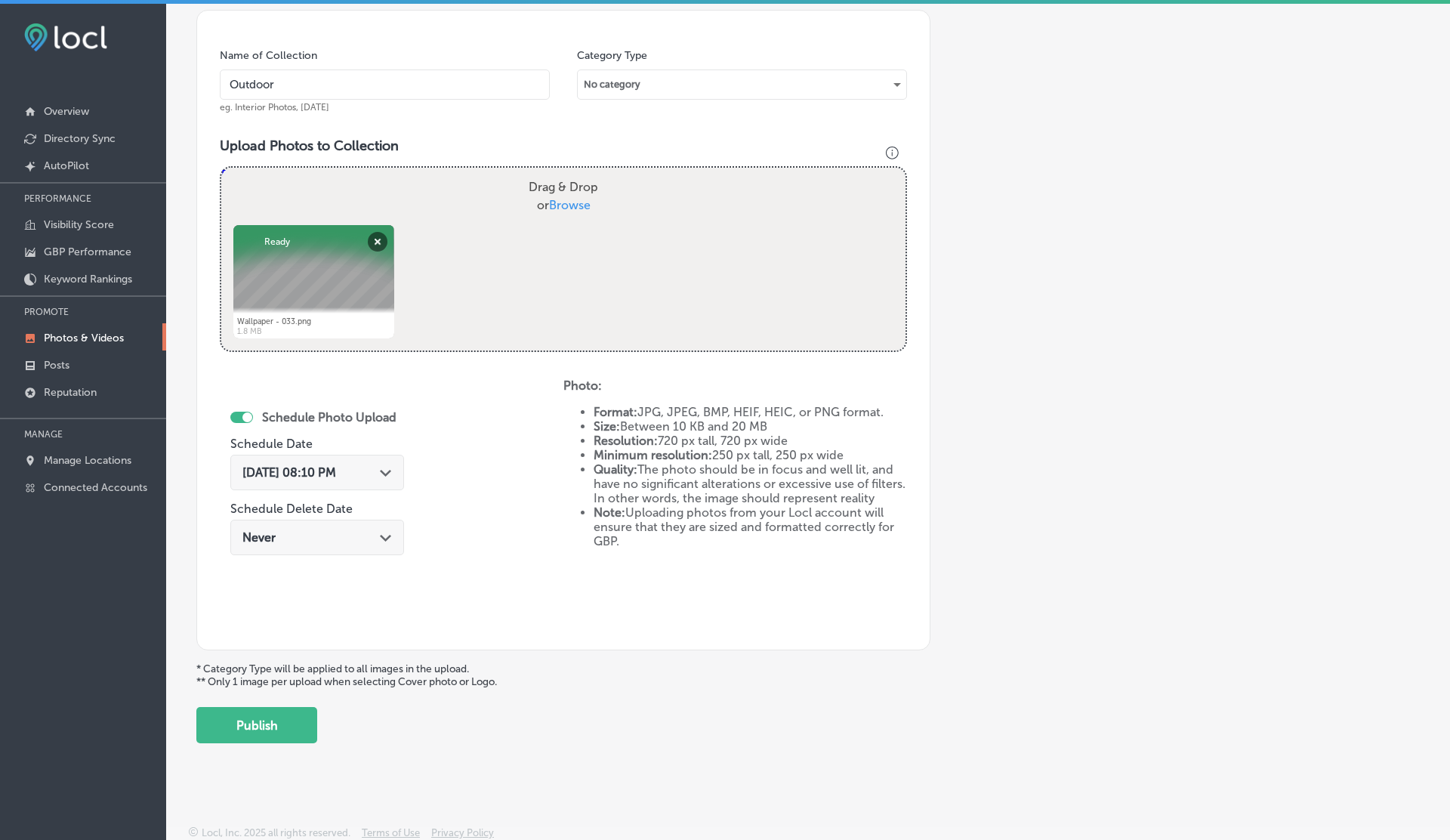
click at [362, 462] on div "Sep 11, 2025 08:10 PM Path Created with Sketch." at bounding box center [316, 473] width 173 height 36
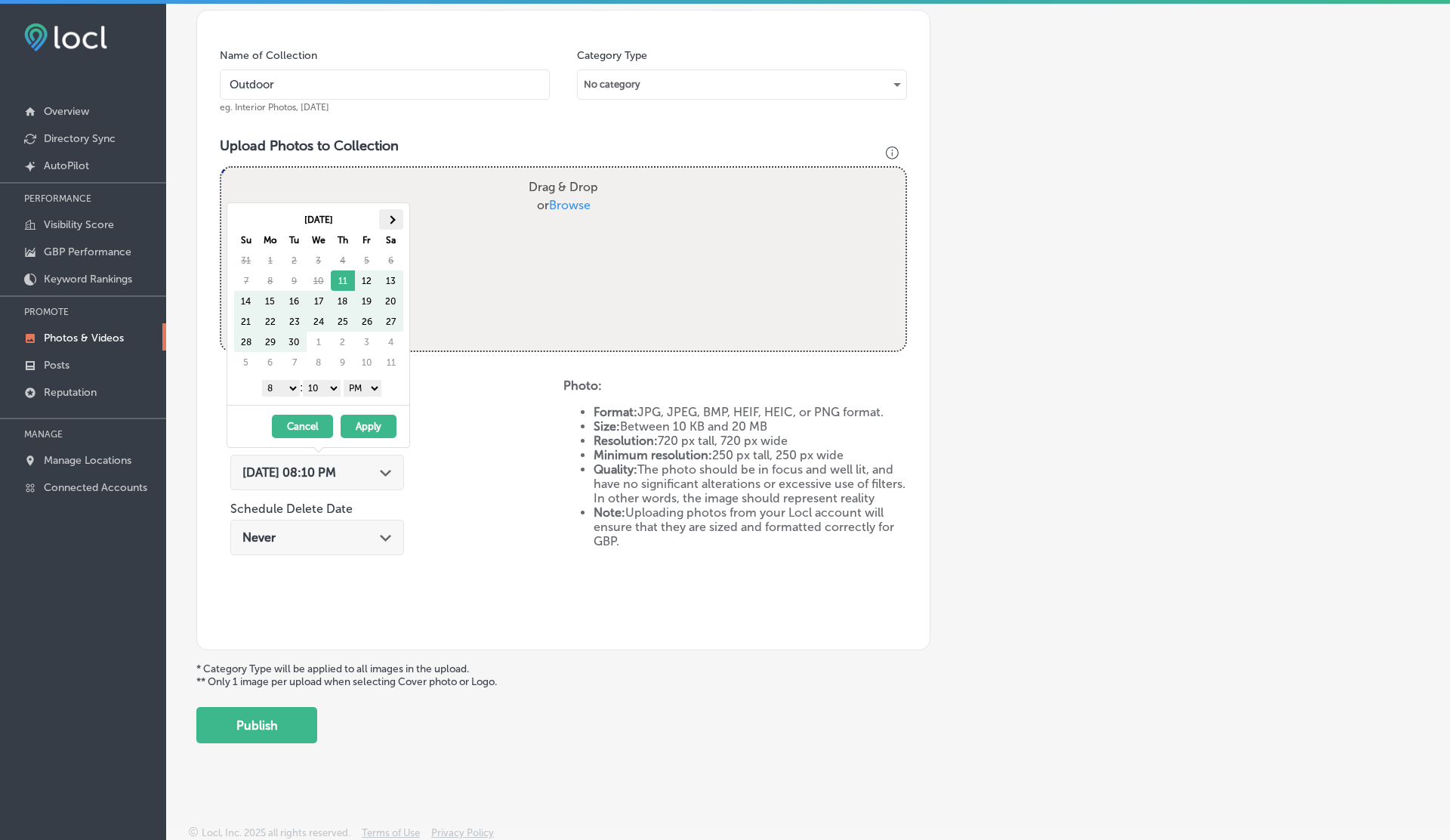
click at [391, 214] on th at bounding box center [391, 219] width 24 height 21
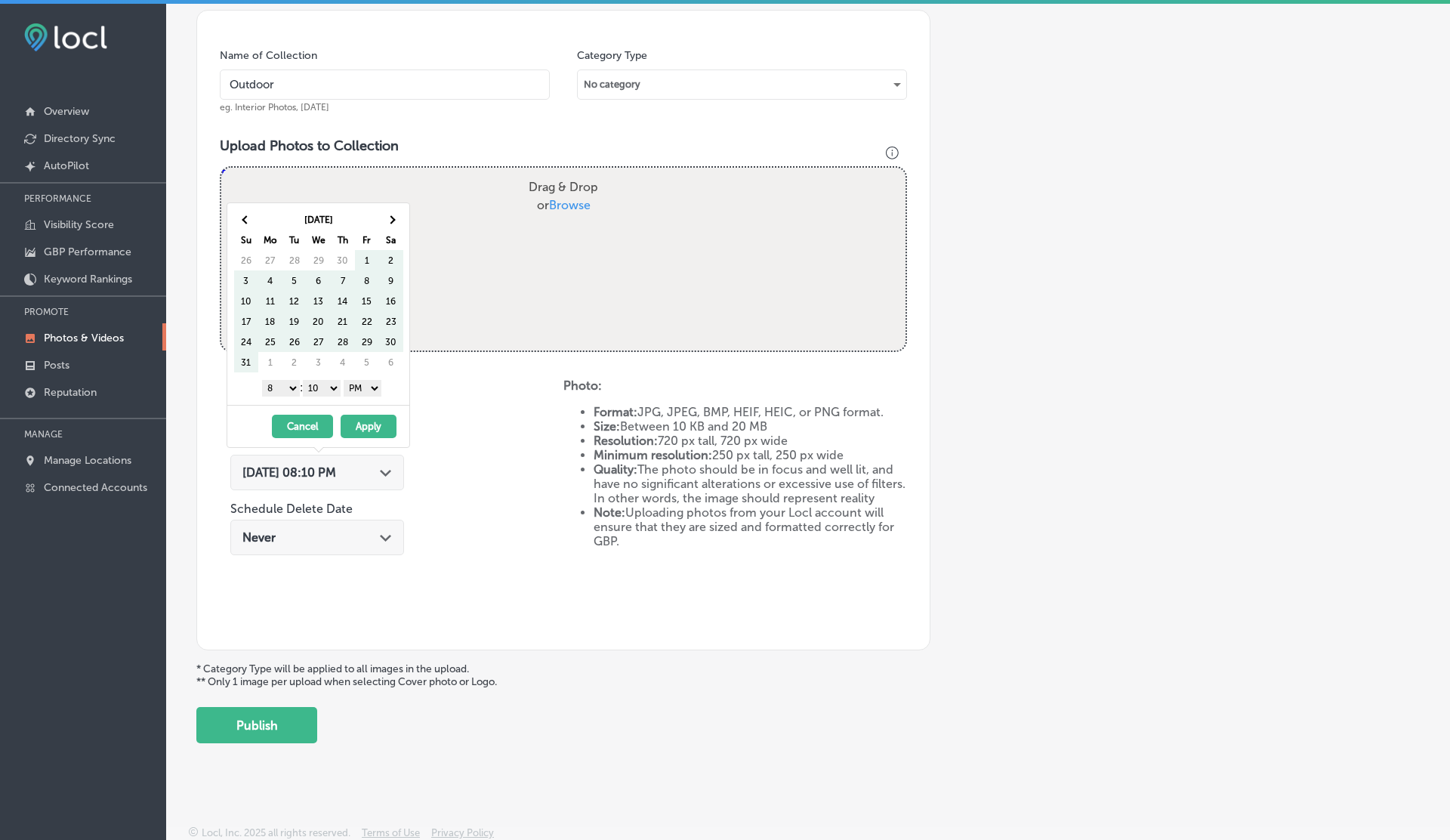
click at [391, 214] on th at bounding box center [391, 219] width 24 height 21
click at [390, 217] on span at bounding box center [390, 219] width 8 height 8
click at [390, 224] on th at bounding box center [391, 219] width 24 height 21
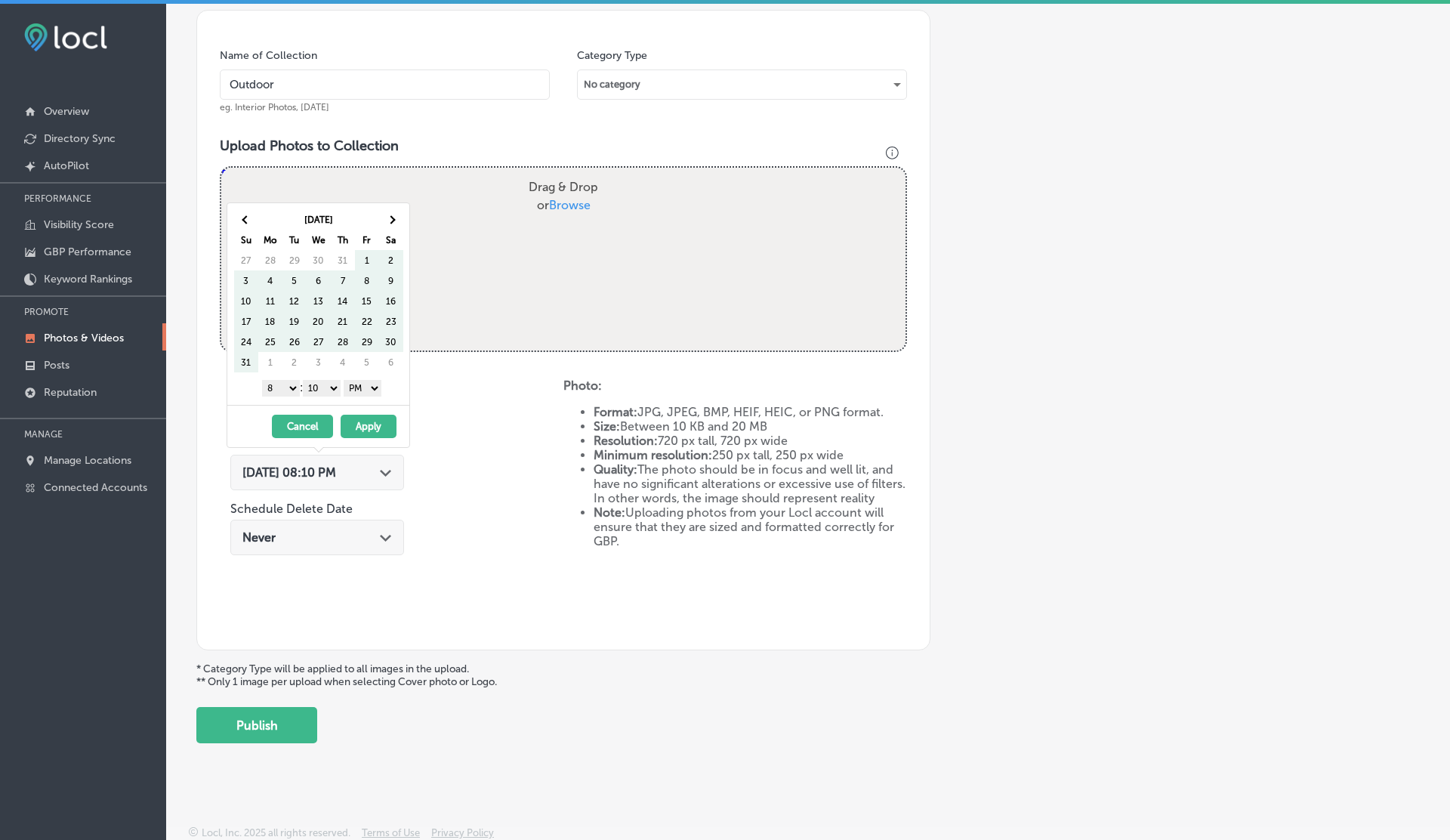
click at [411, 197] on body "iconmonstr-menu-thin copy Created with Sketch. Overview Directory Sync Created …" at bounding box center [725, 421] width 1450 height 844
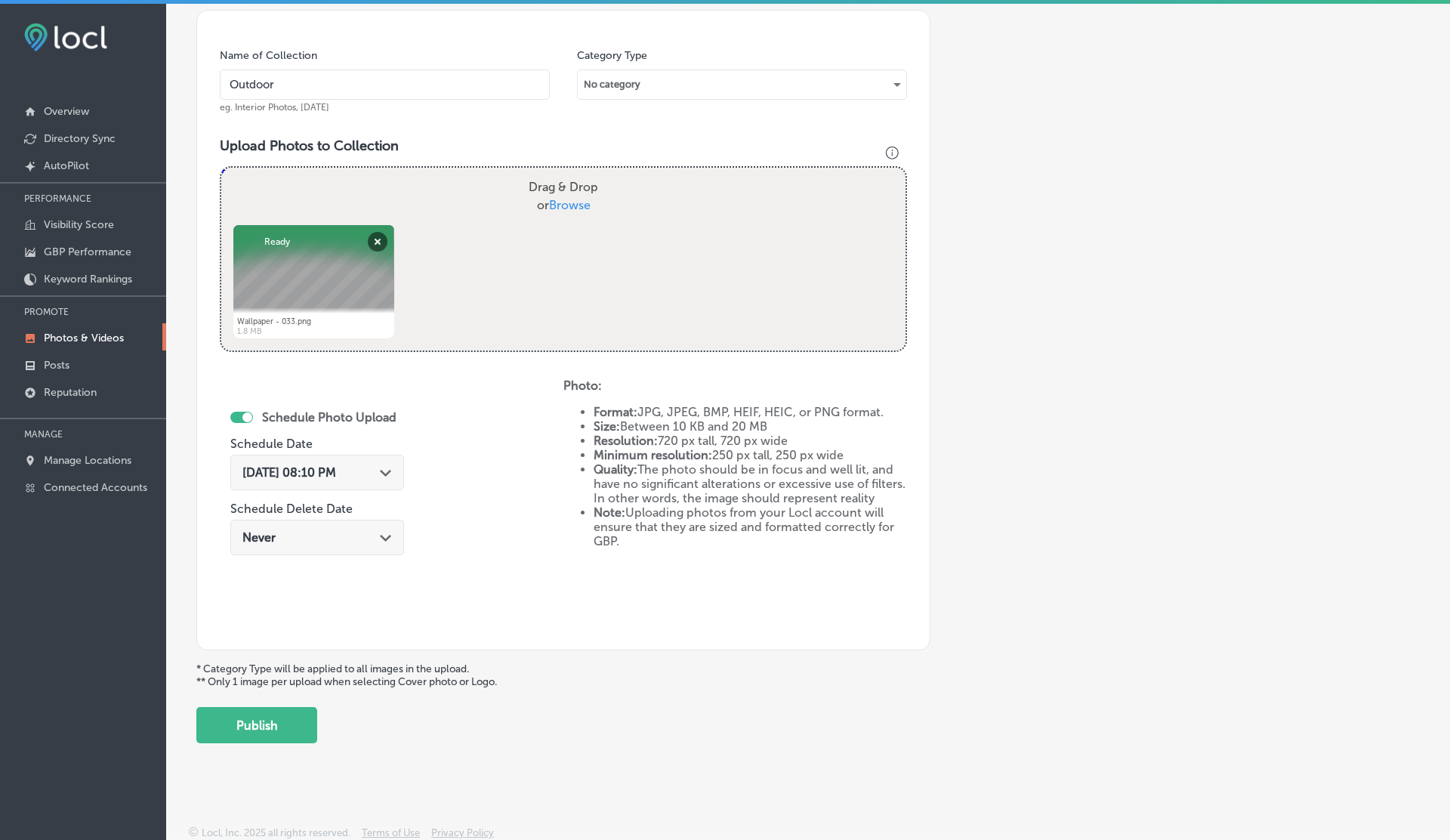
drag, startPoint x: 411, startPoint y: 197, endPoint x: 411, endPoint y: 209, distance: 12.0
click at [411, 197] on div "Drag & Drop or Browse" at bounding box center [563, 197] width 685 height 57
click at [221, 168] on input "Drag & Drop or Browse" at bounding box center [563, 170] width 685 height 4
click at [316, 470] on span "Sep 11, 2025 08:10 PM" at bounding box center [289, 473] width 93 height 14
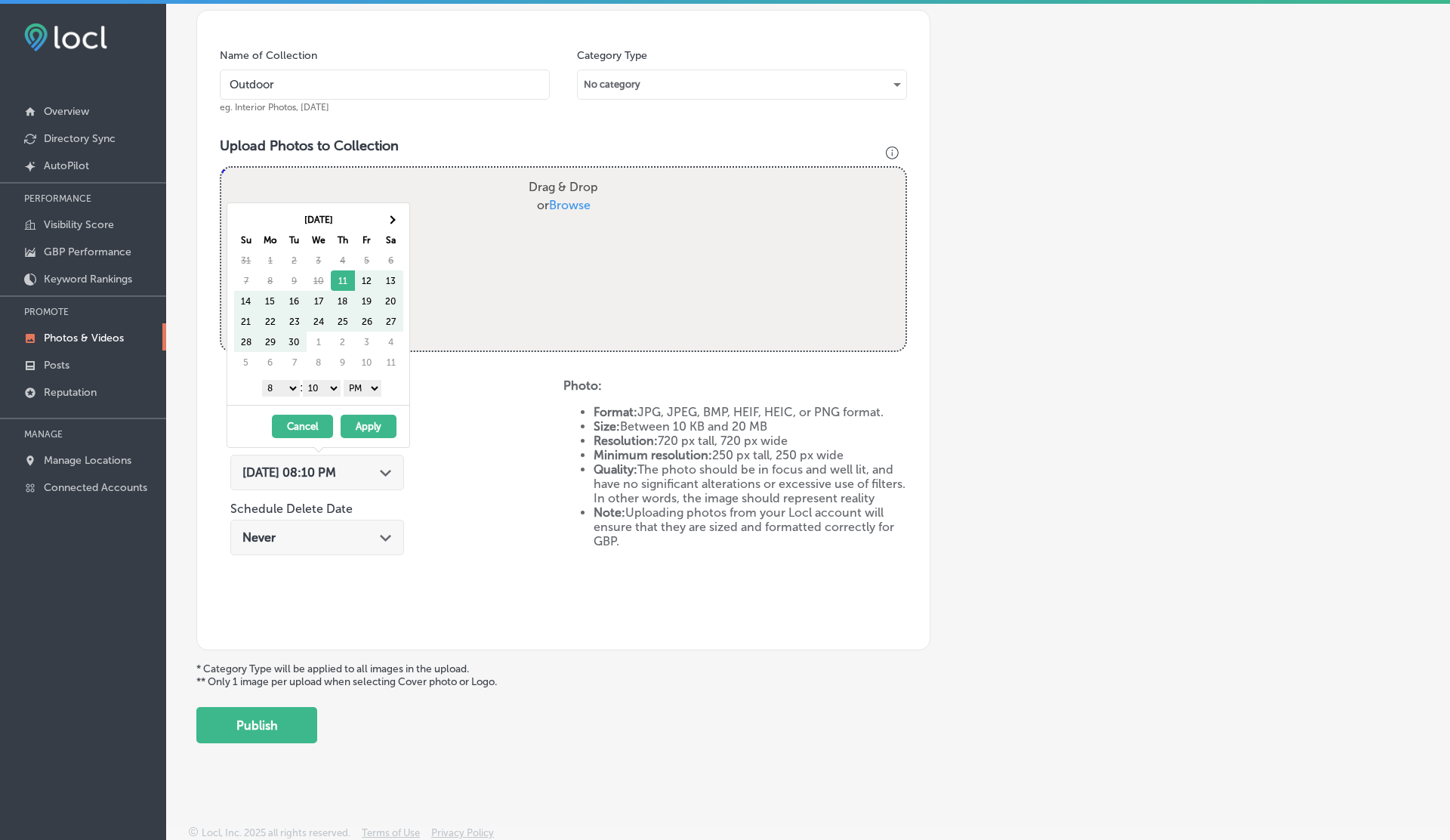
click at [398, 232] on th "Sa" at bounding box center [391, 240] width 24 height 21
click at [392, 225] on th at bounding box center [391, 219] width 24 height 21
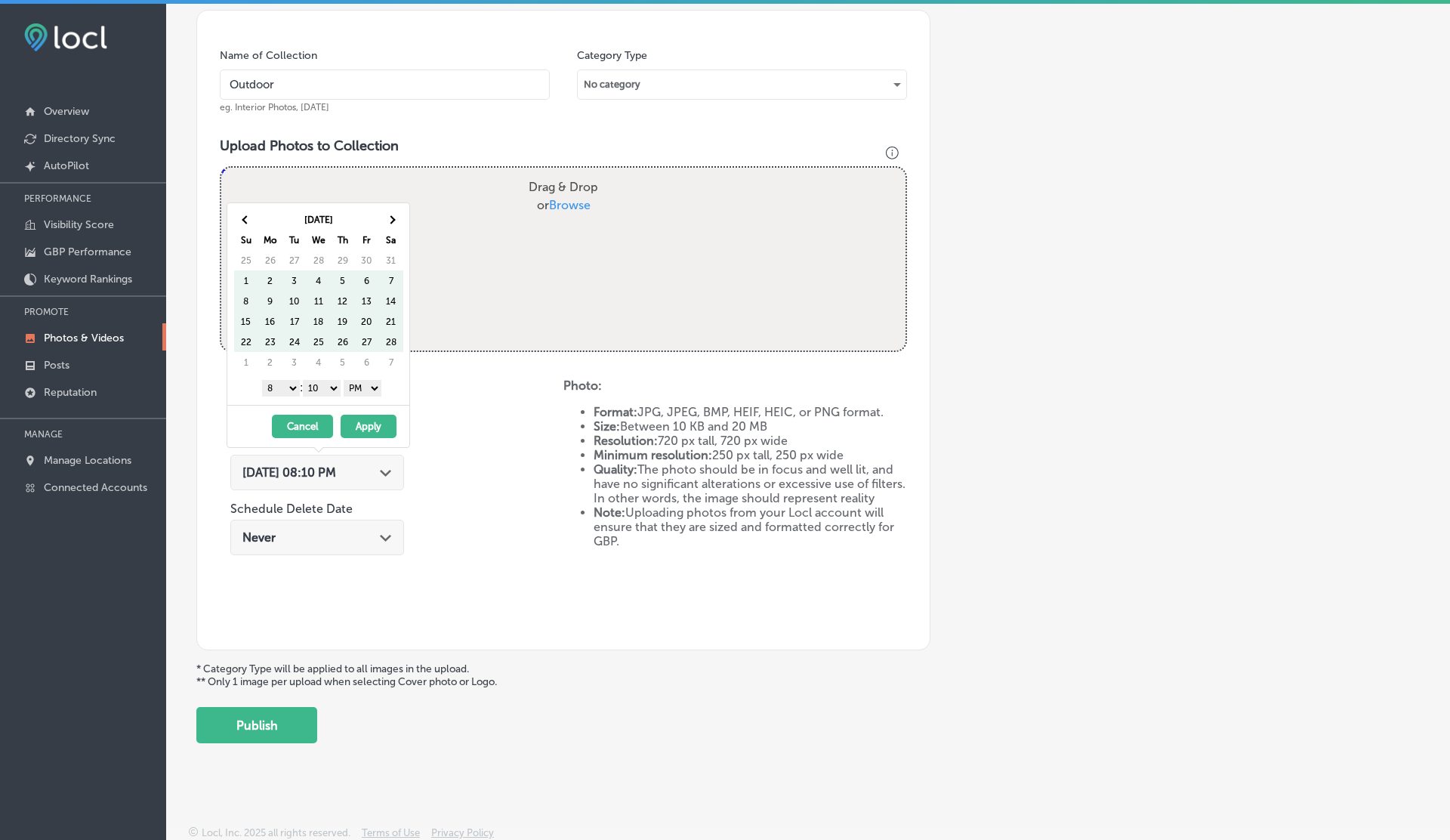
click at [392, 225] on th at bounding box center [391, 219] width 24 height 21
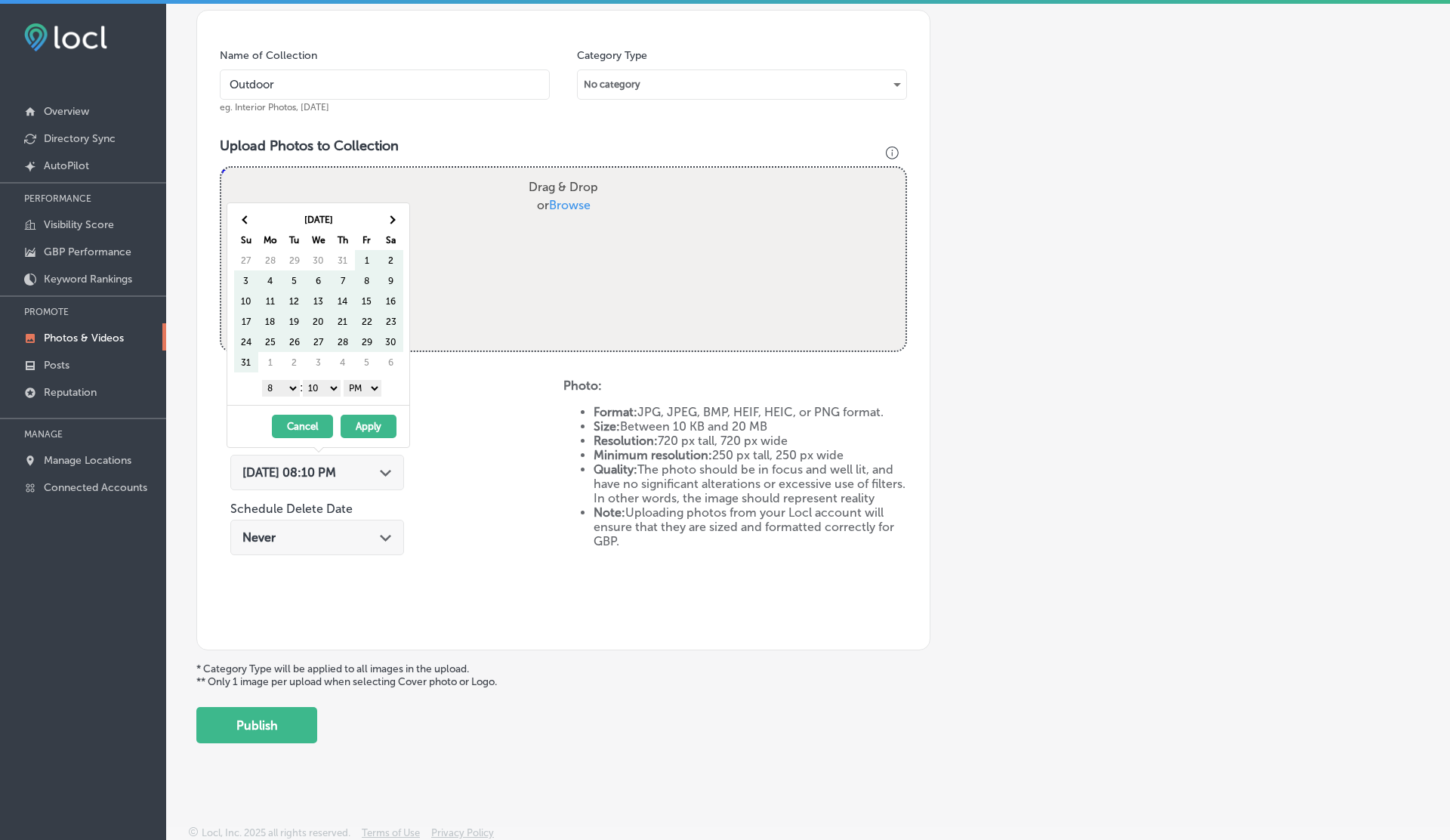
click at [392, 225] on th at bounding box center [391, 219] width 24 height 21
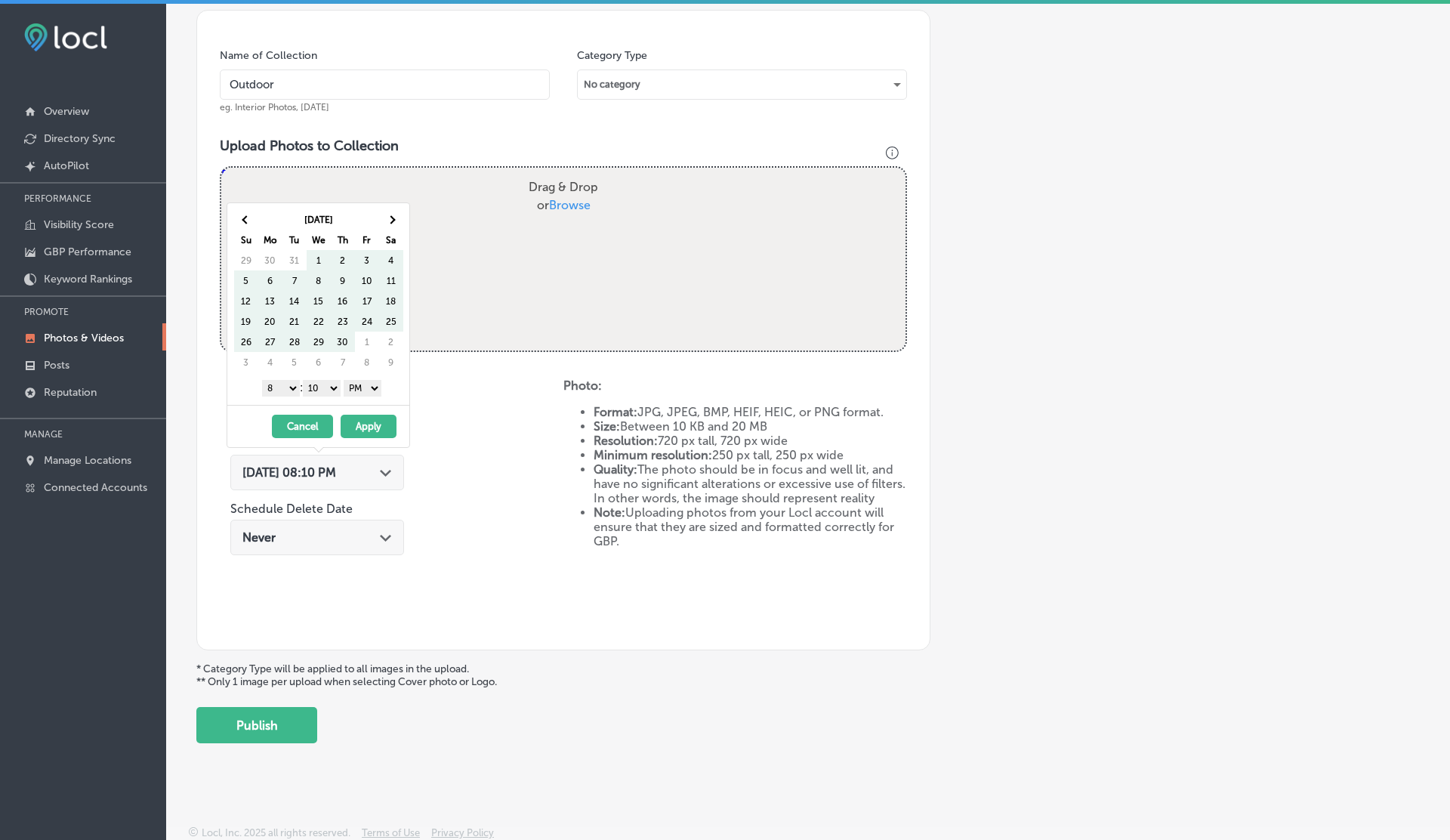
click at [392, 225] on th at bounding box center [391, 219] width 24 height 21
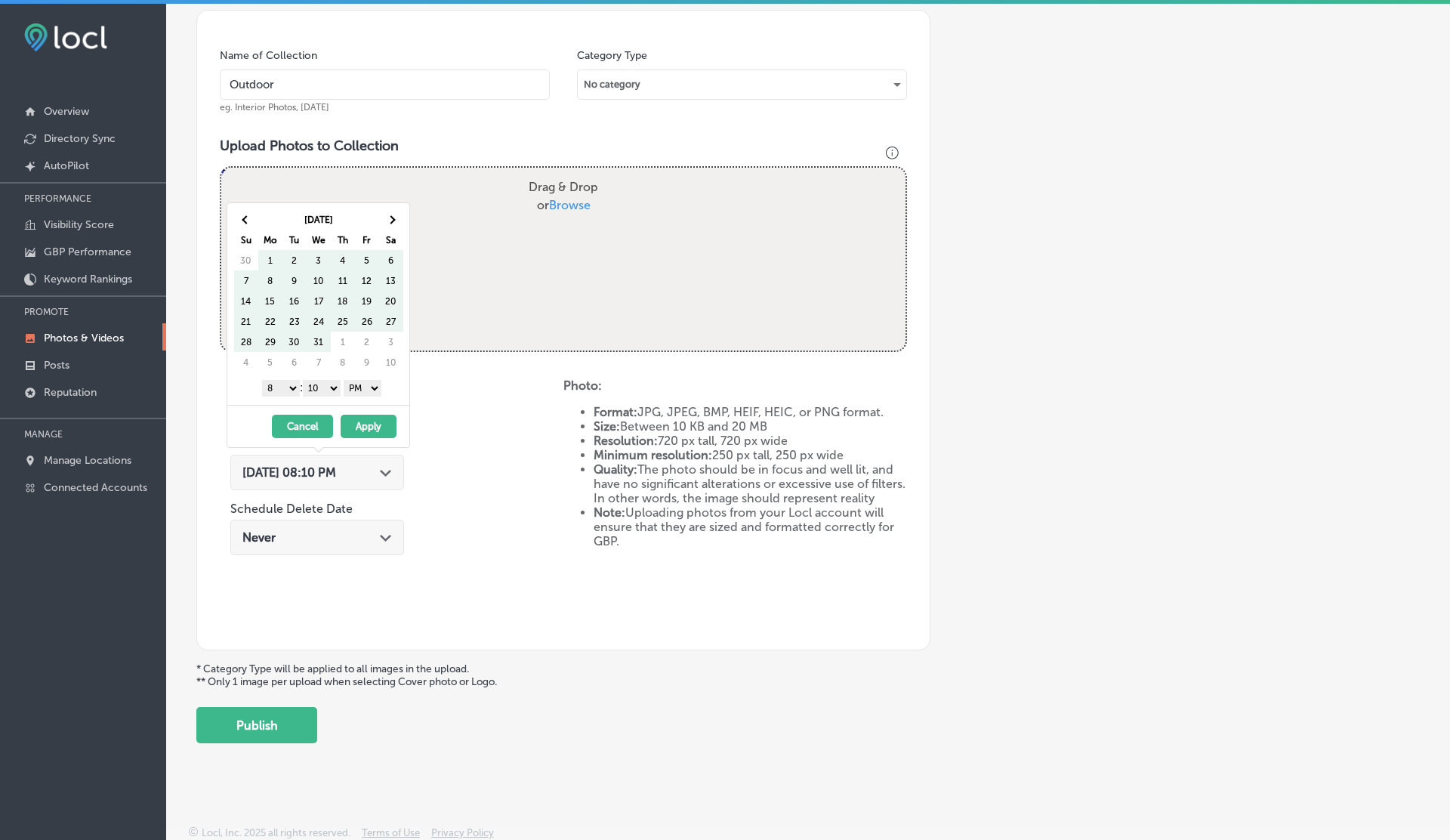
click at [392, 225] on th at bounding box center [391, 219] width 24 height 21
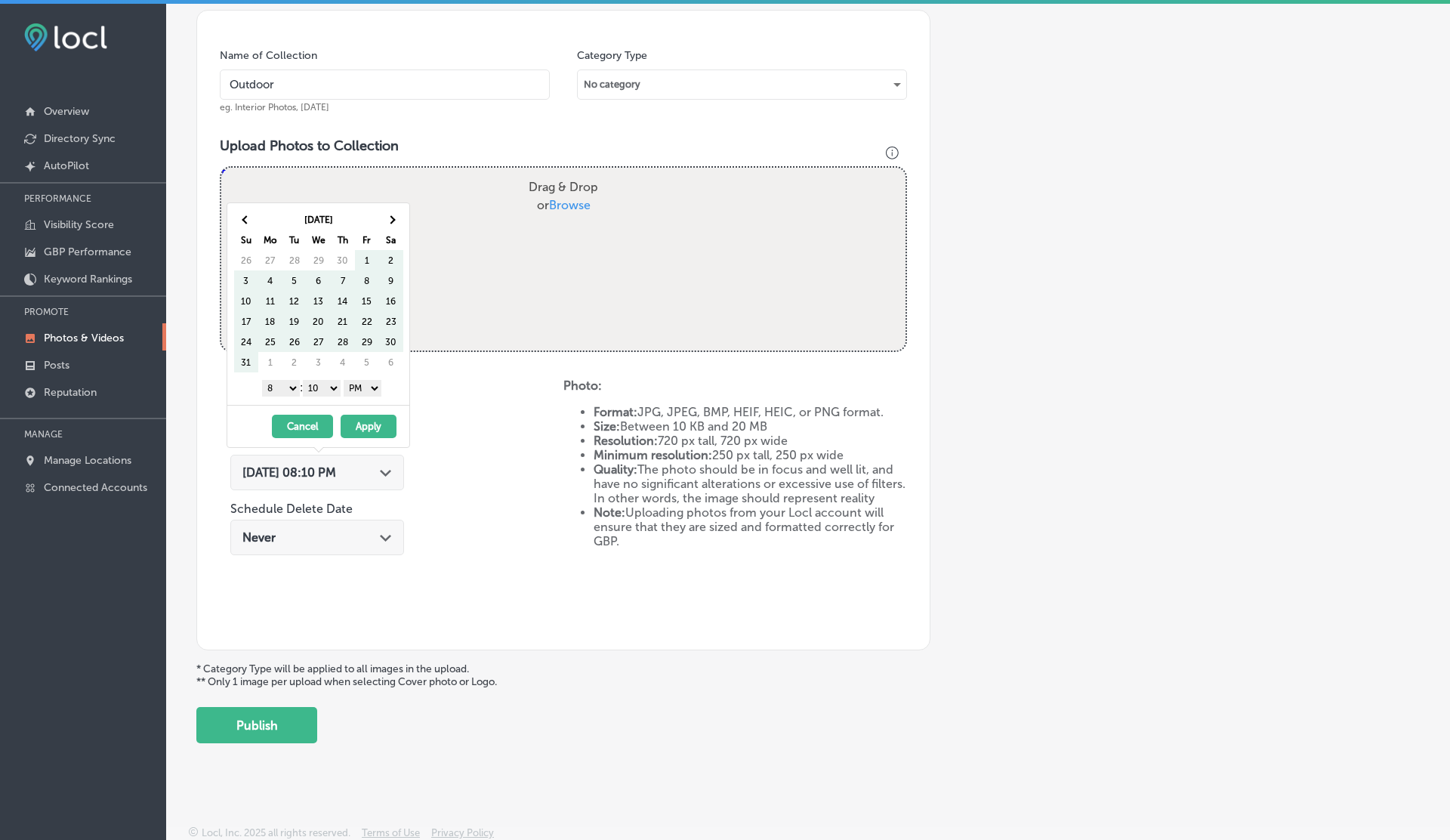
click at [392, 225] on th at bounding box center [391, 219] width 24 height 21
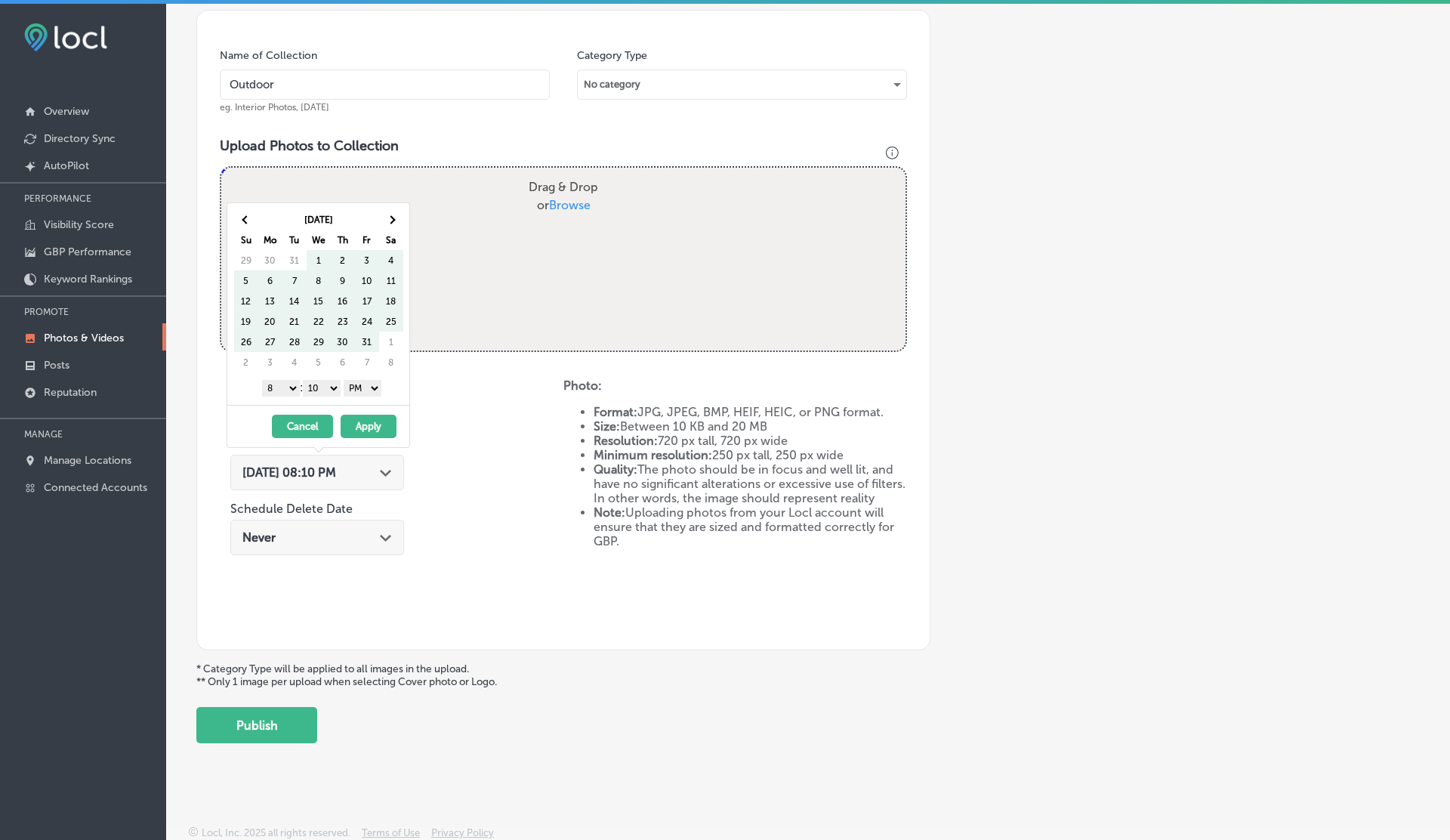
click at [392, 225] on th at bounding box center [391, 219] width 24 height 21
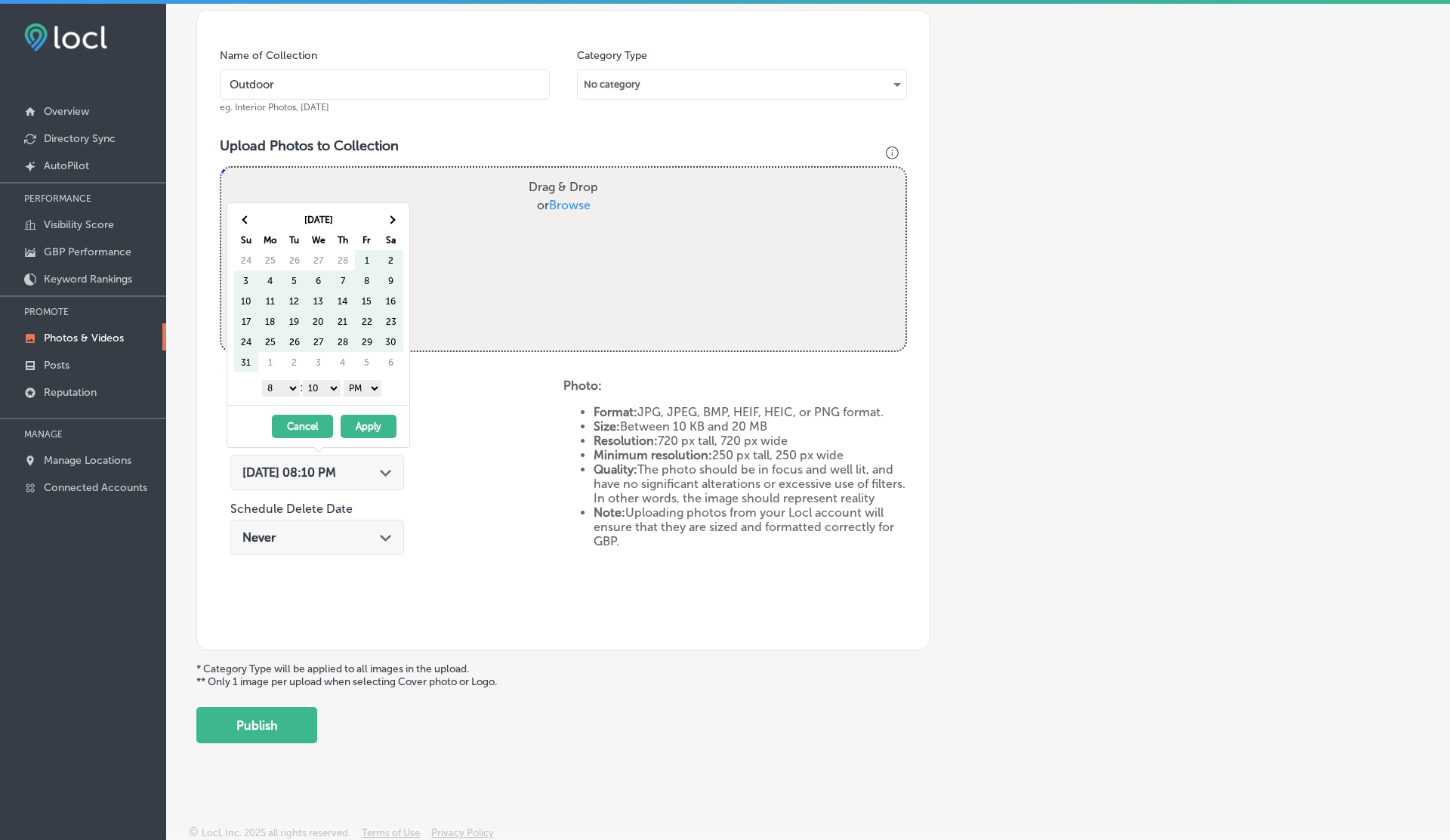
click at [392, 225] on th at bounding box center [391, 219] width 24 height 21
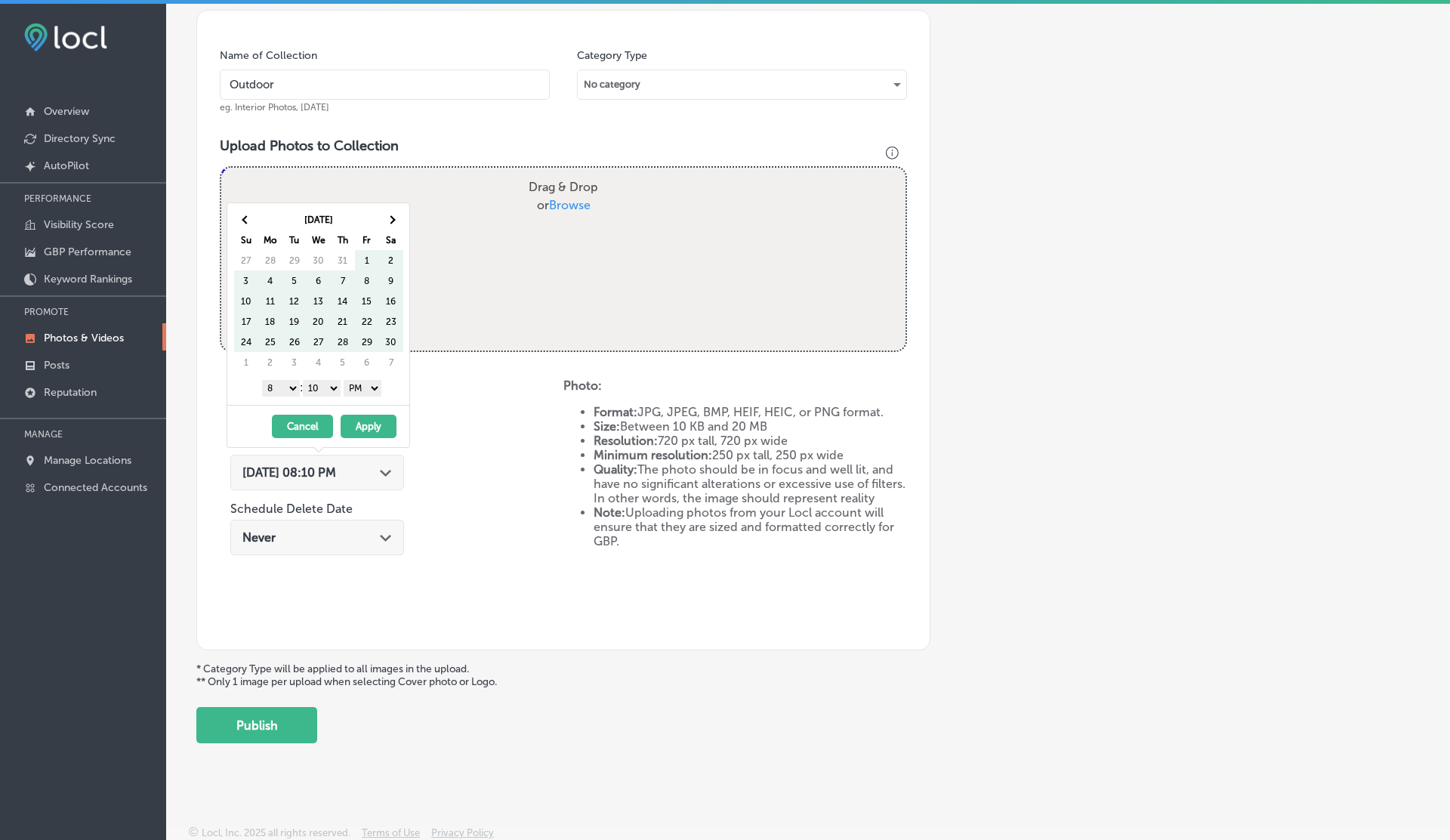
click at [392, 225] on th at bounding box center [391, 219] width 24 height 21
click at [244, 221] on span at bounding box center [245, 219] width 8 height 8
click at [287, 384] on select "1 2 3 4 5 6 7 8 9 10 11 12" at bounding box center [281, 388] width 38 height 16
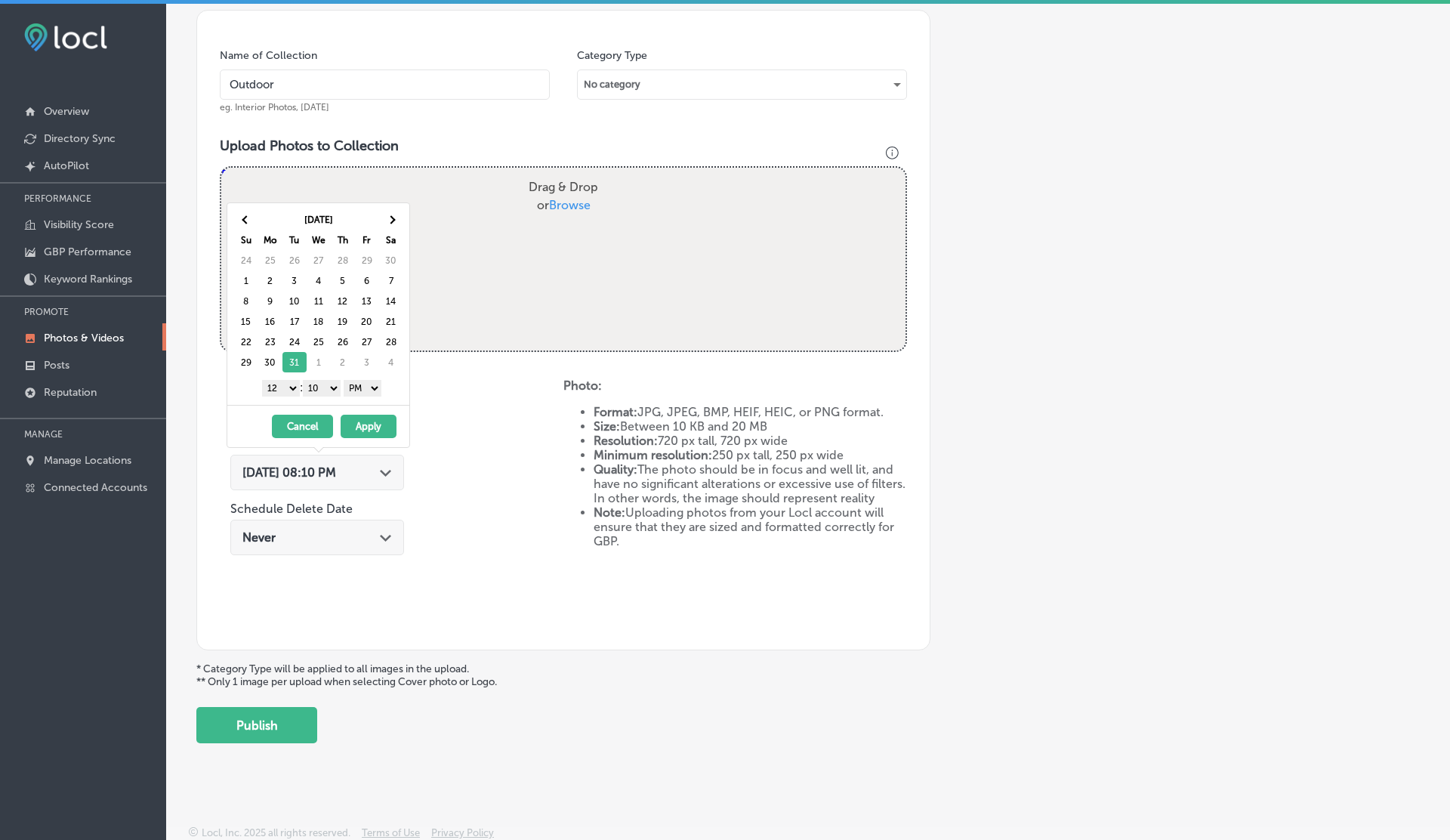
click at [321, 388] on select "00 10 20 30 40 50" at bounding box center [322, 388] width 38 height 16
click at [305, 380] on select "00 10 20 30 40 50" at bounding box center [322, 388] width 38 height 16
click at [321, 386] on select "00 10 20 30 40 50" at bounding box center [322, 388] width 38 height 16
click at [354, 421] on button "Apply" at bounding box center [368, 427] width 56 height 23
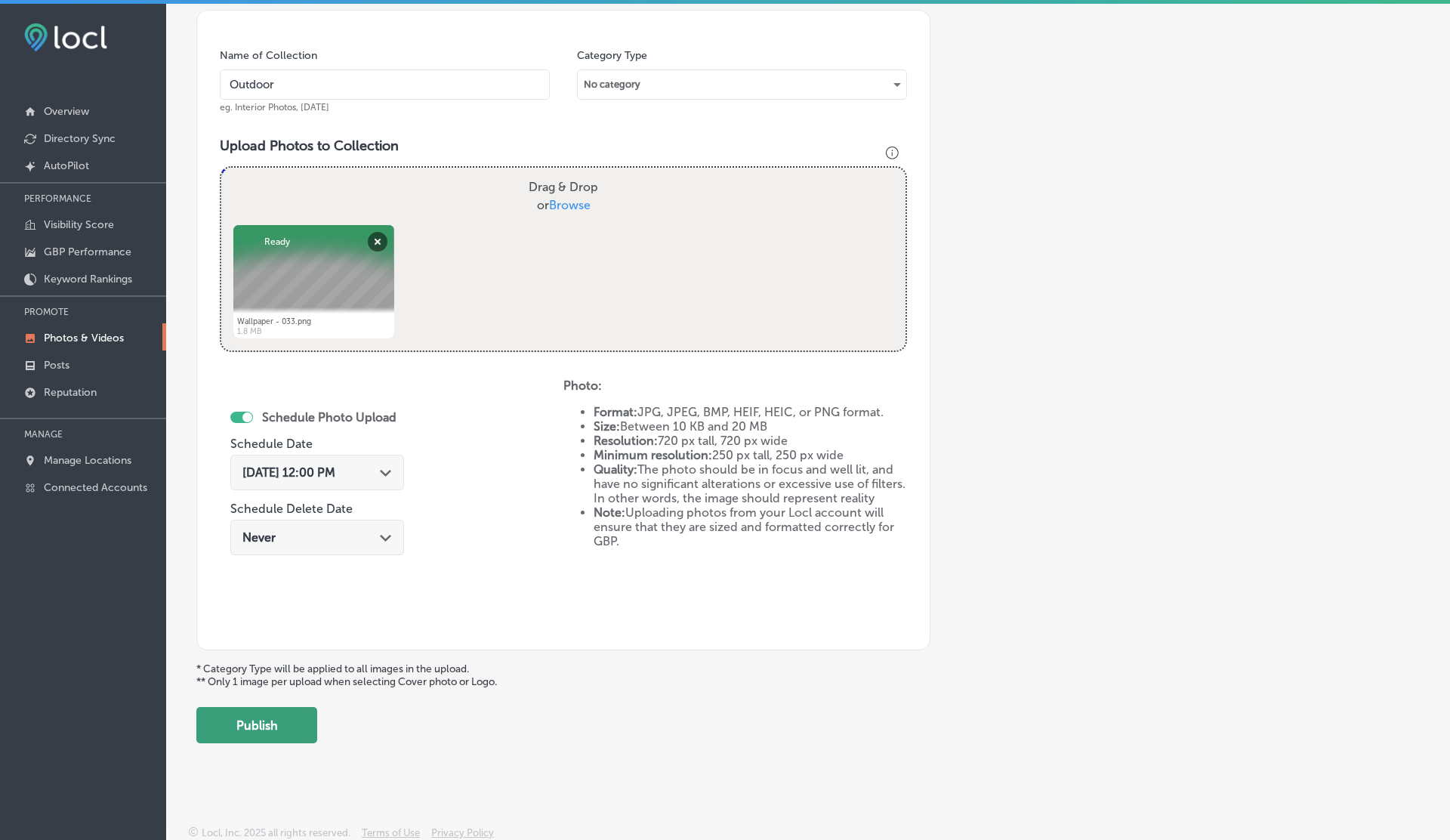
click at [272, 729] on button "Publish" at bounding box center [257, 725] width 121 height 36
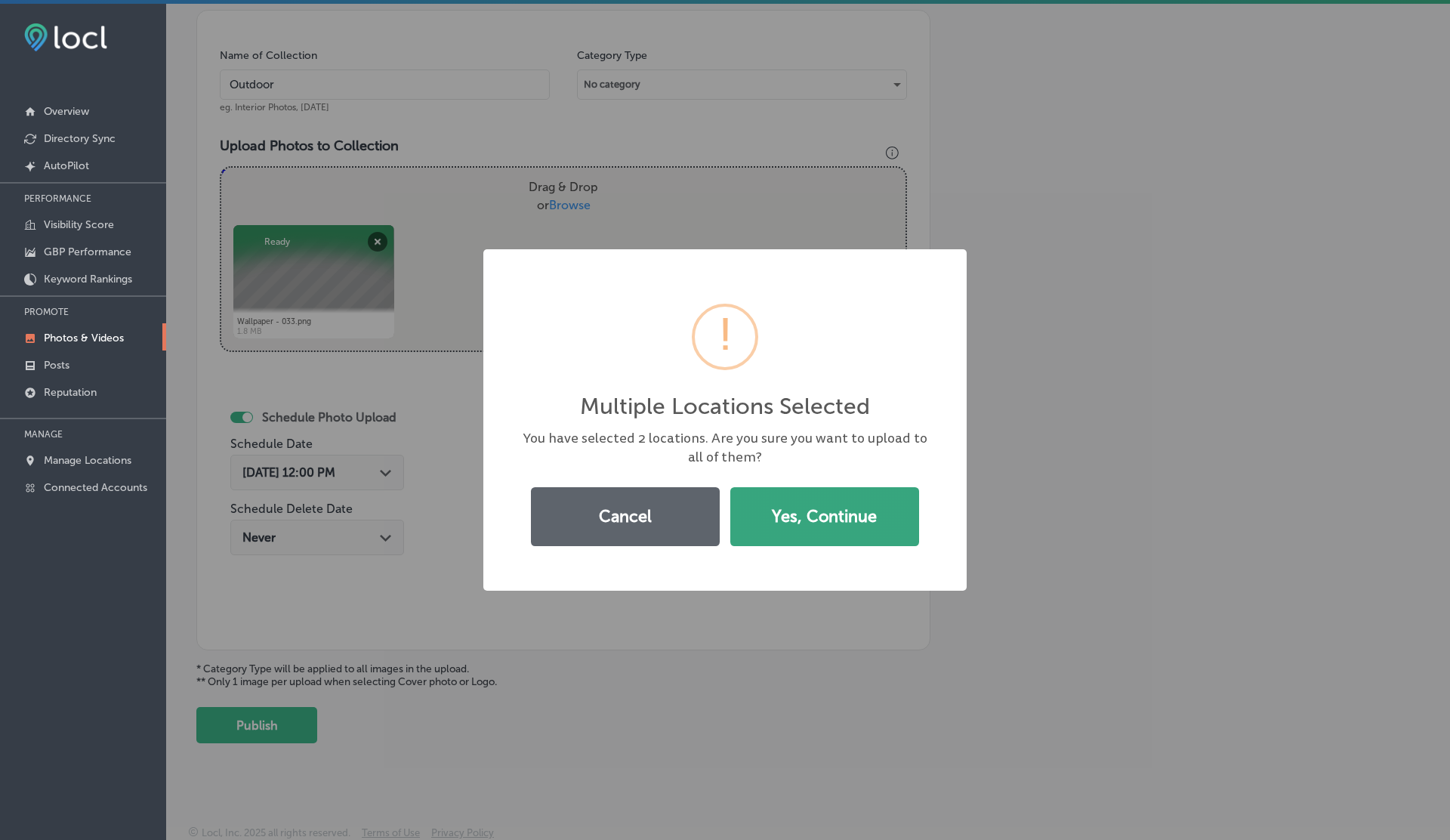
click at [838, 532] on button "Yes, Continue" at bounding box center [825, 517] width 189 height 59
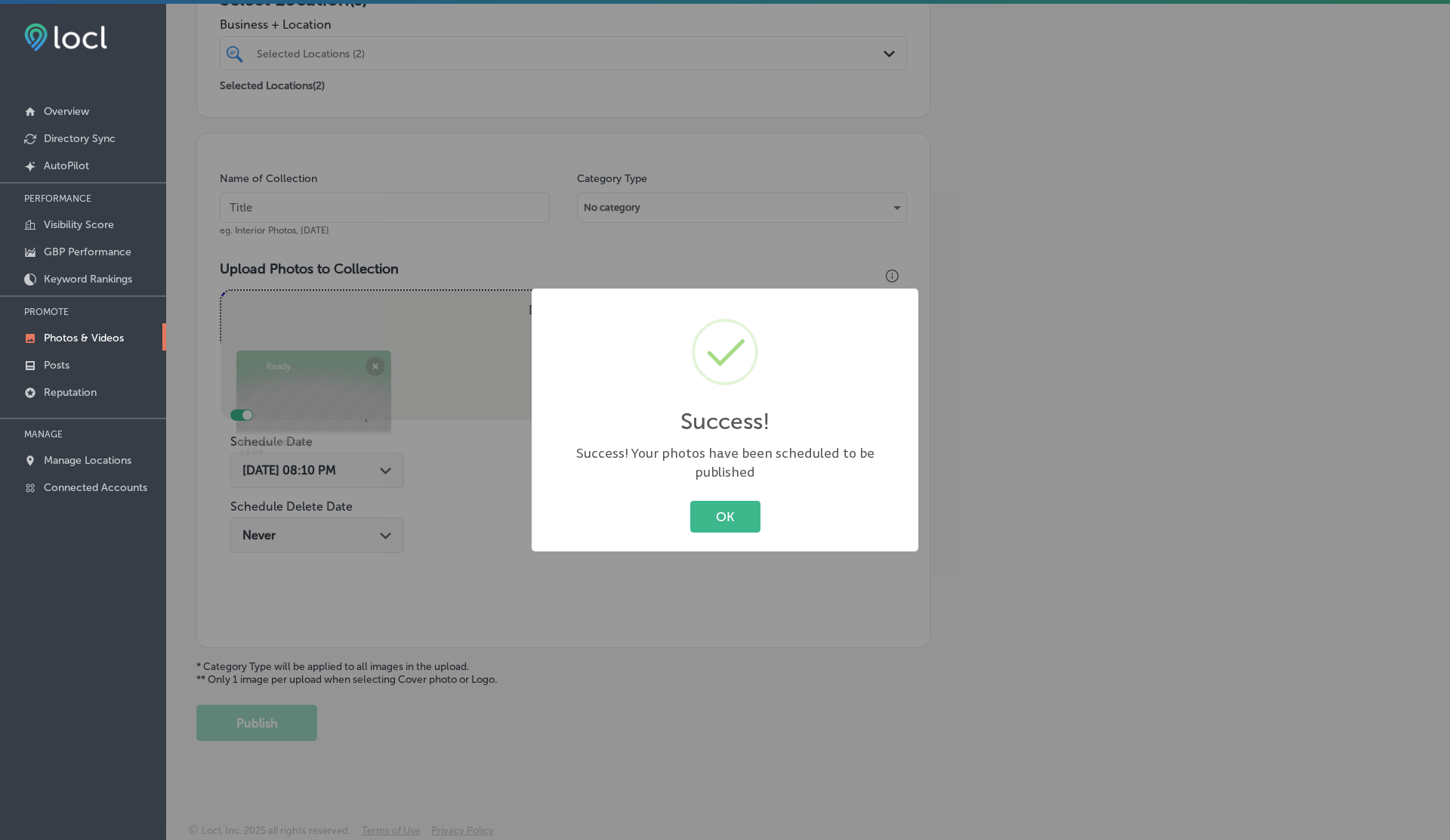
scroll to position [0, 0]
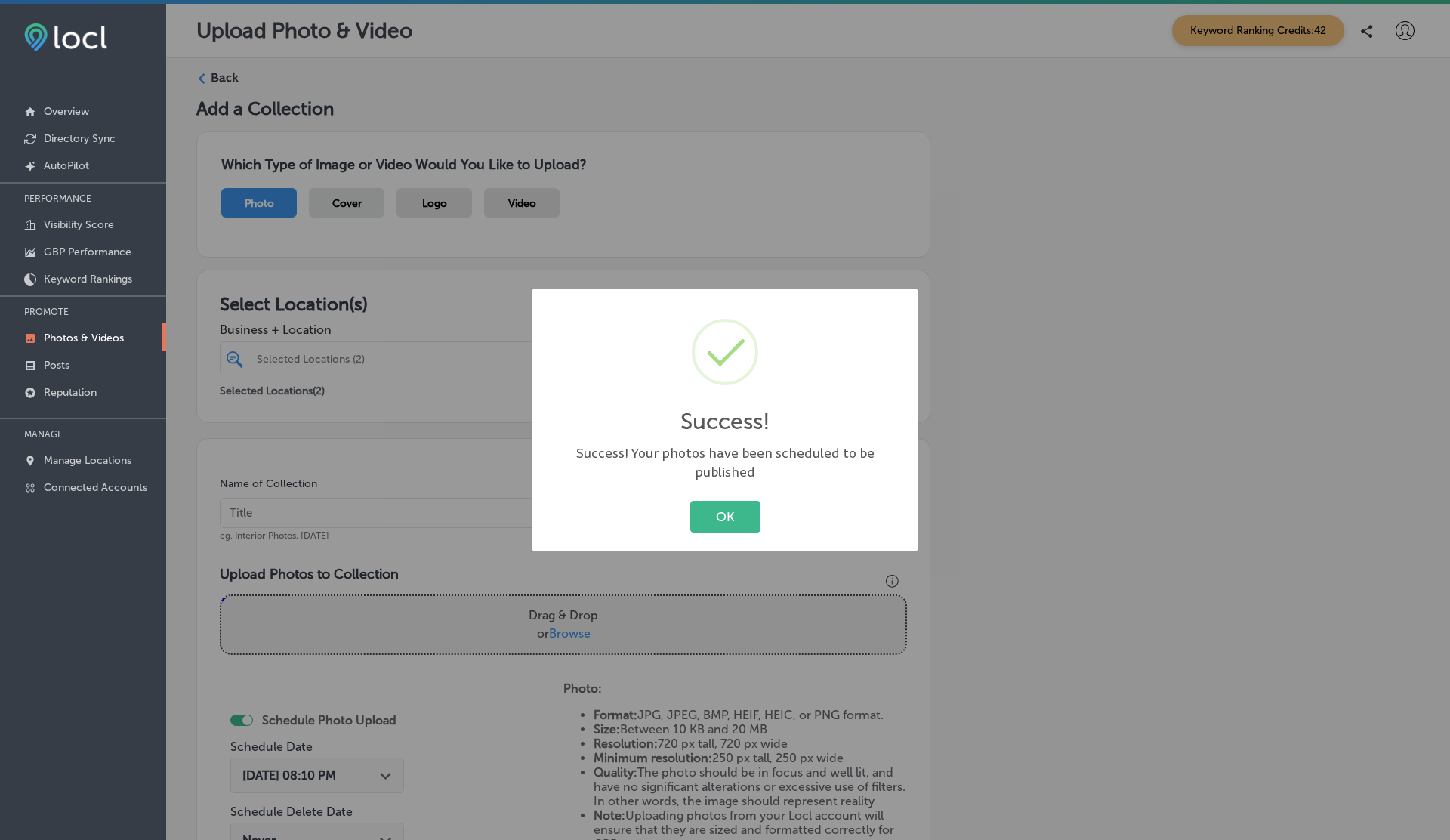
click at [727, 484] on div "Success! × Success! Your photos have been scheduled to be published OK Cancel" at bounding box center [725, 420] width 386 height 263
click at [729, 514] on button "OK" at bounding box center [725, 516] width 70 height 31
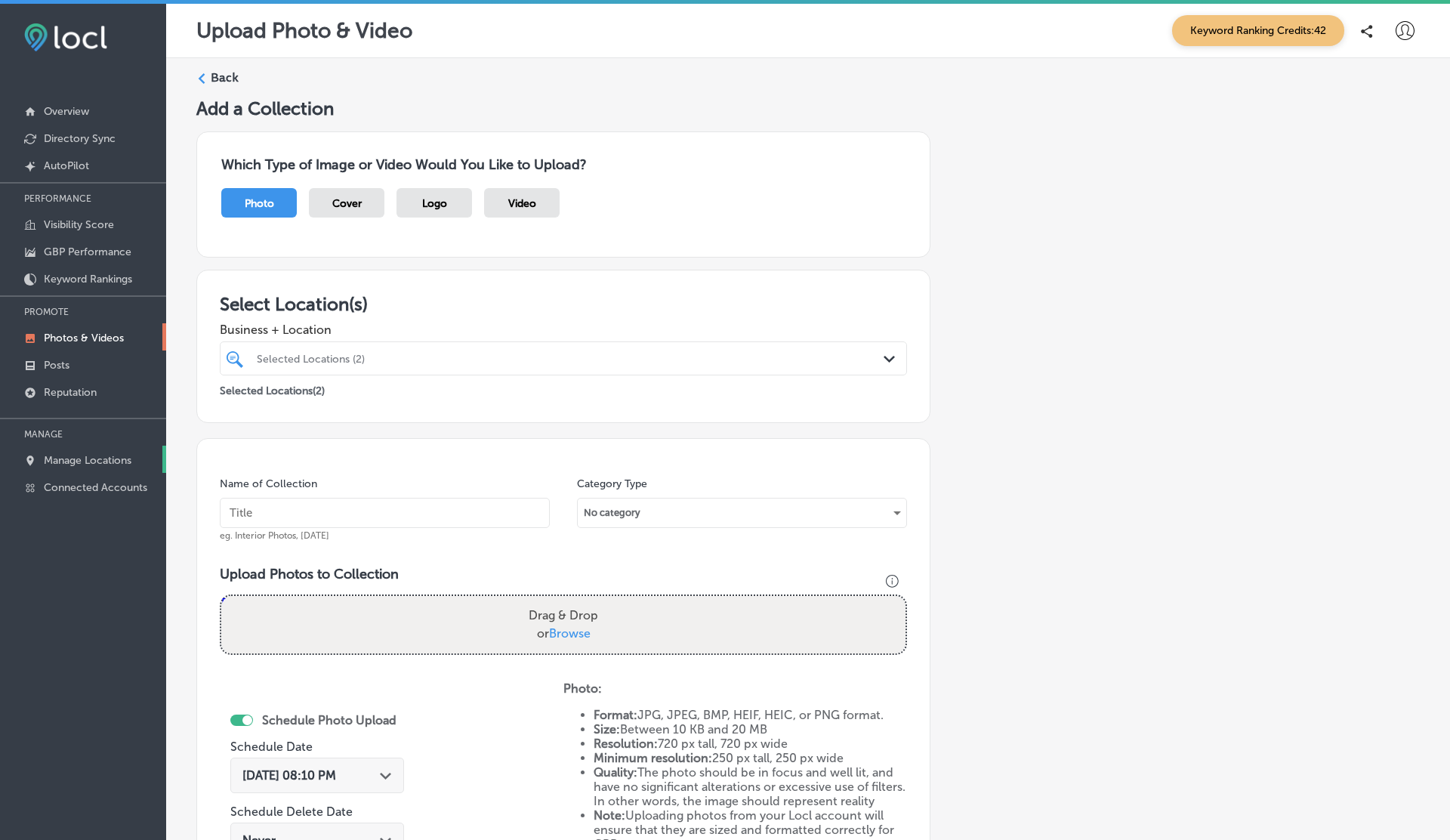
click at [97, 461] on p "Manage Locations" at bounding box center [88, 460] width 88 height 13
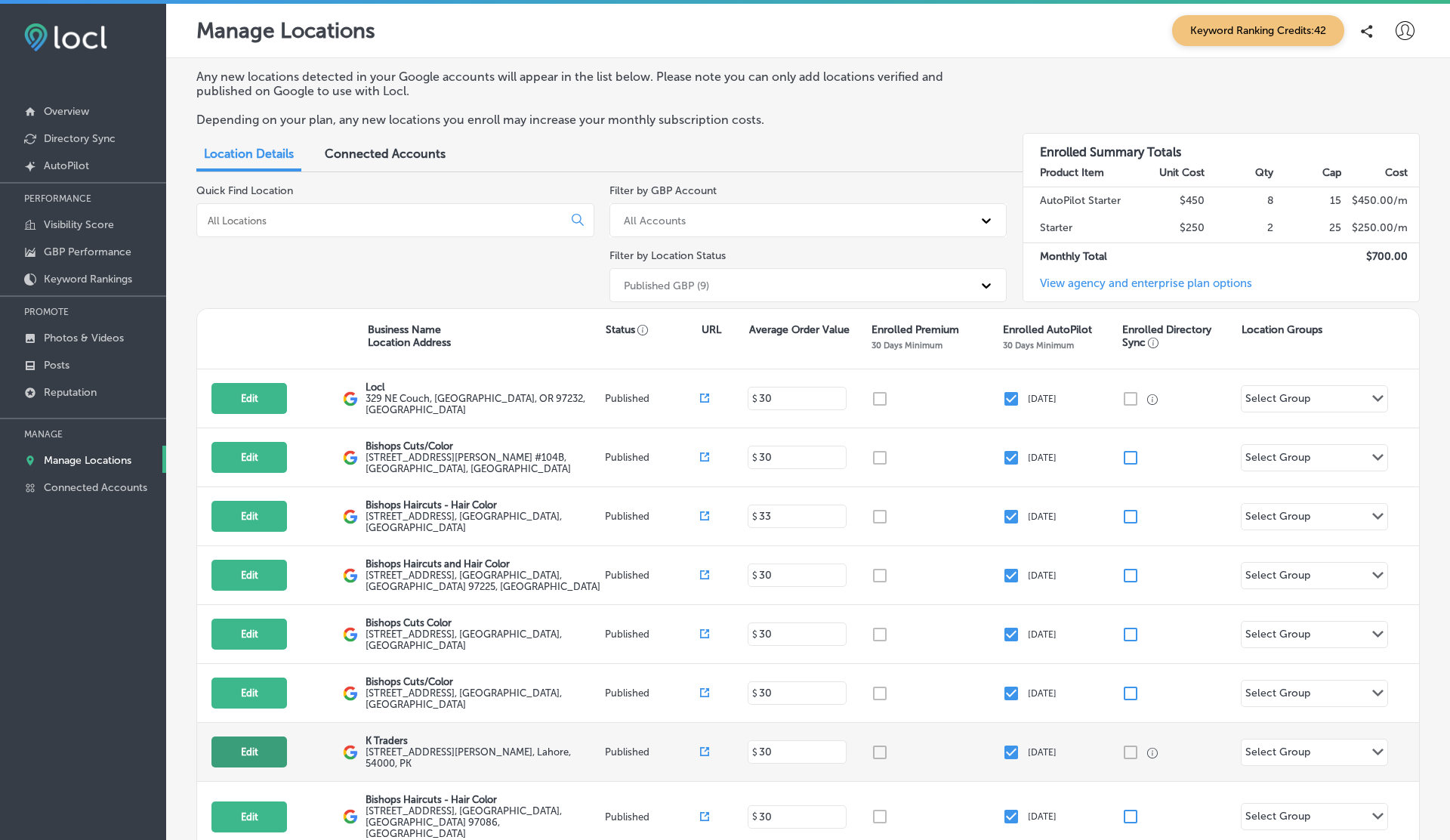
click at [257, 738] on button "Edit" at bounding box center [249, 752] width 75 height 31
select select "US"
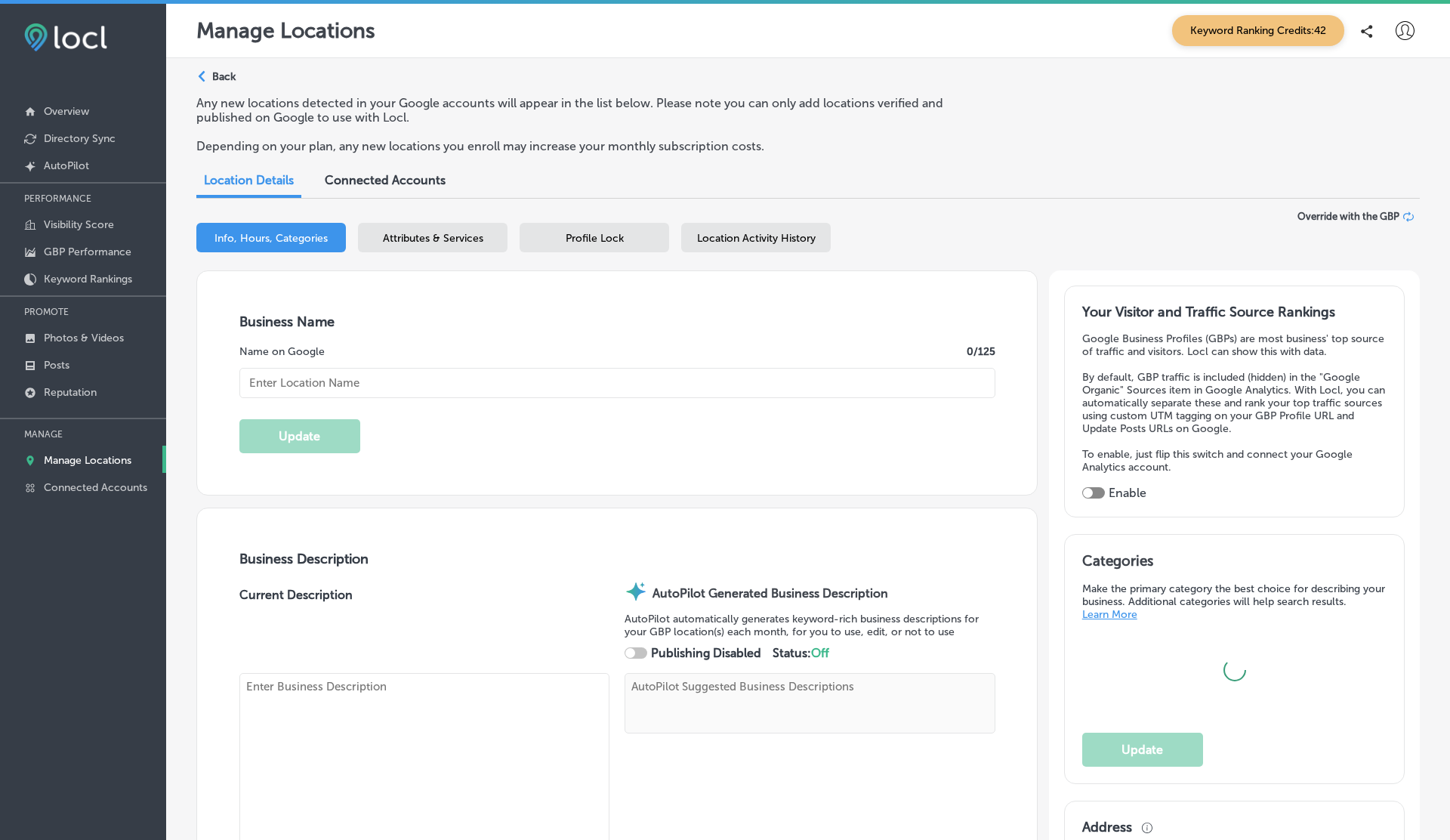
click at [722, 227] on div "Location Activity History" at bounding box center [756, 237] width 149 height 30
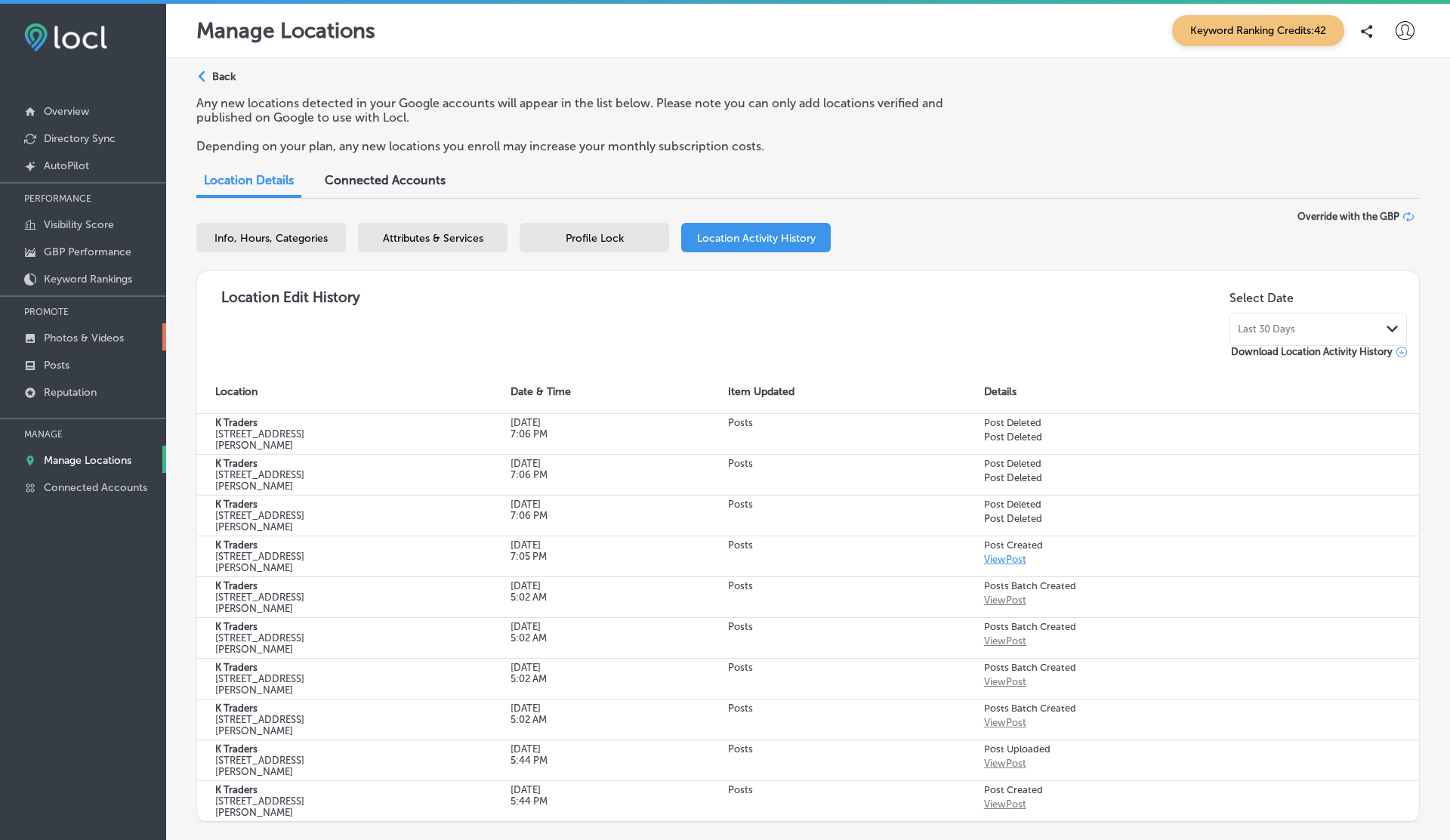
click at [71, 336] on p "Photos & Videos" at bounding box center [84, 338] width 80 height 13
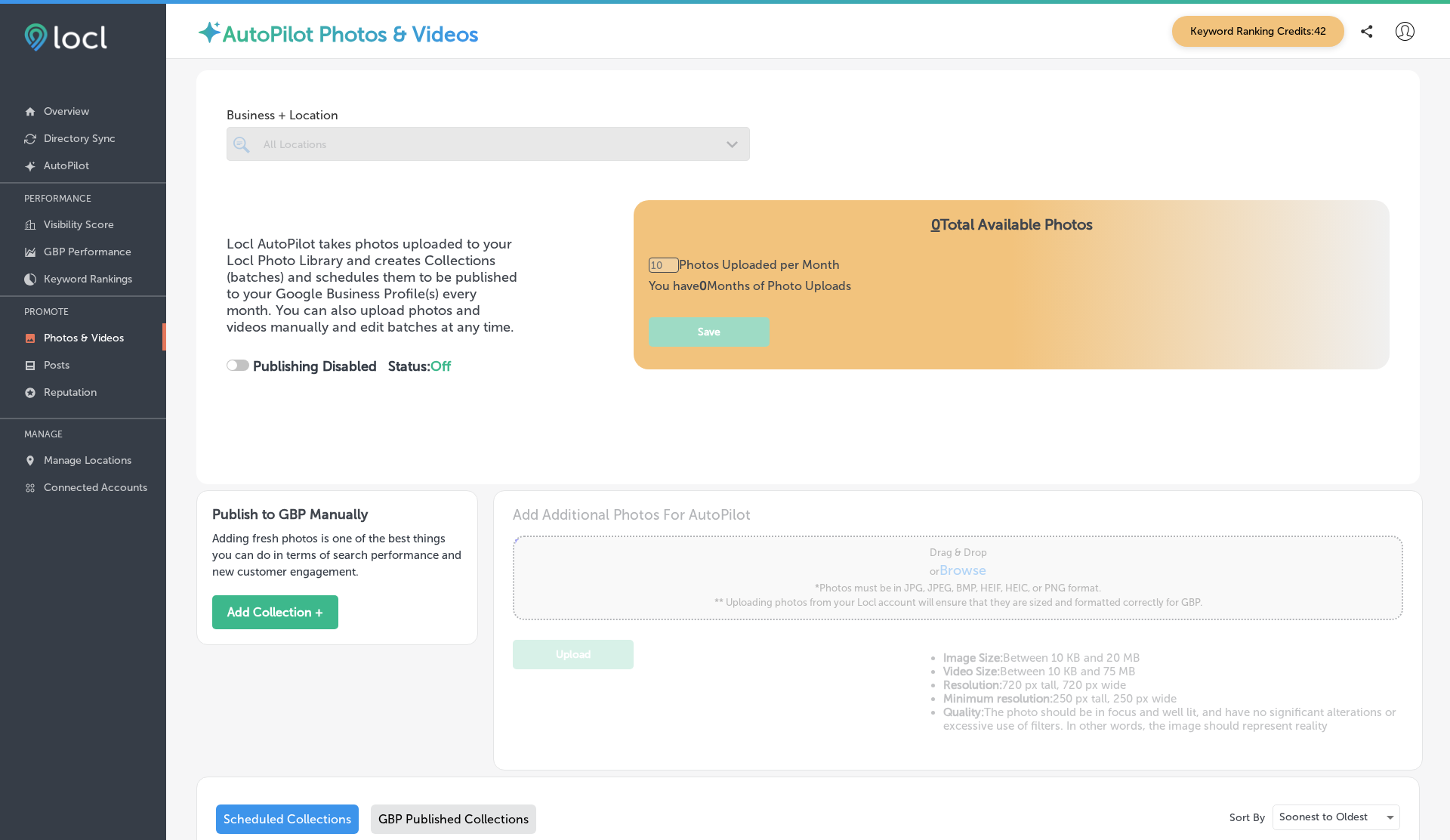
type input "0"
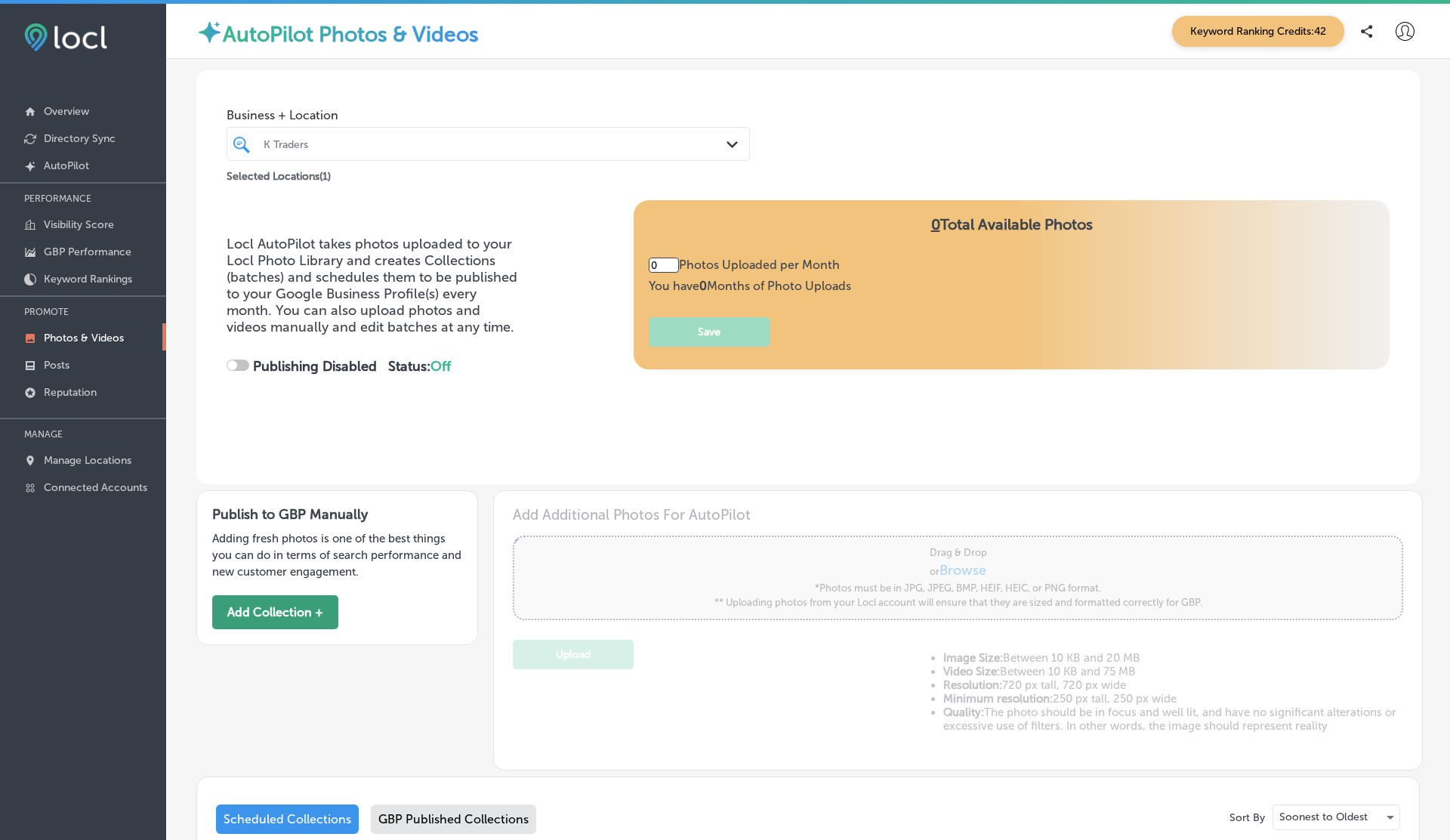
click at [293, 622] on button "Add Collection +" at bounding box center [275, 612] width 126 height 34
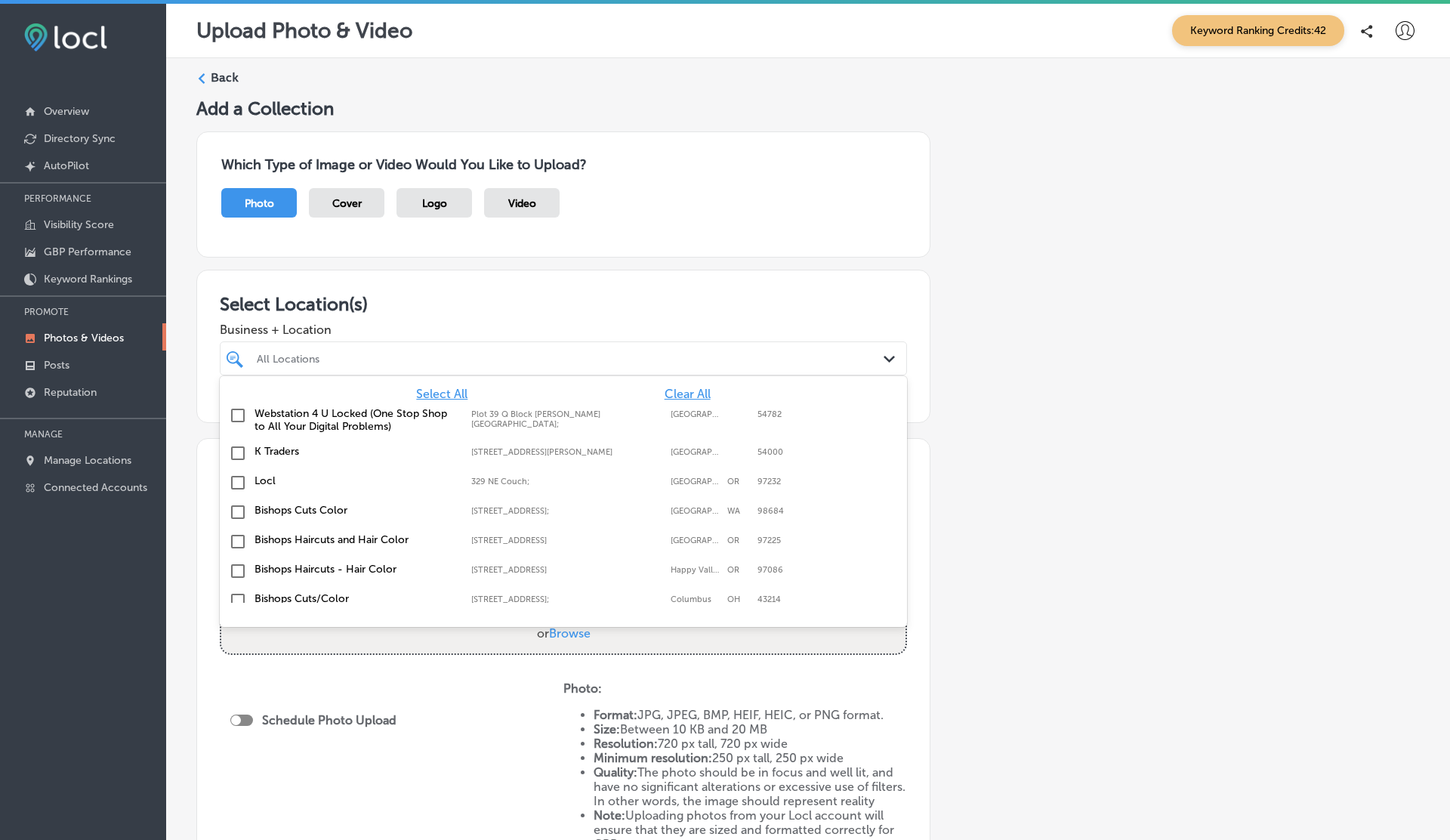
click at [409, 356] on div "All Locations" at bounding box center [570, 358] width 628 height 13
click at [265, 477] on label "Locl" at bounding box center [355, 481] width 201 height 13
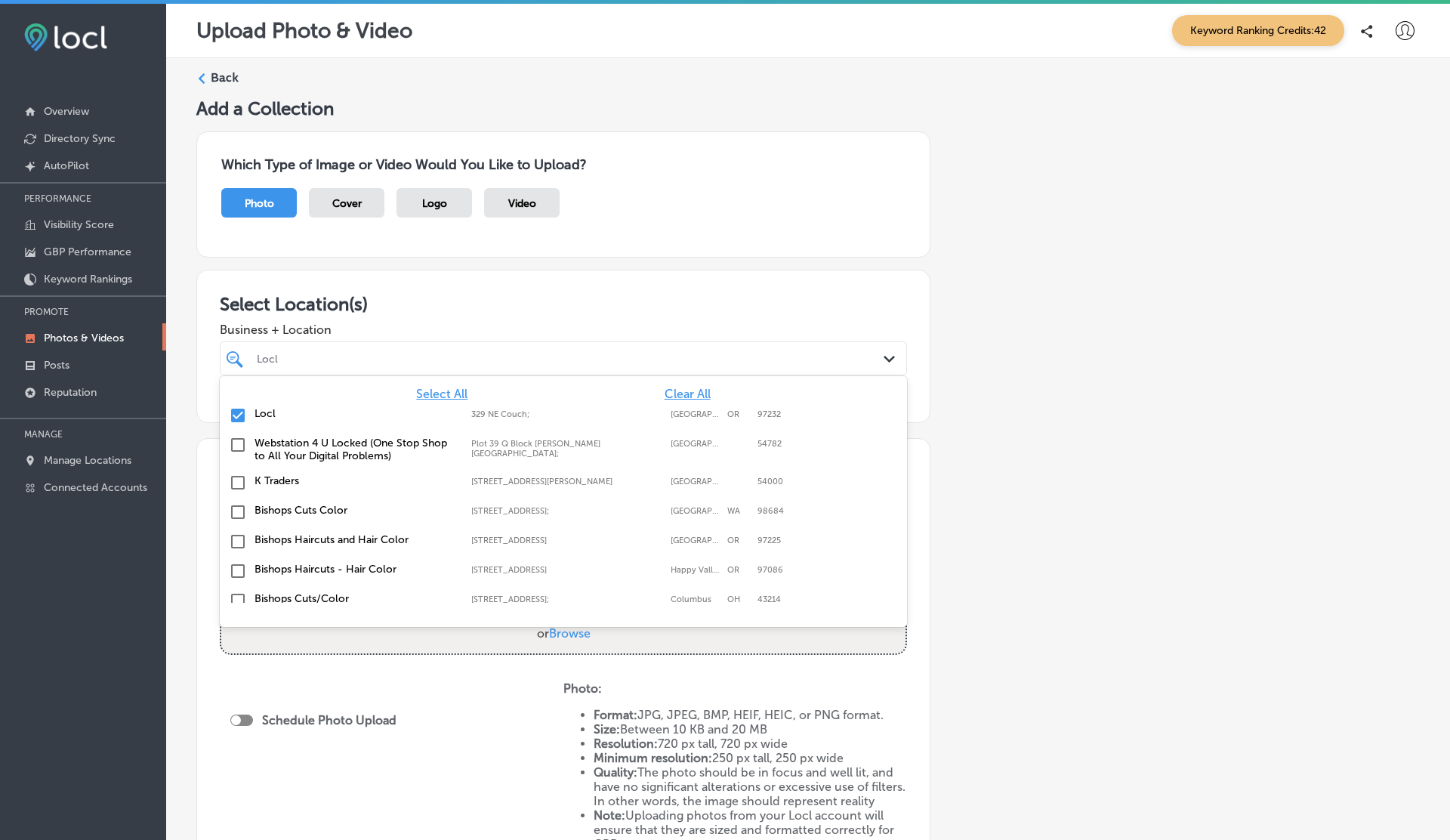
click at [803, 177] on div "Which Type of Image or Video Would You Like to Upload? Photo Cover Logo Video" at bounding box center [563, 194] width 734 height 126
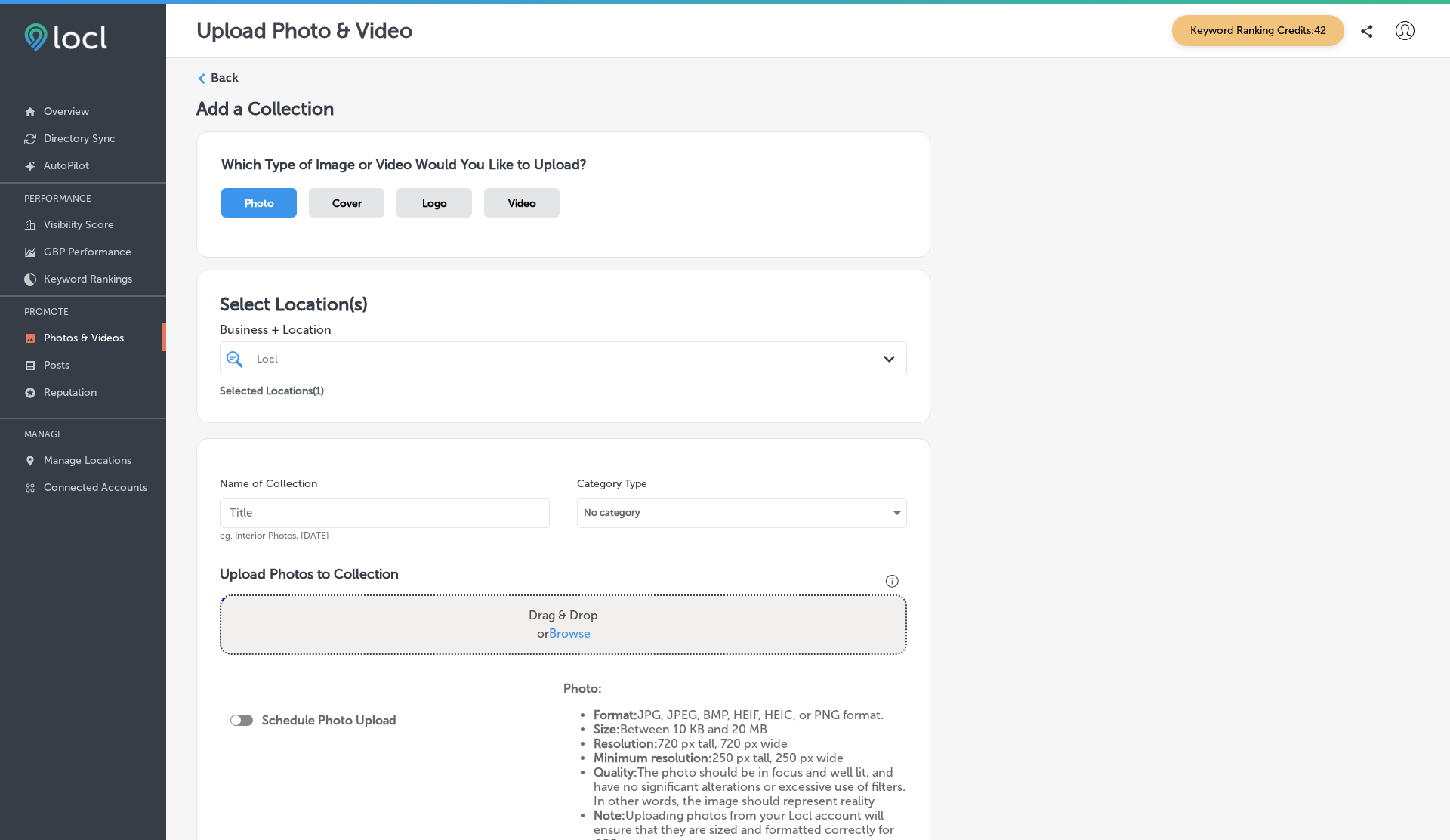
click at [393, 517] on input "text" at bounding box center [385, 513] width 330 height 31
type input "Locl"
click at [713, 513] on div "No category" at bounding box center [742, 512] width 329 height 24
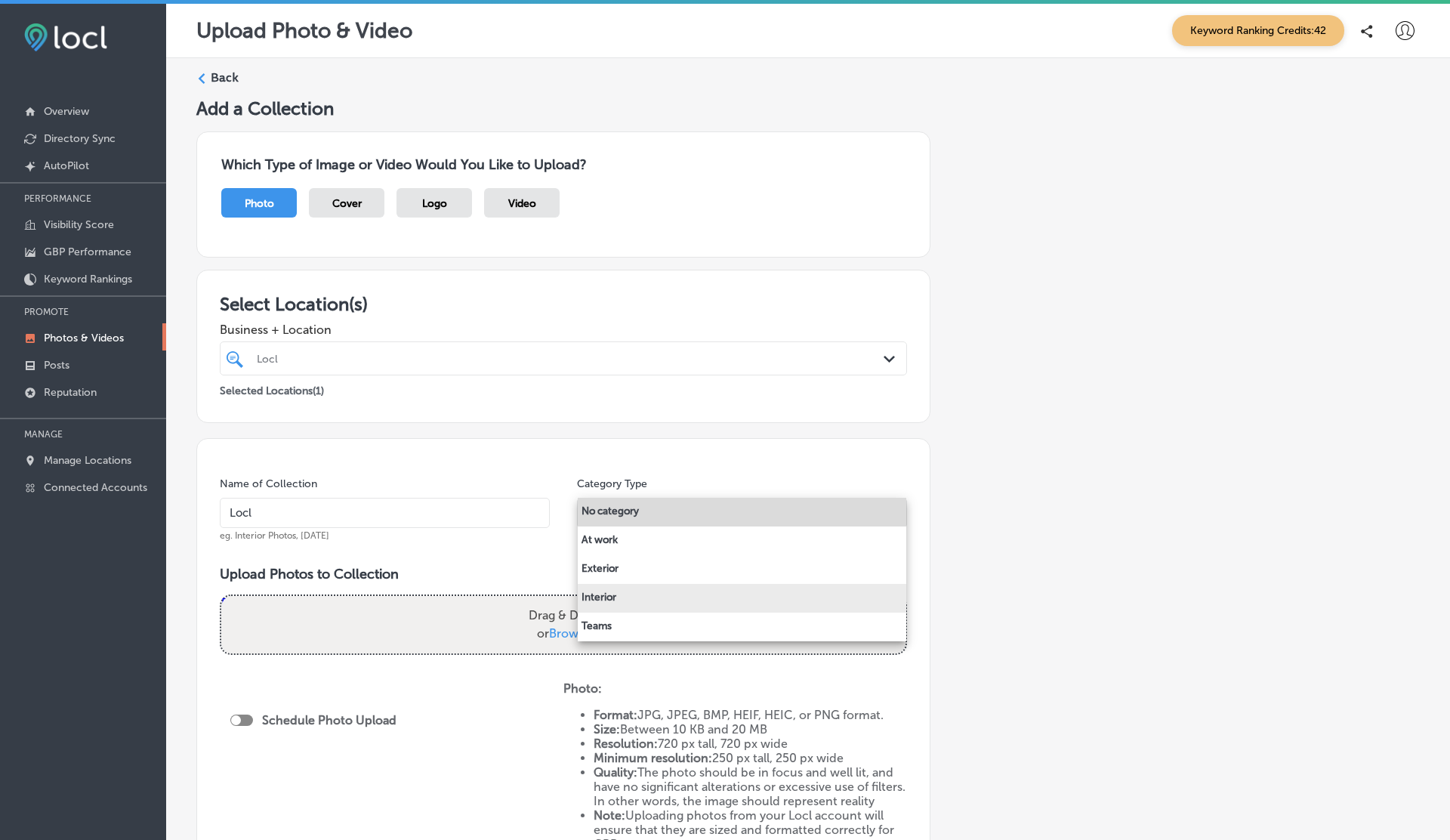
click at [606, 601] on li "Interior" at bounding box center [742, 598] width 329 height 29
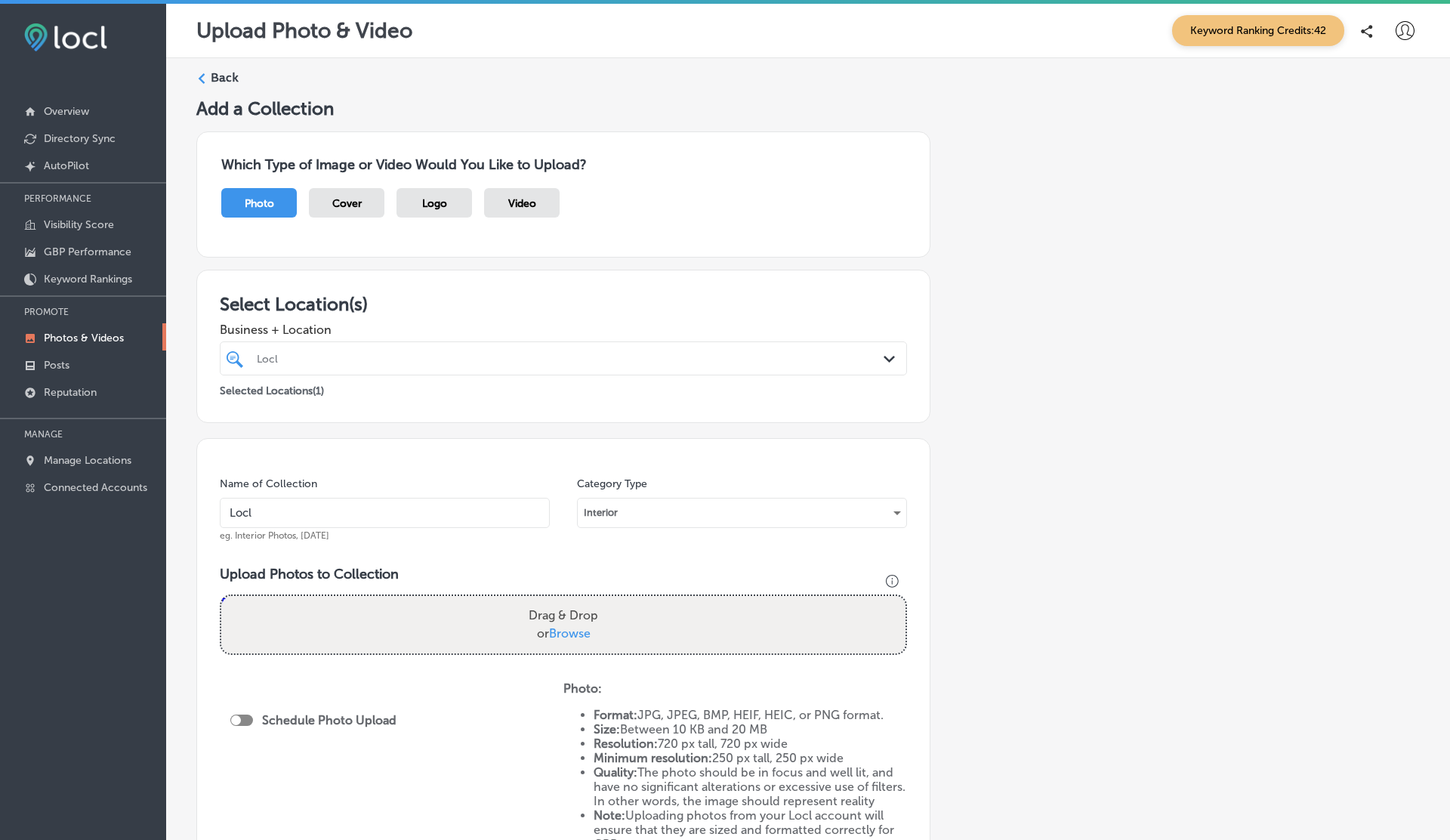
click at [488, 609] on div "Drag & Drop or Browse" at bounding box center [563, 624] width 685 height 57
click at [221, 596] on input "Drag & Drop or Browse" at bounding box center [563, 597] width 685 height 4
type input "C:\fakepath\unnamed.png"
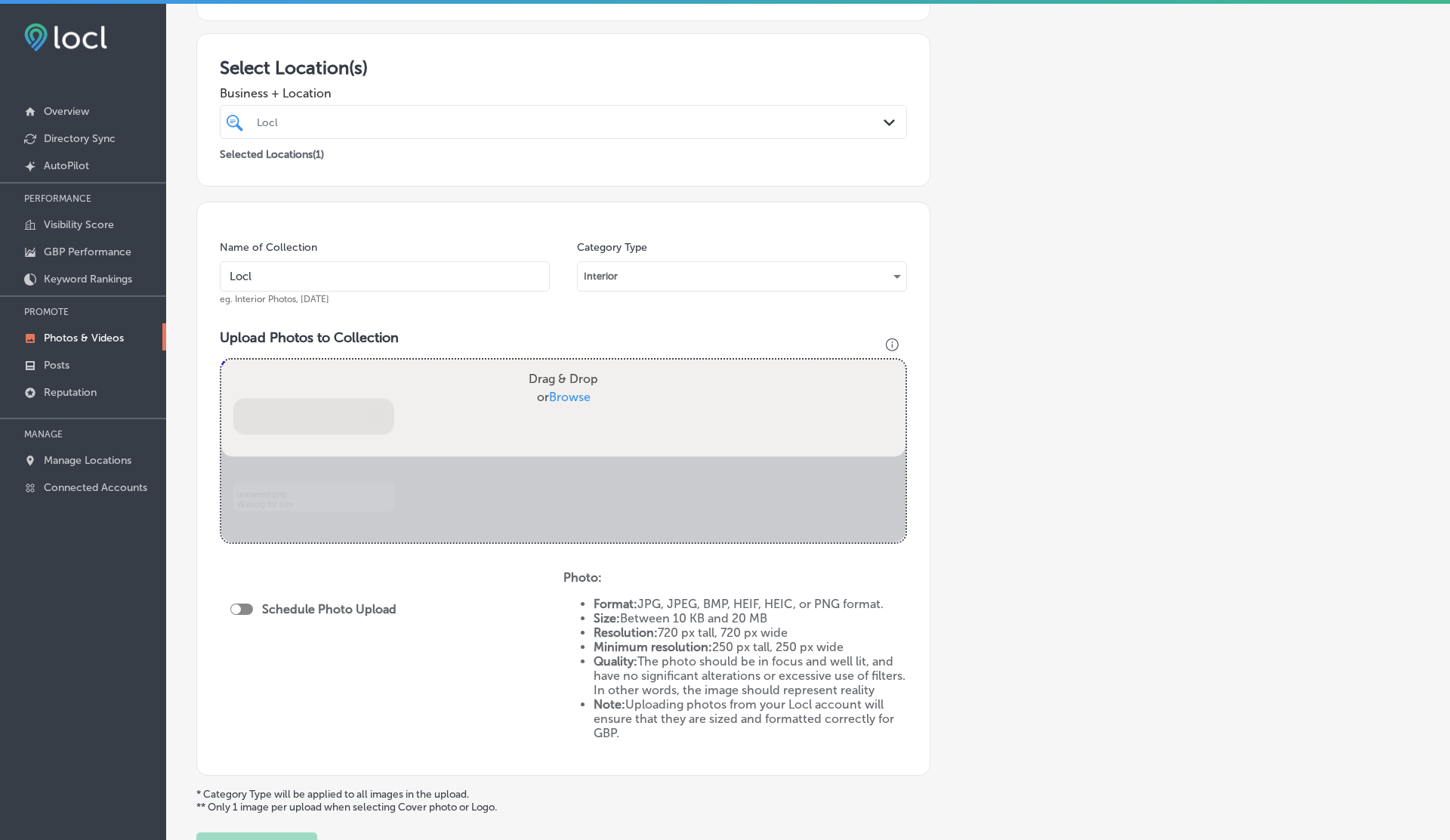
scroll to position [308, 0]
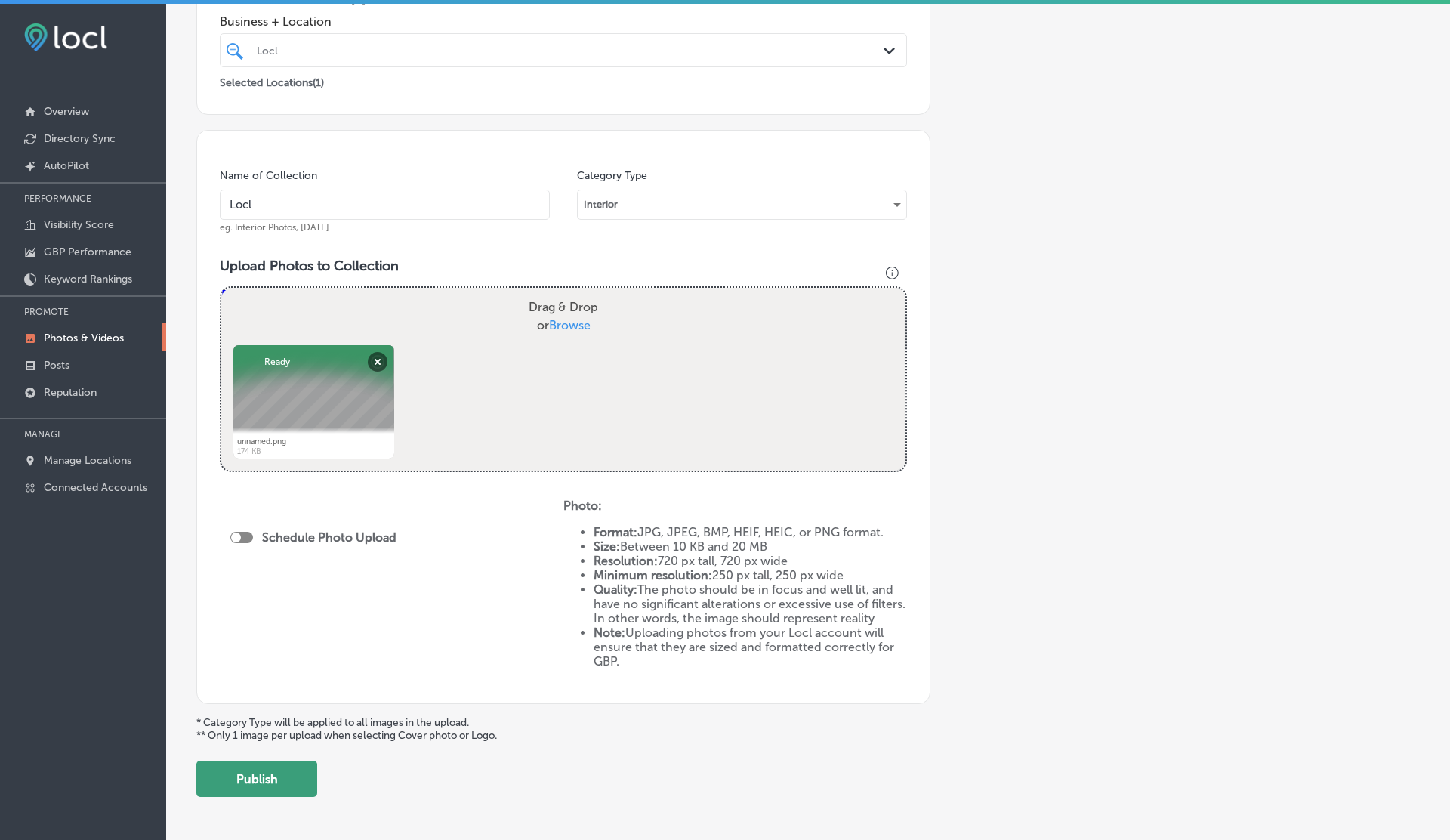
click at [258, 776] on button "Publish" at bounding box center [257, 779] width 121 height 36
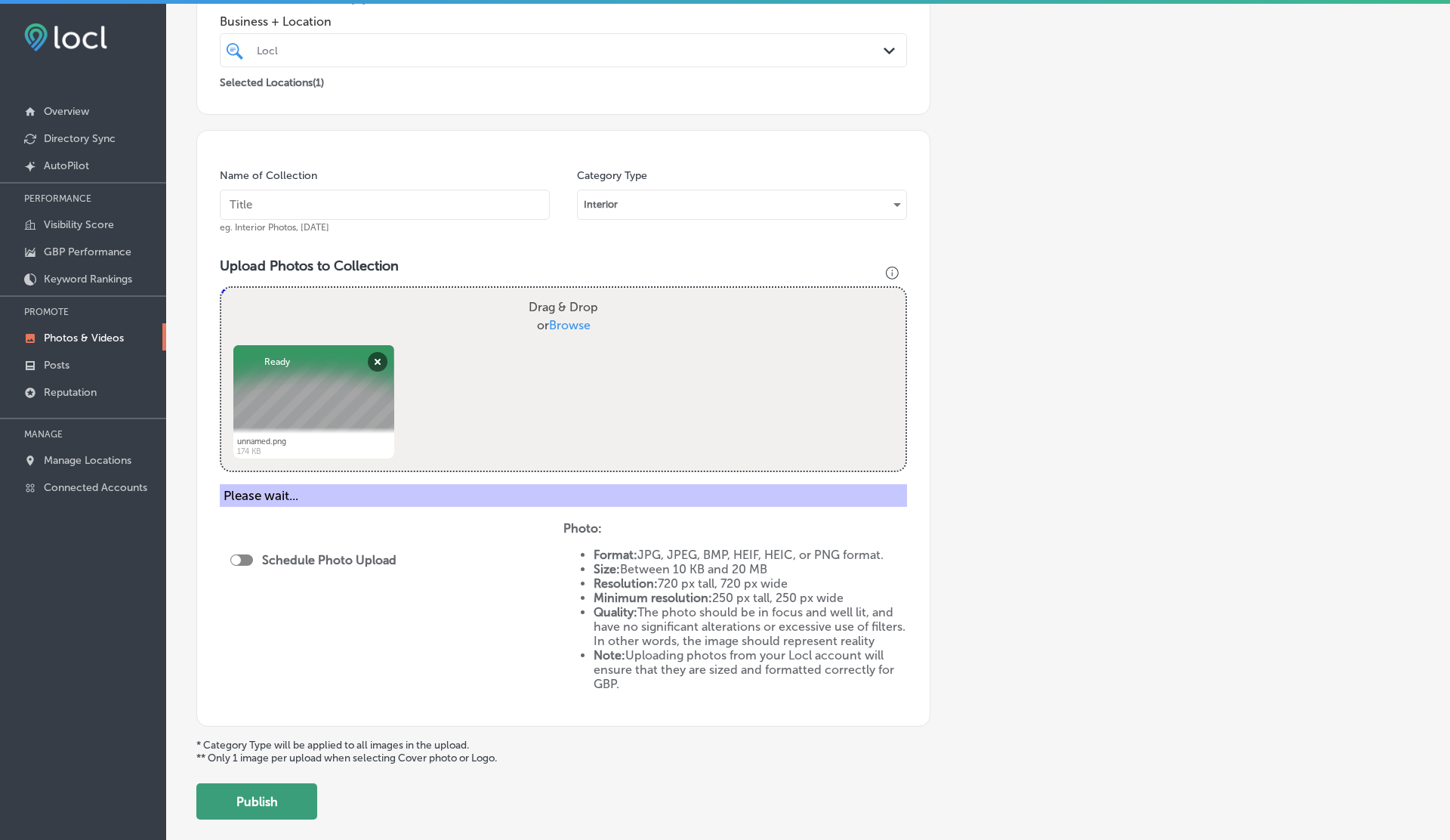
scroll to position [236, 0]
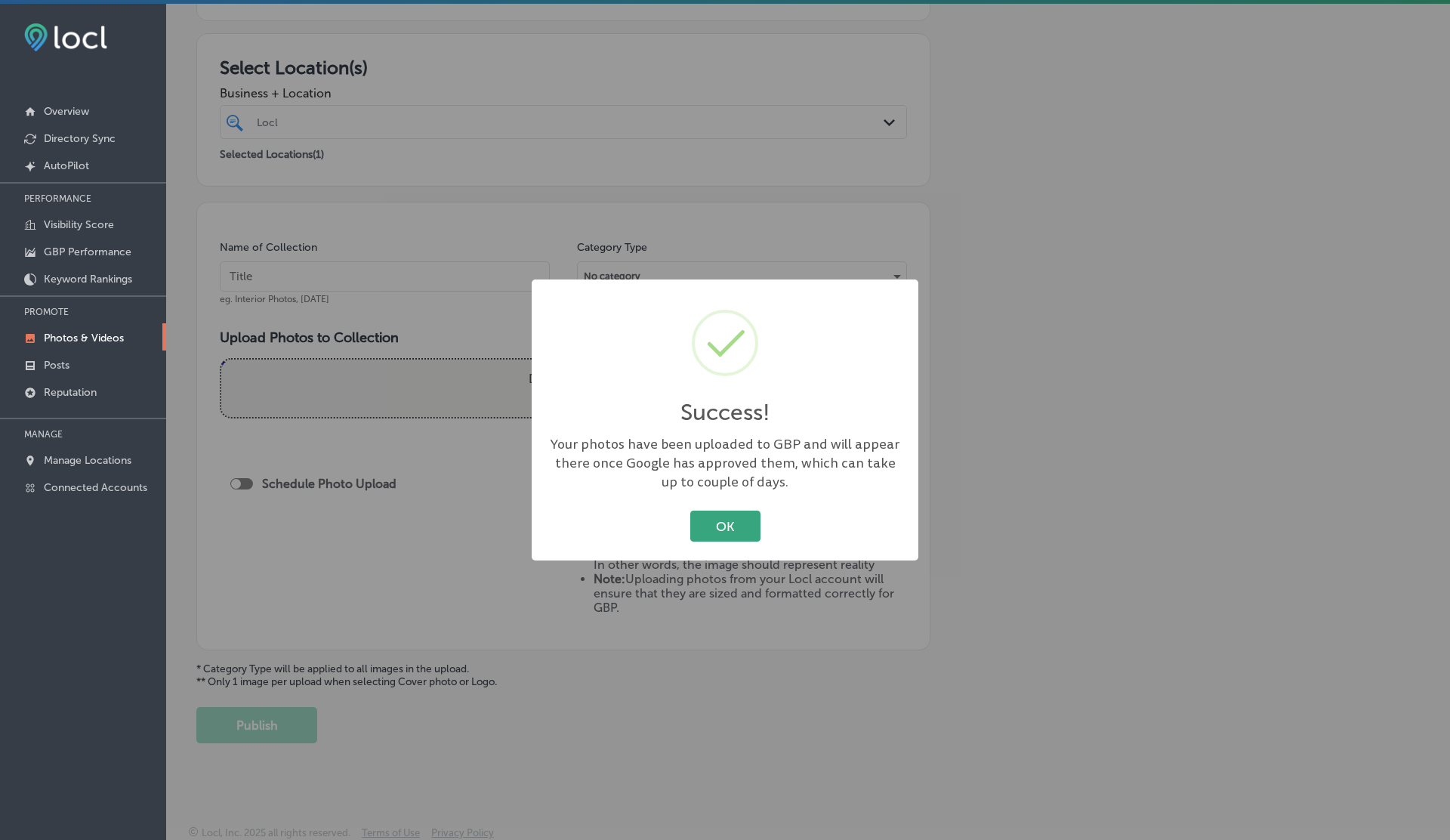
click at [714, 517] on button "OK" at bounding box center [725, 526] width 70 height 31
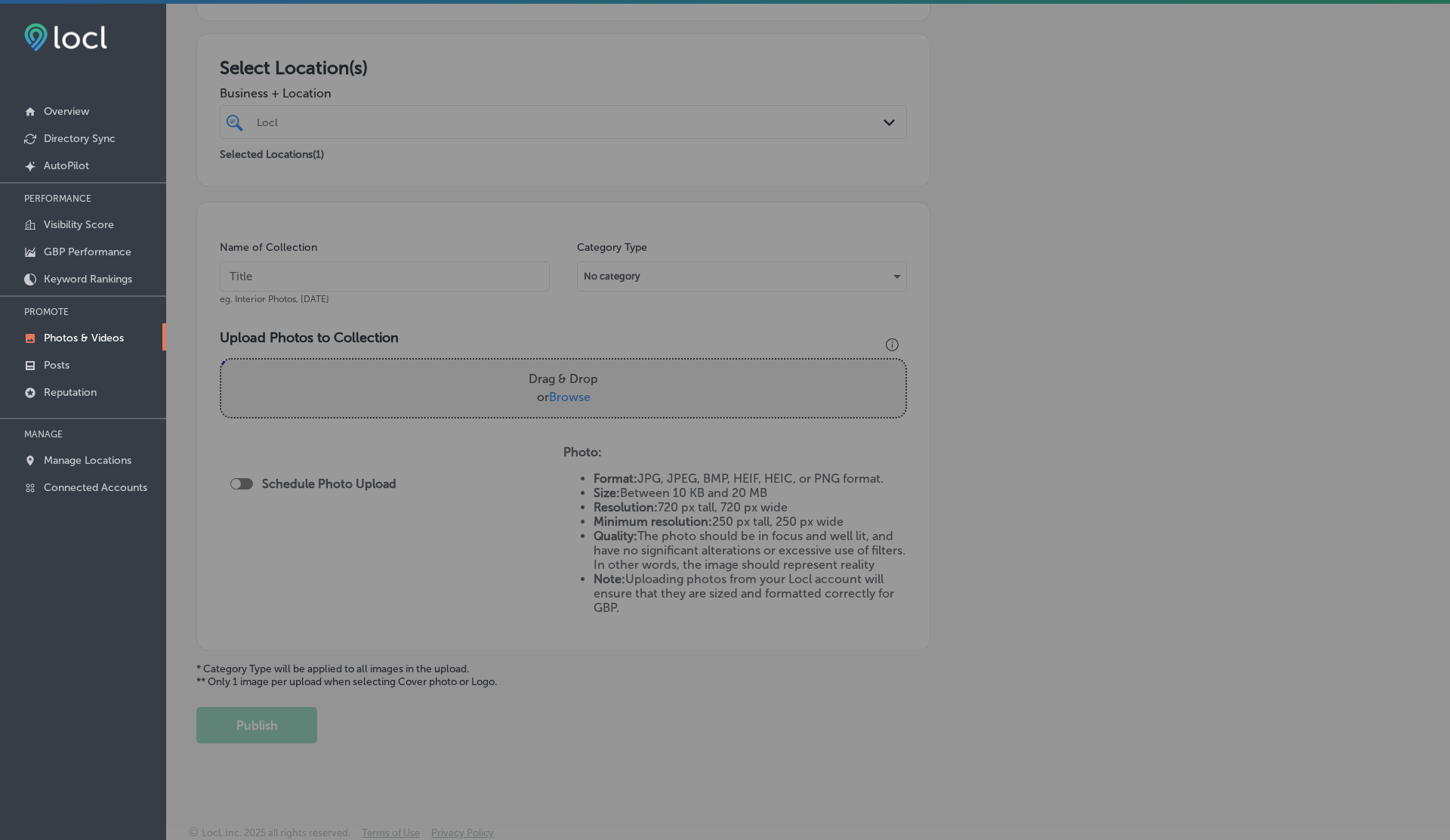
scroll to position [0, 0]
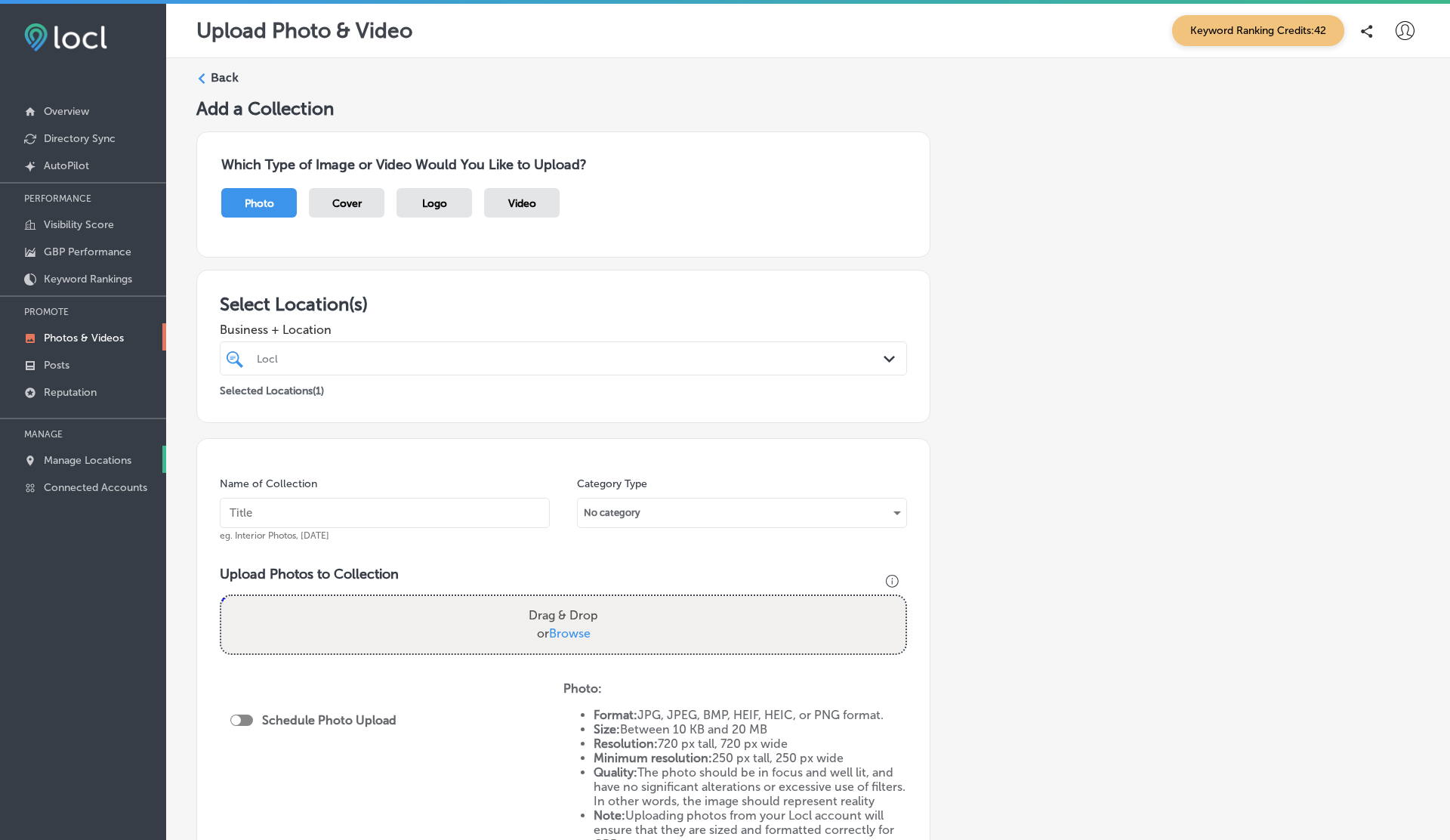
click at [79, 462] on p "Manage Locations" at bounding box center [88, 460] width 88 height 13
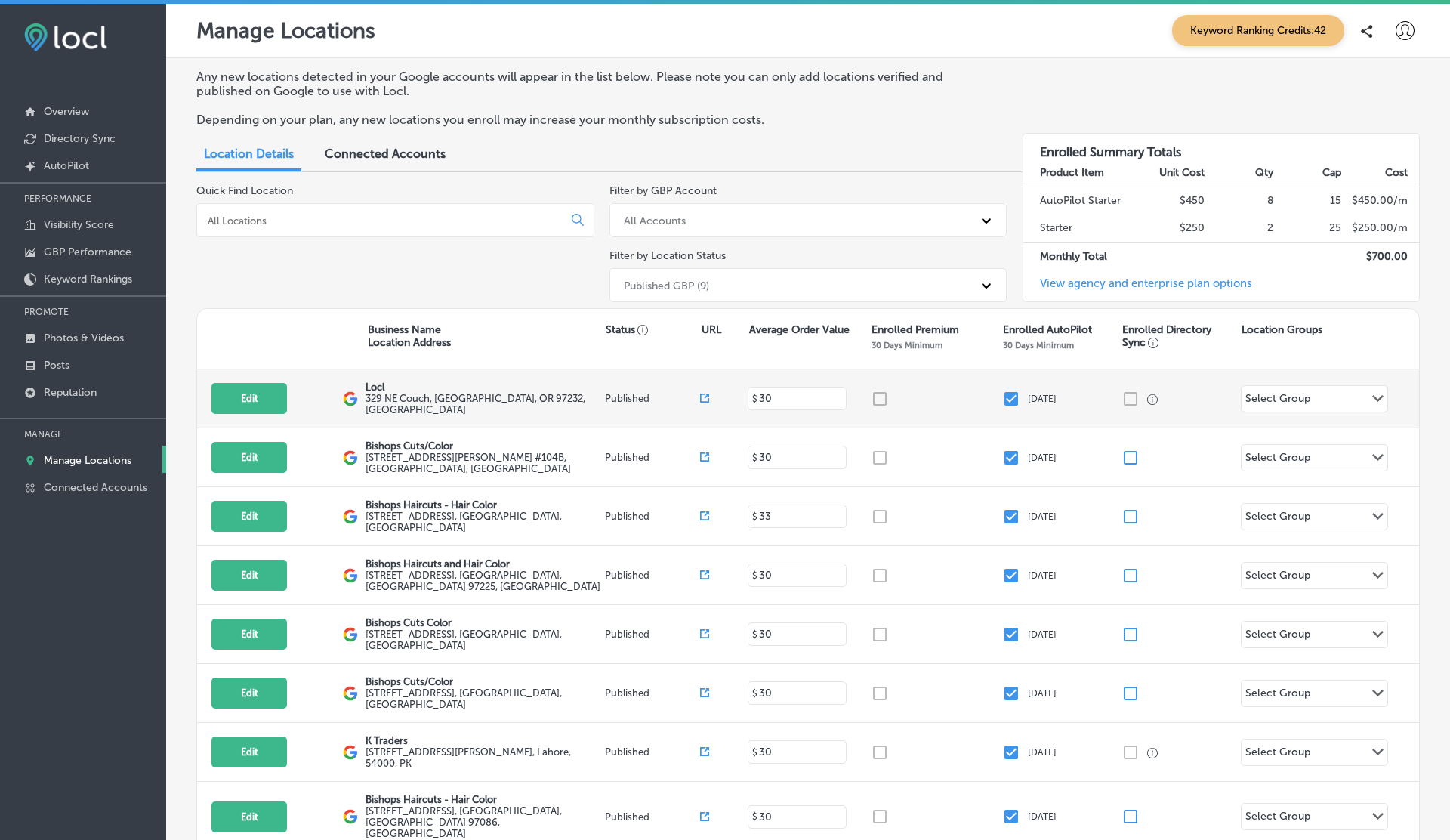
click at [254, 415] on div "Edit This location is not published yet. Locl 329 NE Couch , Portland, OR 97232…" at bounding box center [808, 399] width 1222 height 59
click at [253, 393] on button "Edit" at bounding box center [249, 398] width 75 height 31
select select "US"
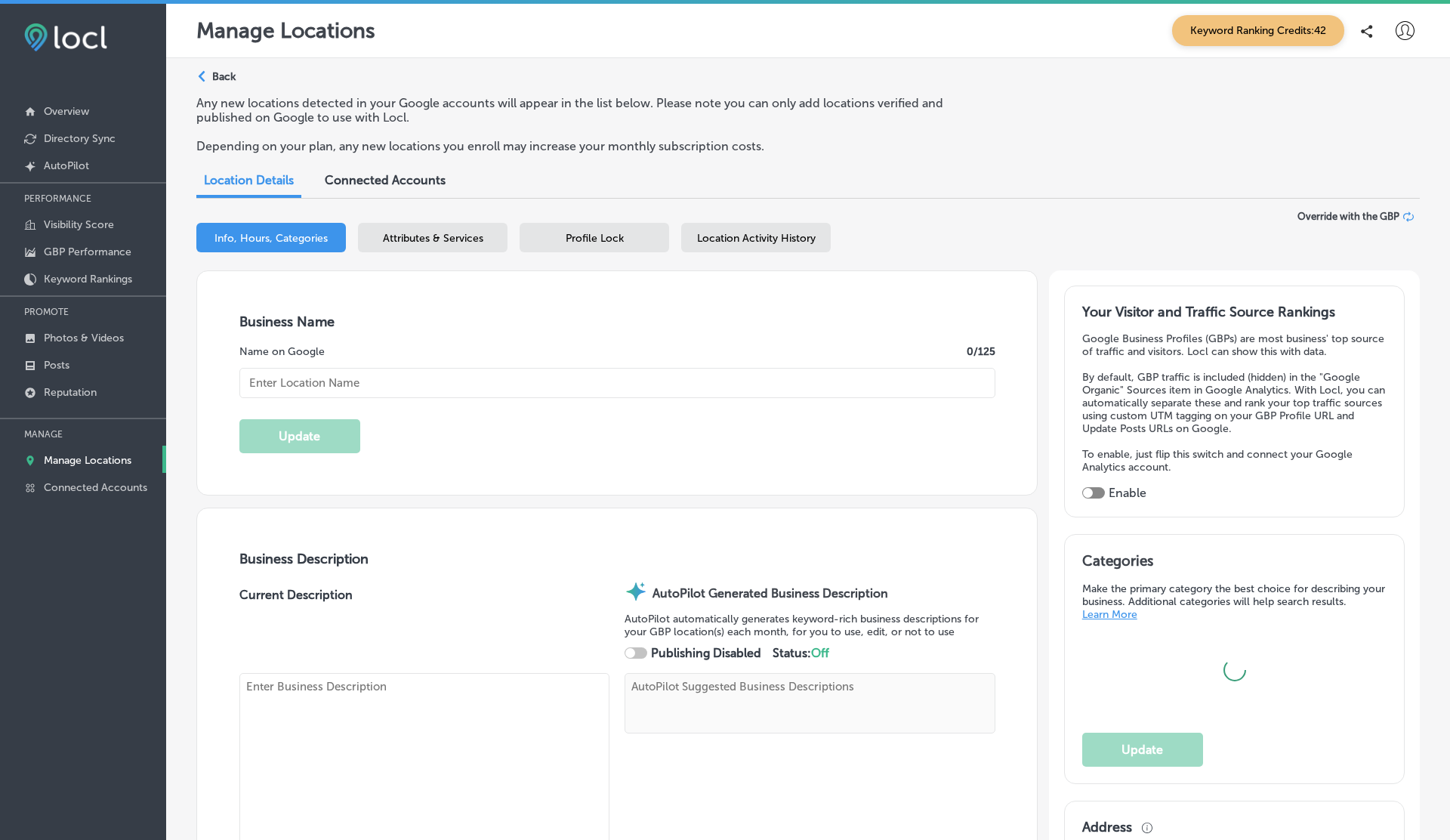
click at [774, 224] on div "Location Activity History" at bounding box center [756, 237] width 149 height 30
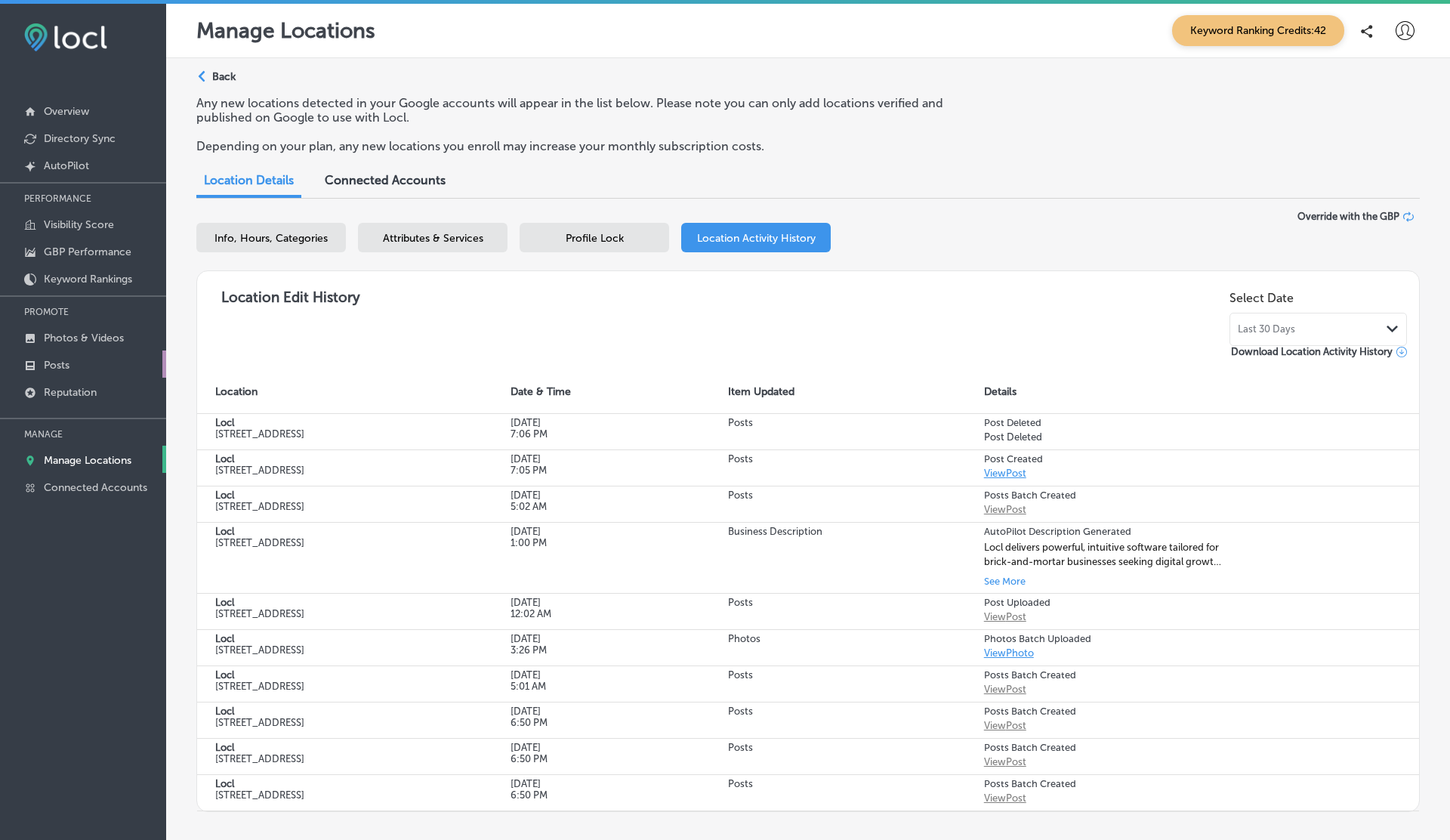
click at [63, 363] on p "Posts" at bounding box center [57, 365] width 26 height 13
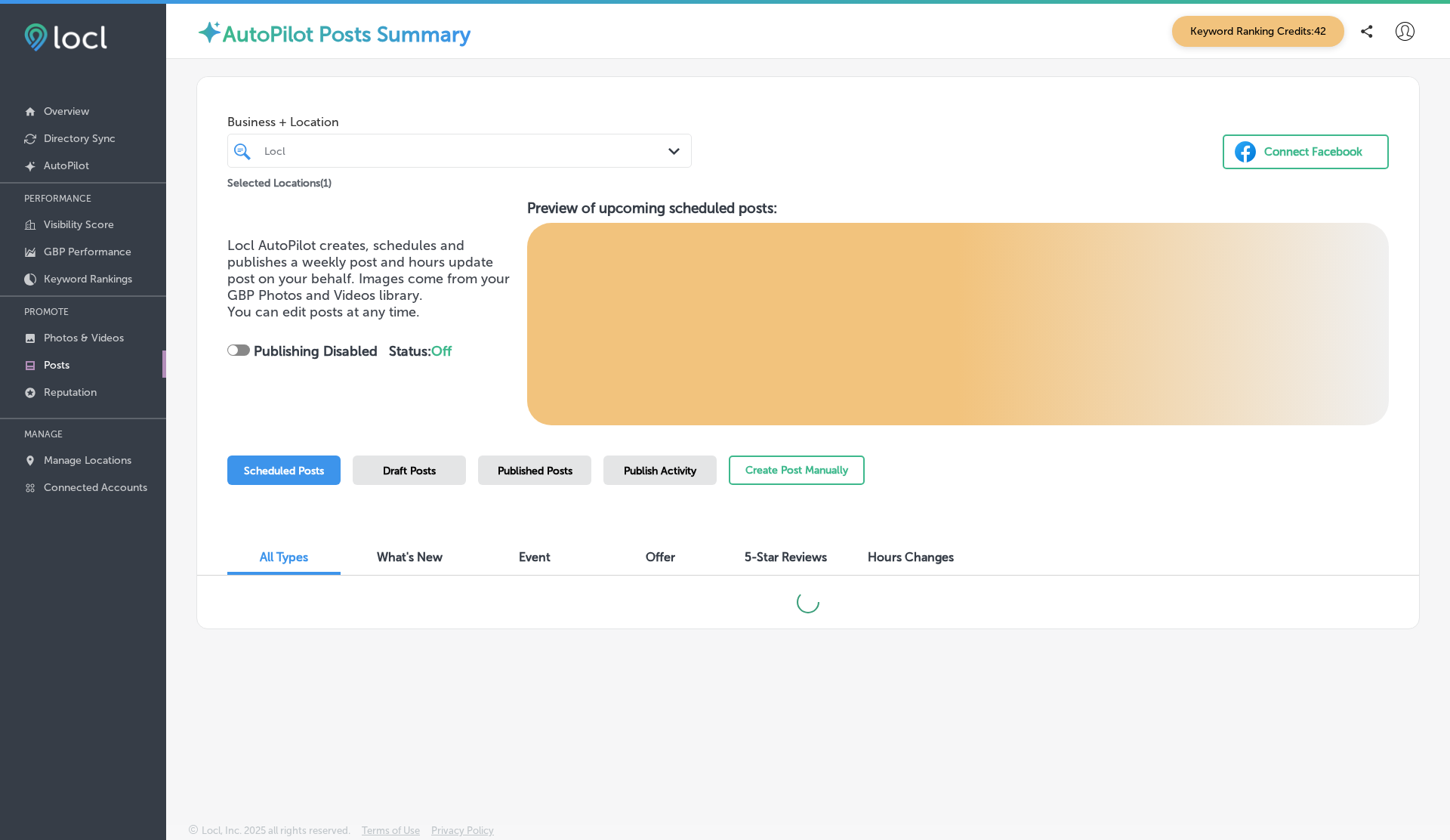
click at [414, 153] on div "Locl" at bounding box center [466, 151] width 405 height 13
click at [242, 344] on div at bounding box center [238, 349] width 22 height 12
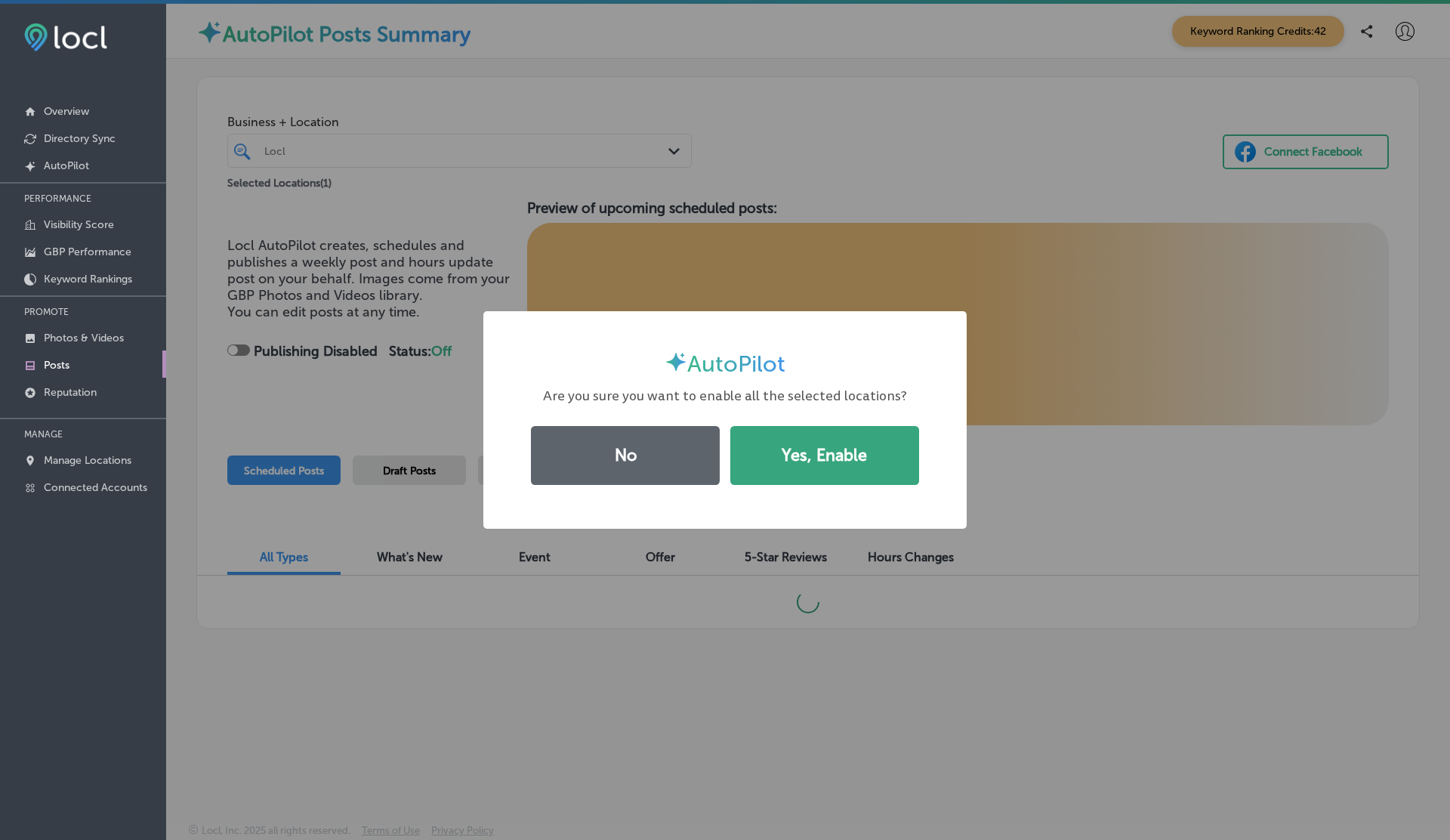
click at [832, 438] on button "Yes, Enable" at bounding box center [825, 455] width 189 height 59
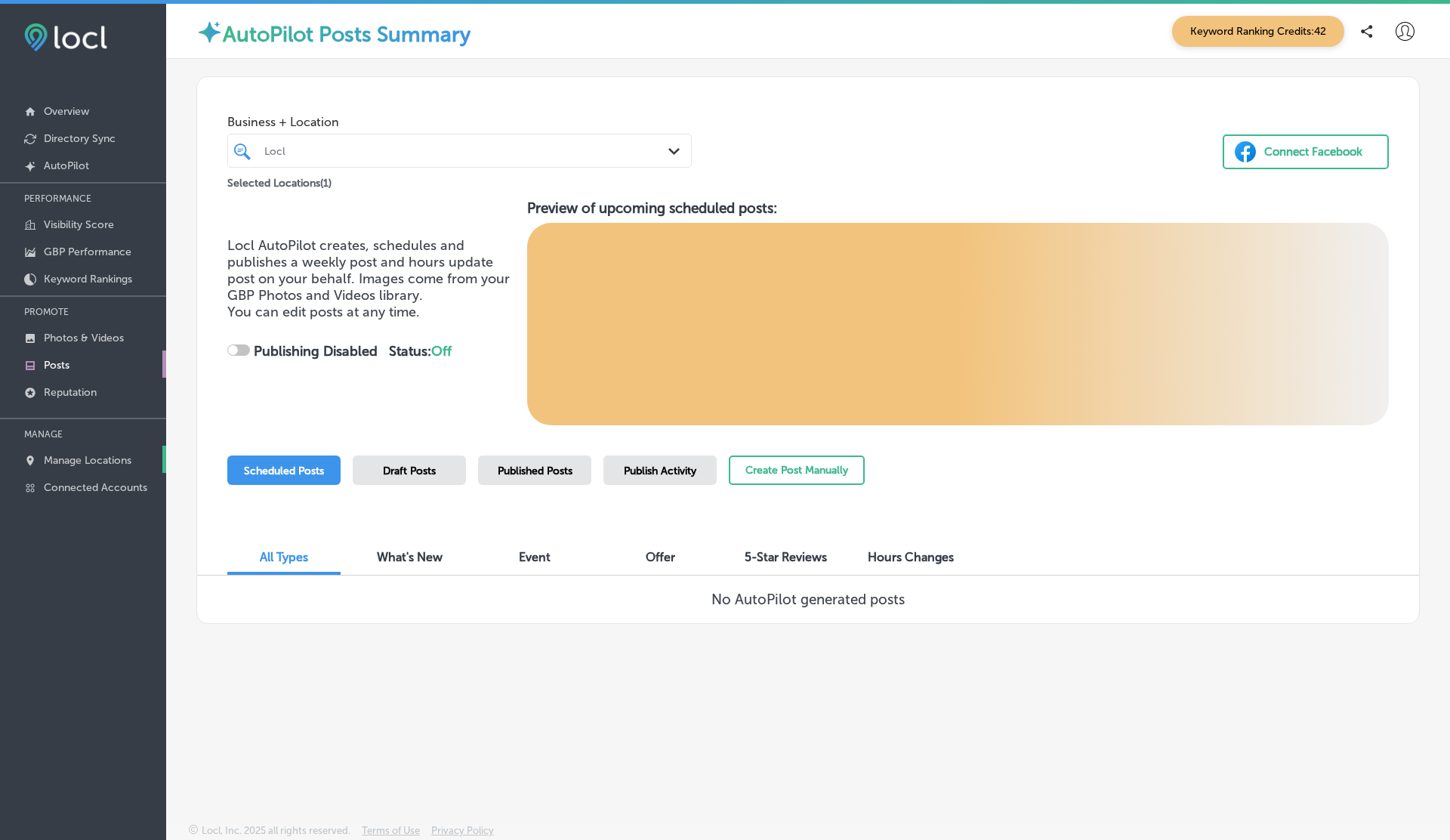
click at [83, 462] on p "Manage Locations" at bounding box center [88, 460] width 88 height 13
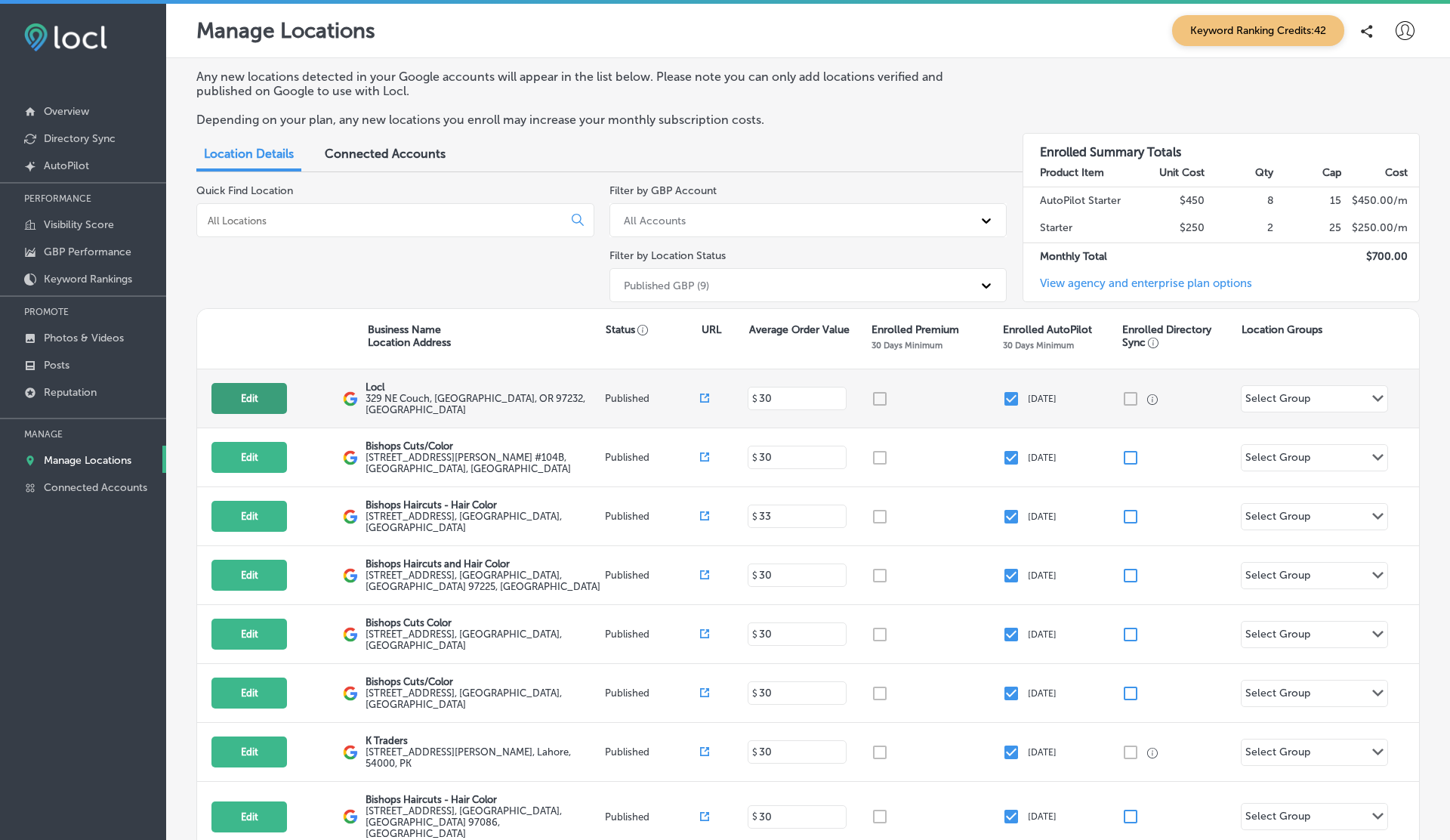
click at [247, 385] on button "Edit" at bounding box center [249, 398] width 75 height 31
select select "US"
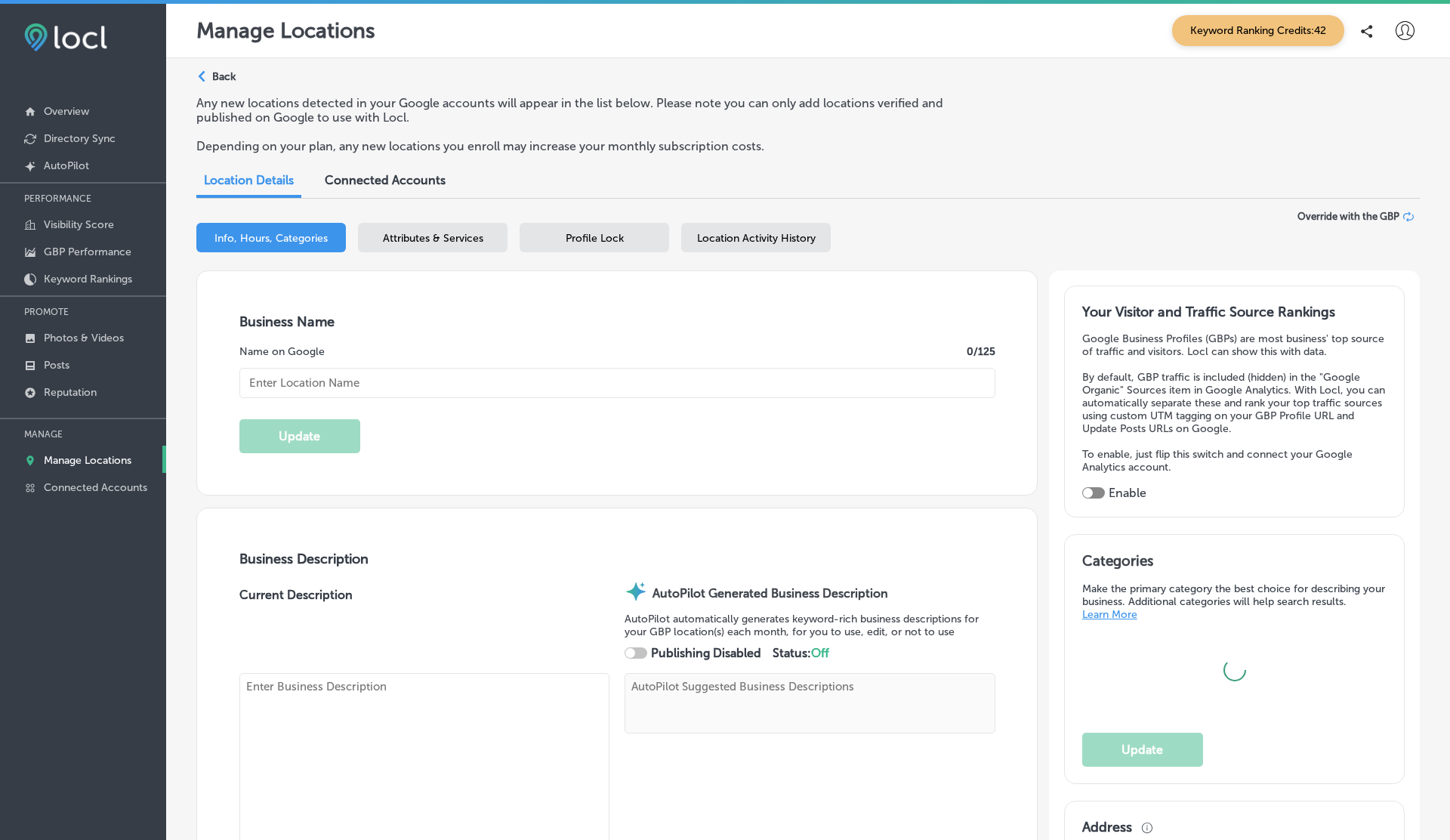
click at [765, 239] on span "Location Activity History" at bounding box center [756, 238] width 119 height 13
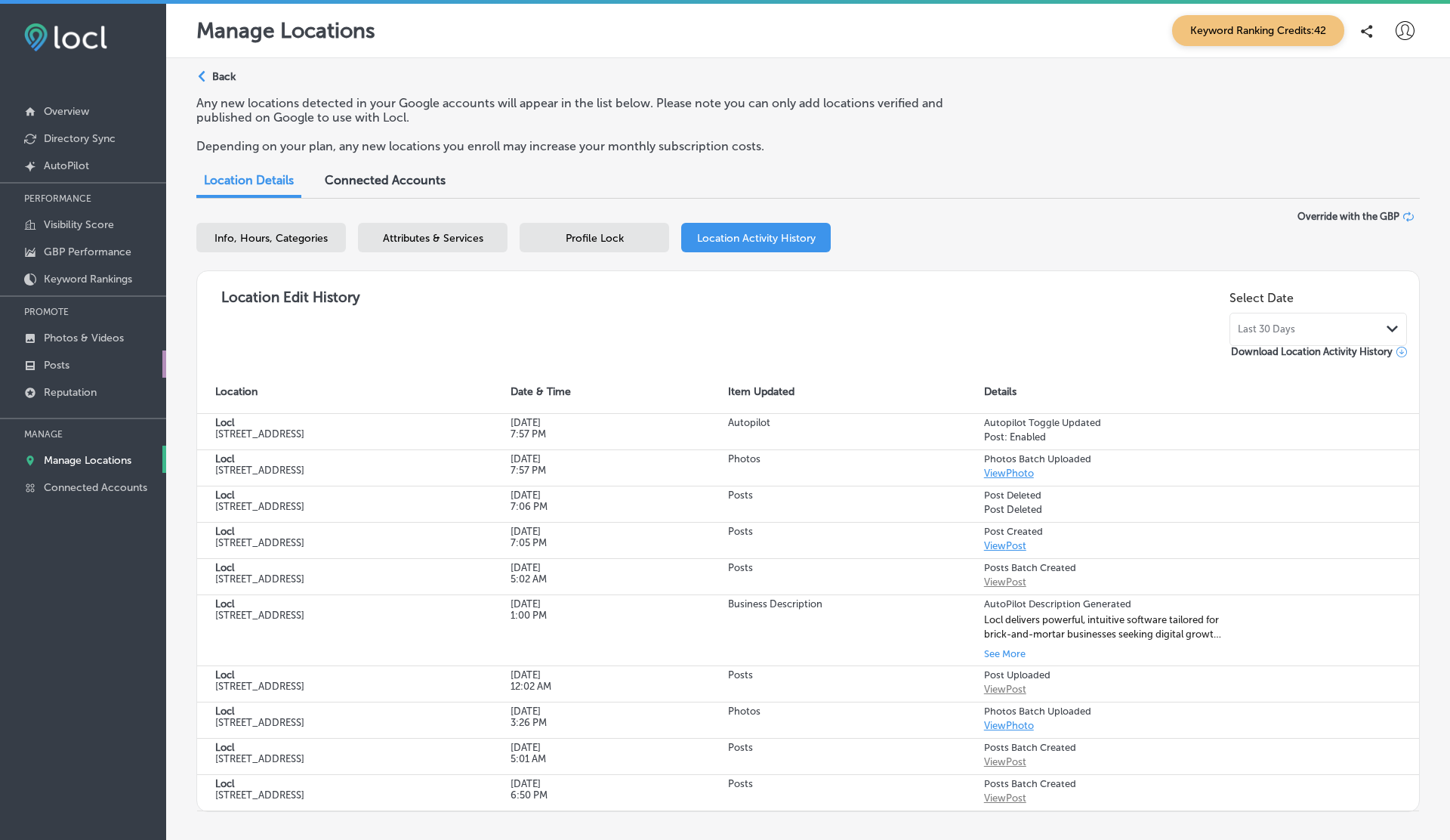
click at [66, 367] on p "Posts" at bounding box center [57, 365] width 26 height 13
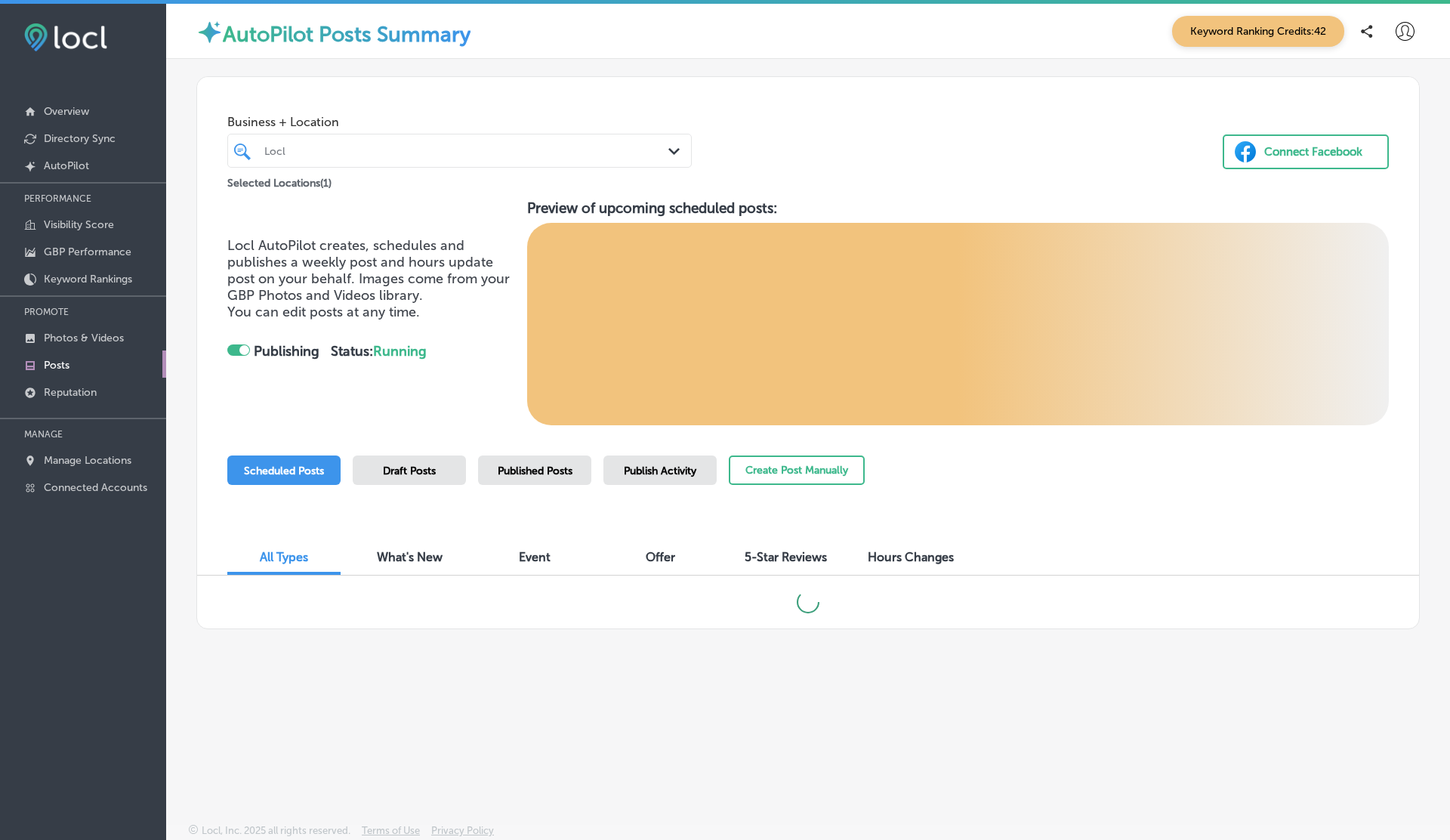
click at [239, 346] on div at bounding box center [238, 349] width 22 height 12
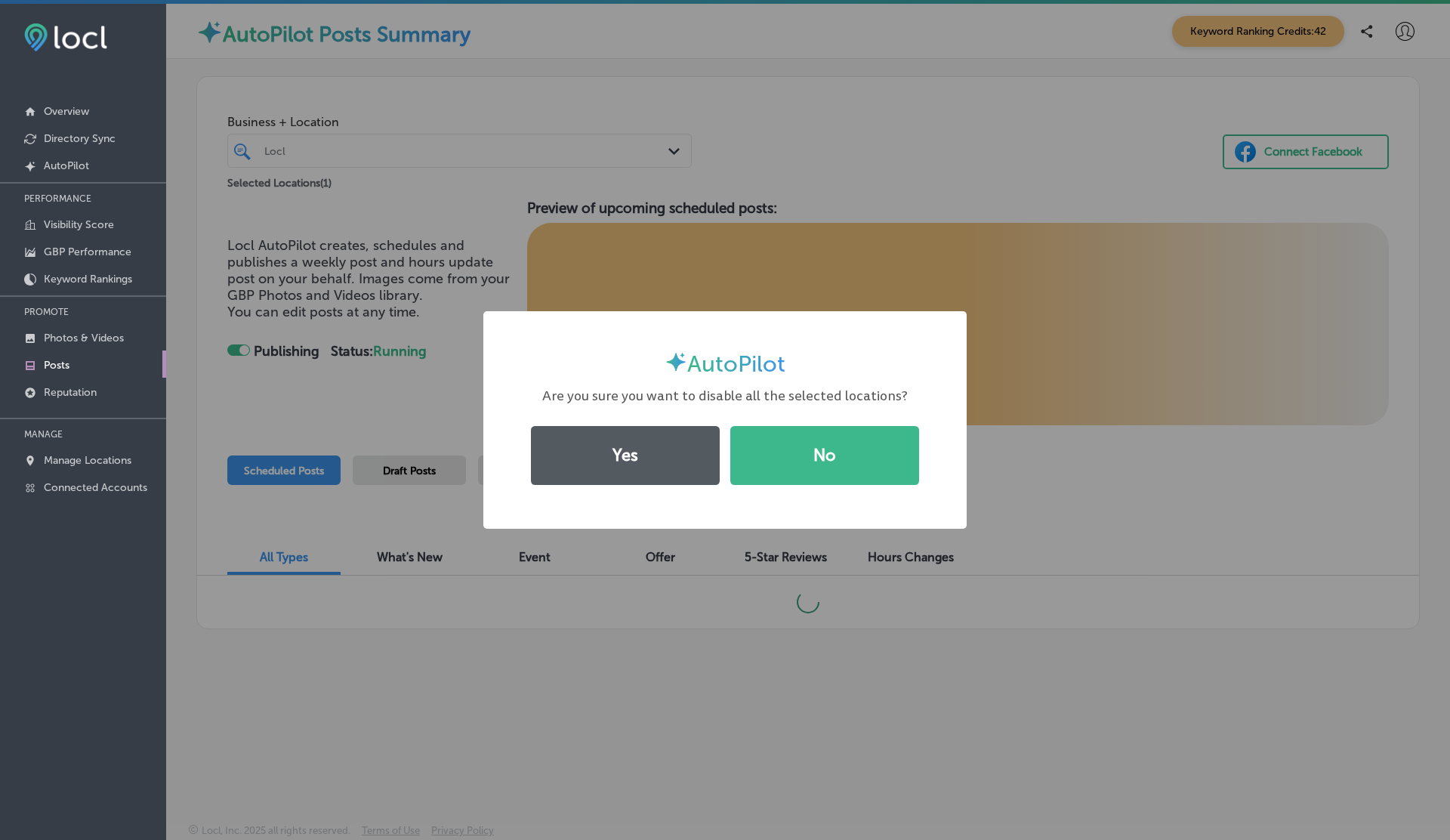
click at [609, 479] on button "Yes" at bounding box center [625, 455] width 189 height 59
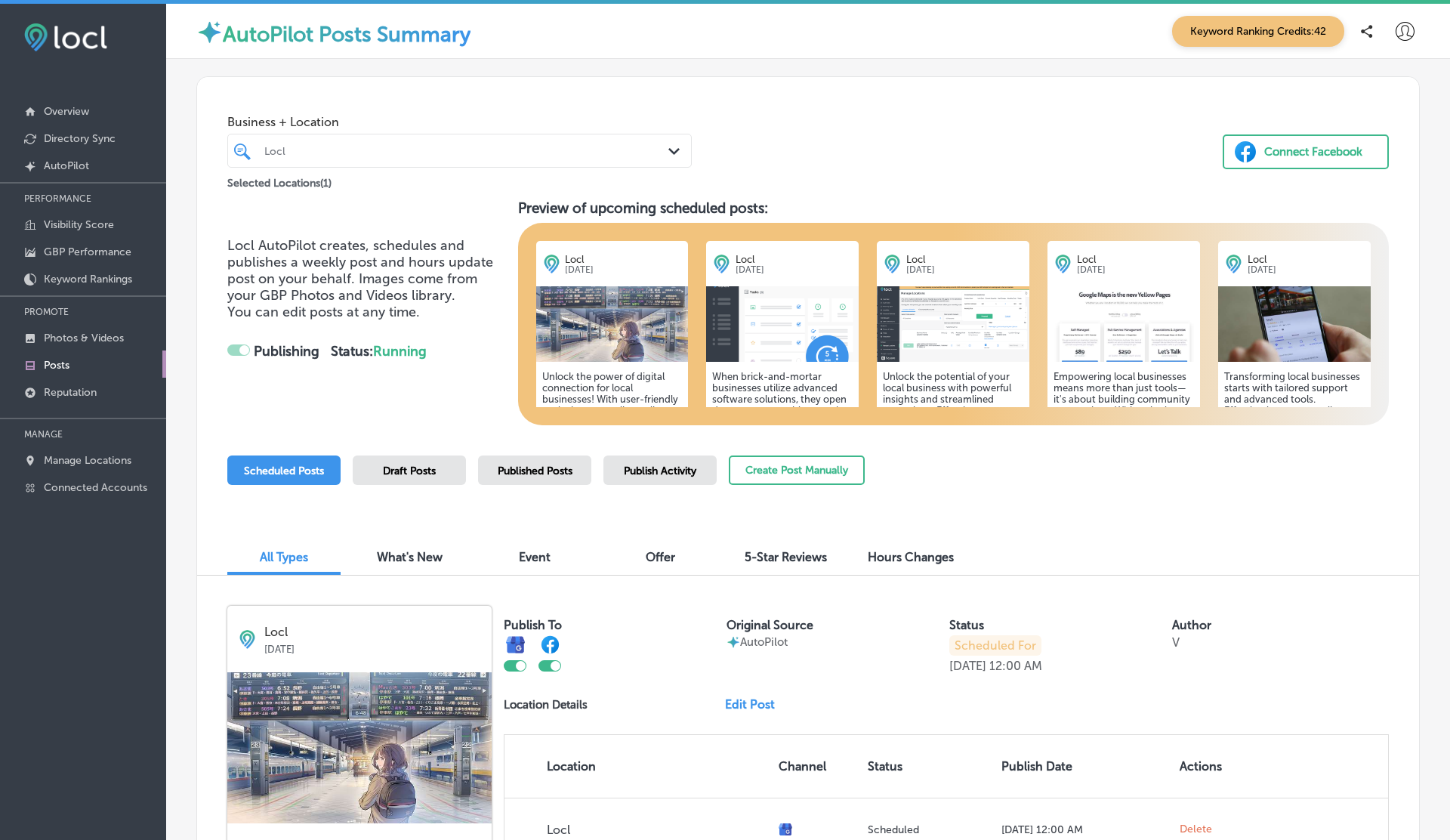
checkbox input "false"
click at [96, 461] on p "Manage Locations" at bounding box center [88, 460] width 88 height 13
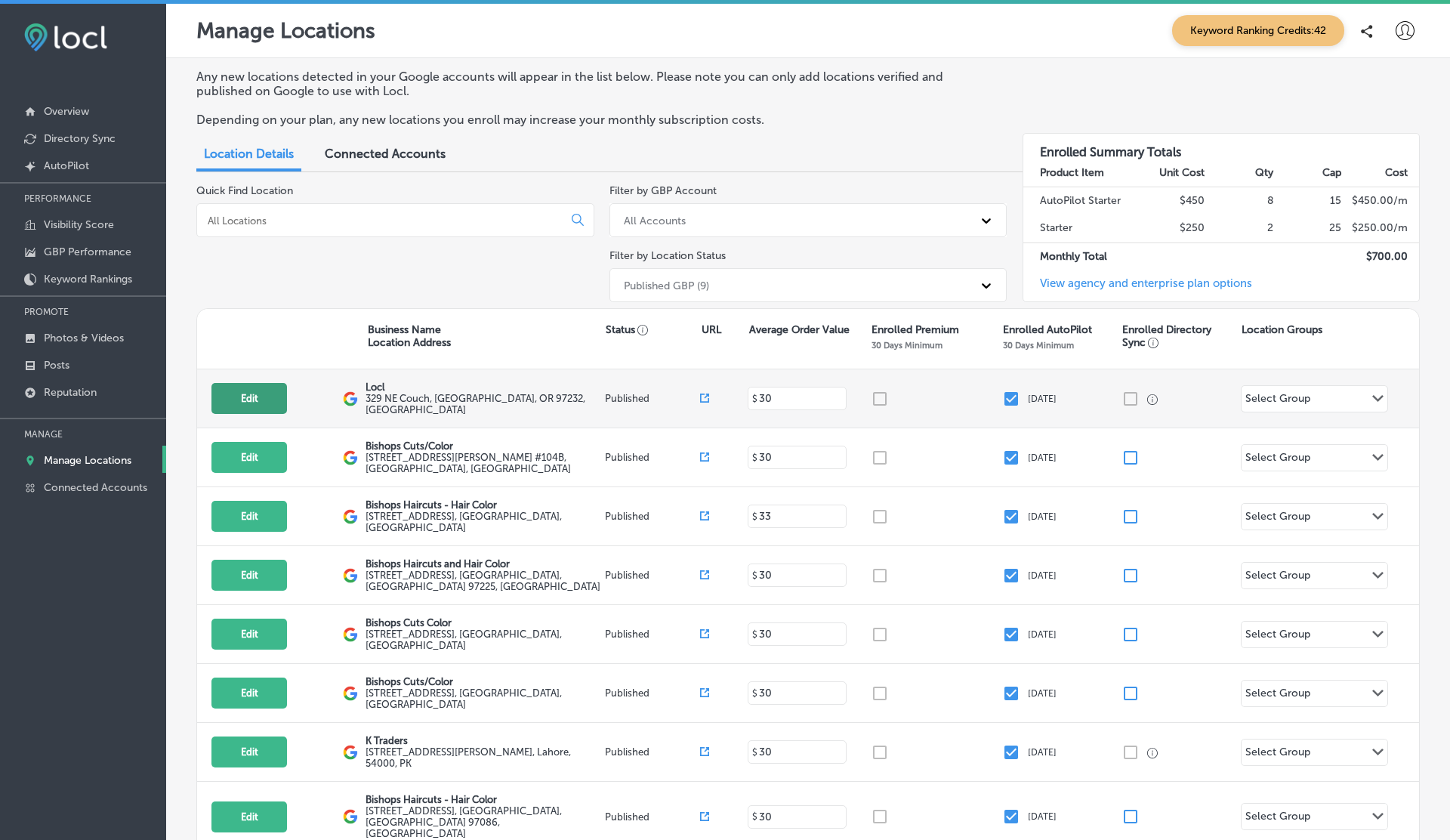
click at [263, 393] on button "Edit" at bounding box center [249, 398] width 75 height 31
select select "US"
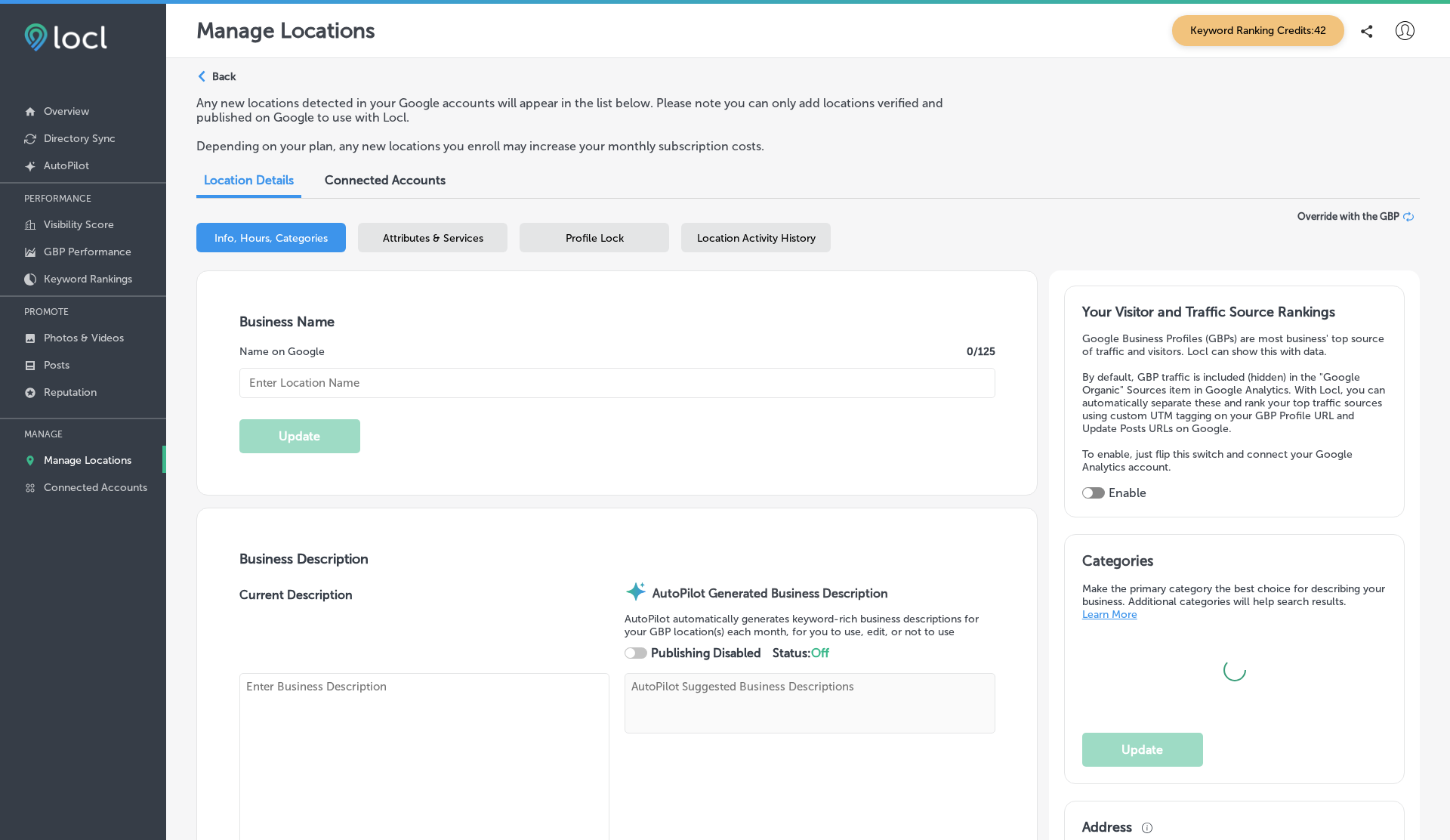
type input "Locl"
type textarea "Locl delivers powerful, intuitive software tailored for brick-and-mortar busine…"
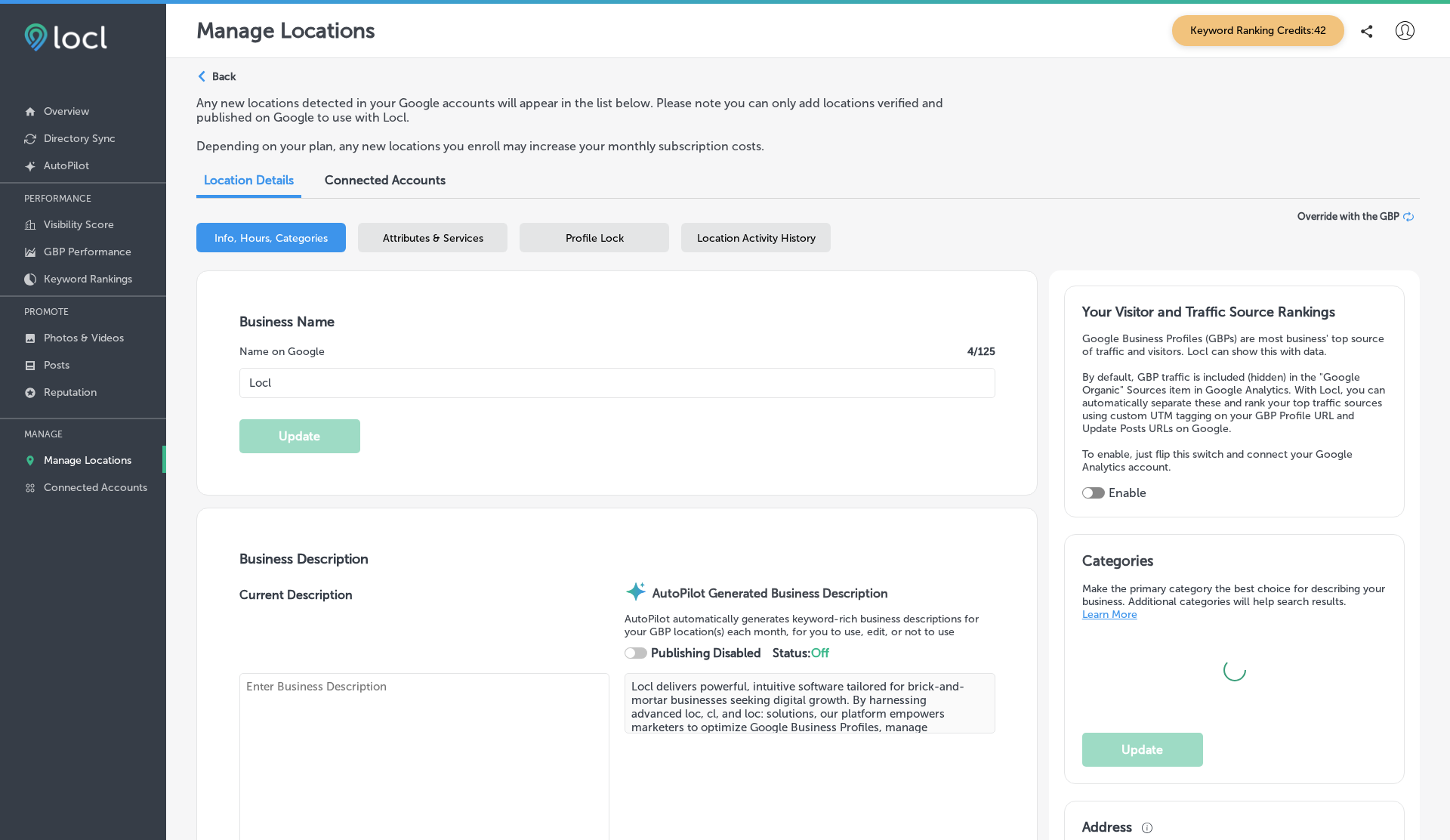
type input "329 NE Couch"
type input "Portland"
type input "97232"
type input "US"
type input "https://www.locl.ai/"
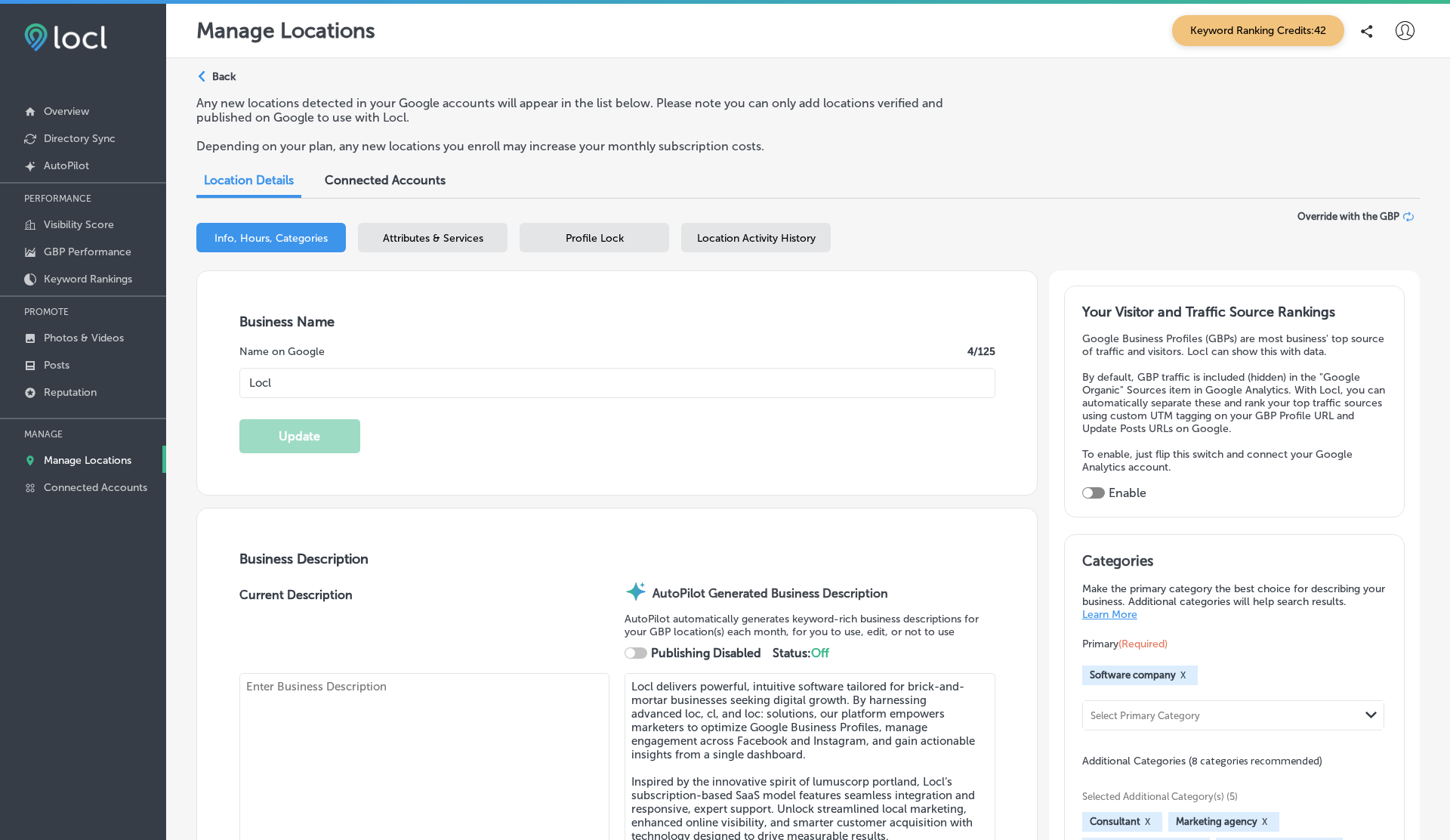
click at [781, 226] on div "Location Activity History" at bounding box center [756, 237] width 149 height 30
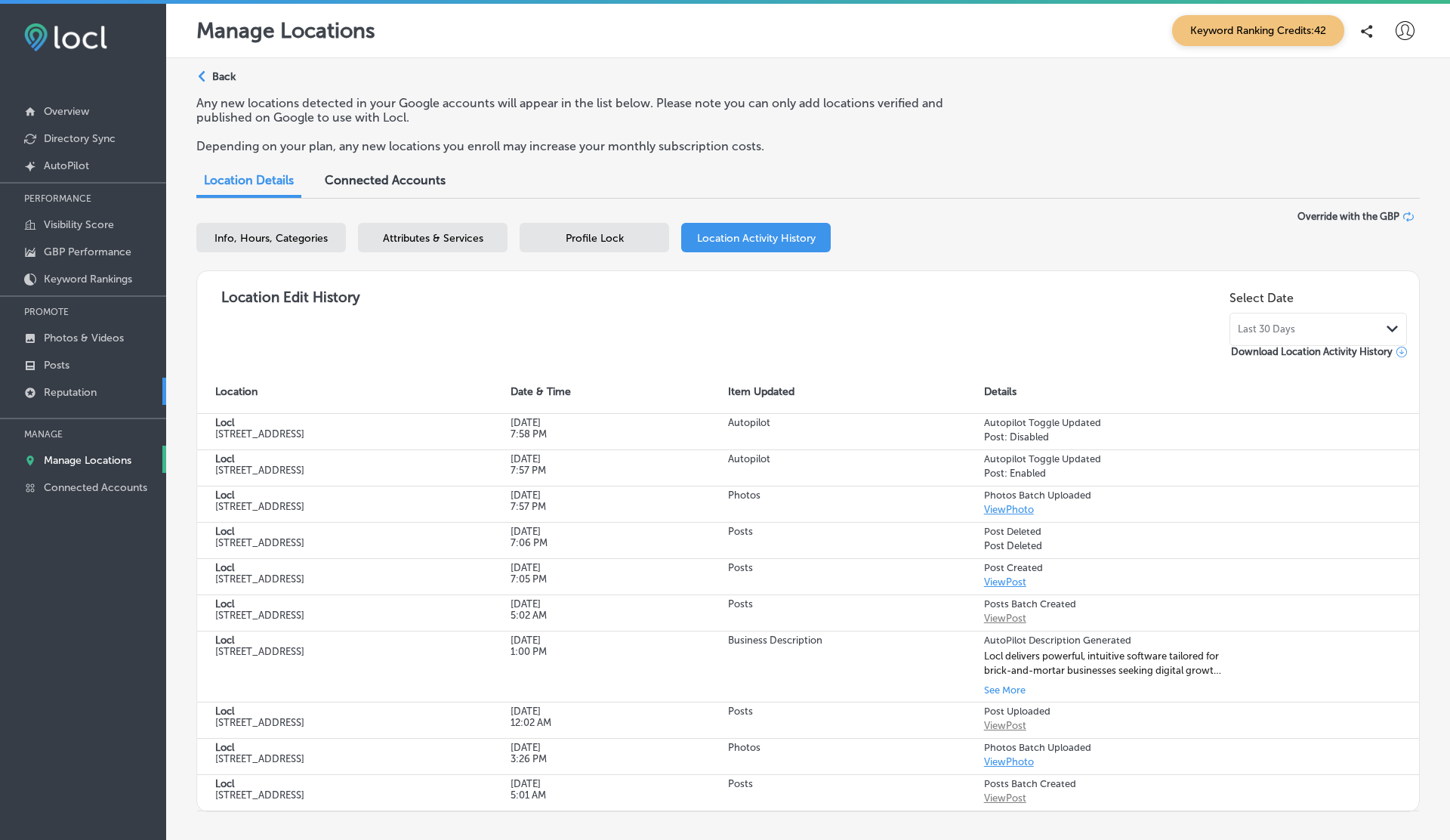
click at [77, 393] on p "Reputation" at bounding box center [70, 393] width 53 height 13
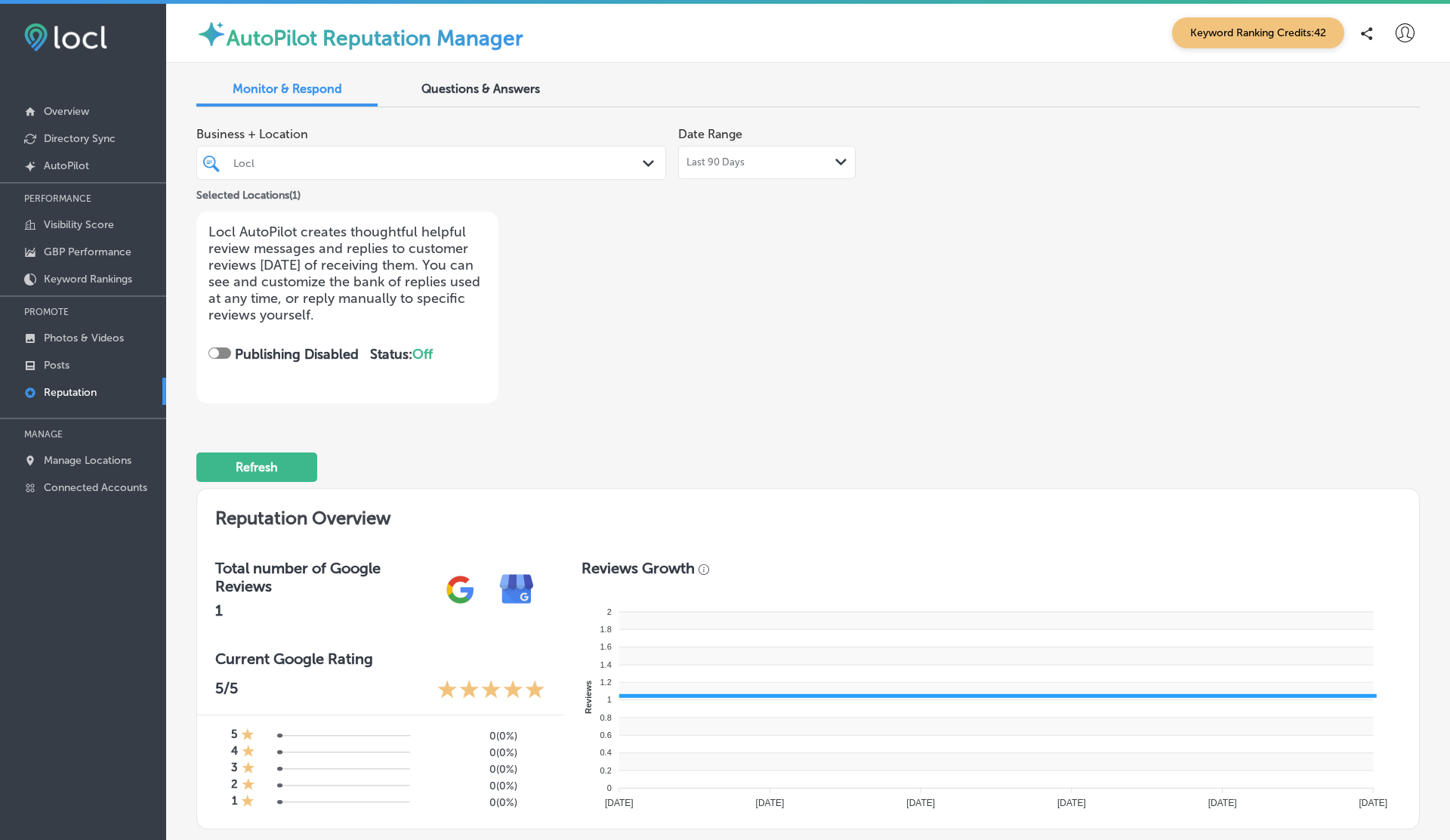
click at [223, 348] on div at bounding box center [219, 353] width 22 height 12
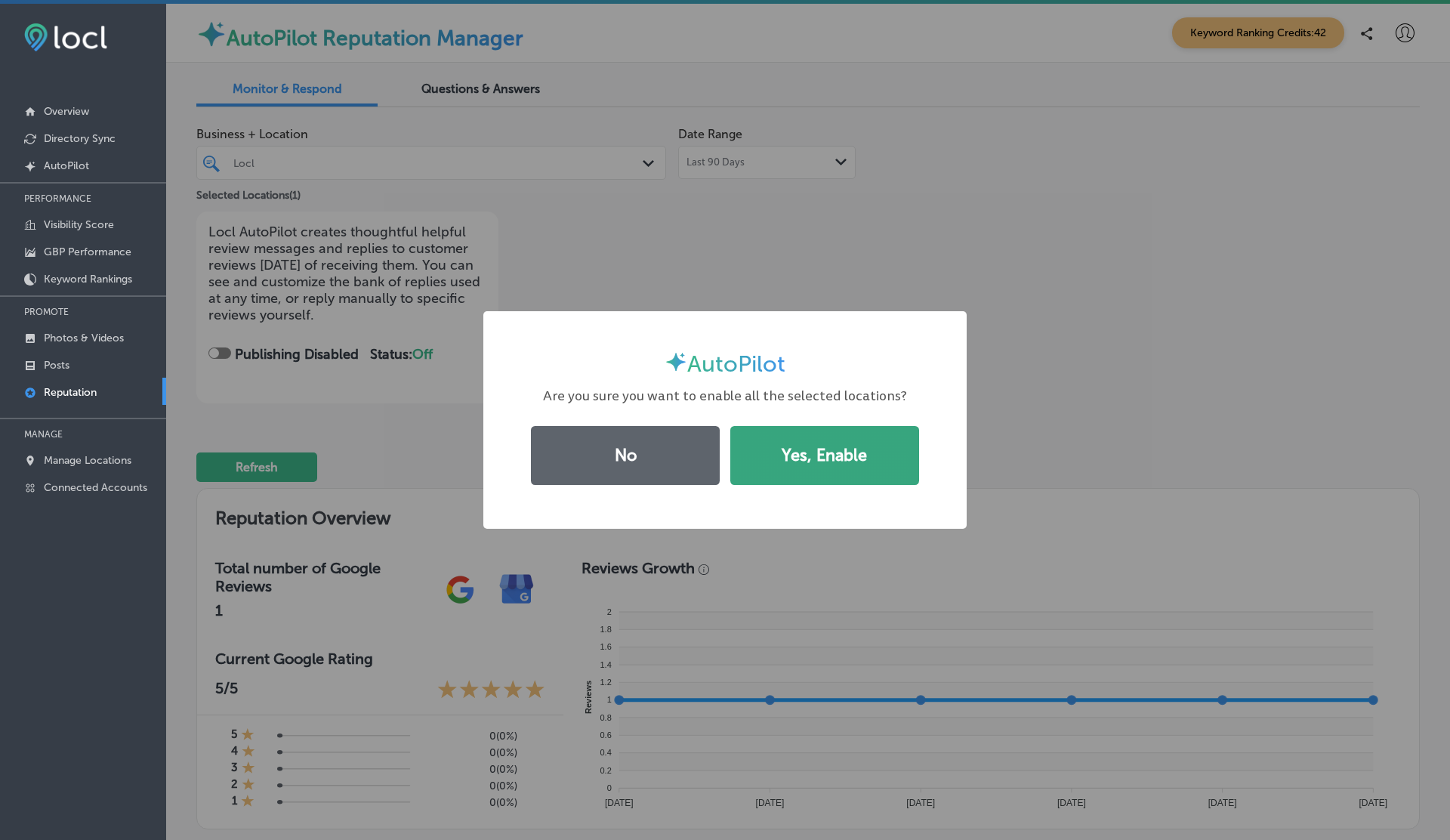
click at [833, 444] on button "Yes, Enable" at bounding box center [825, 455] width 189 height 59
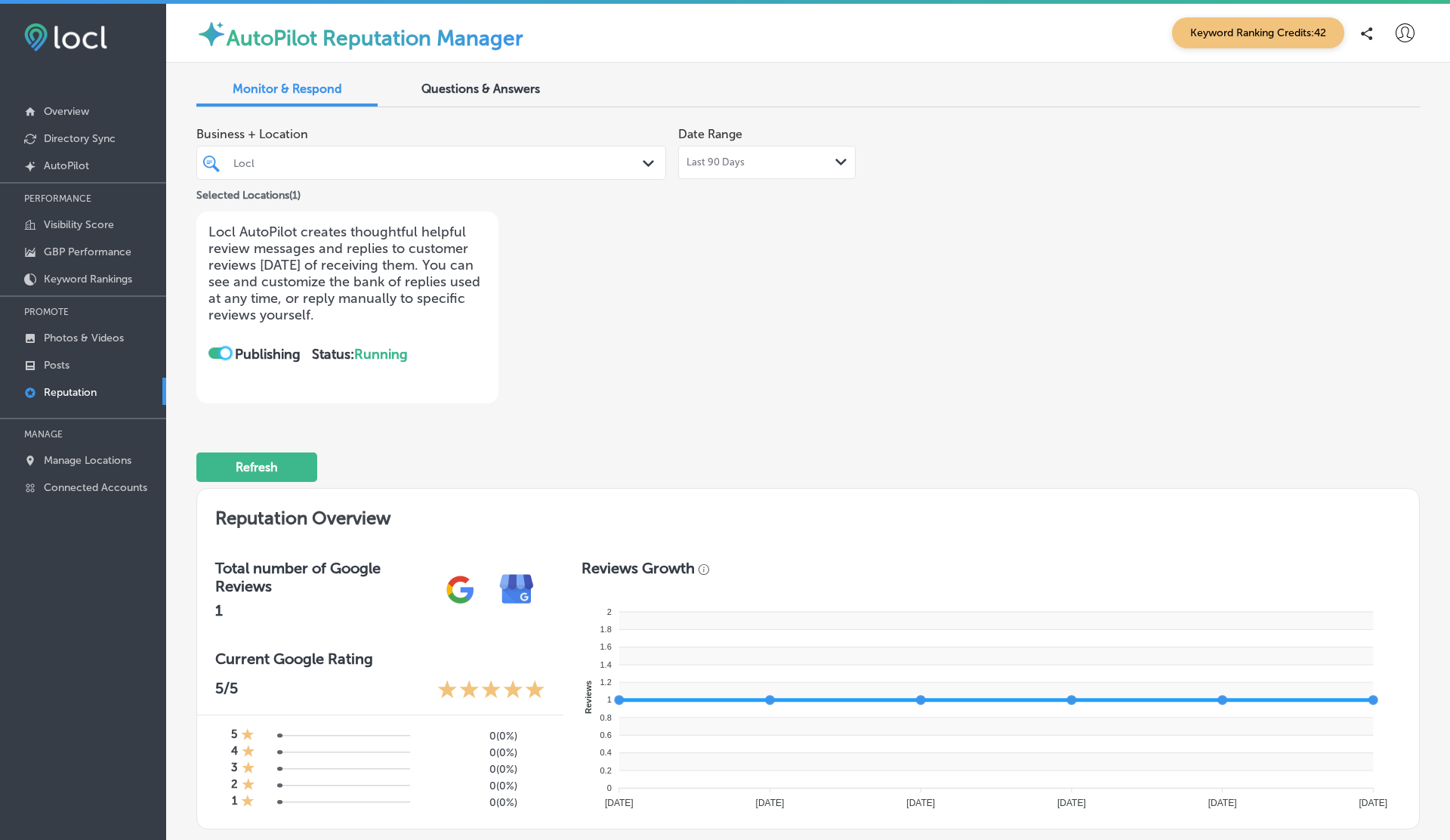
click at [225, 349] on div at bounding box center [225, 353] width 10 height 10
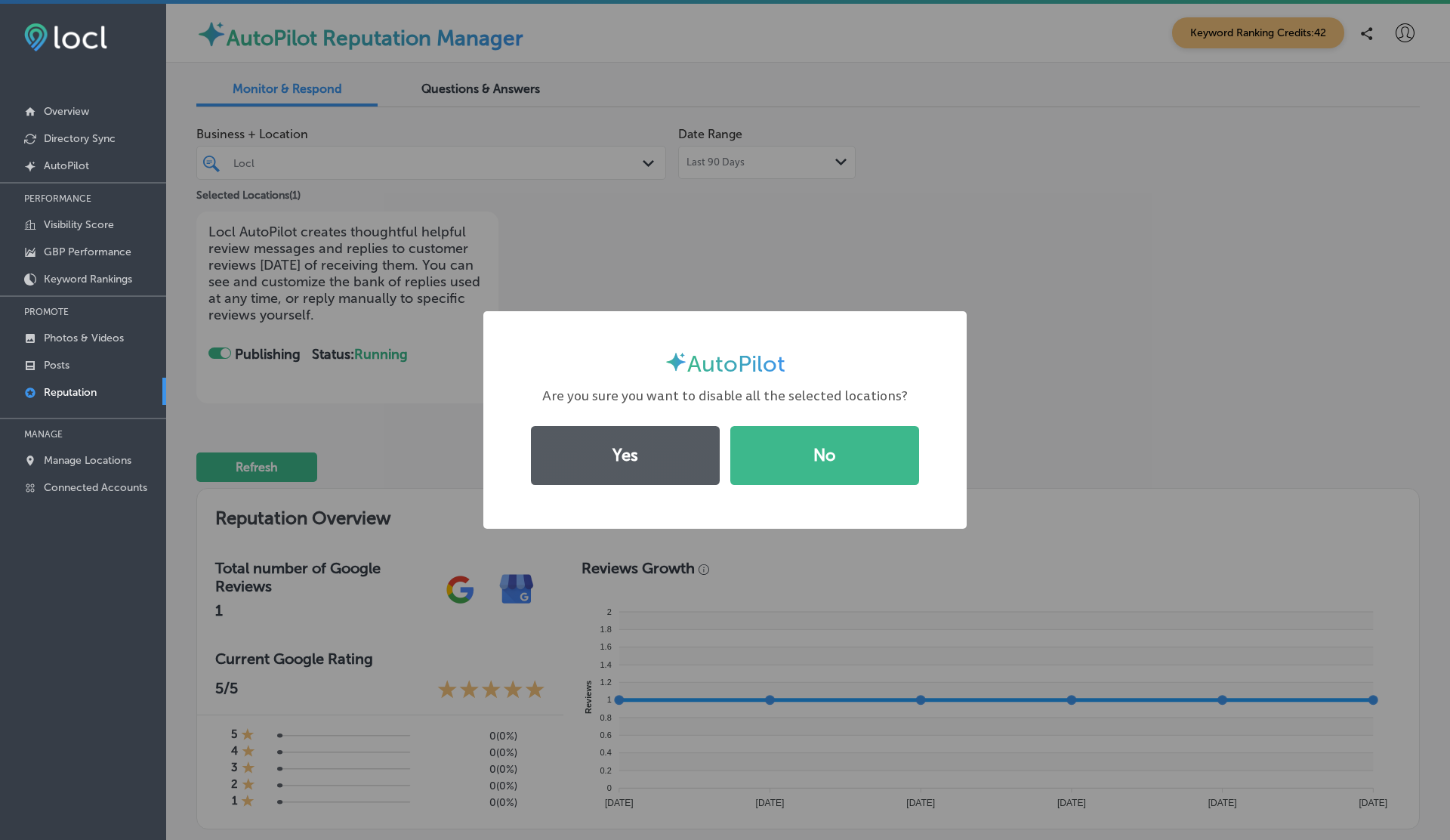
click at [676, 449] on button "Yes" at bounding box center [625, 455] width 189 height 59
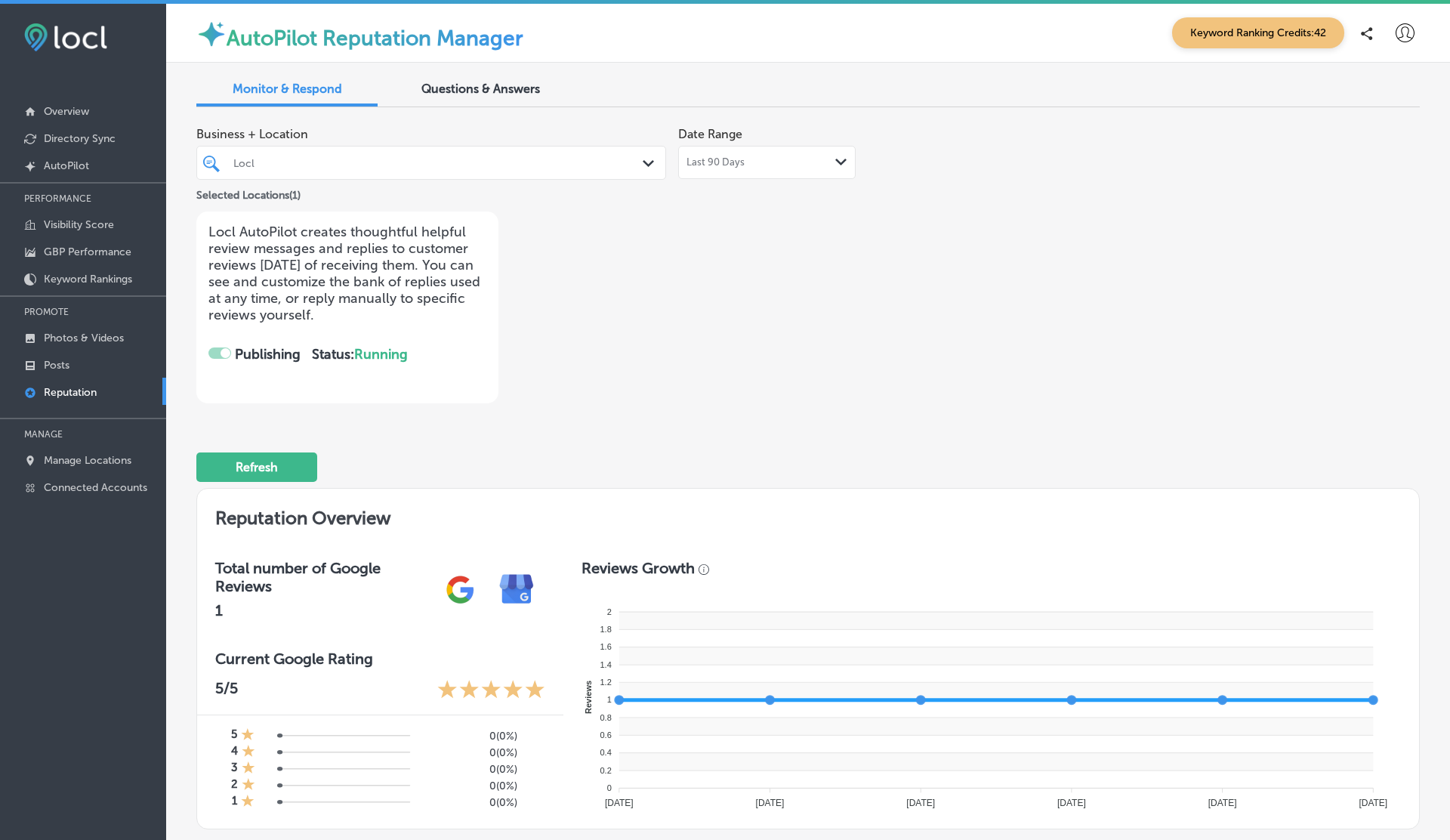
checkbox input "false"
click at [88, 339] on p "Photos & Videos" at bounding box center [84, 338] width 80 height 13
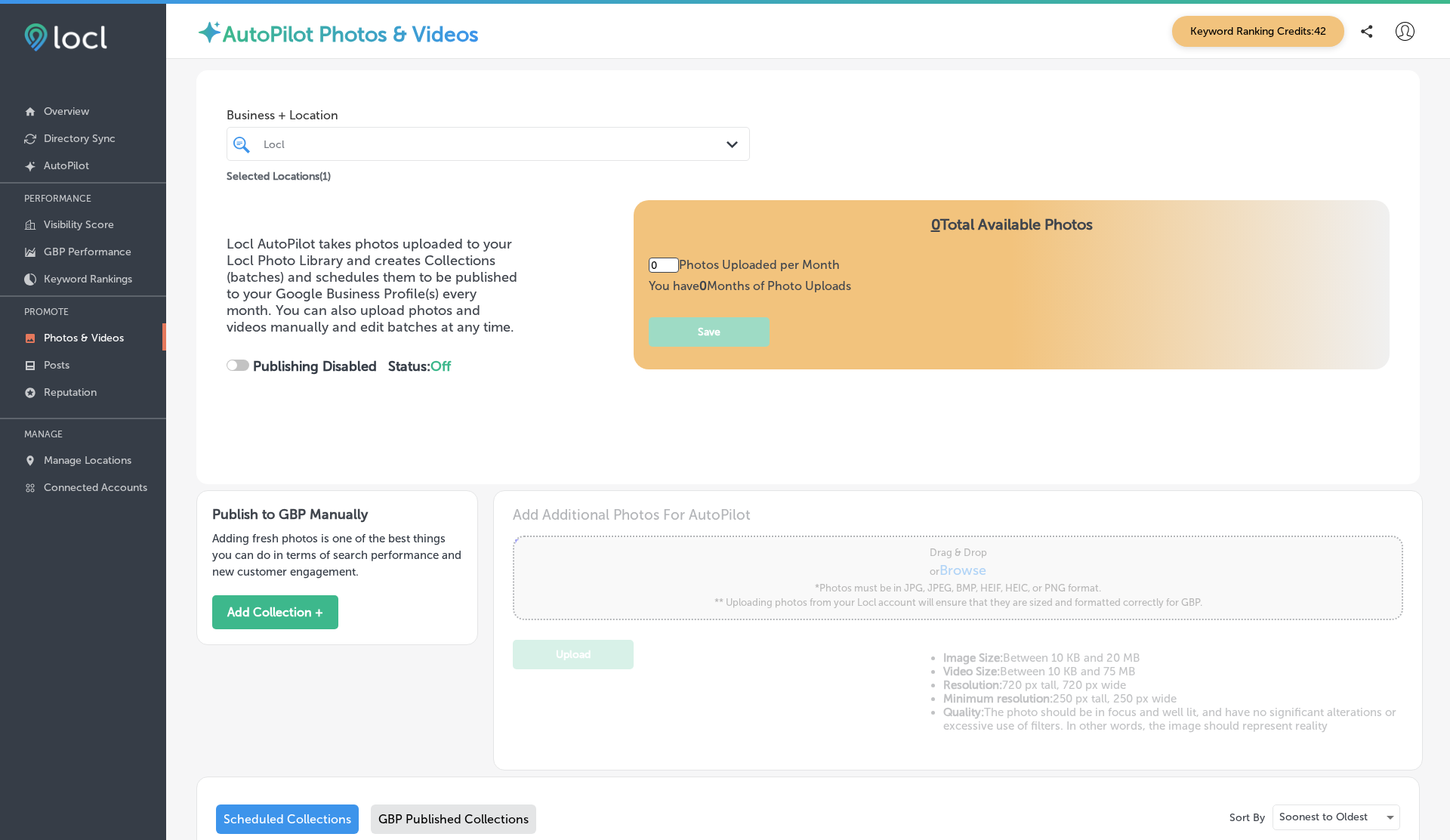
type input "3"
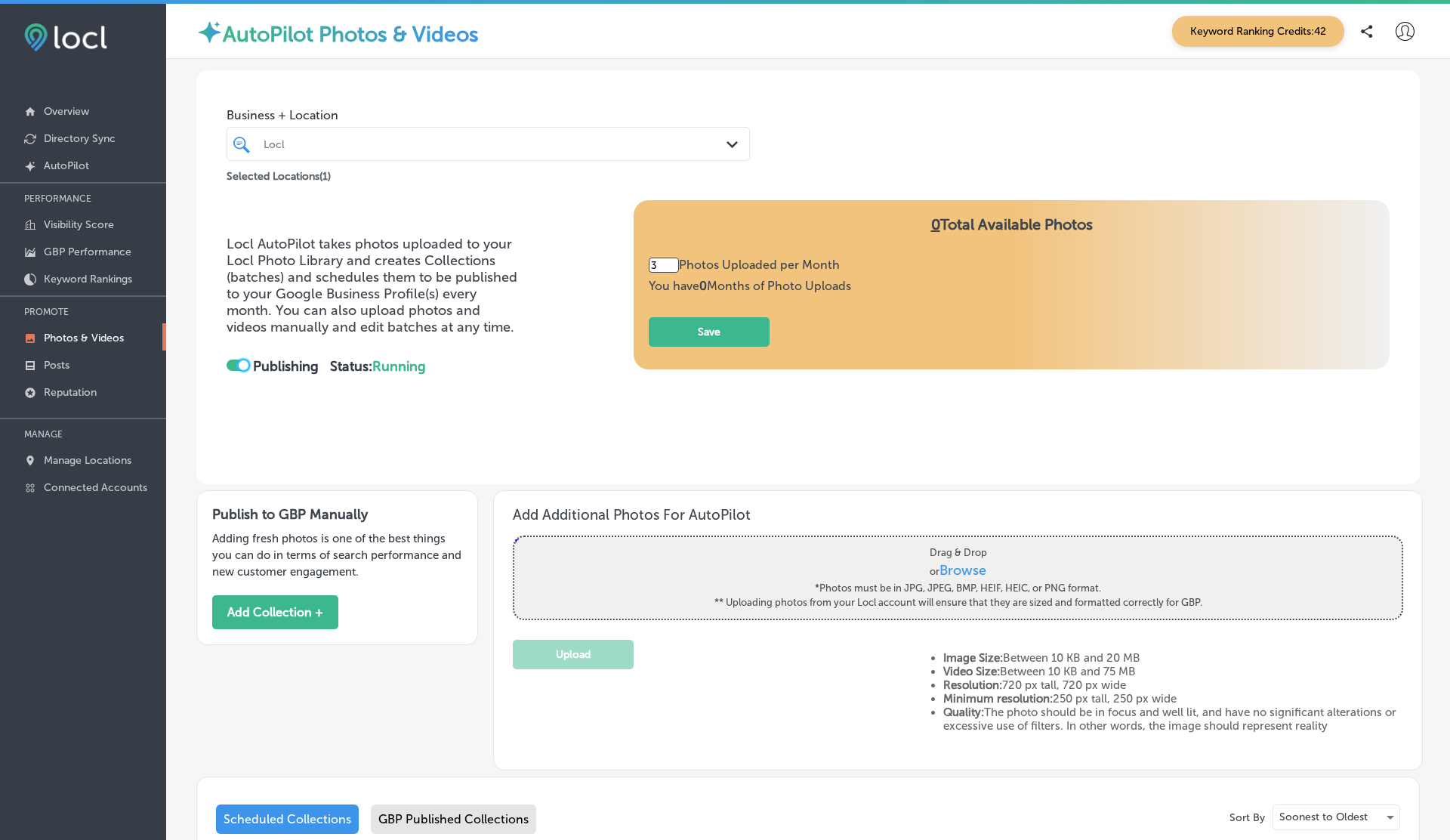
click at [244, 363] on div at bounding box center [243, 365] width 10 height 10
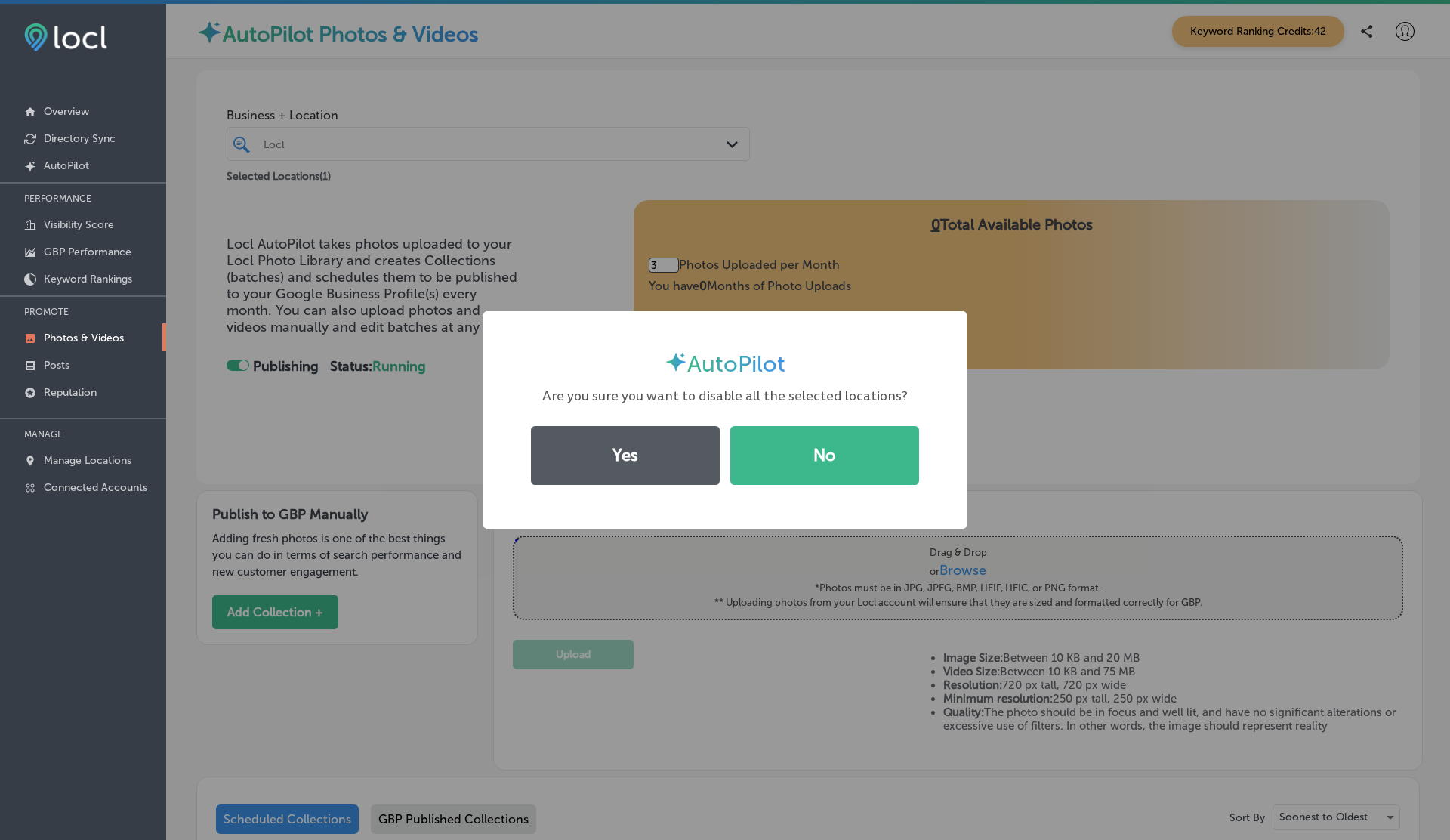
click at [678, 455] on button "Yes" at bounding box center [625, 455] width 189 height 59
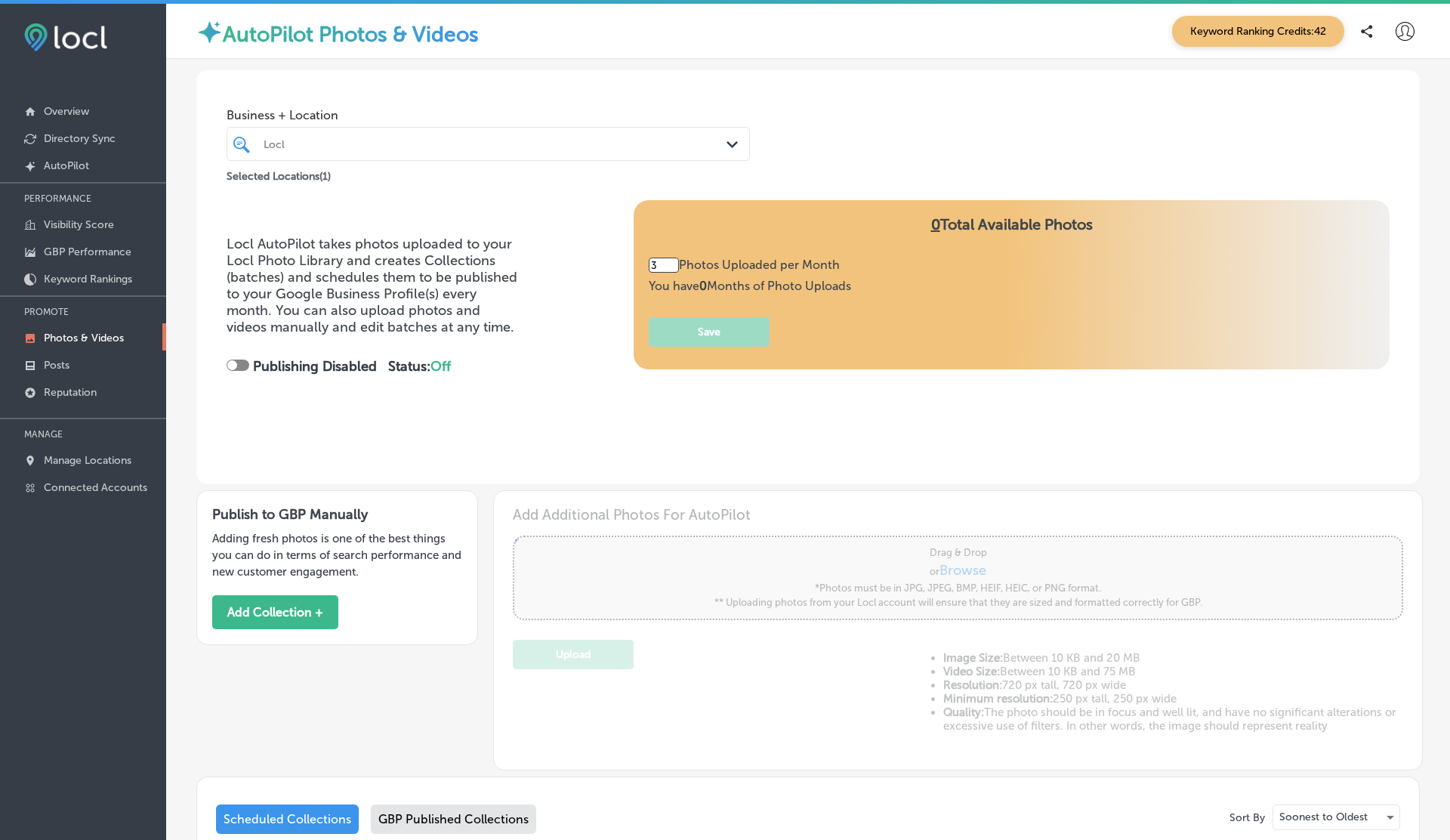
click at [239, 365] on div at bounding box center [237, 365] width 22 height 12
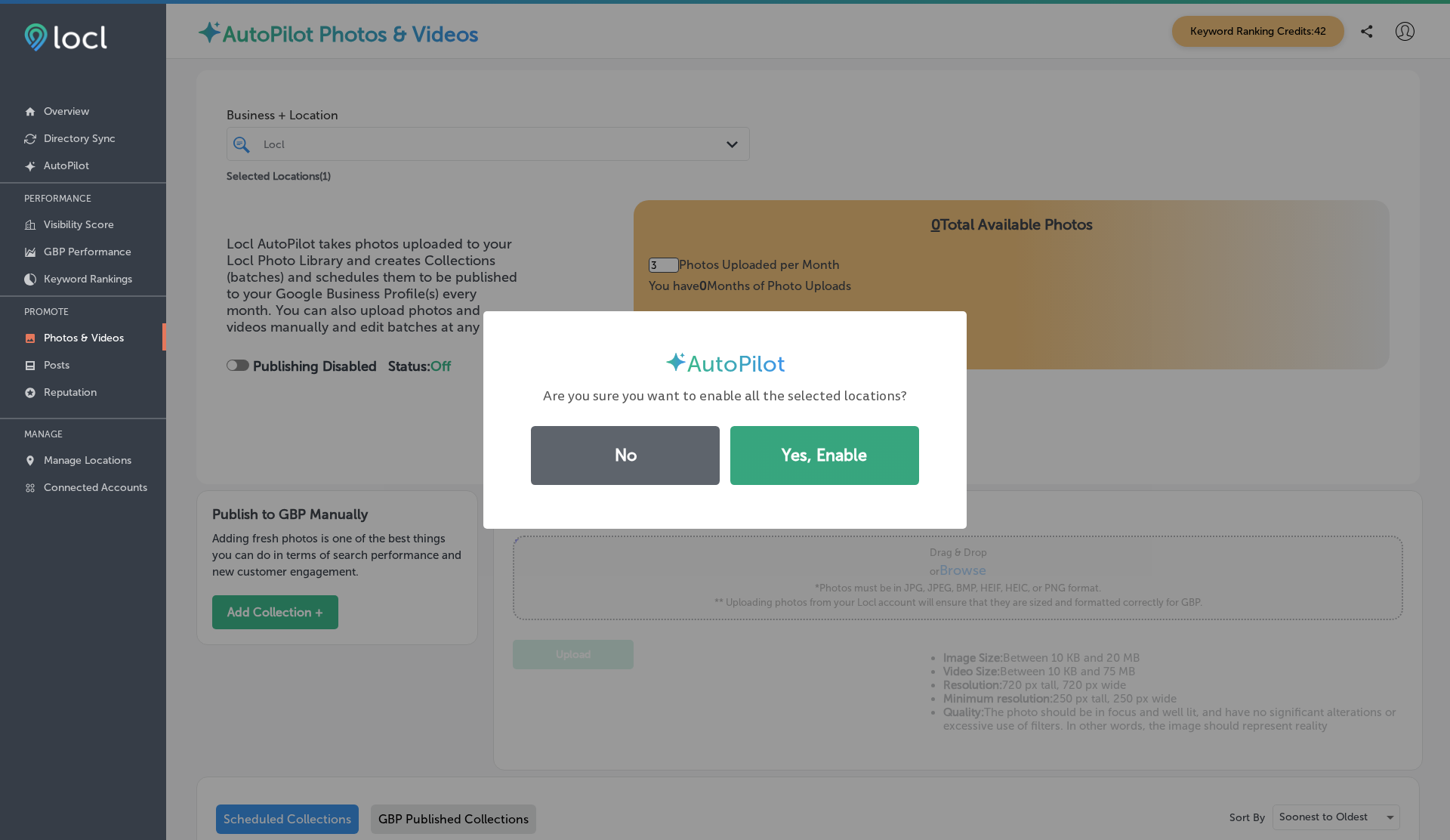
click at [782, 438] on button "Yes, Enable" at bounding box center [825, 455] width 189 height 59
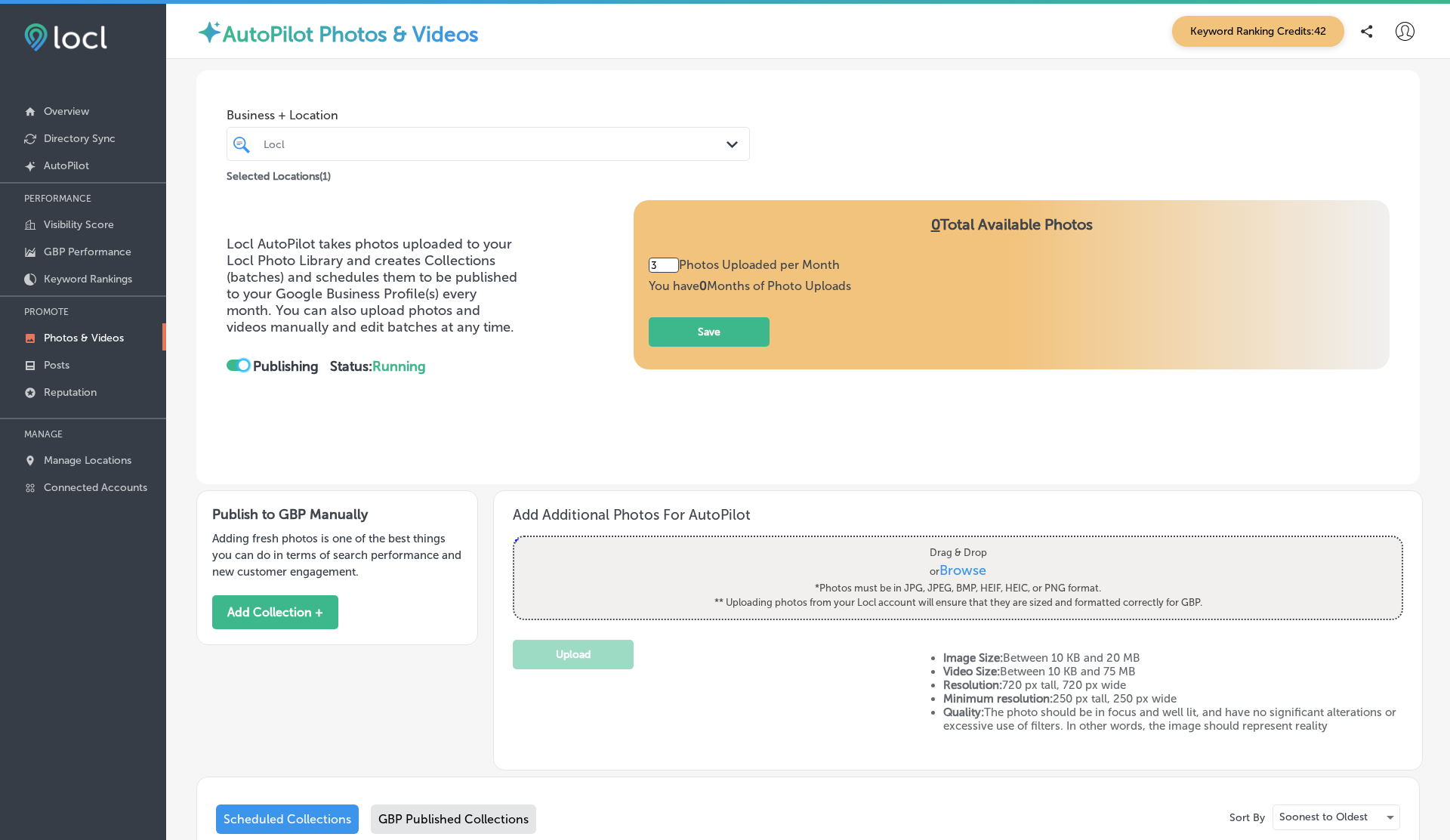
click at [240, 367] on div at bounding box center [243, 365] width 10 height 10
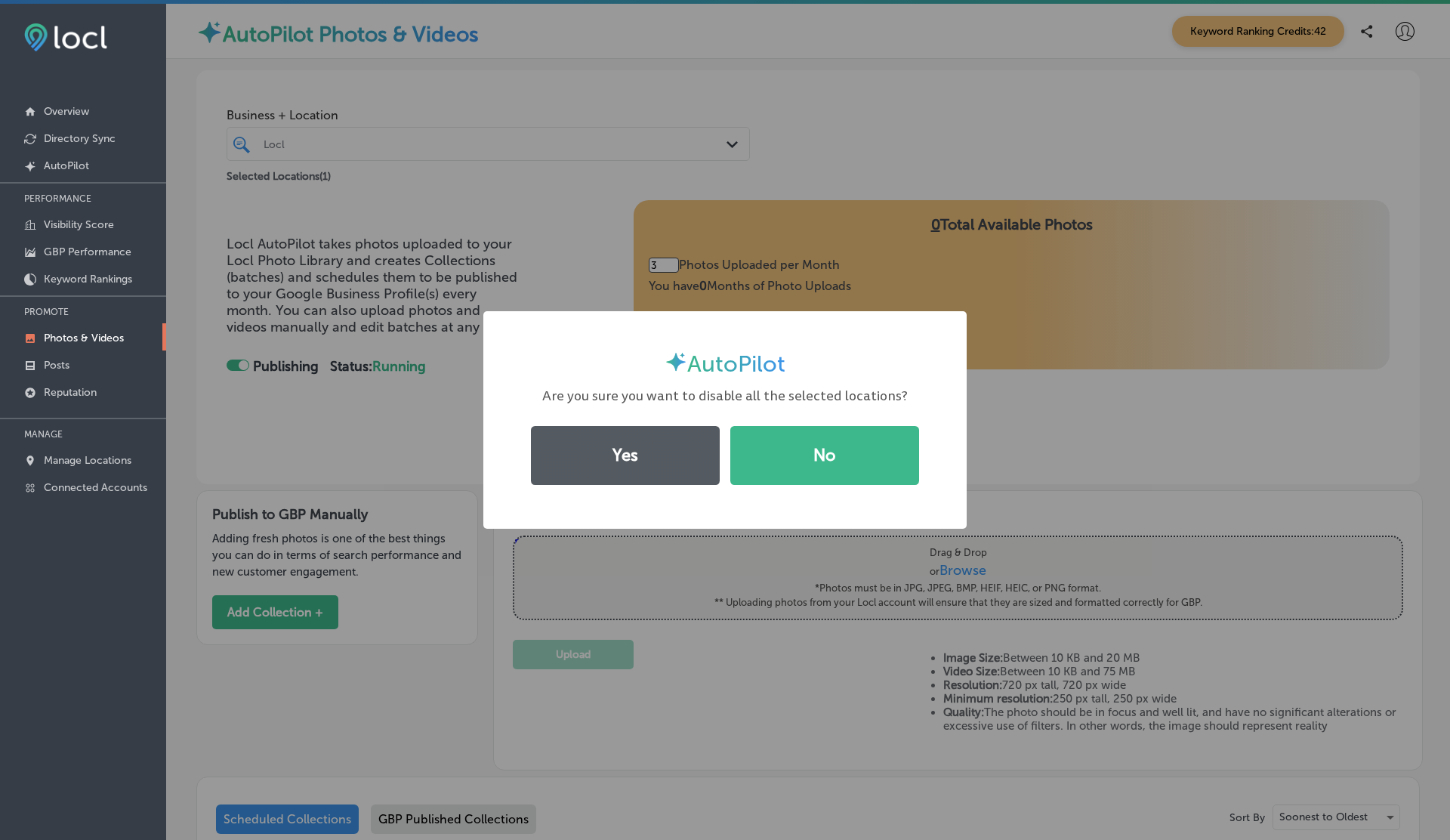
click at [651, 452] on button "Yes" at bounding box center [625, 455] width 189 height 59
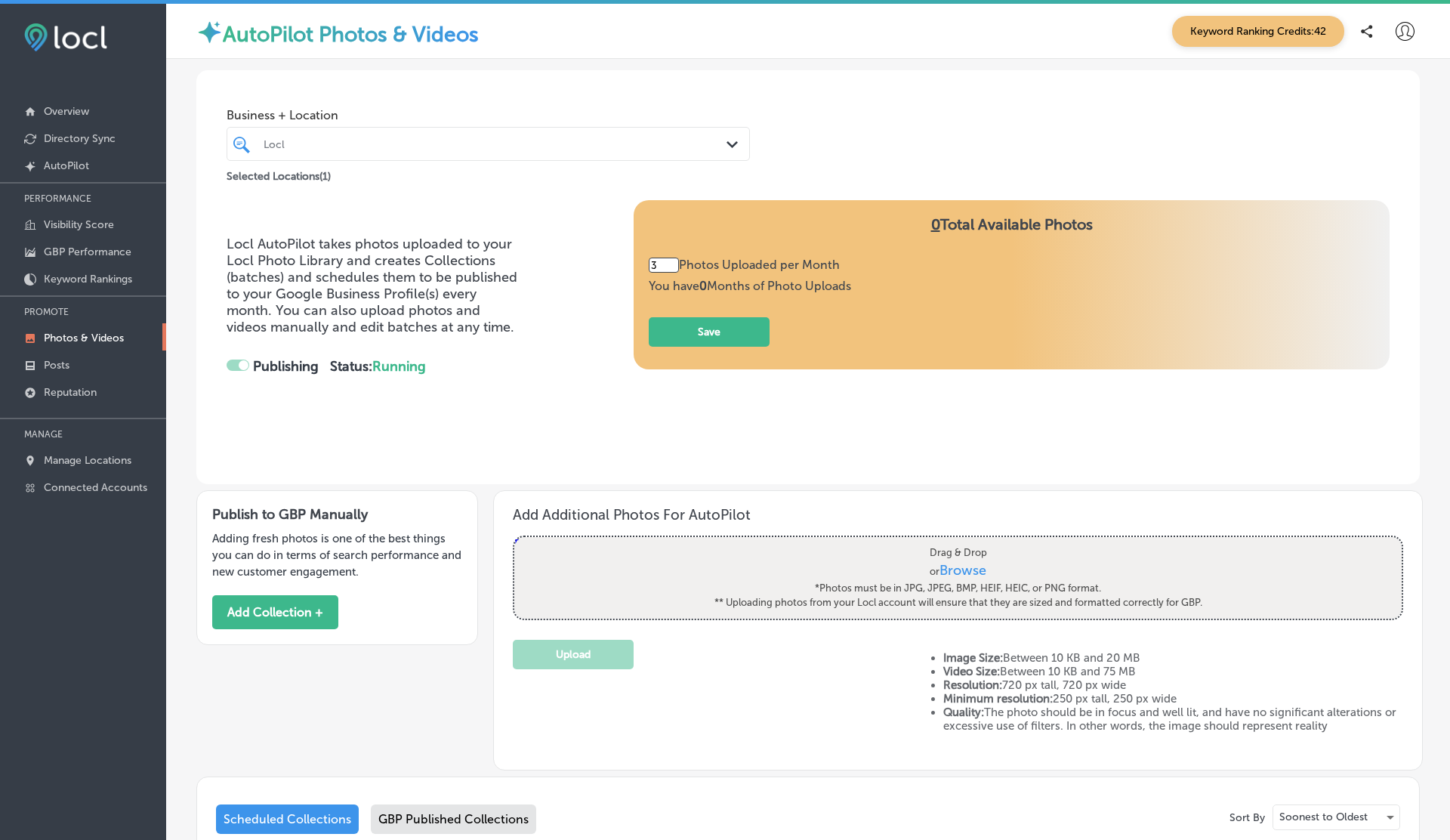
checkbox input "false"
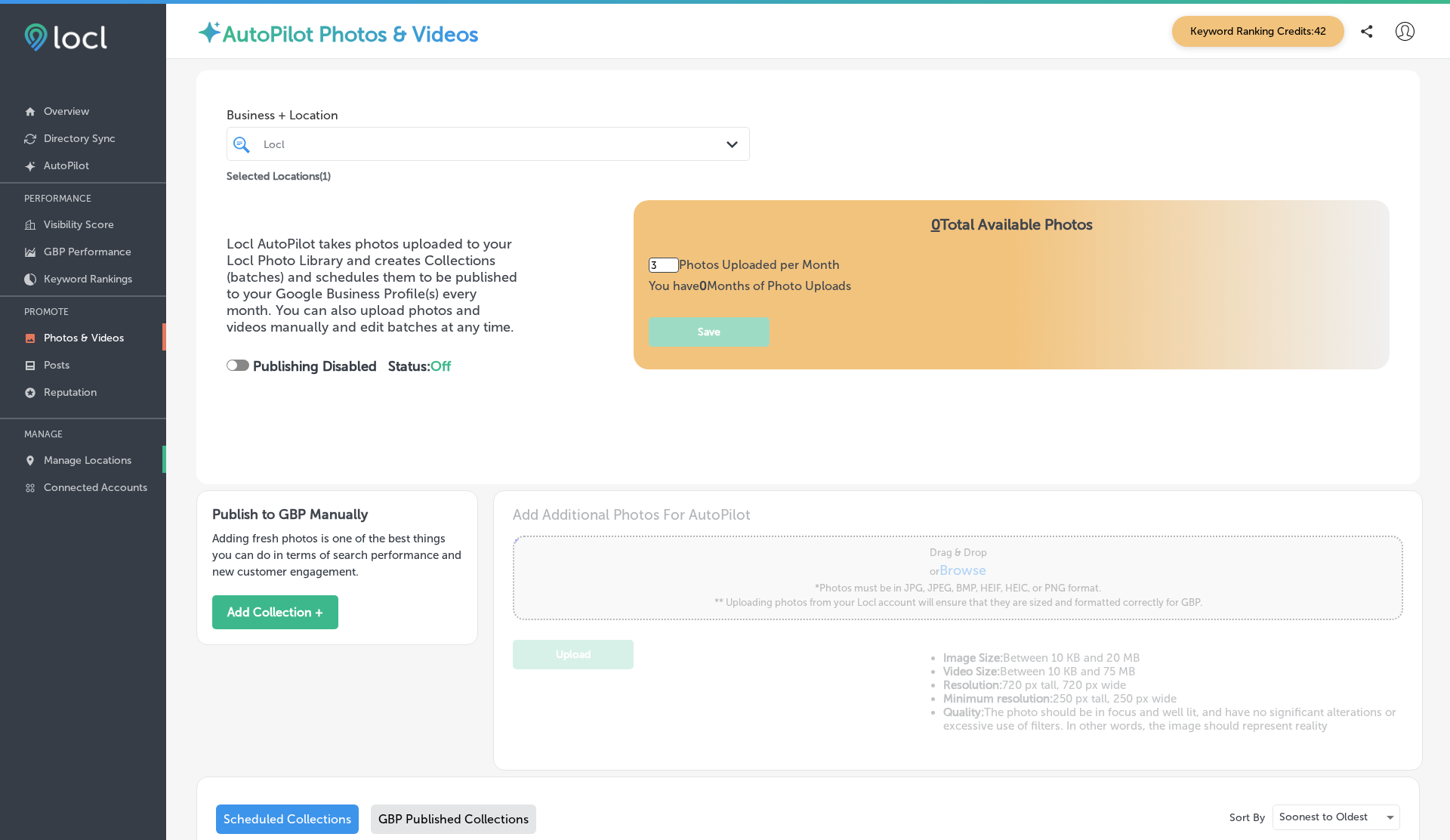
click at [108, 454] on p "Manage Locations" at bounding box center [88, 460] width 88 height 13
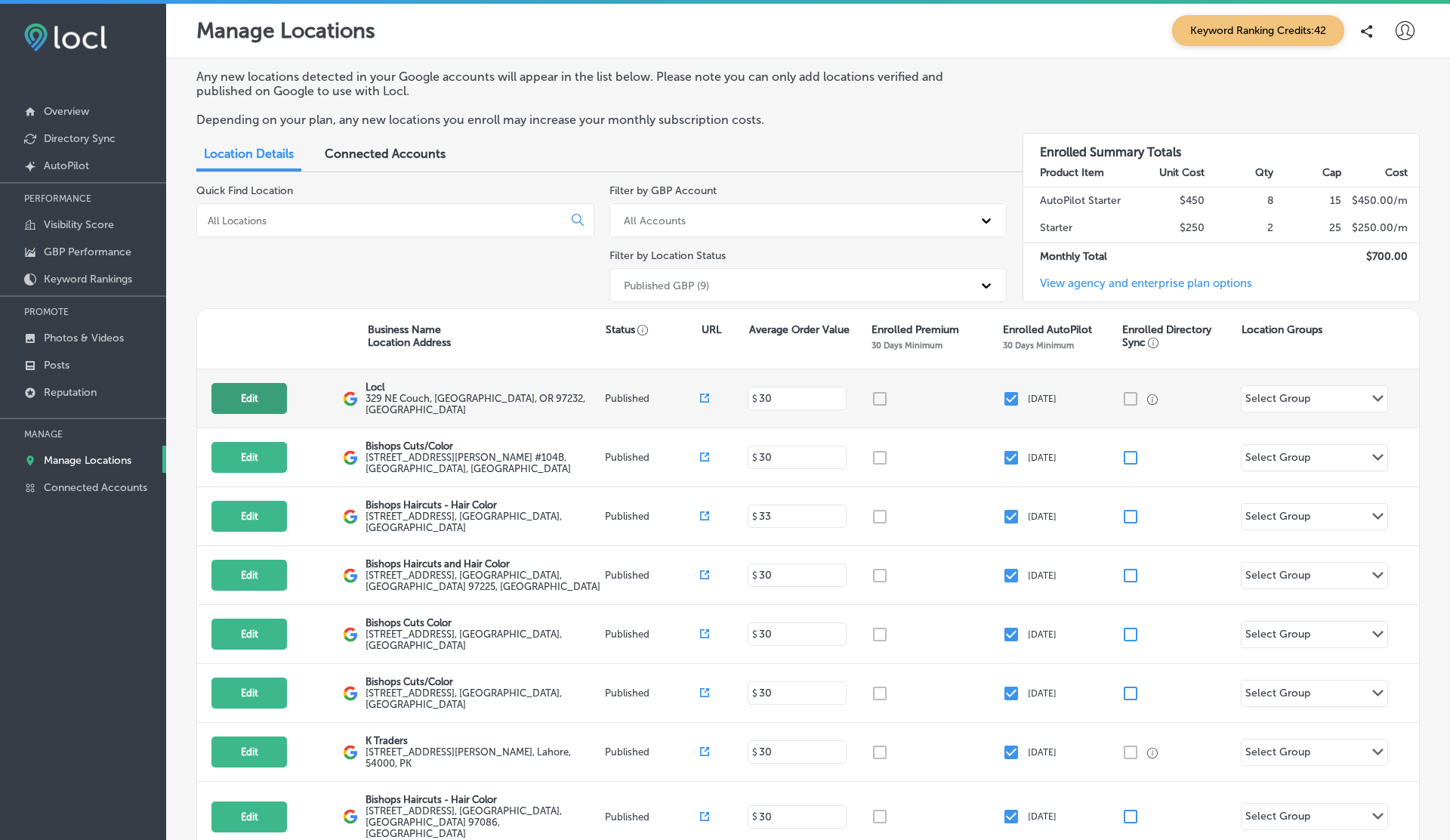
click at [265, 402] on button "Edit" at bounding box center [249, 398] width 75 height 31
select select "US"
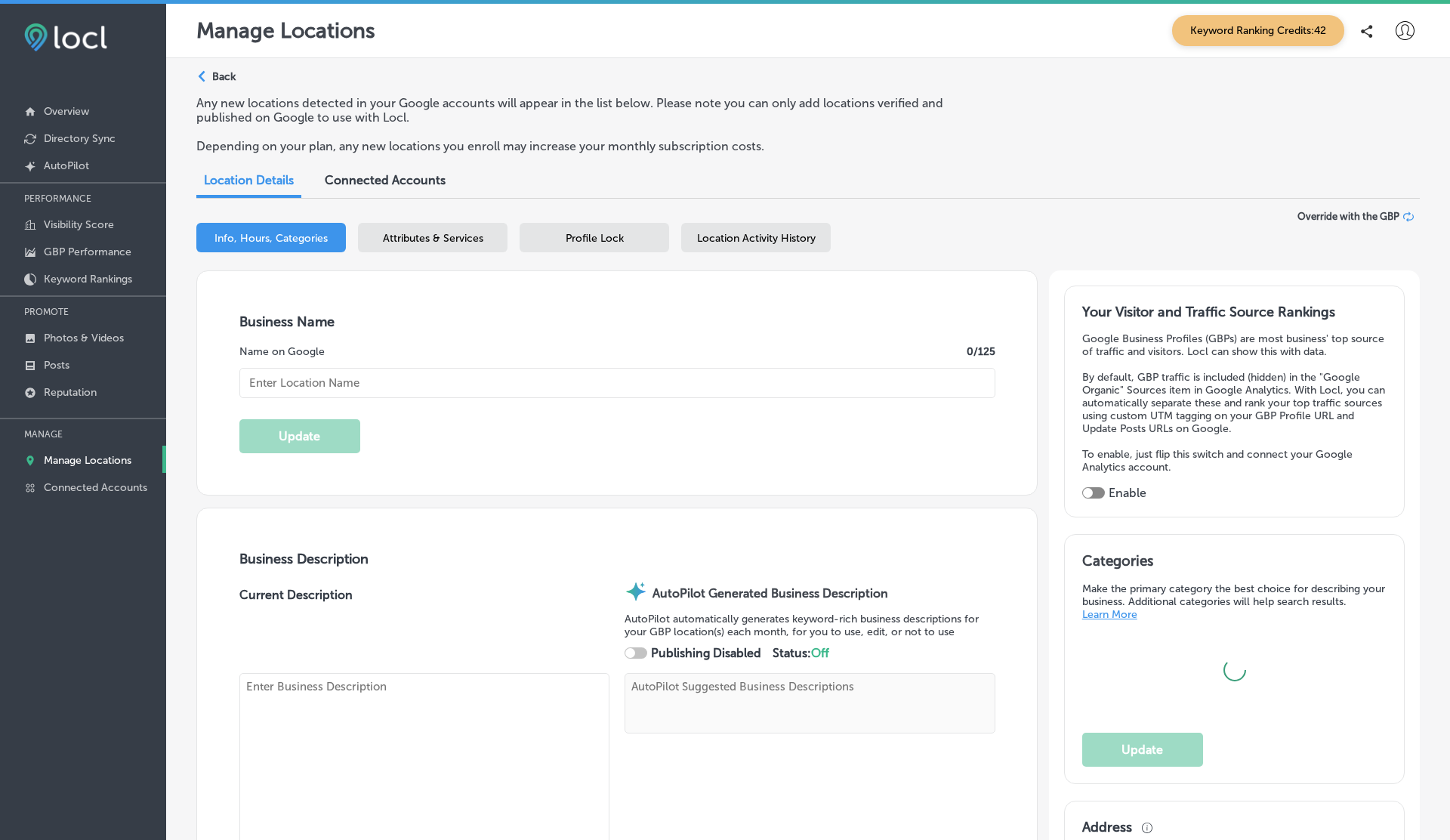
type input "Locl"
click at [774, 234] on span "Location Activity History" at bounding box center [756, 238] width 119 height 13
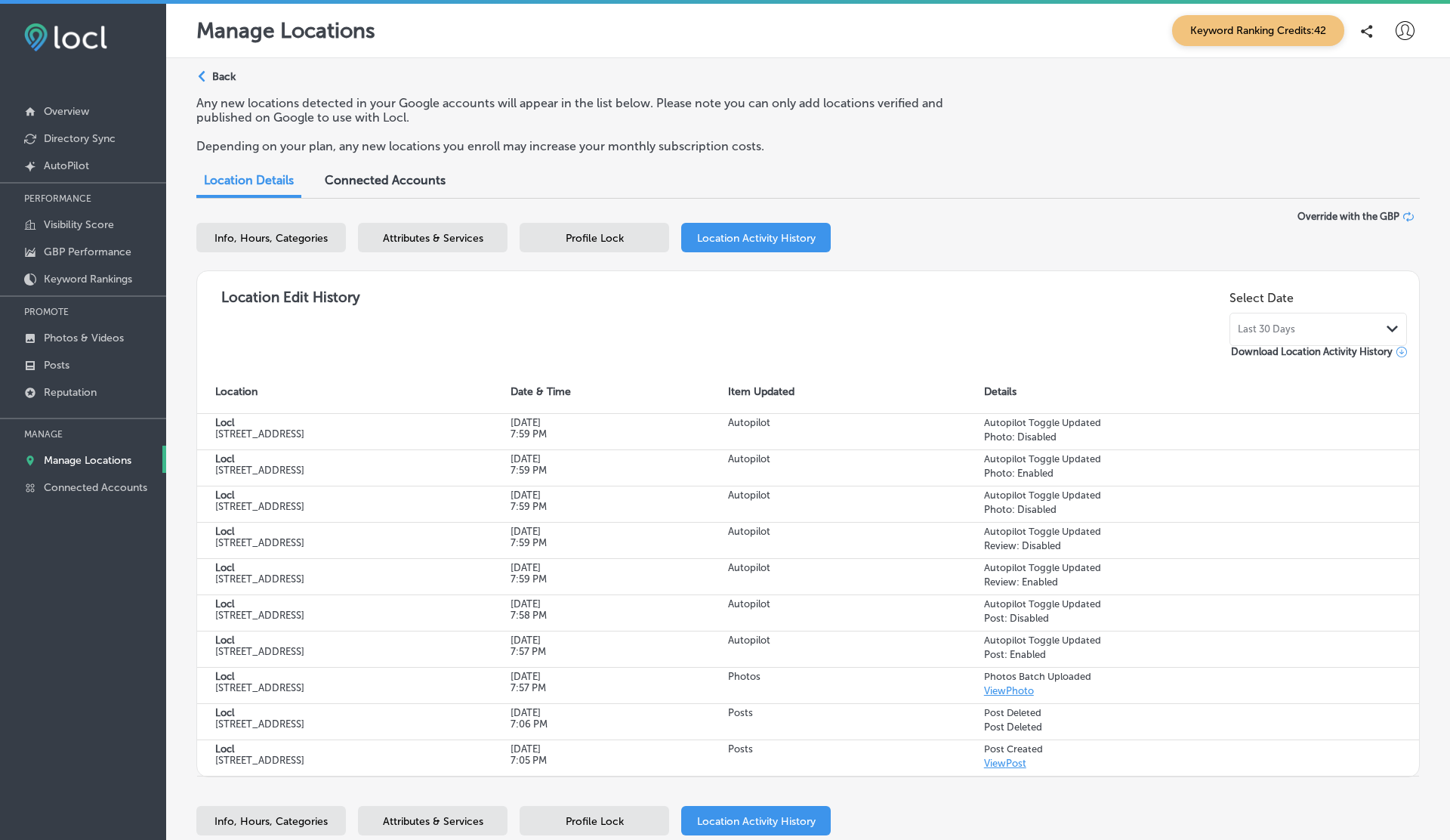
click at [95, 460] on p "Manage Locations" at bounding box center [88, 460] width 88 height 13
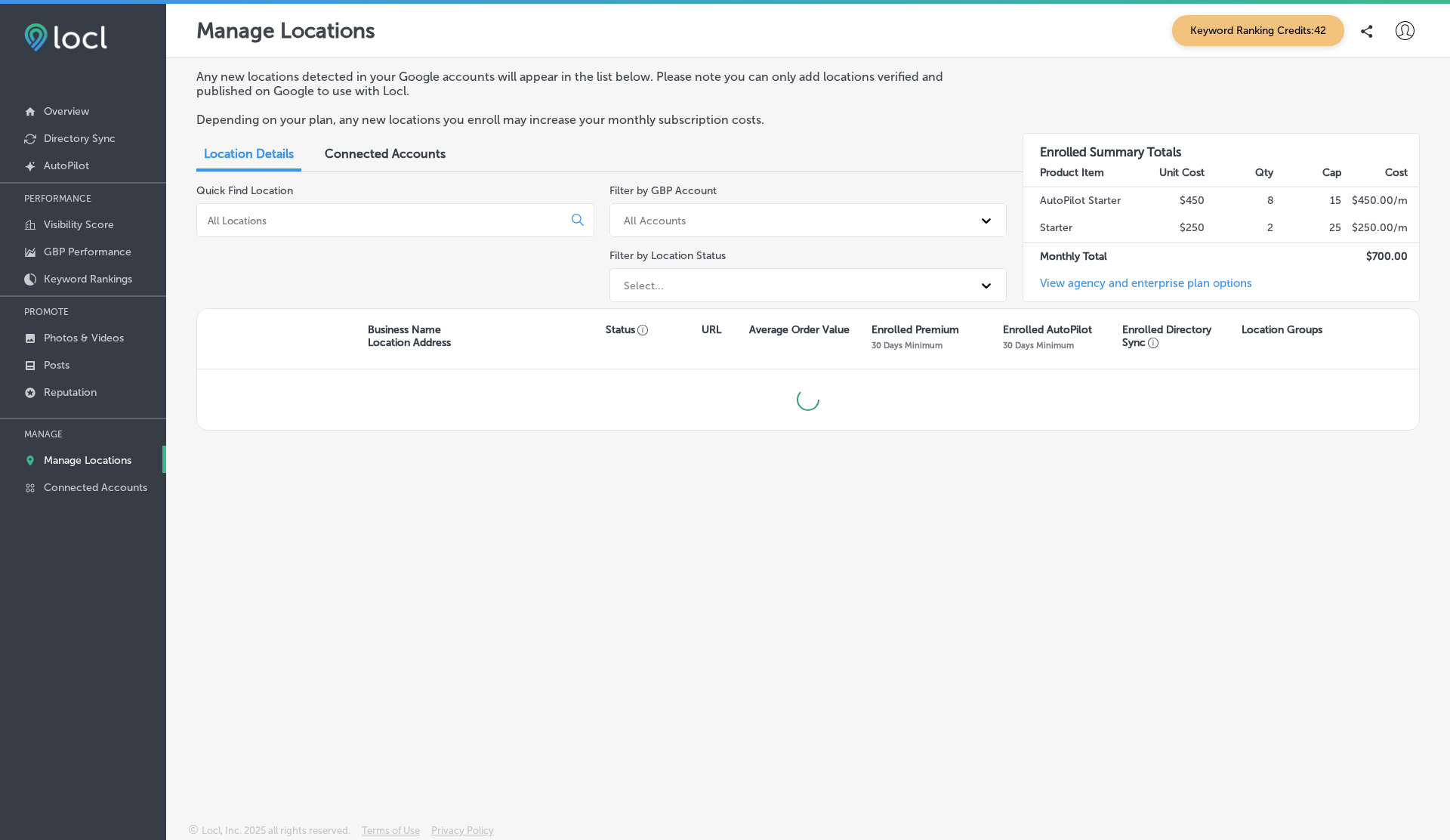
click at [95, 460] on p "Manage Locations" at bounding box center [88, 460] width 88 height 13
click at [311, 222] on input at bounding box center [383, 220] width 353 height 13
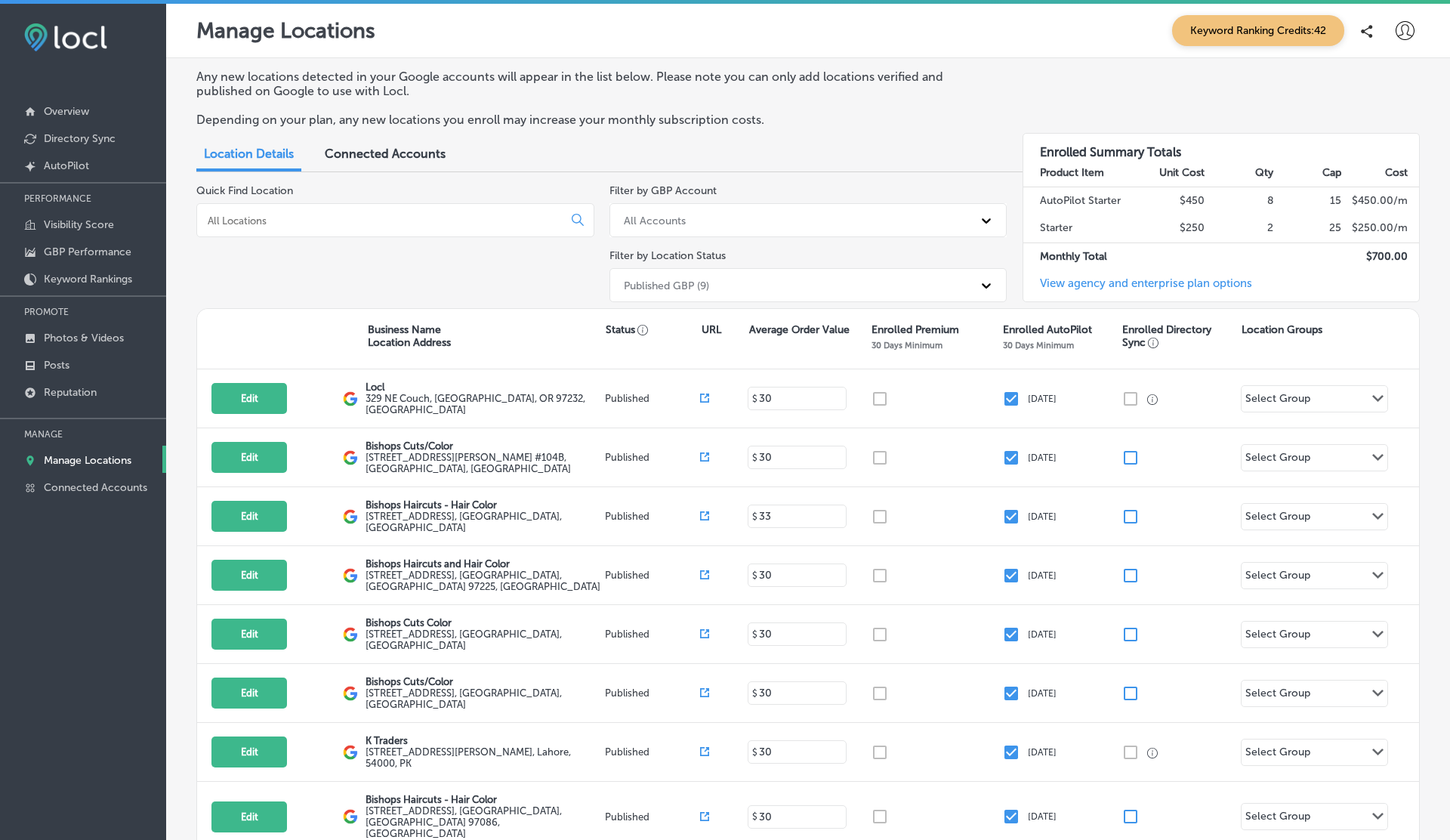
click at [317, 216] on input at bounding box center [383, 220] width 353 height 13
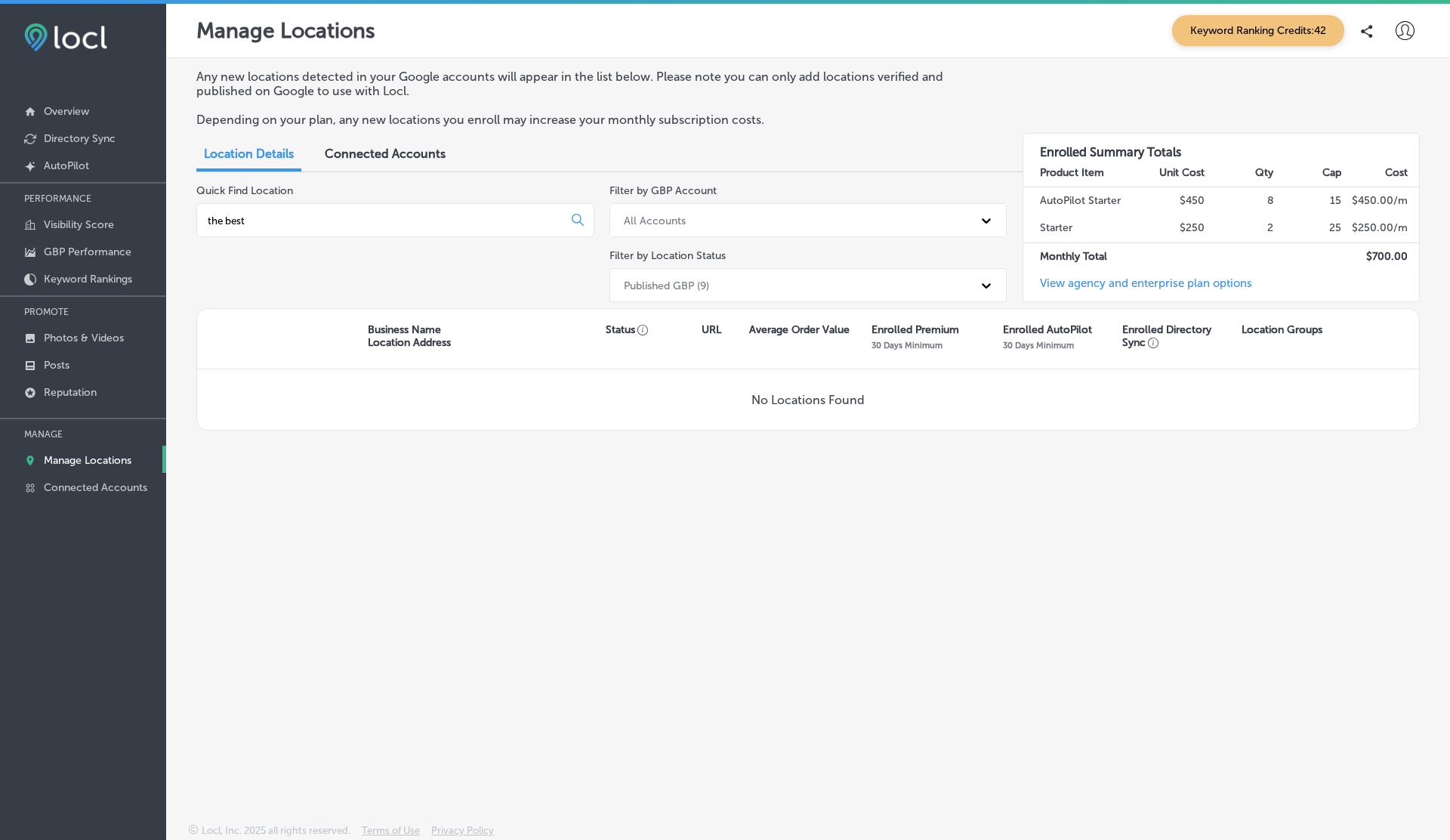
type input "the best"
click at [648, 277] on div "Published GBP (9)" at bounding box center [795, 285] width 358 height 25
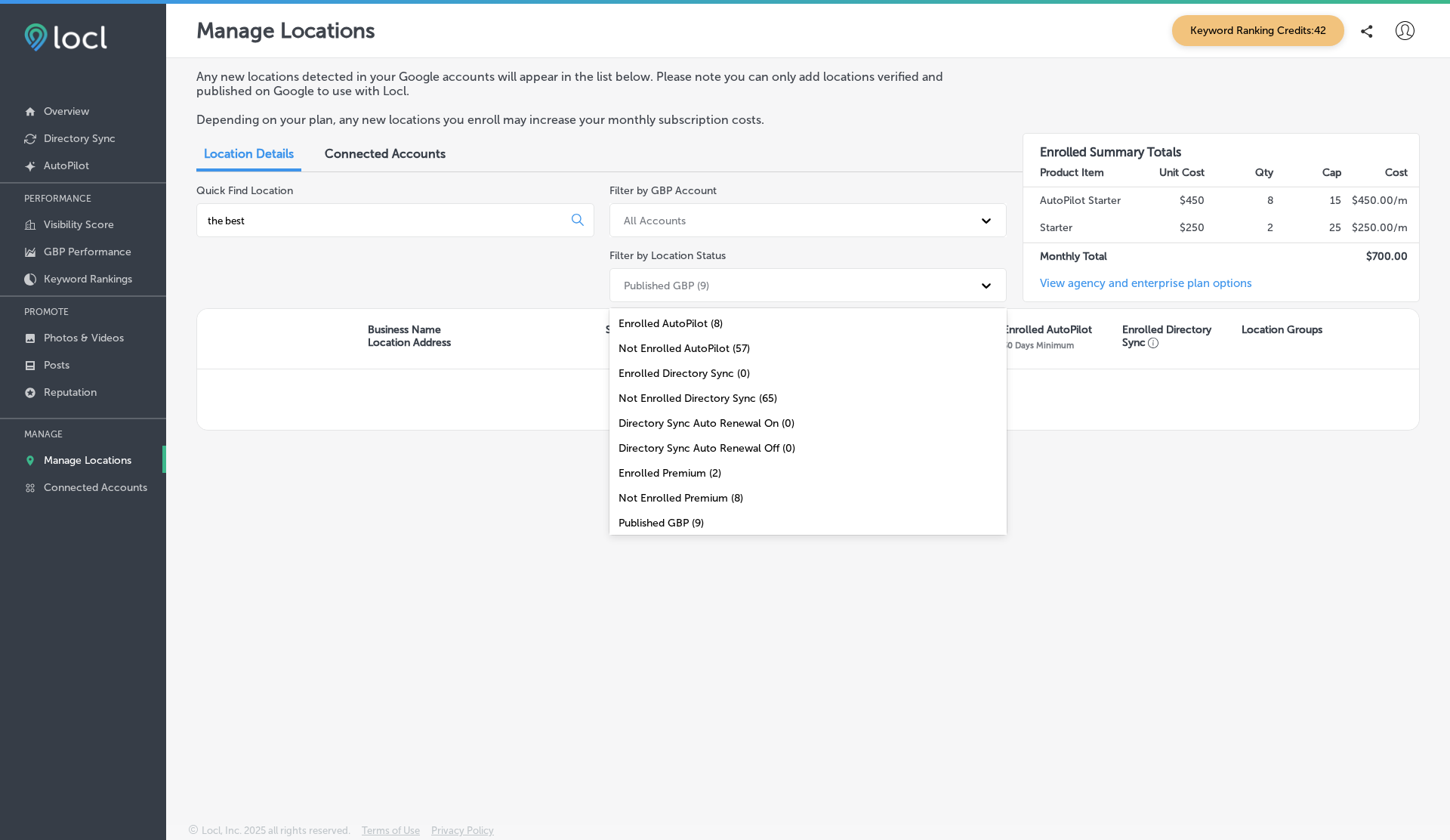
scroll to position [49, 0]
click at [657, 524] on div "All Locations (65)" at bounding box center [808, 524] width 398 height 25
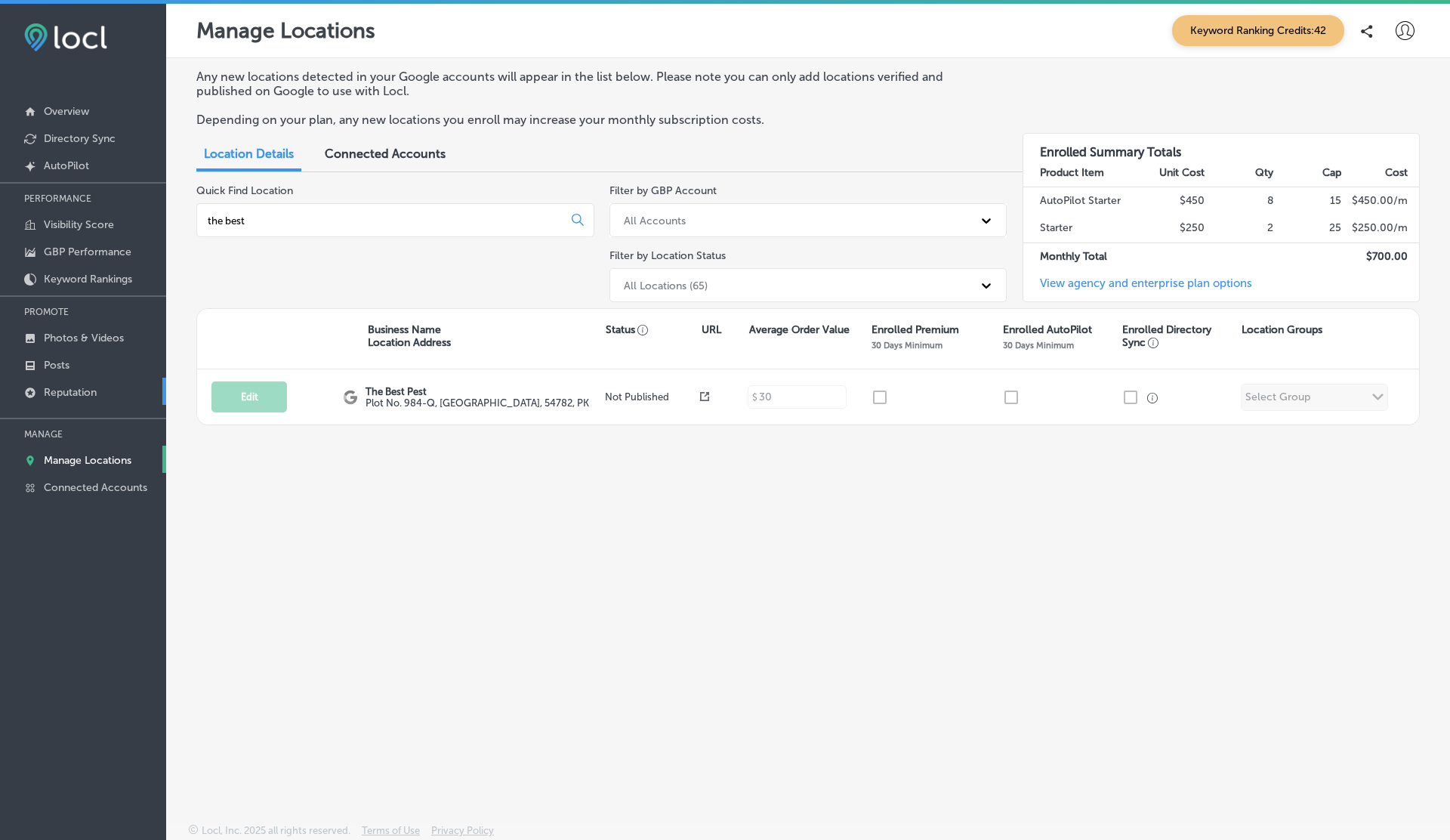
click at [78, 388] on p "Reputation" at bounding box center [70, 393] width 53 height 13
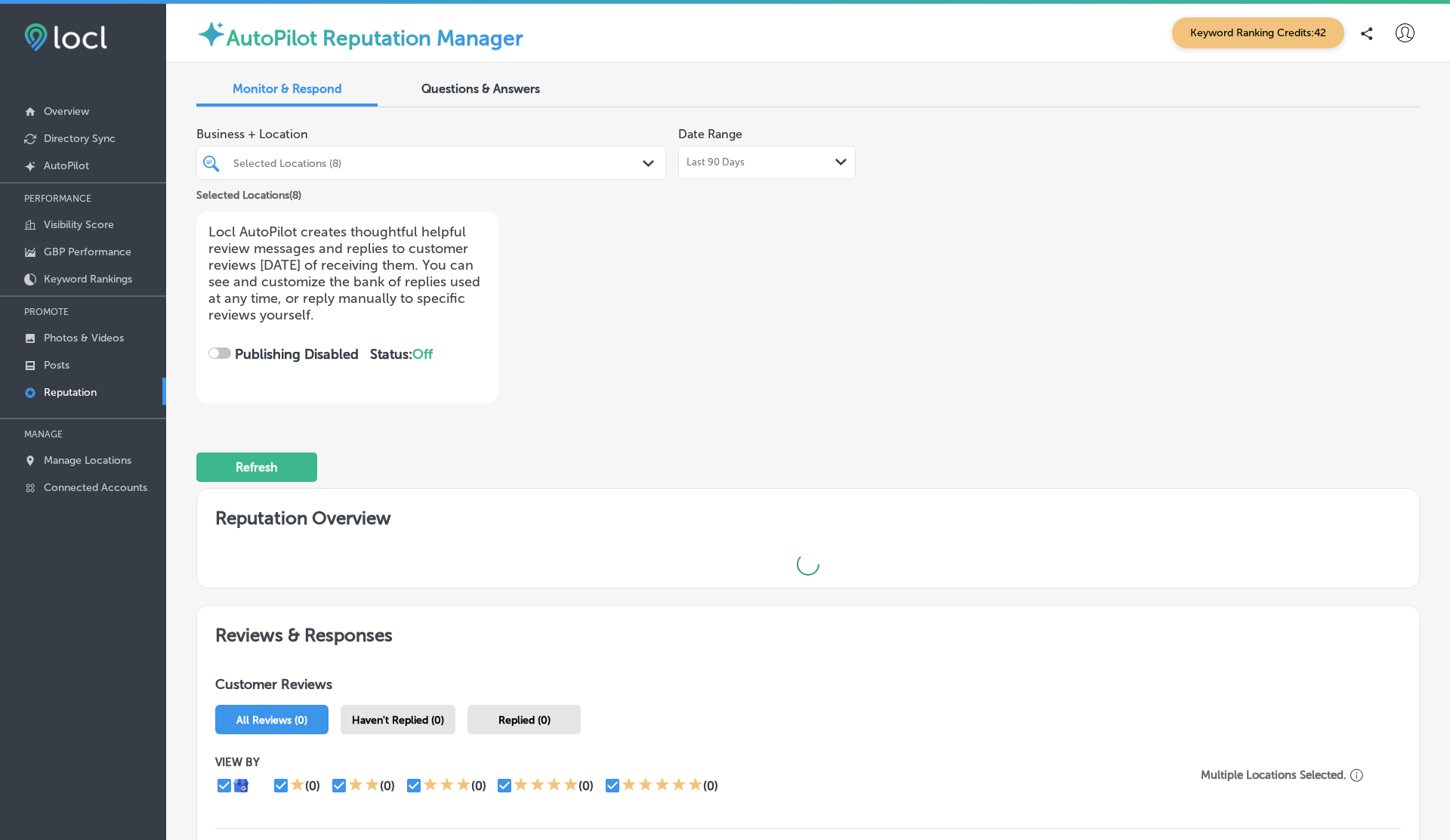
click at [493, 87] on span "Questions & Answers" at bounding box center [481, 89] width 119 height 14
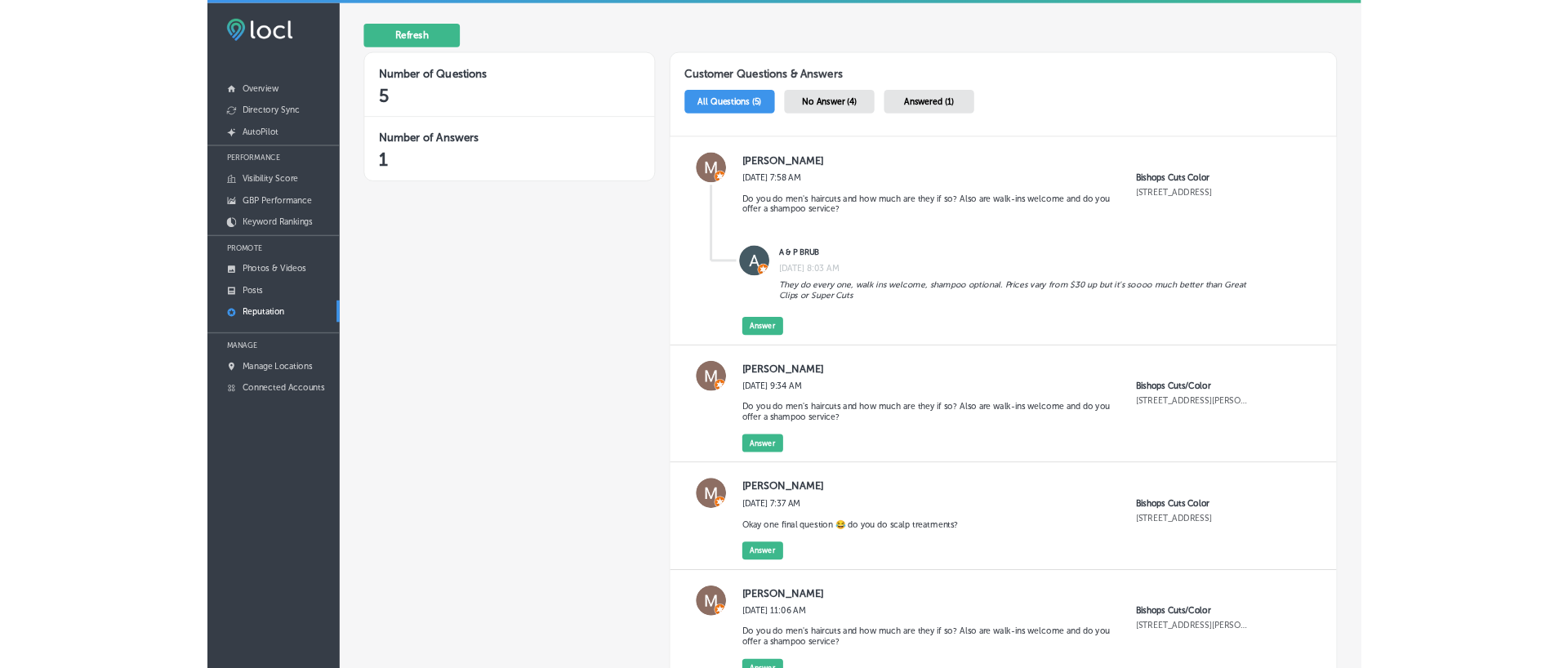
scroll to position [341, 0]
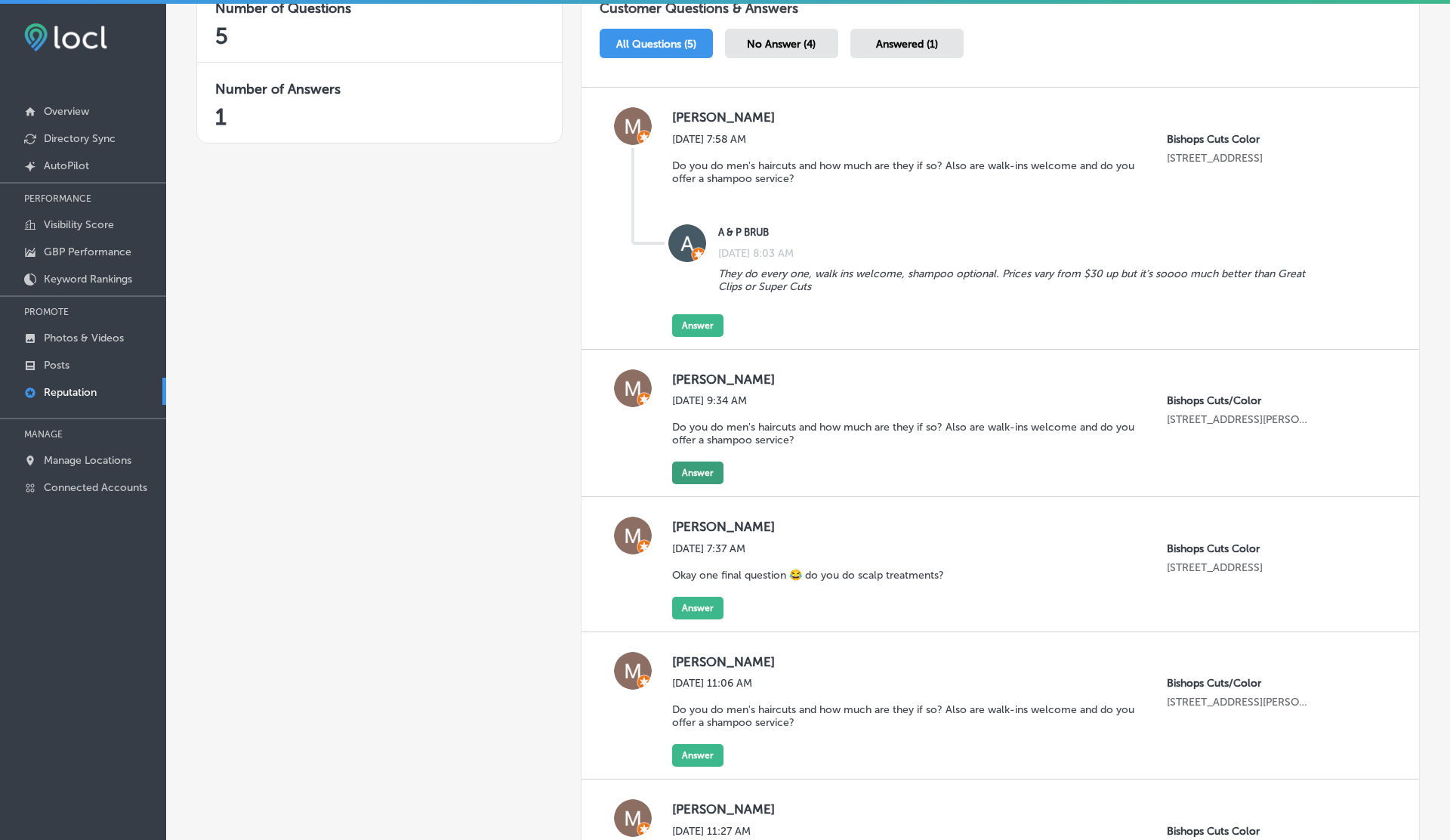
click at [699, 467] on button "Answer" at bounding box center [697, 473] width 51 height 22
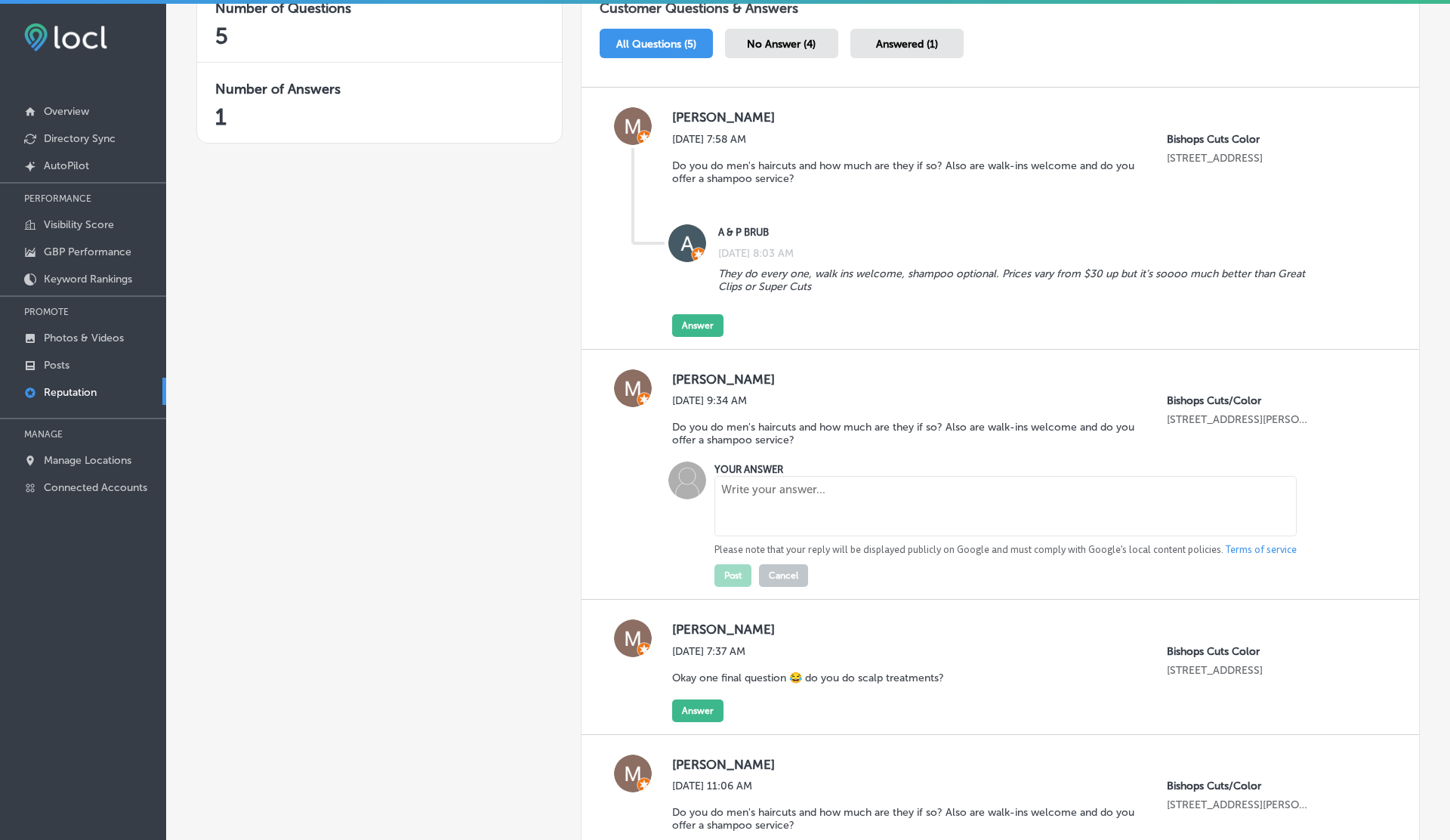
click at [730, 481] on textarea at bounding box center [1005, 506] width 582 height 60
type textarea "Thanks"
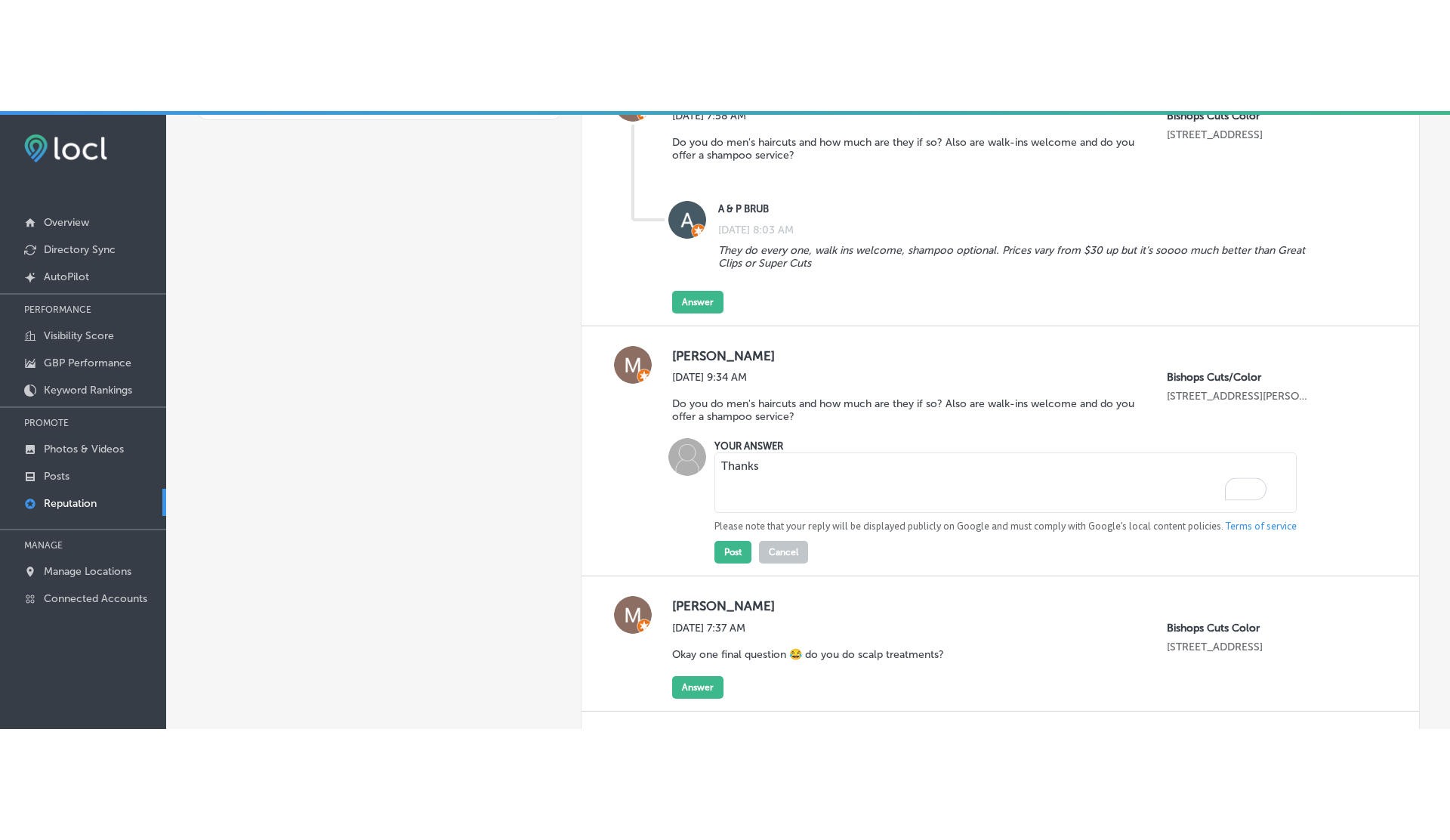
scroll to position [451, 0]
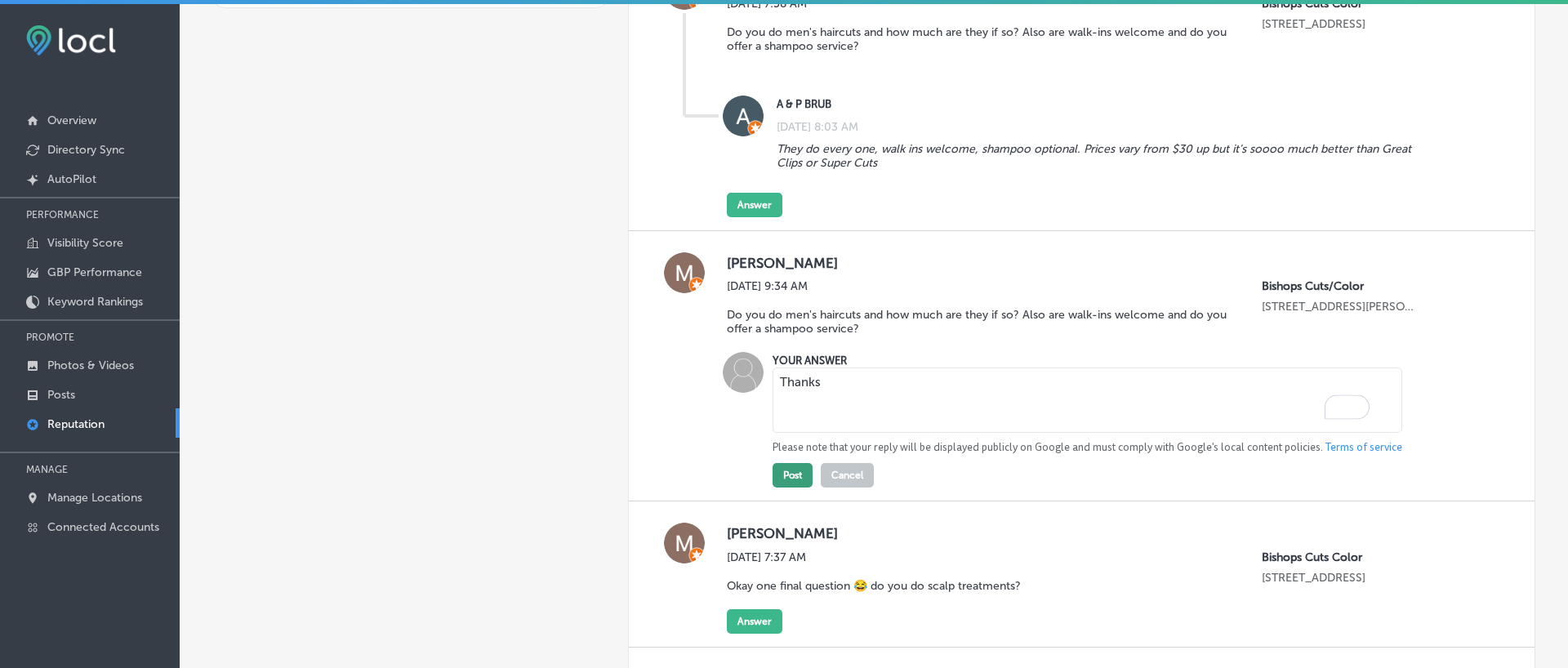
click at [789, 475] on button "Post" at bounding box center [792, 475] width 40 height 24
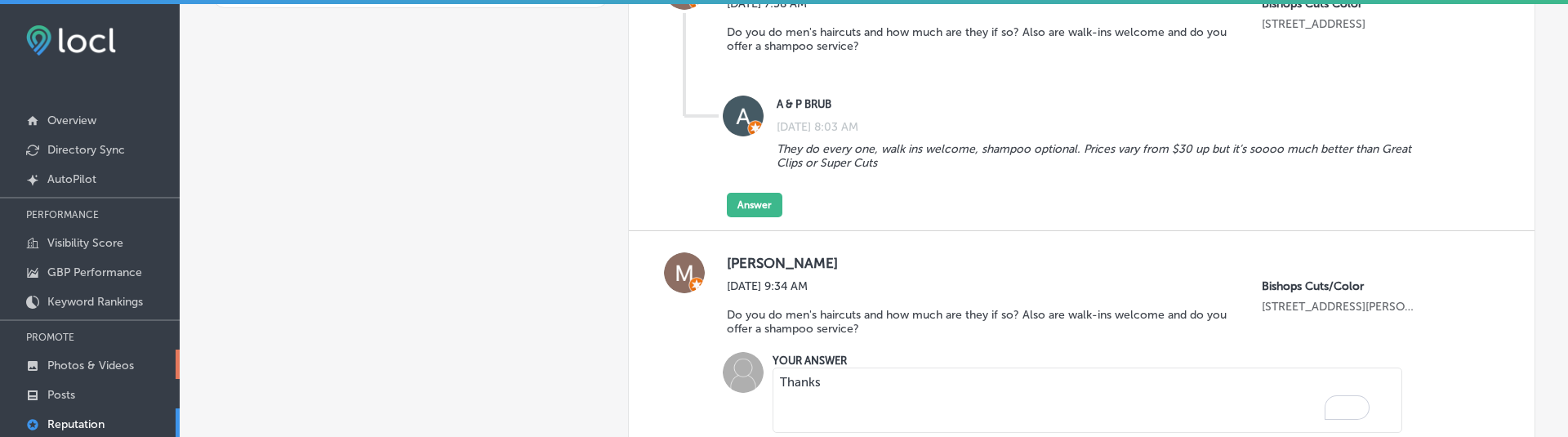
click at [100, 360] on p "Photos & Videos" at bounding box center [90, 365] width 86 height 14
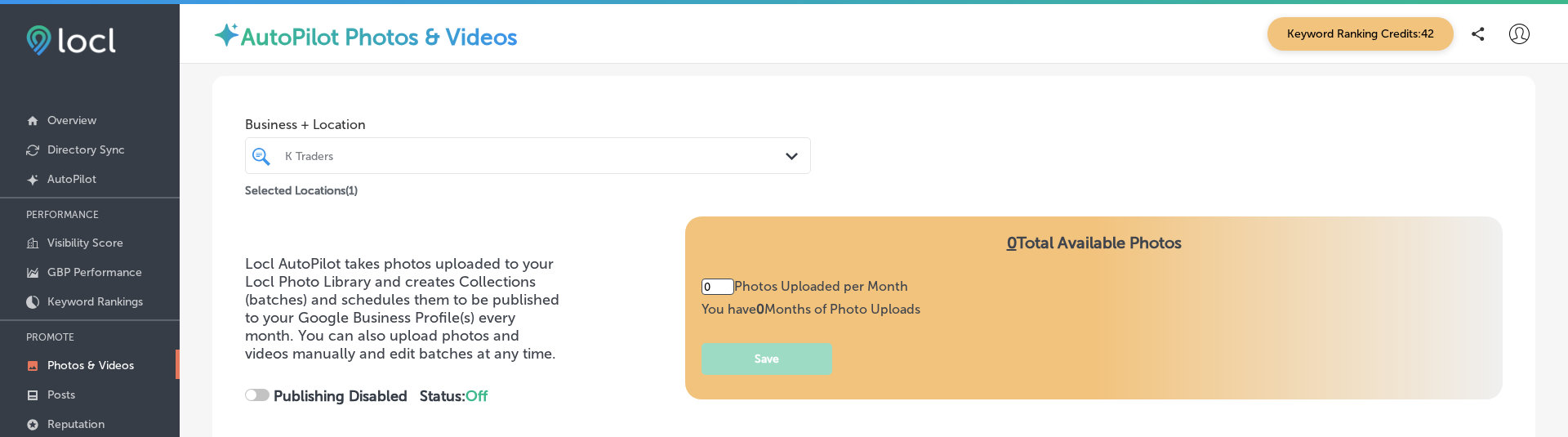
type input "5"
checkbox input "true"
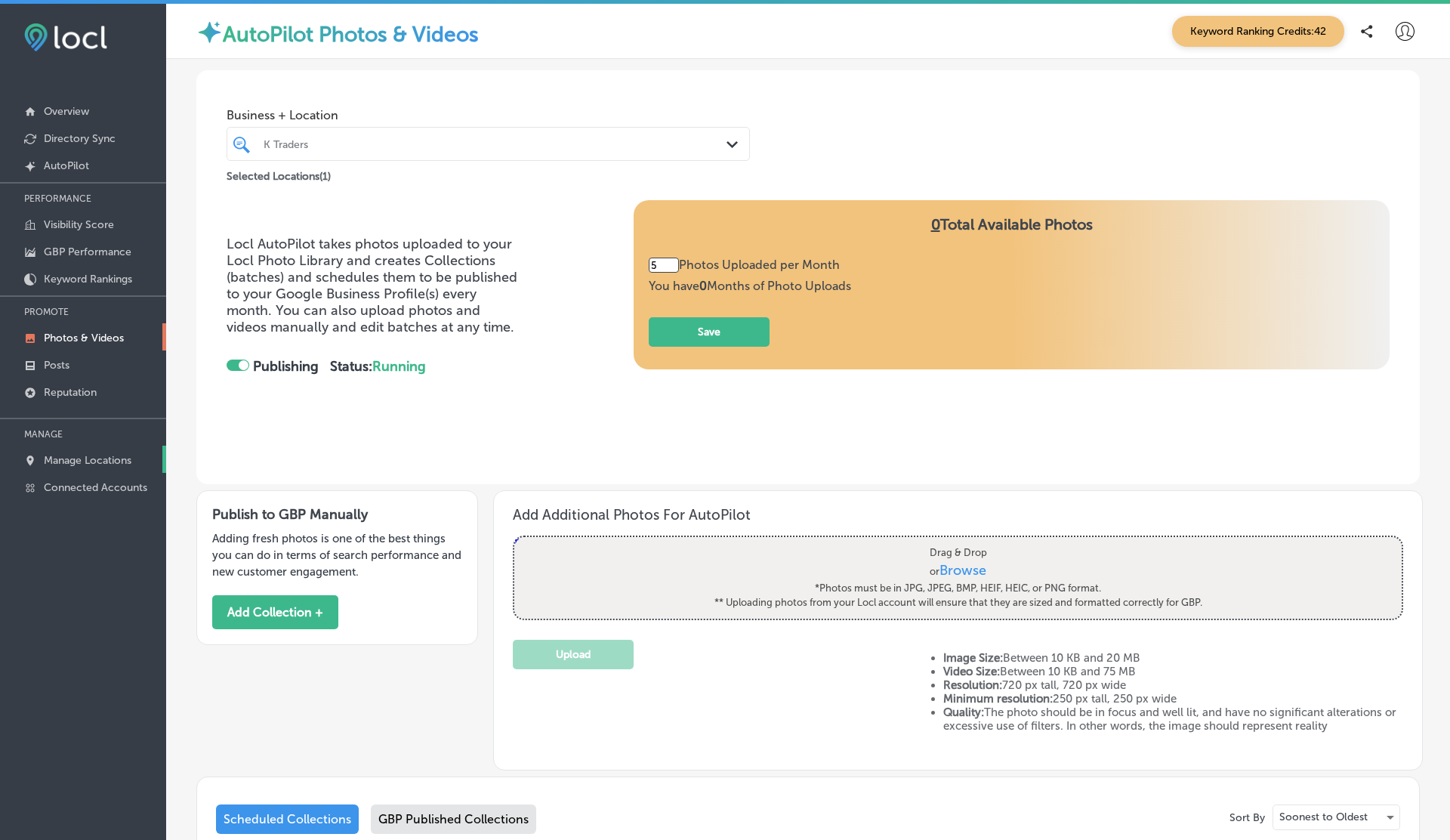
click at [83, 455] on p "Manage Locations" at bounding box center [88, 460] width 88 height 13
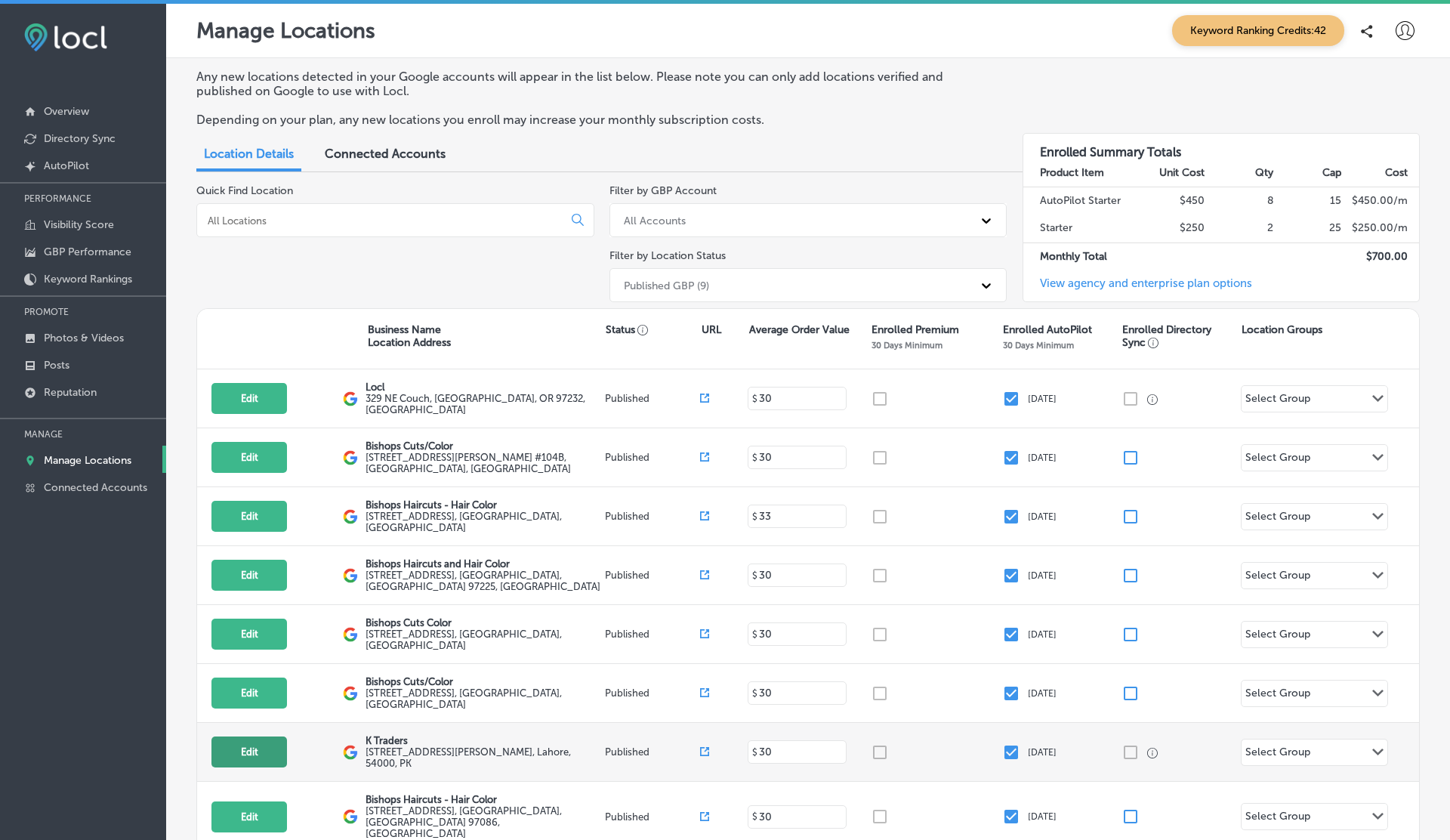
click at [255, 747] on button "Edit" at bounding box center [249, 752] width 75 height 31
select select "US"
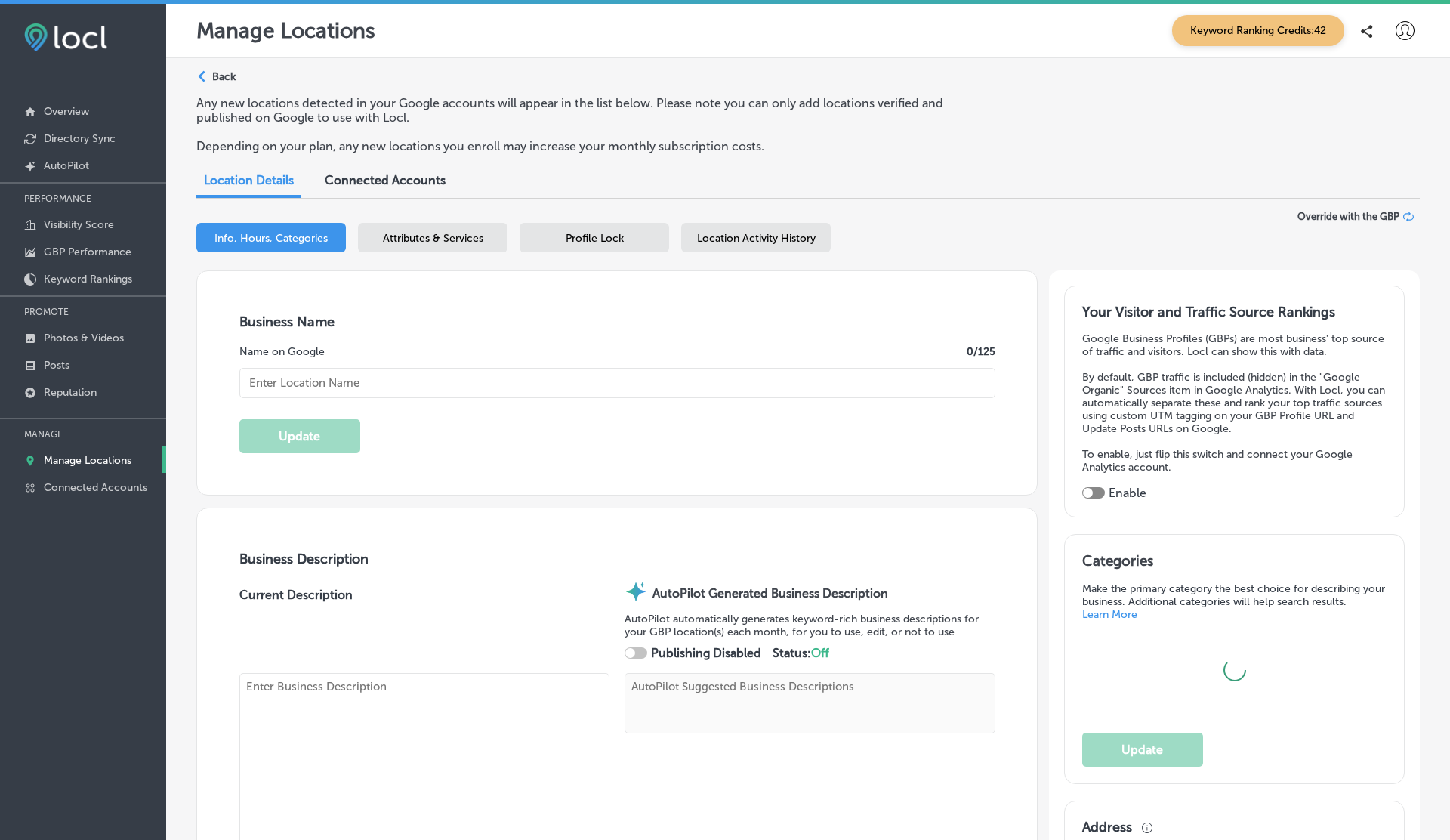
type input "K Traders"
type input "[STREET_ADDRESS][PERSON_NAME]"
type input "[GEOGRAPHIC_DATA]"
type input "54000"
type input "PK"
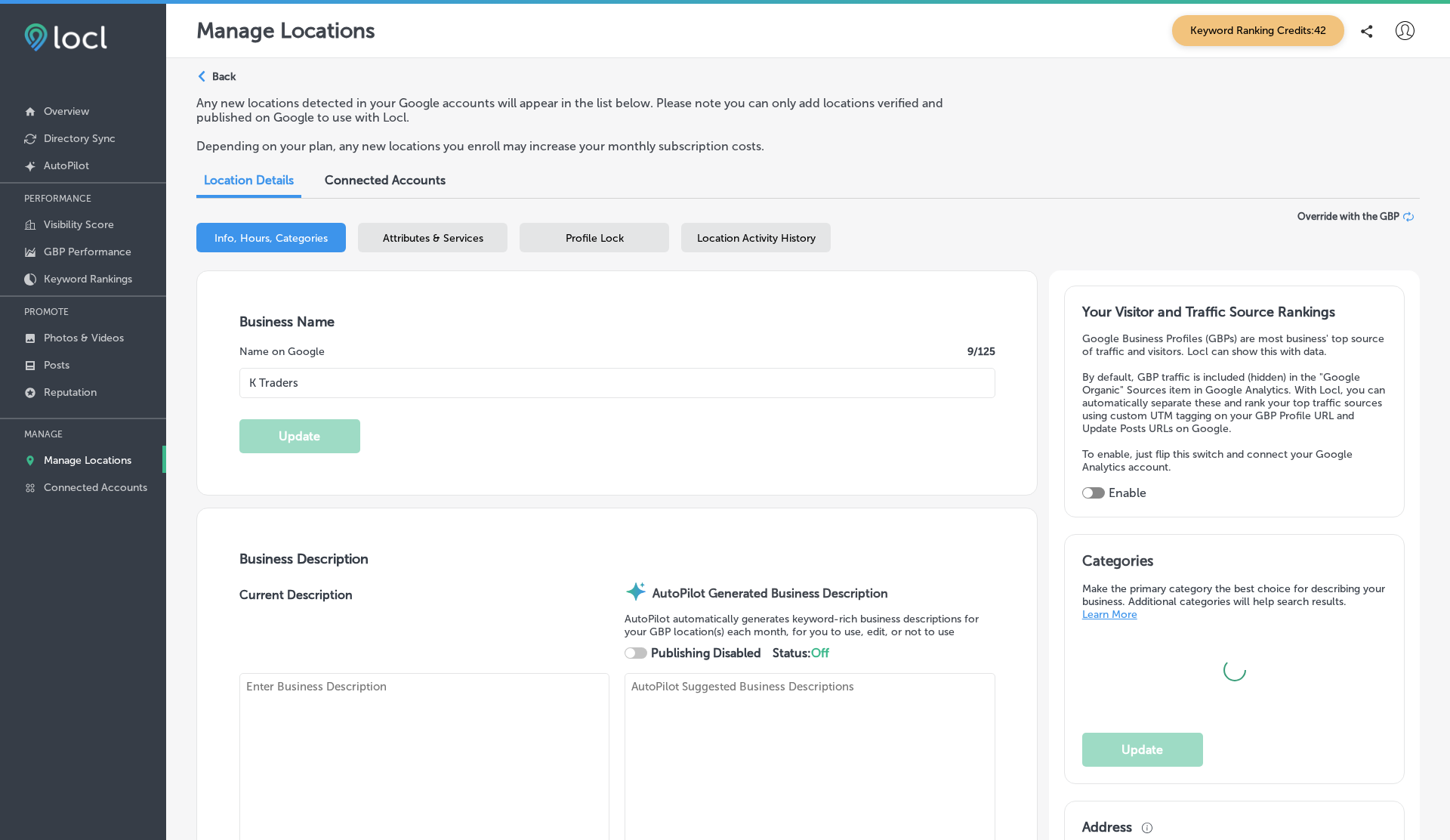
type input "[URL][DOMAIN_NAME][DOMAIN_NAME]"
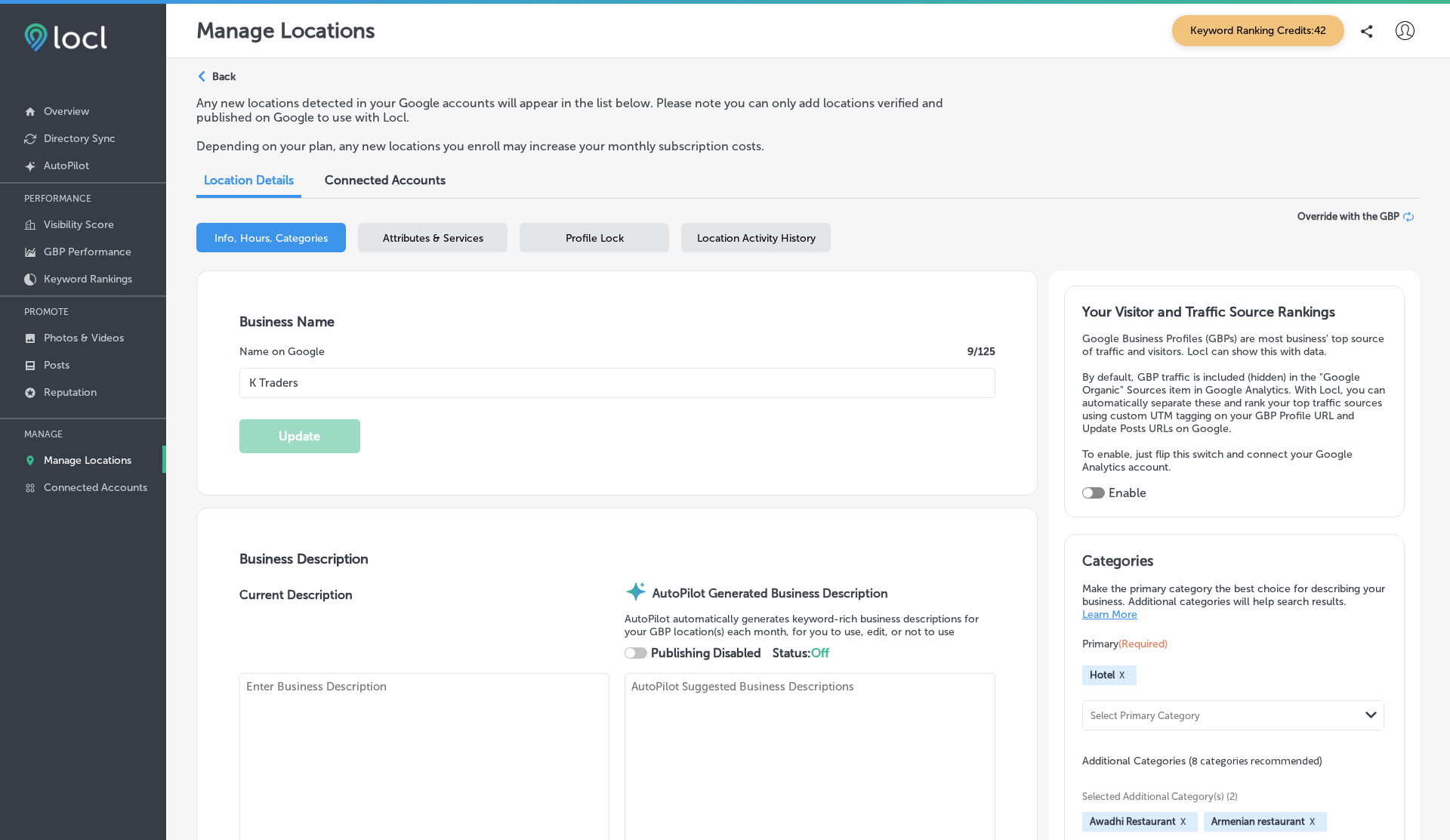
click at [761, 249] on div "Location Activity History" at bounding box center [756, 237] width 149 height 30
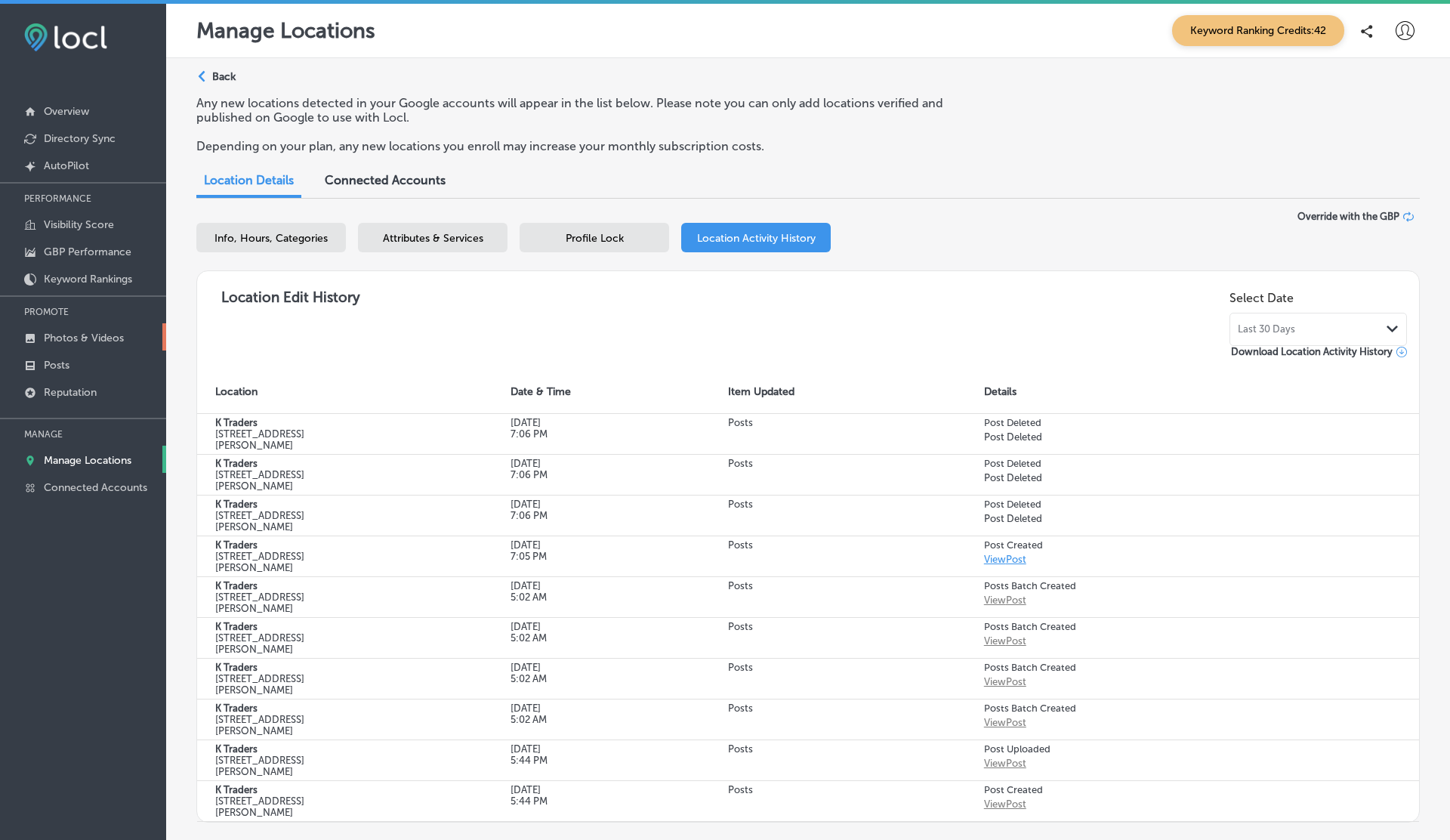
click at [84, 324] on link "Photos & Videos" at bounding box center [83, 337] width 166 height 27
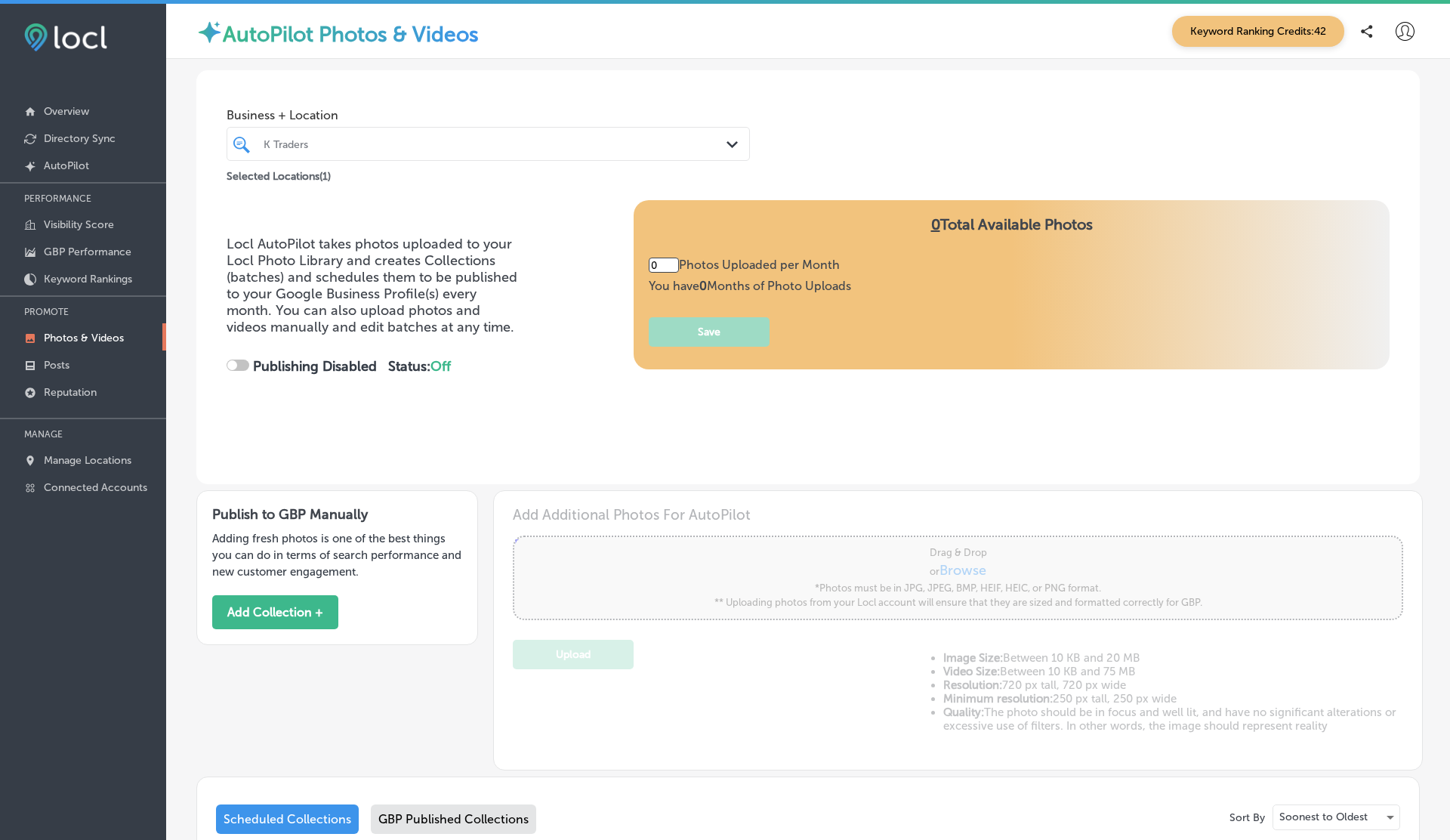
type input "5"
checkbox input "true"
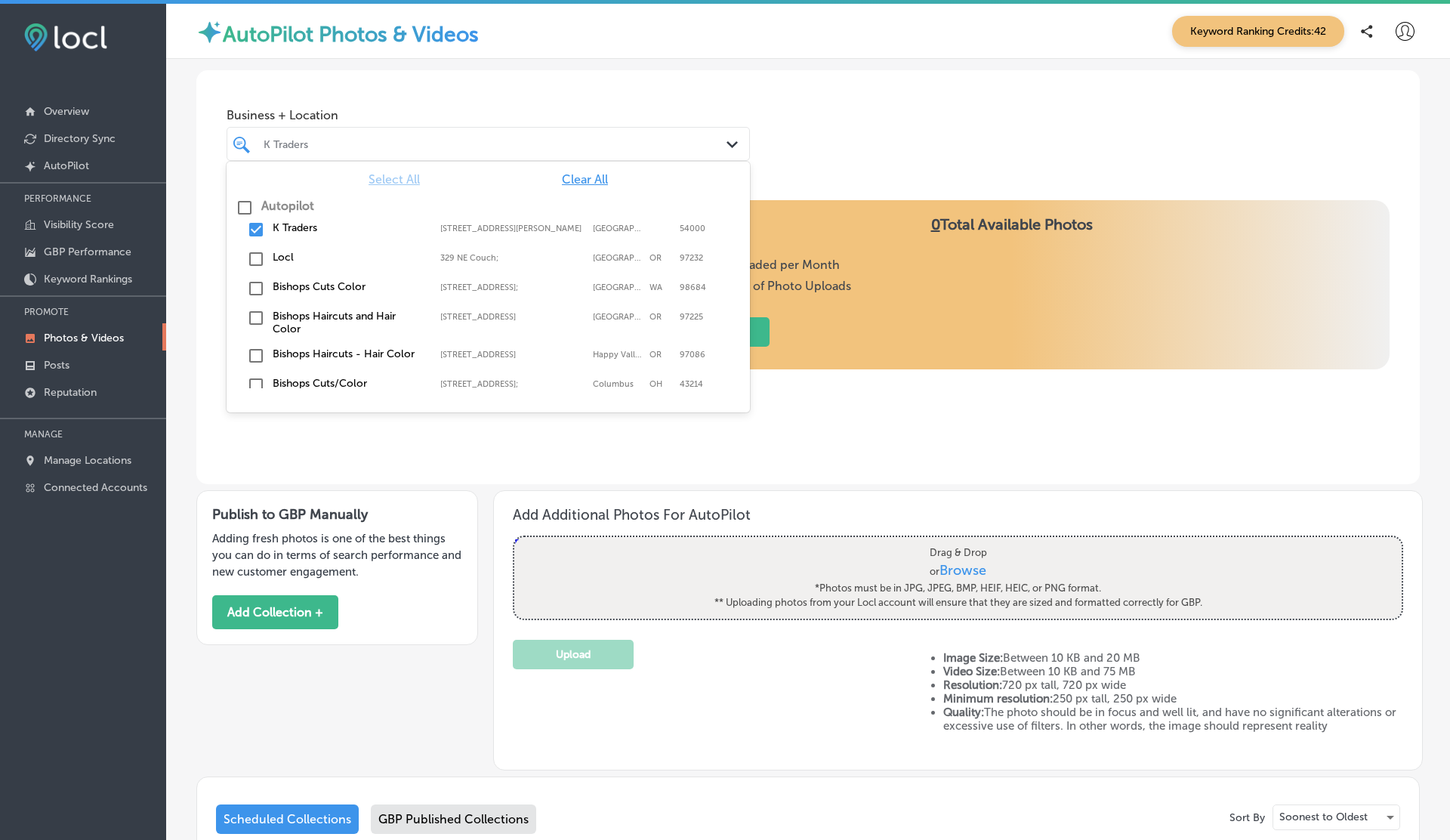
click at [326, 143] on div "K Traders" at bounding box center [495, 144] width 464 height 13
click at [289, 255] on label "Locl" at bounding box center [349, 257] width 153 height 13
click at [611, 70] on div "Business + Location option [GEOGRAPHIC_DATA]; , selected. option [STREET_ADDRES…" at bounding box center [809, 128] width 1224 height 115
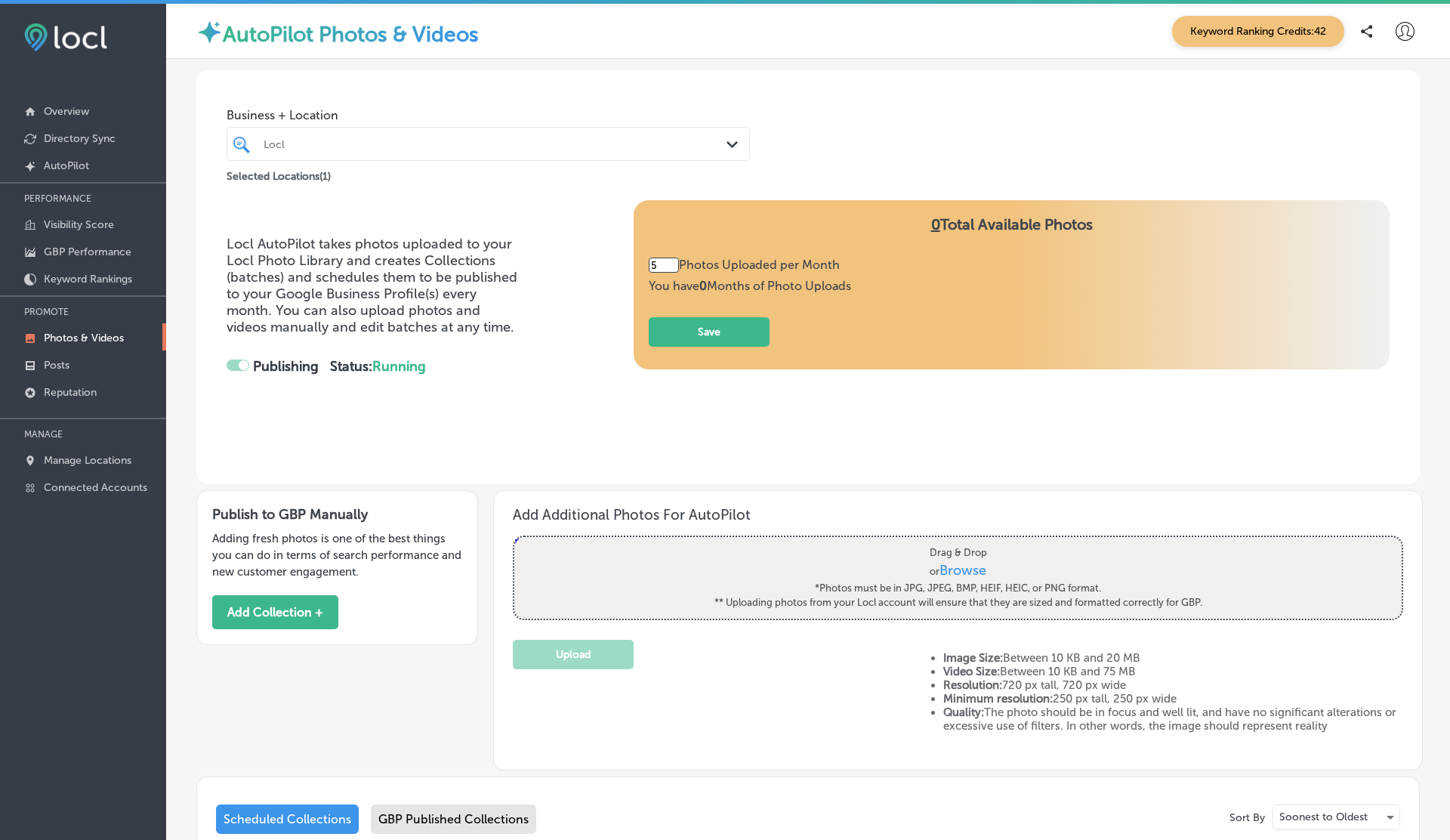
type input "3"
checkbox input "false"
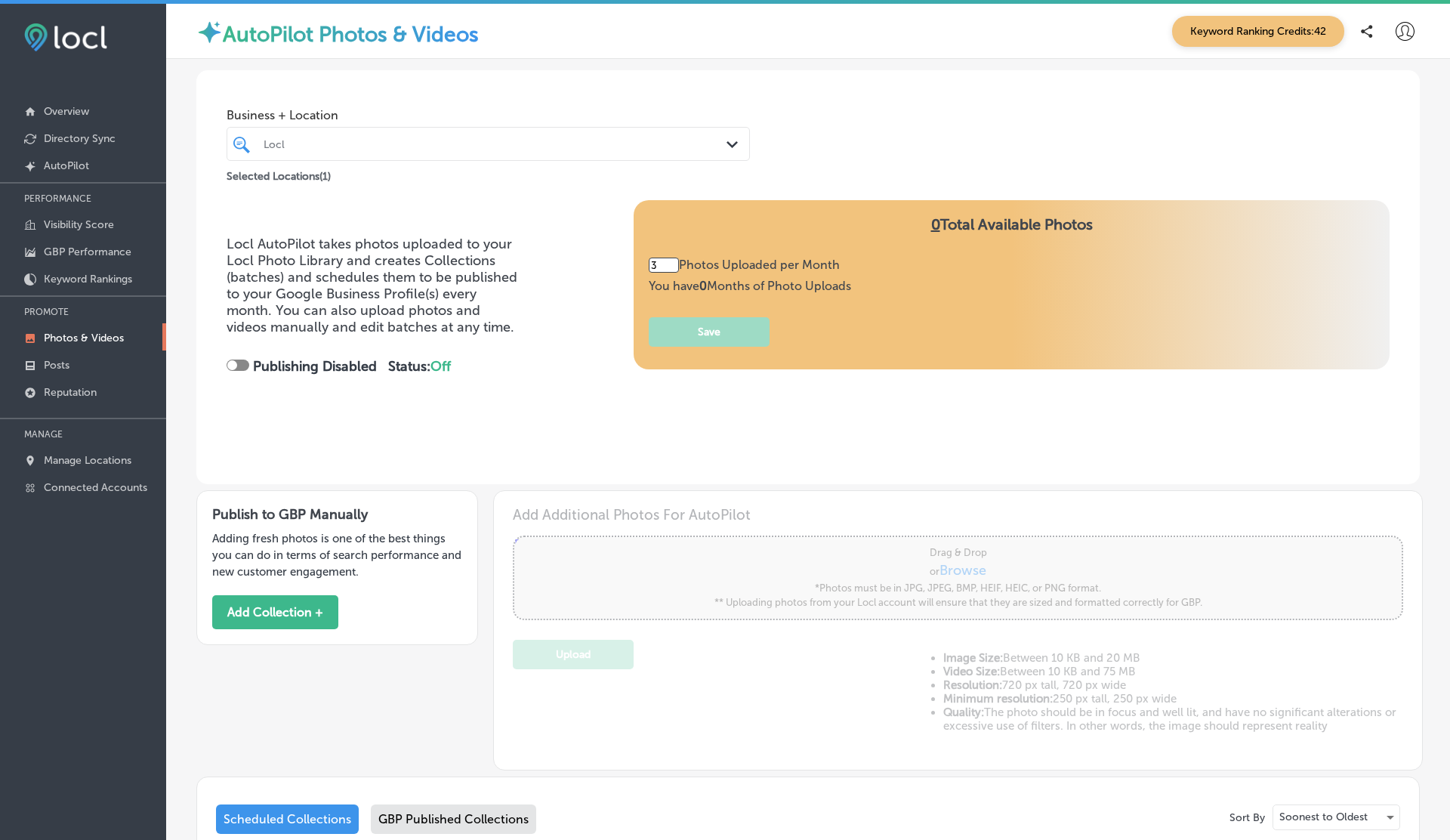
scroll to position [262, 0]
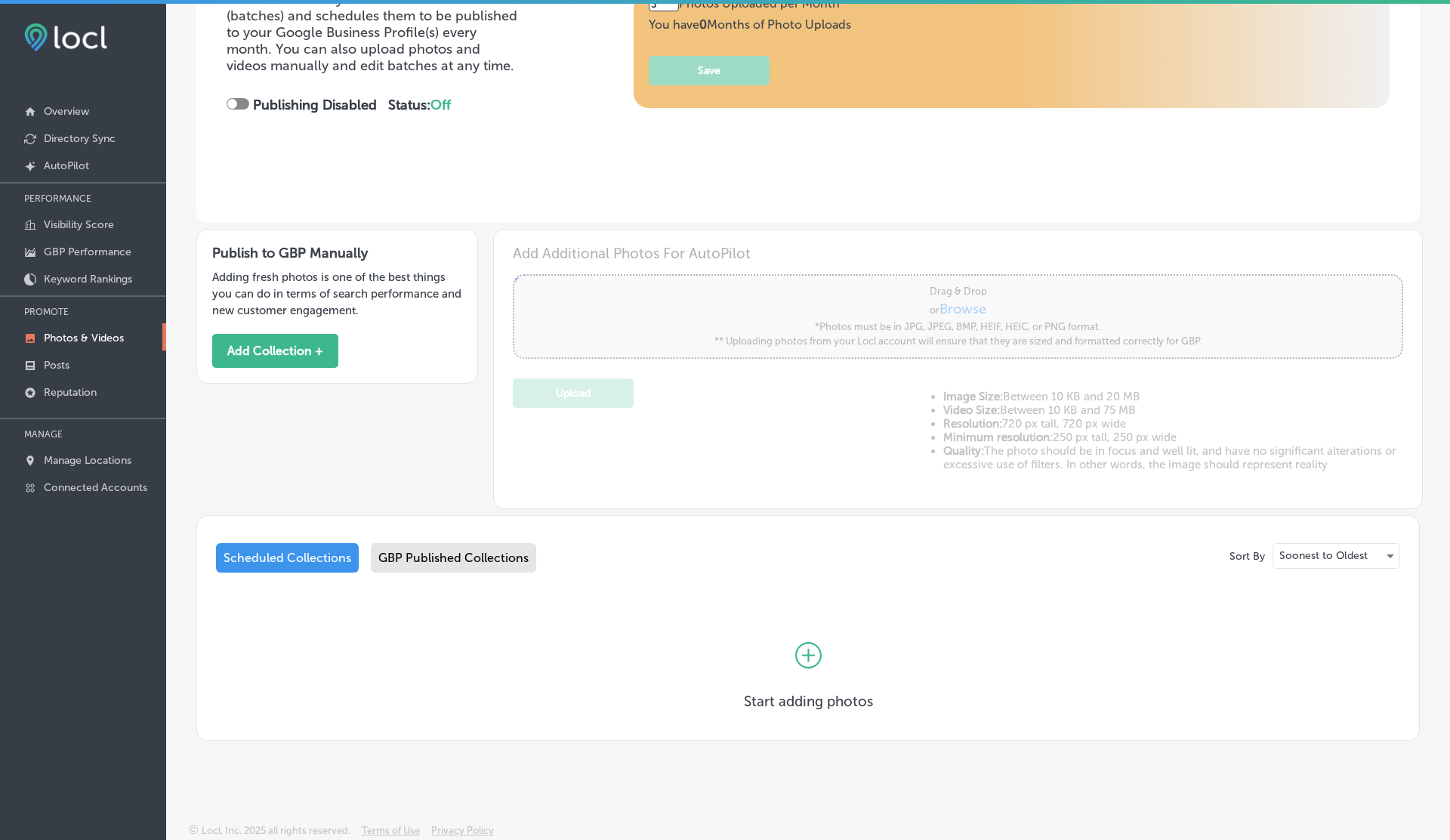
click at [454, 559] on div "GBP Published Collections" at bounding box center [454, 557] width 165 height 30
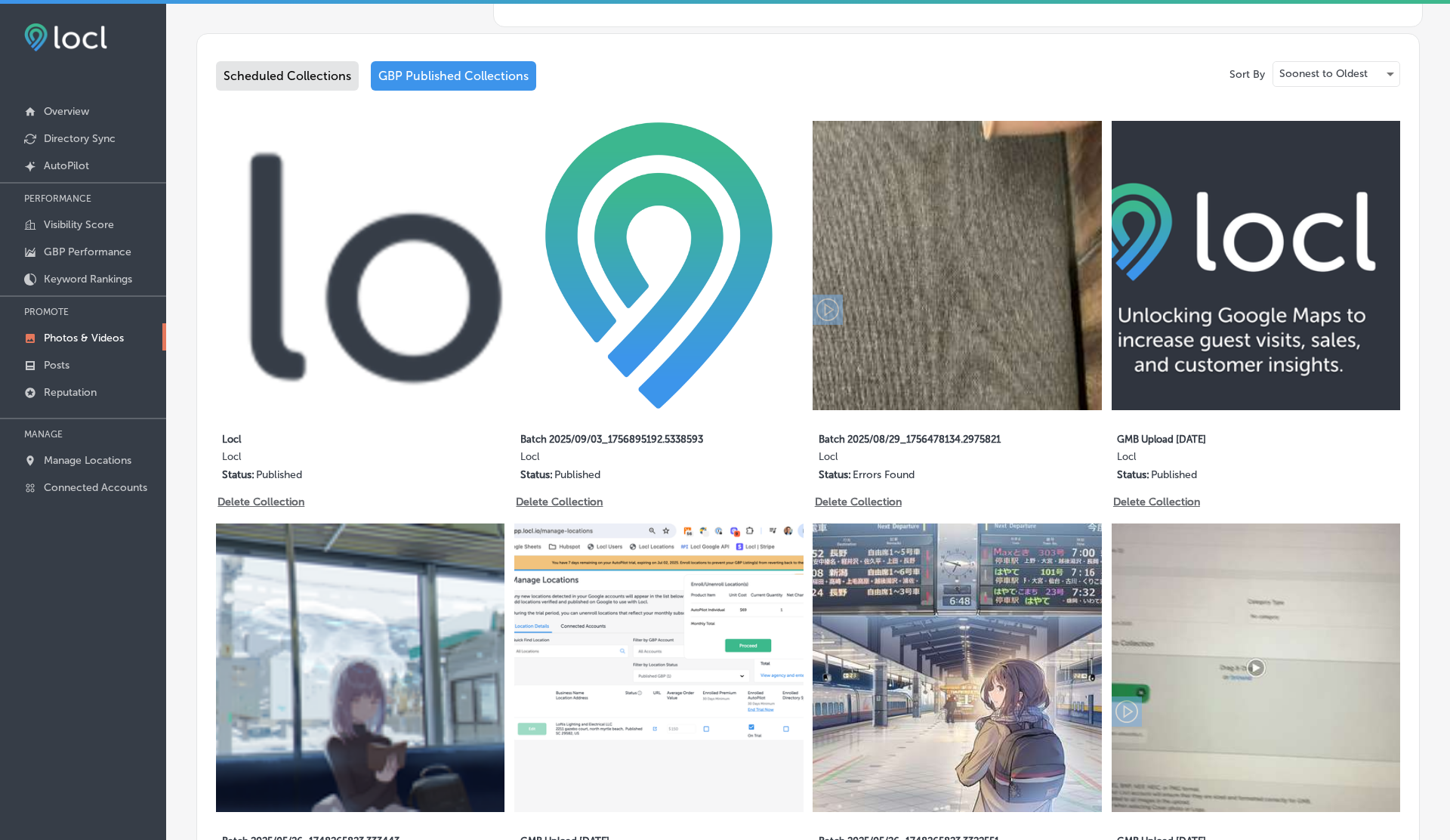
scroll to position [721, 0]
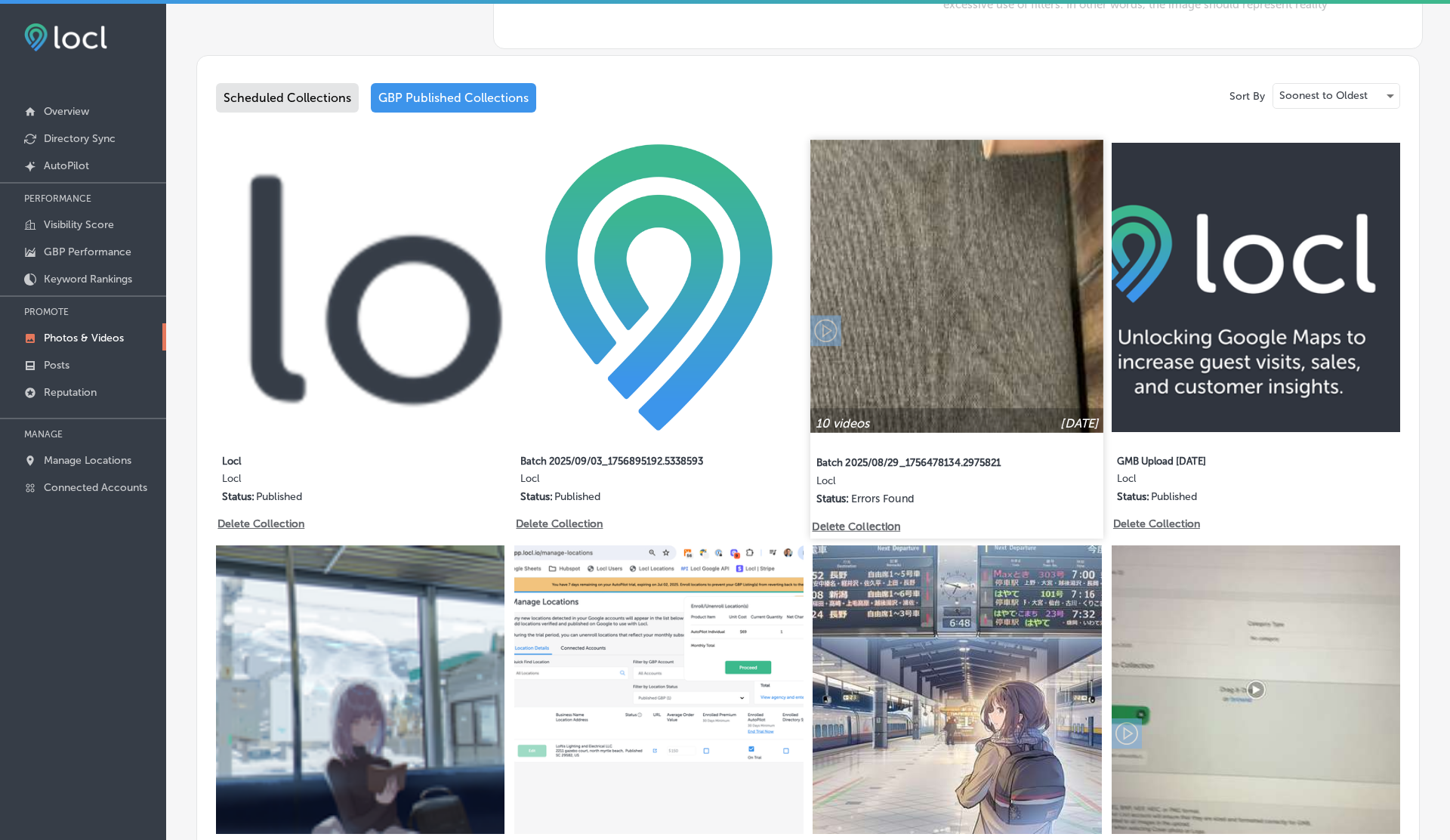
click at [906, 349] on img at bounding box center [958, 287] width 293 height 293
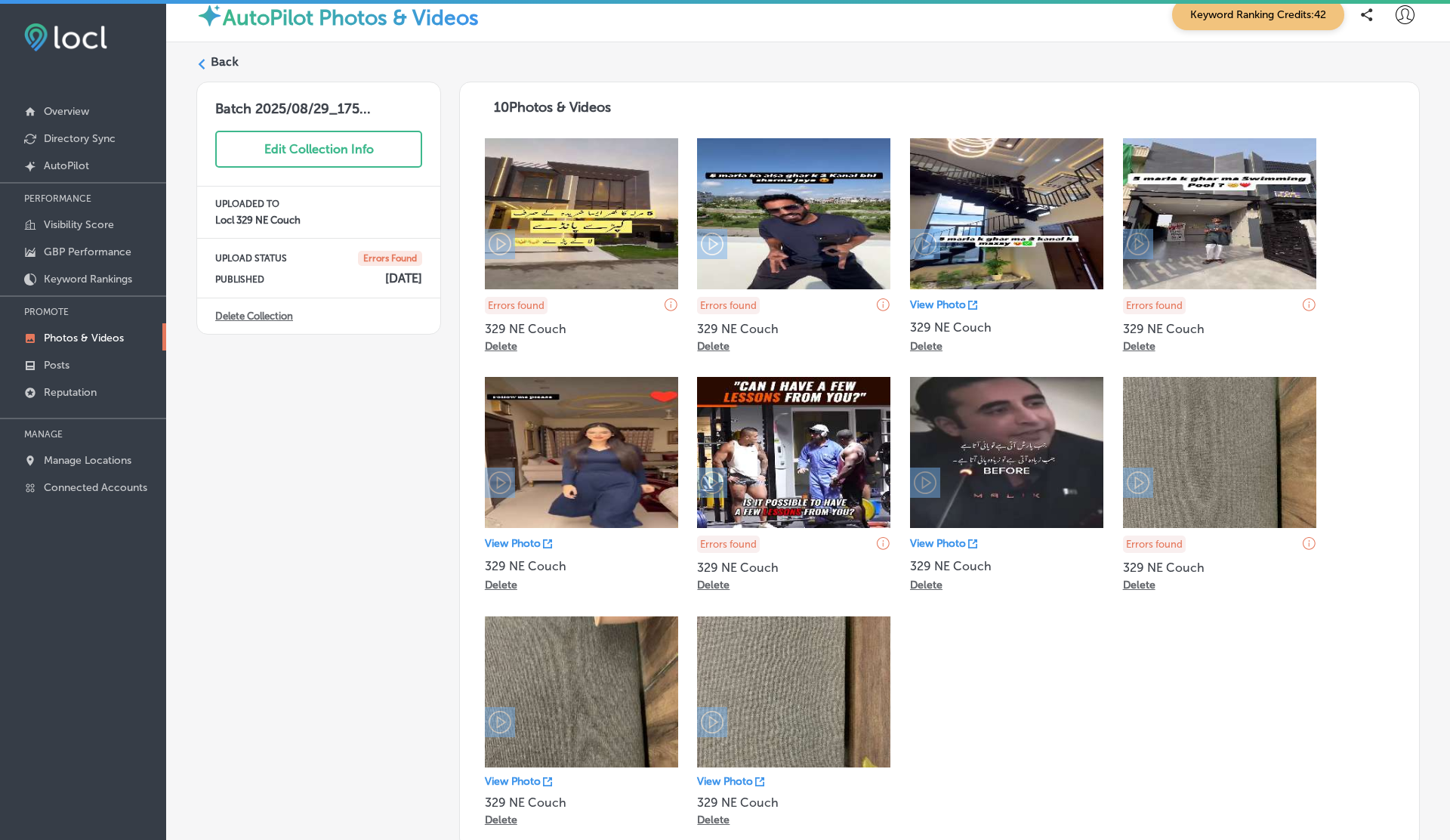
scroll to position [16, 0]
click at [264, 313] on link "Delete Collection" at bounding box center [254, 316] width 78 height 12
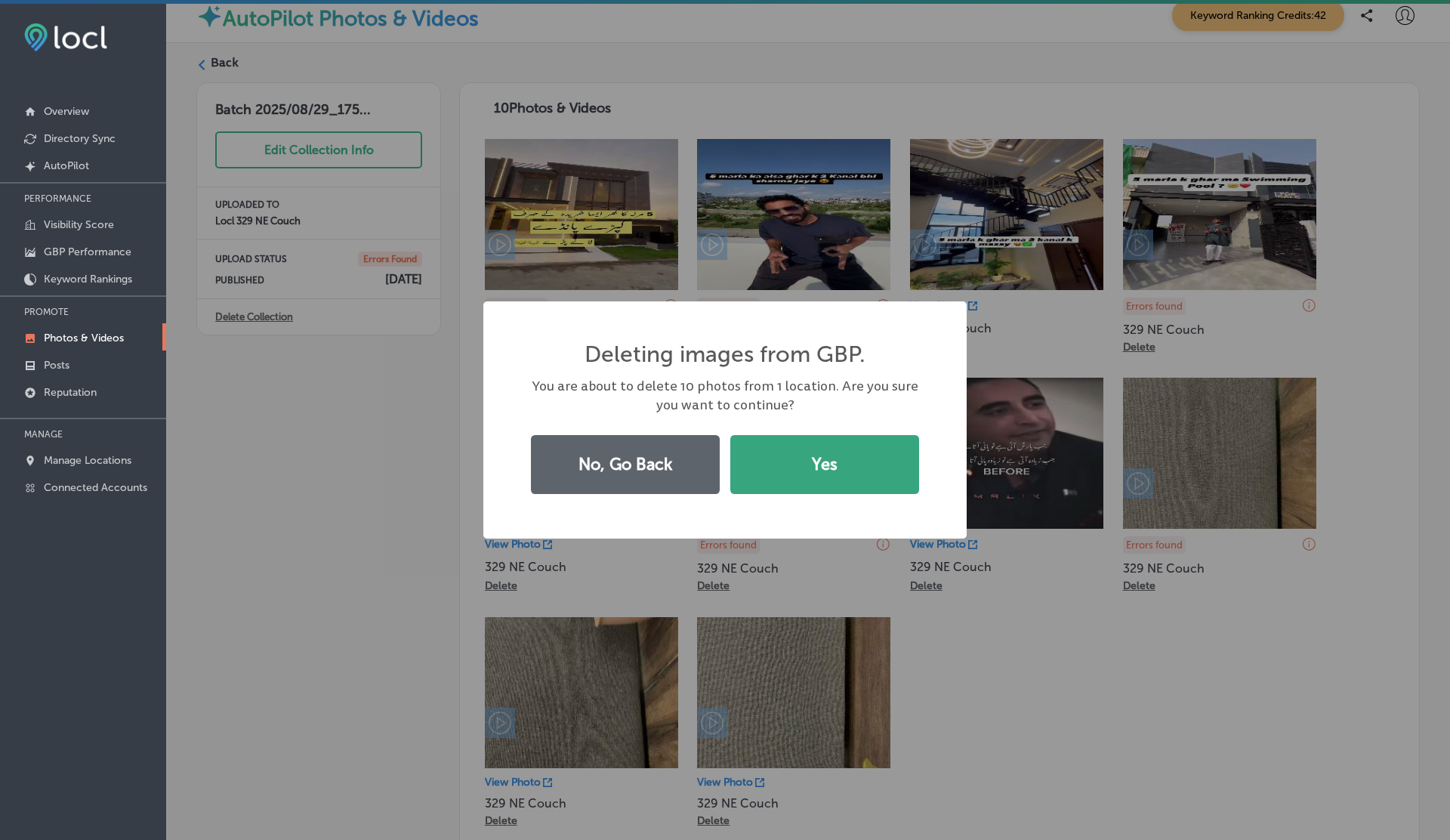
click at [795, 465] on button "Yes" at bounding box center [825, 464] width 189 height 59
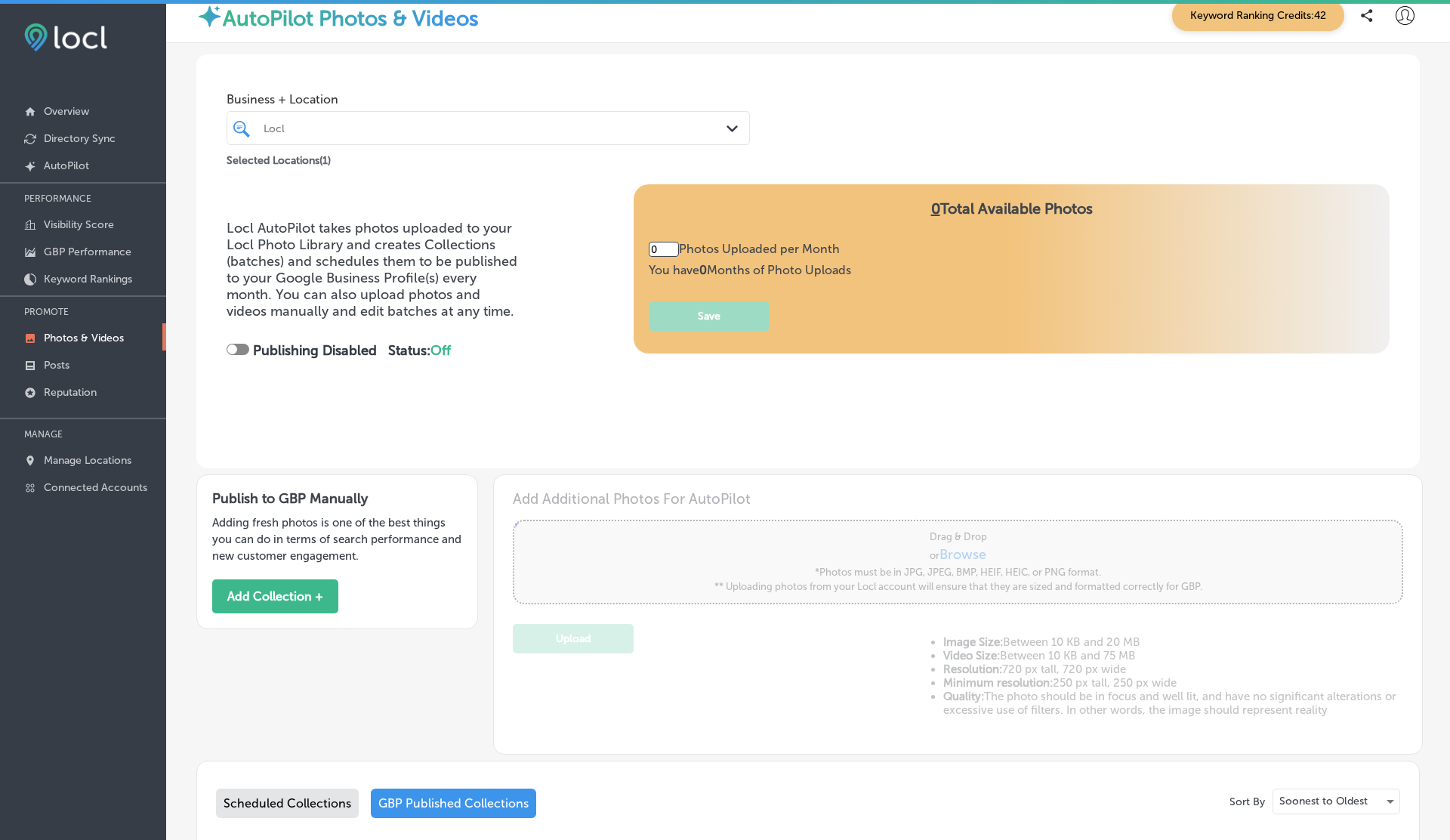
type input "3"
click at [73, 456] on p "Manage Locations" at bounding box center [88, 460] width 88 height 13
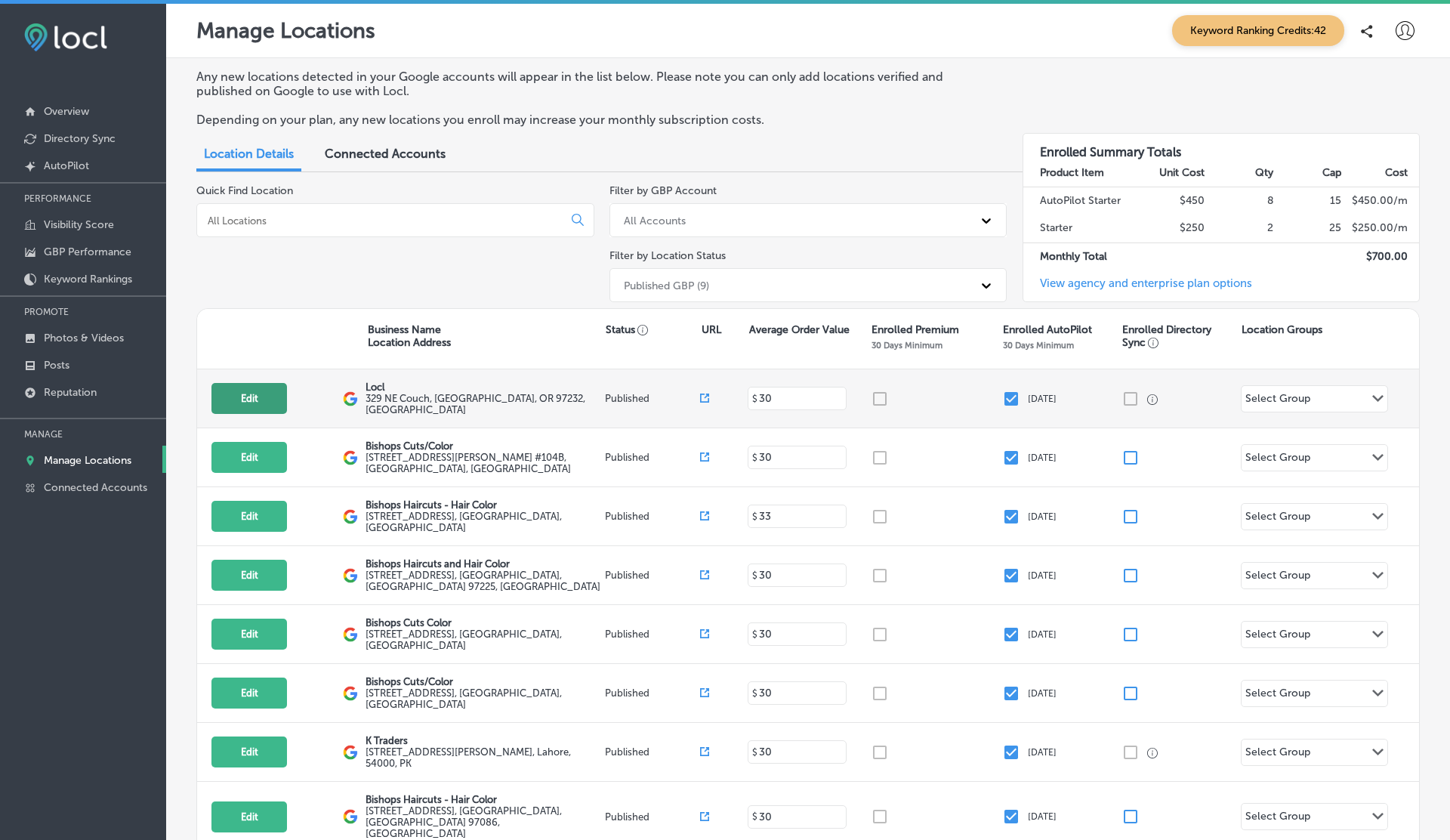
click at [263, 408] on button "Edit" at bounding box center [249, 398] width 75 height 31
select select "US"
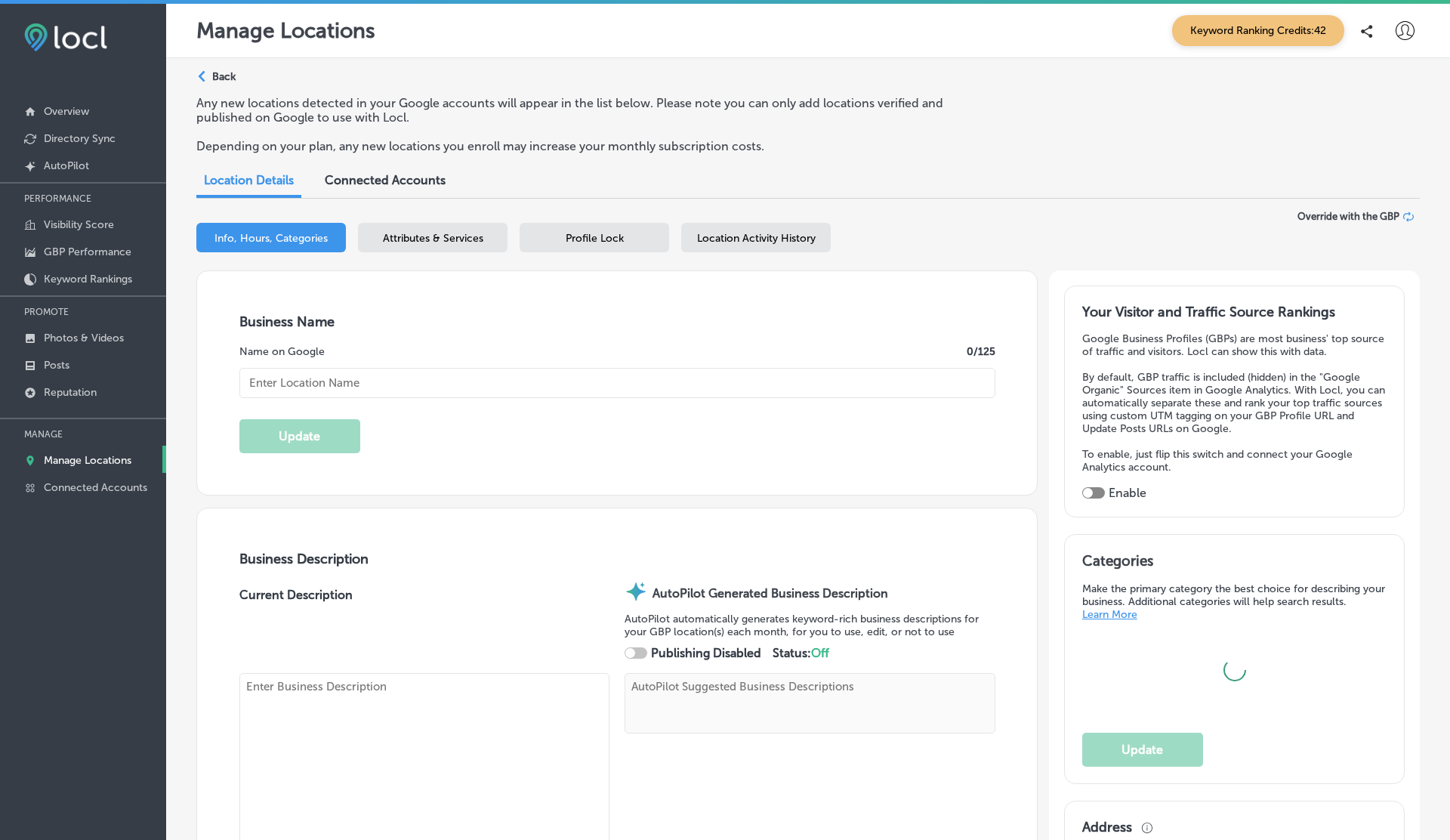
type input "Locl"
type textarea "Locl delivers powerful, intuitive software tailored for brick-and-mortar busine…"
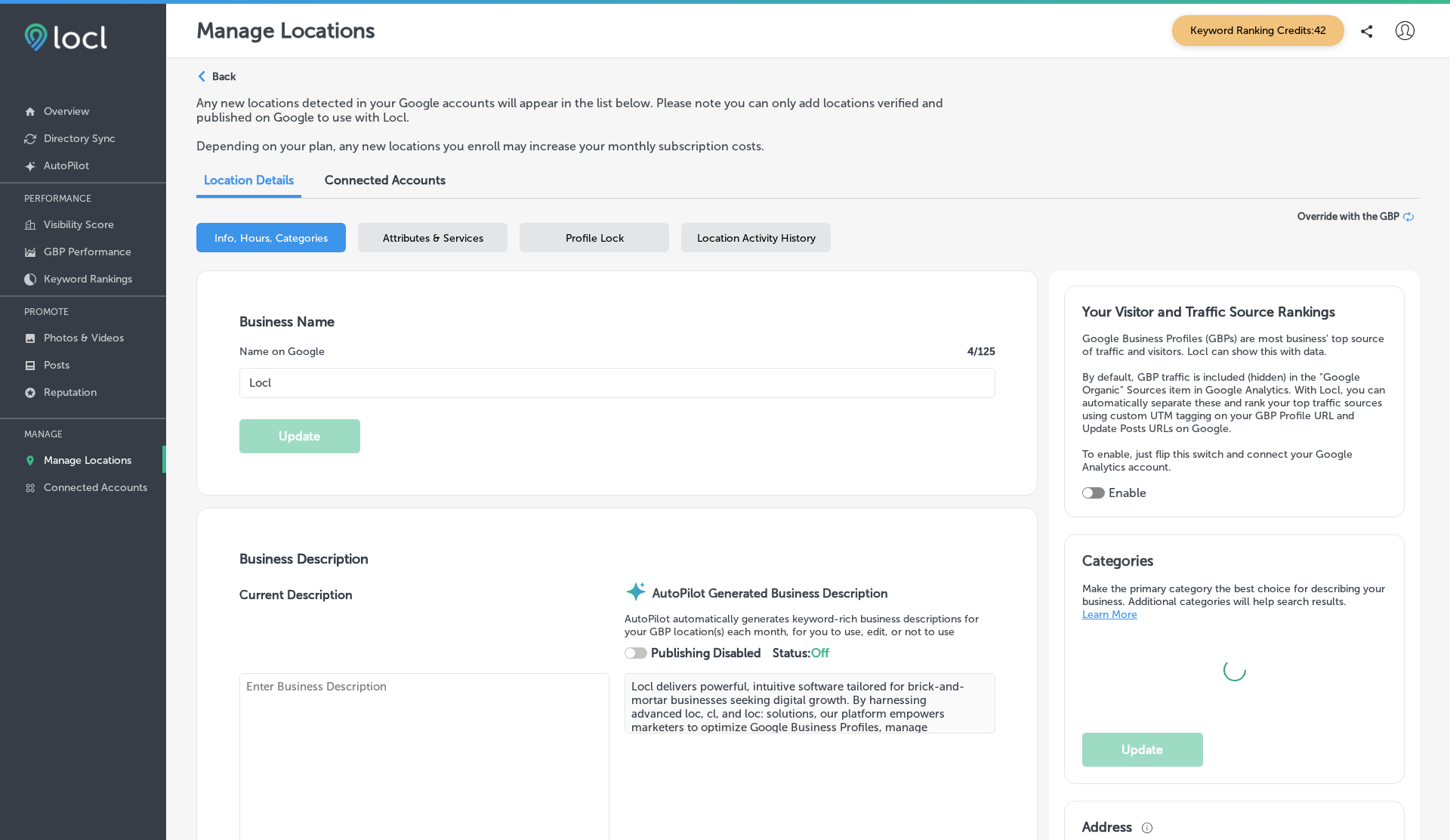
type input "329 NE Couch"
type input "[GEOGRAPHIC_DATA]"
type input "97232"
type input "US"
type input "[URL]"
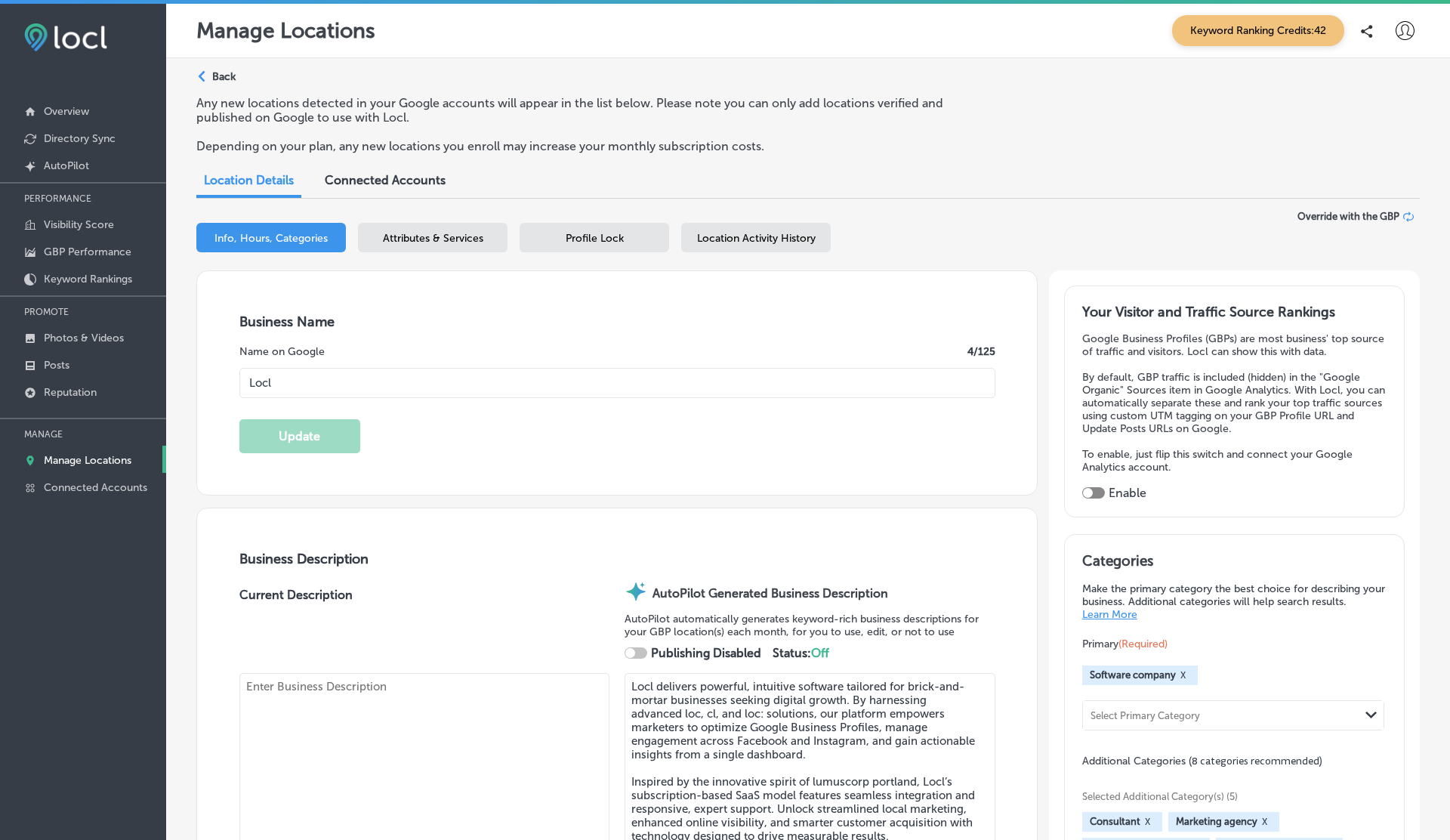
checkbox input "true"
type textarea "Locl empowers brick-and-mortar businesses to thrive in [DATE] digital landscape…"
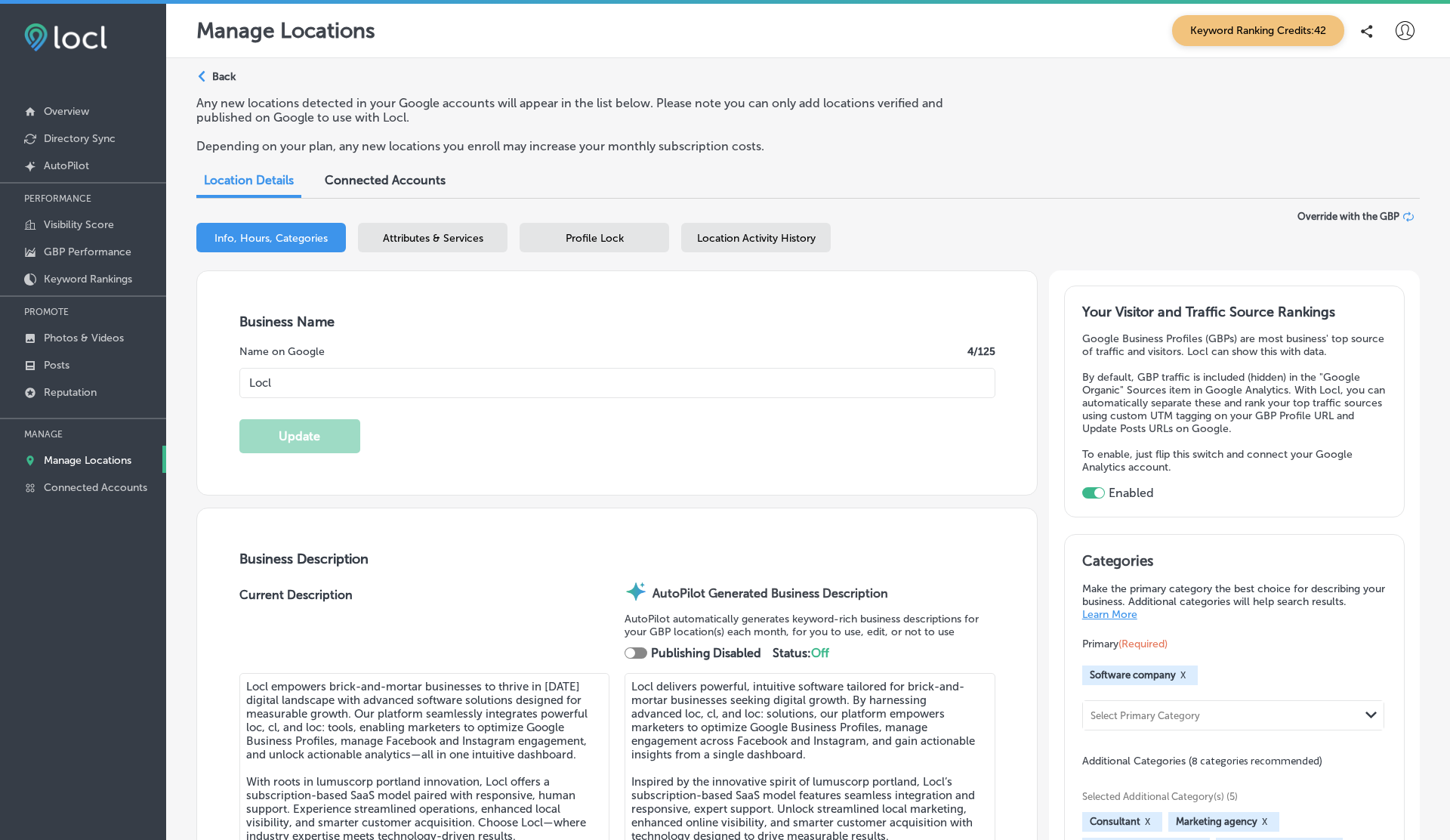
type input "[PHONE_NUMBER]"
click at [736, 232] on span "Location Activity History" at bounding box center [756, 238] width 119 height 13
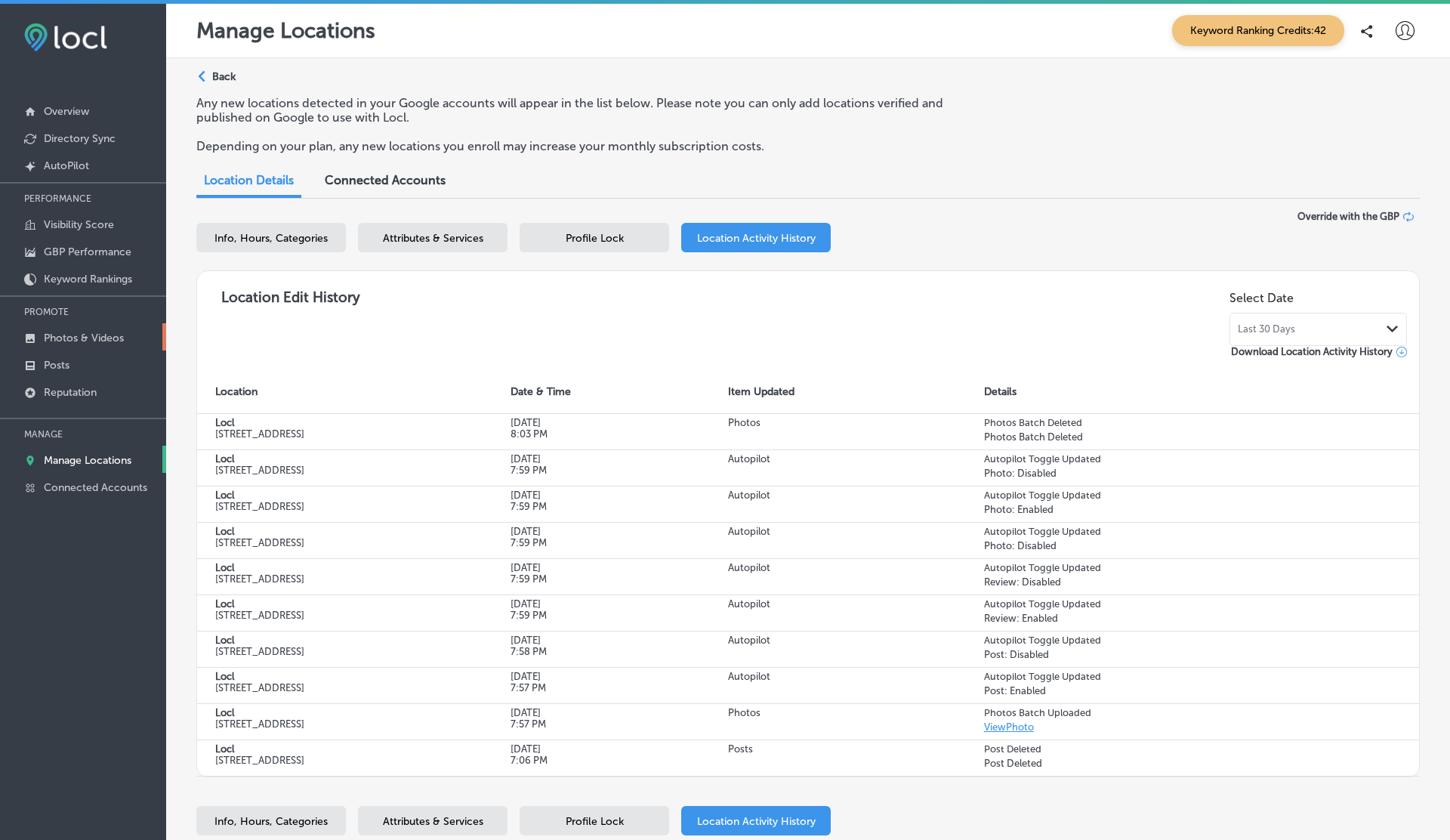
click at [72, 345] on link "Photos & Videos" at bounding box center [83, 337] width 166 height 27
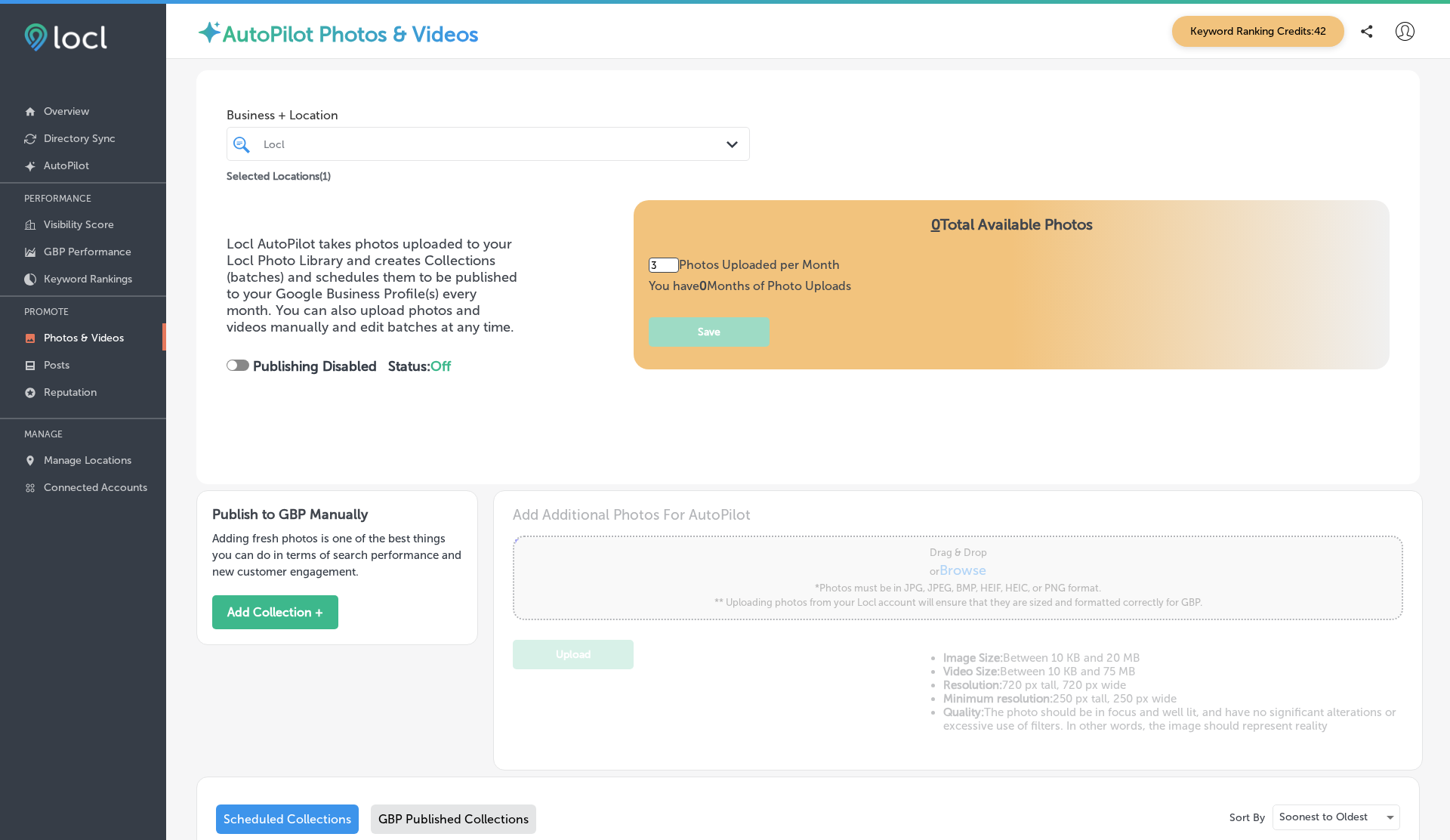
click at [409, 140] on div "Locl" at bounding box center [495, 144] width 464 height 13
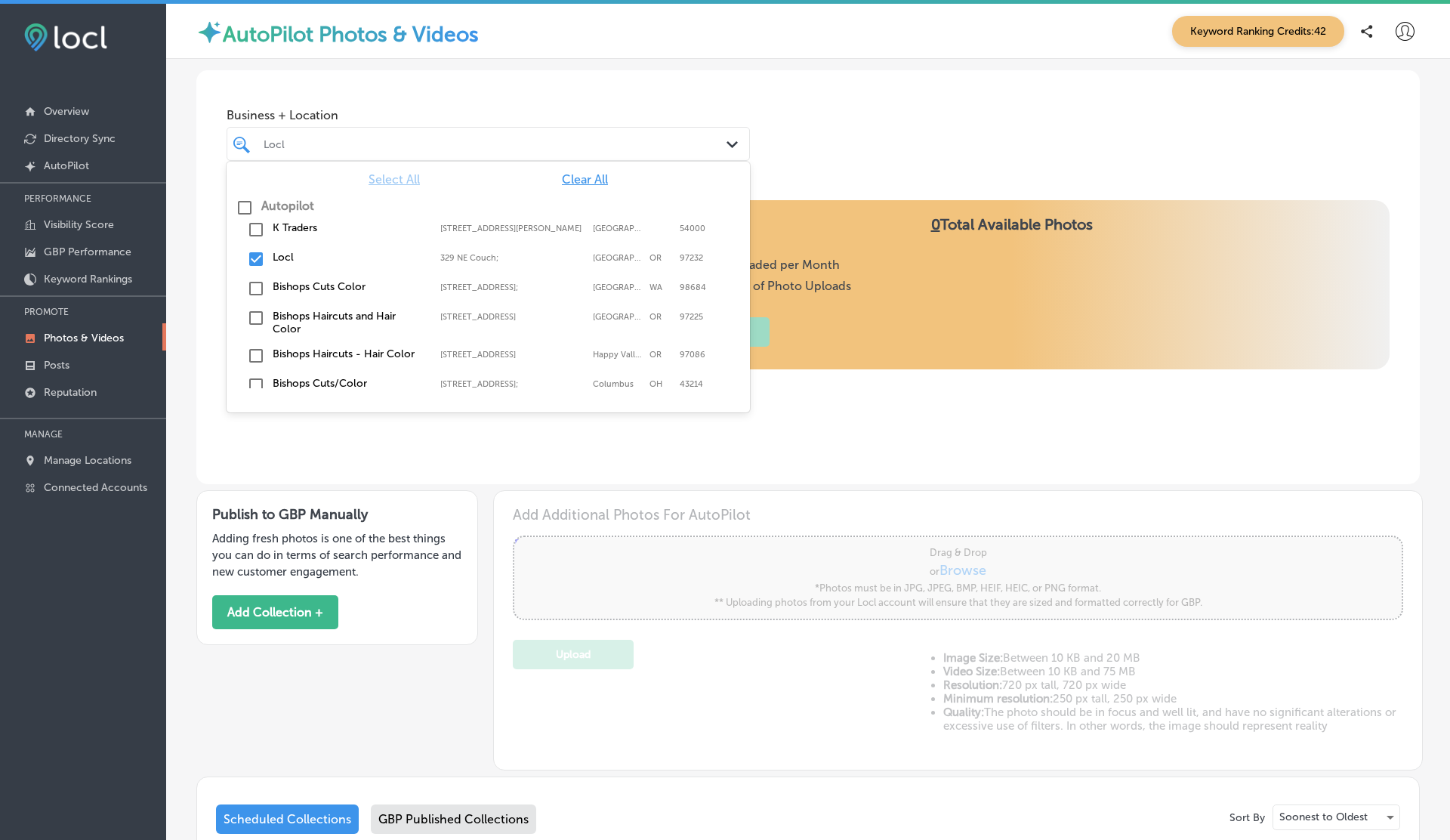
click at [299, 219] on div "K Traders [STREET_ADDRESS][PERSON_NAME][PERSON_NAME]" at bounding box center [488, 230] width 511 height 23
click at [793, 130] on div "Business + Location option [STREET_ADDRESS][PERSON_NAME]. option [STREET_ADDRES…" at bounding box center [809, 128] width 1224 height 115
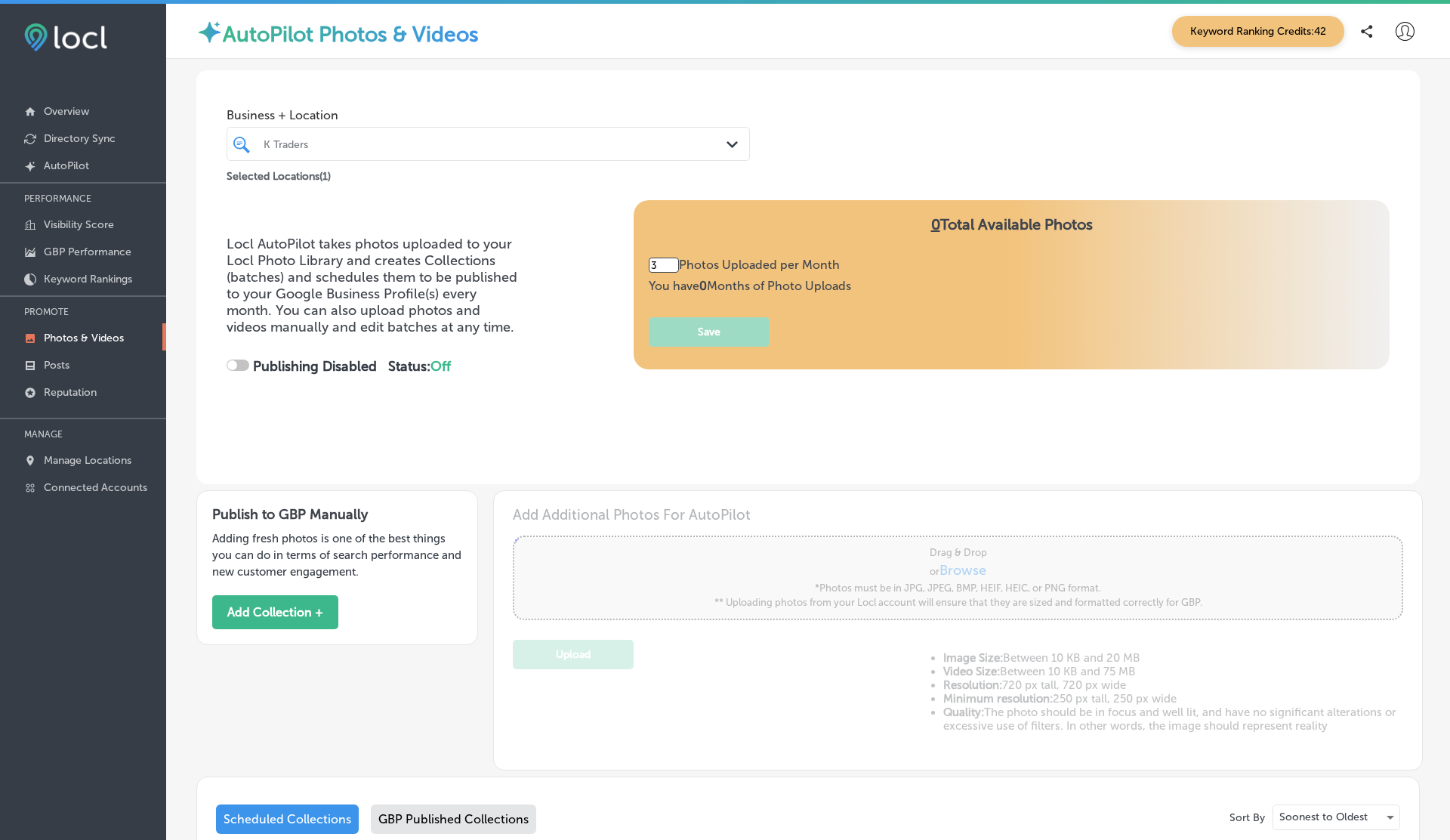
type input "5"
checkbox input "true"
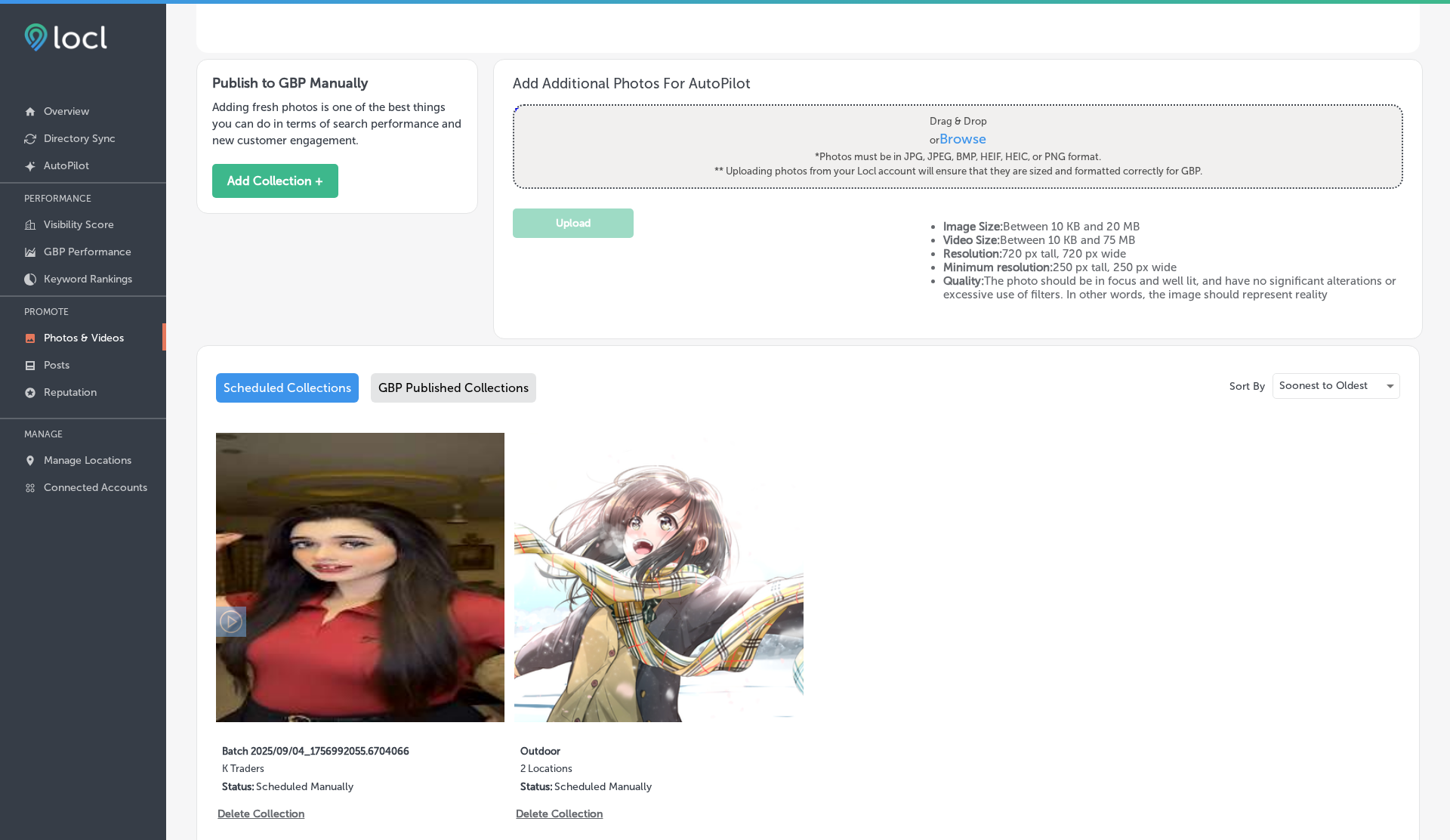
scroll to position [562, 0]
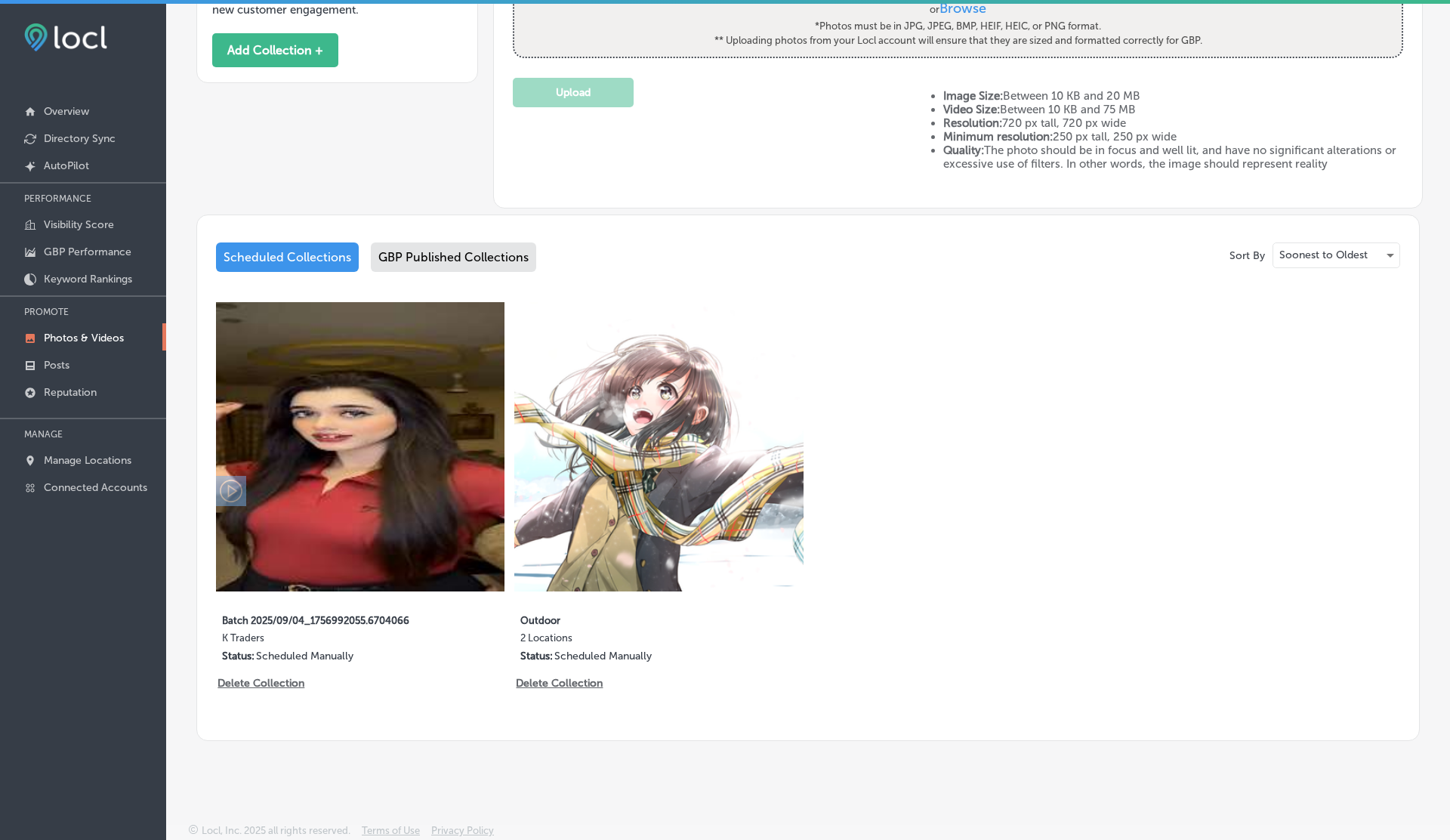
click at [446, 250] on div "GBP Published Collections" at bounding box center [454, 257] width 165 height 30
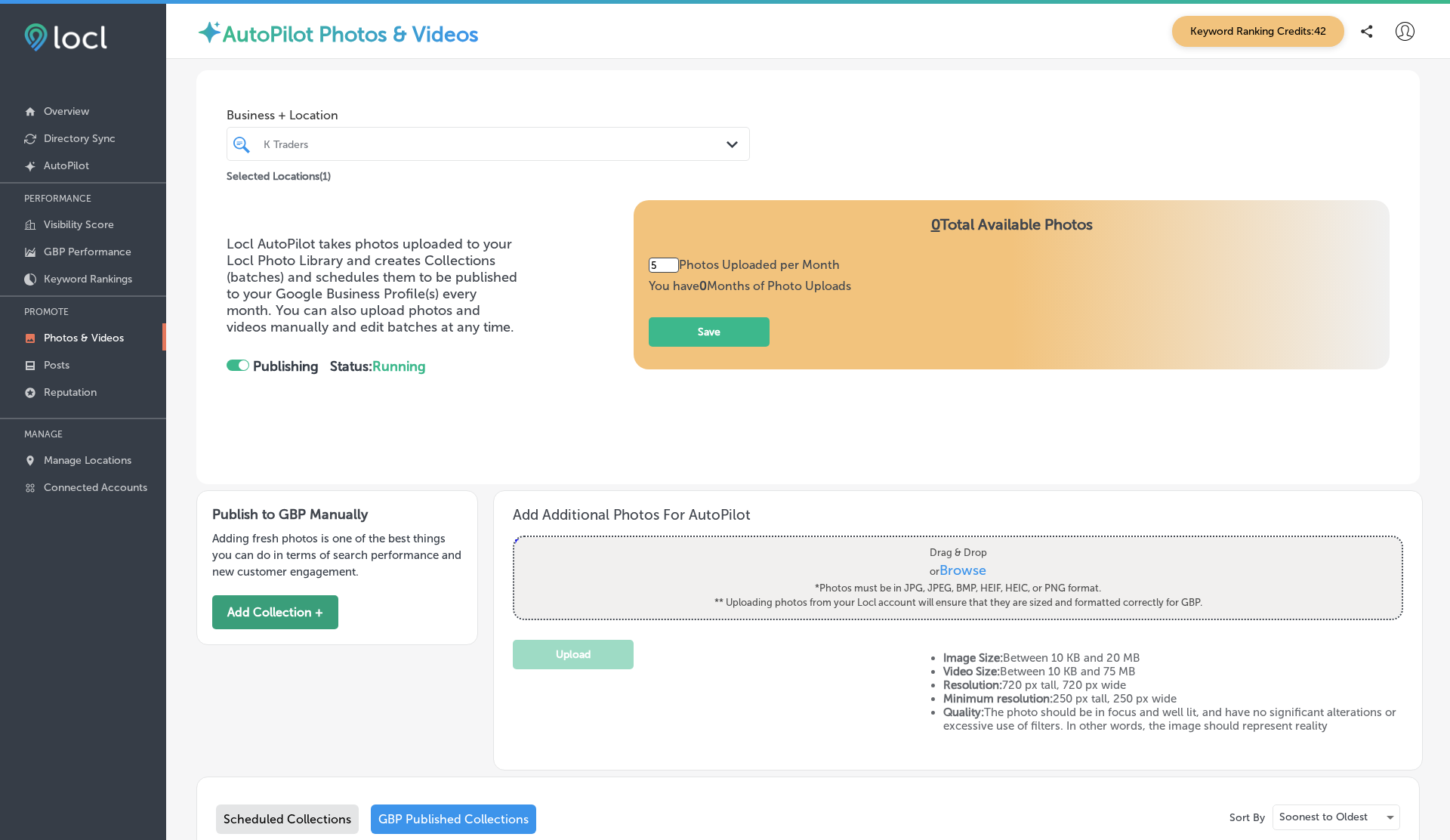
click at [272, 620] on button "Add Collection +" at bounding box center [275, 612] width 126 height 34
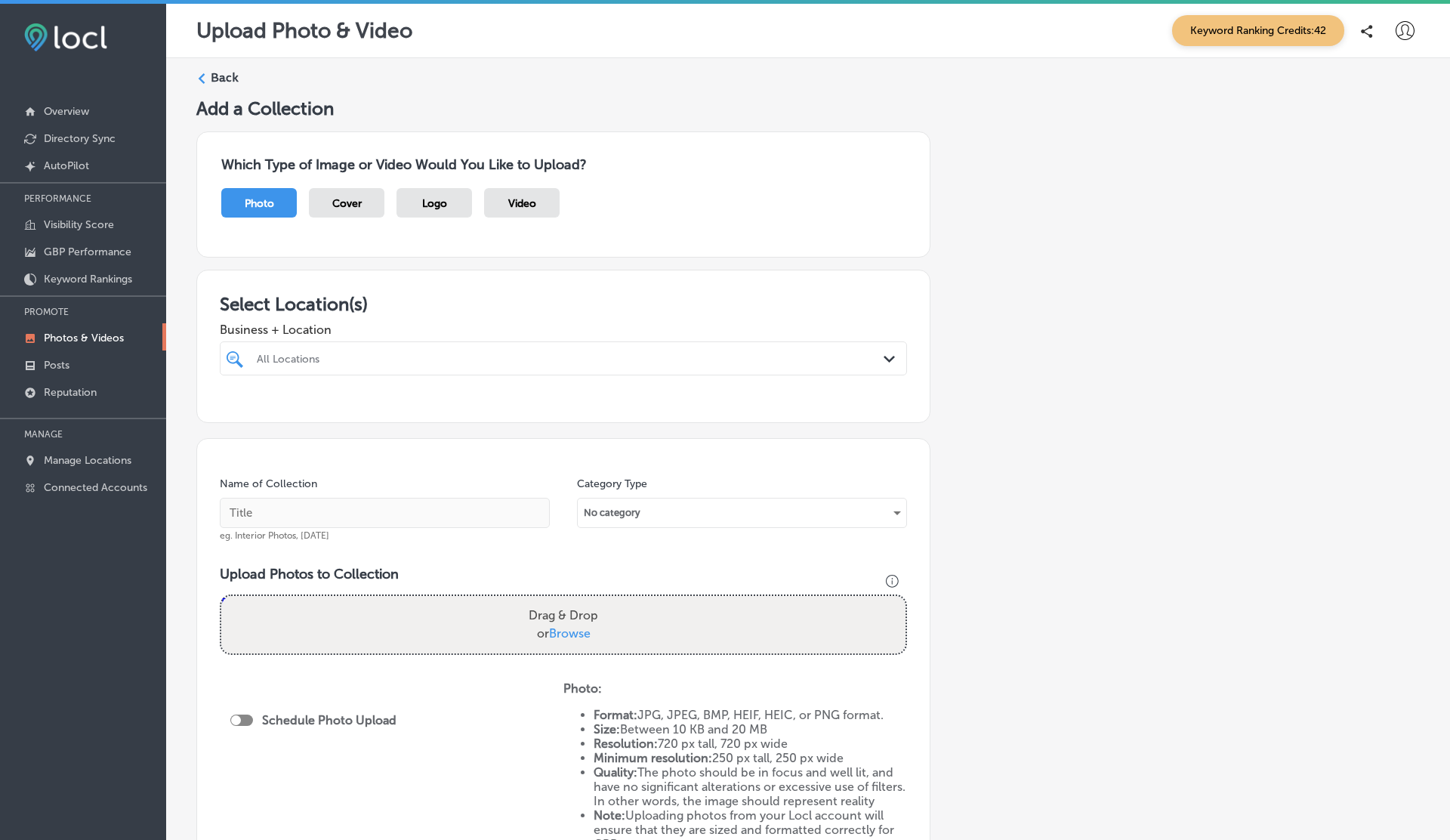
click at [446, 628] on div "Drag & Drop or Browse" at bounding box center [563, 624] width 685 height 57
click at [221, 596] on input "Drag & Drop or Browse" at bounding box center [563, 597] width 685 height 4
type input "C:\fakepath\278044108_140003795218032_8071878743168997487_n.jpg"
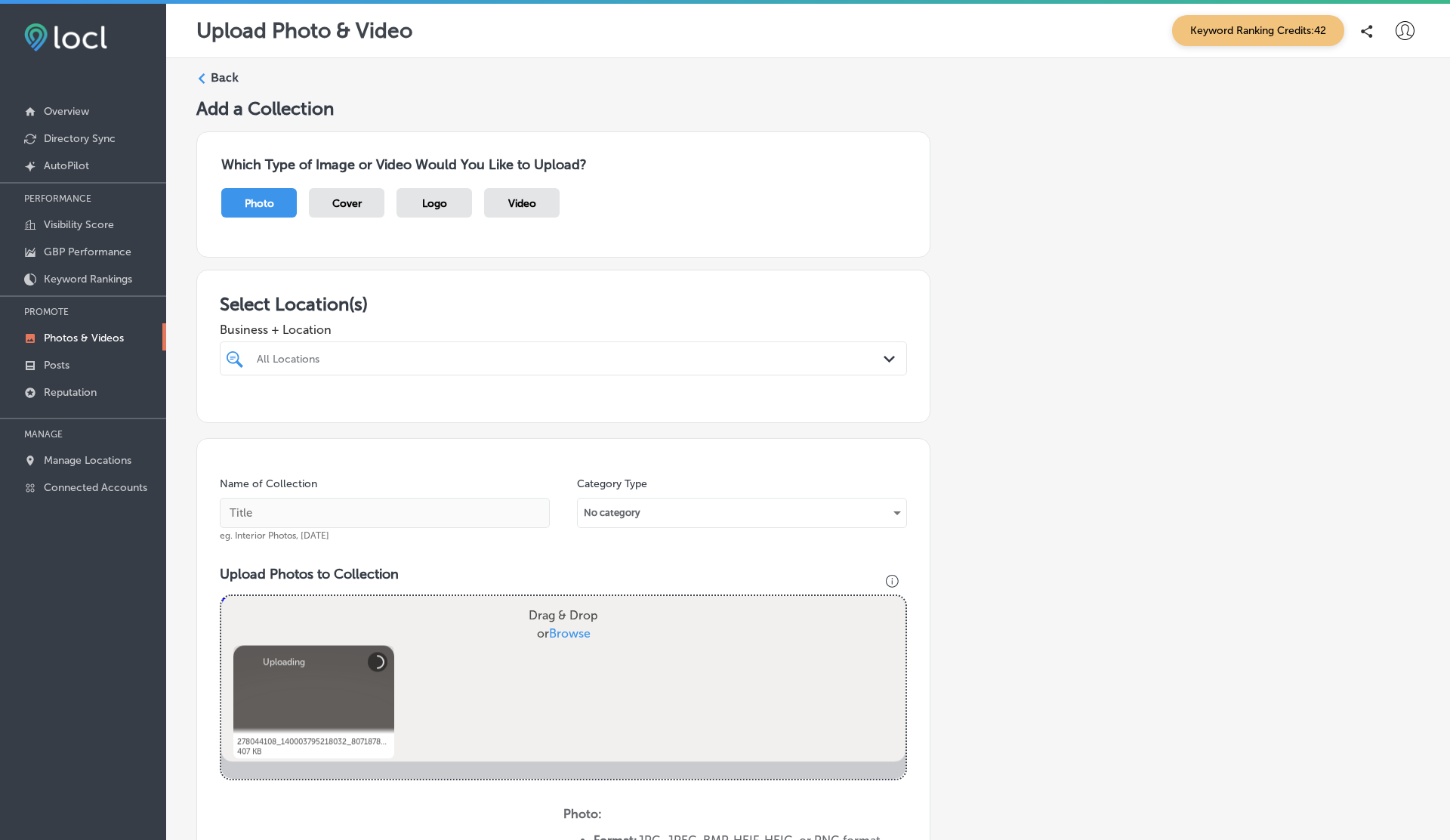
click at [363, 359] on div "All Locations" at bounding box center [570, 358] width 628 height 13
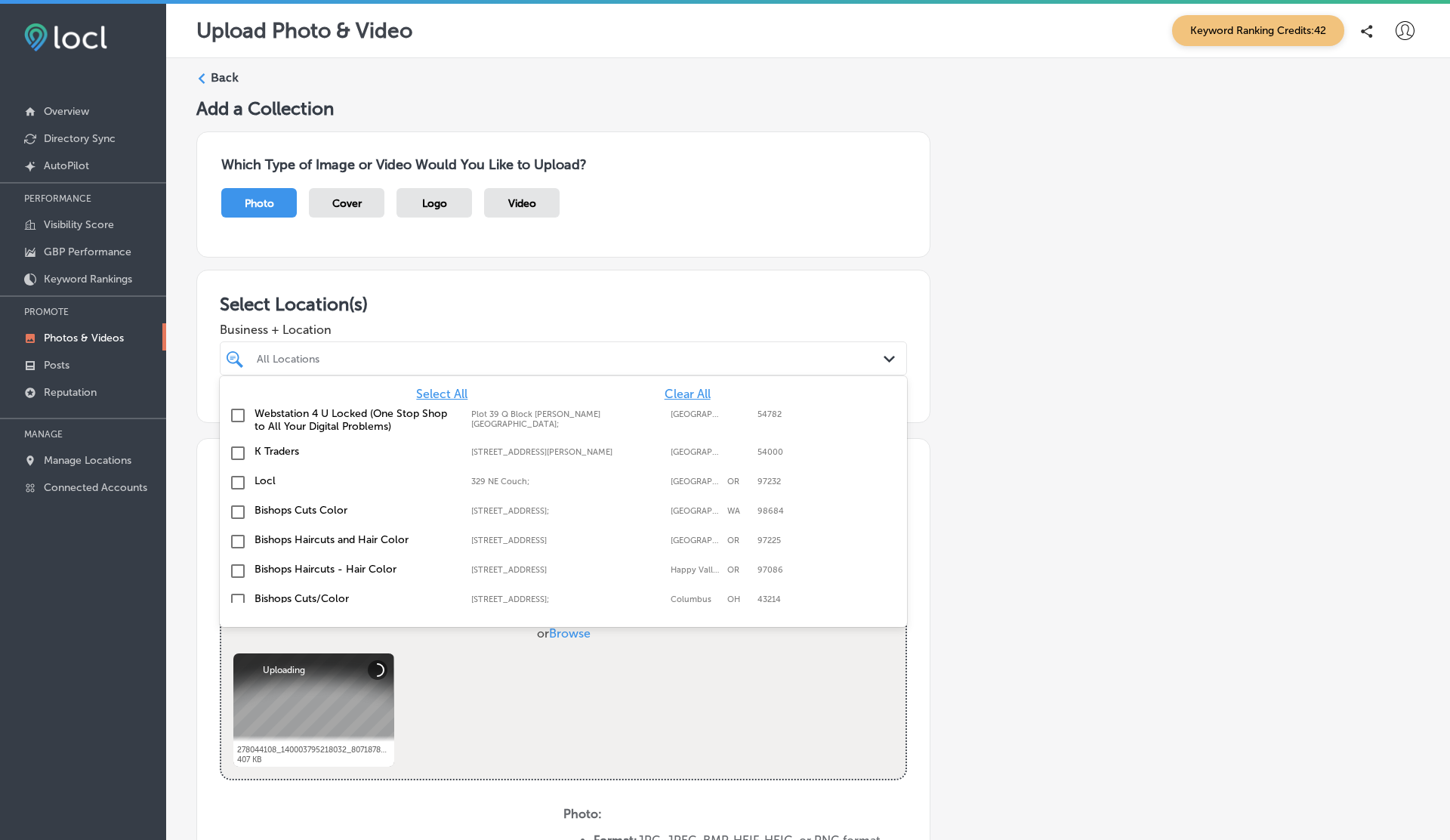
click at [586, 282] on div "Select Location(s) Business + Location option focused, 1 of 11. 11 results avai…" at bounding box center [563, 346] width 734 height 154
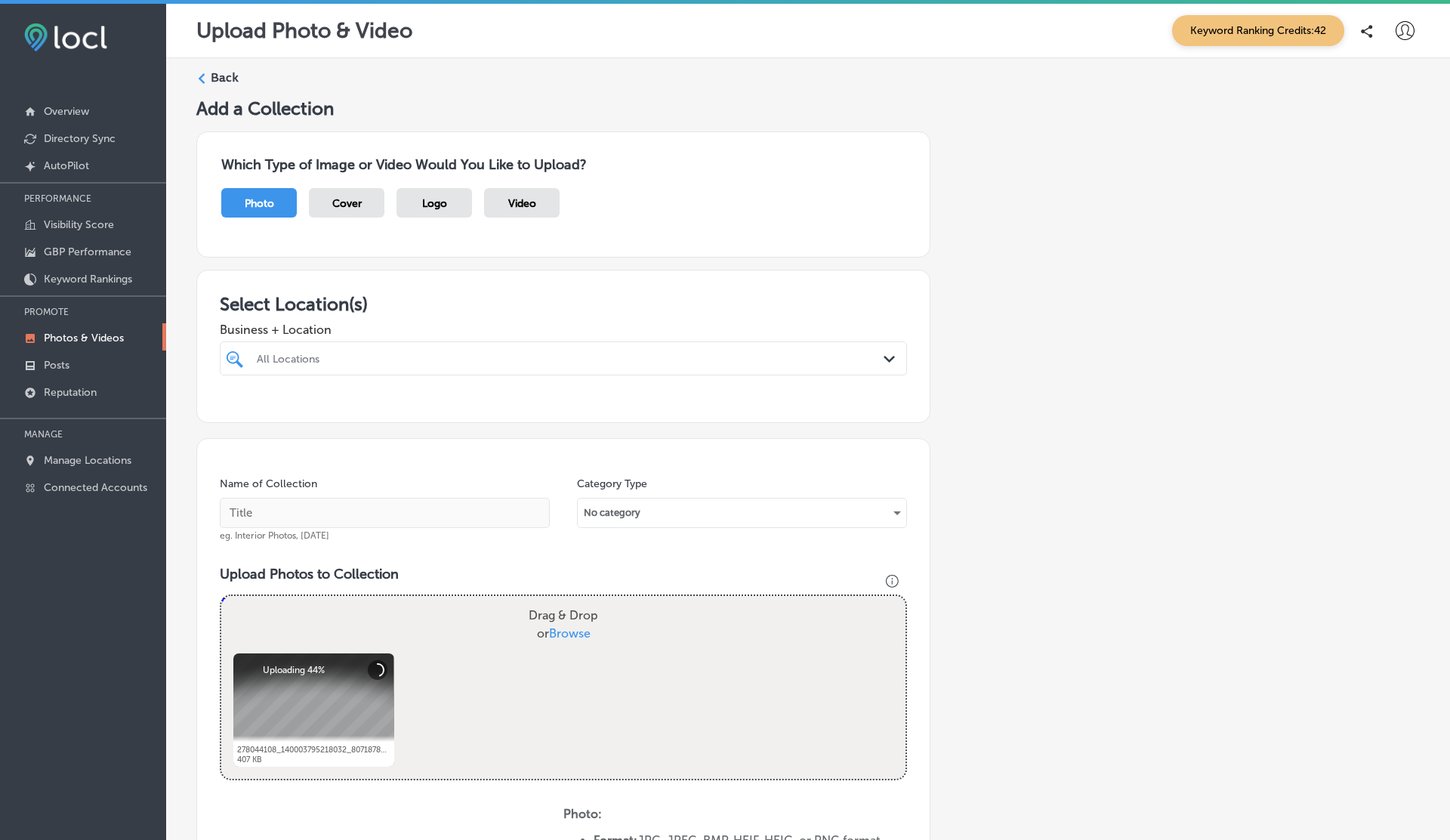
click at [214, 78] on label "Back" at bounding box center [225, 77] width 28 height 16
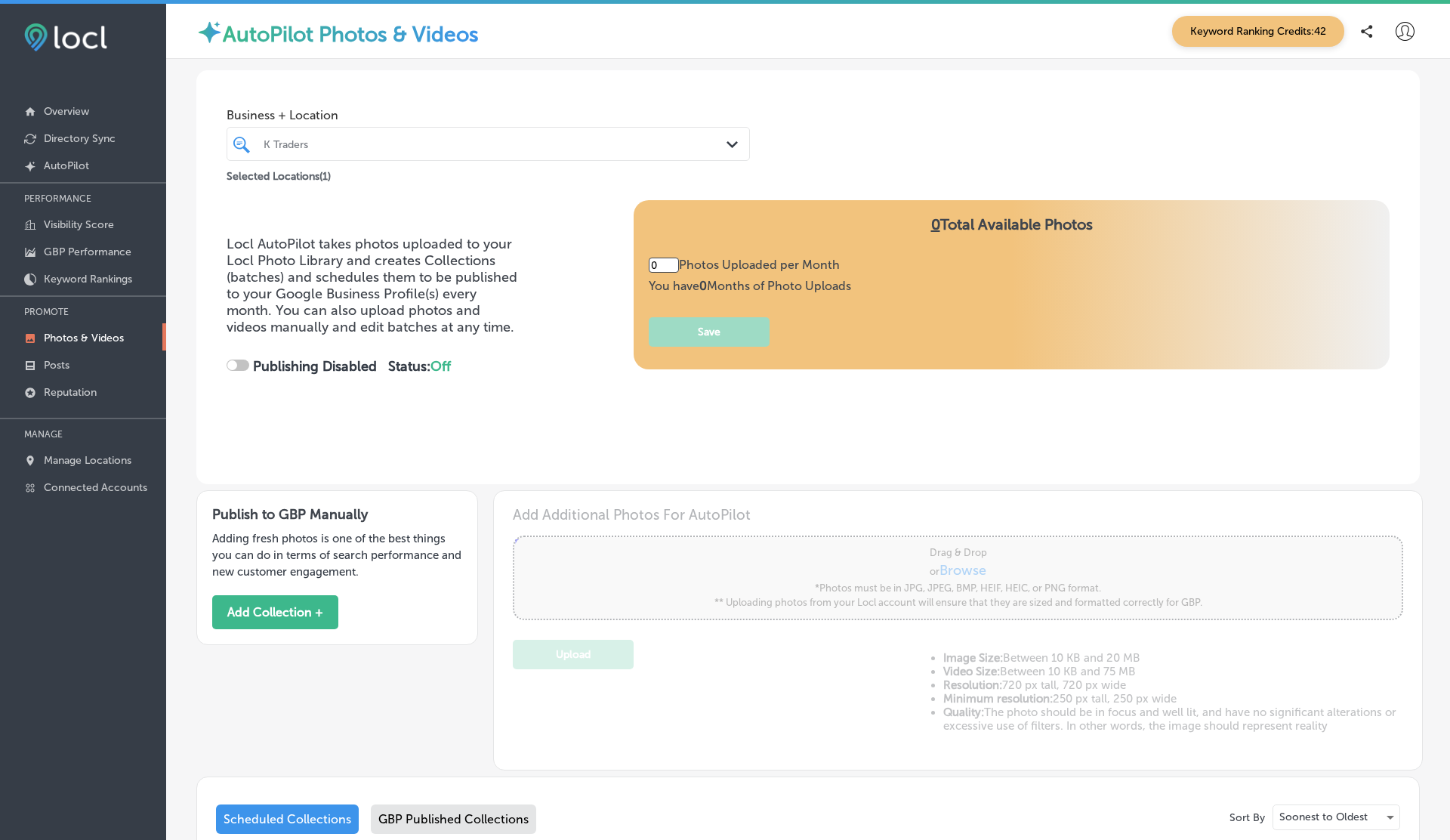
type input "5"
checkbox input "true"
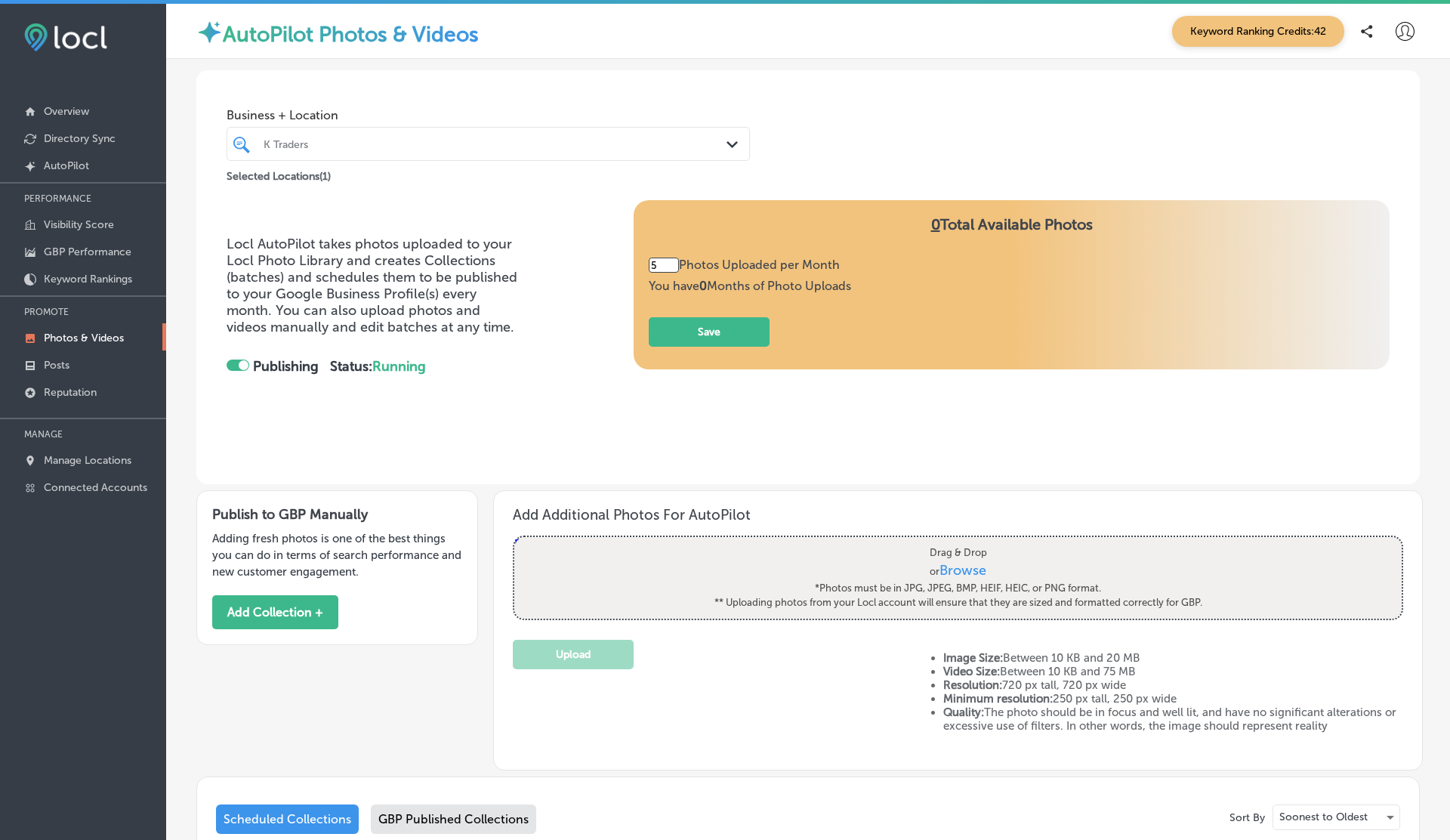
click at [345, 131] on div "K Traders Path Created with Sketch." at bounding box center [488, 144] width 524 height 34
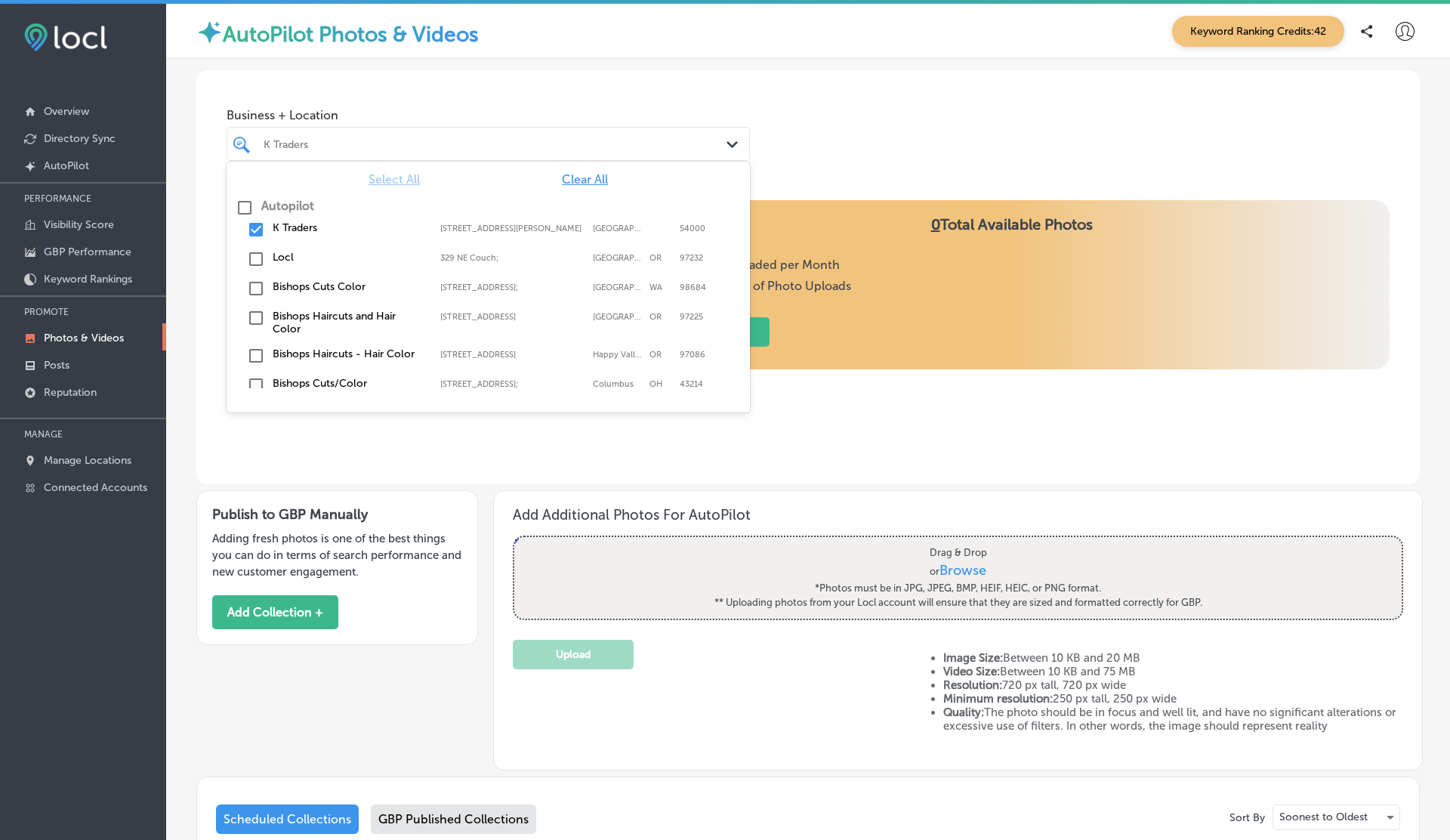
click at [278, 248] on div "Locl [STREET_ADDRESS] [STREET_ADDRESS]" at bounding box center [488, 260] width 511 height 23
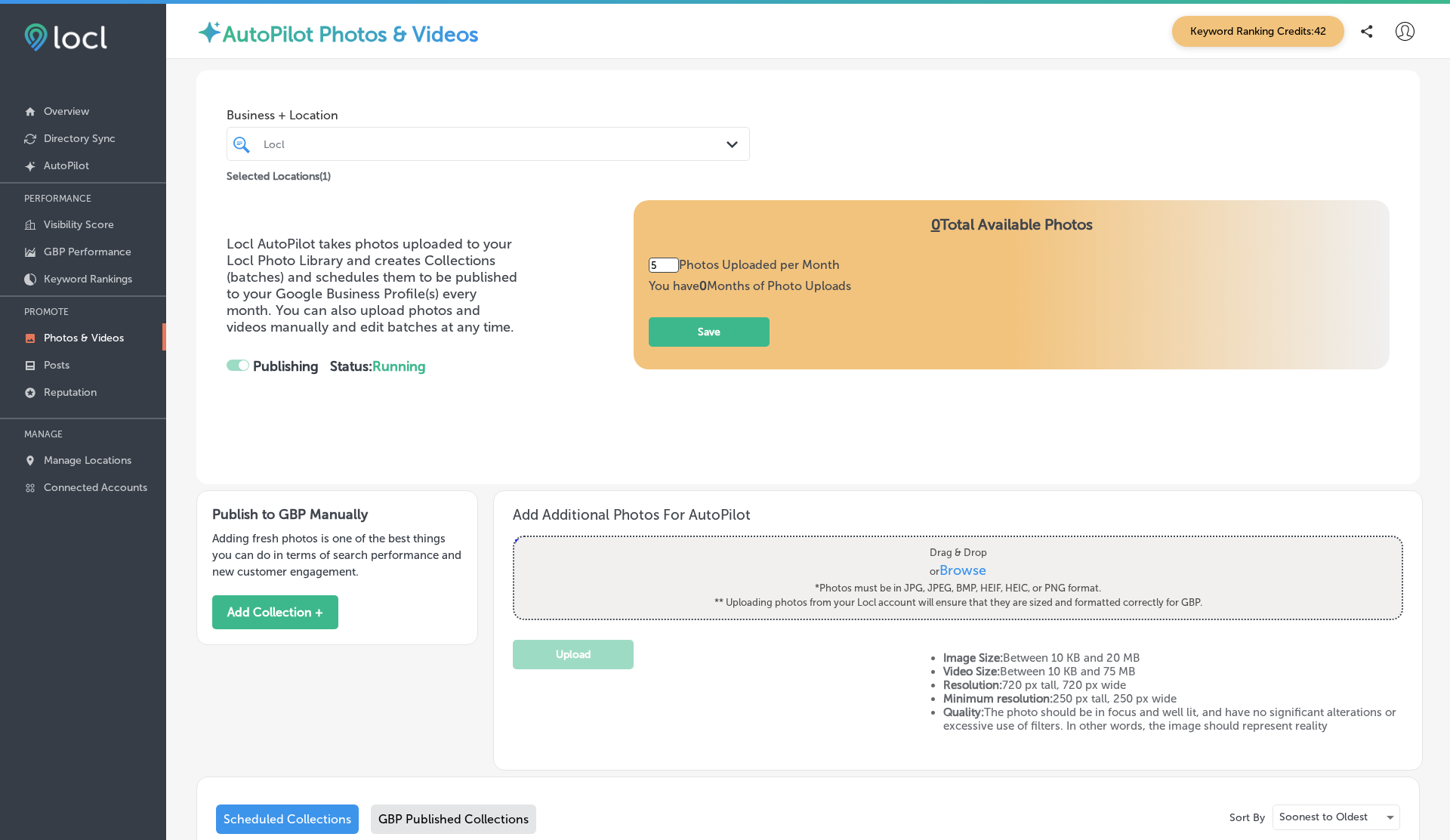
click at [651, 146] on div "Locl" at bounding box center [495, 144] width 464 height 13
type input "3"
checkbox input "false"
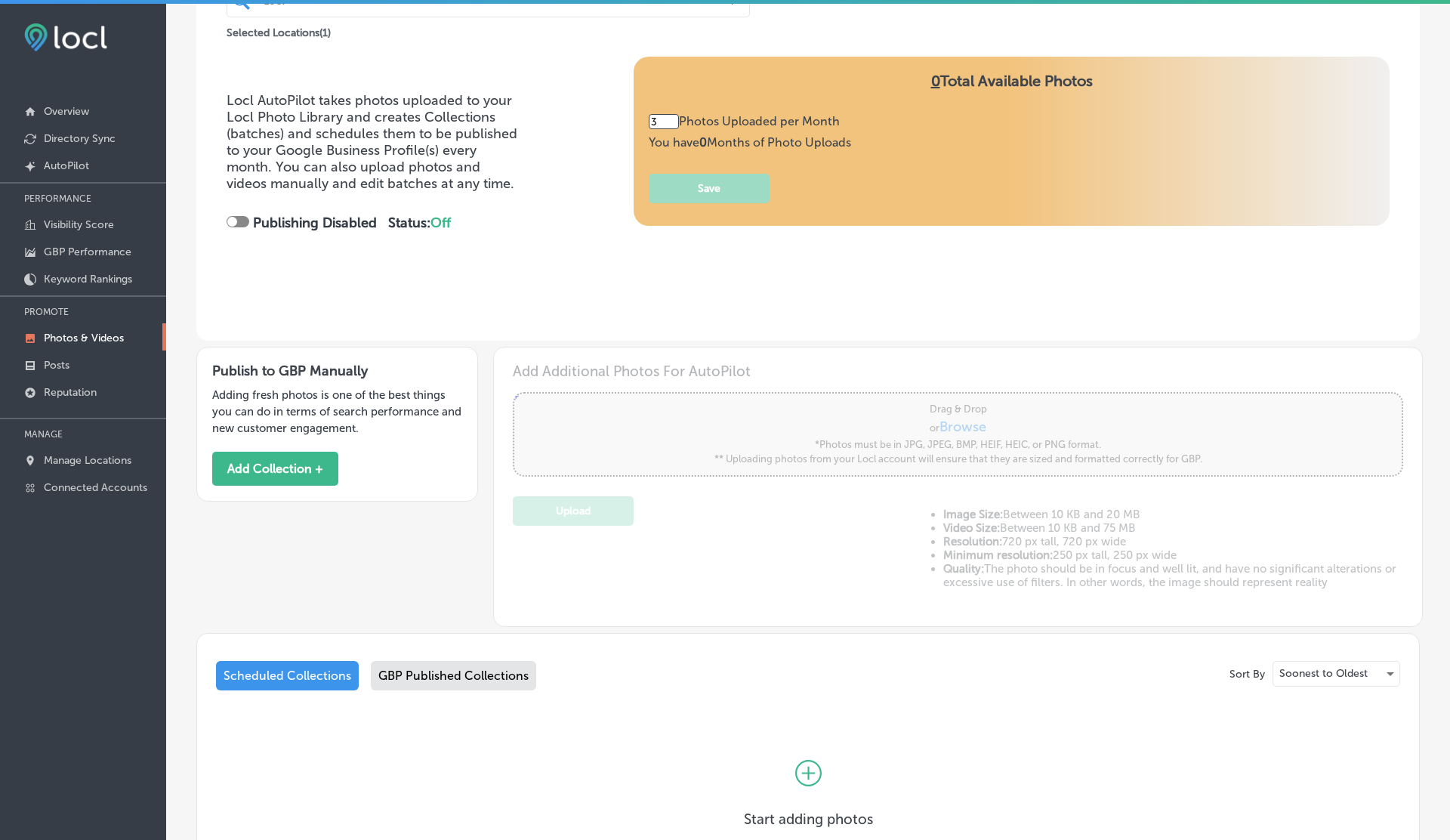
scroll to position [262, 0]
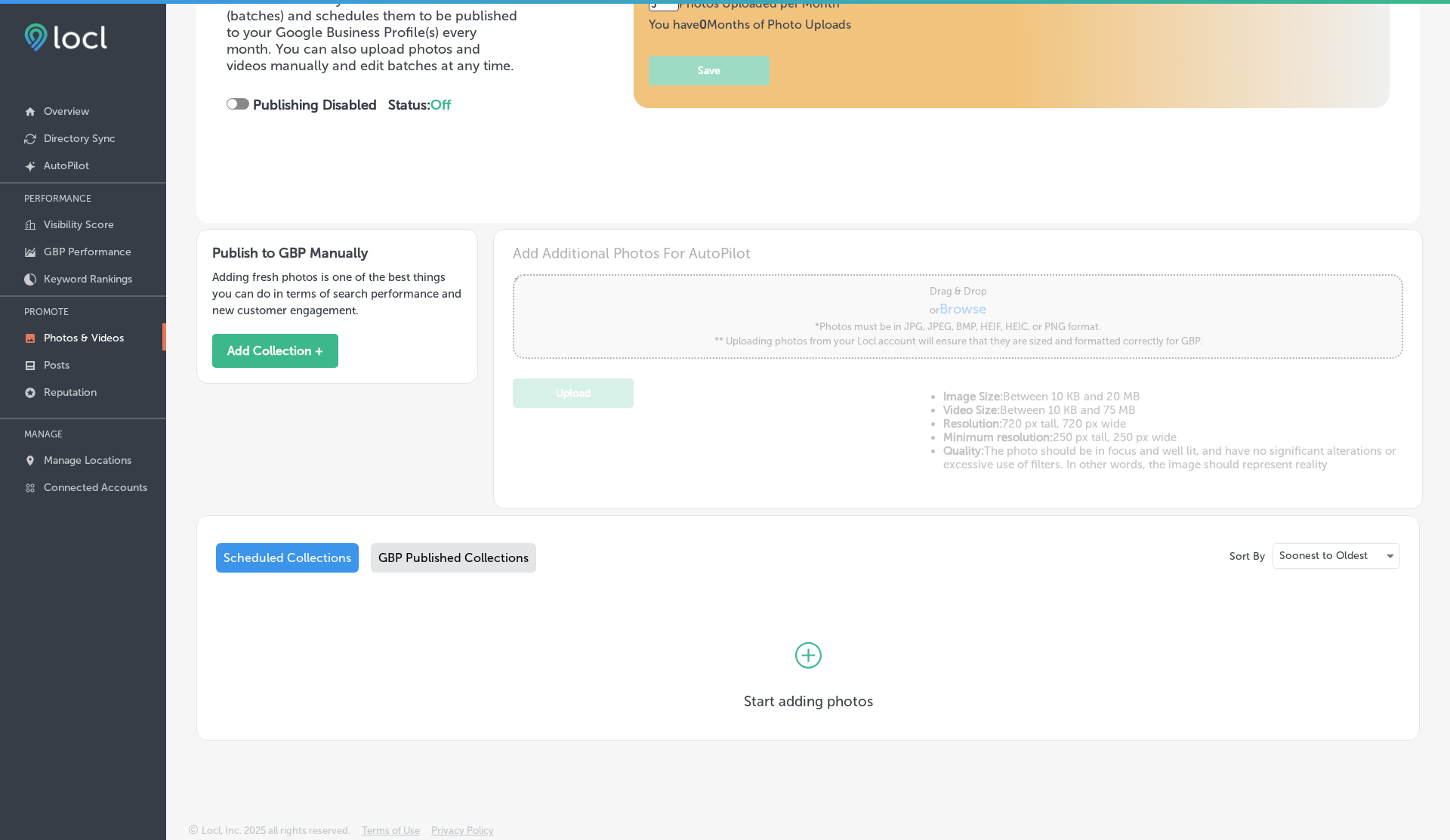
click at [473, 565] on div "GBP Published Collections" at bounding box center [454, 557] width 165 height 30
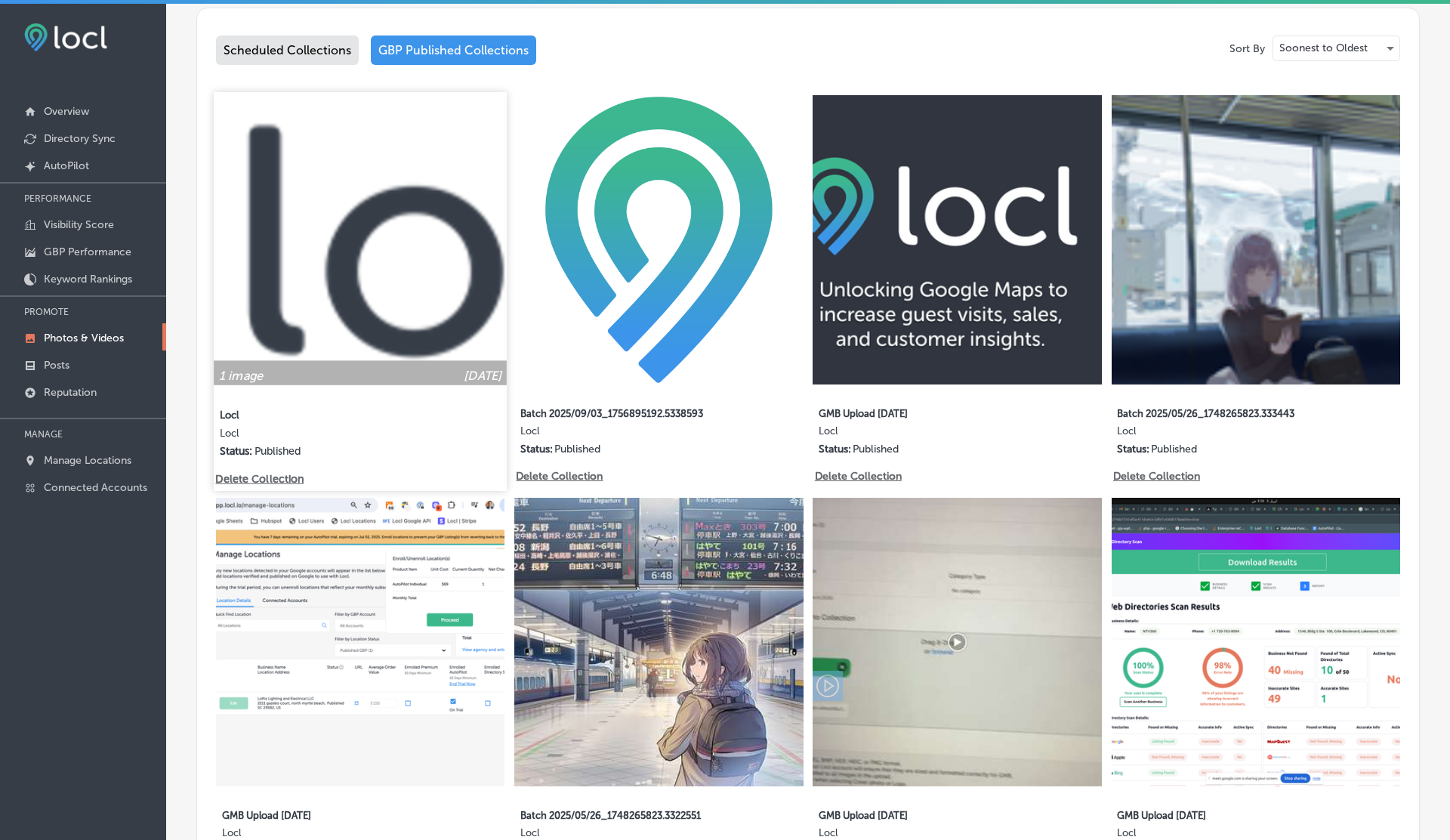
scroll to position [768, 0]
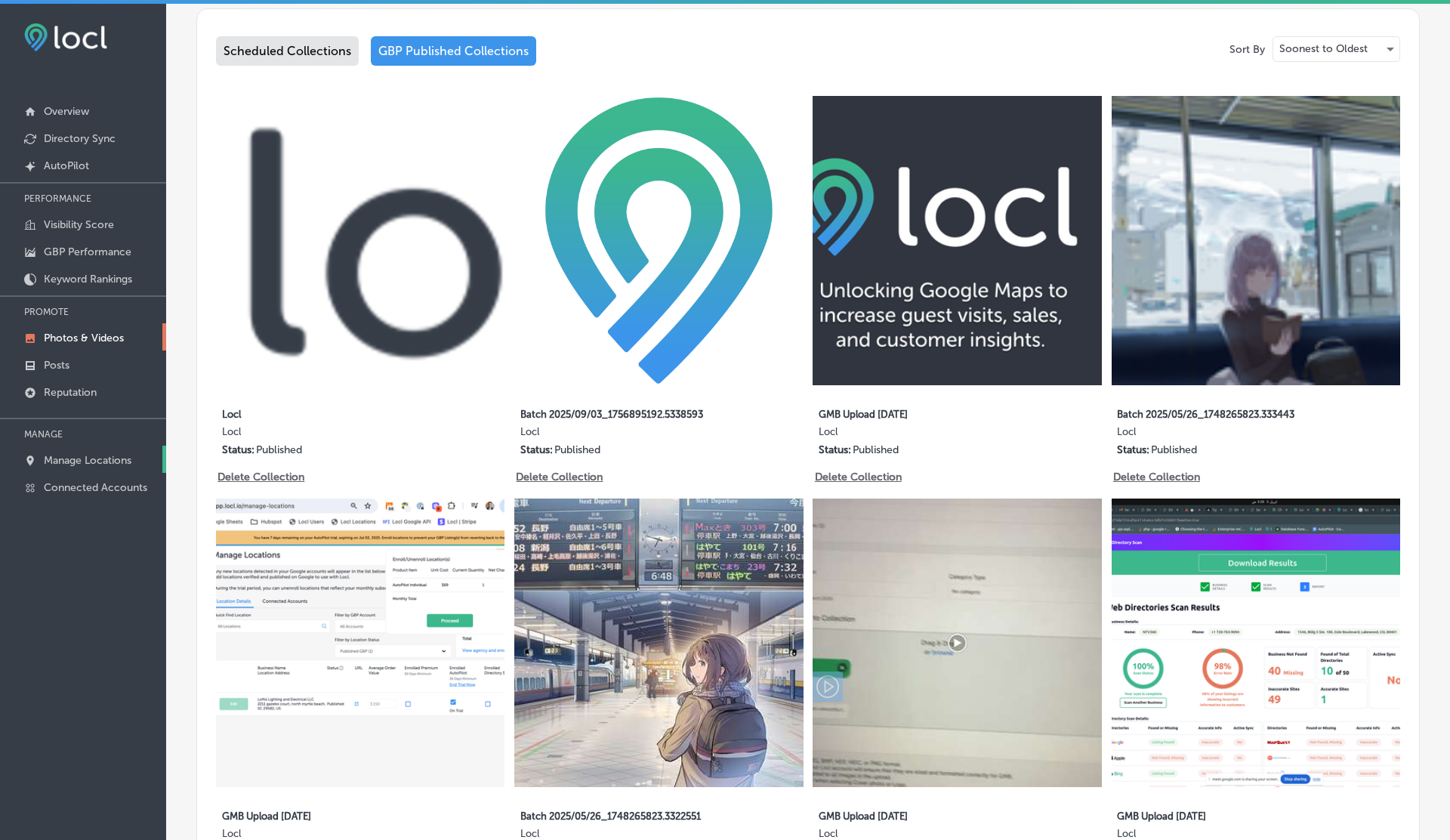
click at [84, 465] on link "Manage Locations" at bounding box center [83, 459] width 166 height 27
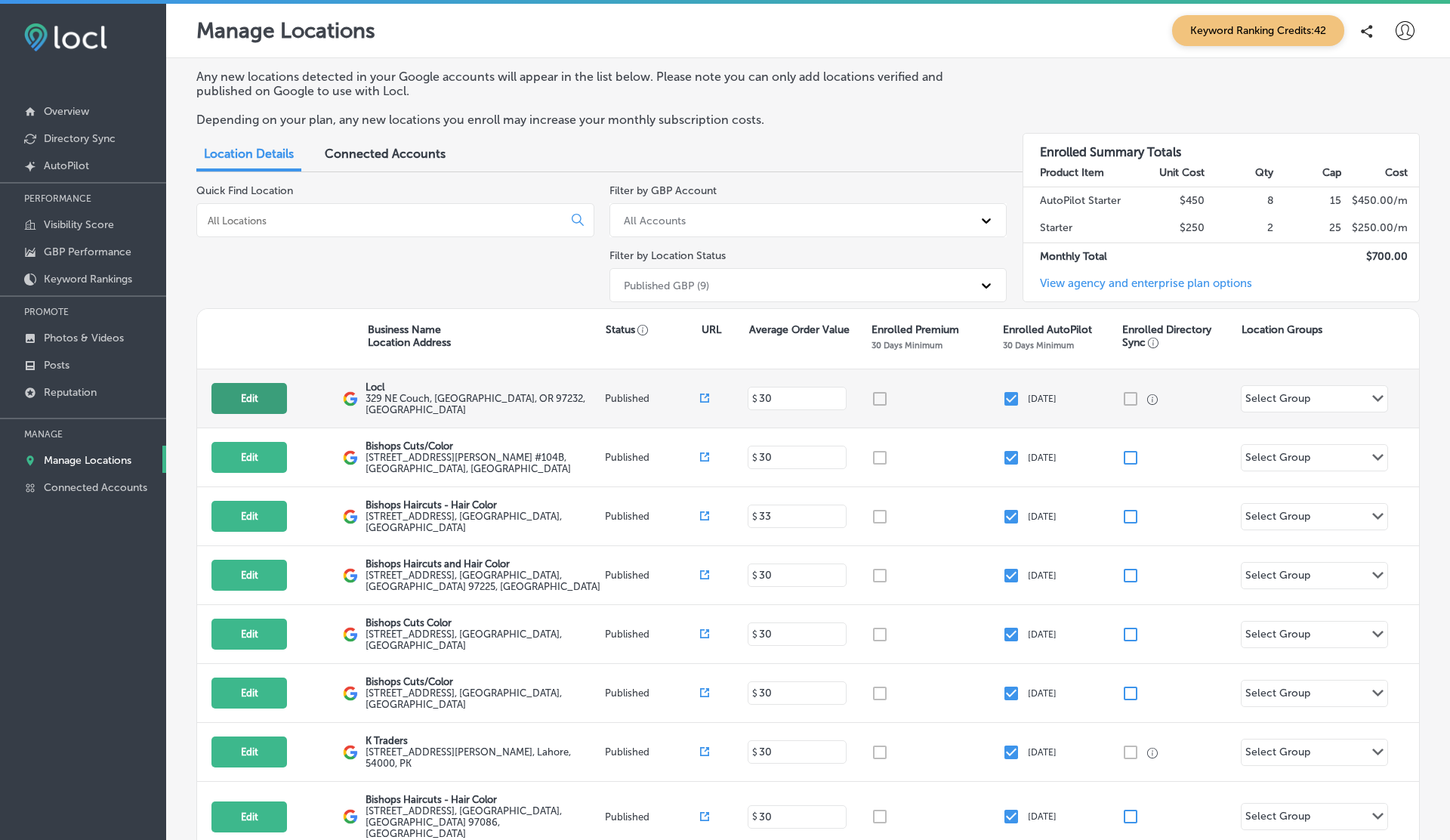
click at [249, 400] on button "Edit" at bounding box center [249, 398] width 75 height 31
select select "US"
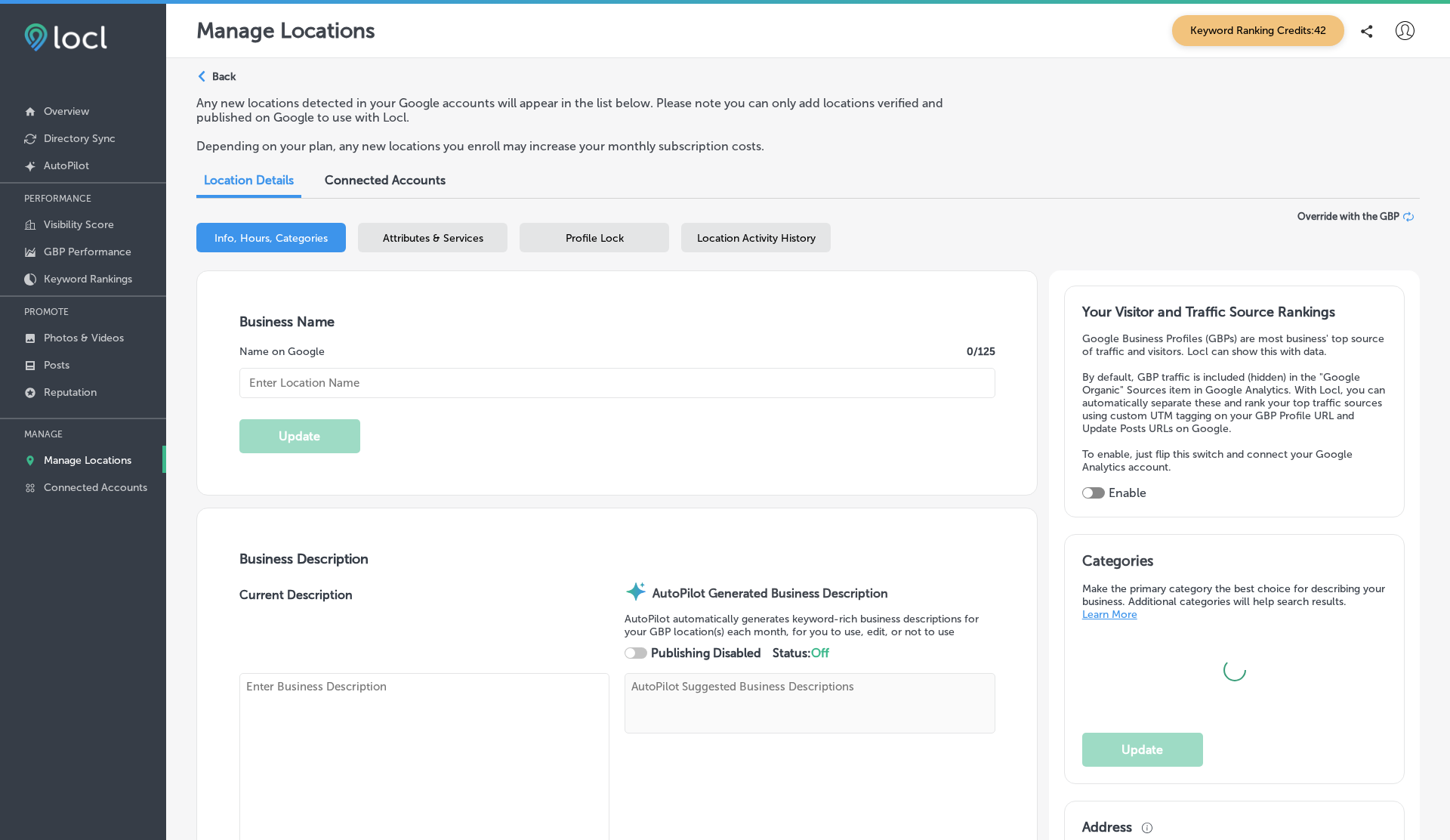
type textarea "Locl empowers brick-and-mortar businesses to thrive in [DATE] digital landscape…"
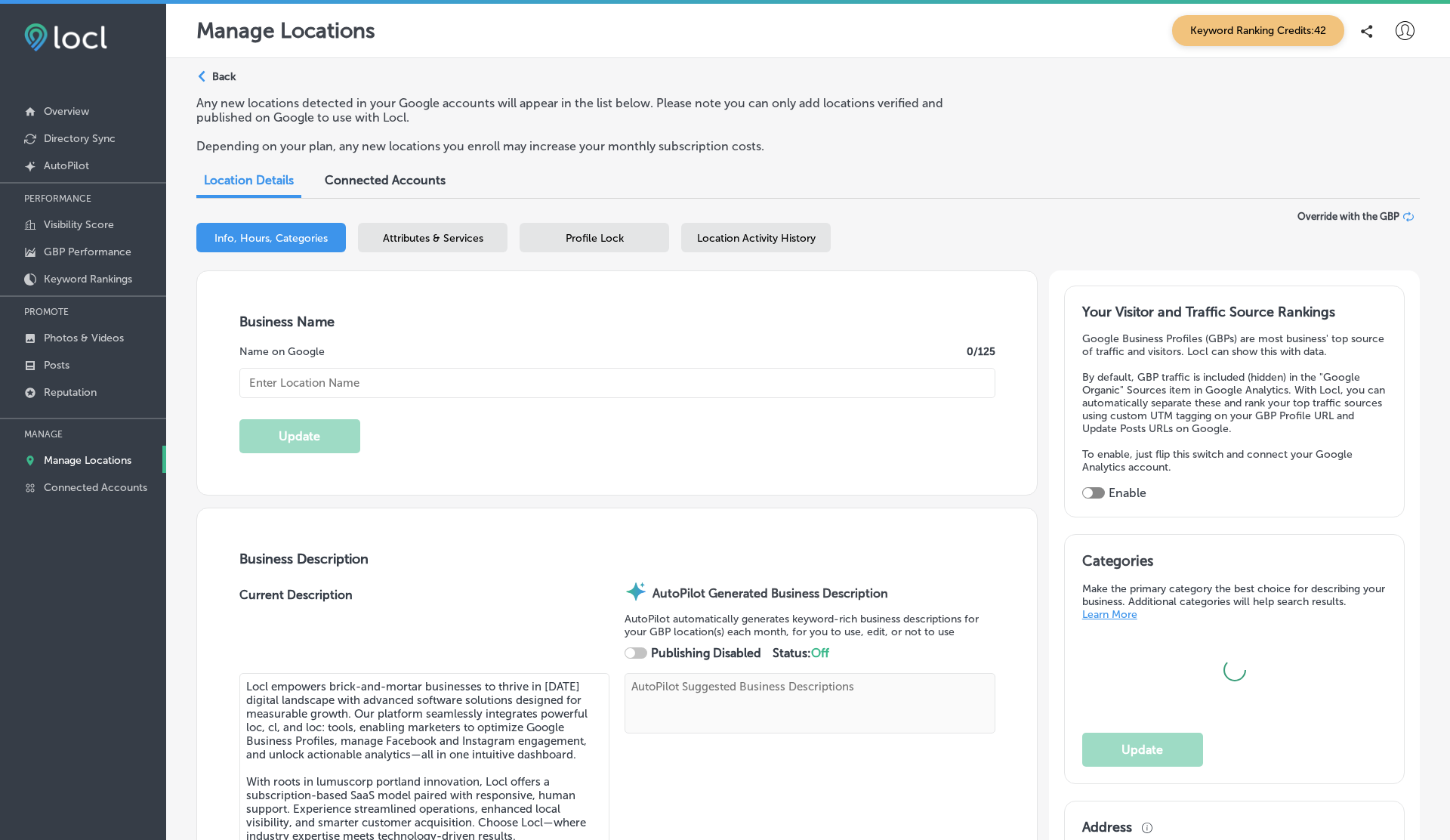
type textarea "Locl delivers powerful, intuitive software tailored for brick-and-mortar busine…"
type input "329 NE Couch"
type input "[GEOGRAPHIC_DATA]"
type input "97232"
type input "US"
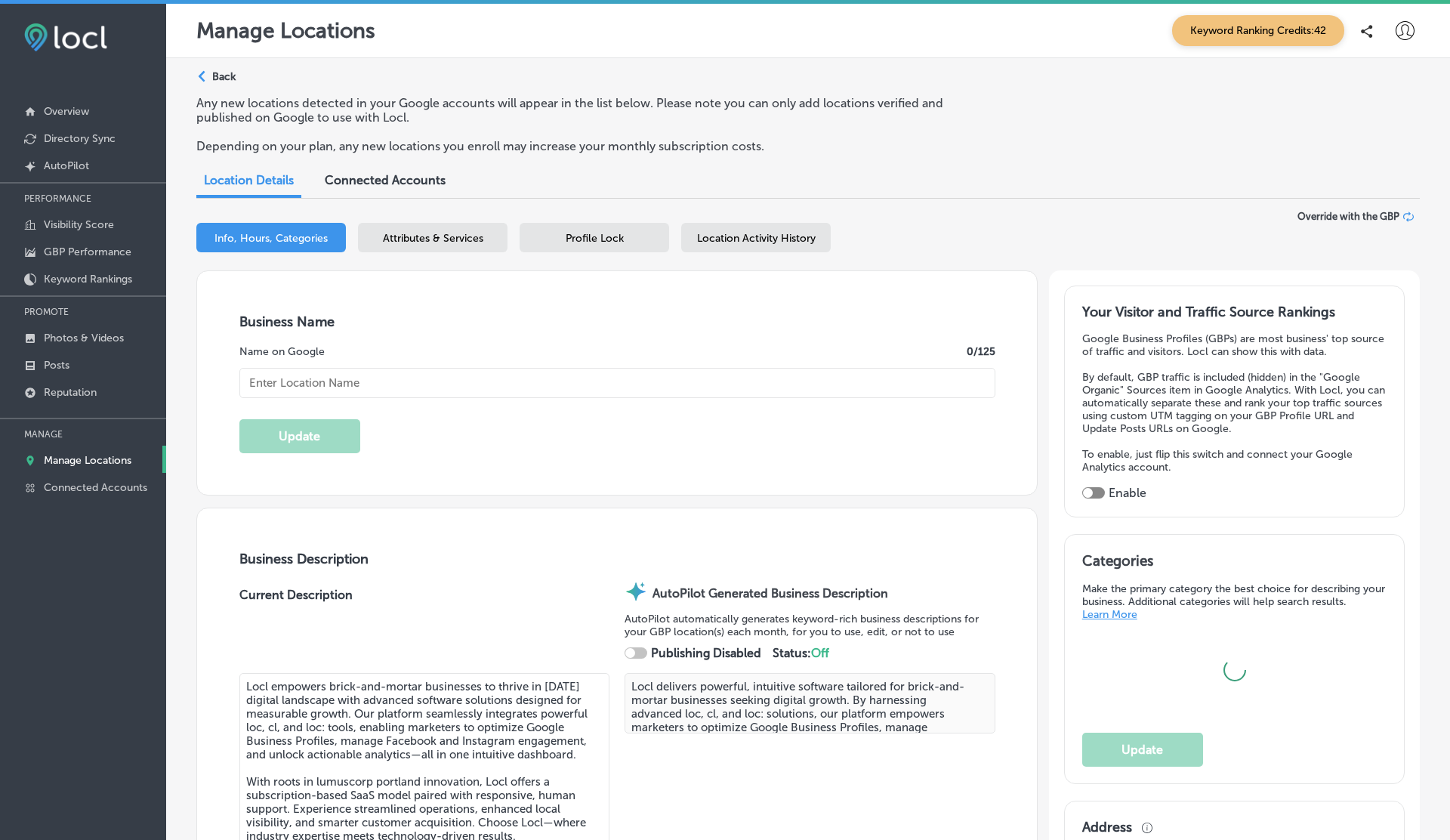
type input "[URL]"
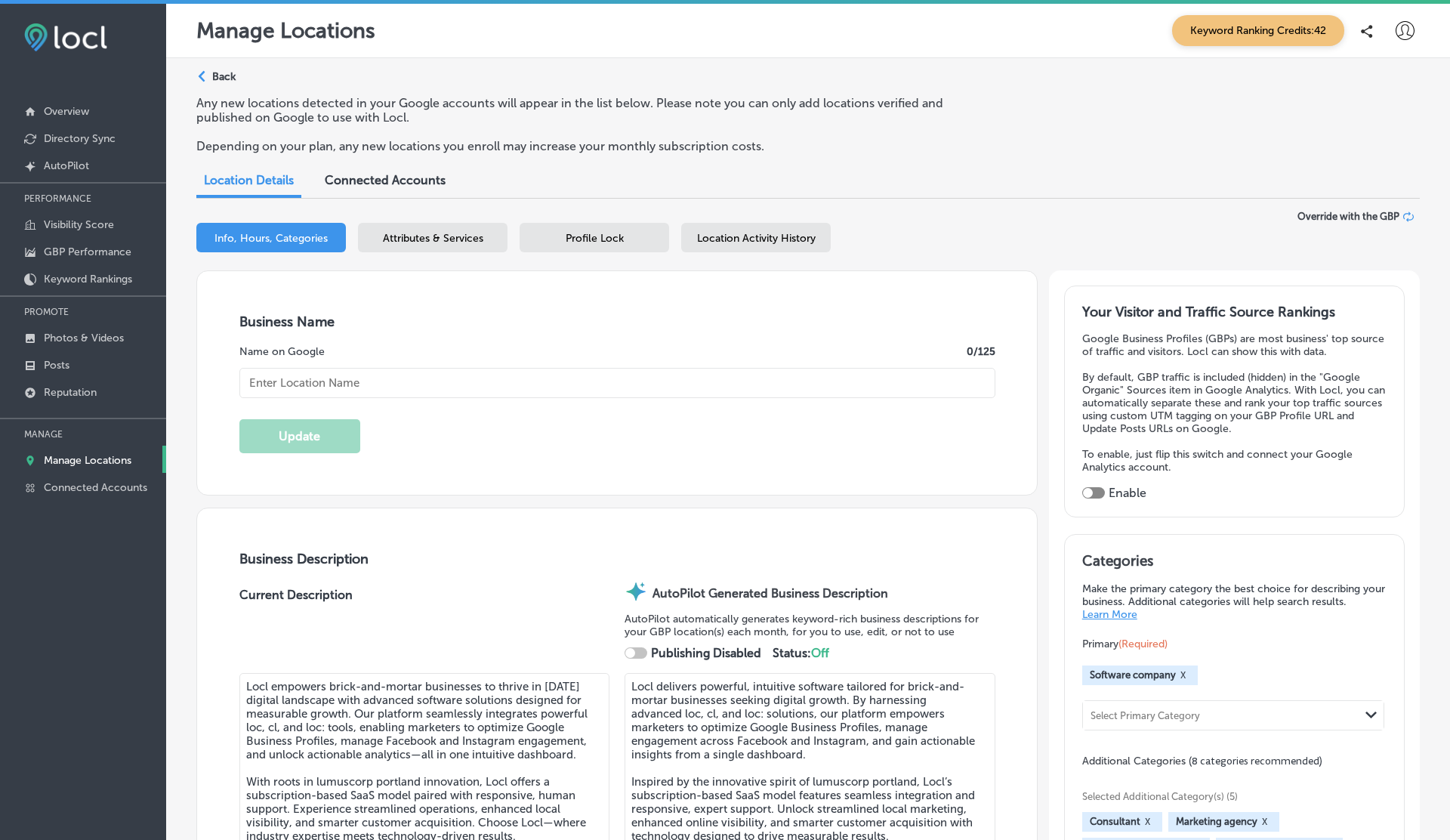
checkbox input "true"
type input "Locl"
type input "[PHONE_NUMBER]"
click at [741, 242] on span "Location Activity History" at bounding box center [756, 238] width 119 height 13
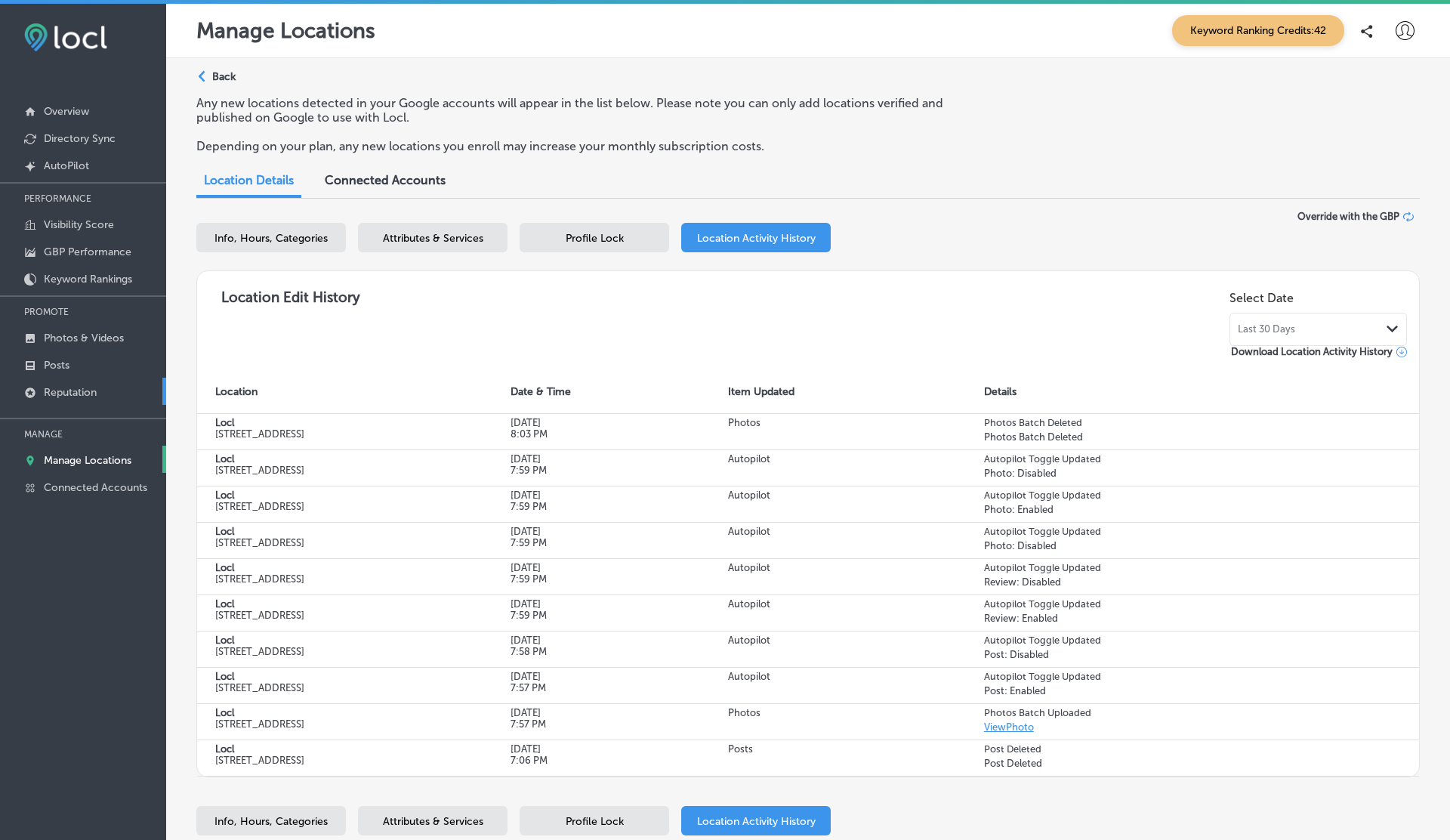
click at [75, 386] on p "Reputation" at bounding box center [70, 393] width 53 height 13
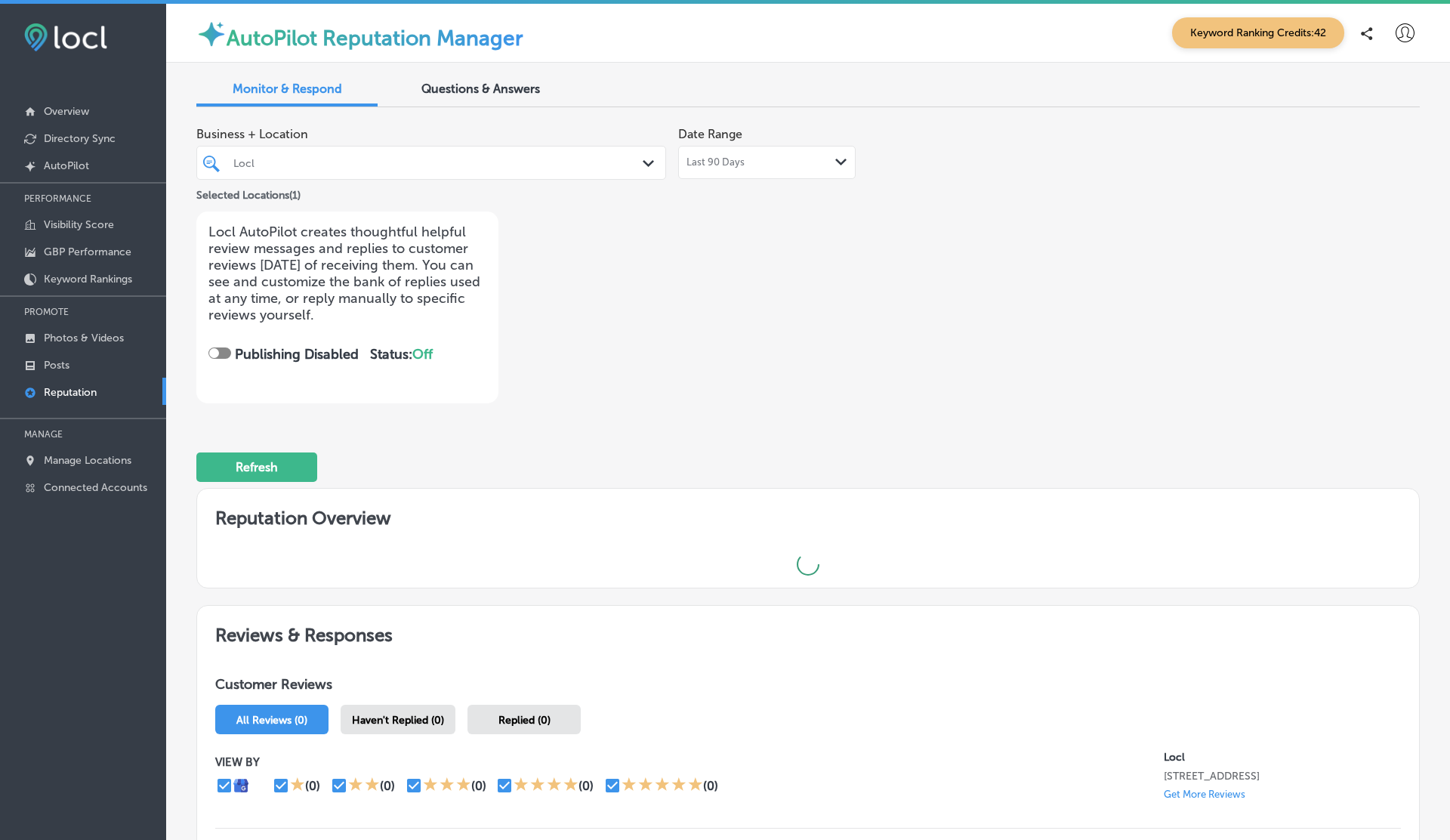
click at [525, 167] on div "Locl" at bounding box center [438, 163] width 411 height 13
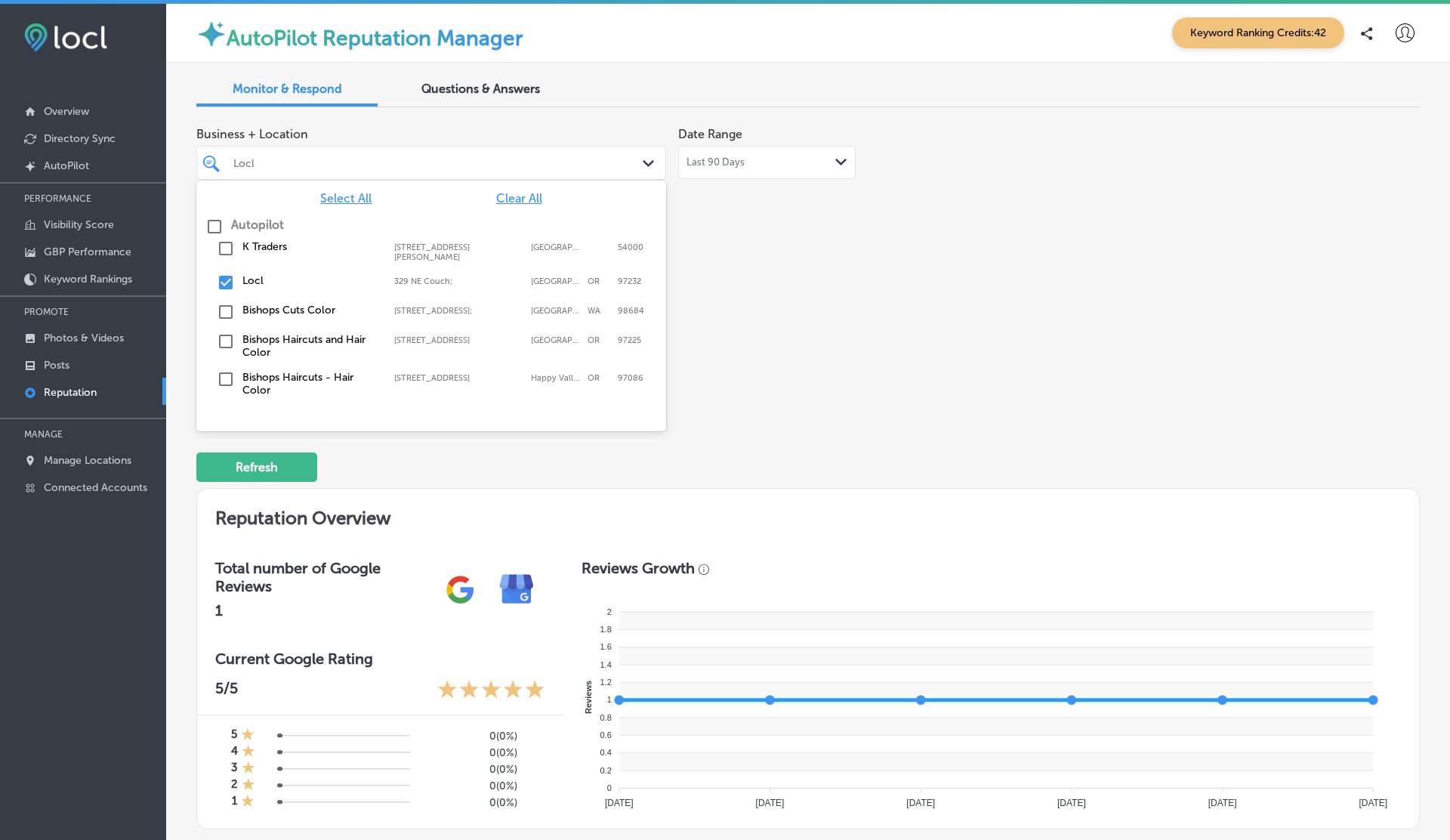
click at [347, 199] on span "Select All" at bounding box center [345, 199] width 51 height 14
click at [663, 68] on div "Monitor & Respond Questions & Answers Business + Location option focused, 1 of …" at bounding box center [808, 610] width 1284 height 1095
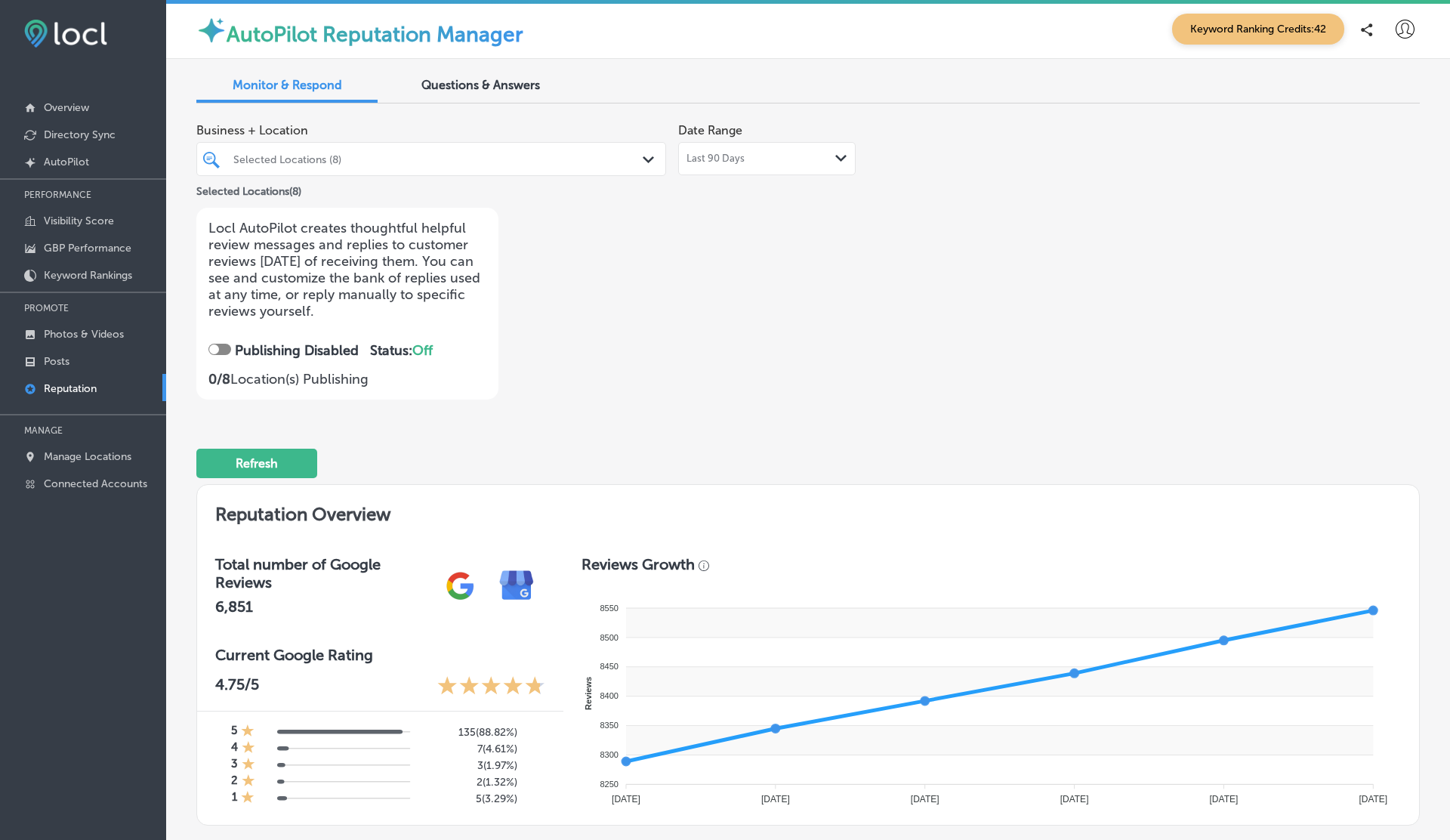
click at [781, 153] on div "Last 90 Days Path Created with Sketch." at bounding box center [766, 158] width 161 height 12
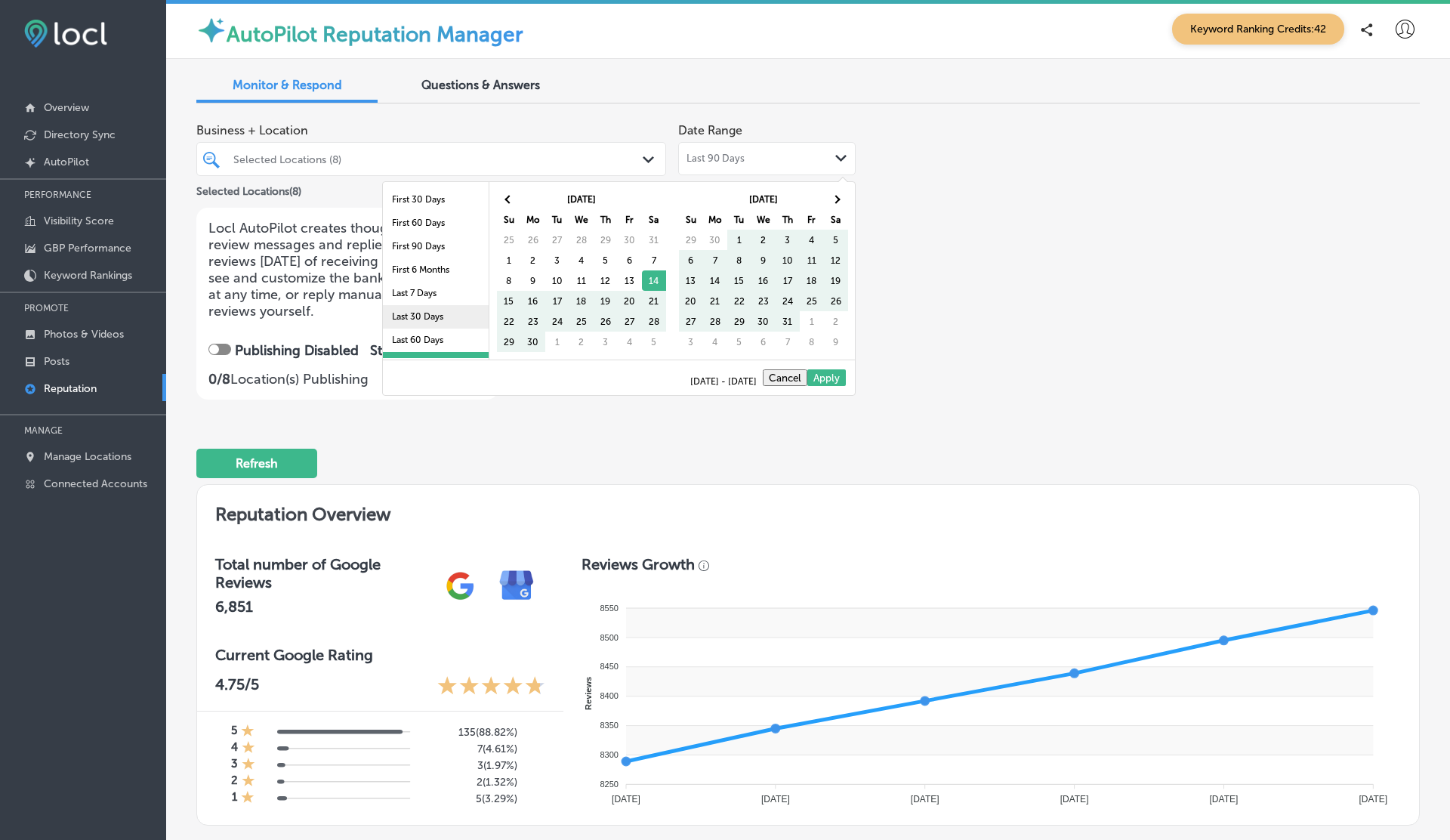
scroll to position [88, 0]
click at [427, 313] on li "Last 2 Years" at bounding box center [436, 323] width 106 height 23
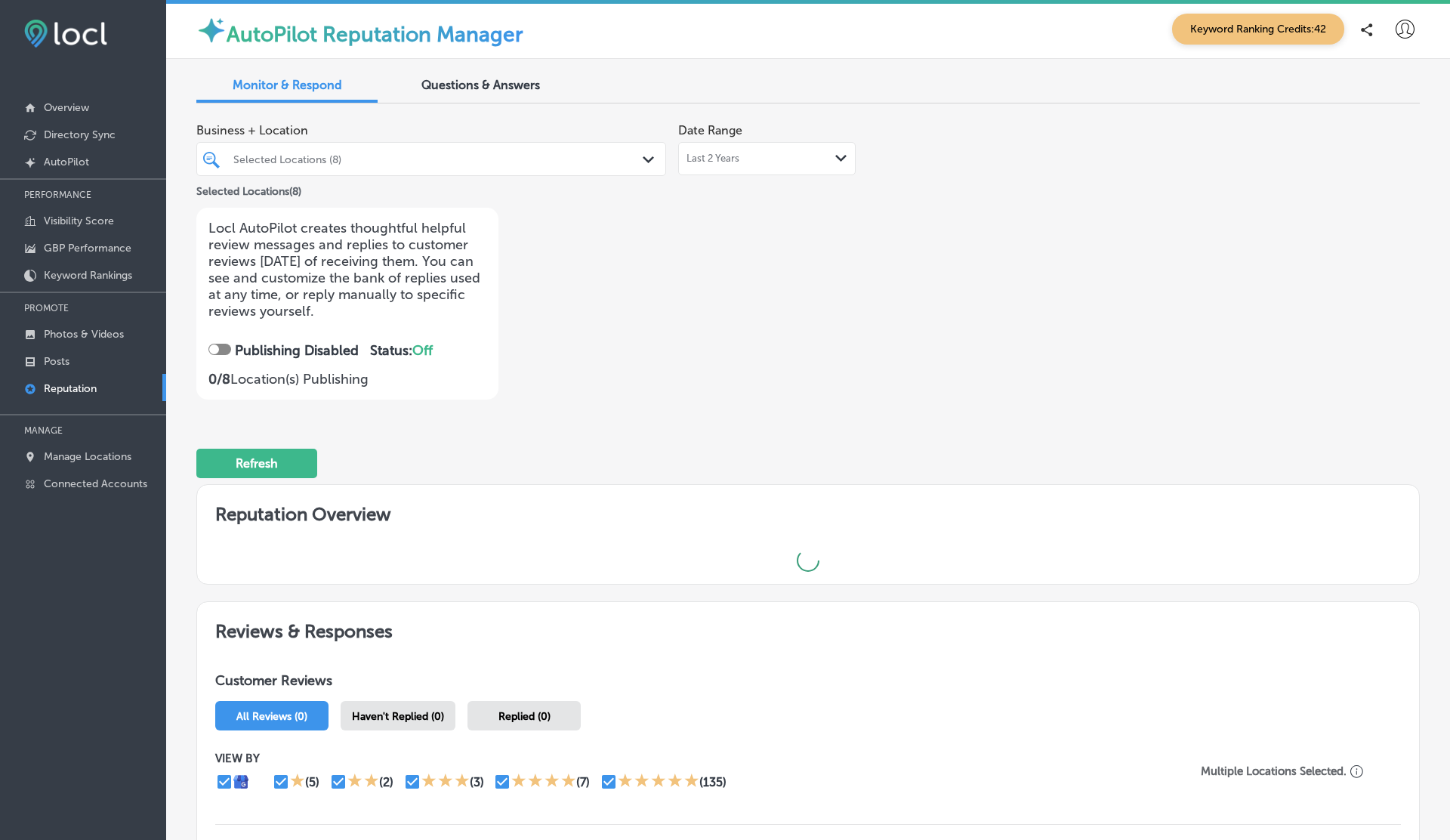
click at [768, 146] on div "Last 2 Years Path Created with Sketch." at bounding box center [767, 158] width 178 height 33
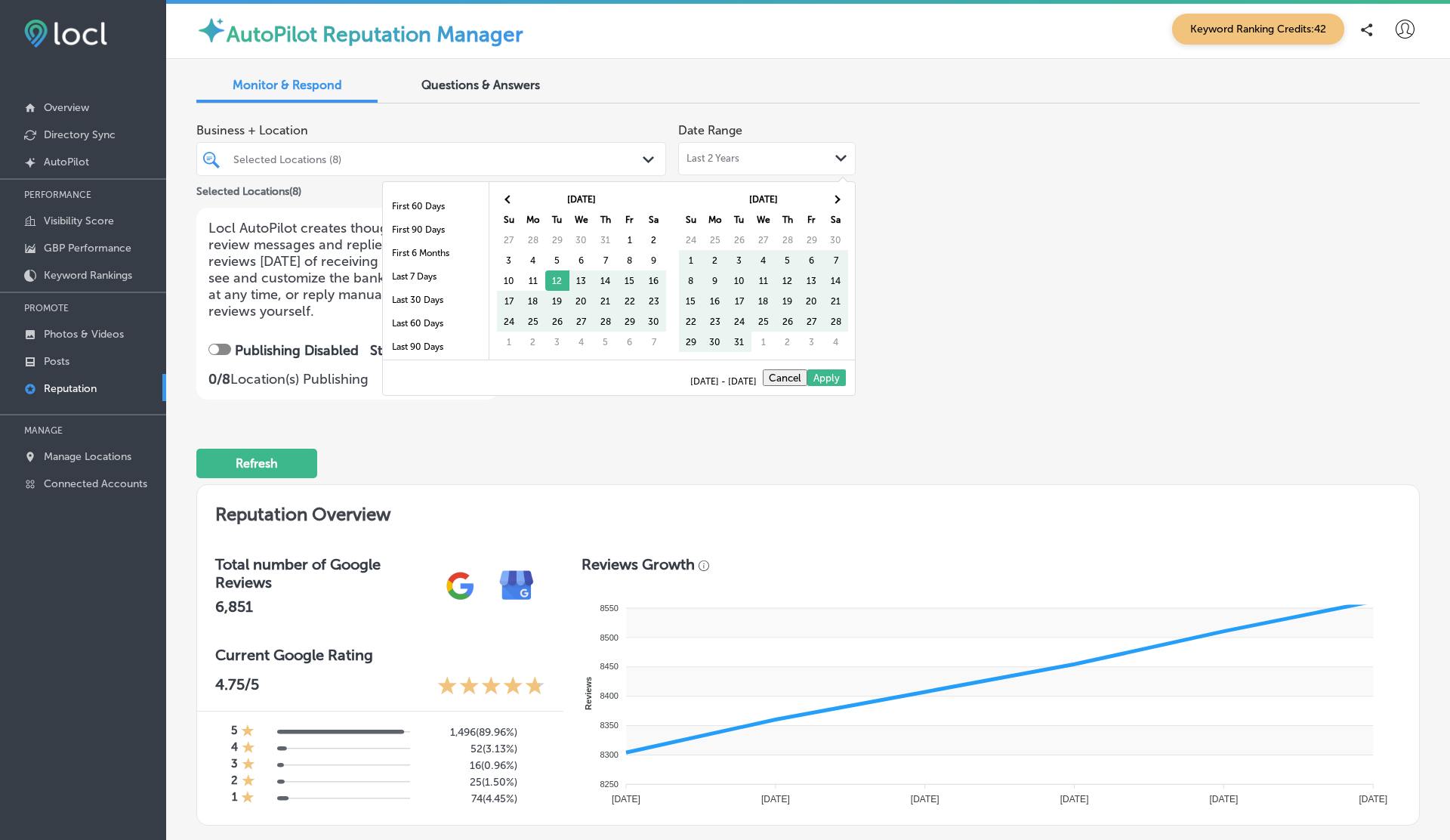
scroll to position [0, 0]
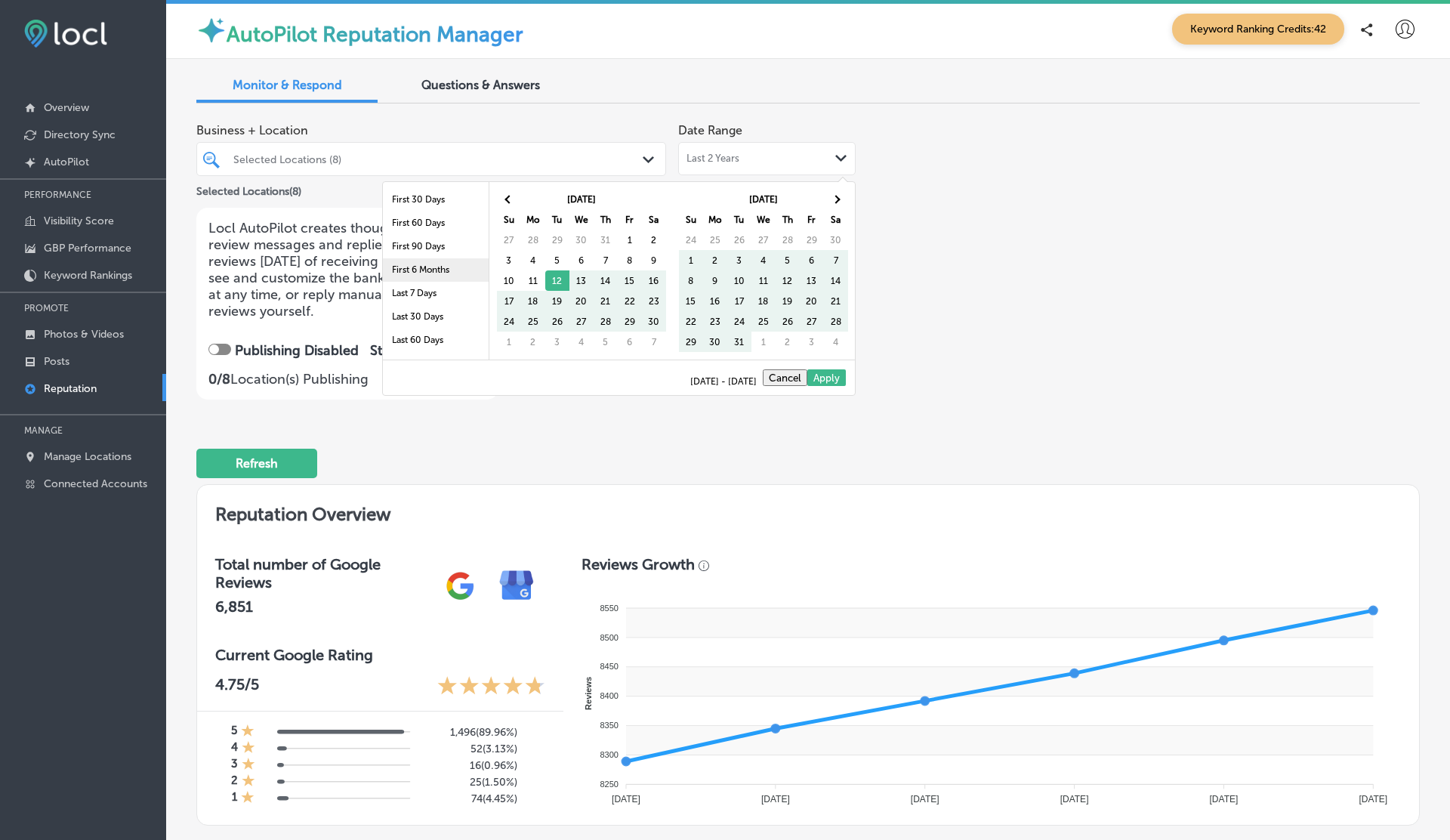
click at [429, 270] on li "First 6 Months" at bounding box center [436, 270] width 106 height 23
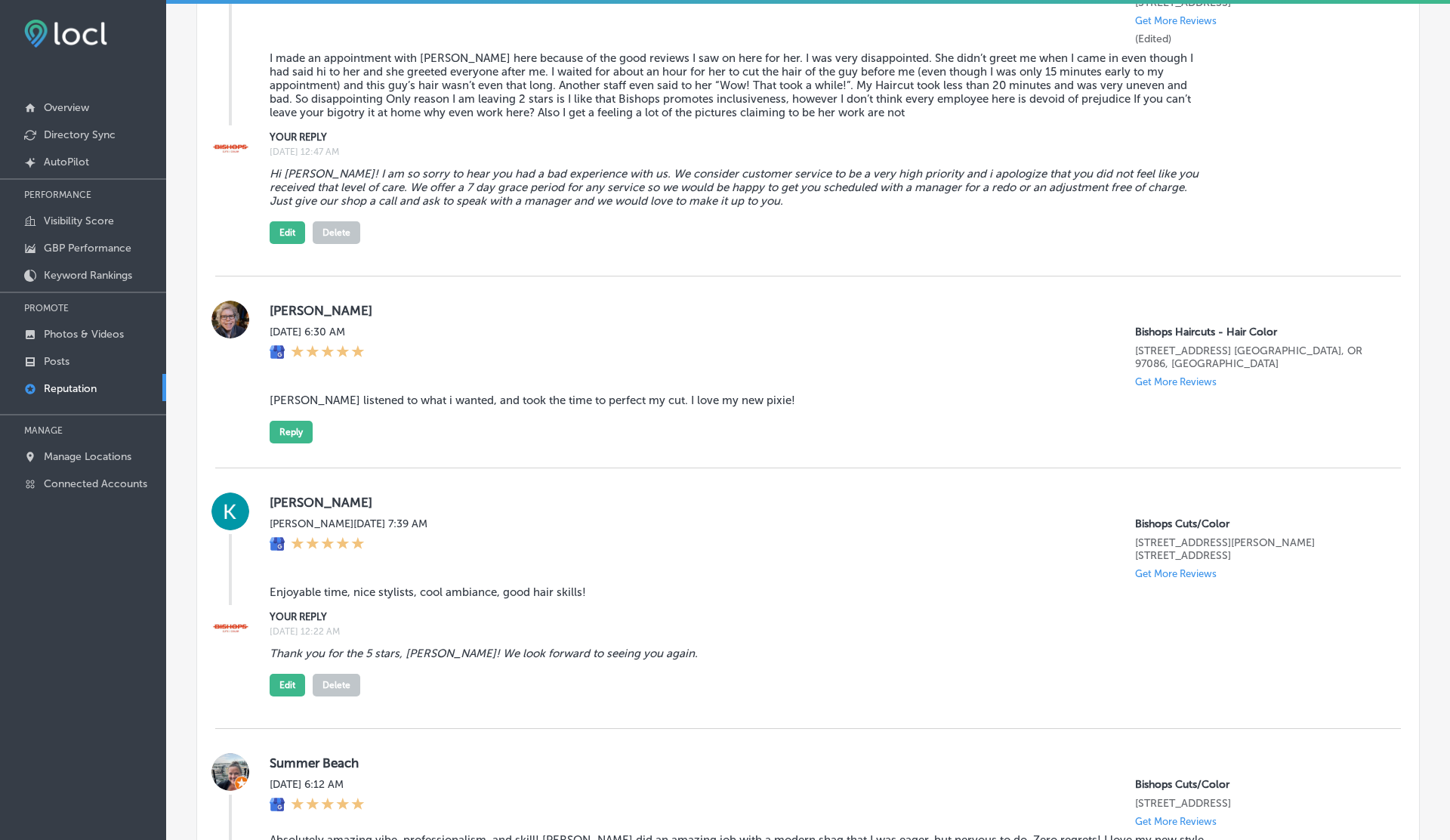
scroll to position [1226, 0]
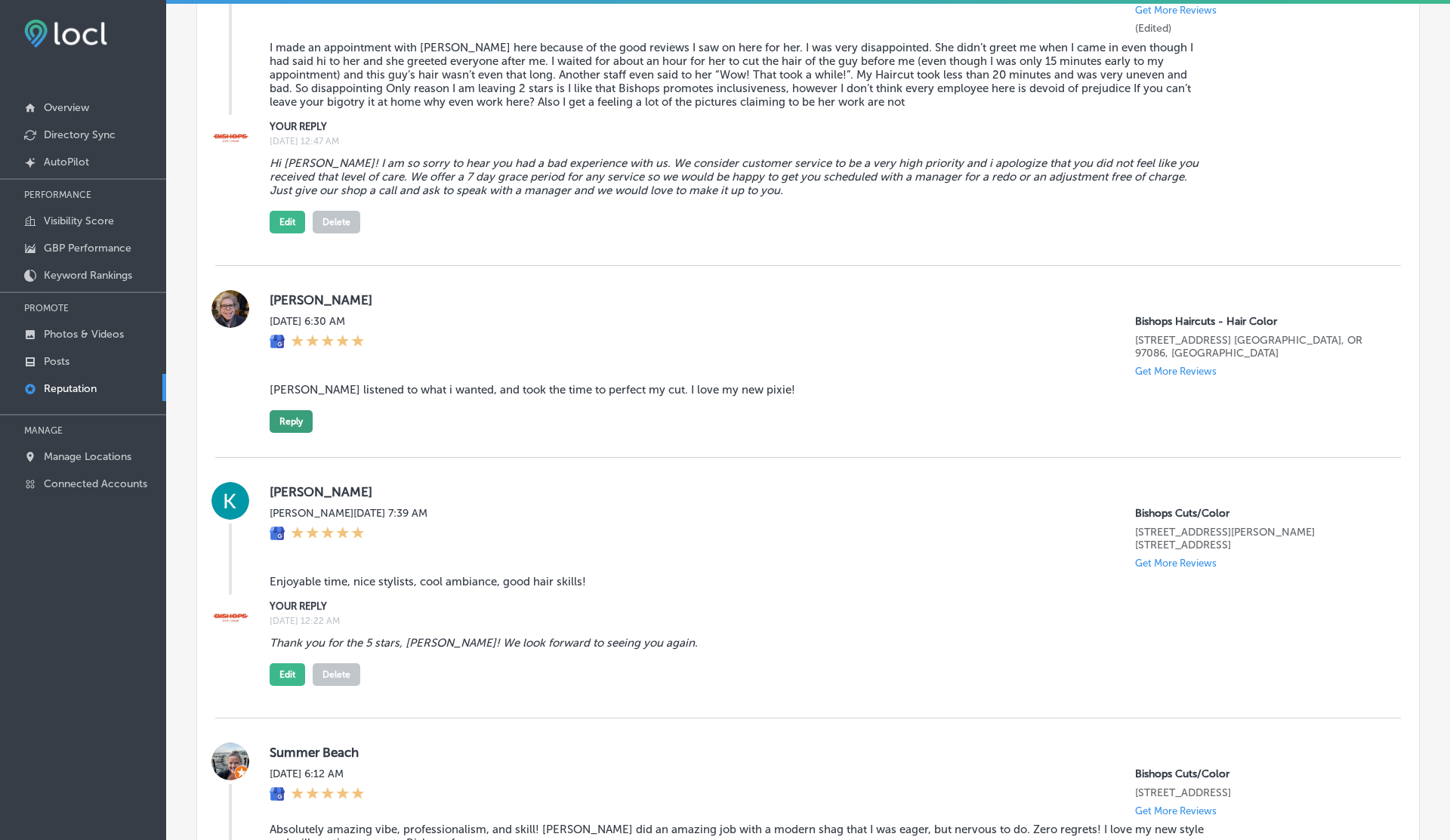
click at [288, 423] on button "Reply" at bounding box center [291, 420] width 43 height 22
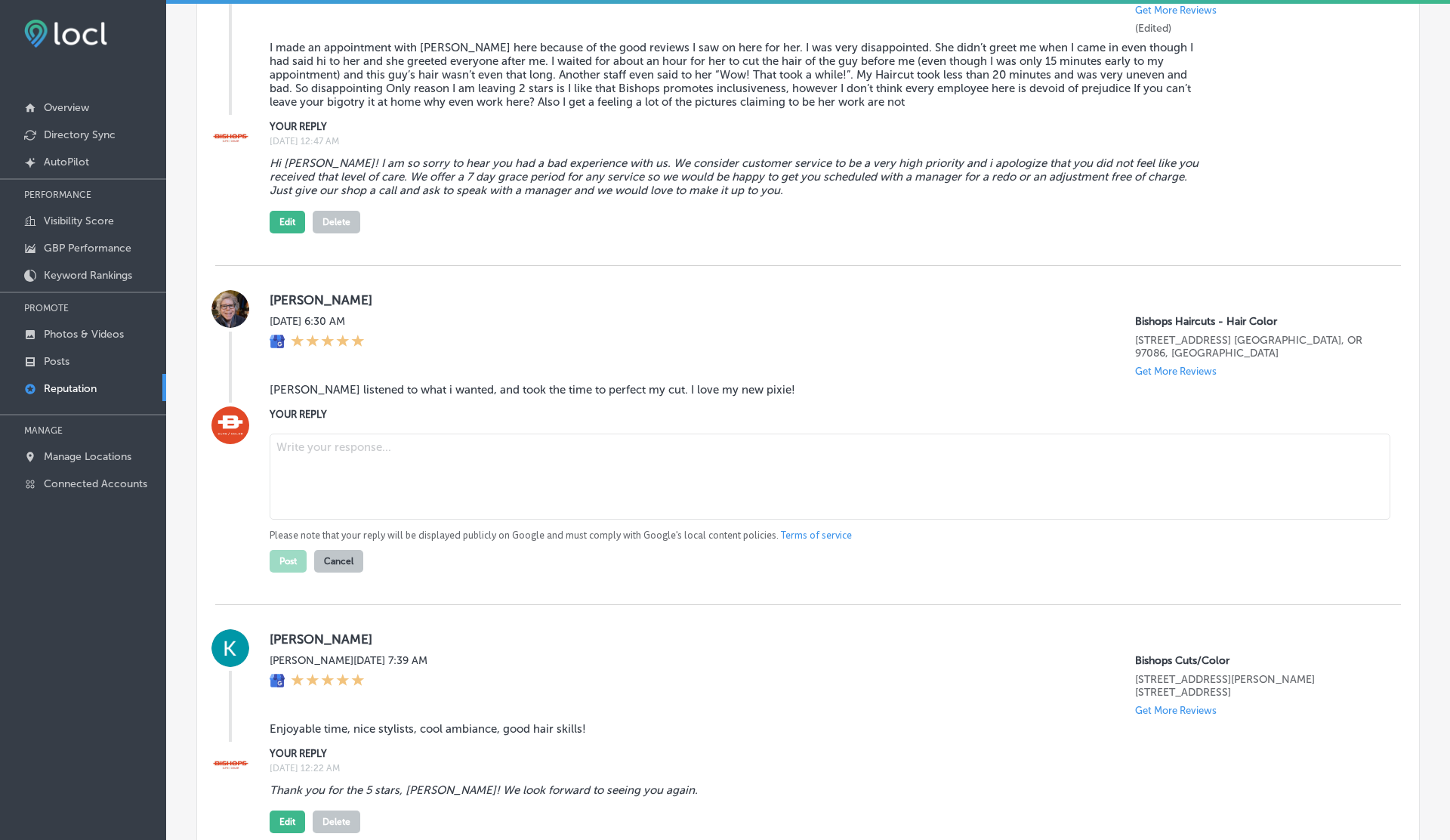
click at [323, 472] on textarea at bounding box center [830, 477] width 1121 height 86
type textarea "T"
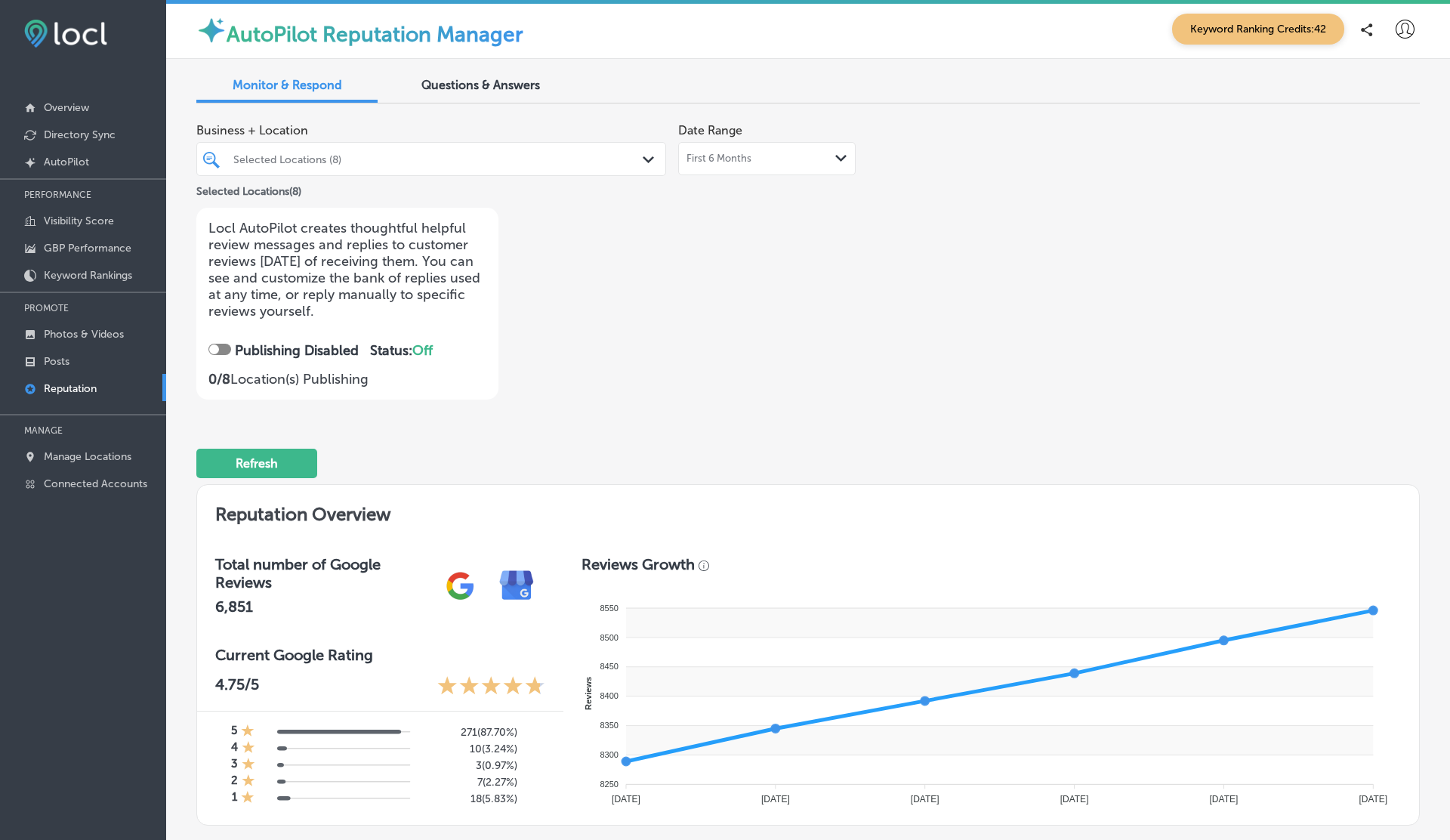
scroll to position [0, 0]
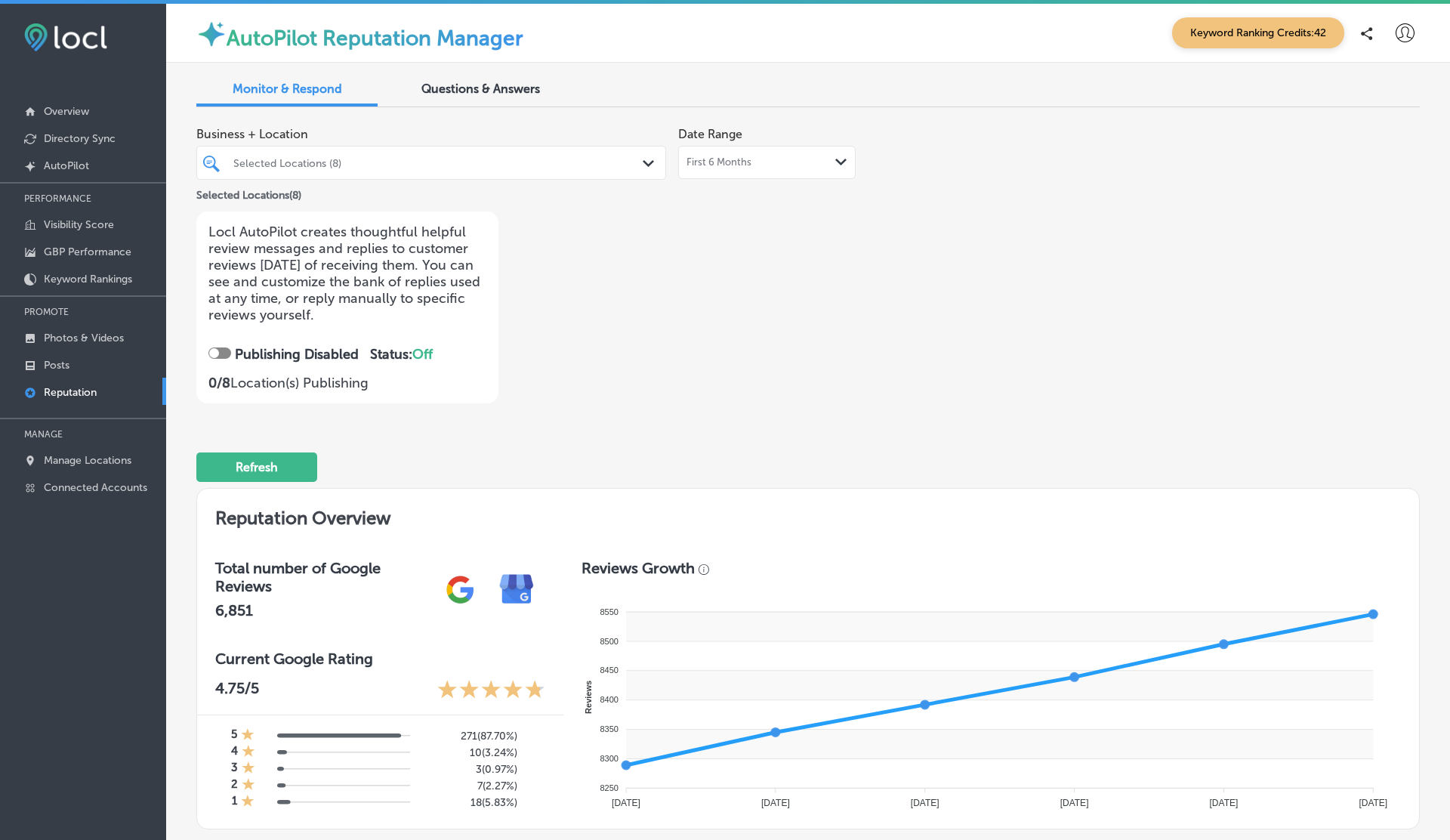
click at [744, 163] on span "First 6 Months" at bounding box center [719, 162] width 65 height 12
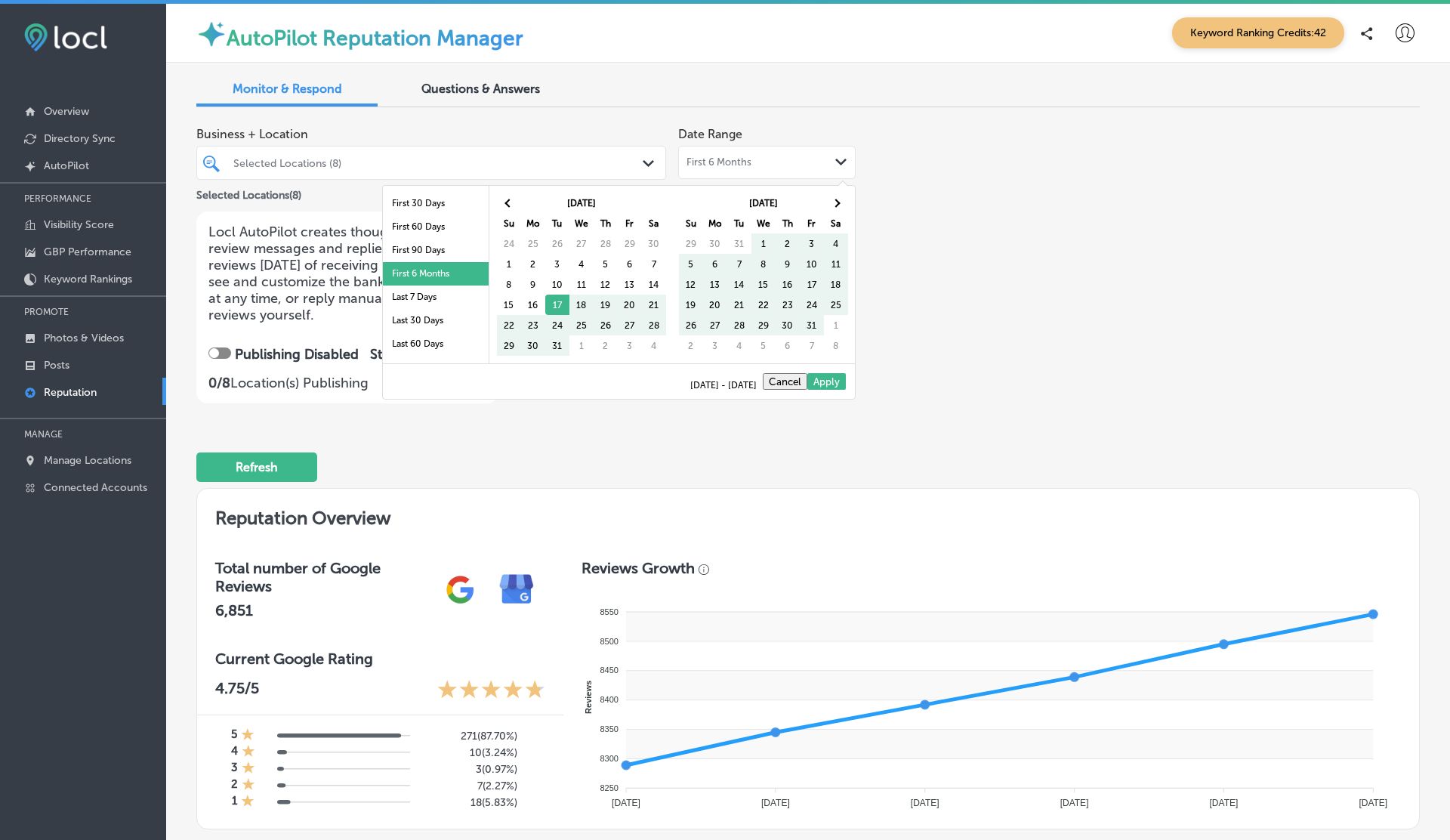
click at [929, 251] on div "Business + Location Selected Locations (8) Path Created with Sketch. Selected L…" at bounding box center [563, 261] width 734 height 284
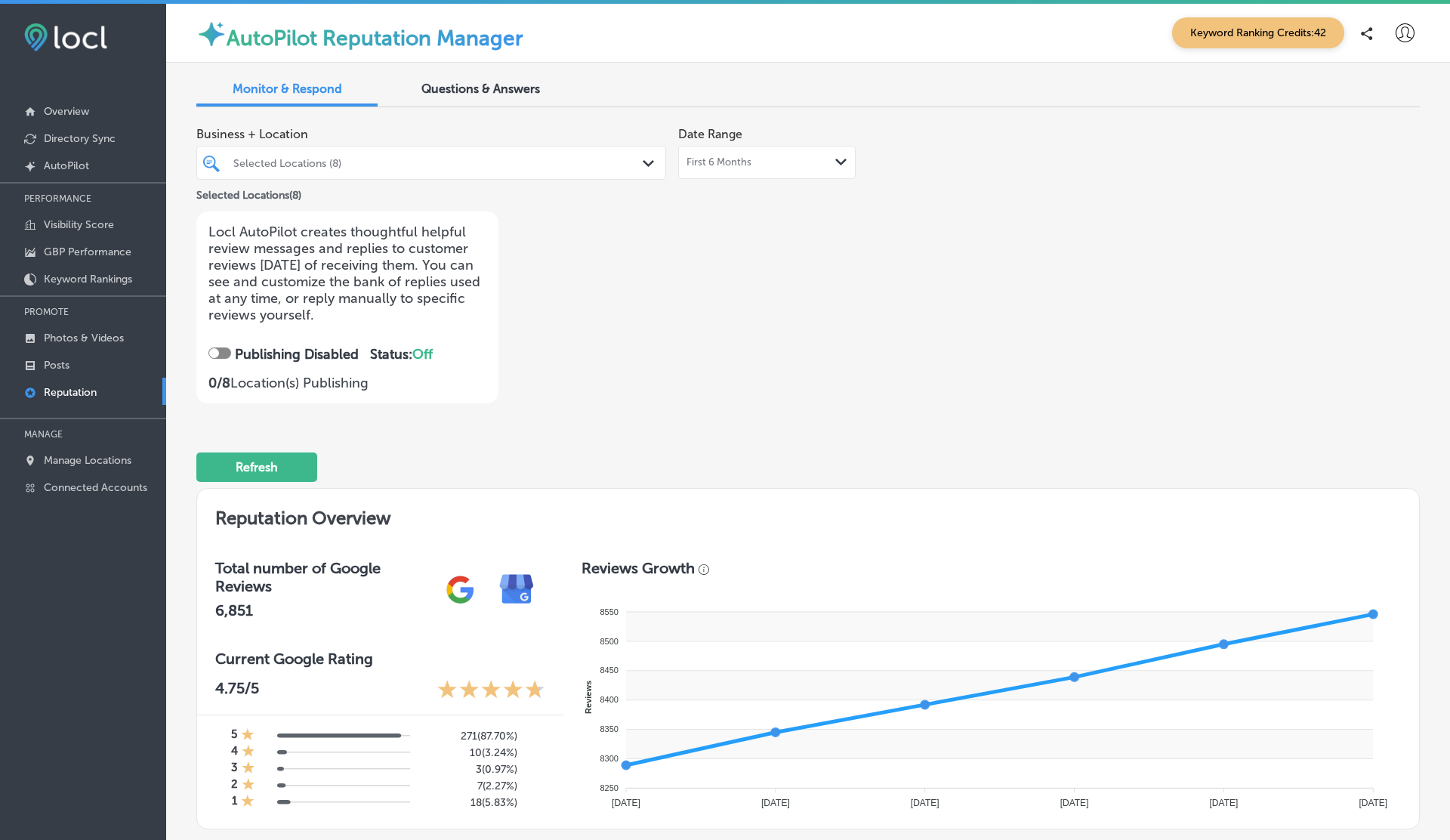
click at [757, 166] on div "First 6 Months Path Created with Sketch." at bounding box center [766, 162] width 161 height 12
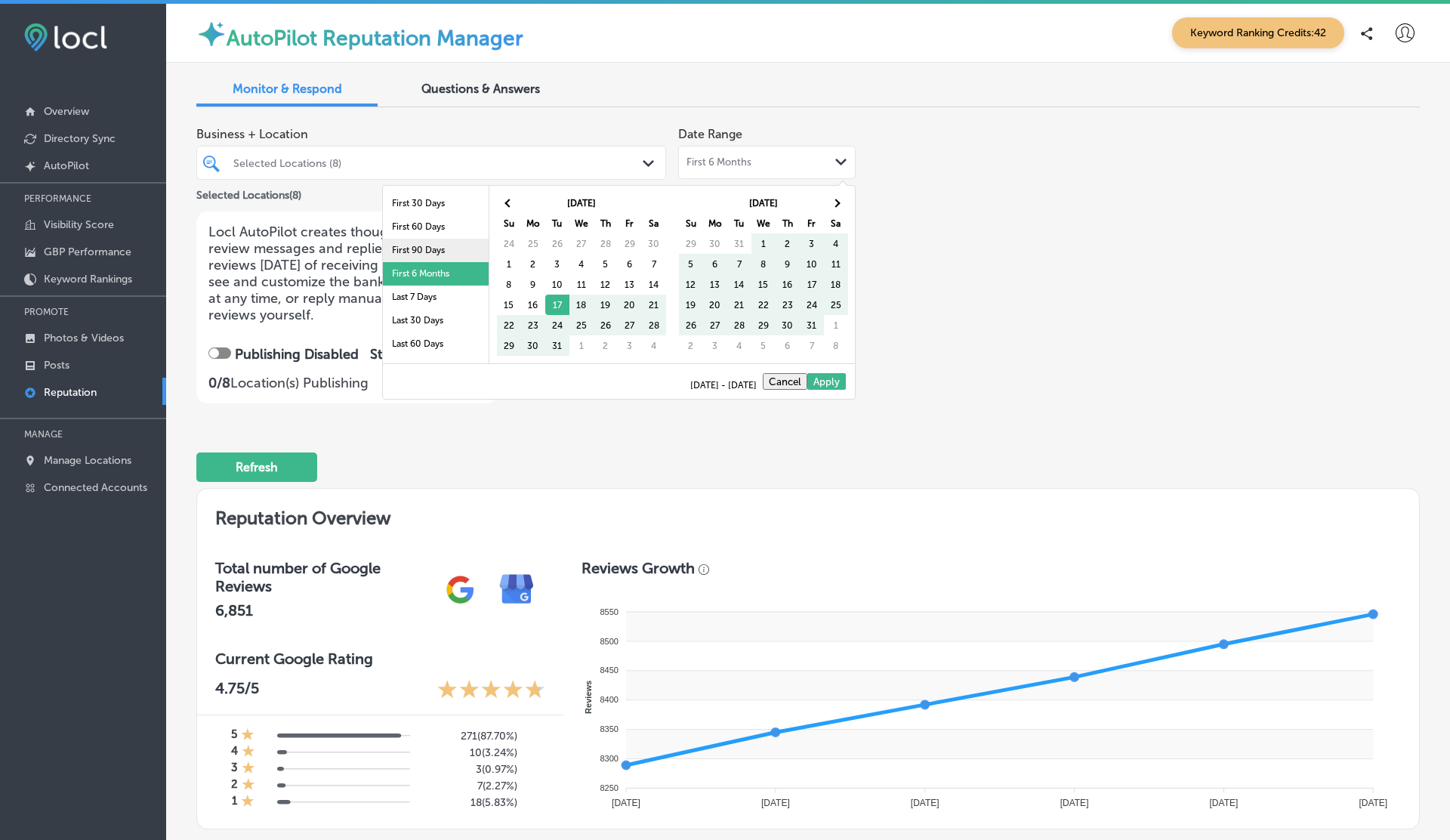
click at [418, 252] on li "First 90 Days" at bounding box center [436, 251] width 106 height 23
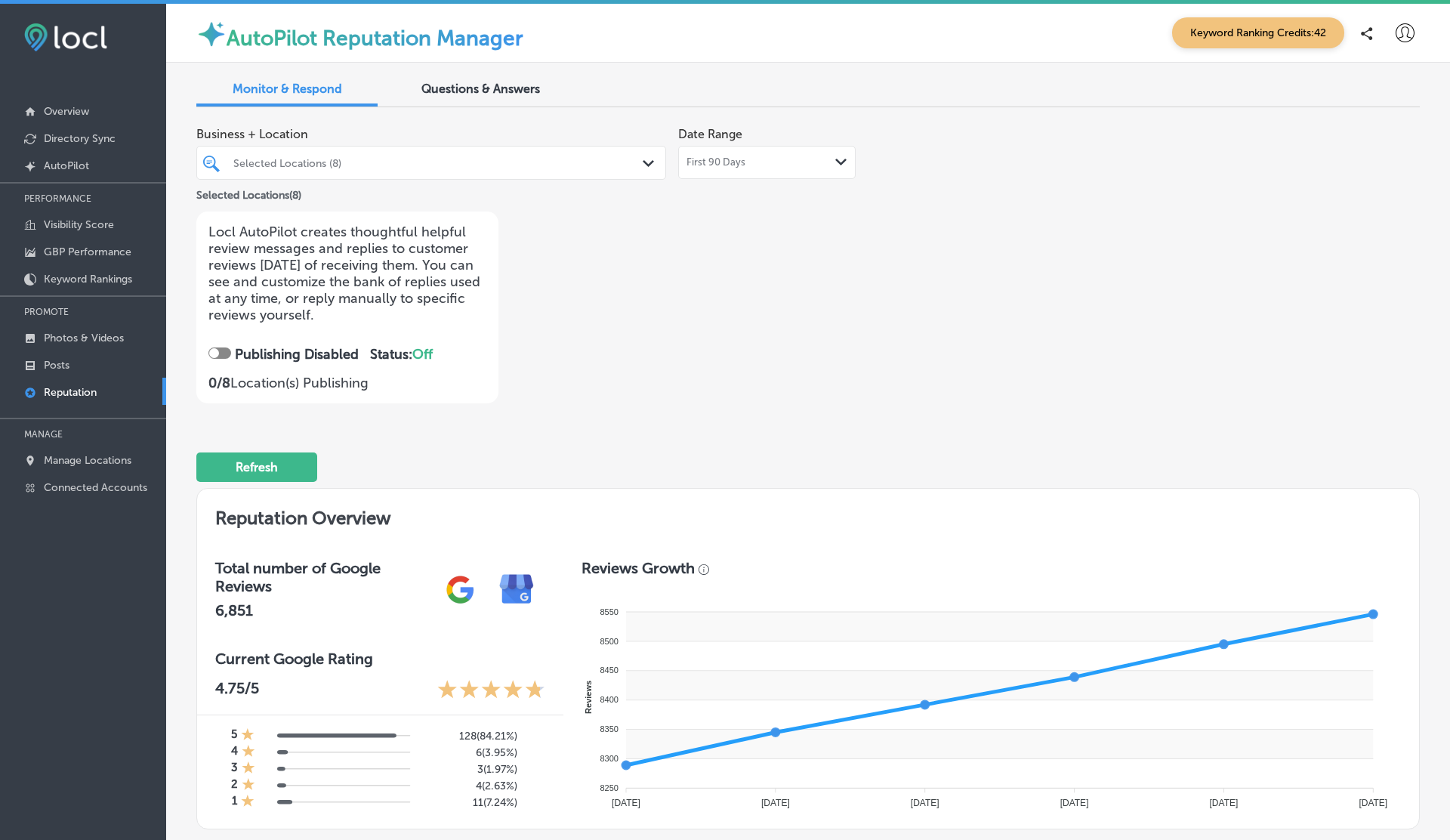
click at [738, 149] on div "First 90 Days Path Created with Sketch." at bounding box center [767, 162] width 178 height 33
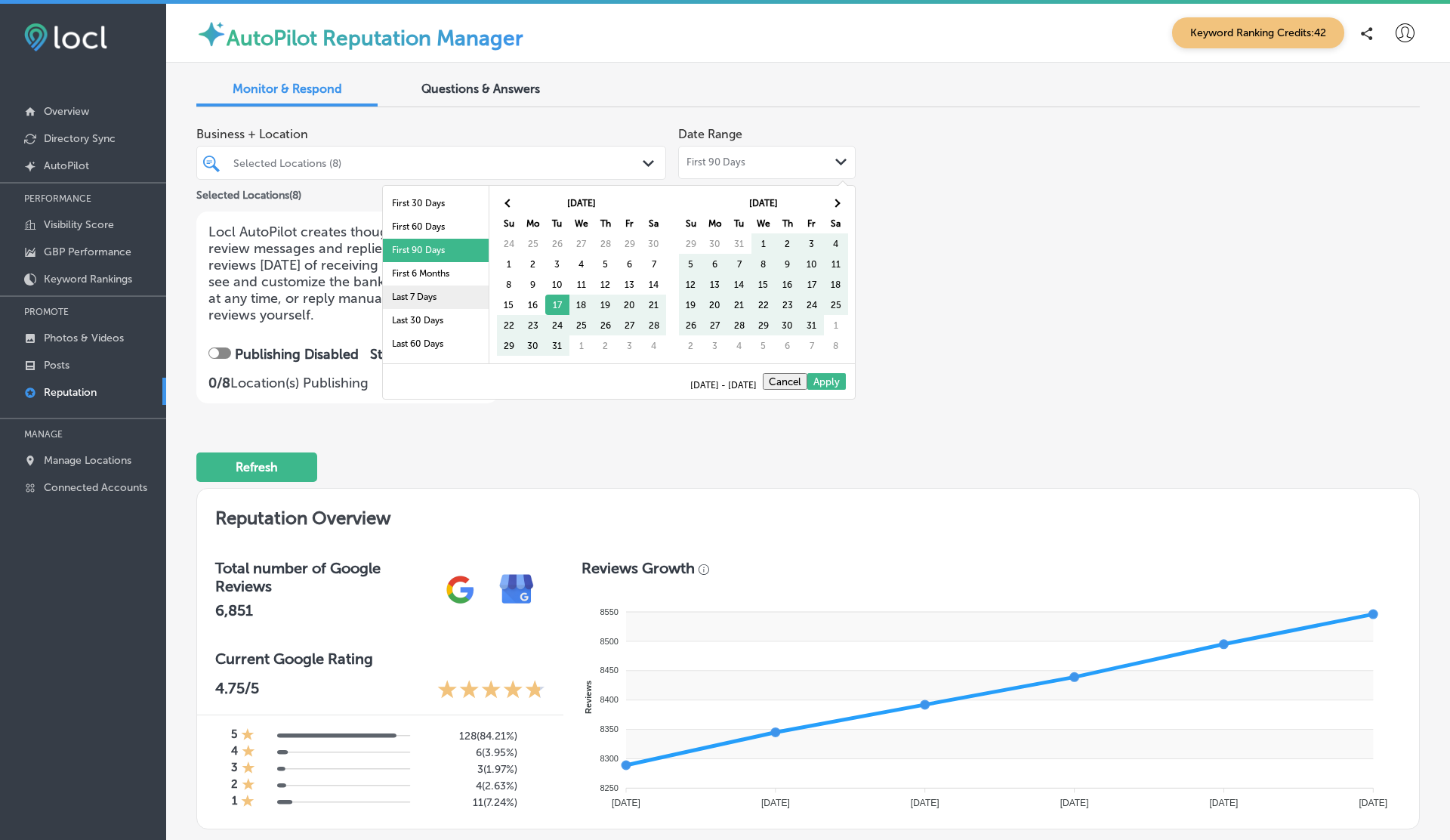
click at [420, 301] on li "Last 7 Days" at bounding box center [436, 297] width 106 height 23
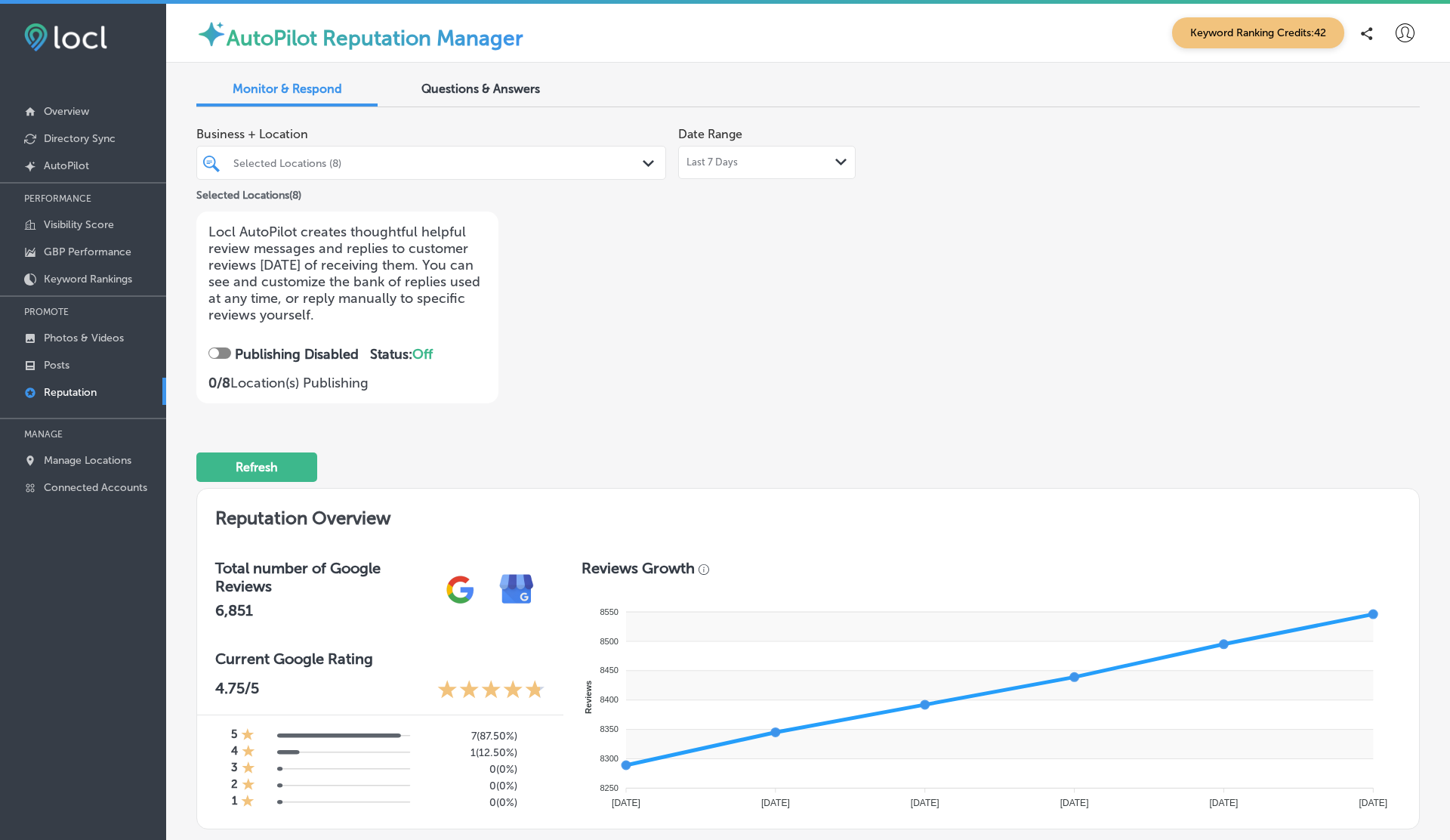
click at [731, 154] on div "Last 7 Days Path Created with Sketch." at bounding box center [767, 162] width 178 height 33
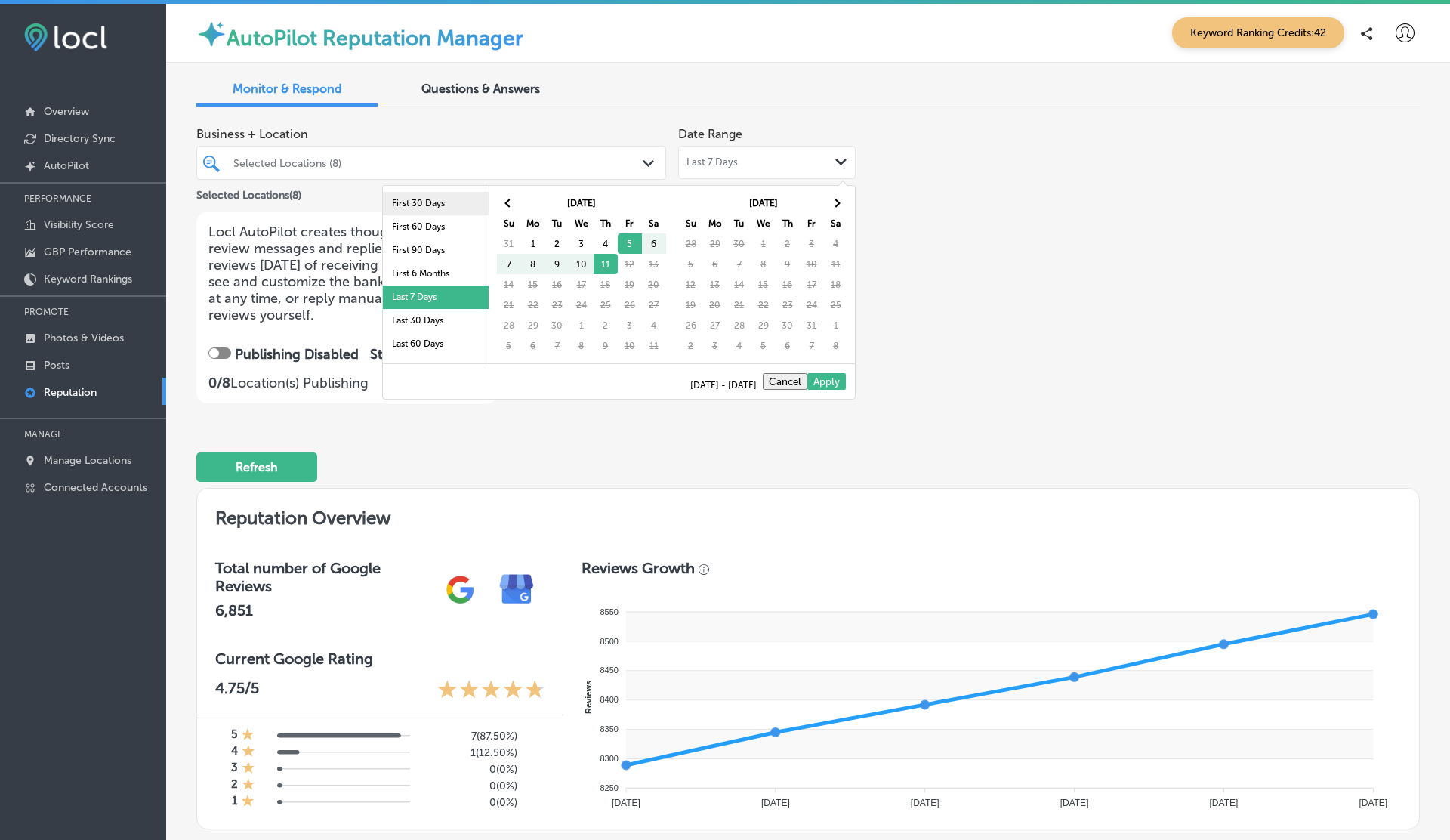
click at [418, 207] on li "First 30 Days" at bounding box center [436, 204] width 106 height 23
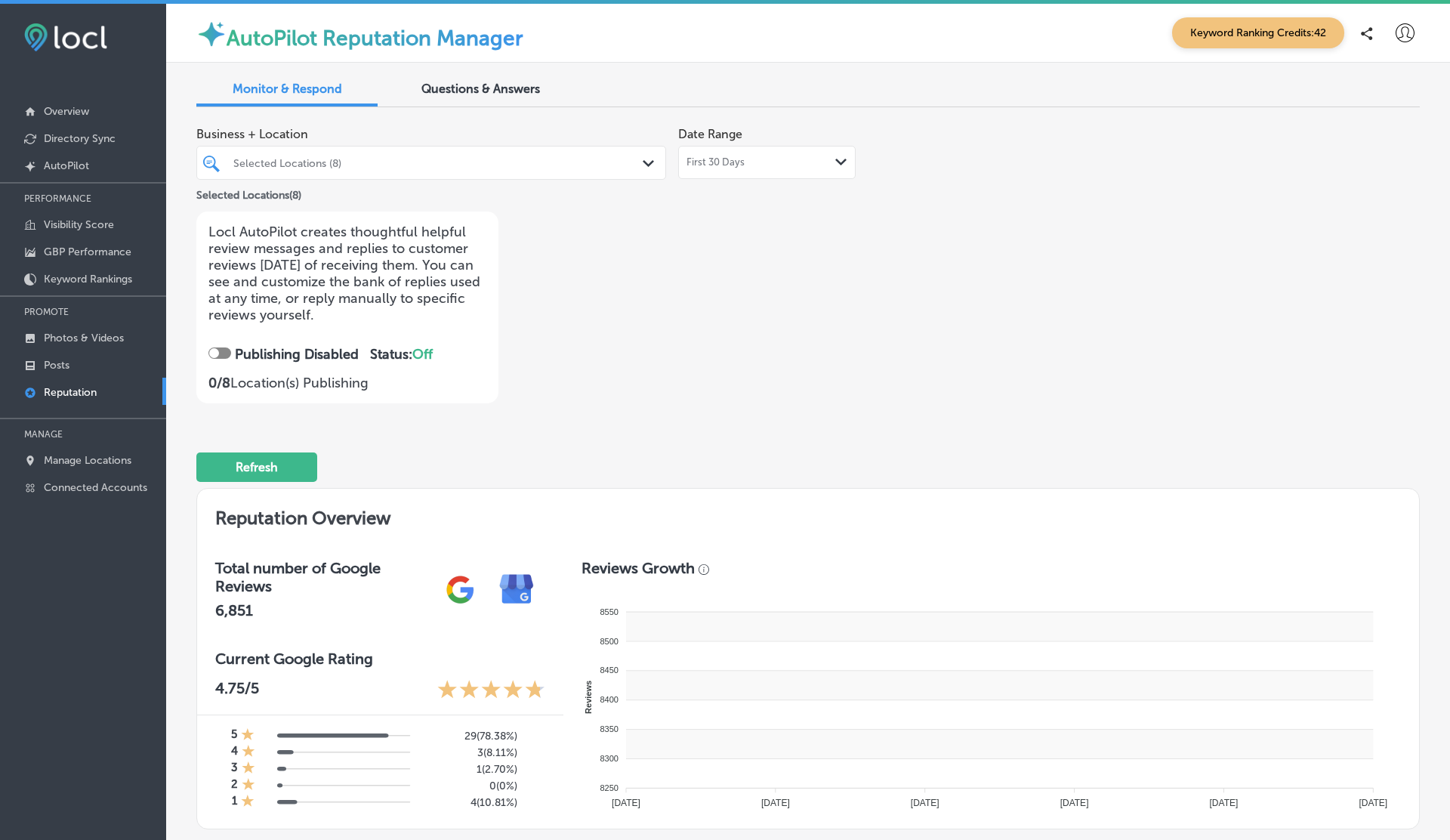
click at [769, 168] on div "First 30 Days Path Created with Sketch." at bounding box center [767, 162] width 178 height 33
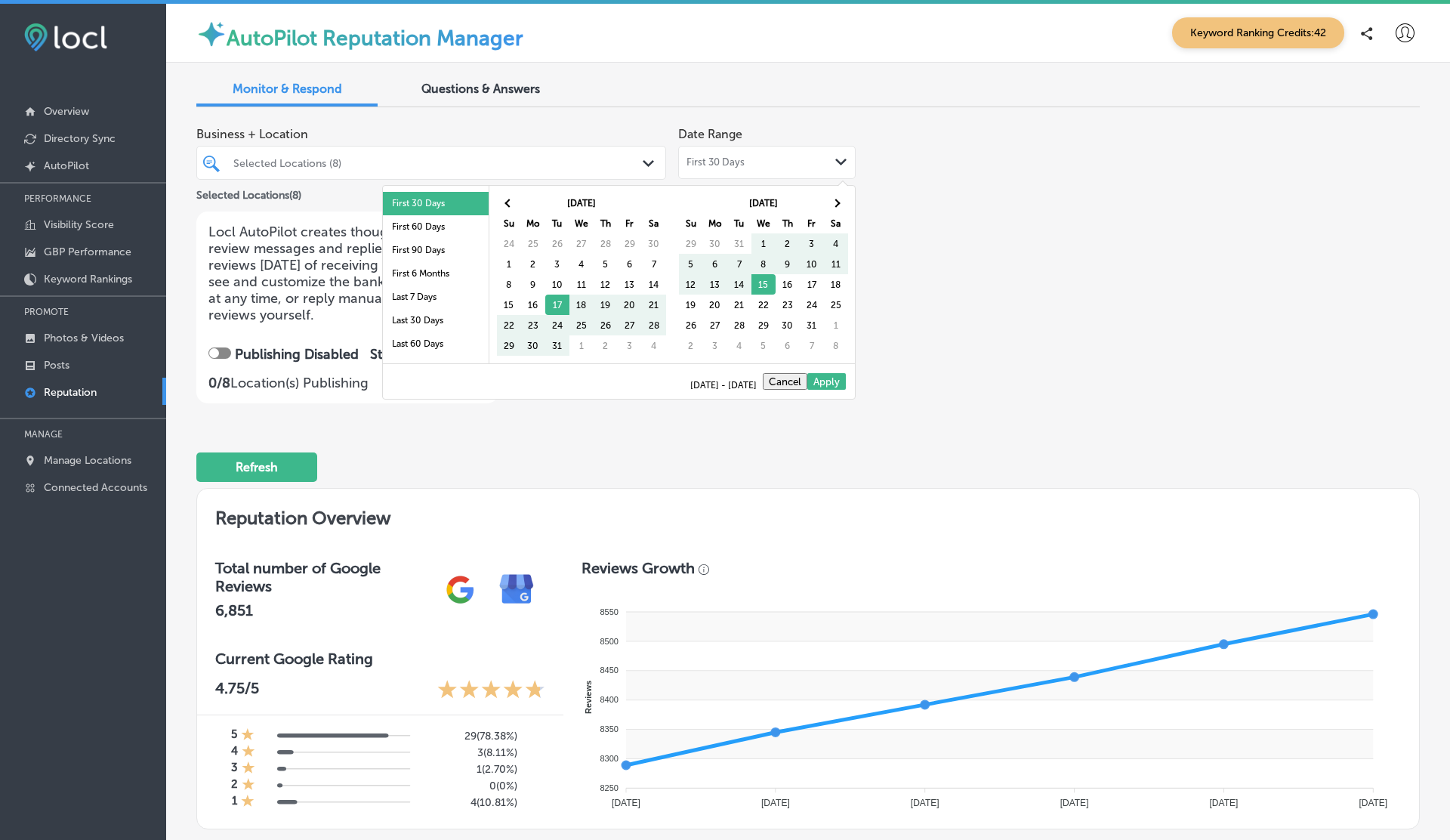
click at [978, 256] on div "Business + Location Selected Locations (8) Path Created with Sketch. Selected L…" at bounding box center [809, 261] width 1224 height 284
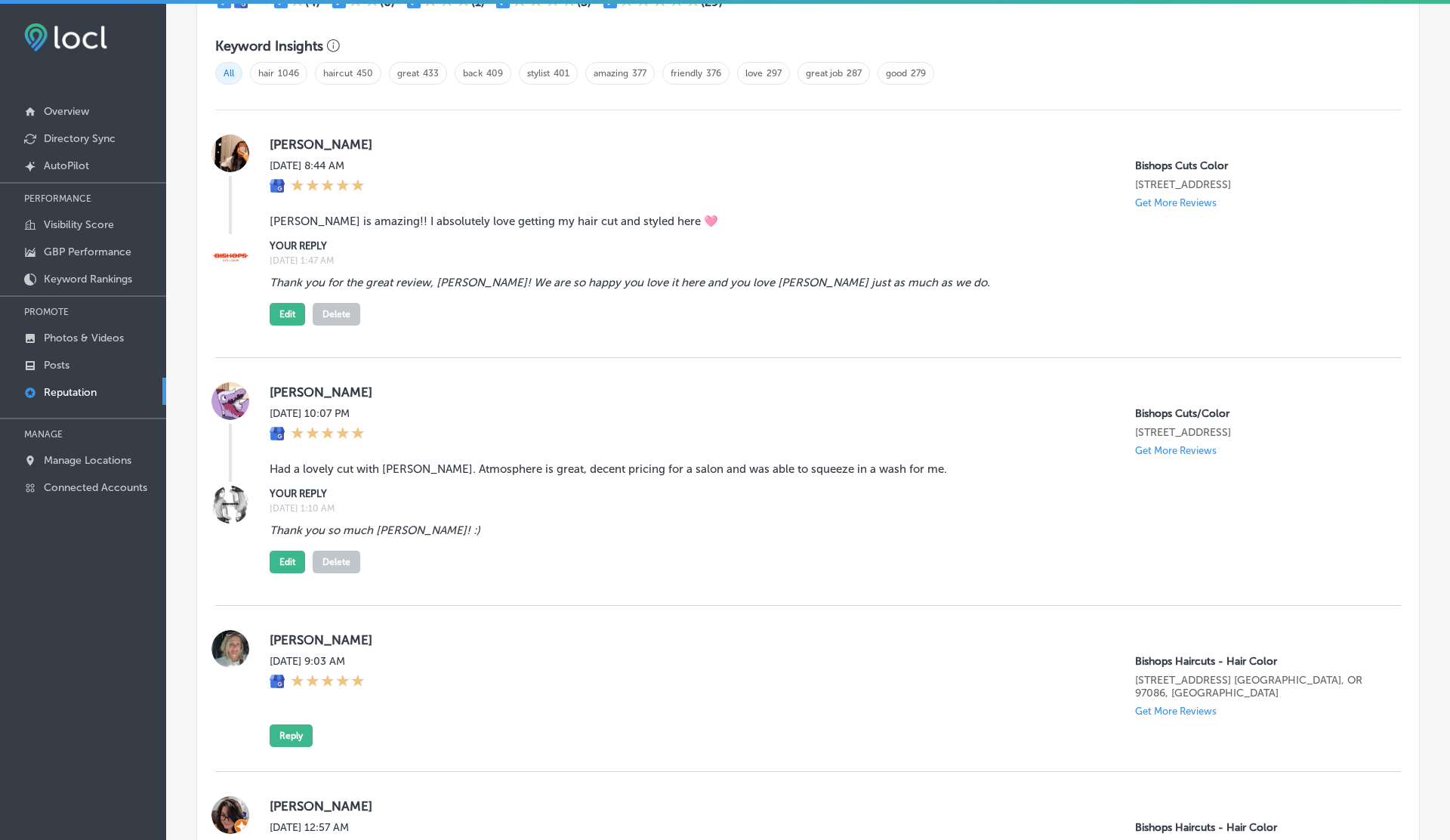
scroll to position [1021, 0]
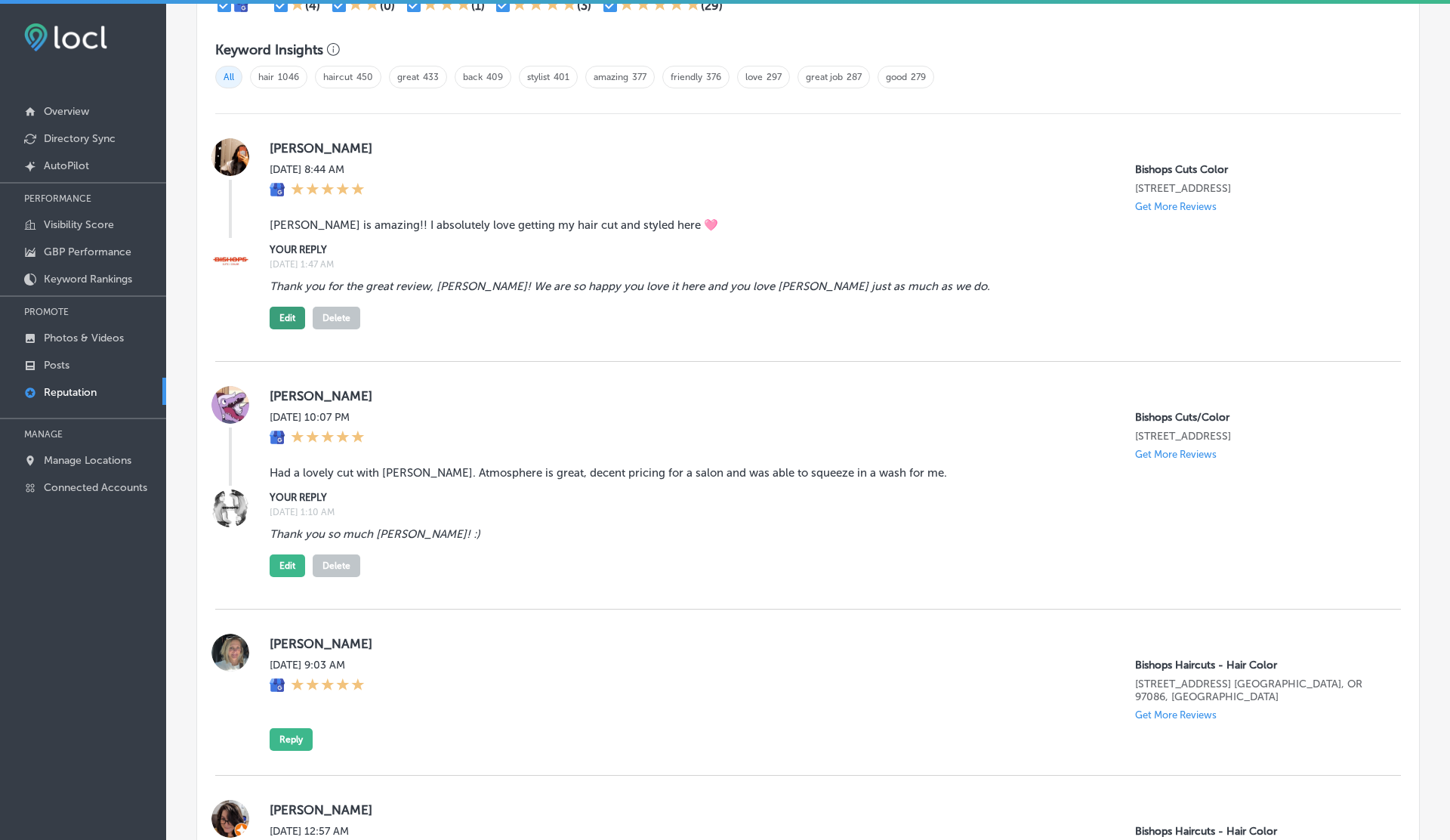
click at [290, 330] on button "Edit" at bounding box center [287, 317] width 36 height 22
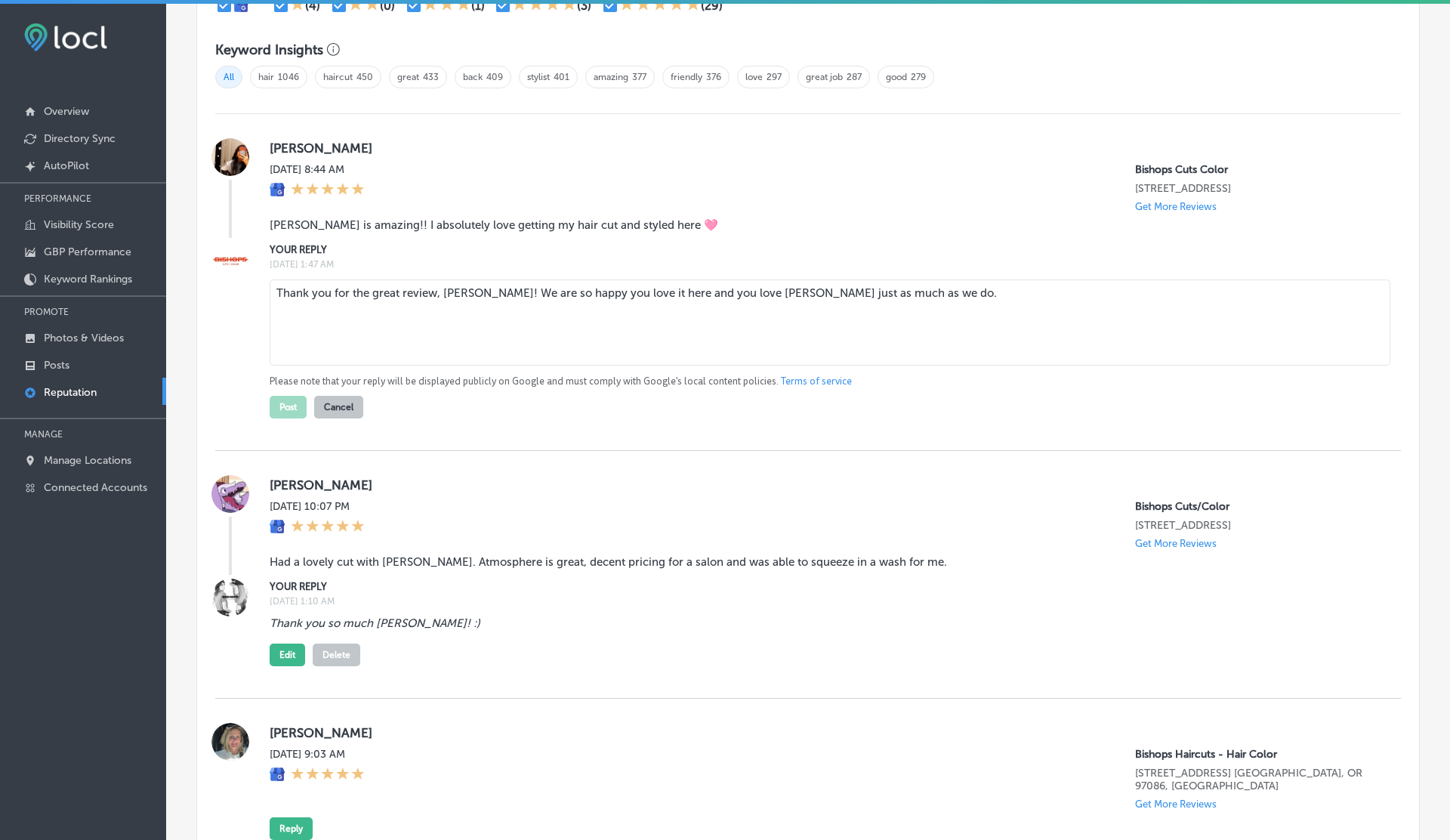
click at [909, 314] on textarea "Thank you for the great review, Lida! We are so happy you love it here and you …" at bounding box center [830, 323] width 1121 height 86
click at [472, 298] on textarea "Thank you for the great review, Lida! We are so happy you love it here and you …" at bounding box center [830, 323] width 1121 height 86
type textarea "Thank you for the great review, Lida! We are so happy you love it here and you …"
click at [299, 417] on button "Post" at bounding box center [287, 407] width 37 height 22
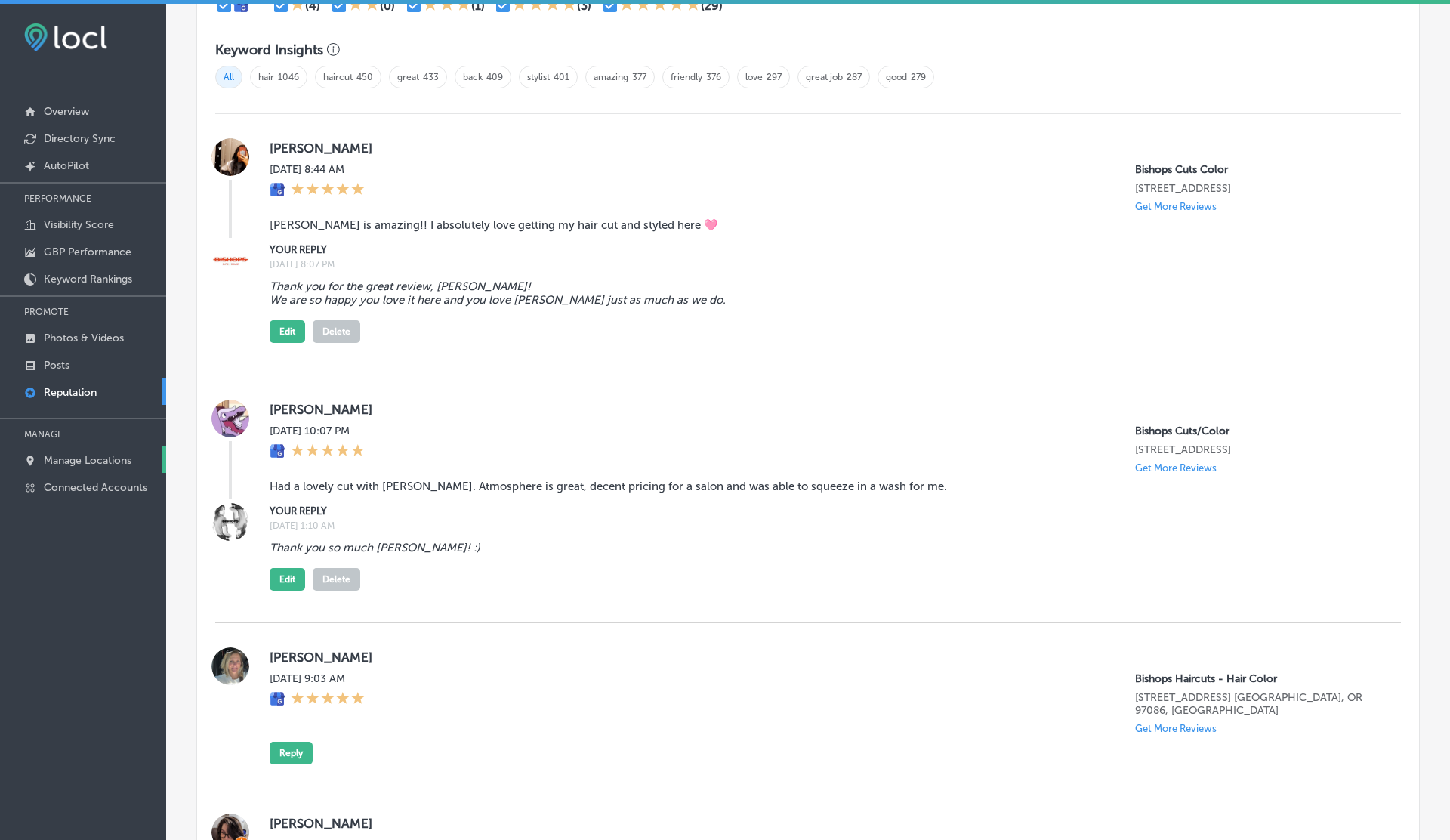
click at [68, 462] on p "Manage Locations" at bounding box center [88, 460] width 88 height 13
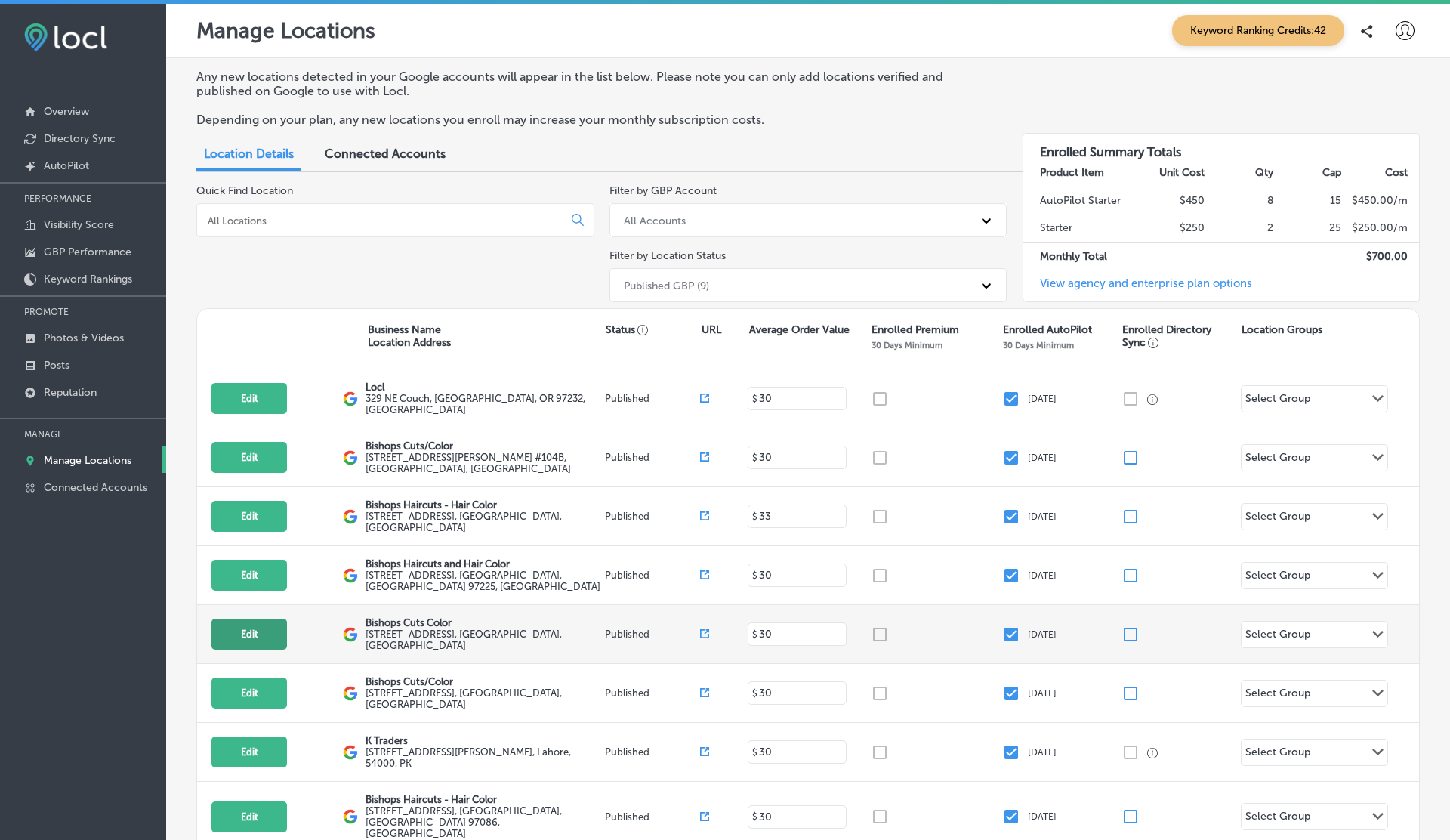
click at [259, 633] on button "Edit" at bounding box center [249, 634] width 75 height 31
select select "US"
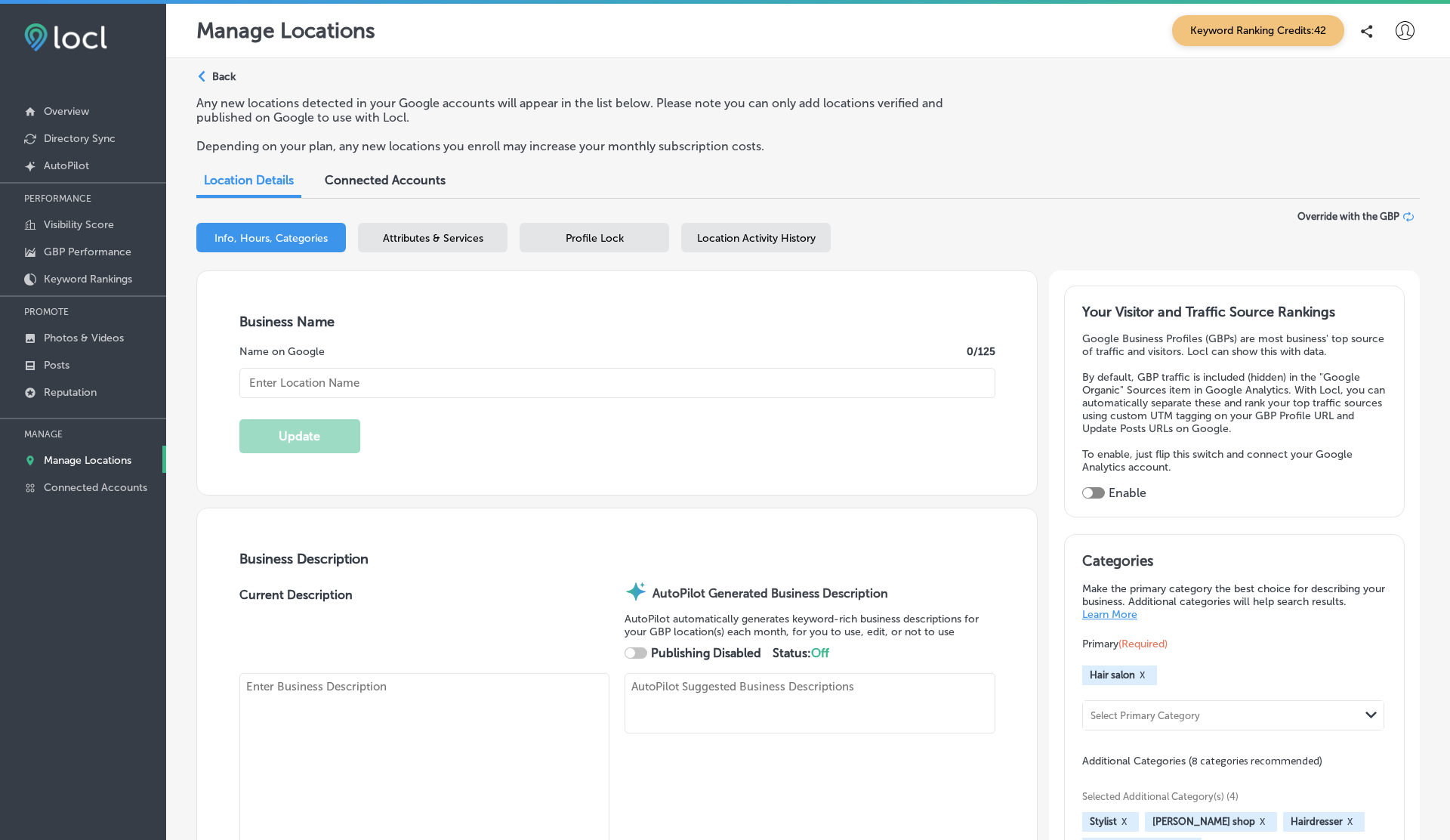
click at [782, 234] on span "Location Activity History" at bounding box center [756, 238] width 119 height 13
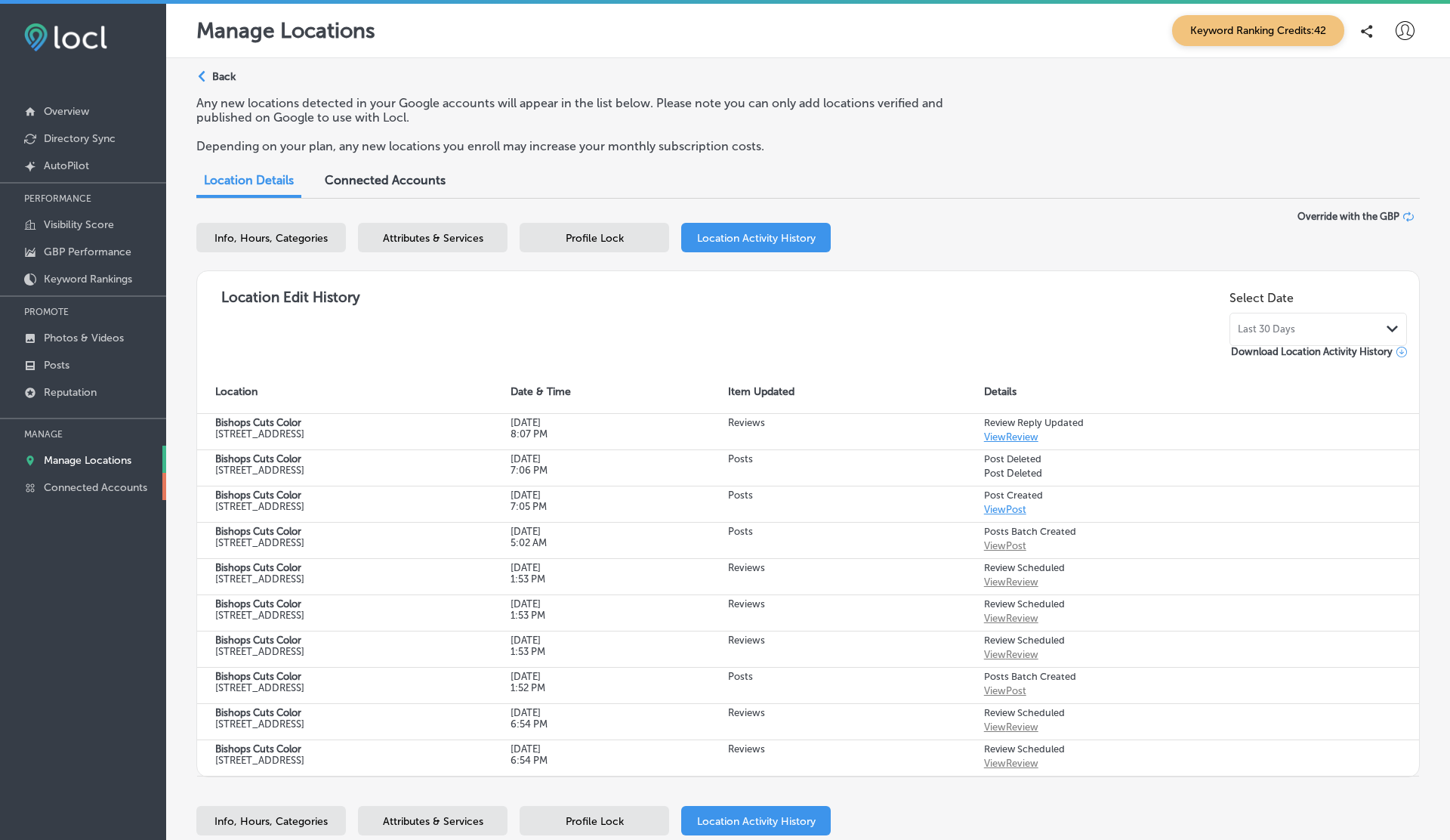
click at [98, 482] on p "Connected Accounts" at bounding box center [95, 488] width 103 height 13
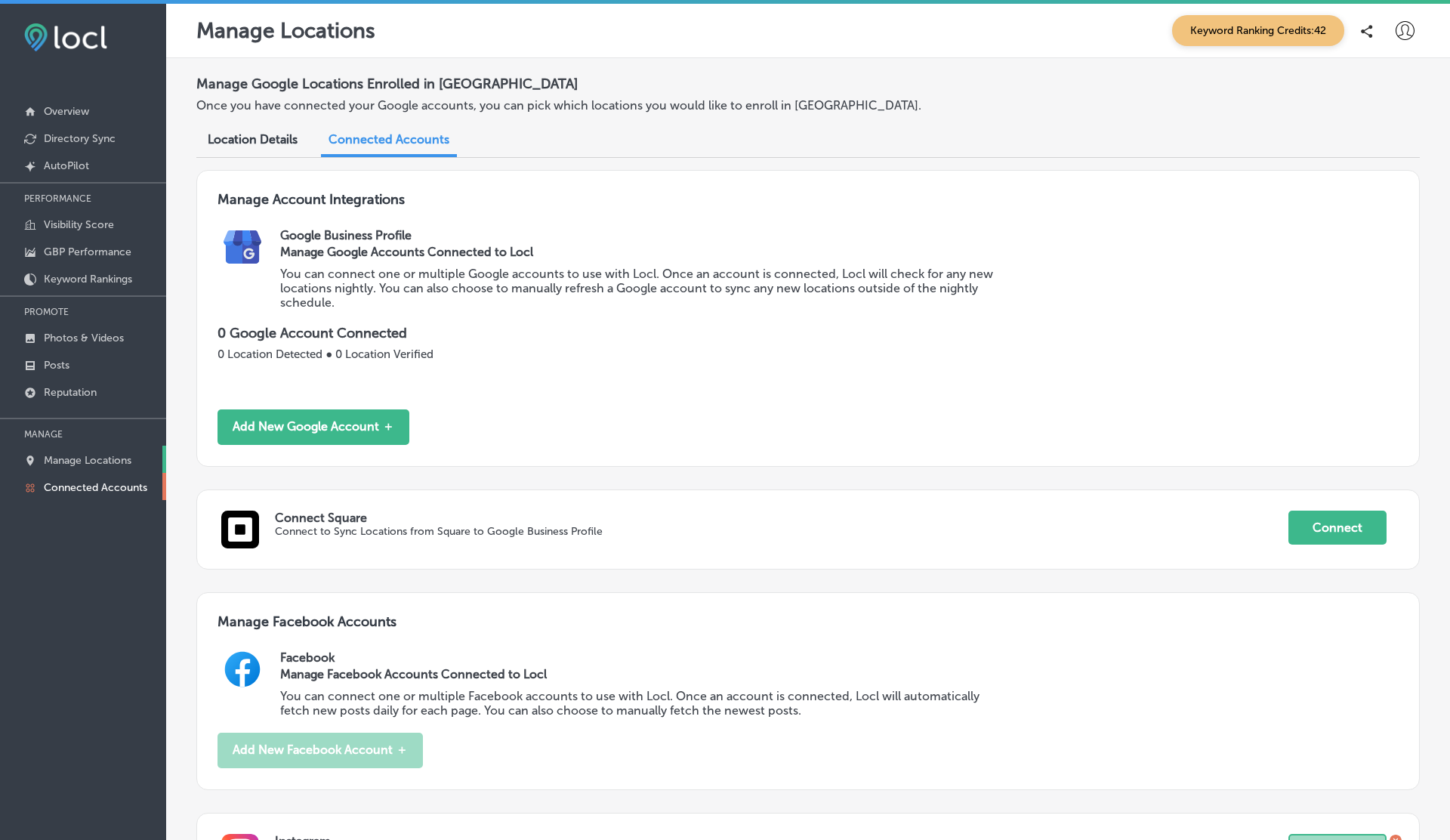
click at [83, 455] on p "Manage Locations" at bounding box center [88, 460] width 88 height 13
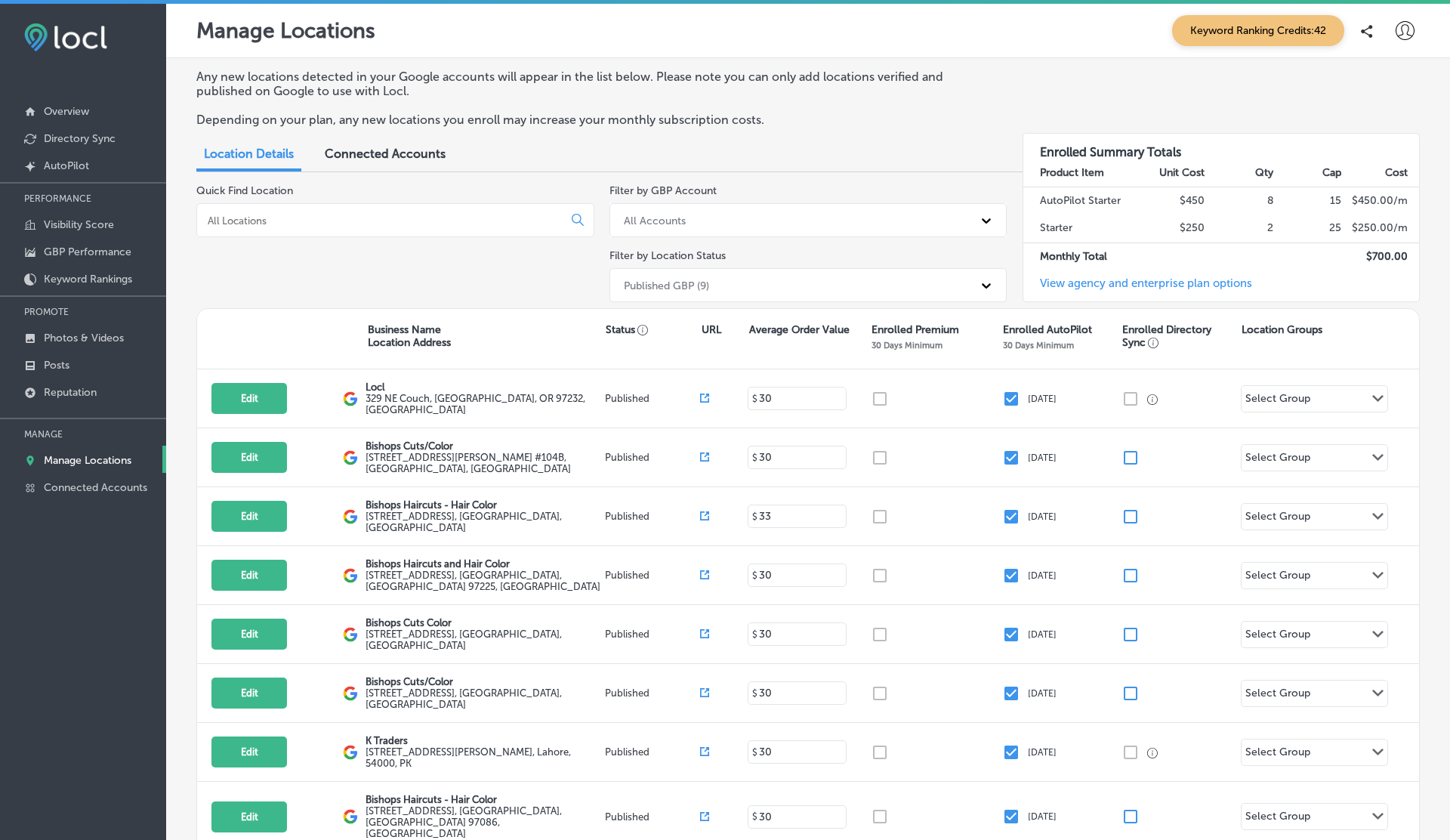
click at [680, 282] on div "Published GBP (9)" at bounding box center [666, 285] width 85 height 13
click at [407, 218] on input at bounding box center [383, 220] width 353 height 13
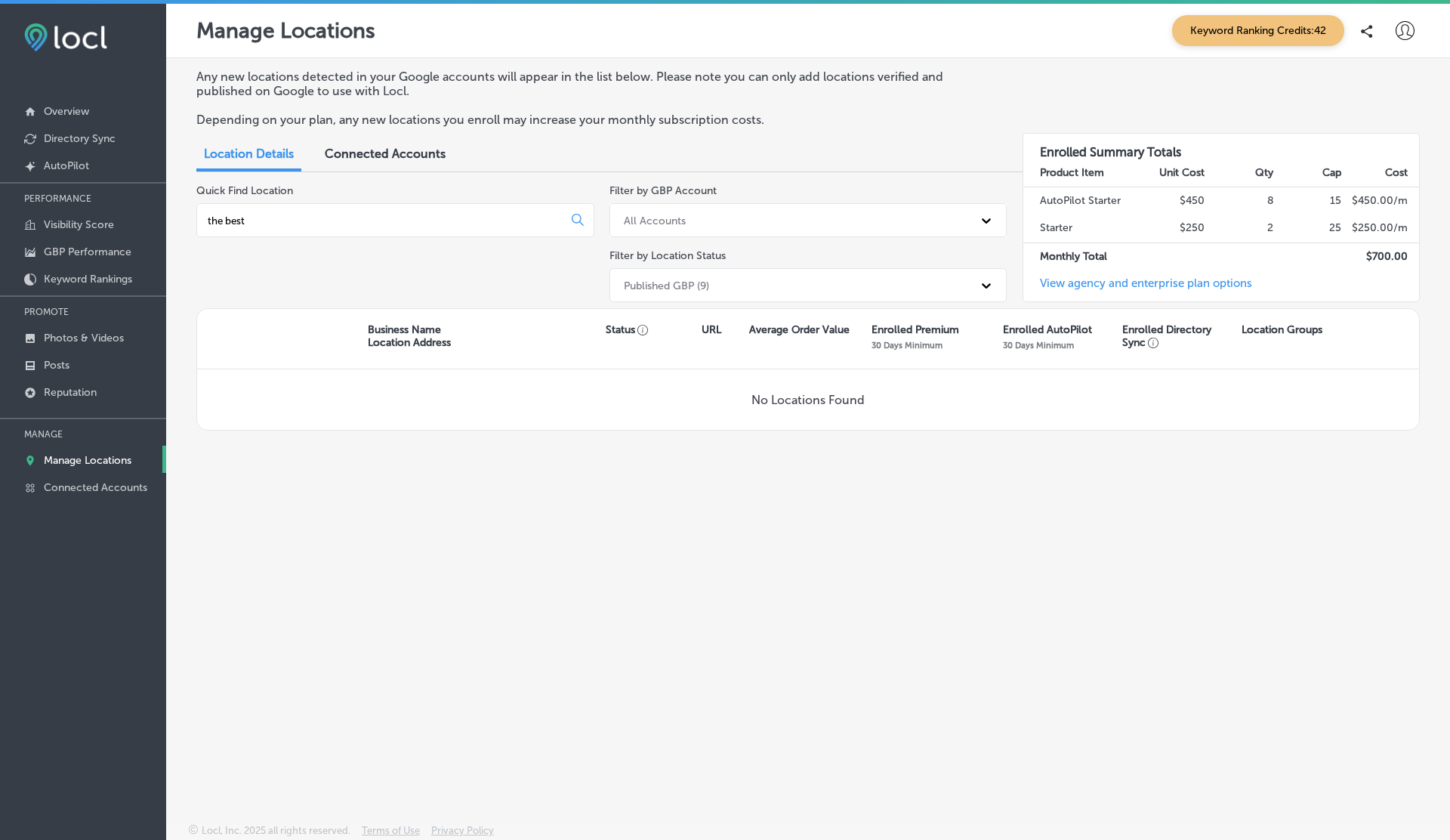
type input "the best"
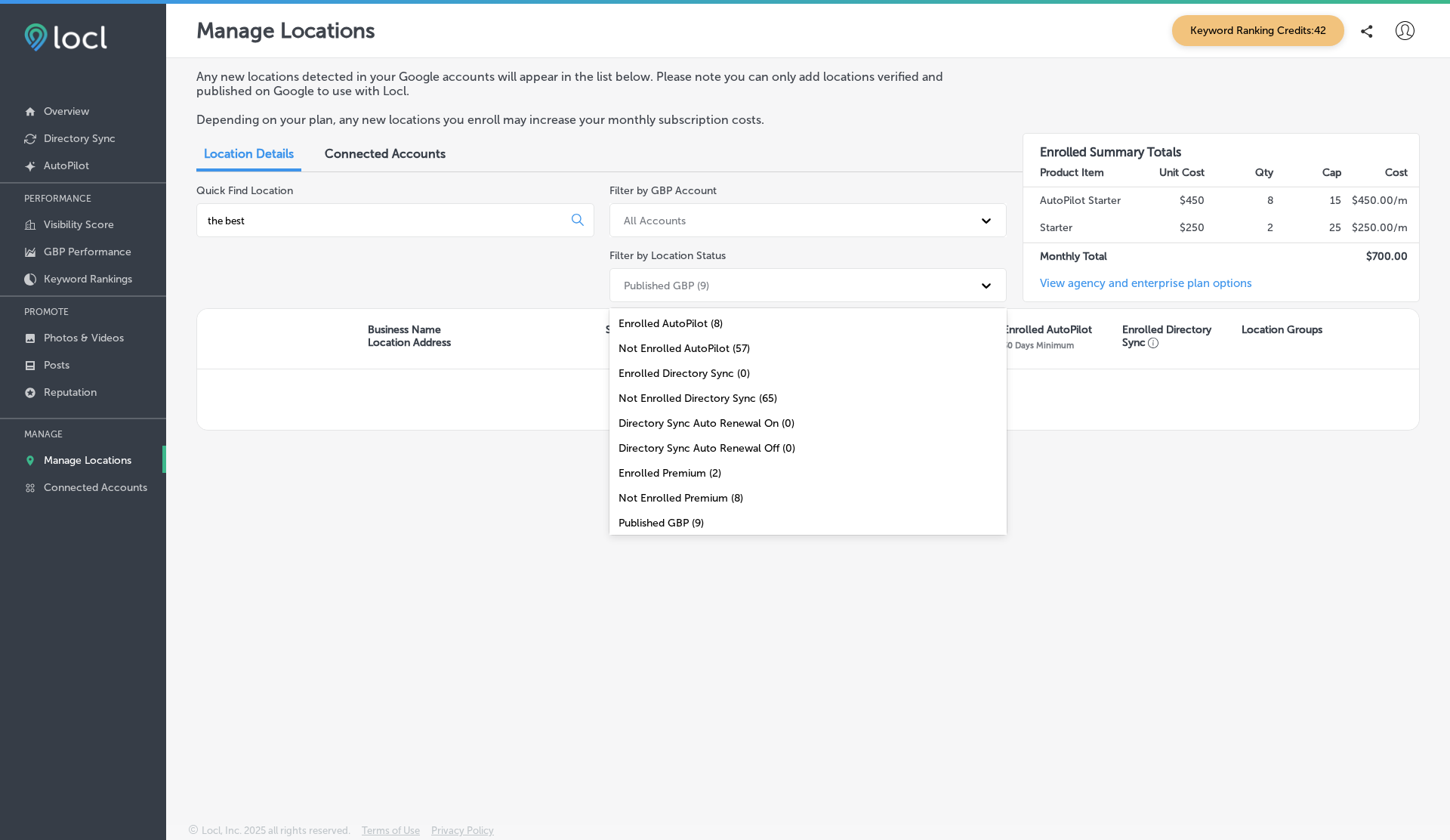
click at [709, 290] on div "Published GBP (9)" at bounding box center [795, 285] width 358 height 25
click at [675, 520] on div "All Locations (65)" at bounding box center [808, 524] width 398 height 25
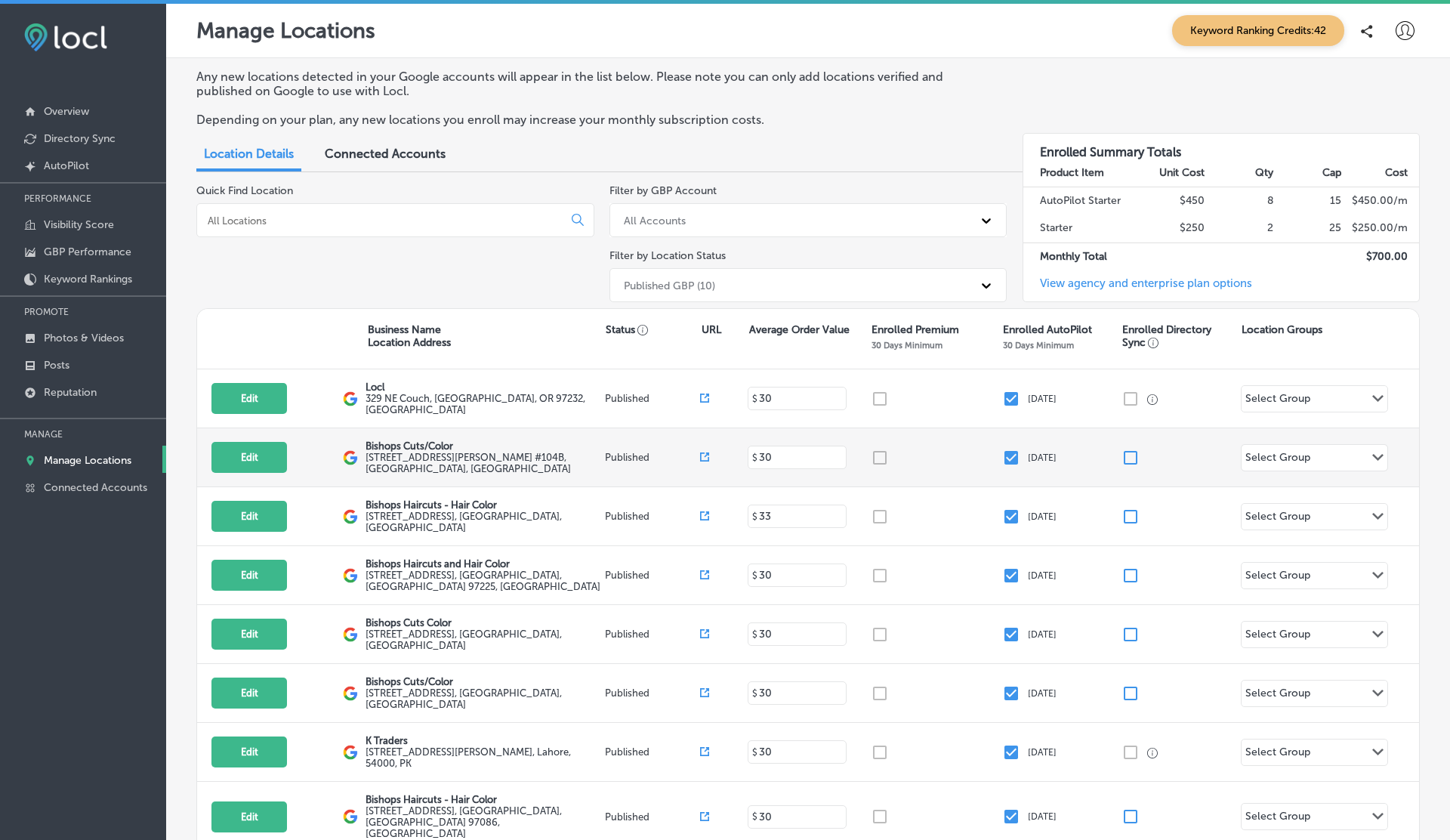
scroll to position [205, 0]
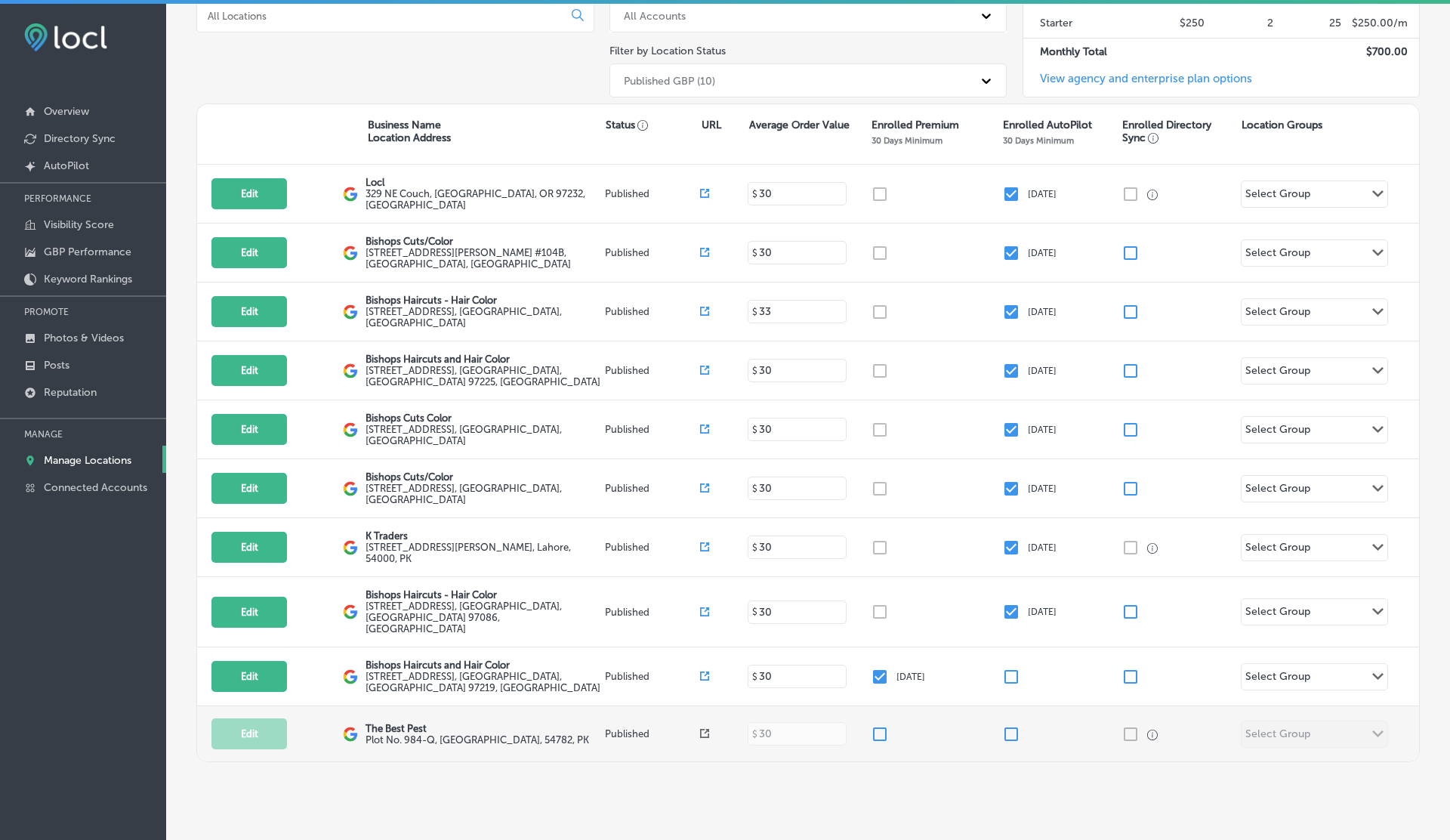
click at [1014, 725] on input "checkbox" at bounding box center [1012, 734] width 18 height 18
checkbox input "false"
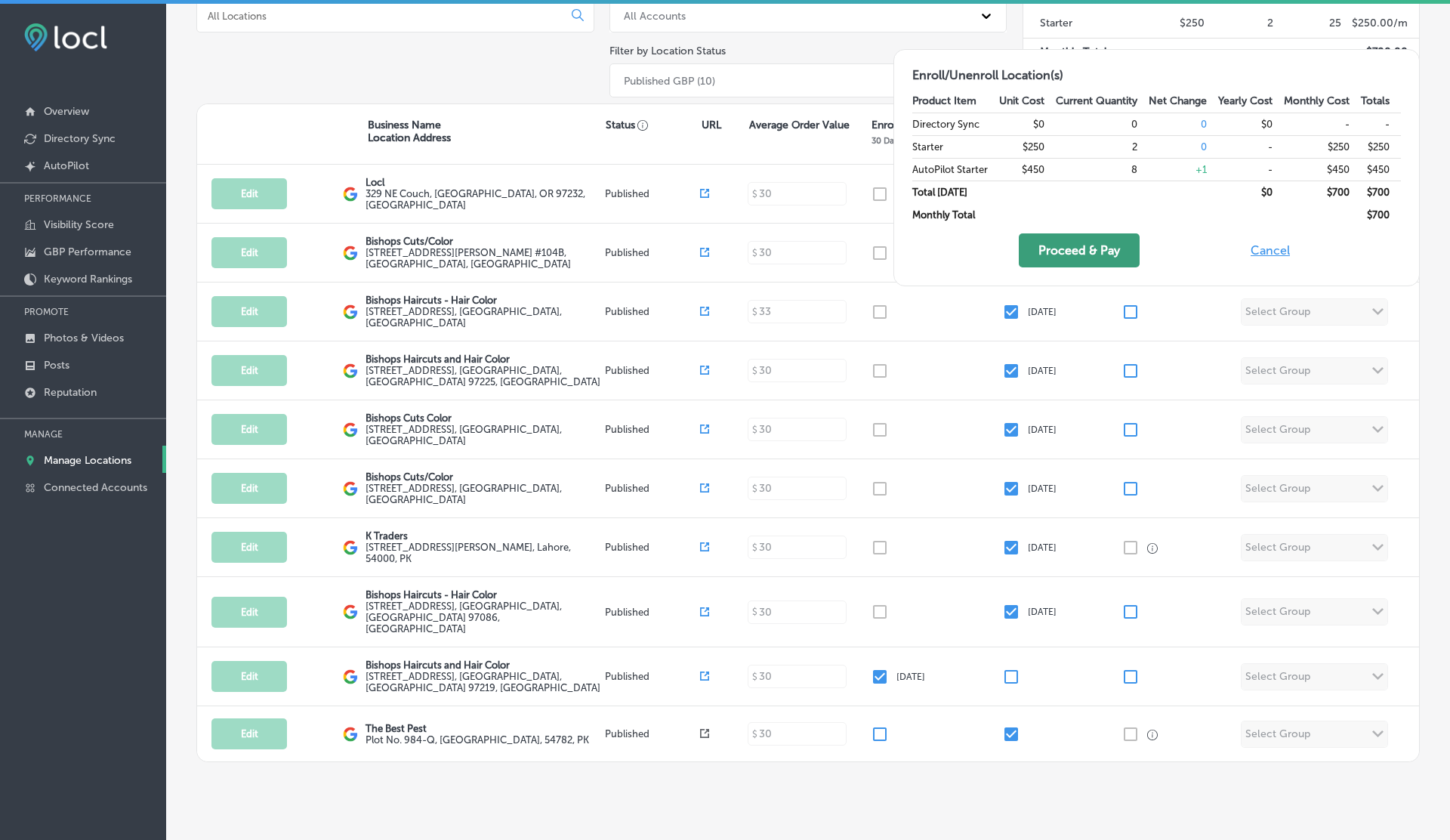
click at [1064, 259] on button "Proceed & Pay" at bounding box center [1079, 251] width 121 height 34
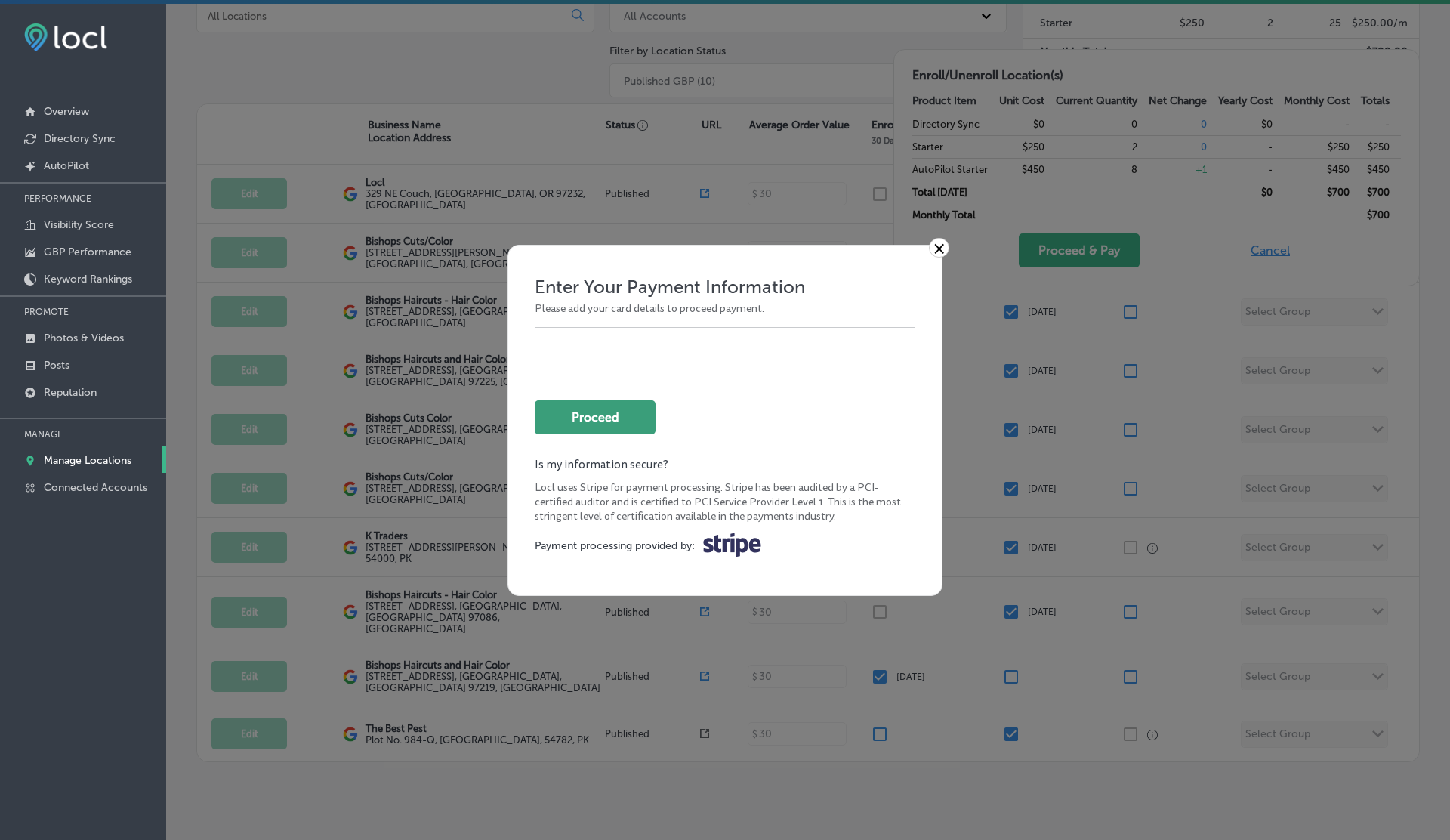
click at [625, 409] on button "Proceed" at bounding box center [595, 418] width 121 height 34
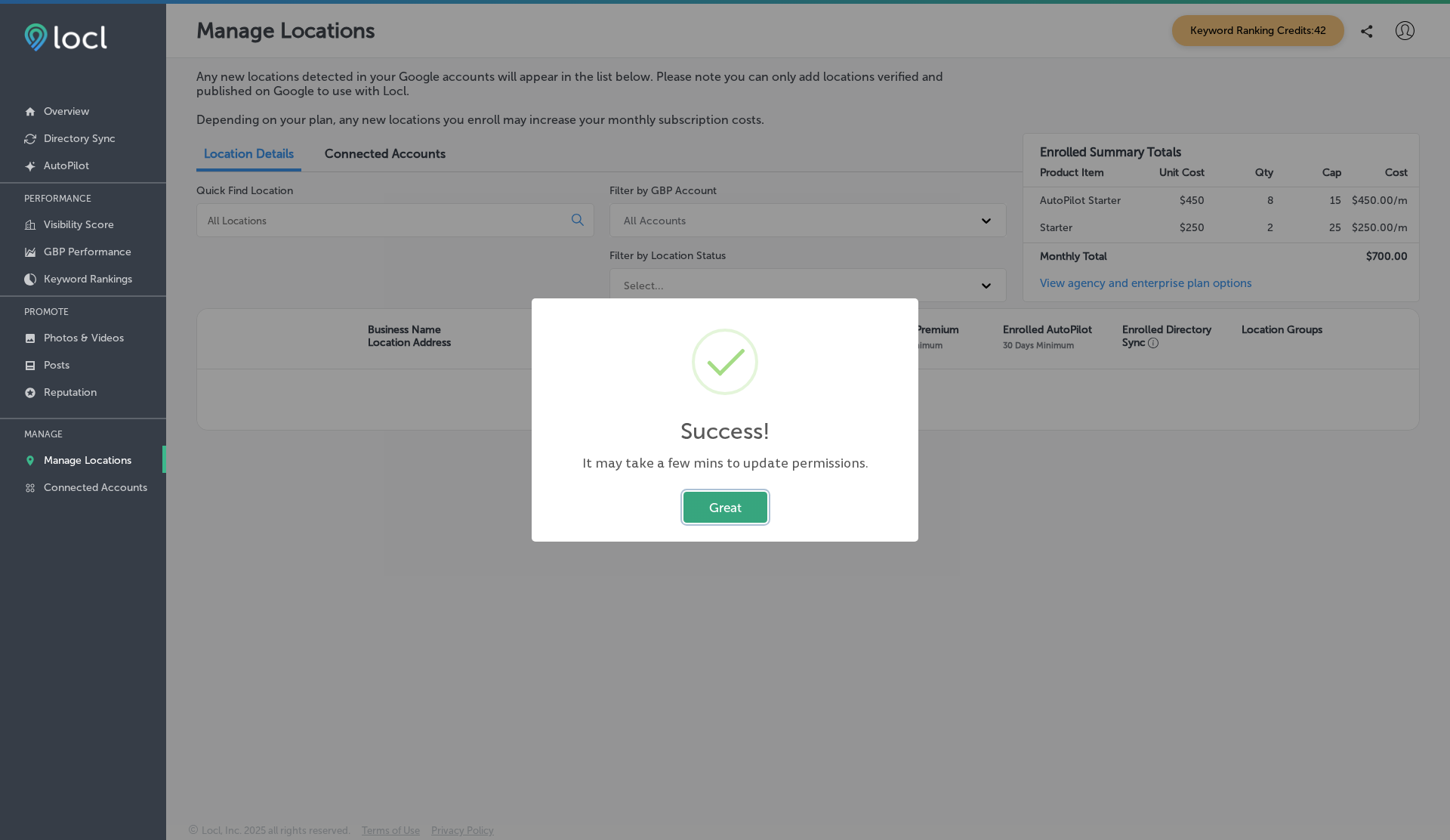
click at [729, 509] on button "Great" at bounding box center [725, 507] width 84 height 31
